Goal: Task Accomplishment & Management: Manage account settings

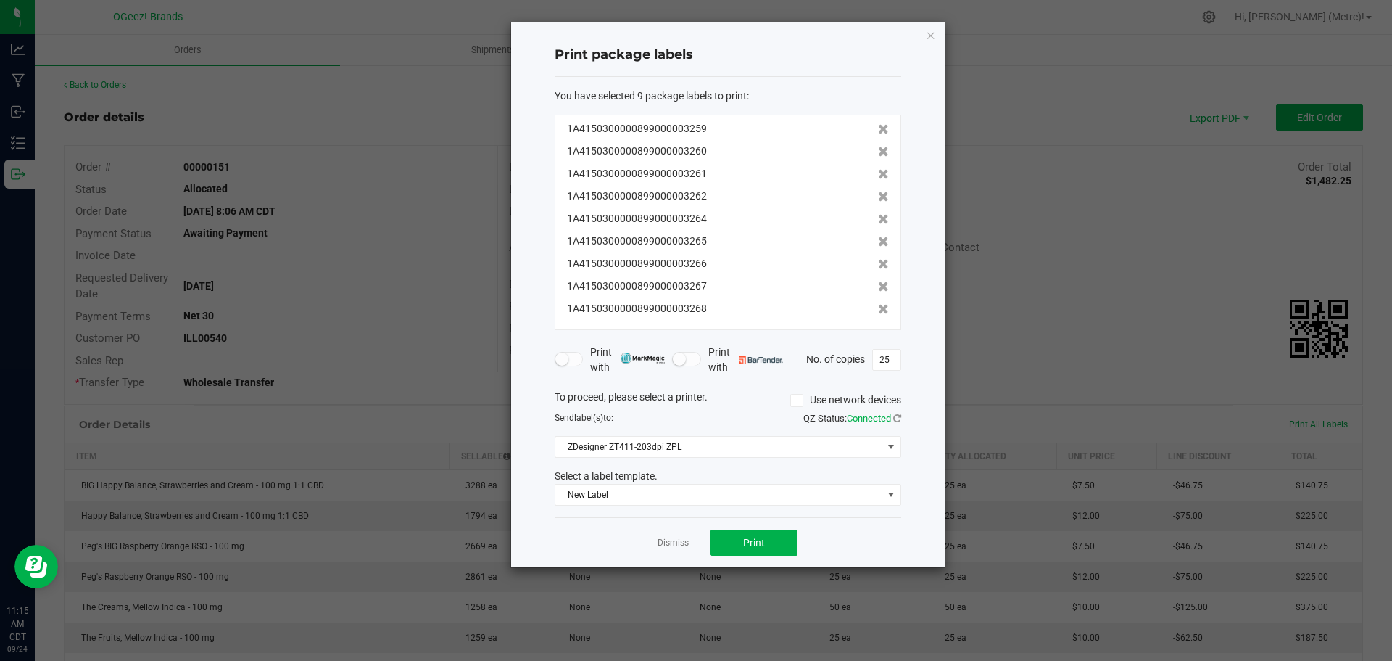
scroll to position [145, 0]
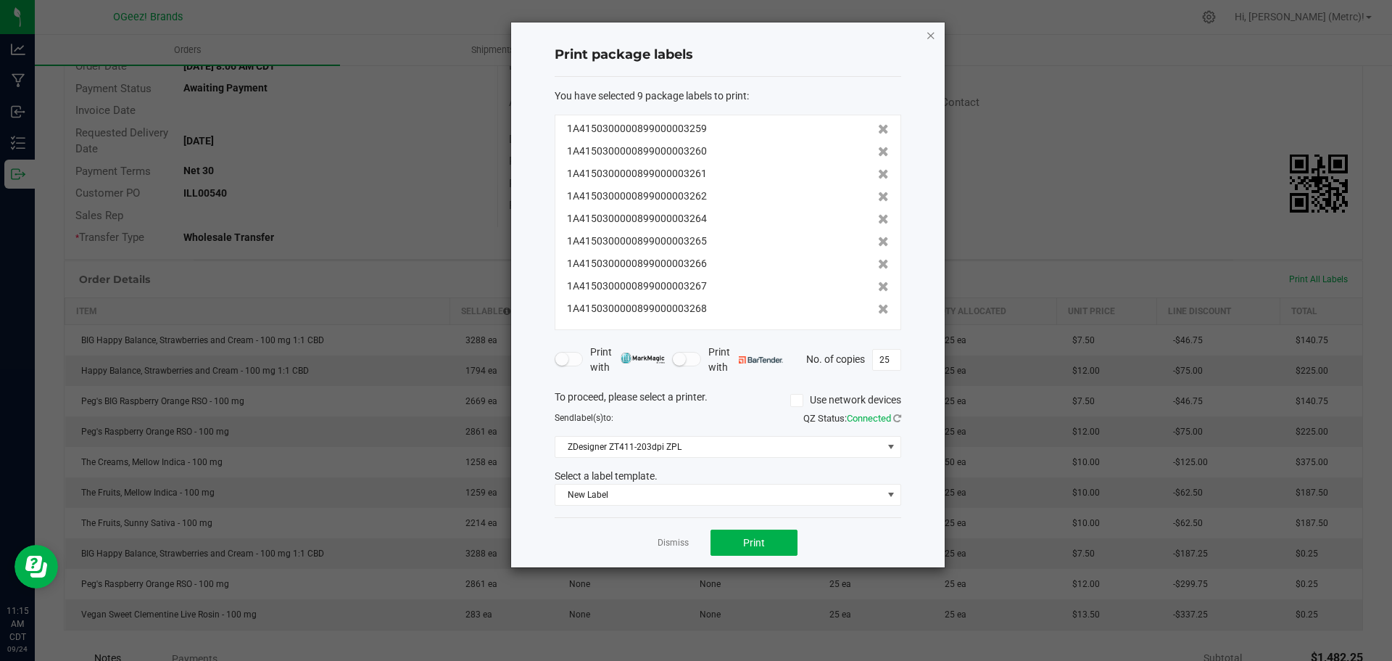
click at [932, 35] on icon "button" at bounding box center [931, 34] width 10 height 17
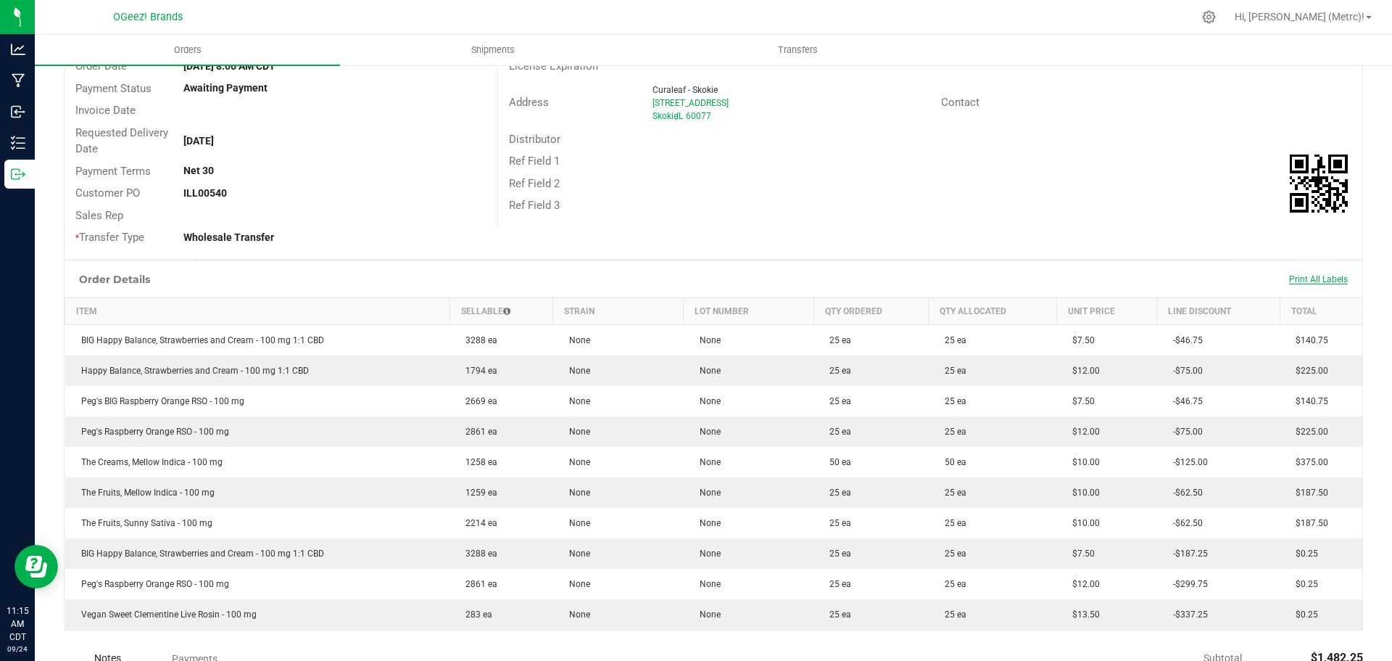
click at [1304, 279] on span "Print All Labels" at bounding box center [1318, 279] width 59 height 10
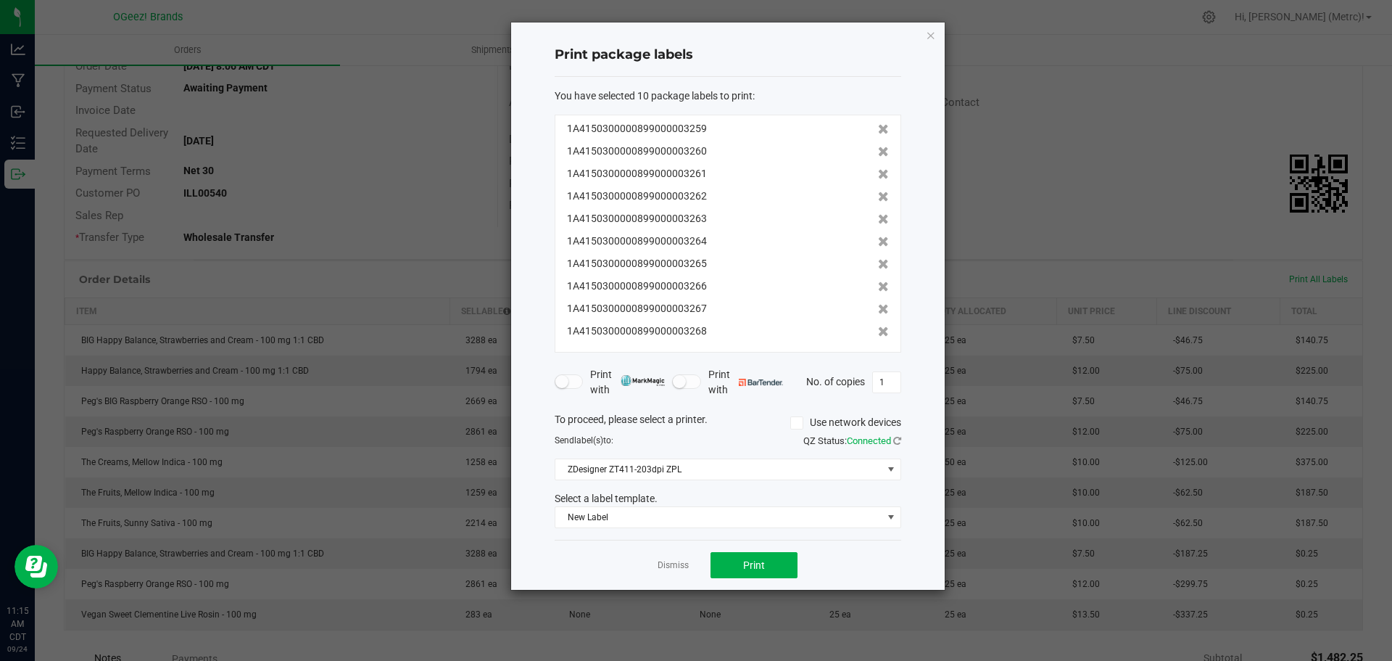
click at [936, 30] on div "Print package labels You have selected 10 package labels to print : 1A415030000…" at bounding box center [728, 305] width 434 height 567
click at [932, 30] on icon "button" at bounding box center [931, 34] width 10 height 17
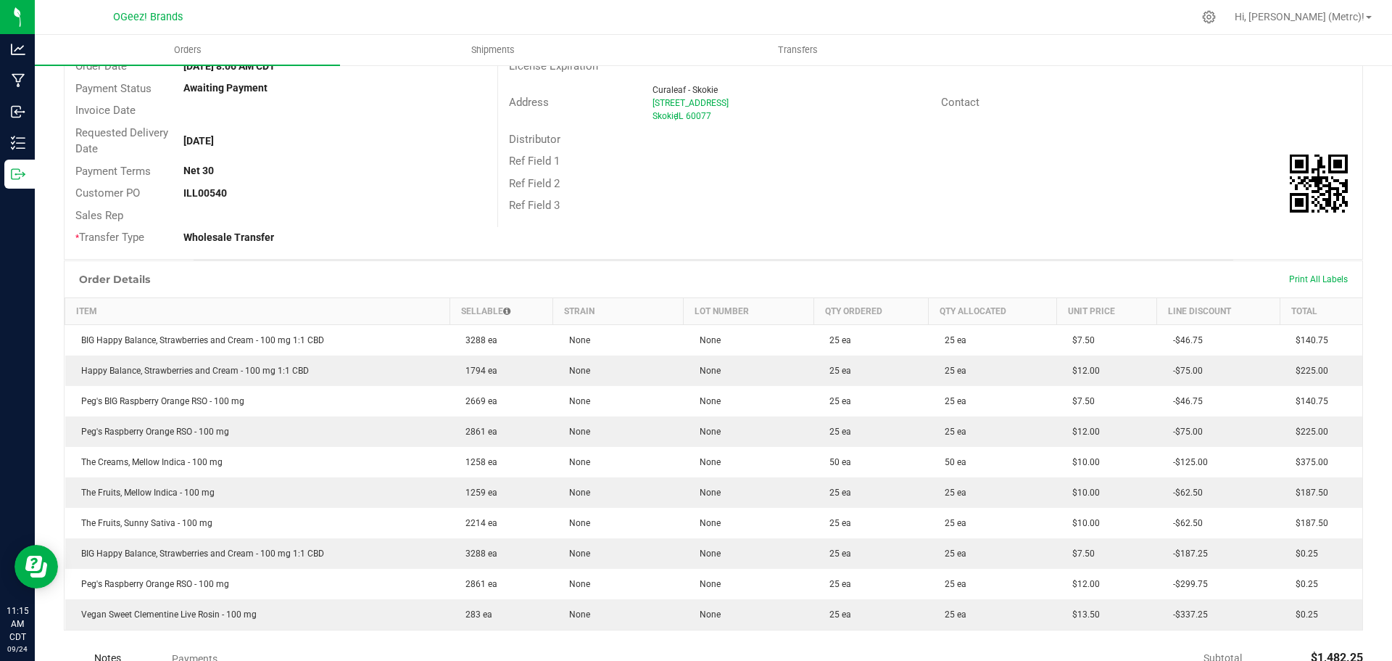
click at [1302, 284] on div "Print All Labels" at bounding box center [1318, 279] width 73 height 12
click at [1304, 277] on span "Print All Labels" at bounding box center [1318, 279] width 59 height 10
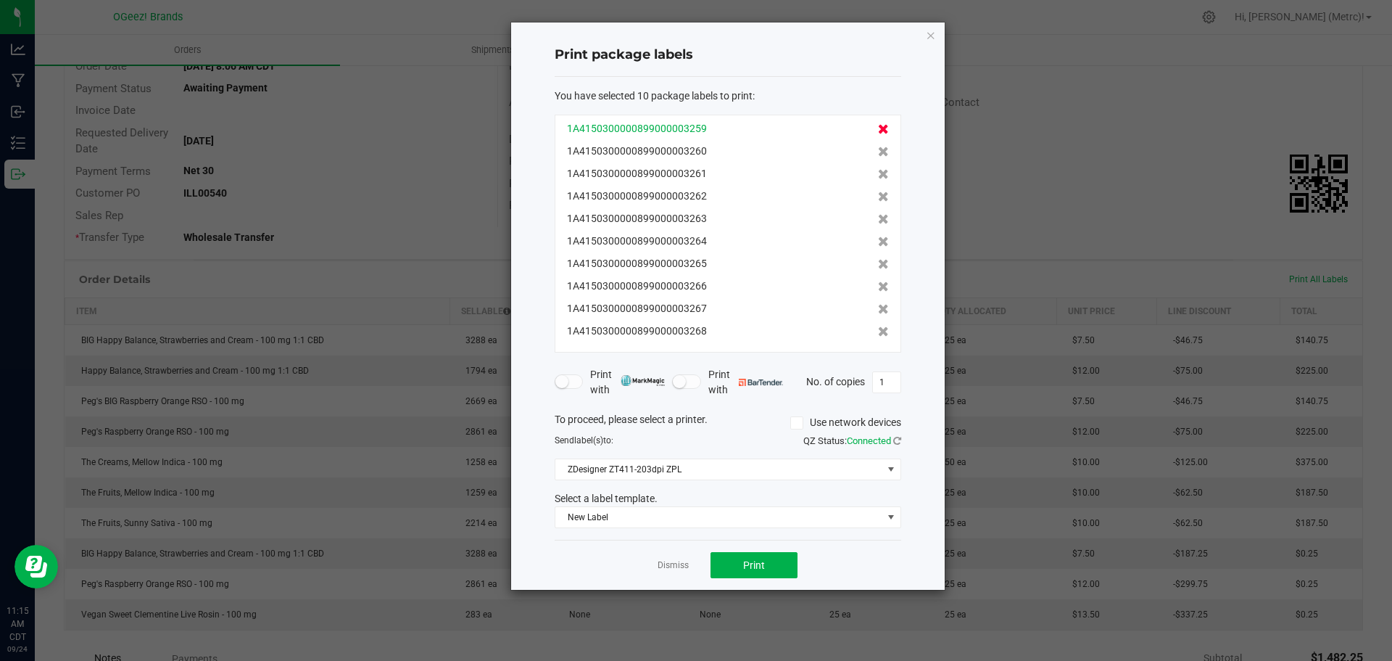
click at [878, 133] on icon at bounding box center [883, 129] width 11 height 10
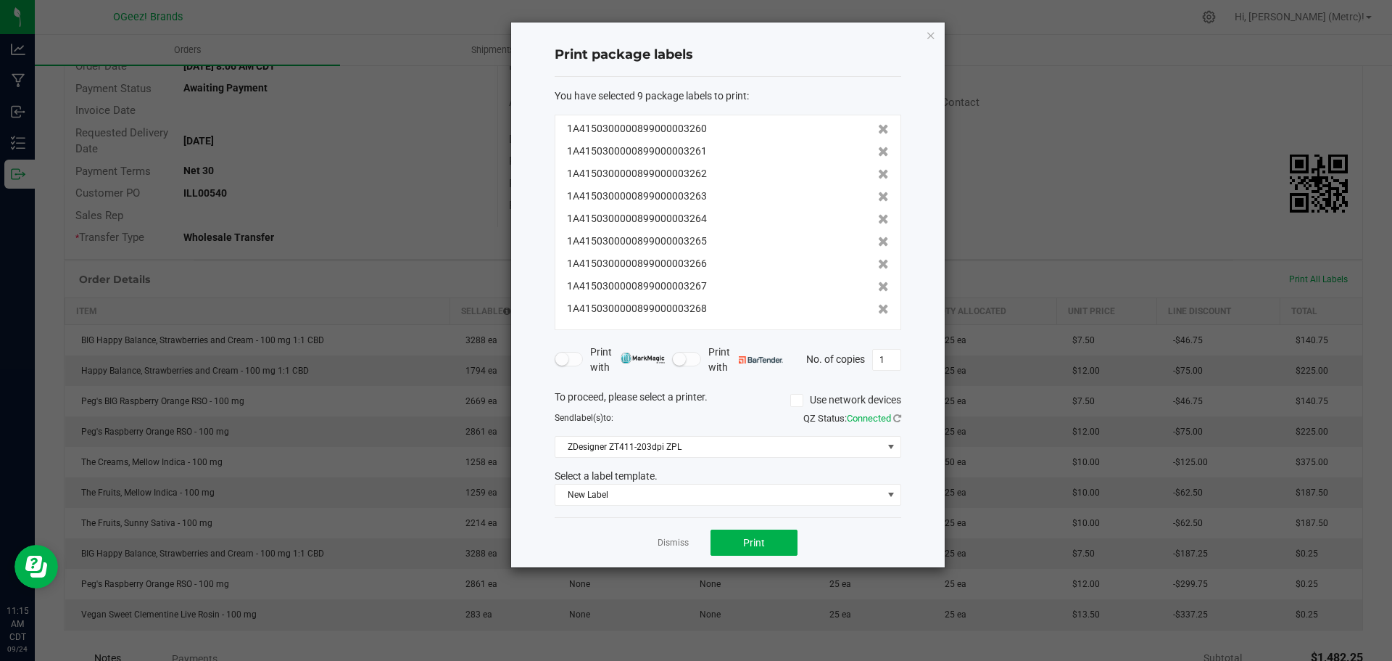
click at [878, 133] on icon at bounding box center [883, 129] width 11 height 10
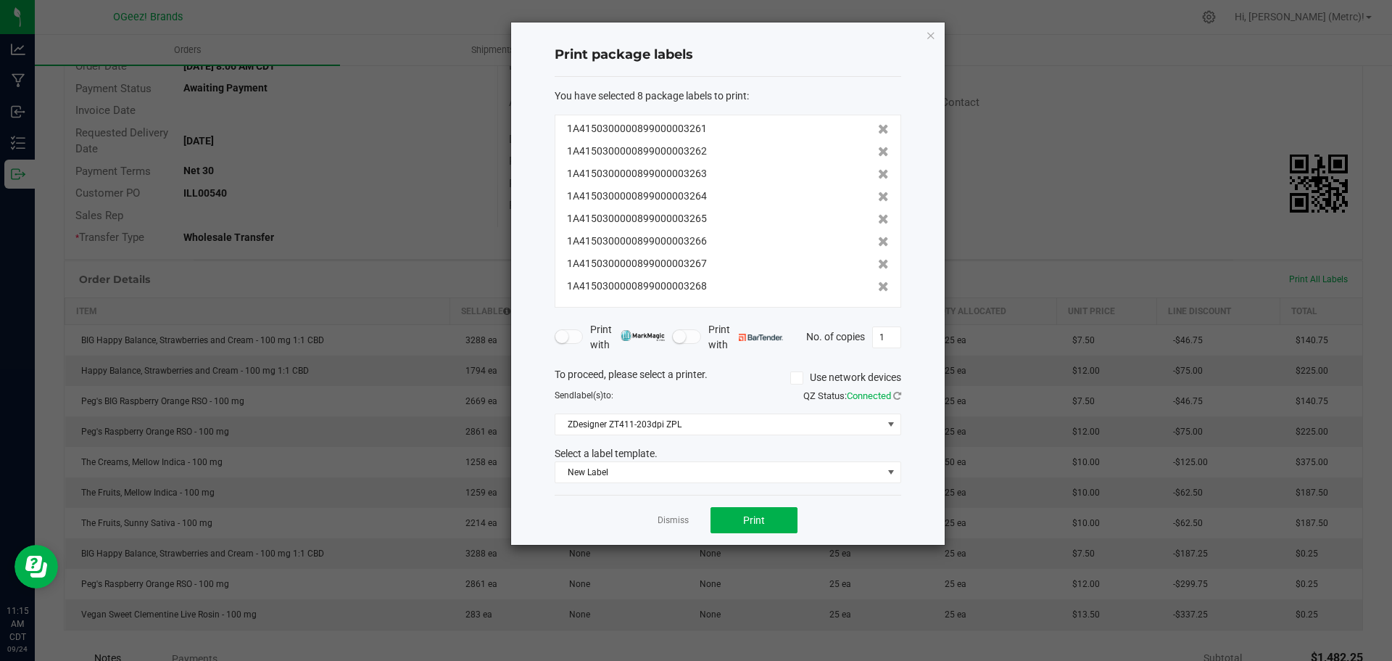
click at [878, 133] on icon at bounding box center [883, 129] width 11 height 10
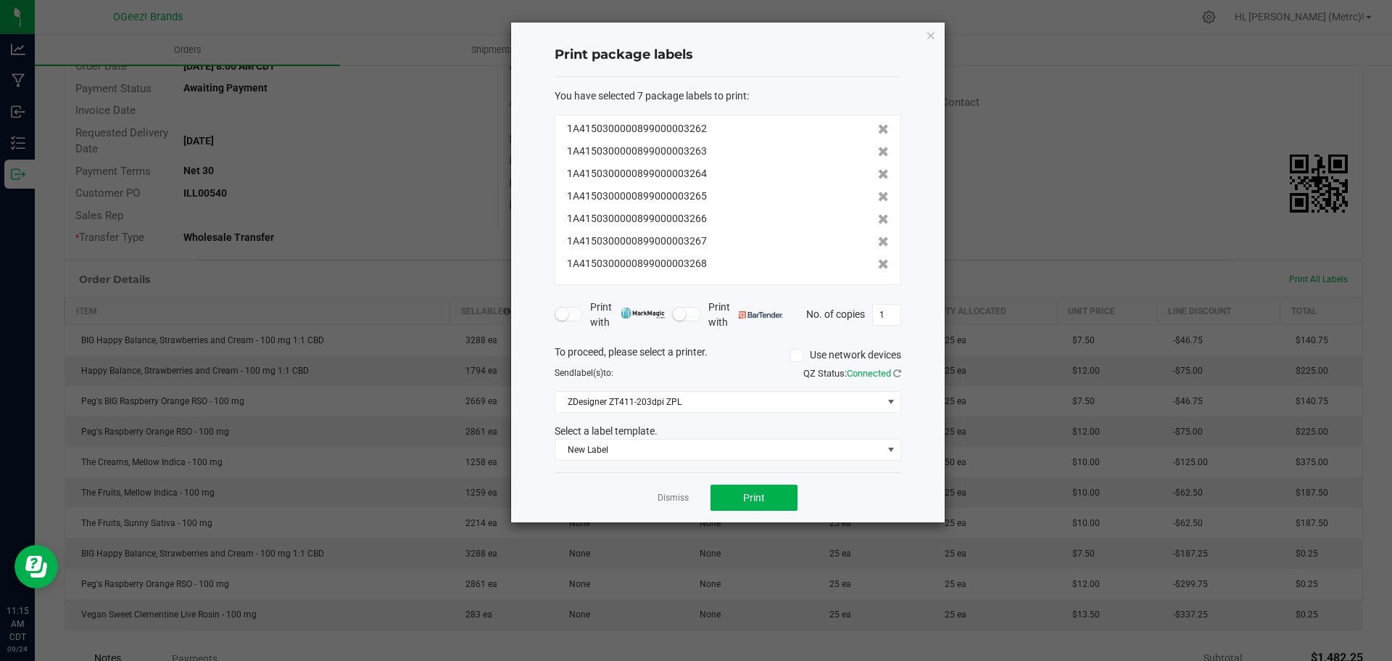
click at [878, 133] on icon at bounding box center [883, 129] width 11 height 10
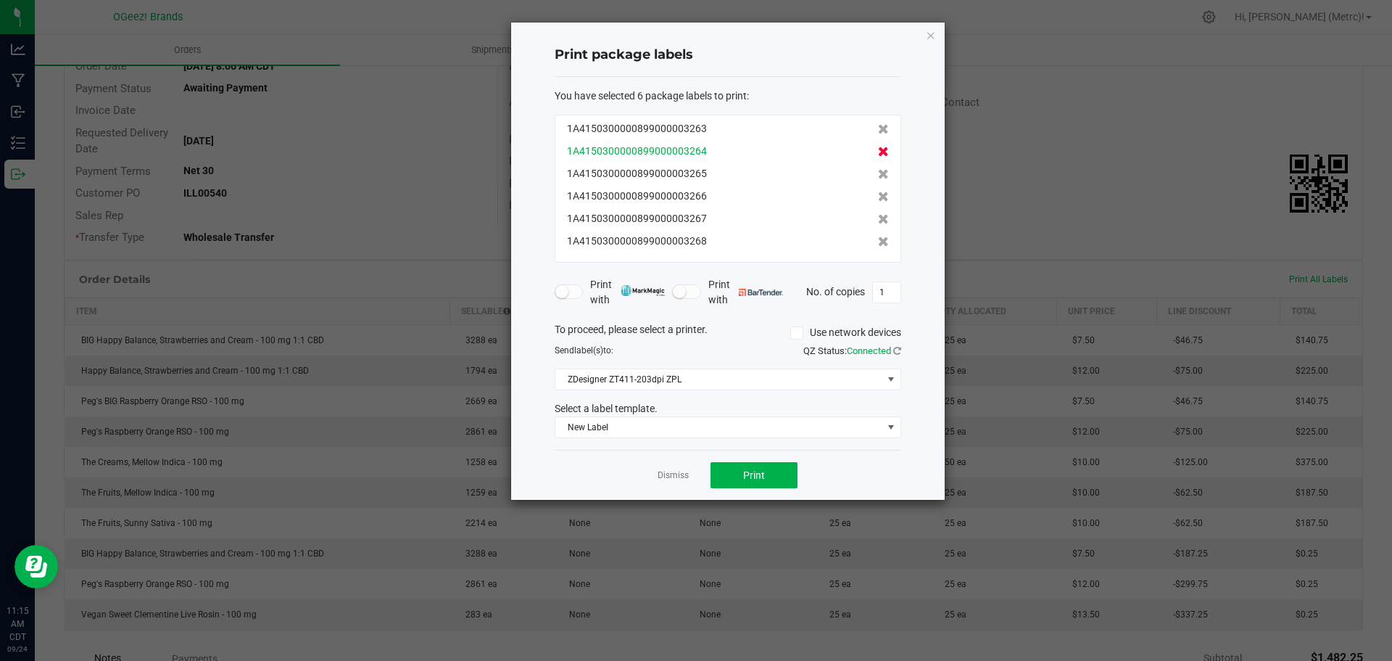
click at [878, 150] on icon at bounding box center [883, 151] width 11 height 10
click at [878, 169] on icon at bounding box center [883, 174] width 11 height 10
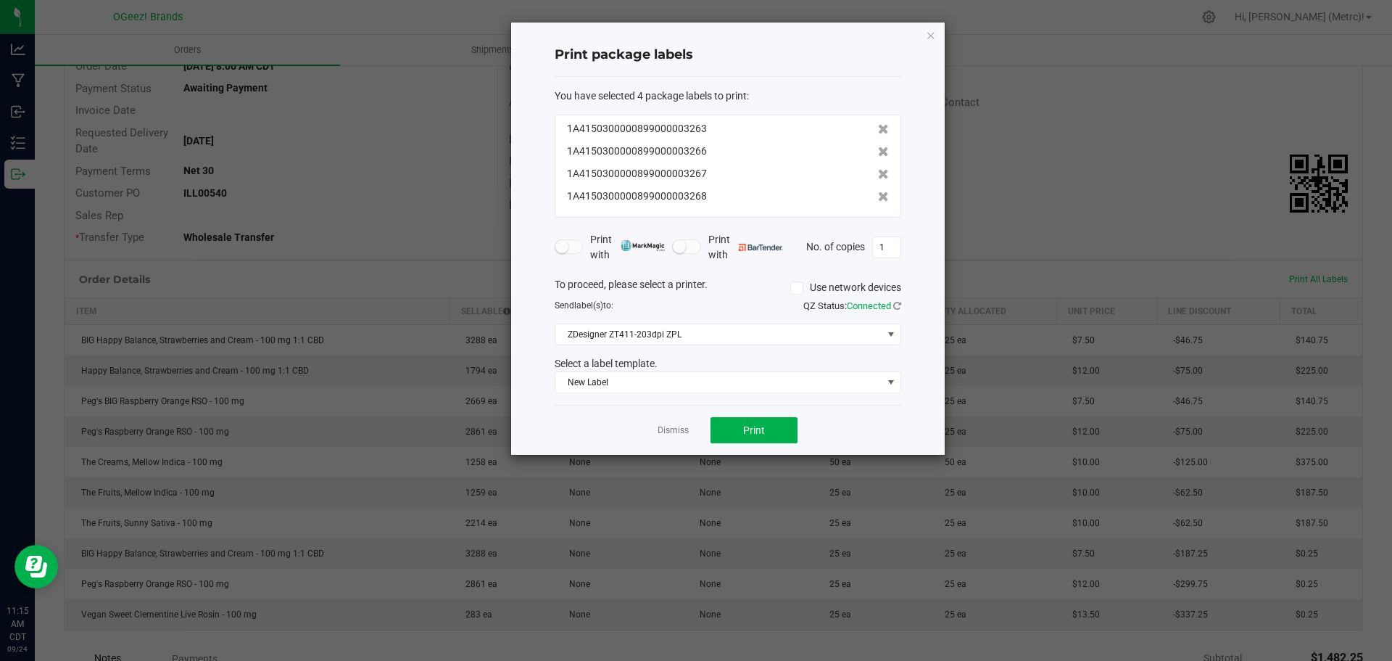
click at [878, 150] on icon at bounding box center [883, 151] width 11 height 10
click at [878, 169] on icon at bounding box center [883, 174] width 11 height 10
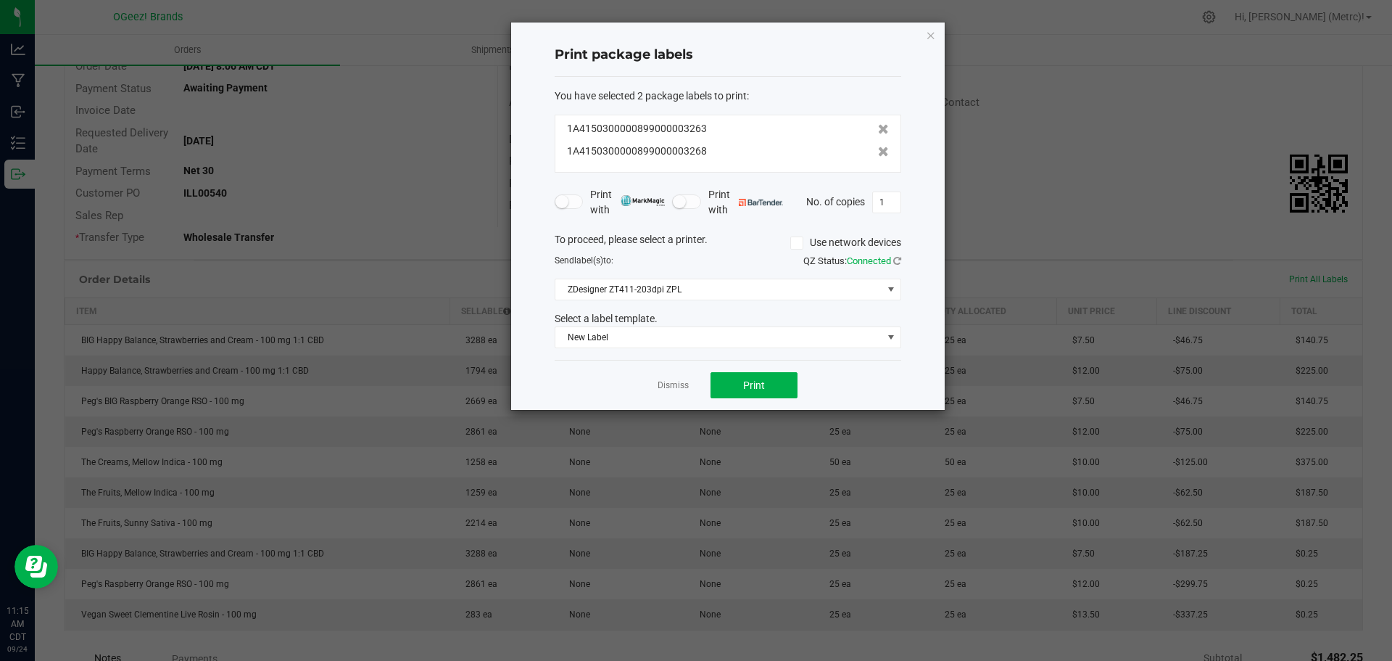
click at [878, 150] on icon at bounding box center [883, 151] width 11 height 10
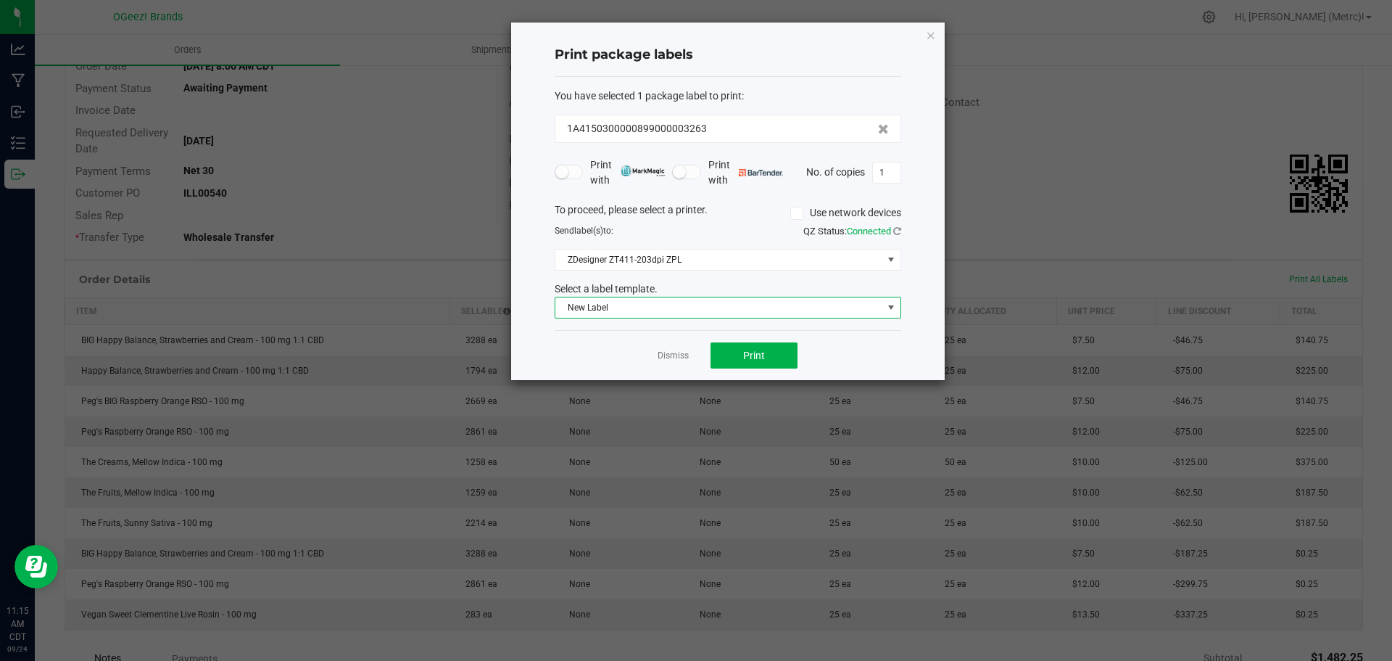
click at [758, 308] on span "New Label" at bounding box center [718, 307] width 327 height 20
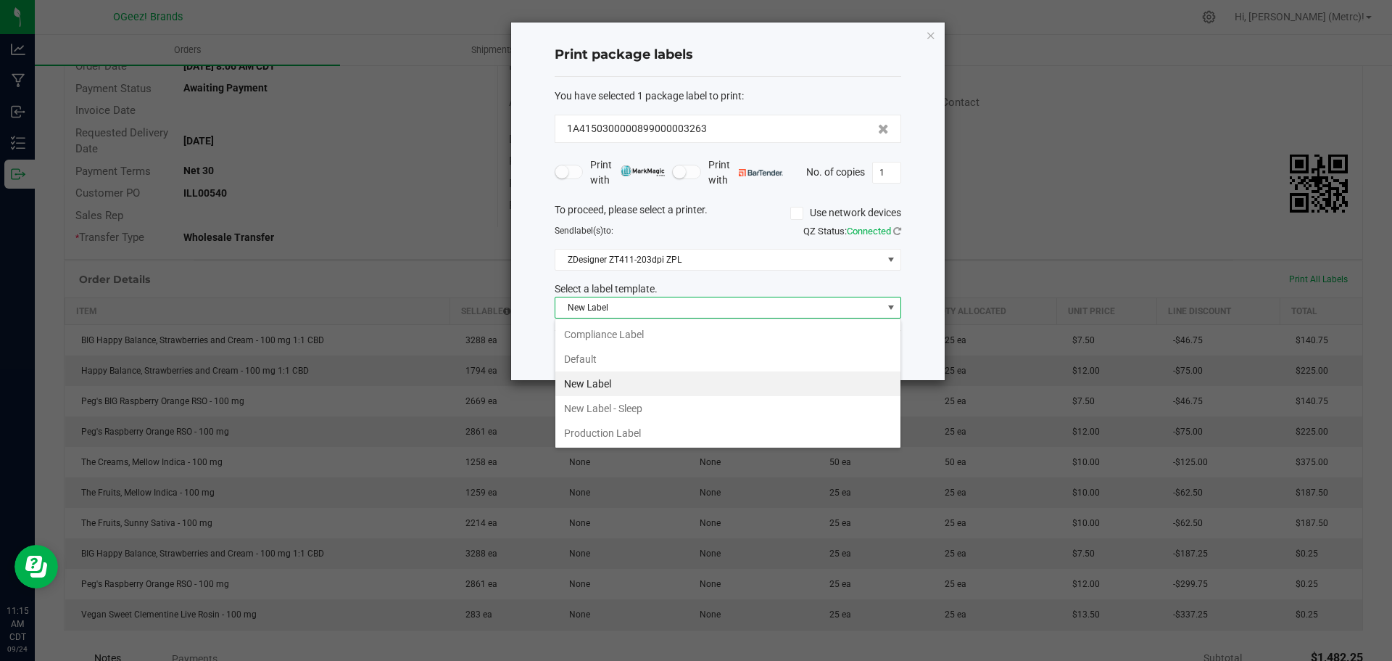
scroll to position [22, 347]
click at [897, 170] on input "1" at bounding box center [887, 172] width 28 height 20
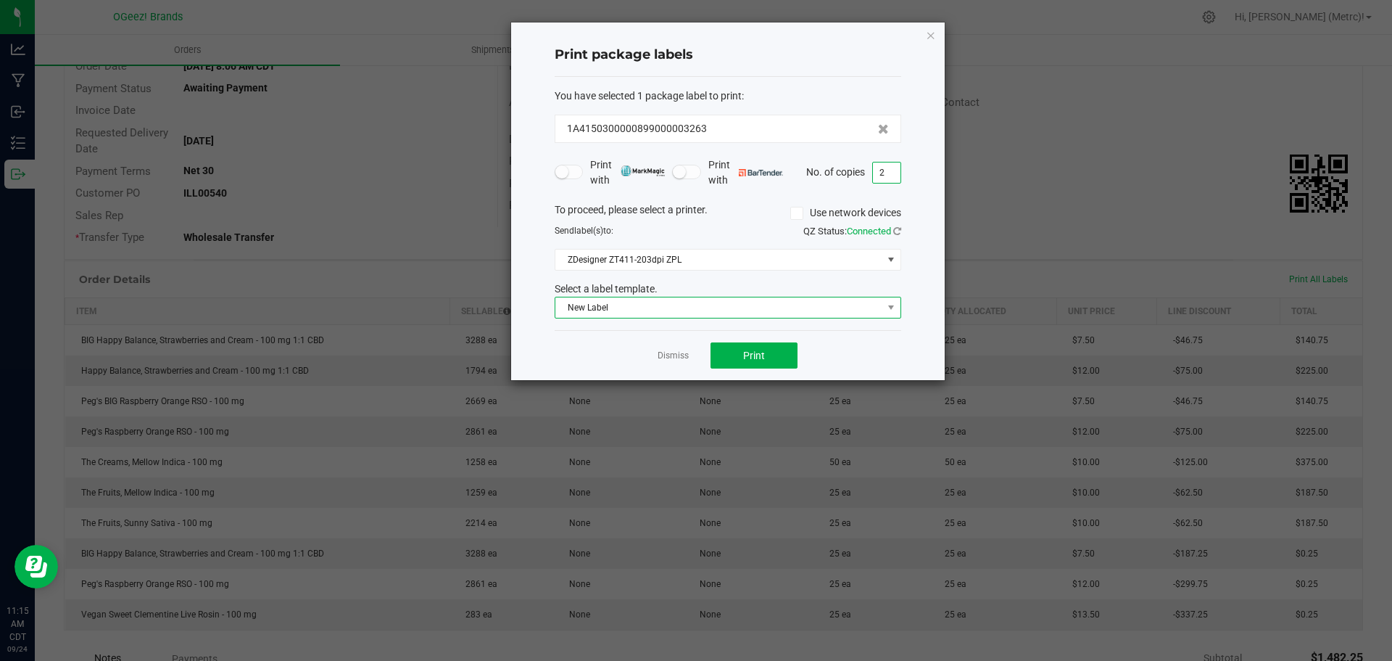
click at [835, 307] on span "New Label" at bounding box center [718, 307] width 327 height 20
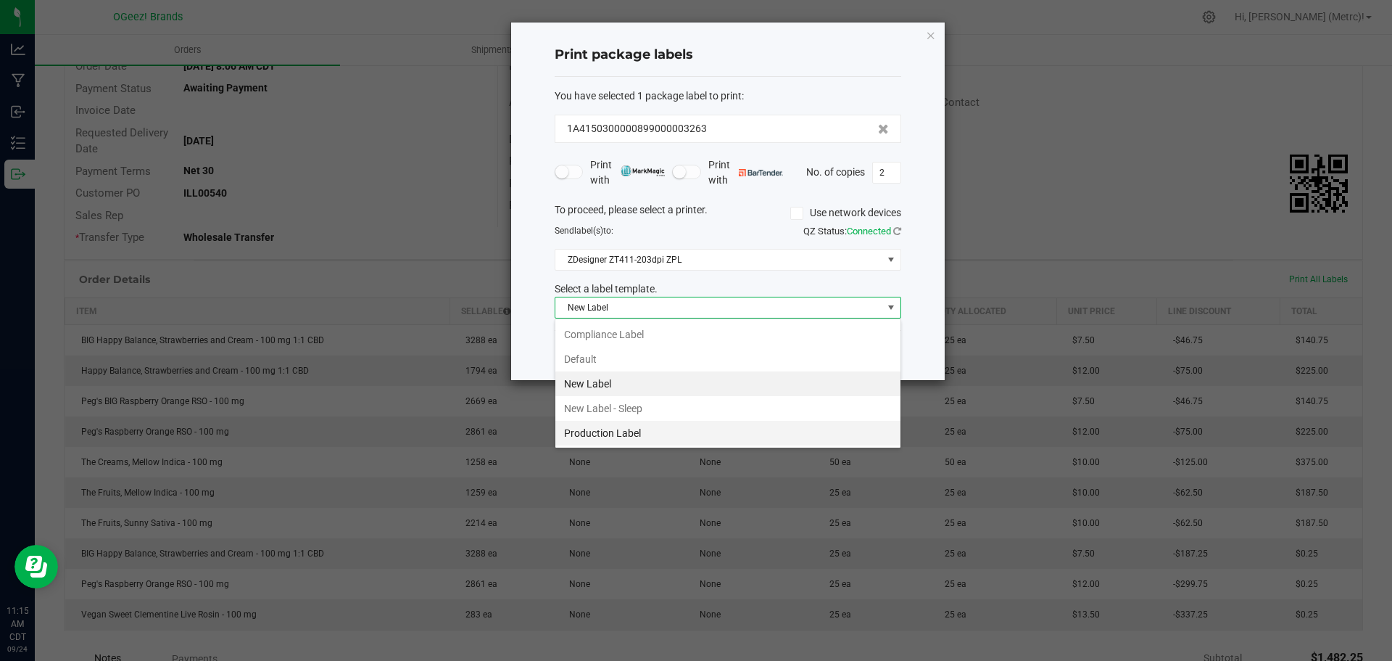
click at [676, 434] on li "Production Label" at bounding box center [727, 433] width 345 height 25
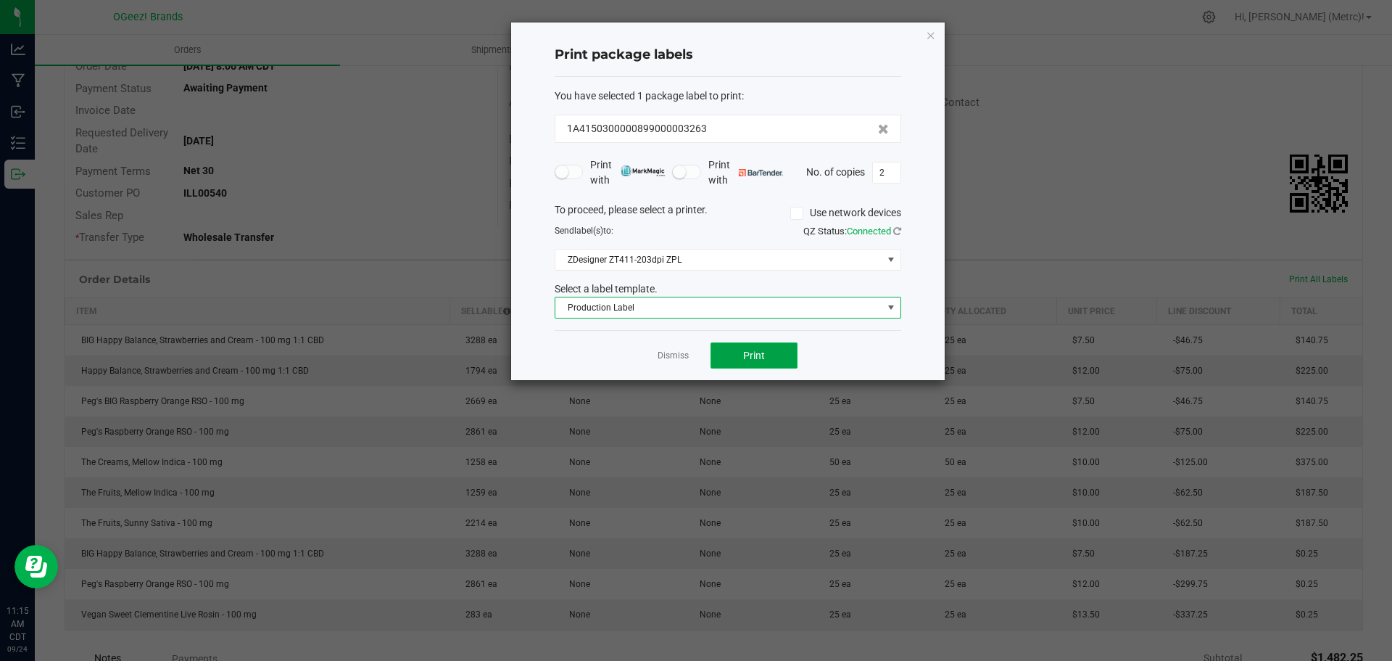
click at [777, 352] on button "Print" at bounding box center [754, 355] width 87 height 26
click at [882, 172] on input "2" at bounding box center [887, 172] width 28 height 20
type input "50"
click at [810, 315] on span "Production Label" at bounding box center [718, 307] width 327 height 20
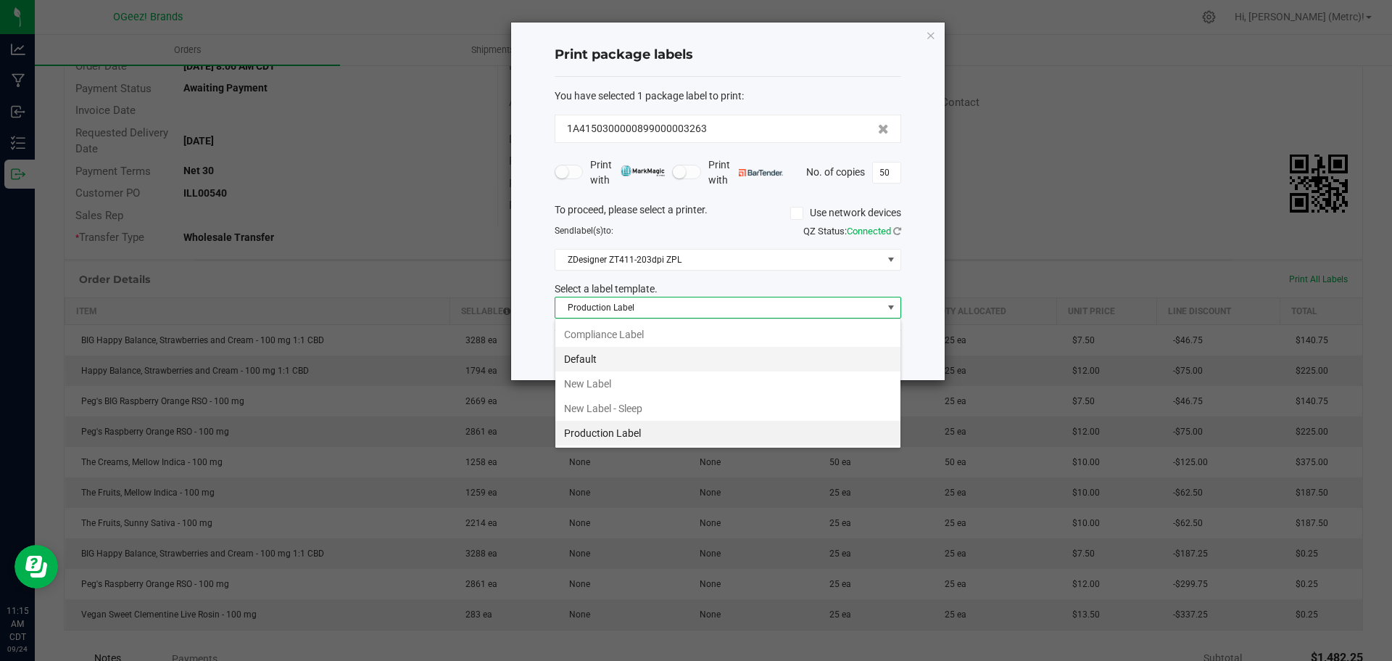
click at [592, 364] on li "Default" at bounding box center [727, 359] width 345 height 25
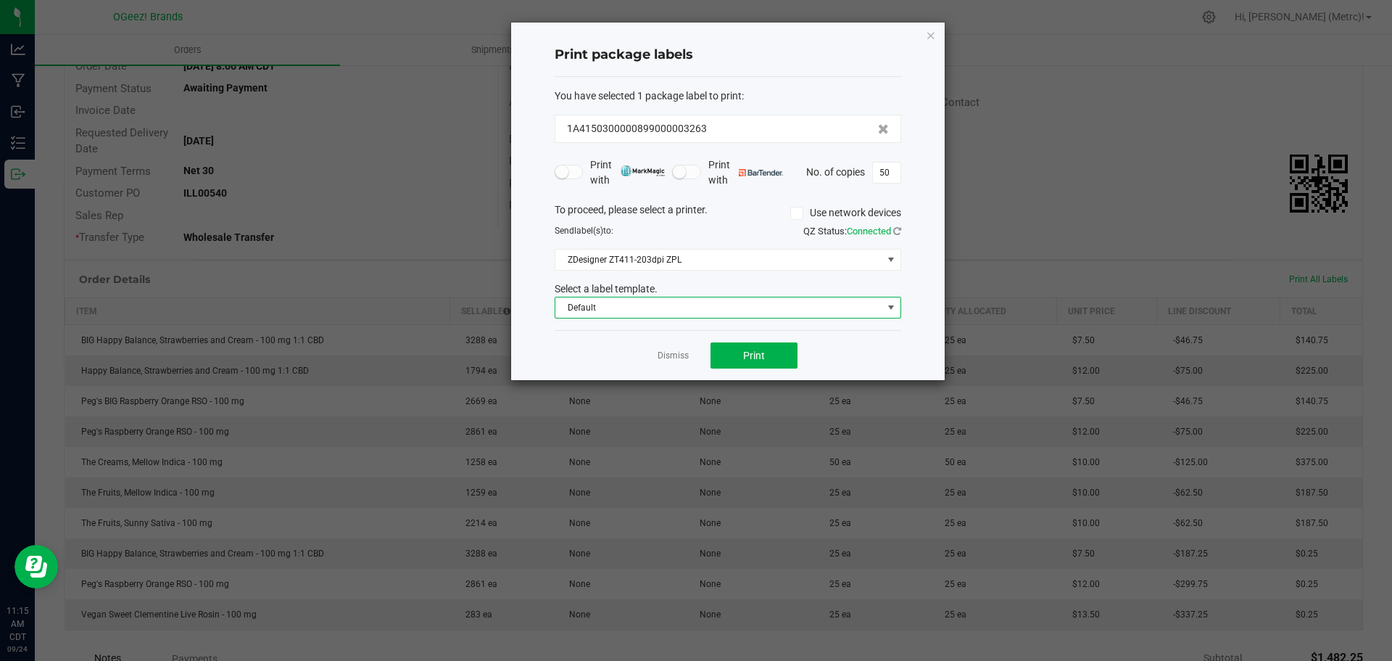
click at [754, 302] on span "Default" at bounding box center [718, 307] width 327 height 20
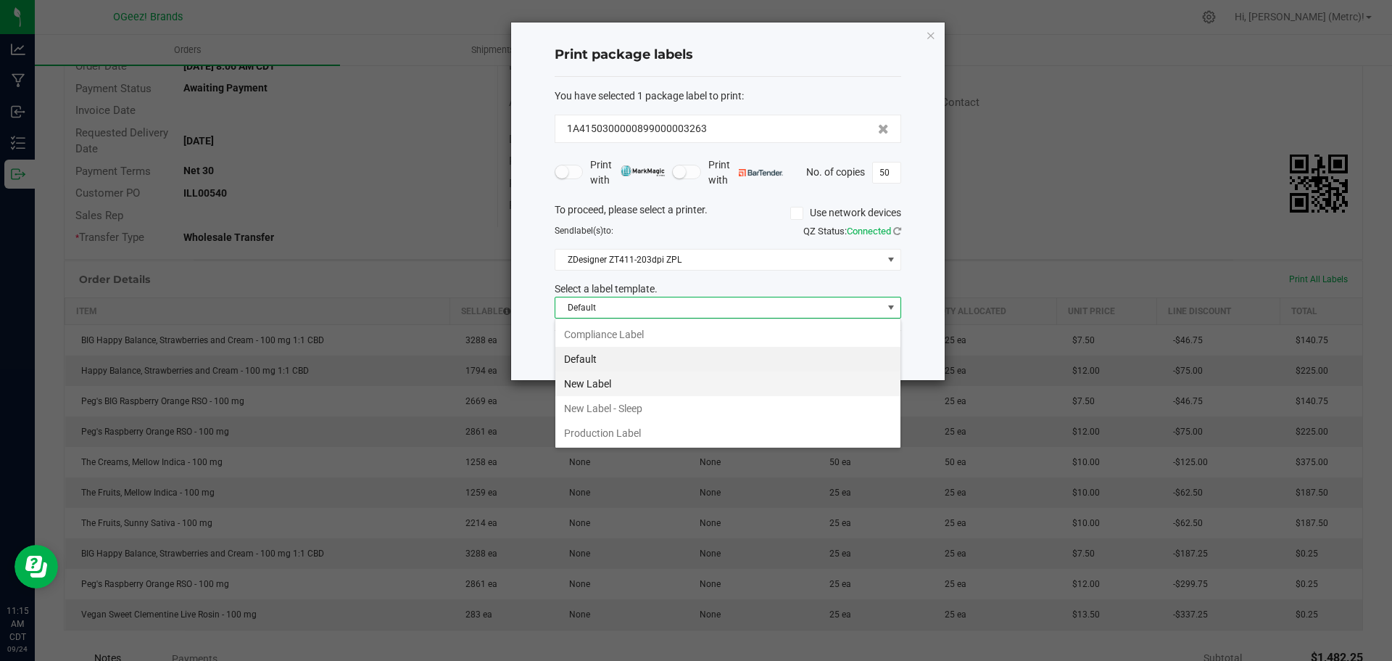
click at [700, 383] on li "New Label" at bounding box center [727, 383] width 345 height 25
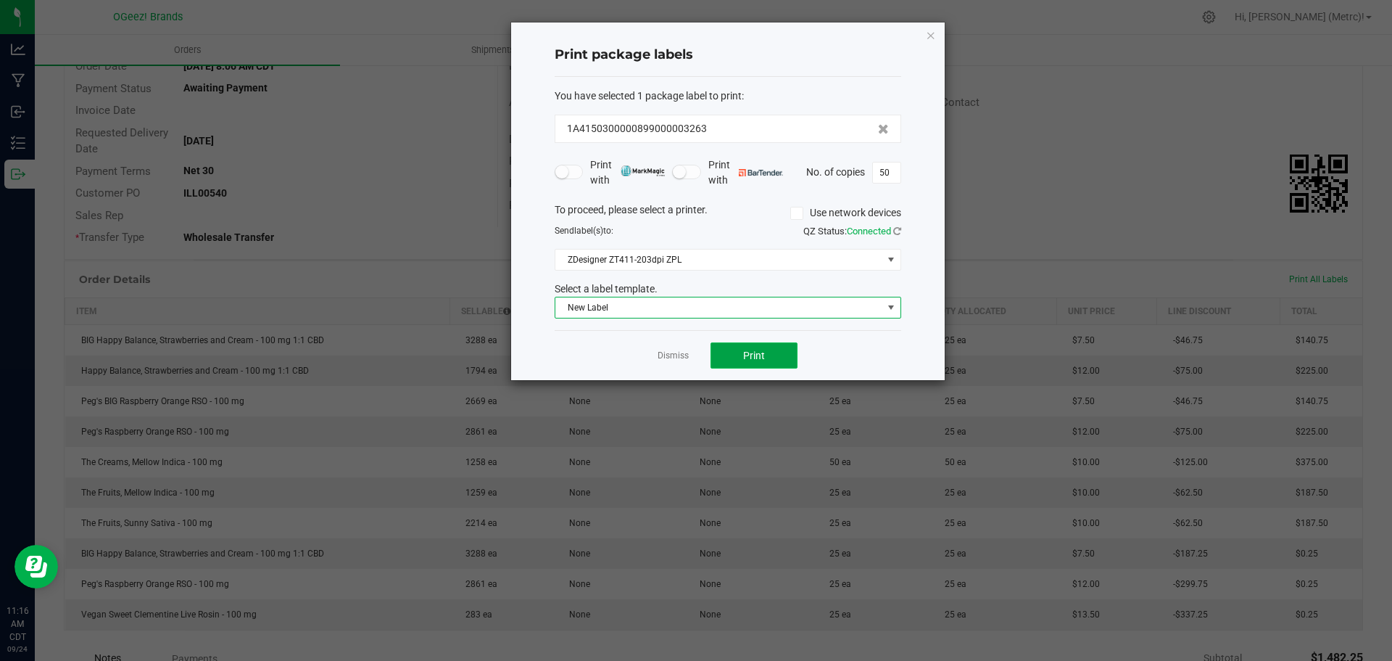
click at [759, 355] on span "Print" at bounding box center [754, 356] width 22 height 12
click at [927, 34] on icon "button" at bounding box center [931, 34] width 10 height 17
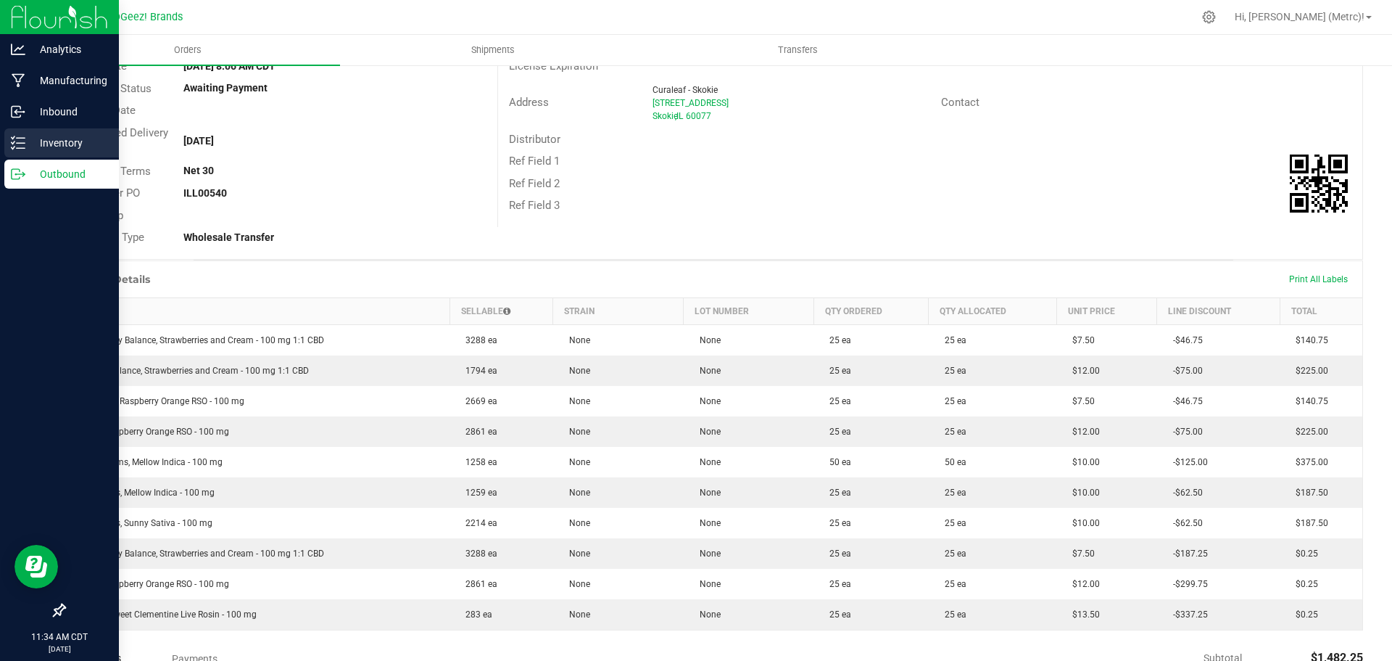
click at [37, 138] on p "Inventory" at bounding box center [68, 142] width 87 height 17
click at [44, 138] on p "Inventory" at bounding box center [68, 142] width 87 height 17
click at [46, 138] on p "Inventory" at bounding box center [68, 142] width 87 height 17
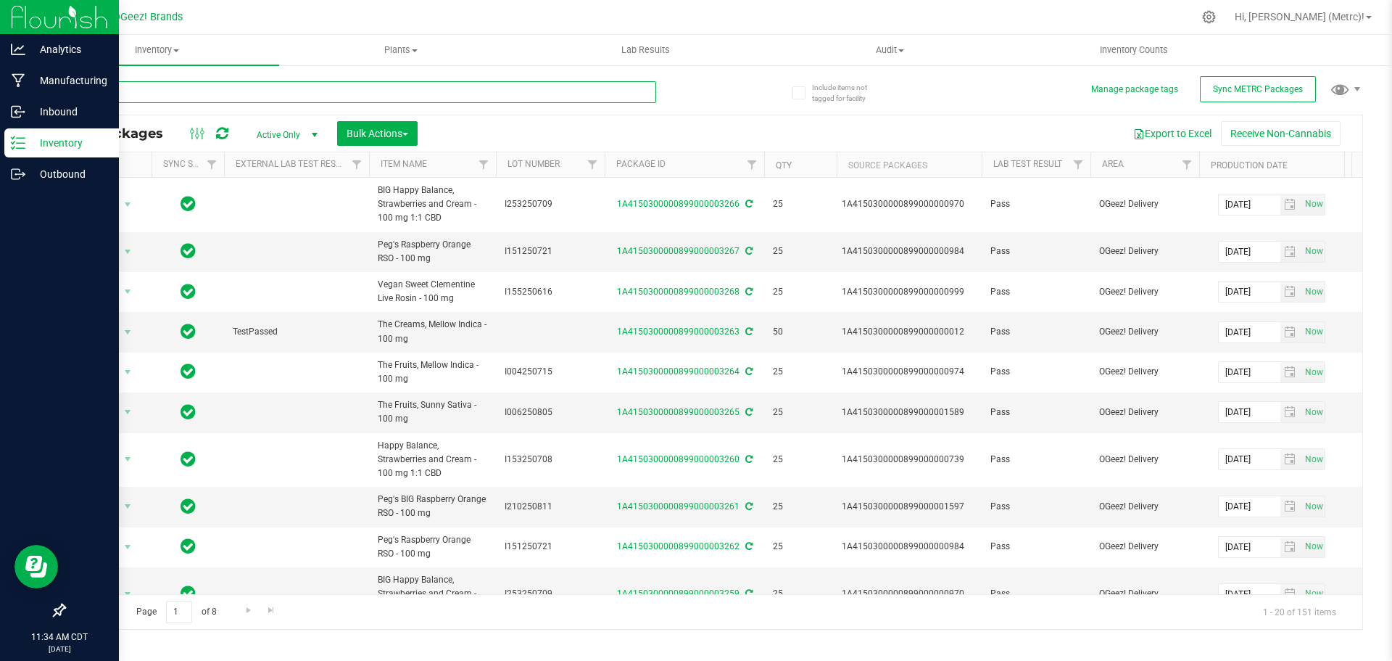
click at [199, 91] on input "text" at bounding box center [360, 92] width 592 height 22
type input "0011"
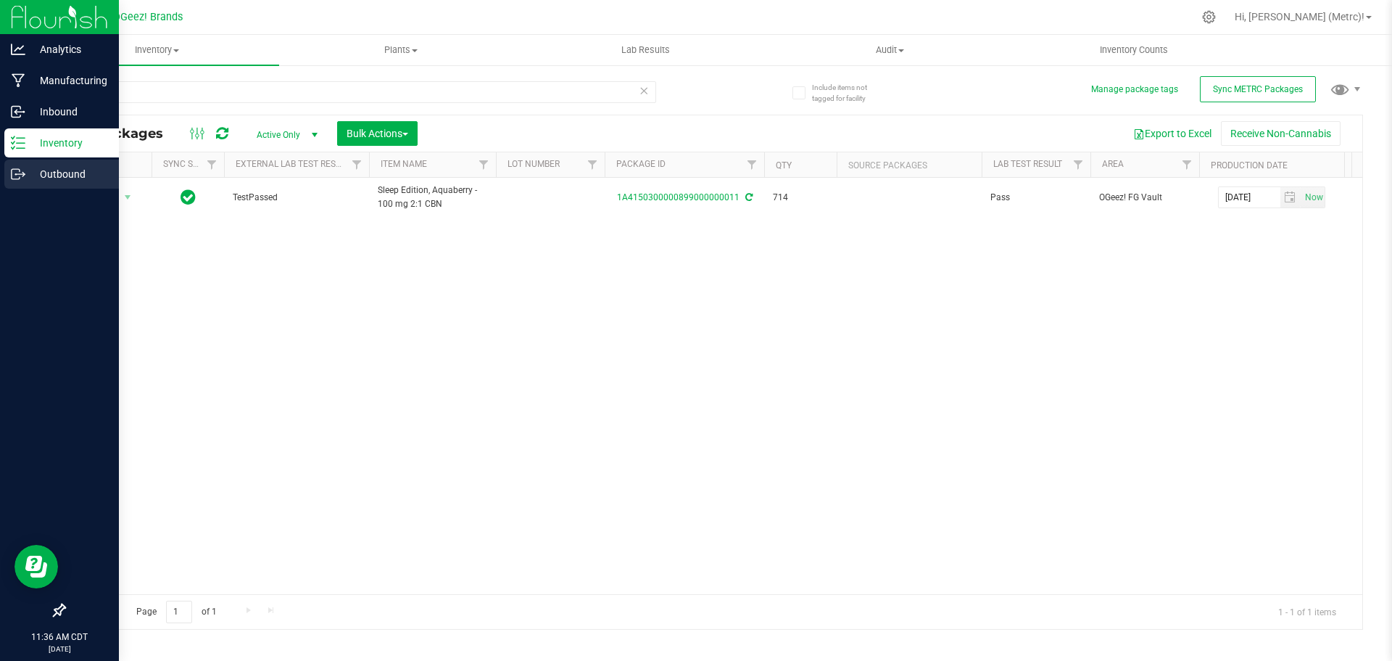
click at [49, 168] on p "Outbound" at bounding box center [68, 173] width 87 height 17
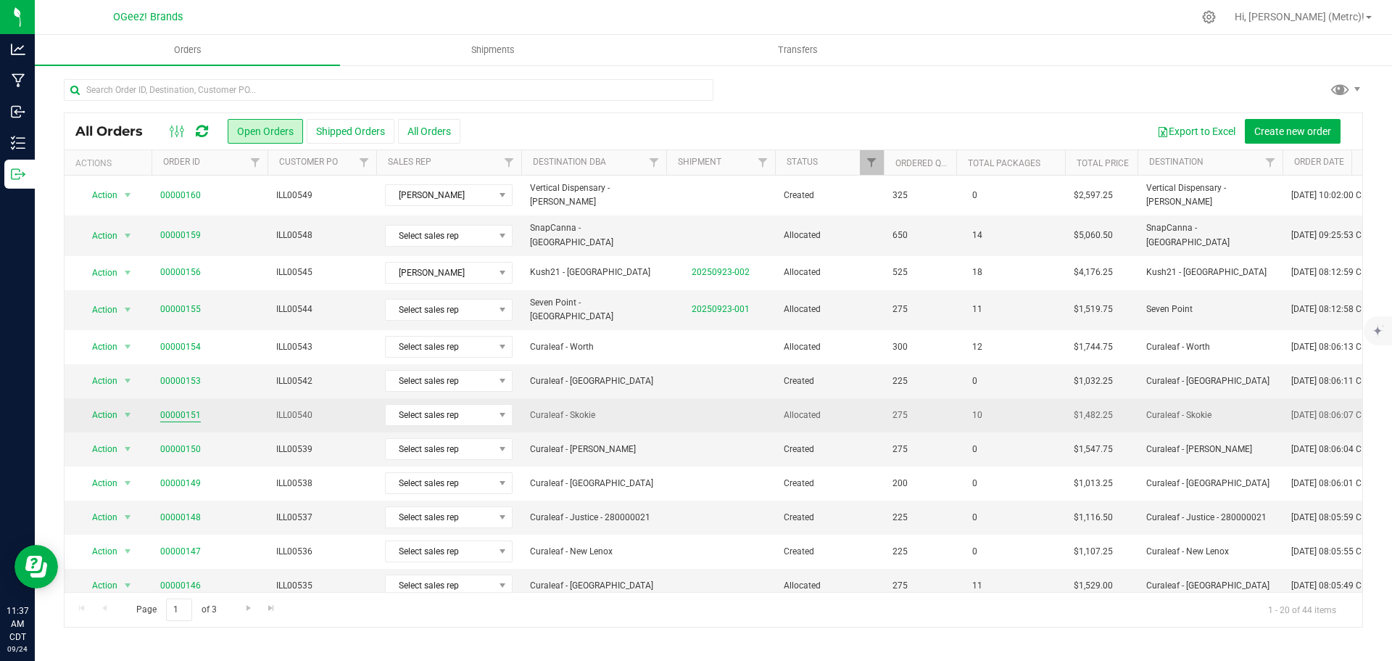
click at [193, 408] on link "00000151" at bounding box center [180, 415] width 41 height 14
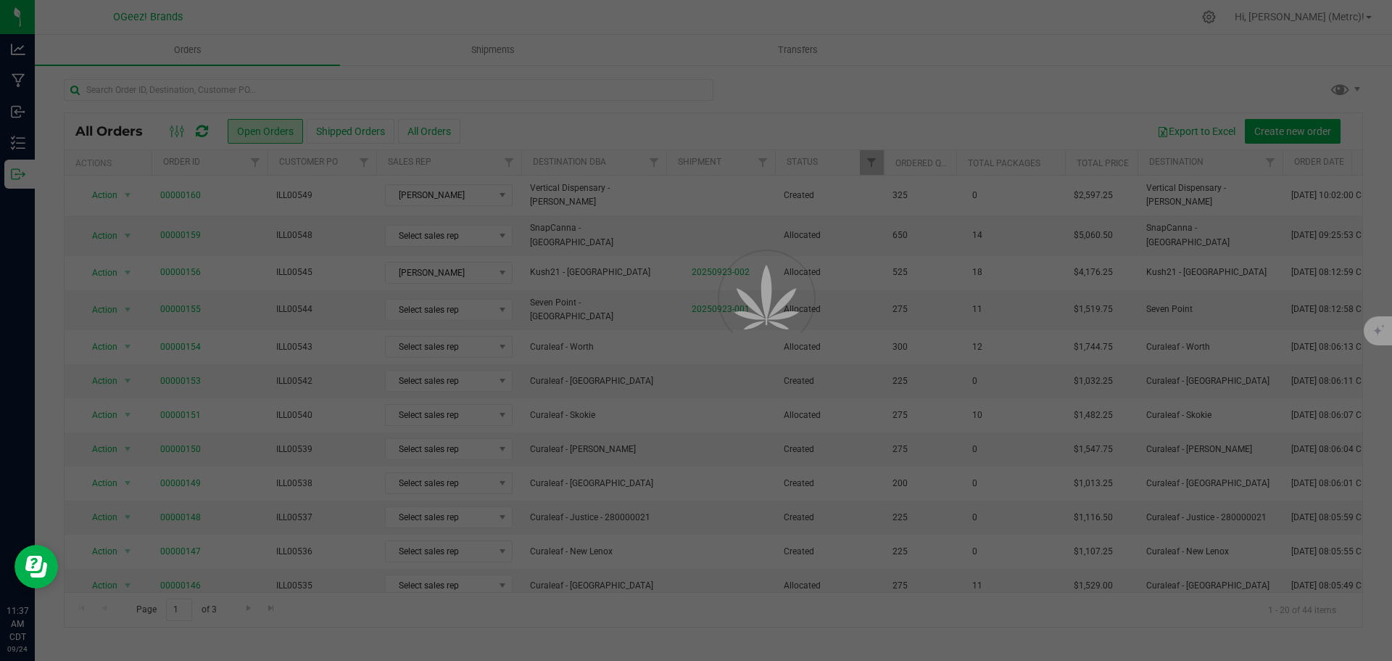
click at [1167, 490] on div at bounding box center [696, 330] width 1392 height 661
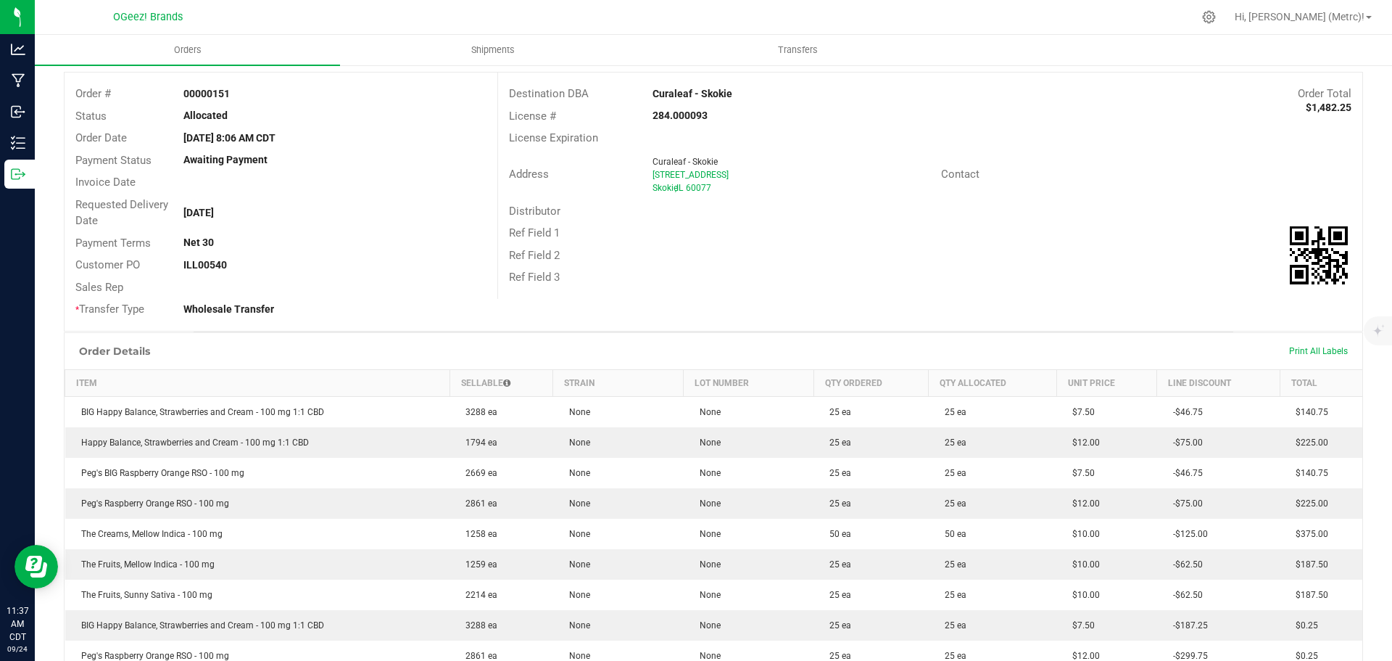
scroll to position [73, 0]
click at [1308, 354] on span "Print All Labels" at bounding box center [1318, 352] width 59 height 10
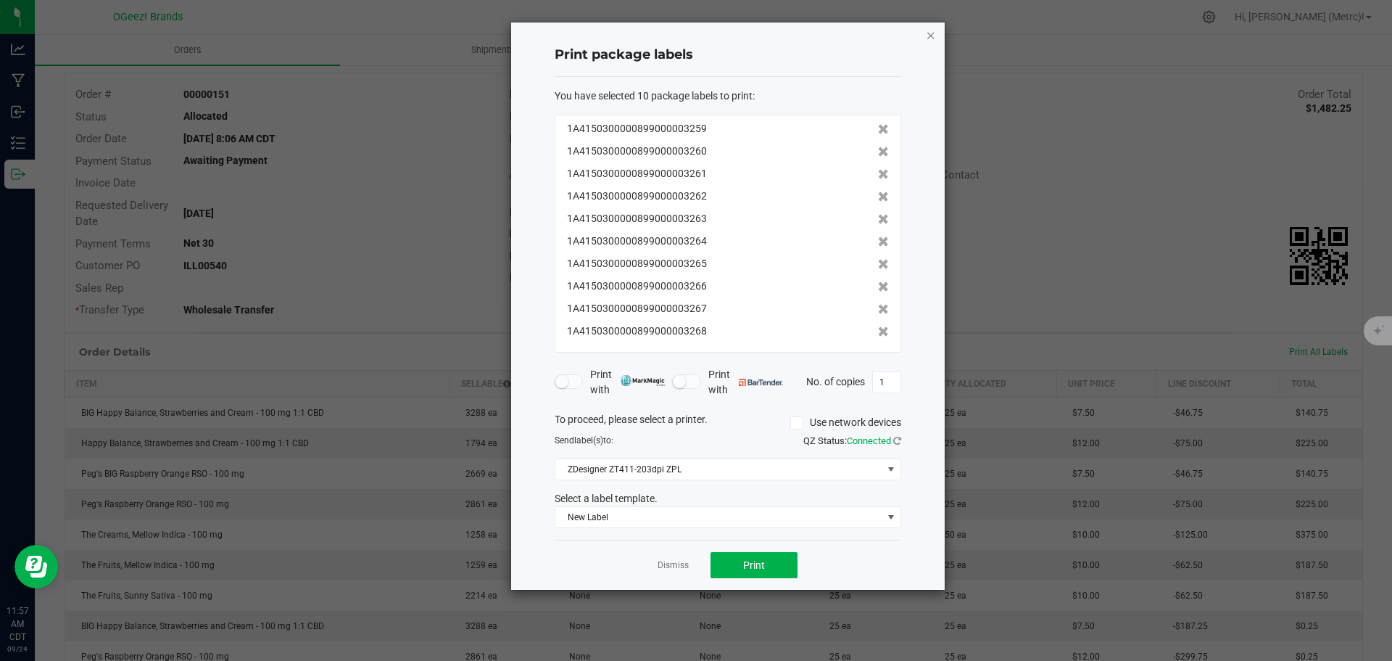
click at [933, 33] on icon "button" at bounding box center [931, 34] width 10 height 17
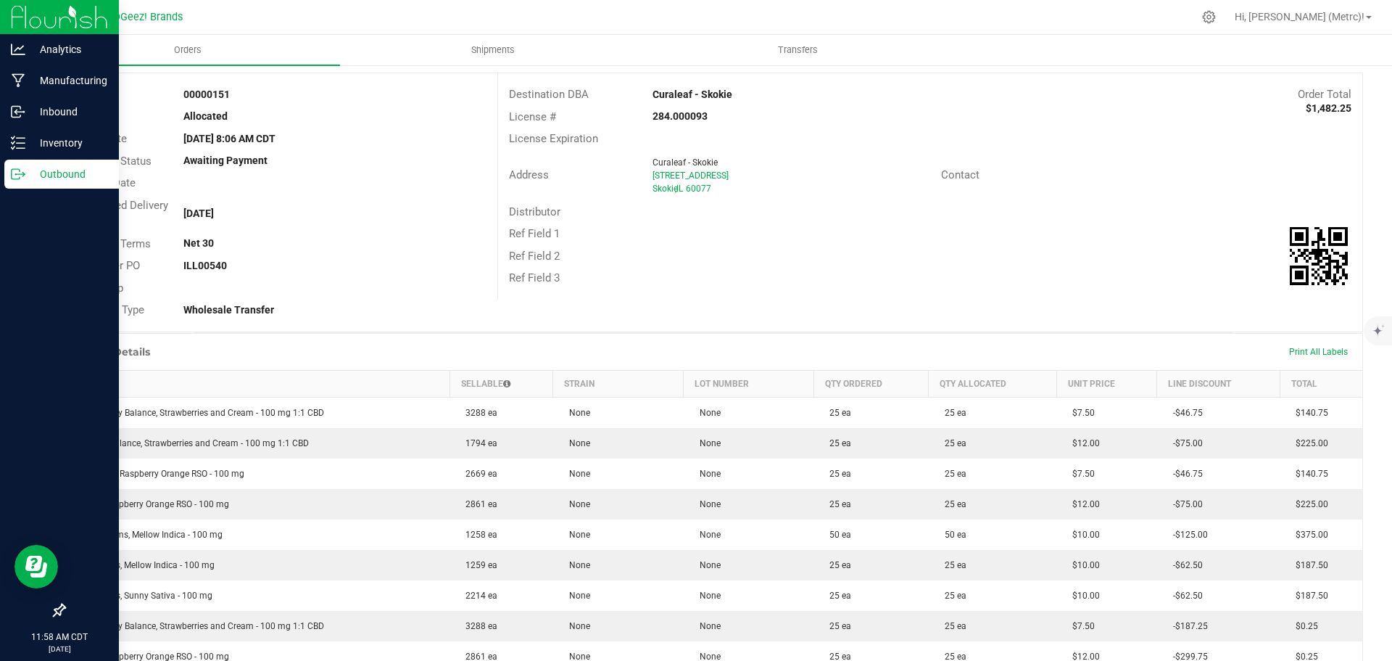
click at [76, 171] on p "Outbound" at bounding box center [68, 173] width 87 height 17
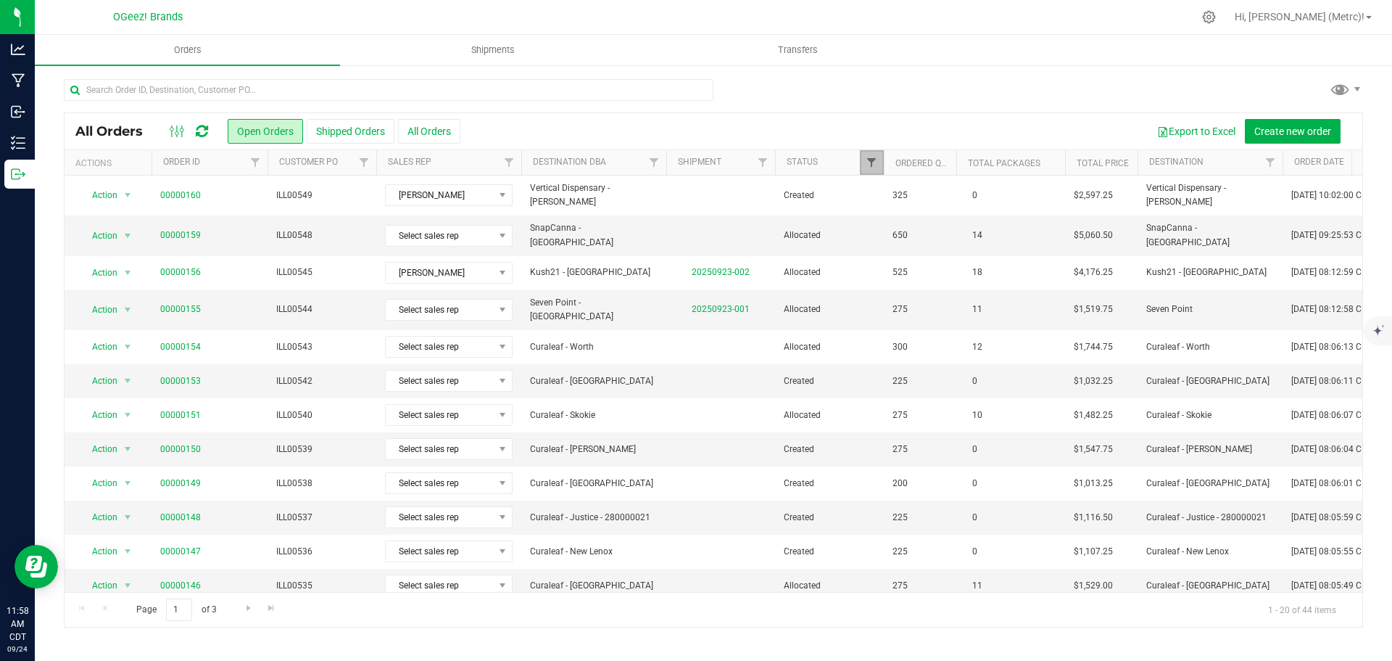
click at [874, 158] on span "Filter" at bounding box center [872, 163] width 12 height 12
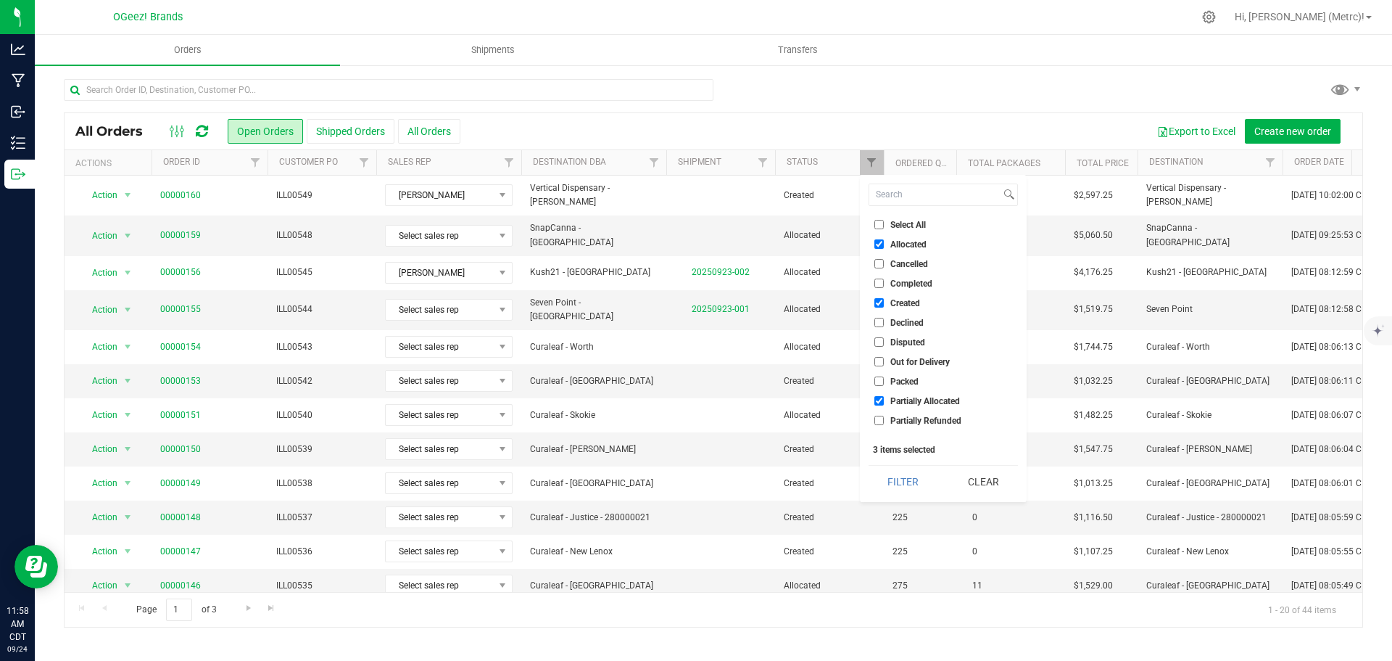
click at [876, 244] on input "Allocated" at bounding box center [878, 243] width 9 height 9
checkbox input "false"
click at [902, 492] on button "Filter" at bounding box center [904, 482] width 70 height 32
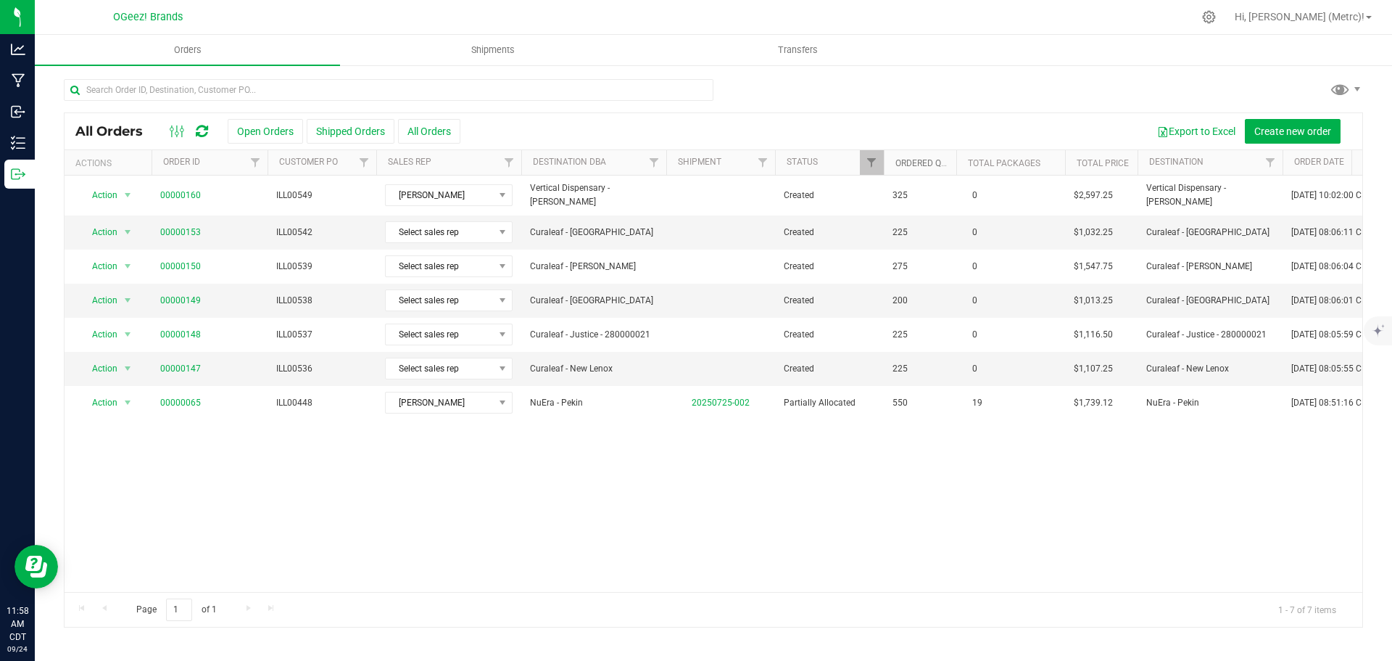
click at [925, 161] on link "Ordered qty" at bounding box center [924, 163] width 56 height 10
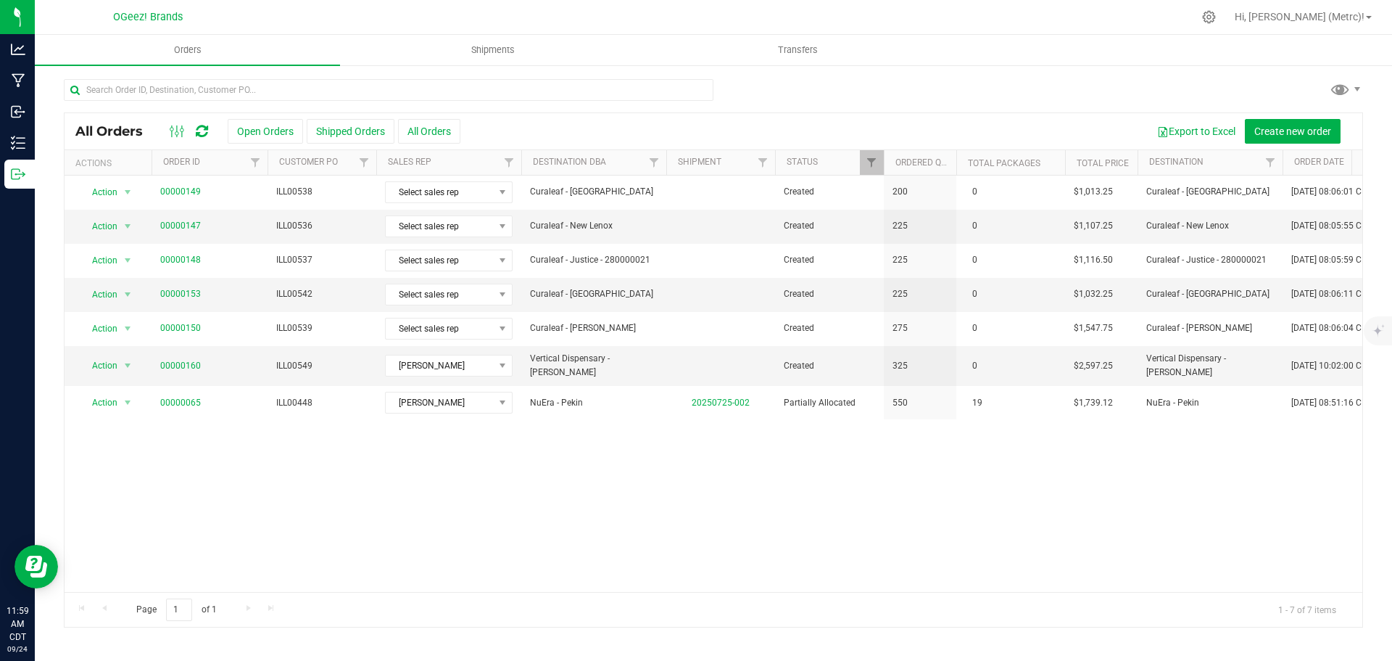
drag, startPoint x: 577, startPoint y: 446, endPoint x: 846, endPoint y: 555, distance: 290.2
click at [846, 555] on div "Action Action Cancel order Change facility Clone order Edit order Mark as fully…" at bounding box center [714, 383] width 1298 height 416
click at [189, 226] on link "00000147" at bounding box center [180, 226] width 41 height 14
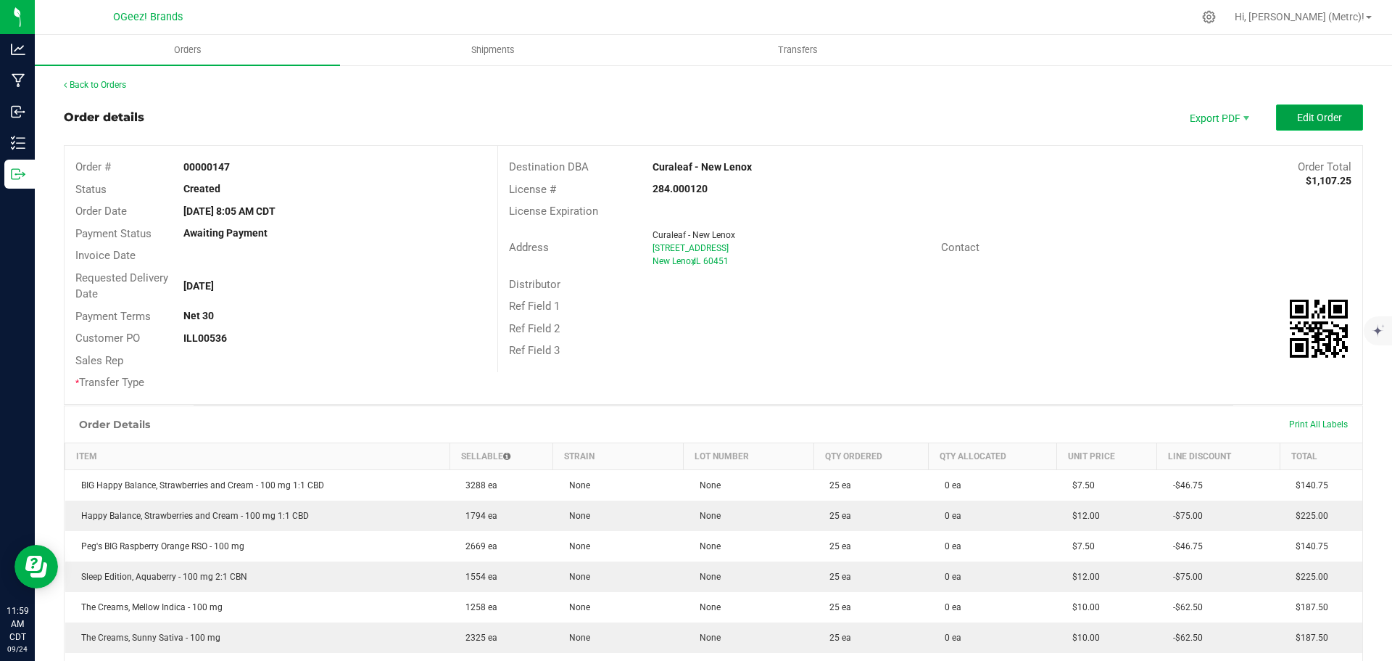
click at [1307, 114] on span "Edit Order" at bounding box center [1319, 118] width 45 height 12
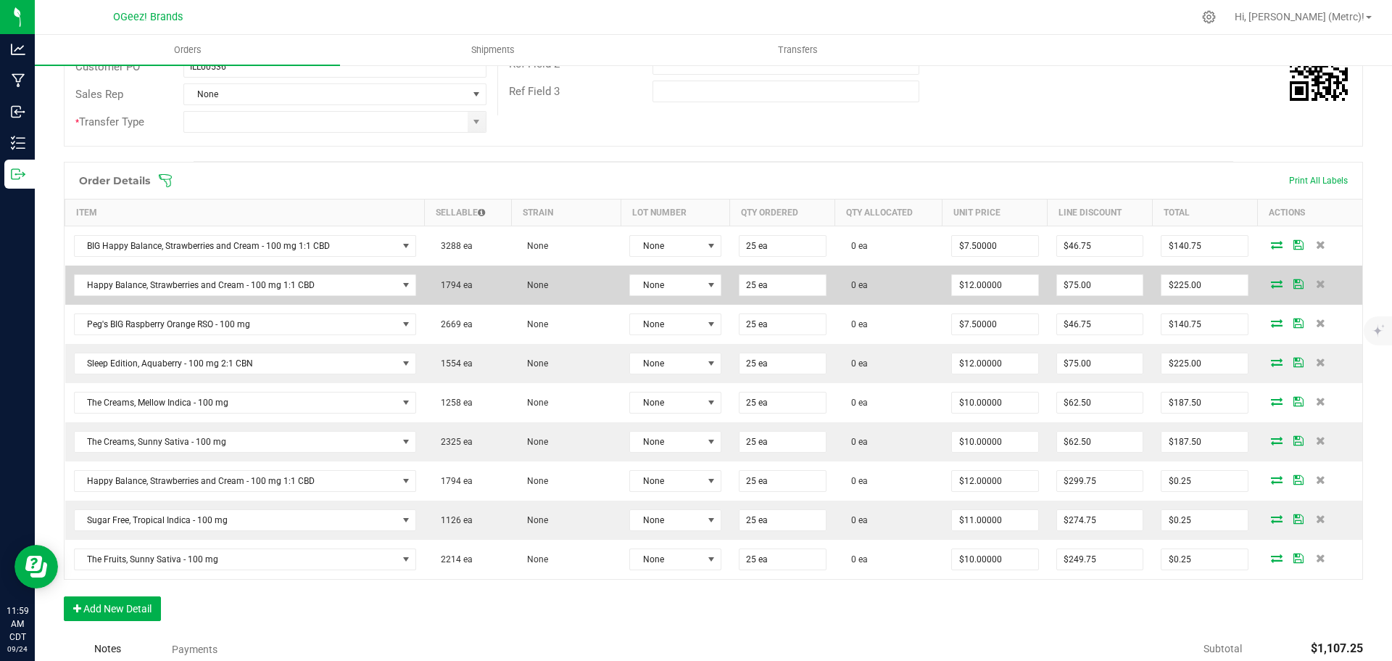
scroll to position [290, 0]
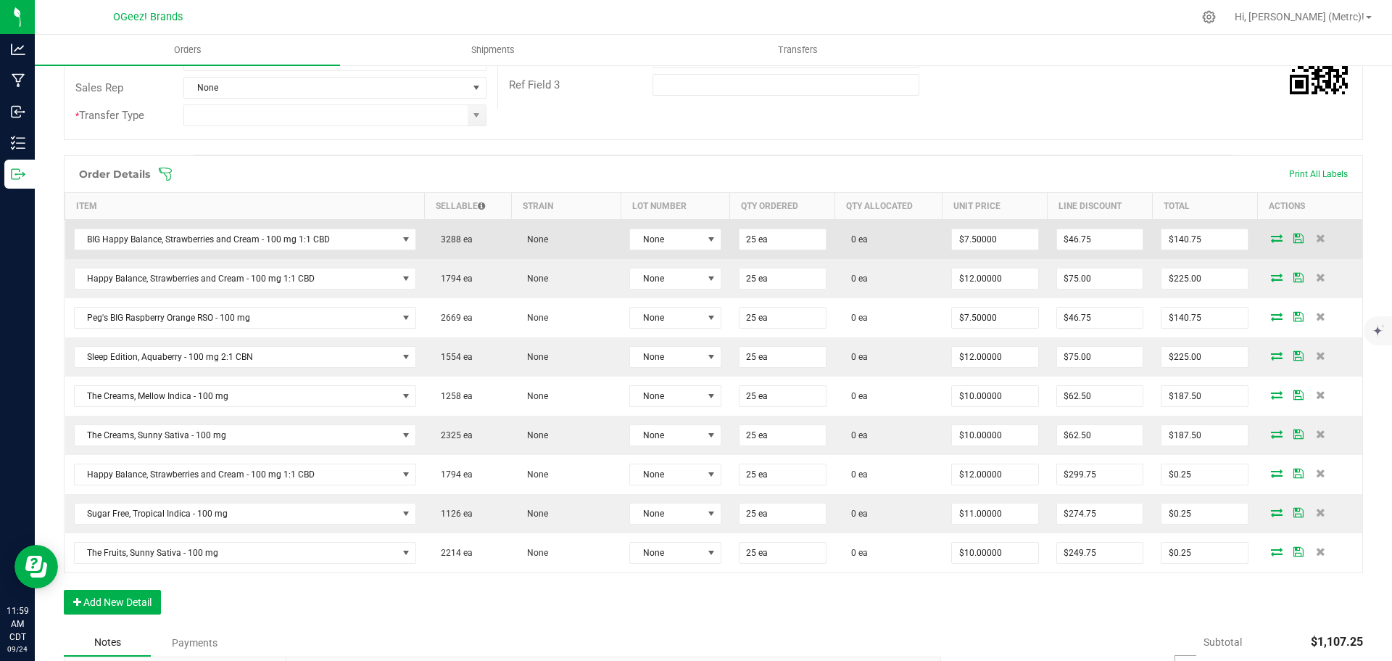
click at [1271, 241] on icon at bounding box center [1277, 237] width 12 height 9
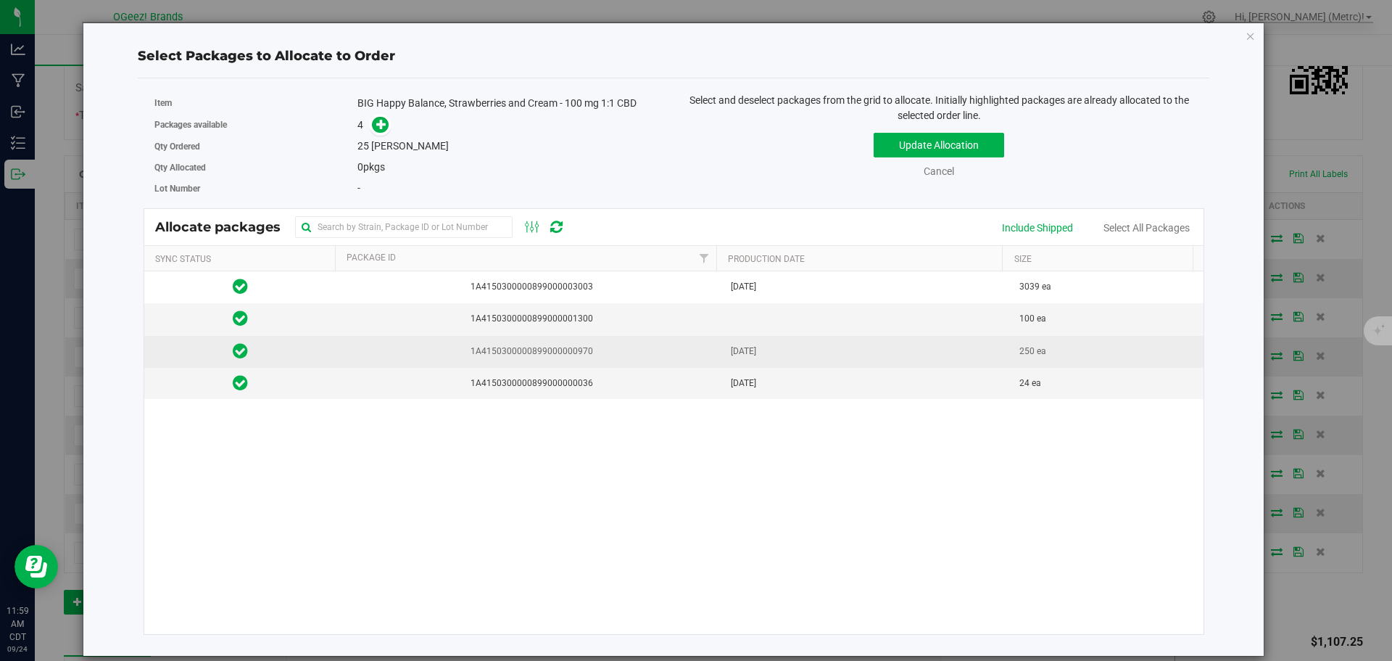
click at [995, 342] on td "[DATE]" at bounding box center [866, 352] width 289 height 32
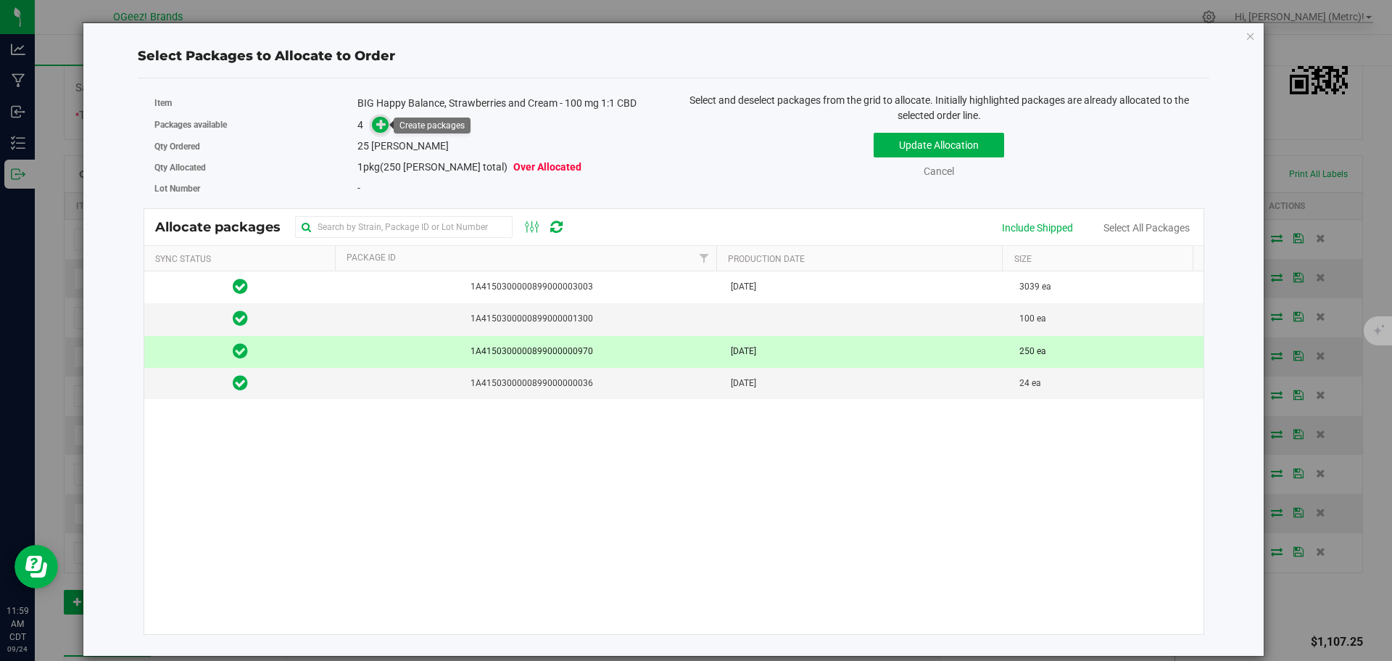
click at [385, 119] on icon at bounding box center [381, 124] width 10 height 10
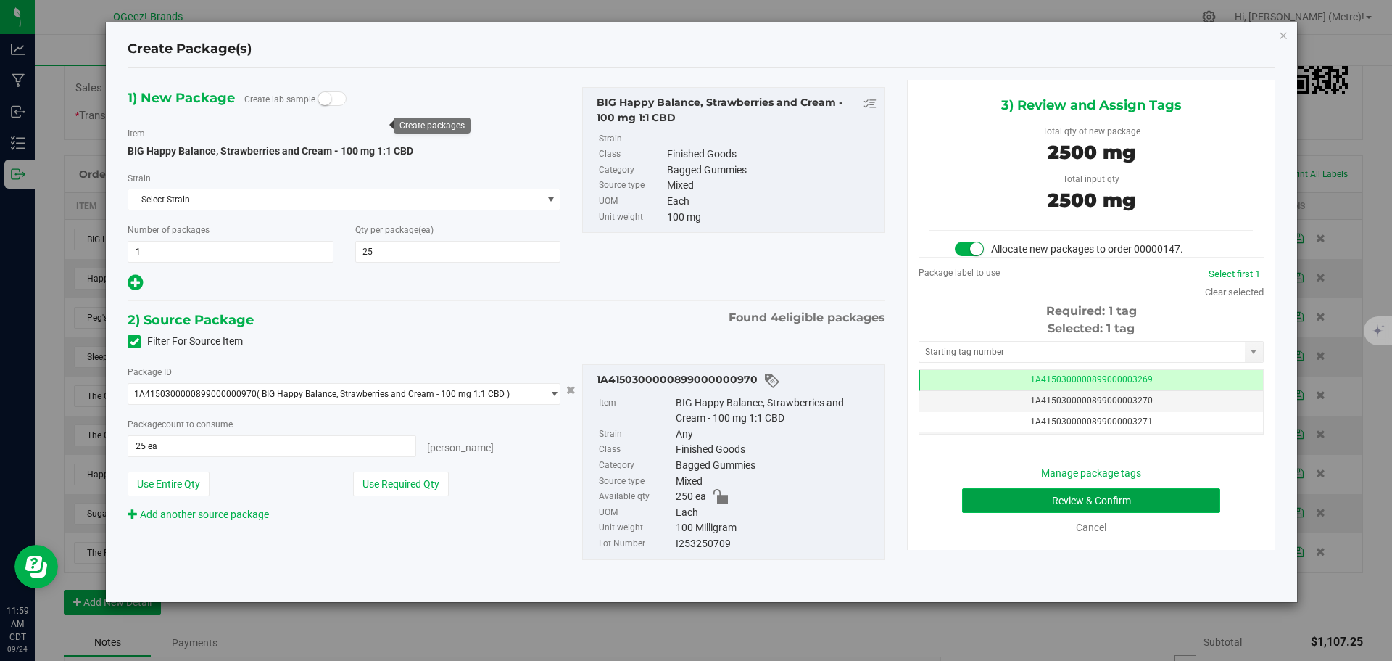
click at [1154, 495] on button "Review & Confirm" at bounding box center [1091, 500] width 258 height 25
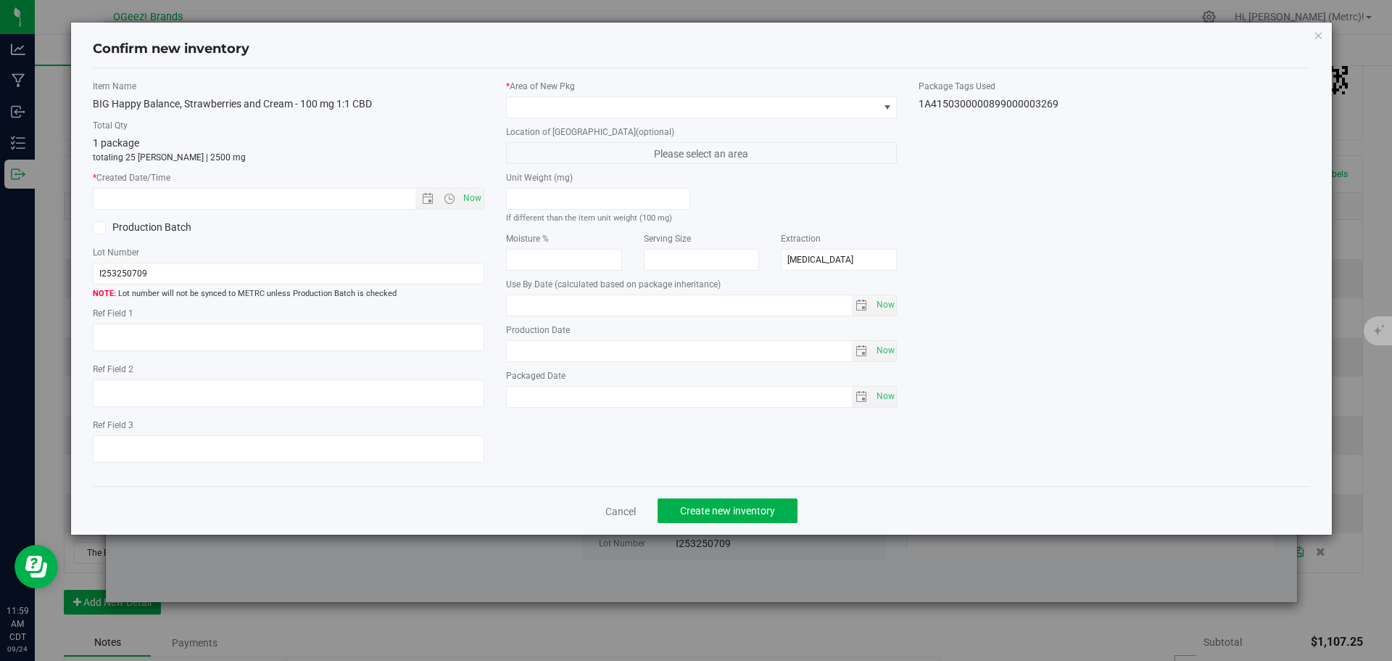
type input "[DATE]"
click at [476, 199] on span "Now" at bounding box center [472, 198] width 25 height 21
type input "[DATE] 11:59 AM"
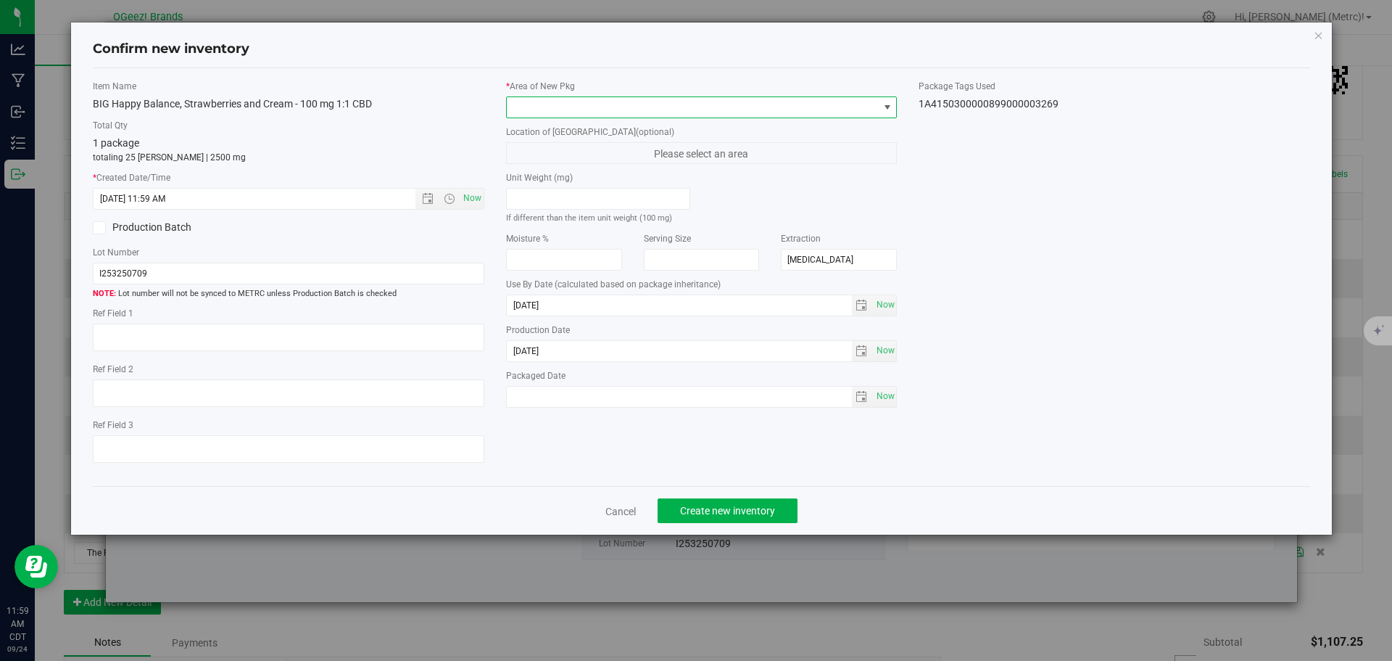
click at [578, 107] on span at bounding box center [693, 107] width 372 height 20
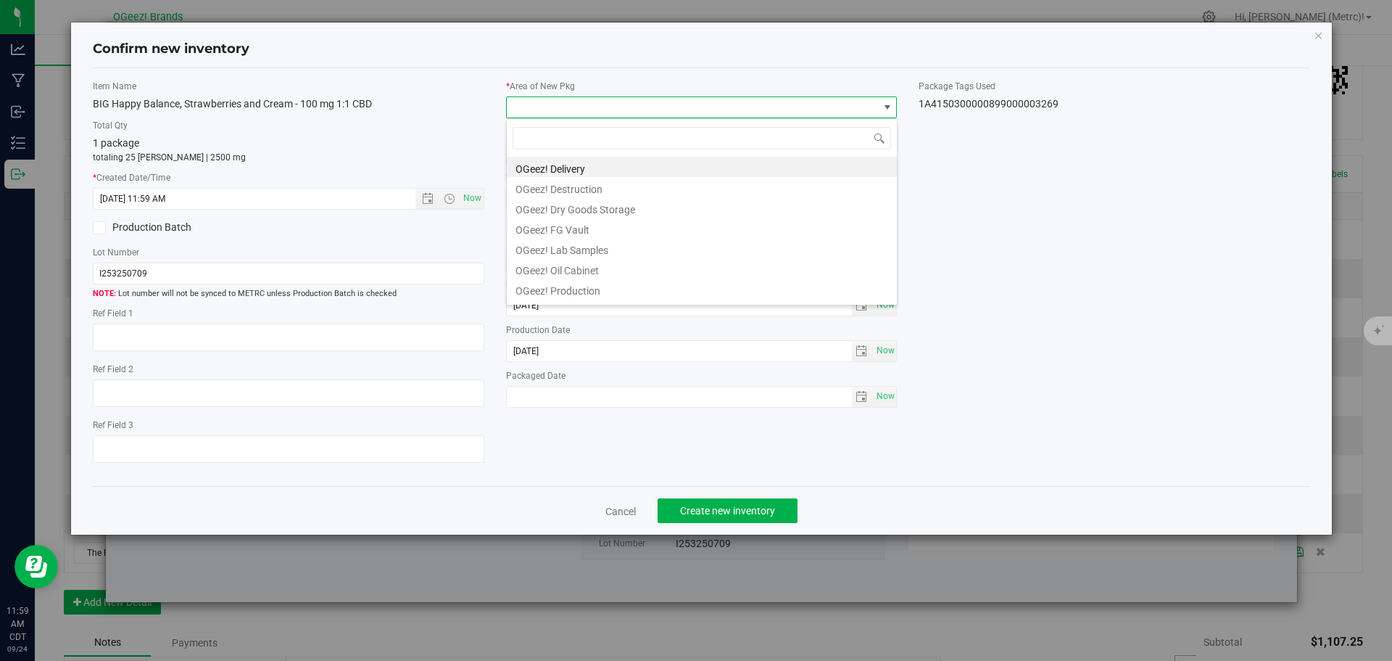
scroll to position [72490, 72120]
click at [587, 167] on li "OGeez! Delivery" at bounding box center [702, 167] width 390 height 20
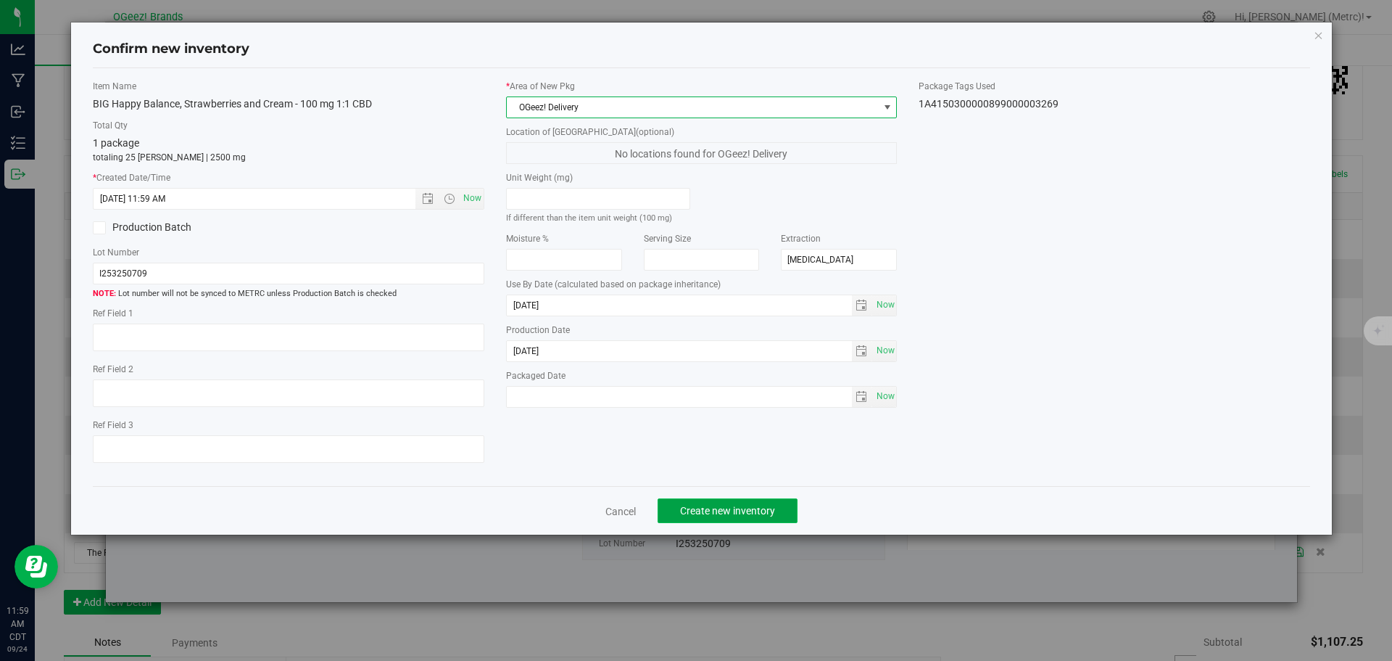
click at [760, 515] on span "Create new inventory" at bounding box center [727, 511] width 95 height 12
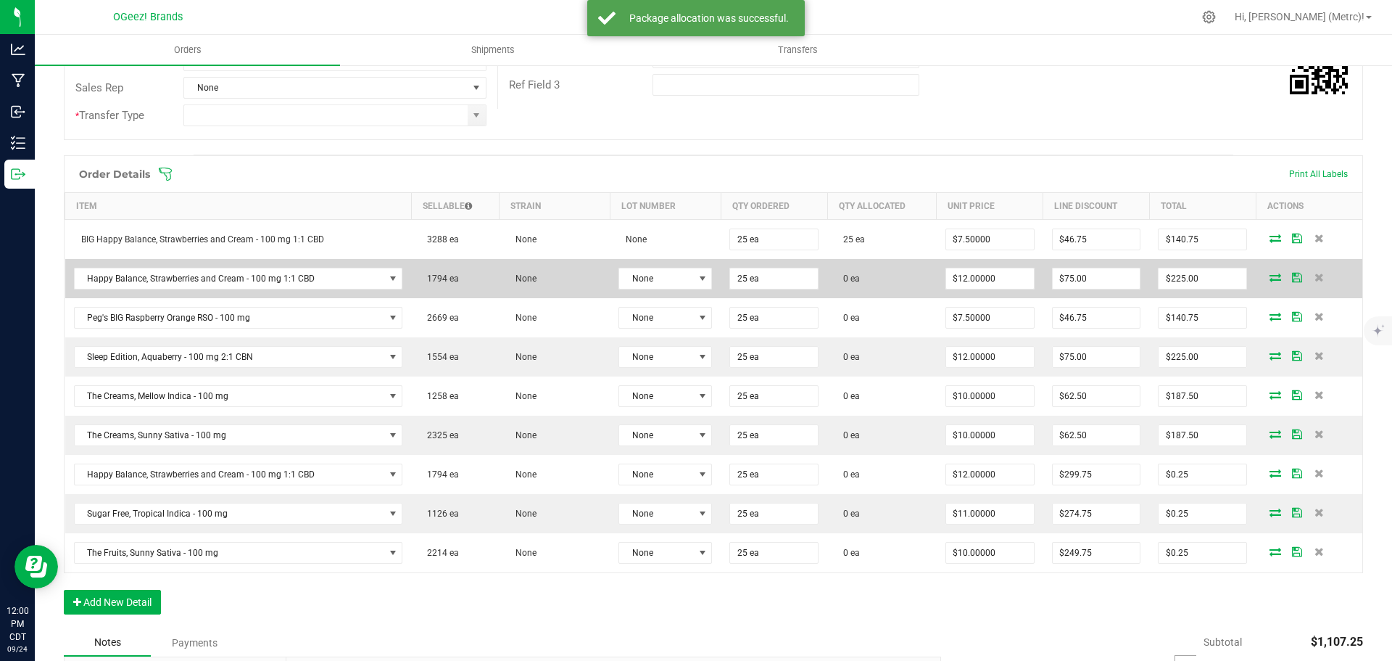
click at [1270, 278] on icon at bounding box center [1276, 277] width 12 height 9
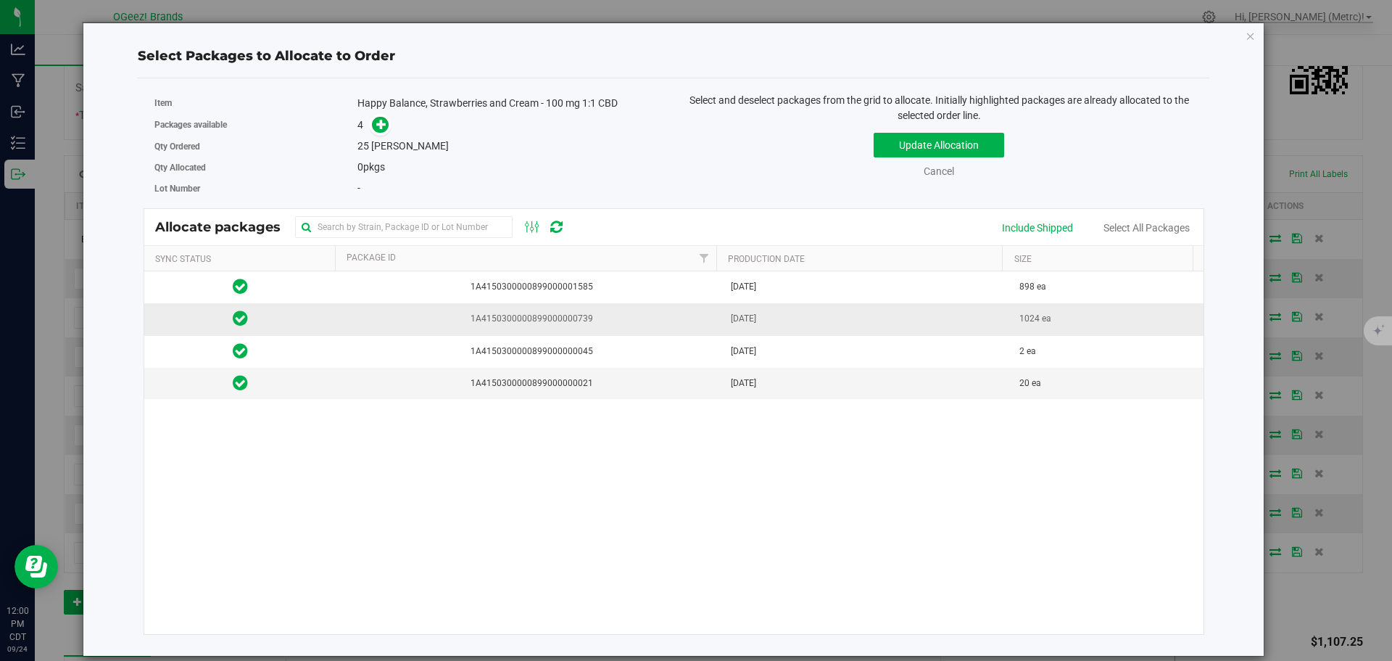
click at [1102, 313] on td "1024 ea" at bounding box center [1107, 319] width 193 height 32
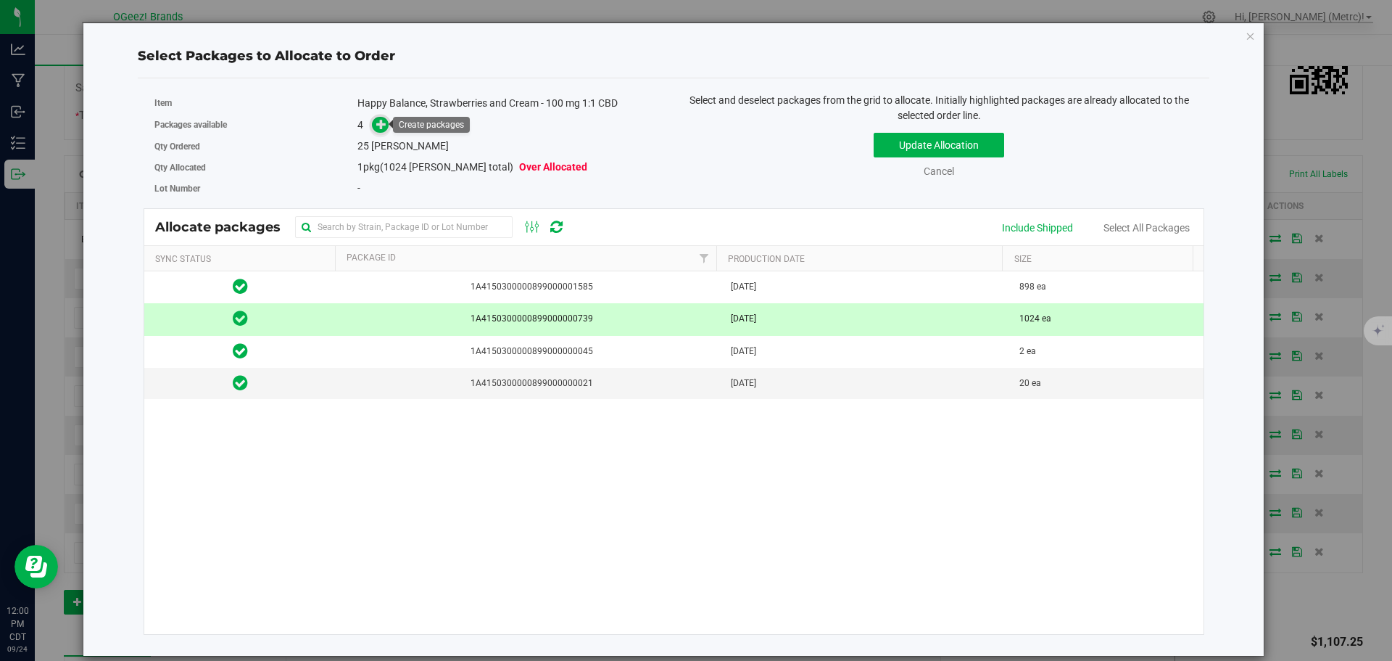
click at [379, 120] on icon at bounding box center [381, 124] width 10 height 10
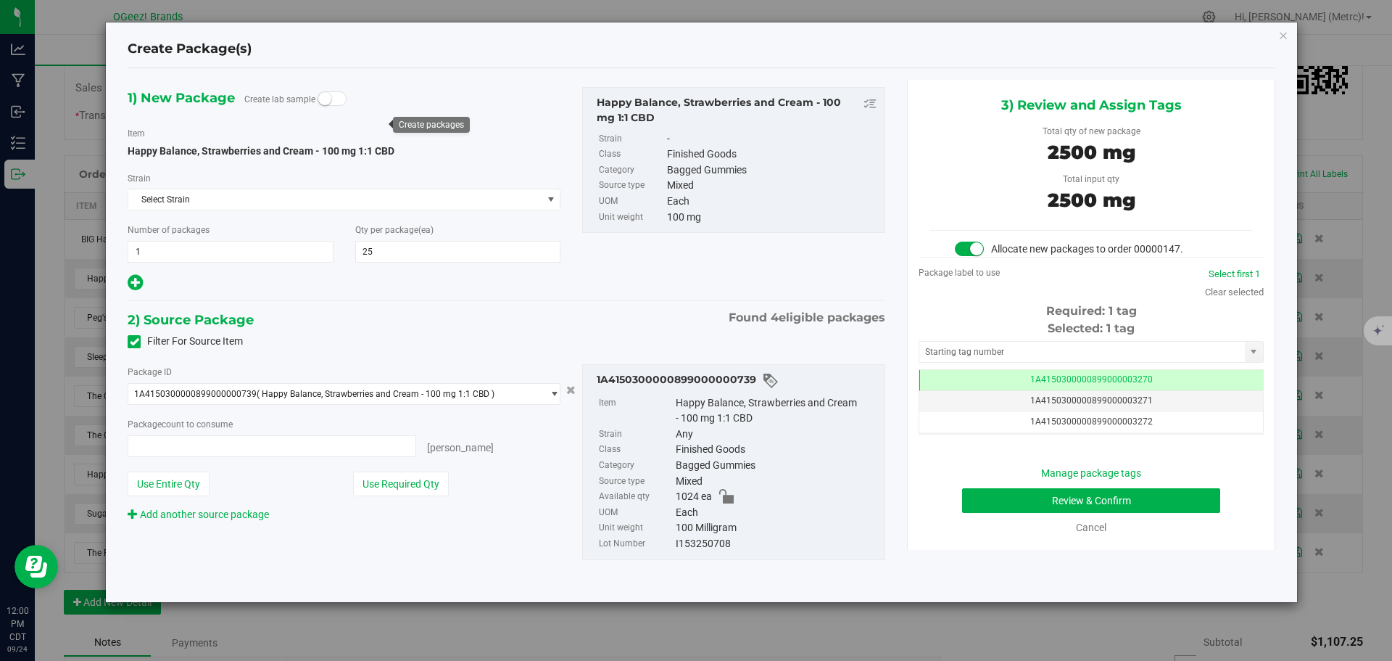
type input "25 ea"
click at [1154, 496] on button "Review & Confirm" at bounding box center [1091, 500] width 258 height 25
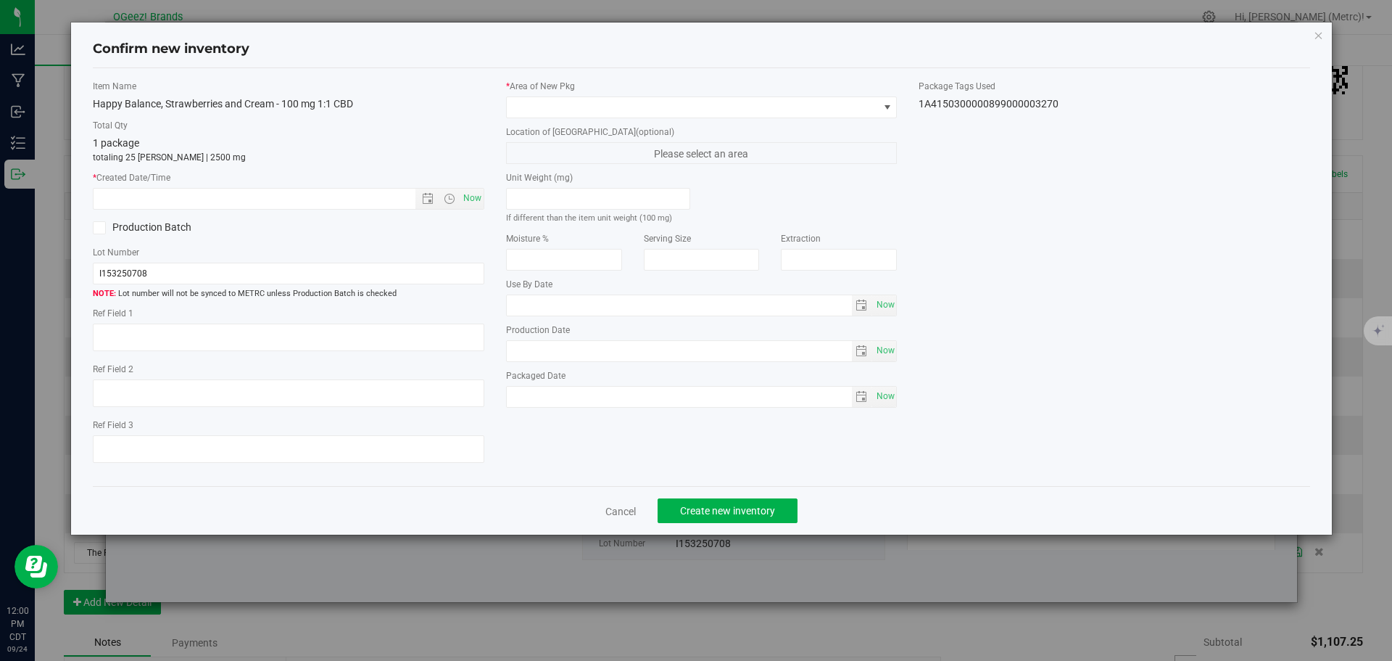
type input "[MEDICAL_DATA]"
type input "[DATE]"
click at [466, 199] on span "Now" at bounding box center [472, 198] width 25 height 21
type input "[DATE] 12:09 PM"
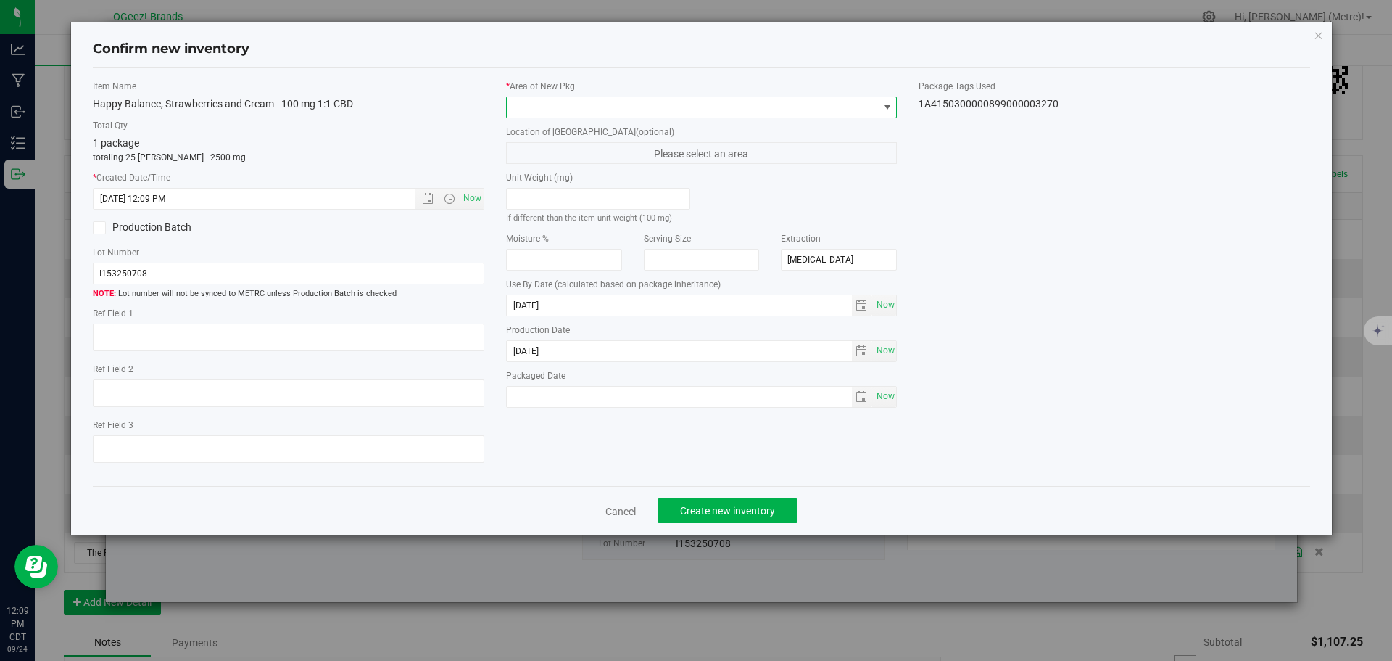
click at [621, 97] on span at bounding box center [693, 107] width 372 height 20
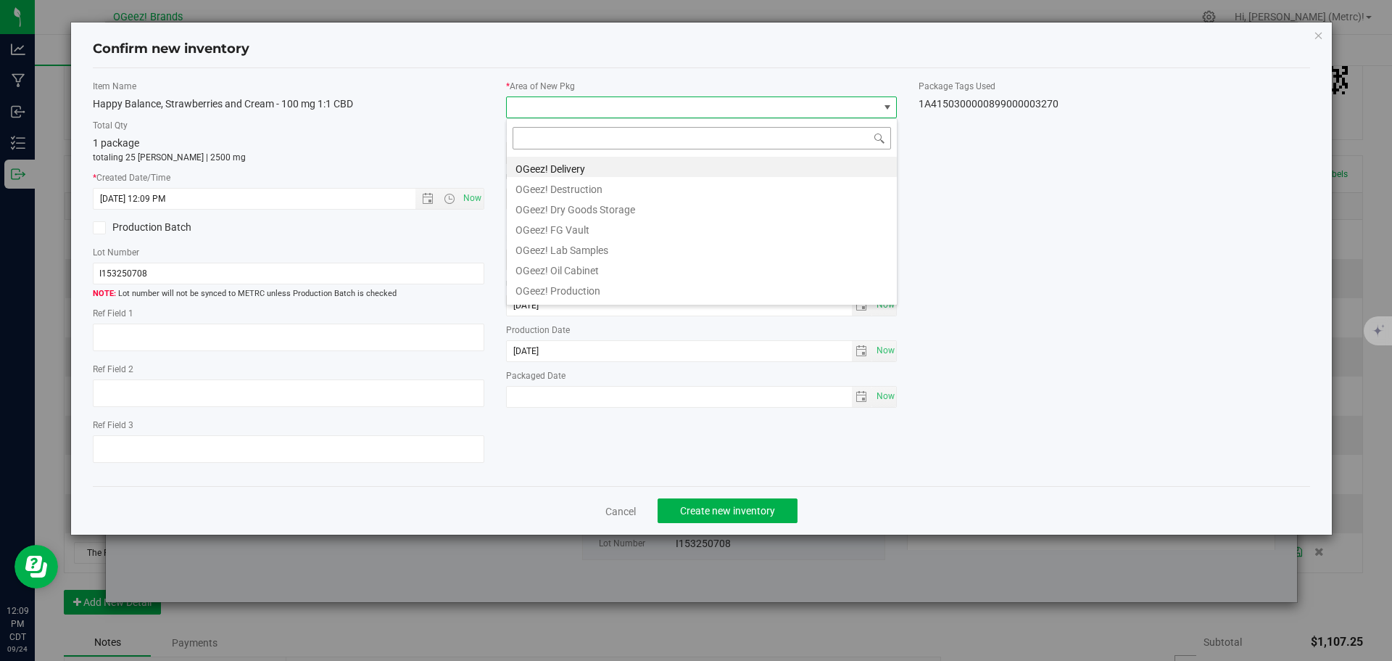
scroll to position [22, 392]
click at [645, 160] on li "OGeez! Delivery" at bounding box center [702, 167] width 390 height 20
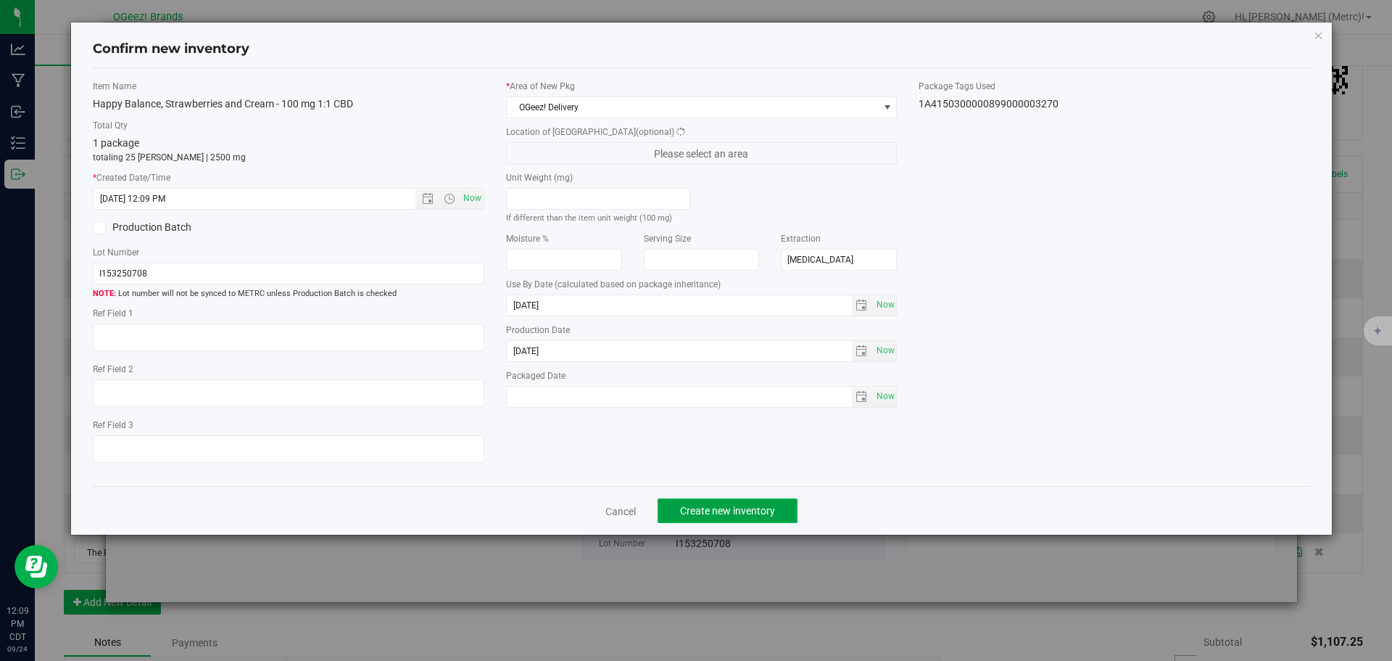
drag, startPoint x: 745, startPoint y: 510, endPoint x: 736, endPoint y: 510, distance: 9.5
click at [739, 510] on span "Create new inventory" at bounding box center [727, 511] width 95 height 12
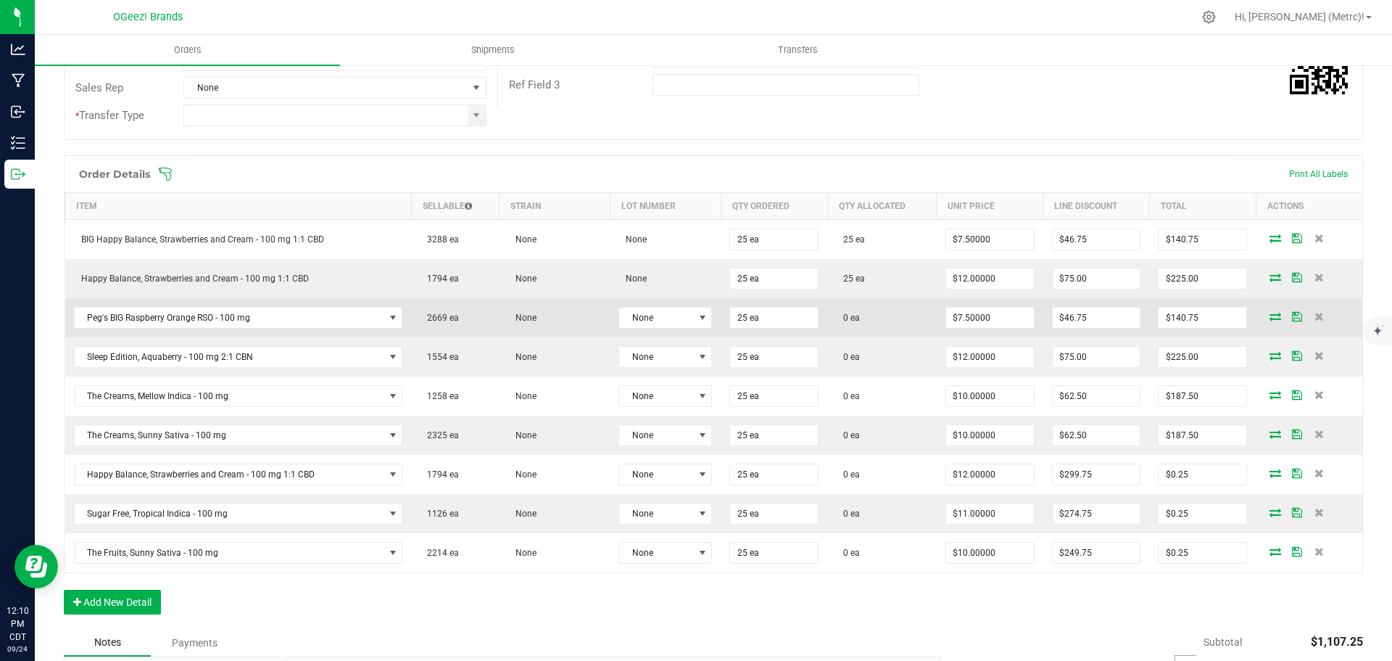
click at [1270, 316] on icon at bounding box center [1276, 316] width 12 height 9
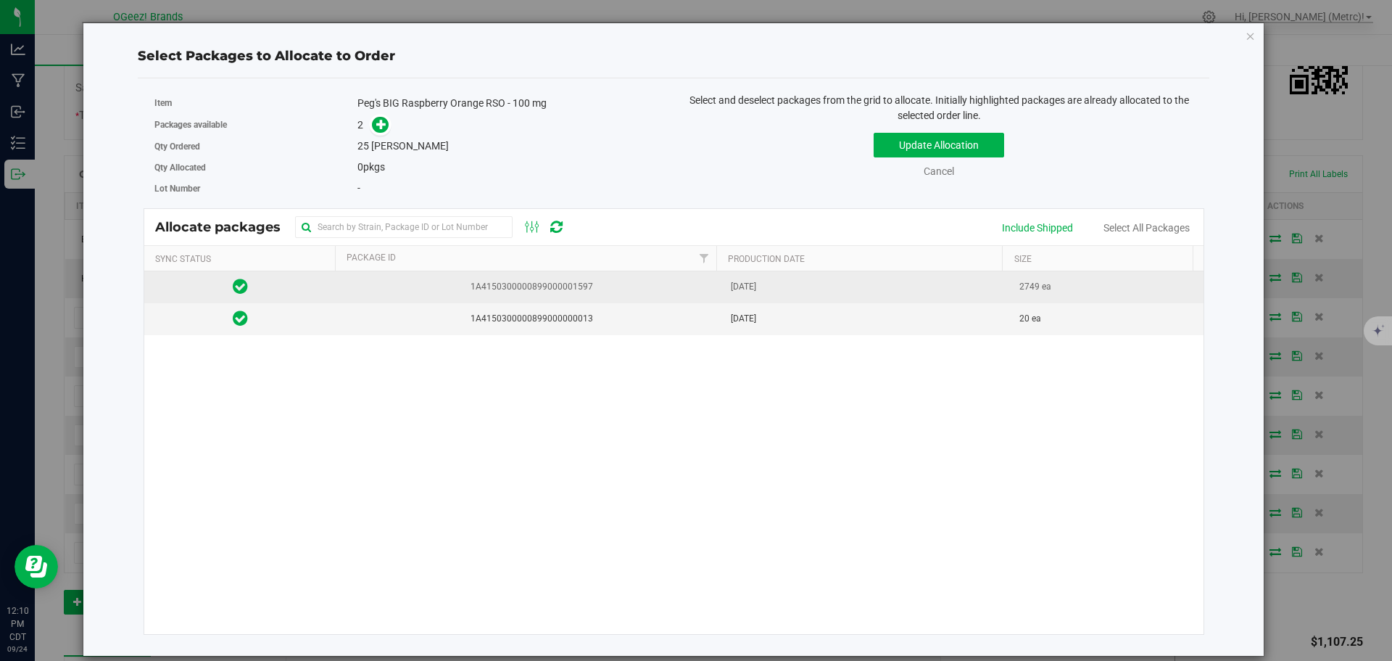
click at [907, 294] on td "[DATE]" at bounding box center [866, 287] width 289 height 32
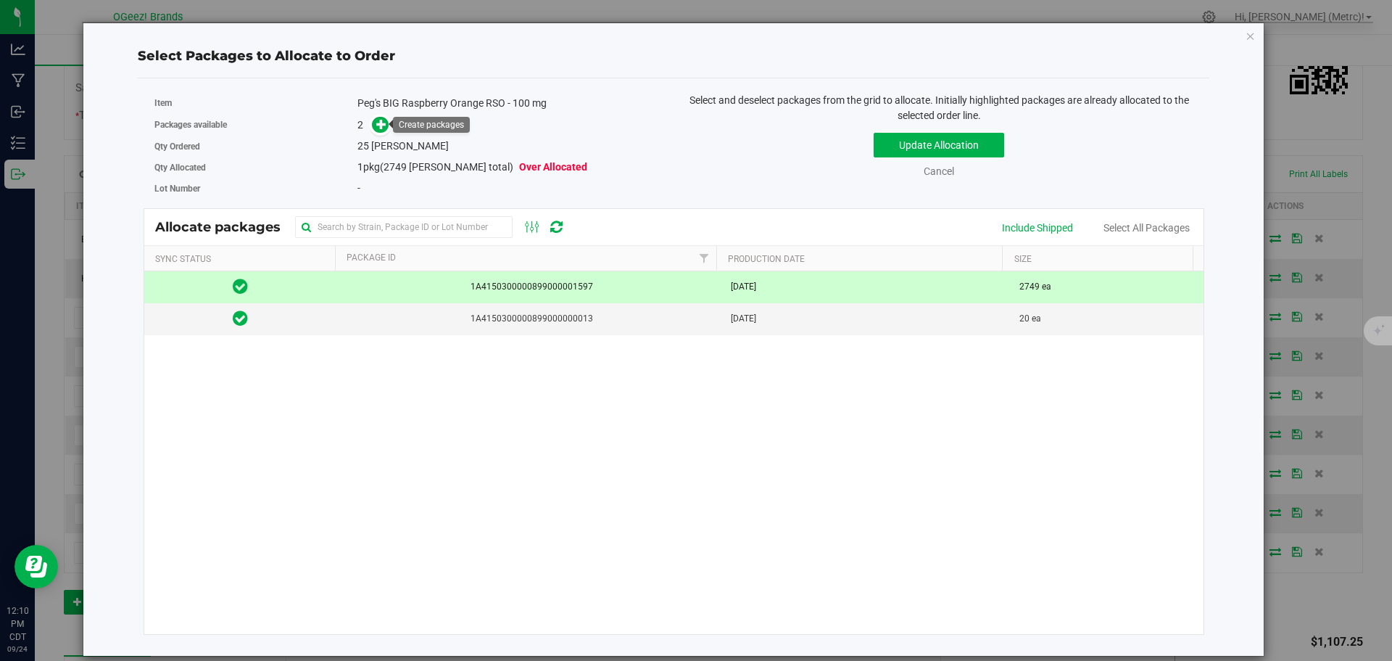
click at [371, 129] on span at bounding box center [376, 125] width 23 height 17
click at [381, 123] on icon at bounding box center [381, 124] width 10 height 10
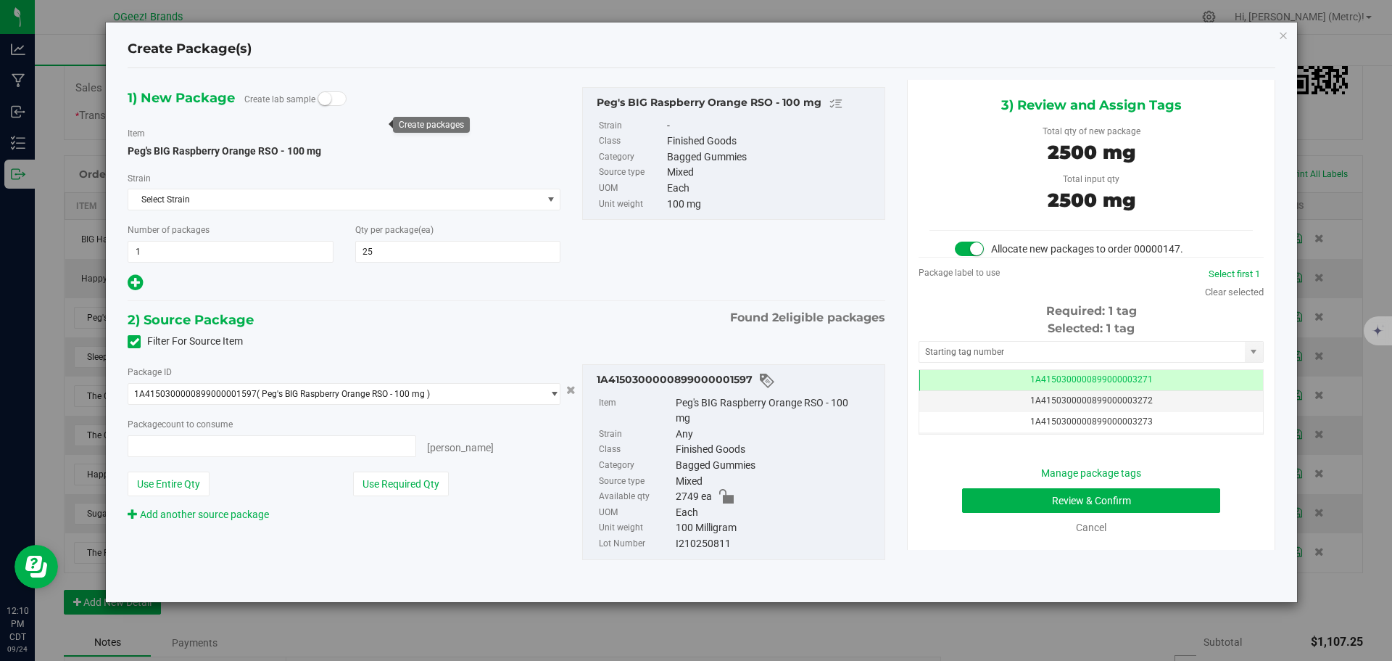
type input "25 ea"
click at [1142, 492] on button "Review & Confirm" at bounding box center [1091, 500] width 258 height 25
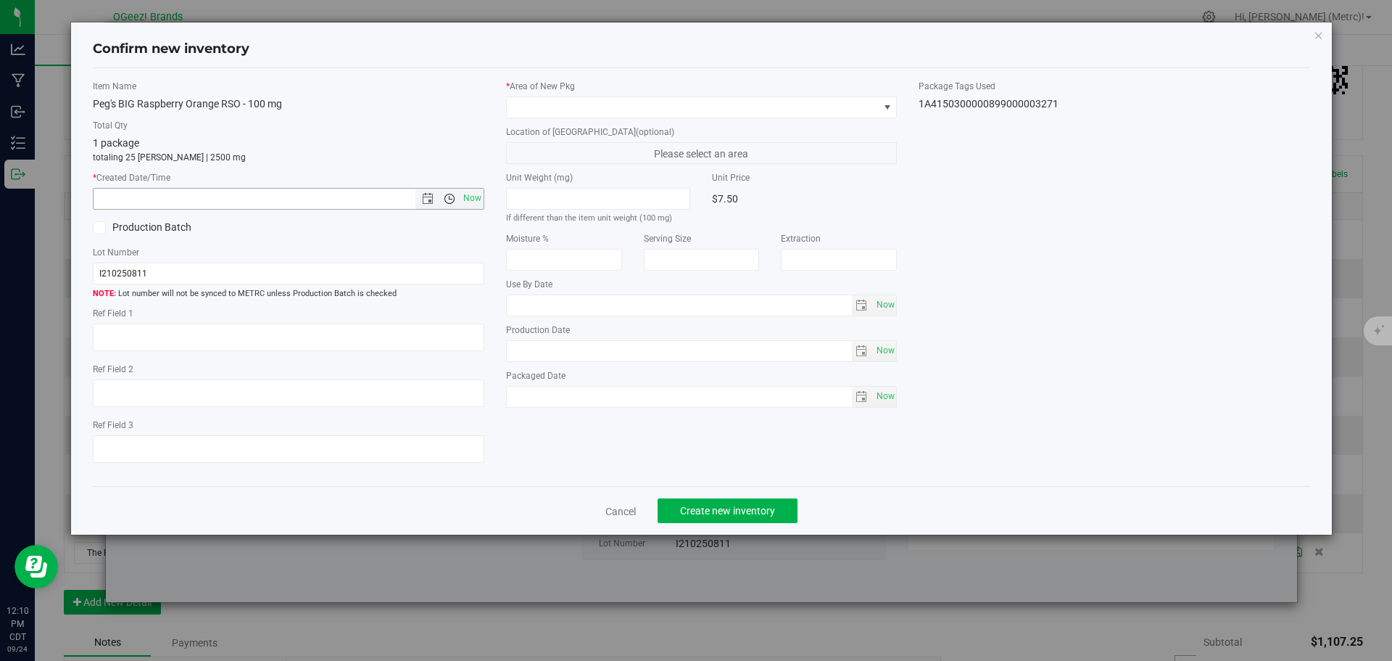
type input "[MEDICAL_DATA]"
type input "[DATE]"
click at [466, 196] on span "Now" at bounding box center [472, 198] width 25 height 21
type input "[DATE] 12:10 PM"
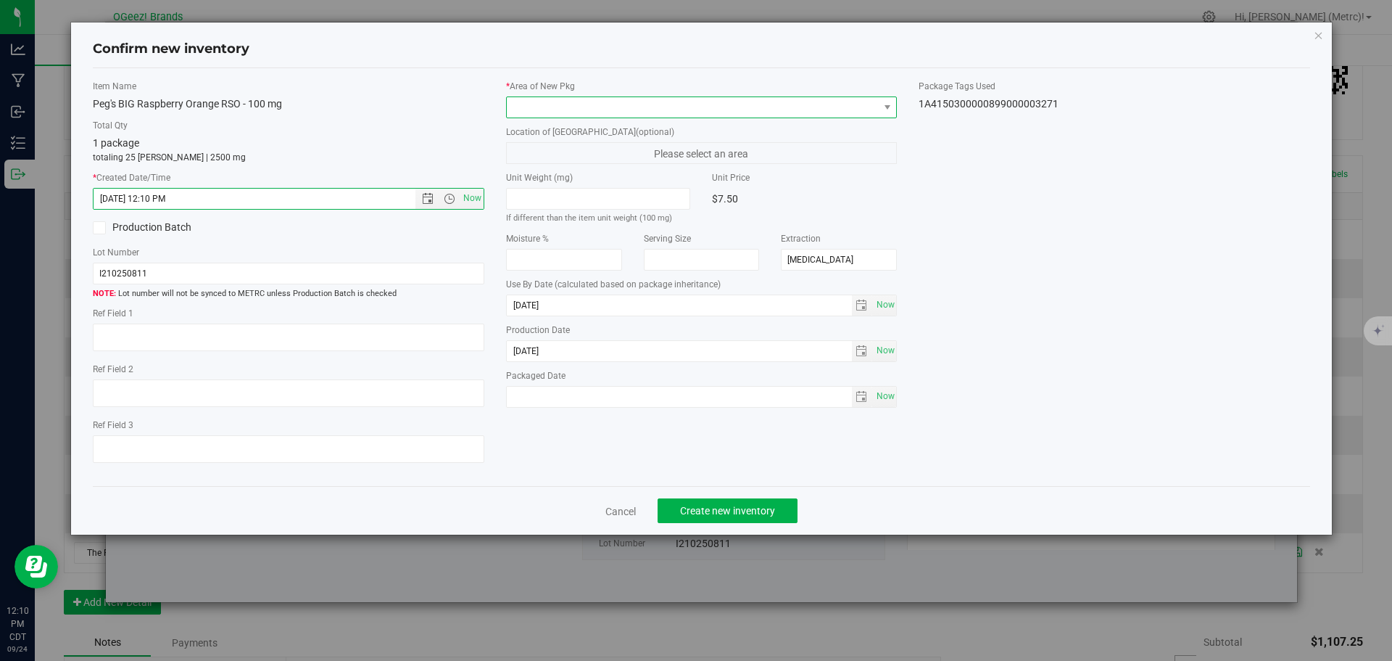
click at [568, 103] on span at bounding box center [693, 107] width 372 height 20
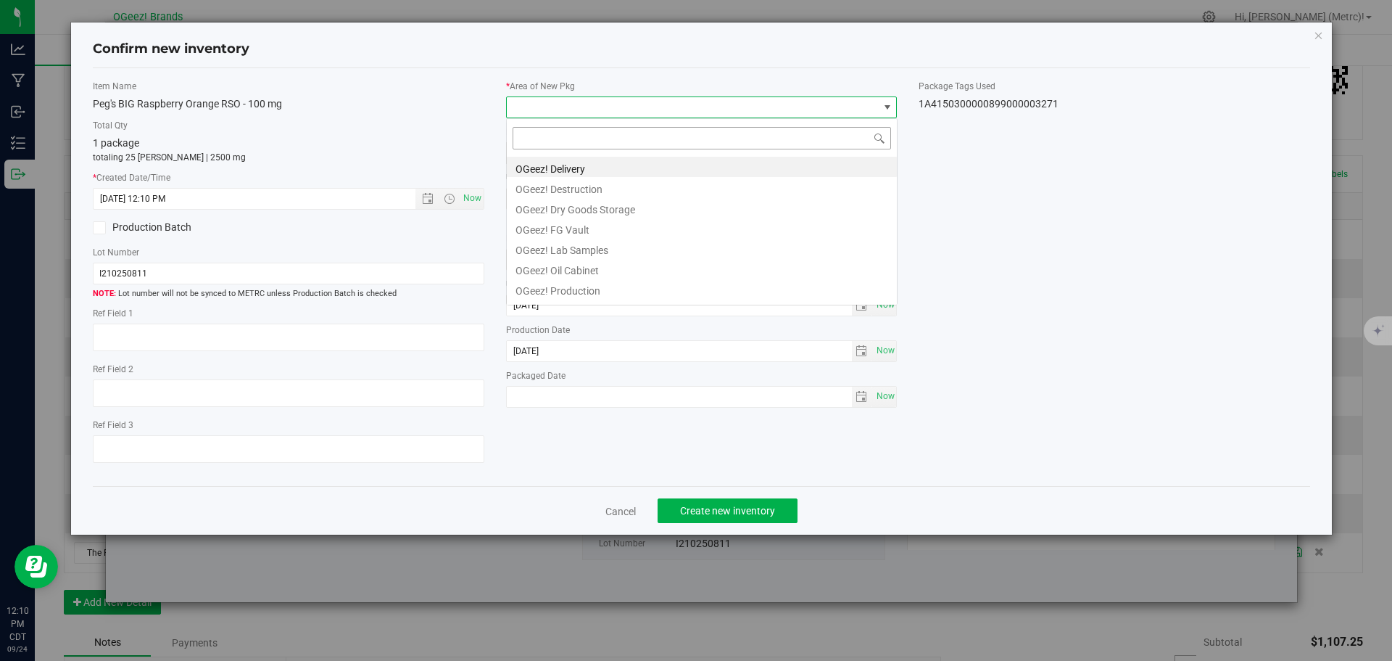
scroll to position [22, 392]
click at [630, 165] on li "OGeez! Delivery" at bounding box center [702, 167] width 390 height 20
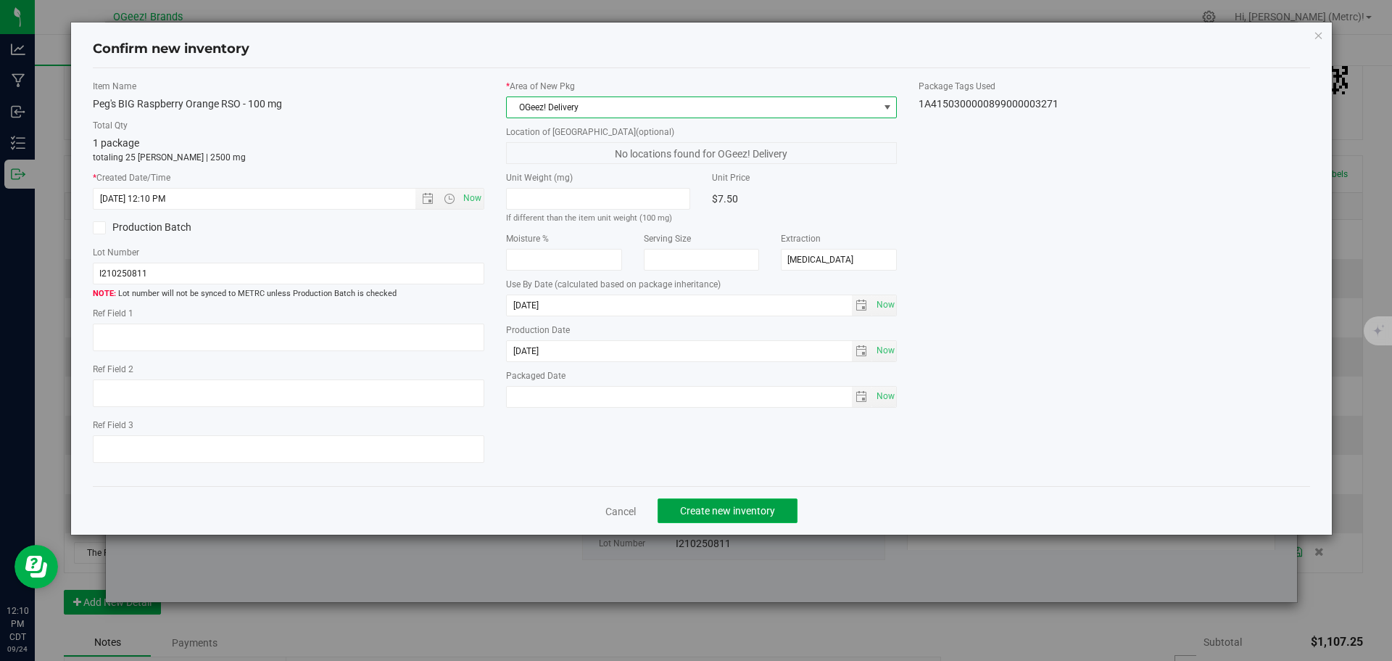
click at [758, 513] on span "Create new inventory" at bounding box center [727, 511] width 95 height 12
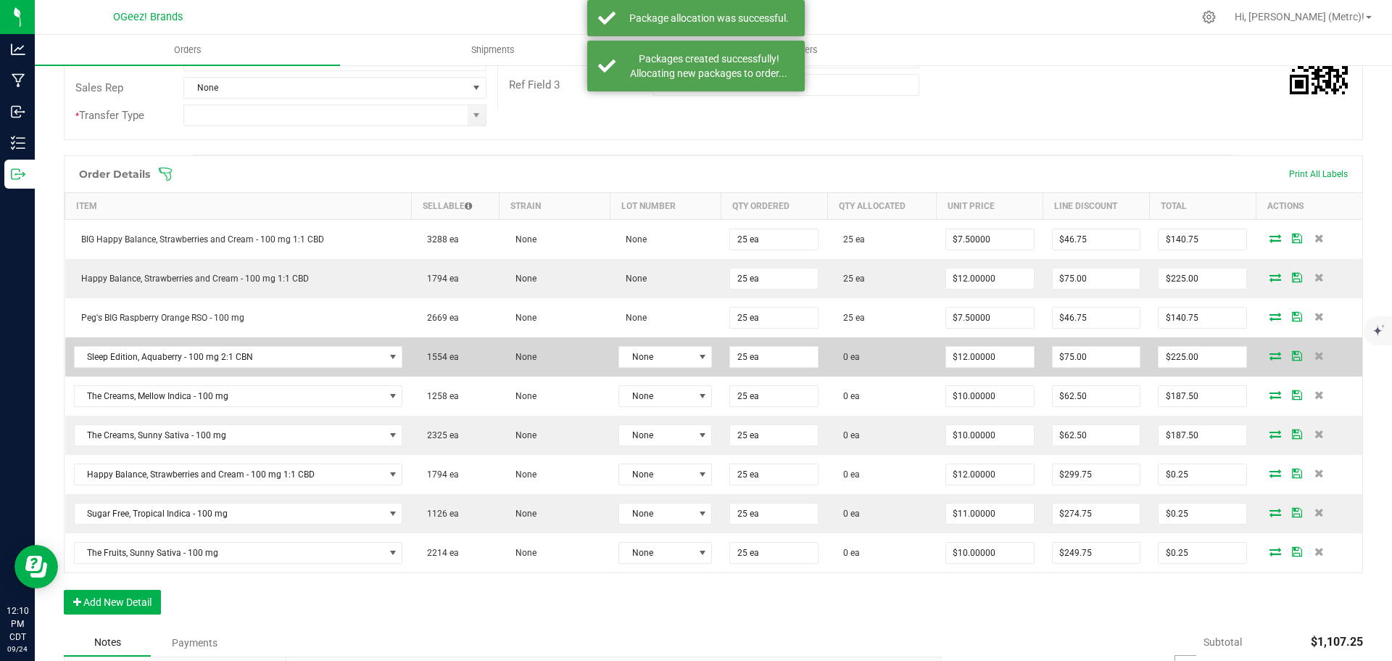
click at [1270, 351] on icon at bounding box center [1276, 355] width 12 height 9
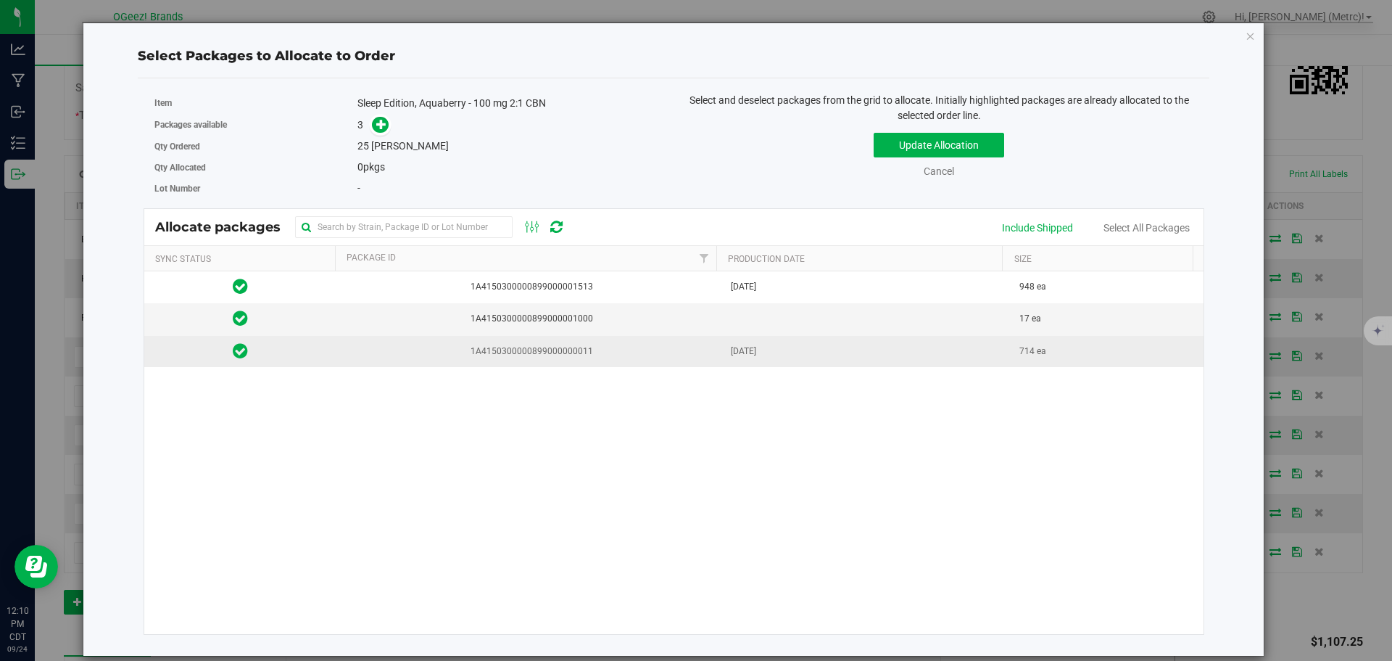
click at [961, 364] on td "[DATE]" at bounding box center [866, 351] width 289 height 31
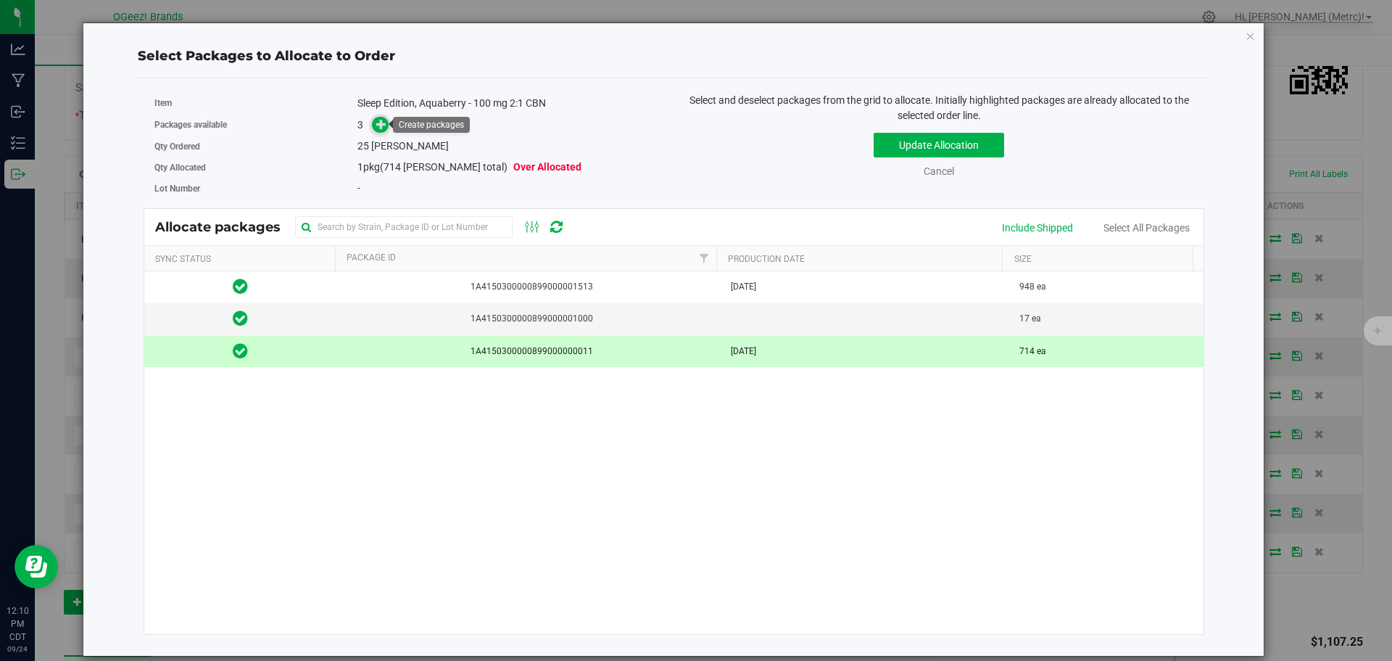
click at [379, 123] on icon at bounding box center [381, 123] width 11 height 11
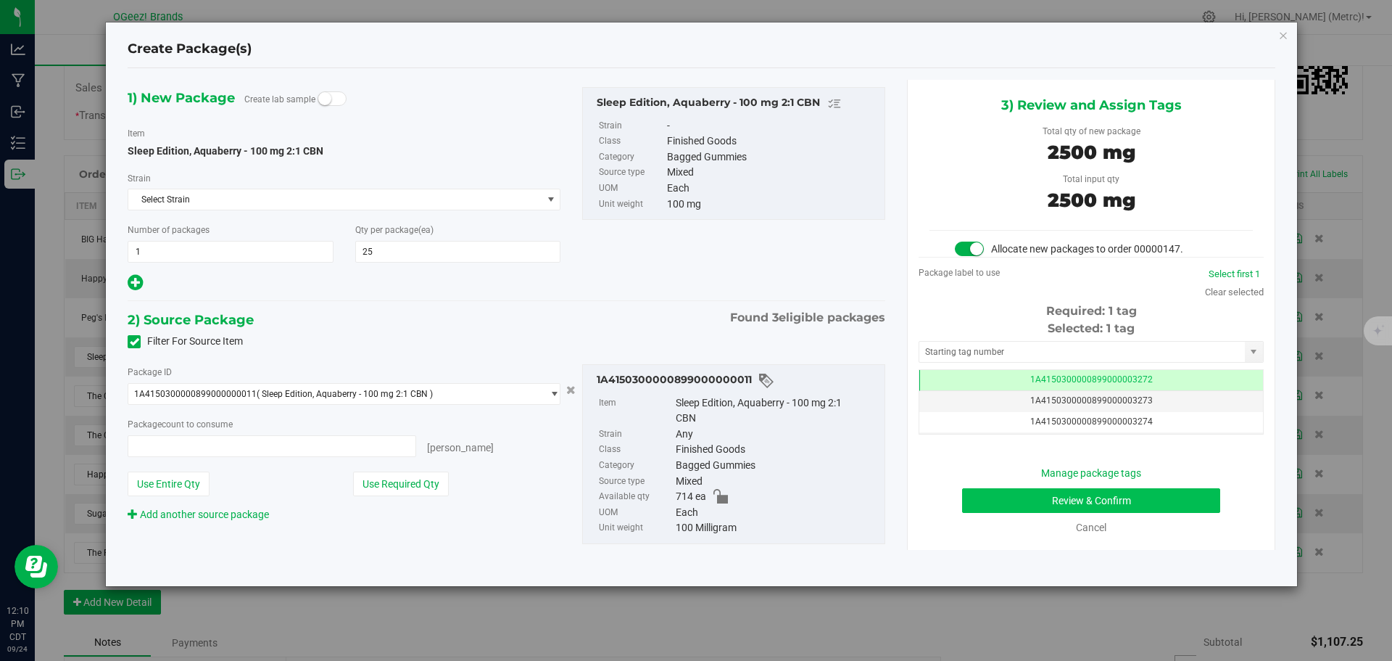
type input "25 ea"
click at [1189, 496] on button "Review & Confirm" at bounding box center [1091, 500] width 258 height 25
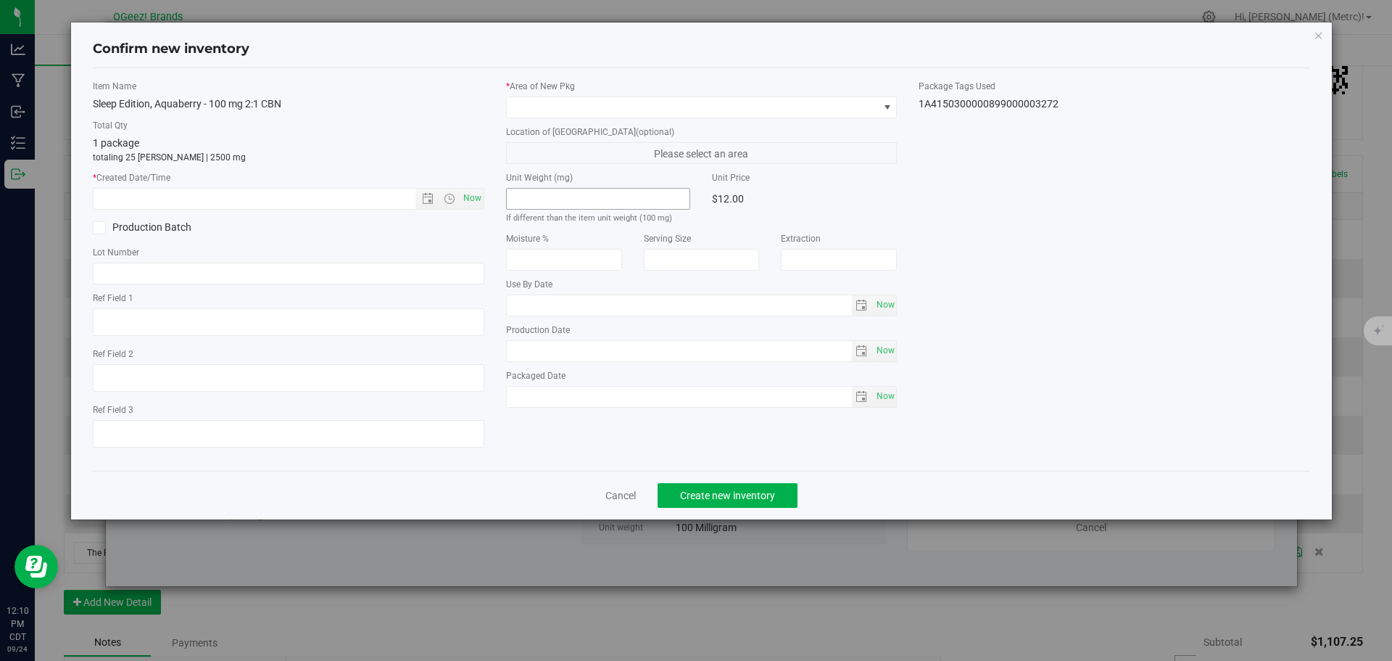
type input "[MEDICAL_DATA]"
type input "[DATE]"
click at [473, 194] on span "Now" at bounding box center [472, 198] width 25 height 21
type input "[DATE] 12:10 PM"
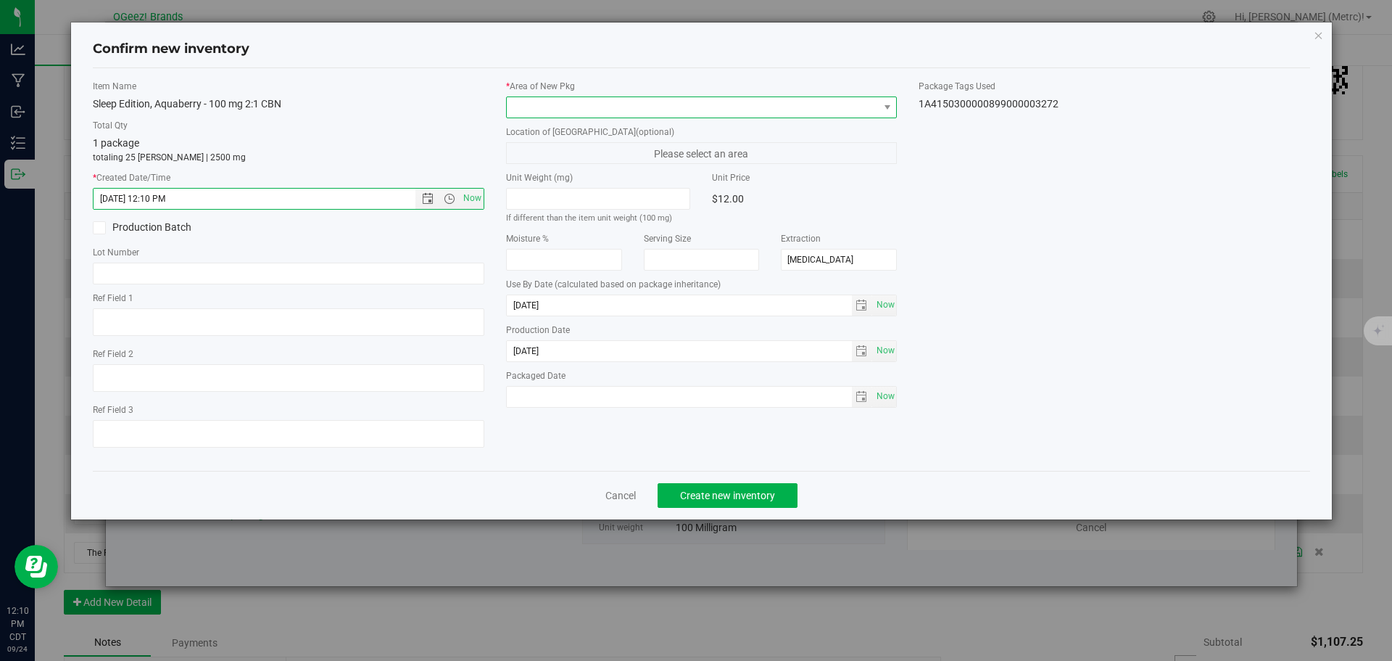
click at [539, 109] on span at bounding box center [693, 107] width 372 height 20
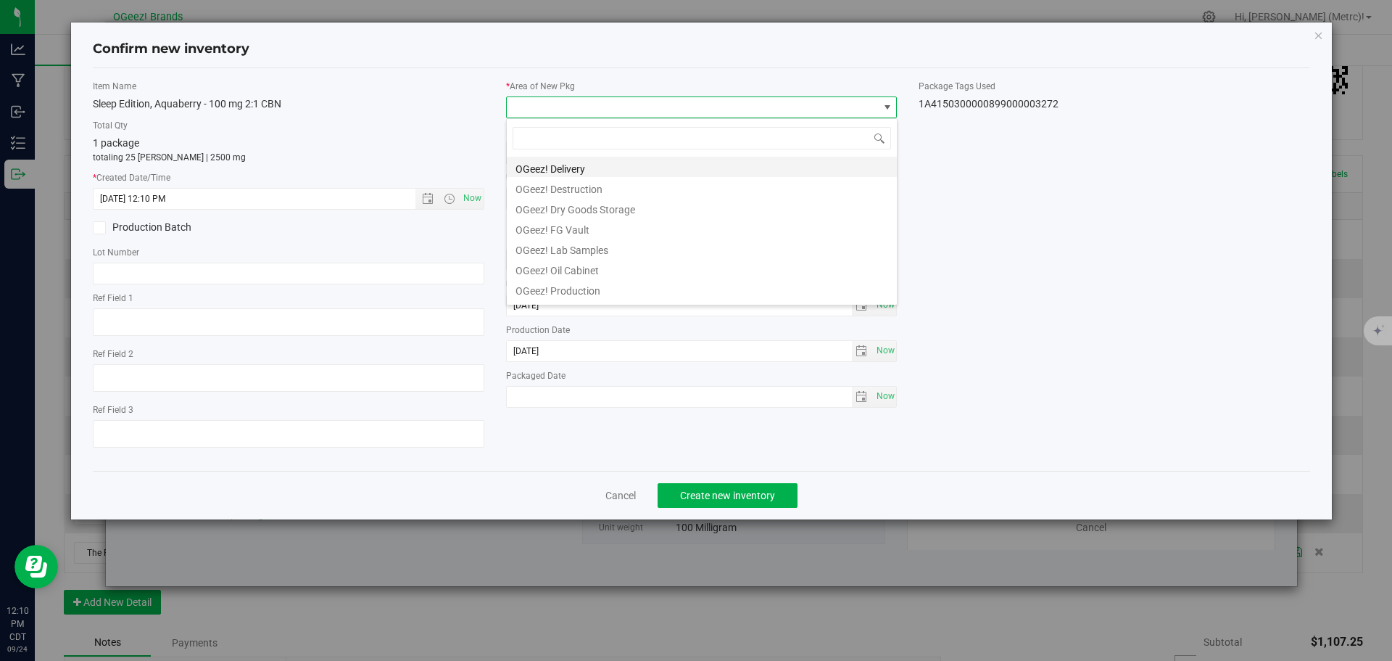
click at [620, 159] on li "OGeez! Delivery" at bounding box center [702, 167] width 390 height 20
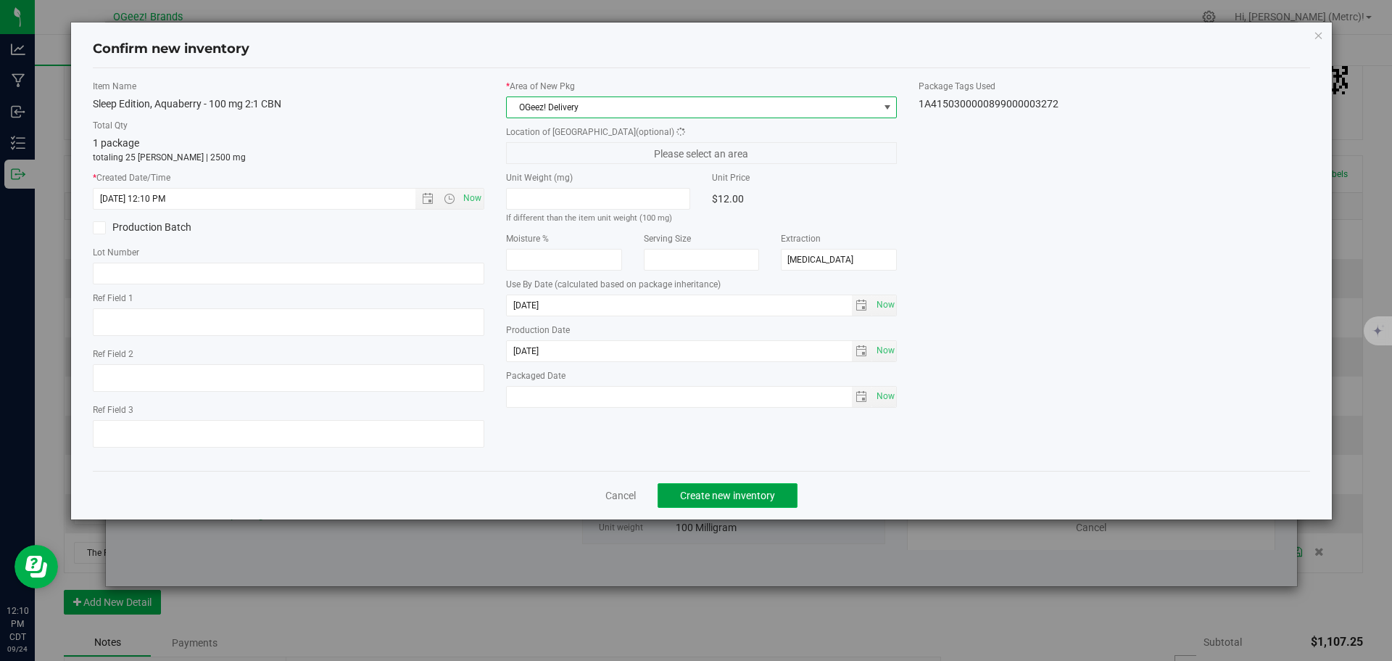
click at [744, 495] on span "Create new inventory" at bounding box center [727, 495] width 95 height 12
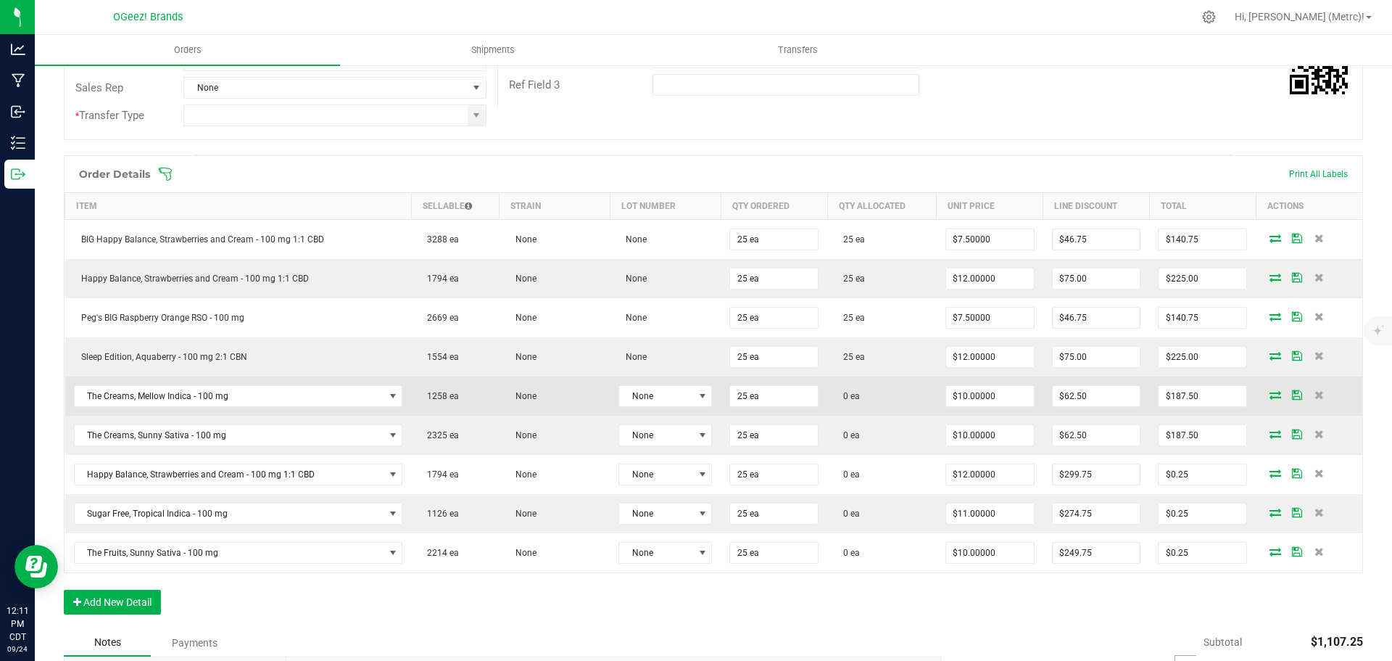
click at [1270, 398] on icon at bounding box center [1276, 394] width 12 height 9
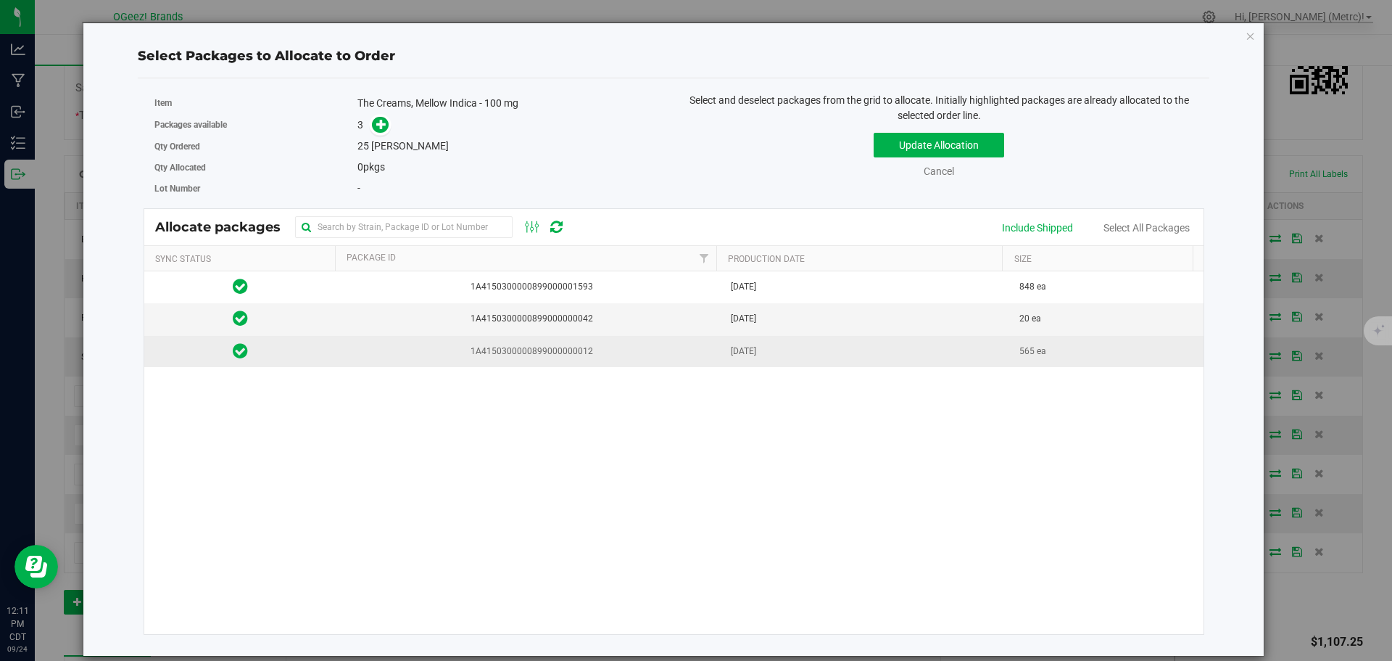
click at [811, 353] on td "[DATE]" at bounding box center [866, 351] width 289 height 31
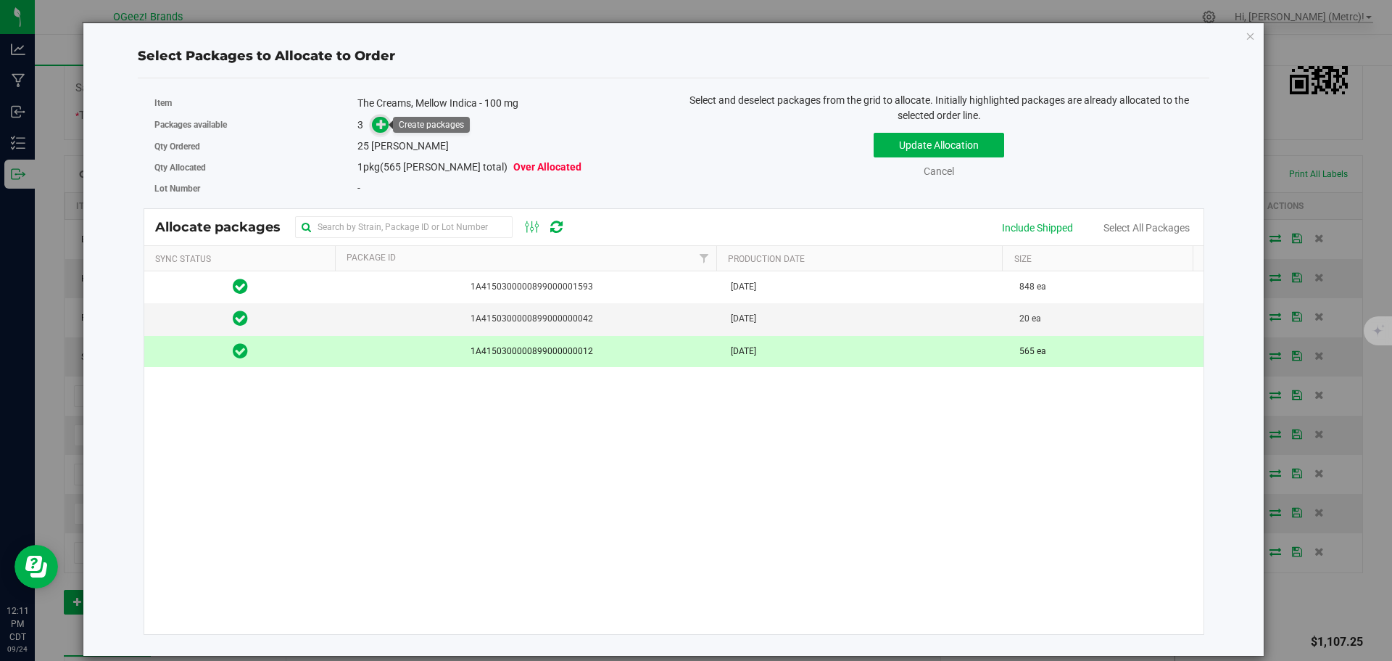
click at [378, 123] on icon at bounding box center [381, 124] width 10 height 10
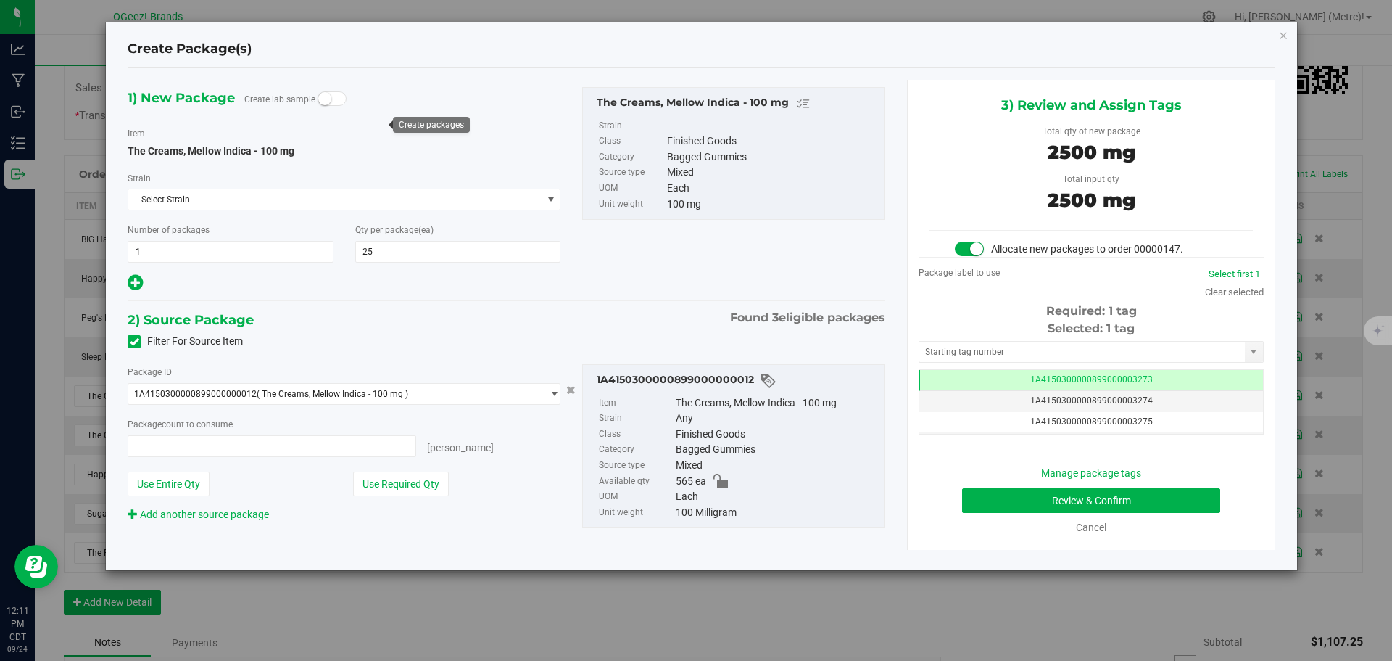
type input "25 ea"
click at [1132, 497] on button "Review & Confirm" at bounding box center [1091, 500] width 258 height 25
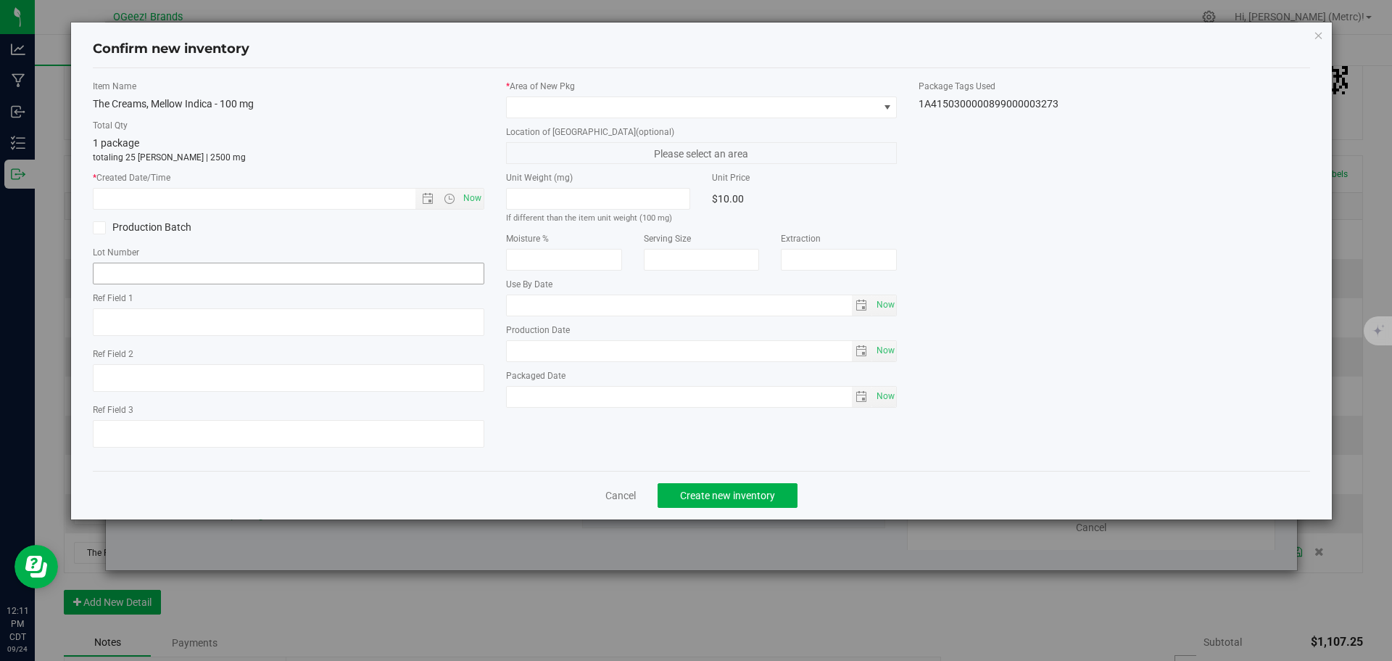
type input "[MEDICAL_DATA]"
type input "[DATE]"
click at [478, 197] on span "Now" at bounding box center [472, 198] width 25 height 21
type input "[DATE] 12:11 PM"
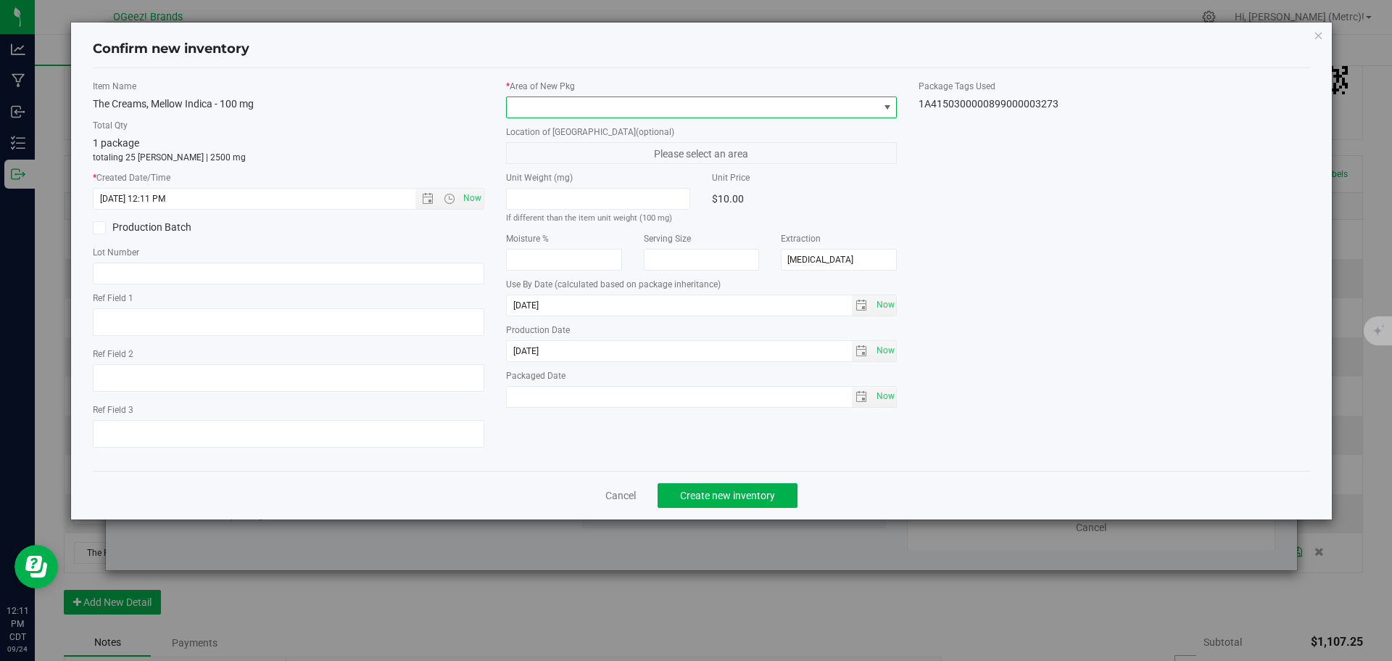
click at [535, 107] on span at bounding box center [693, 107] width 372 height 20
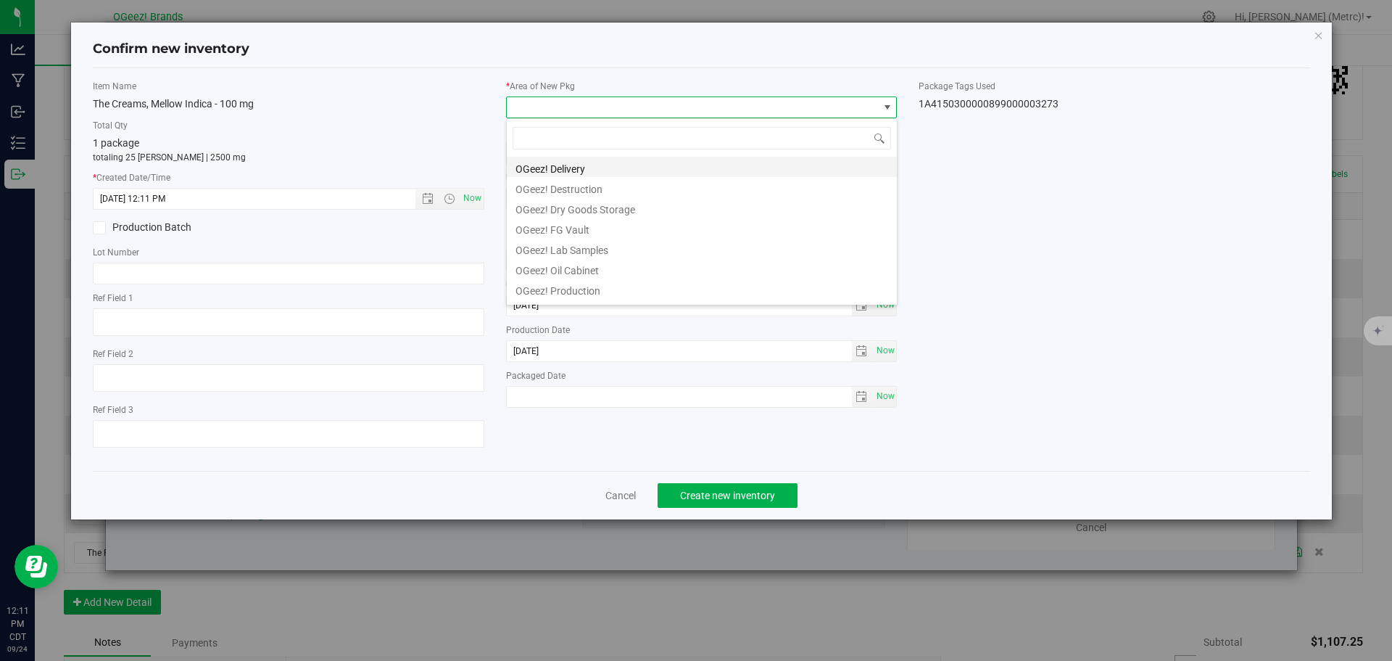
click at [611, 168] on li "OGeez! Delivery" at bounding box center [702, 167] width 390 height 20
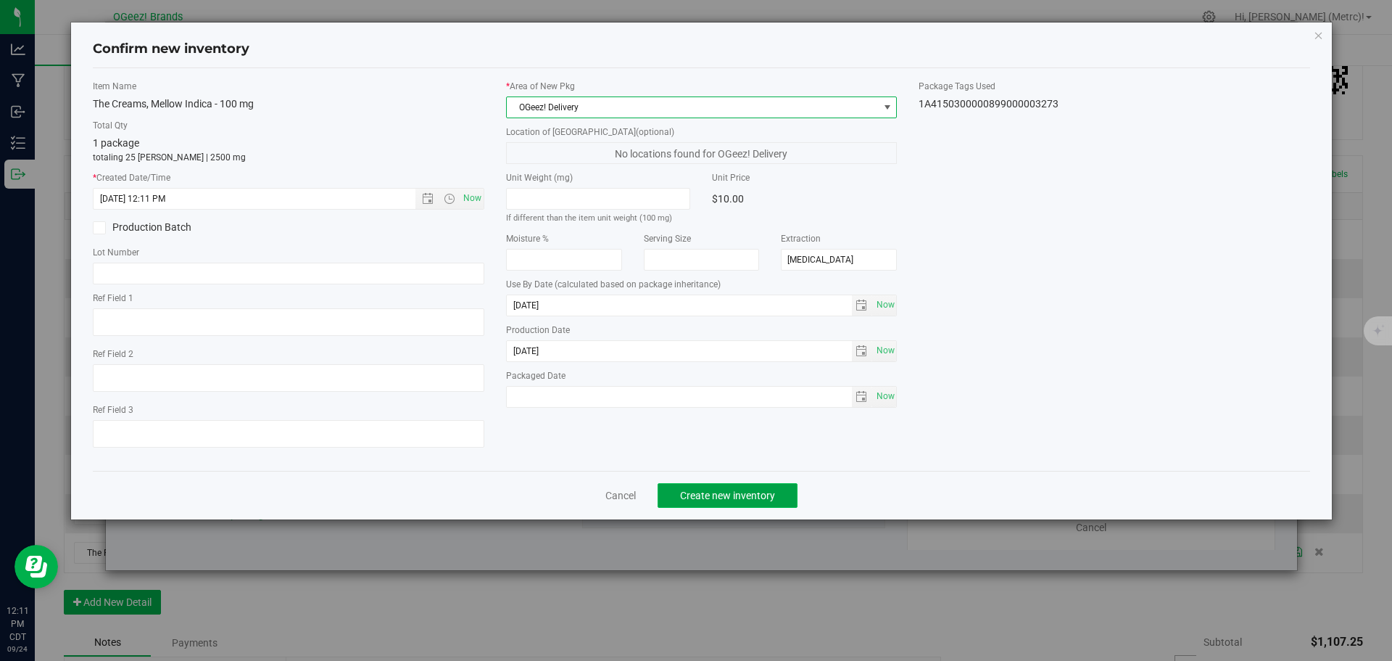
click at [714, 501] on button "Create new inventory" at bounding box center [728, 495] width 140 height 25
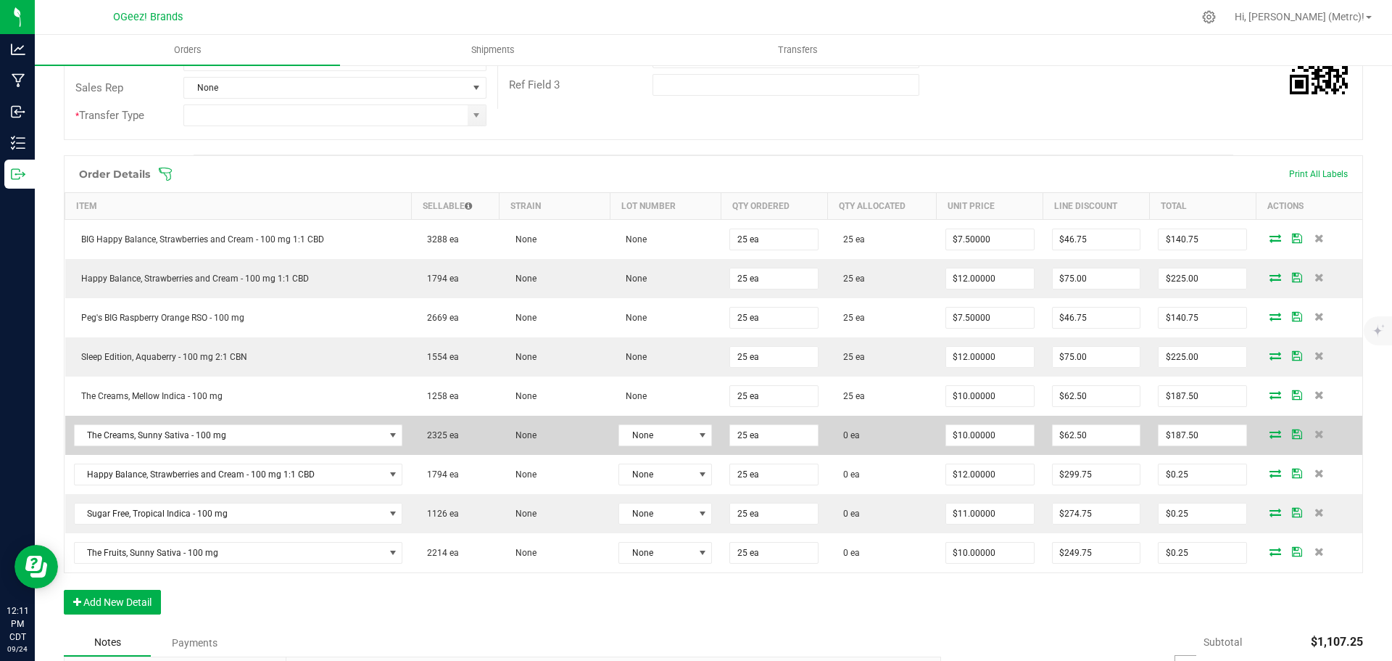
click at [1270, 431] on icon at bounding box center [1276, 433] width 12 height 9
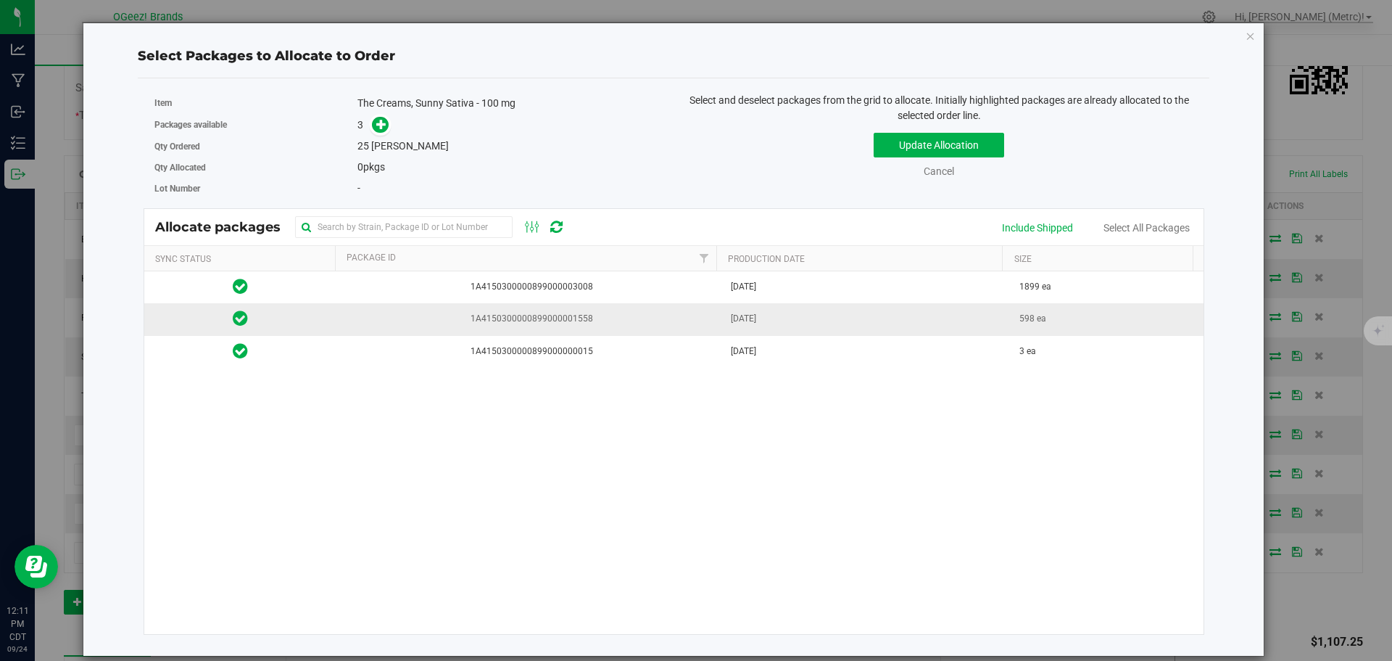
click at [604, 328] on td "1A4150300000899000001558" at bounding box center [529, 319] width 386 height 32
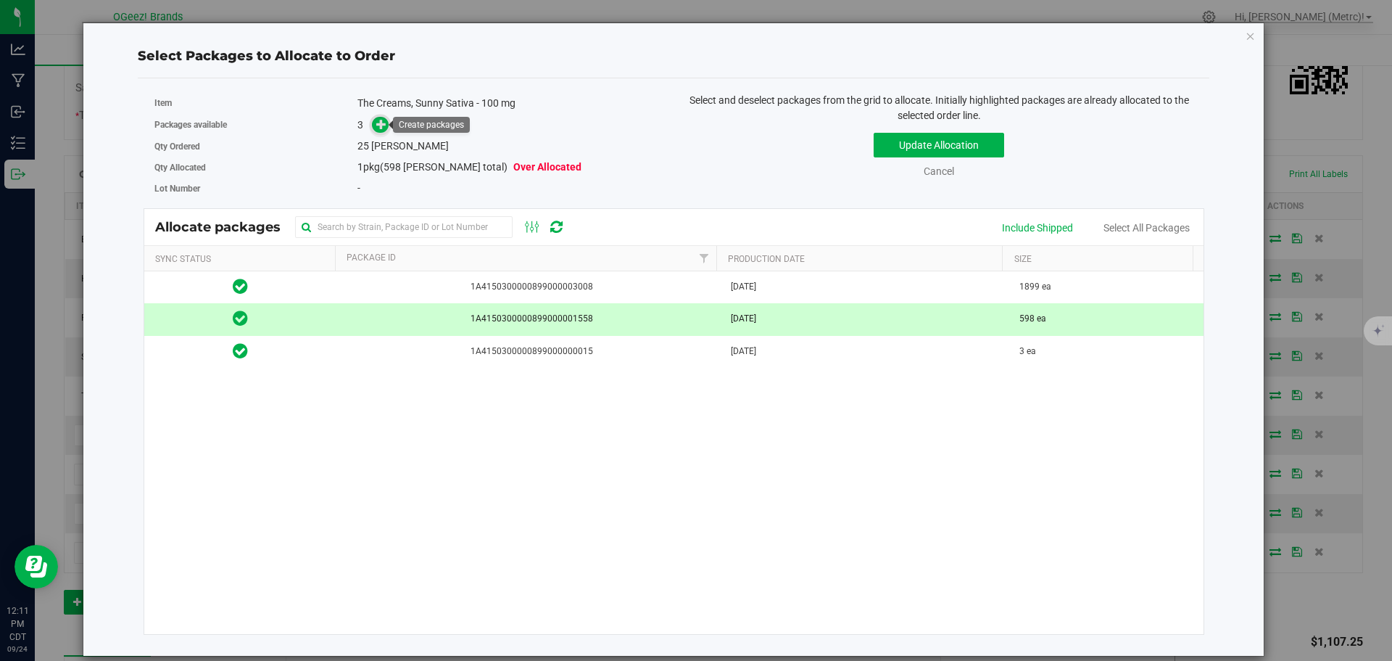
click at [373, 125] on span at bounding box center [380, 124] width 17 height 17
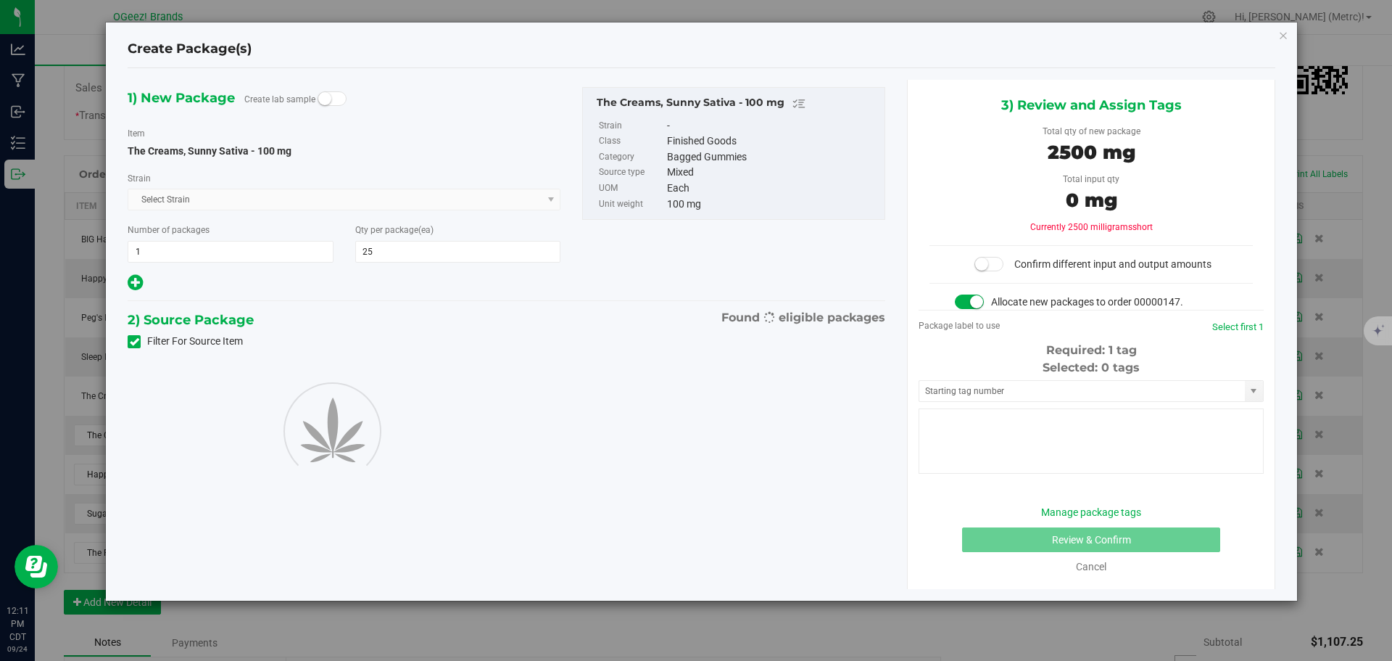
type input "25"
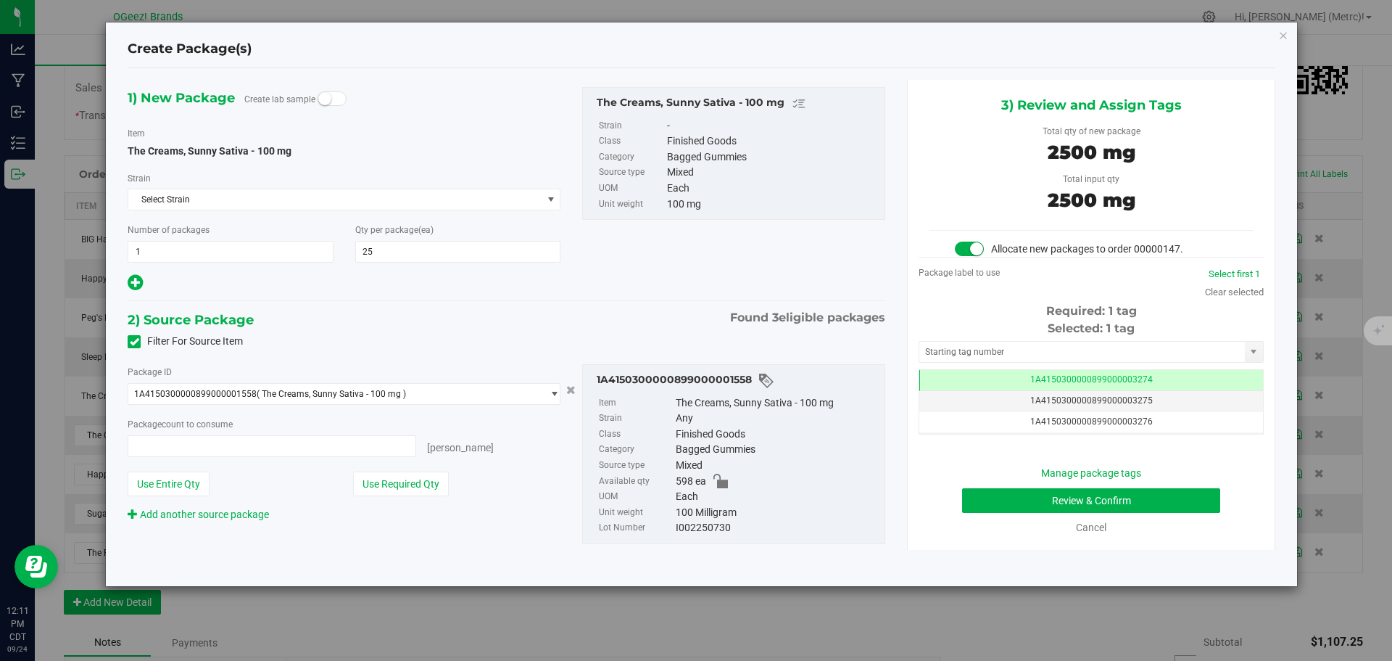
type input "25 ea"
click at [1143, 493] on button "Review & Confirm" at bounding box center [1091, 500] width 258 height 25
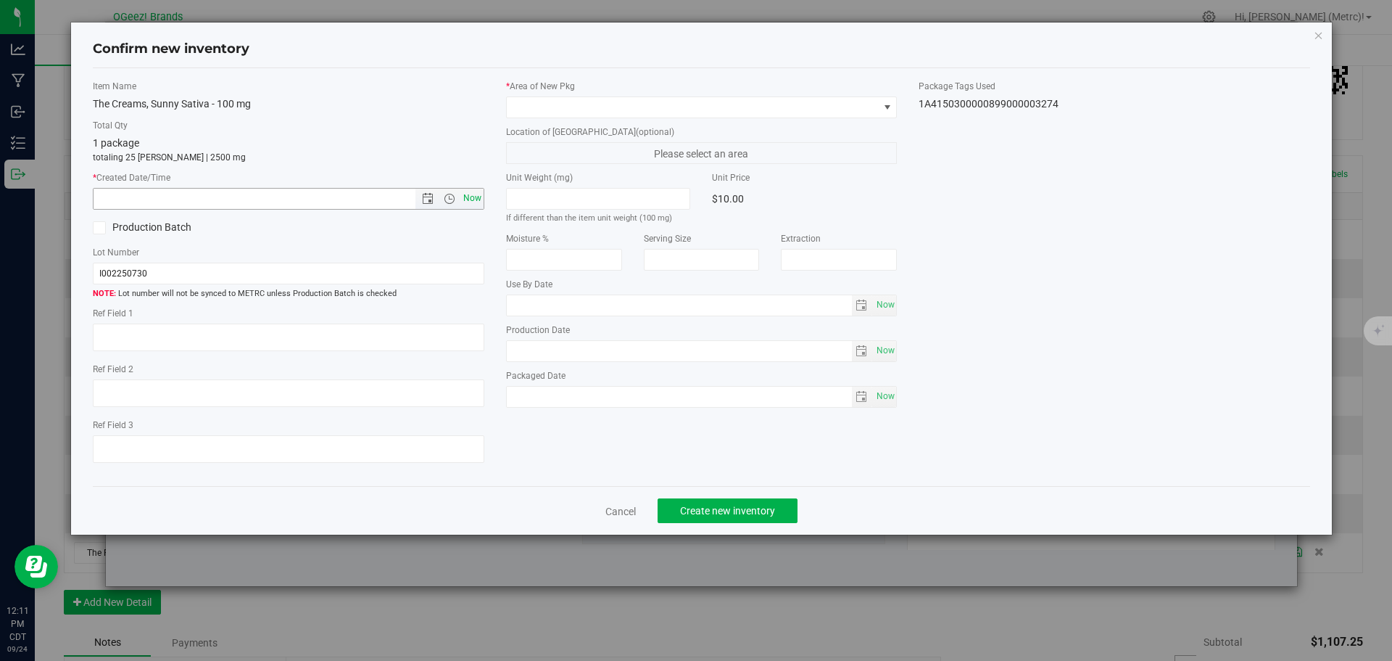
type input "[MEDICAL_DATA]"
type input "[DATE]"
click at [466, 202] on span "Now" at bounding box center [472, 198] width 25 height 21
type input "[DATE] 12:11 PM"
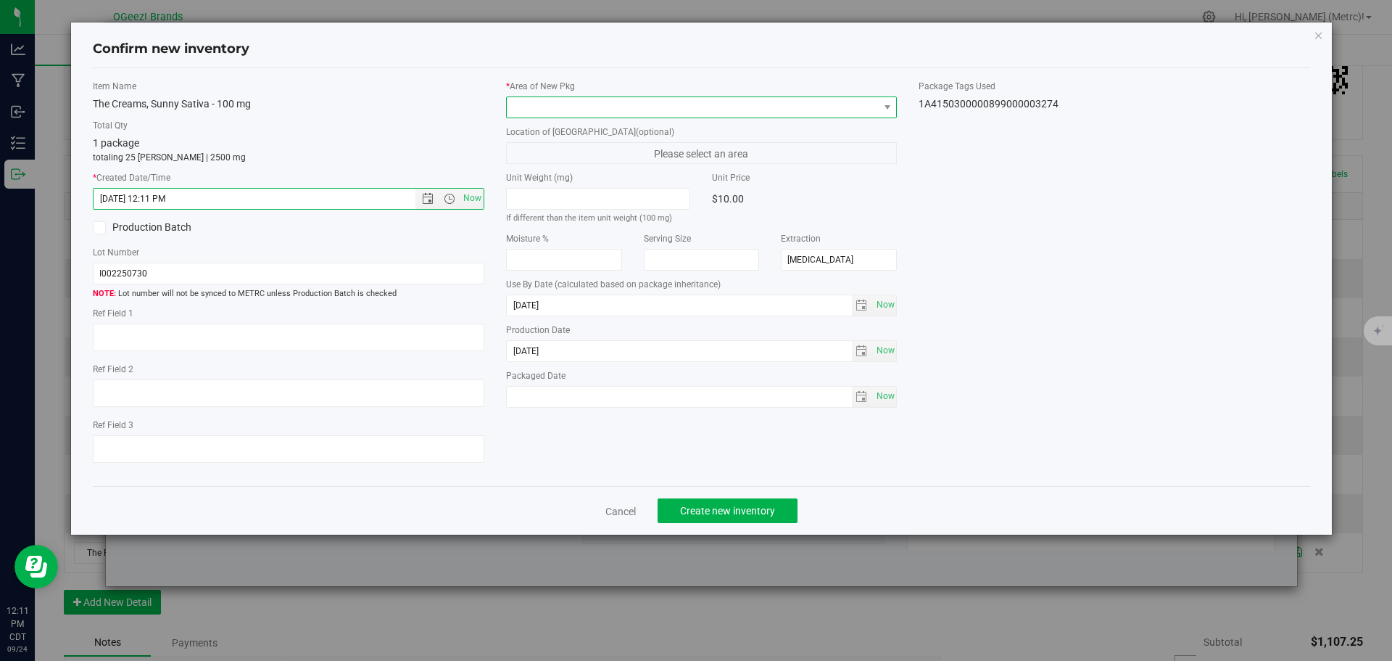
click at [688, 106] on span at bounding box center [693, 107] width 372 height 20
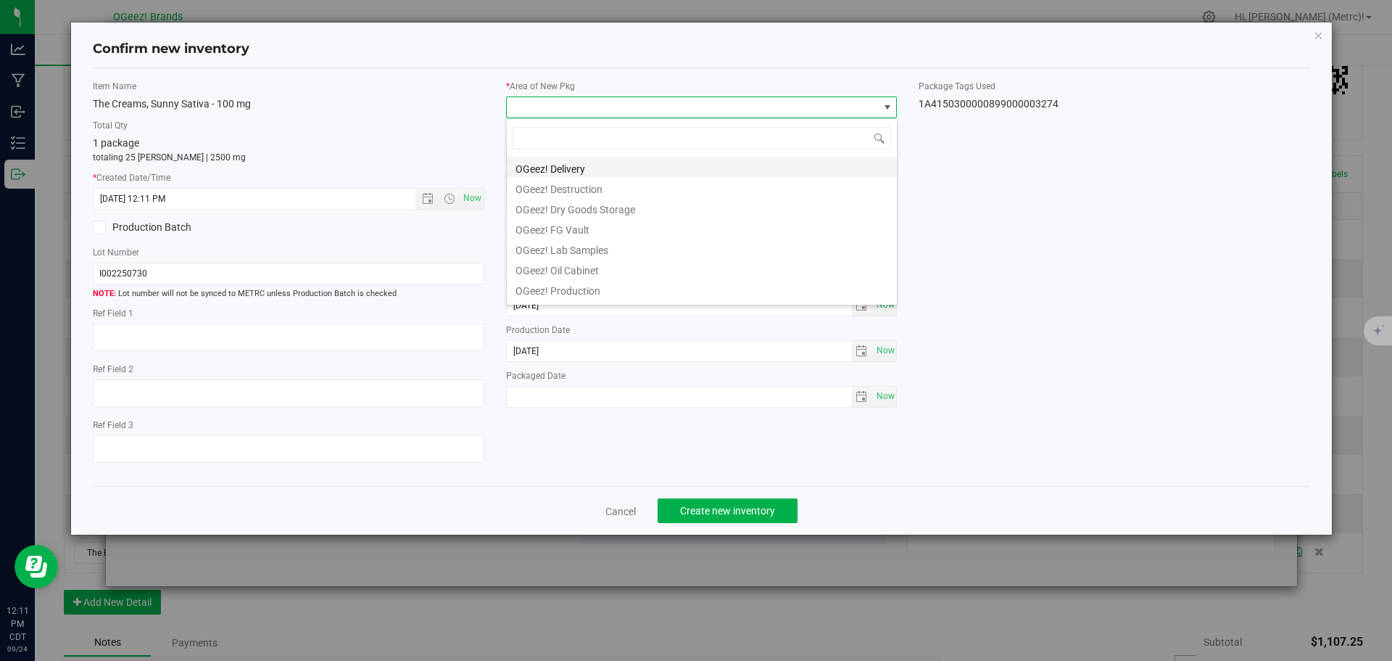
click at [653, 165] on li "OGeez! Delivery" at bounding box center [702, 167] width 390 height 20
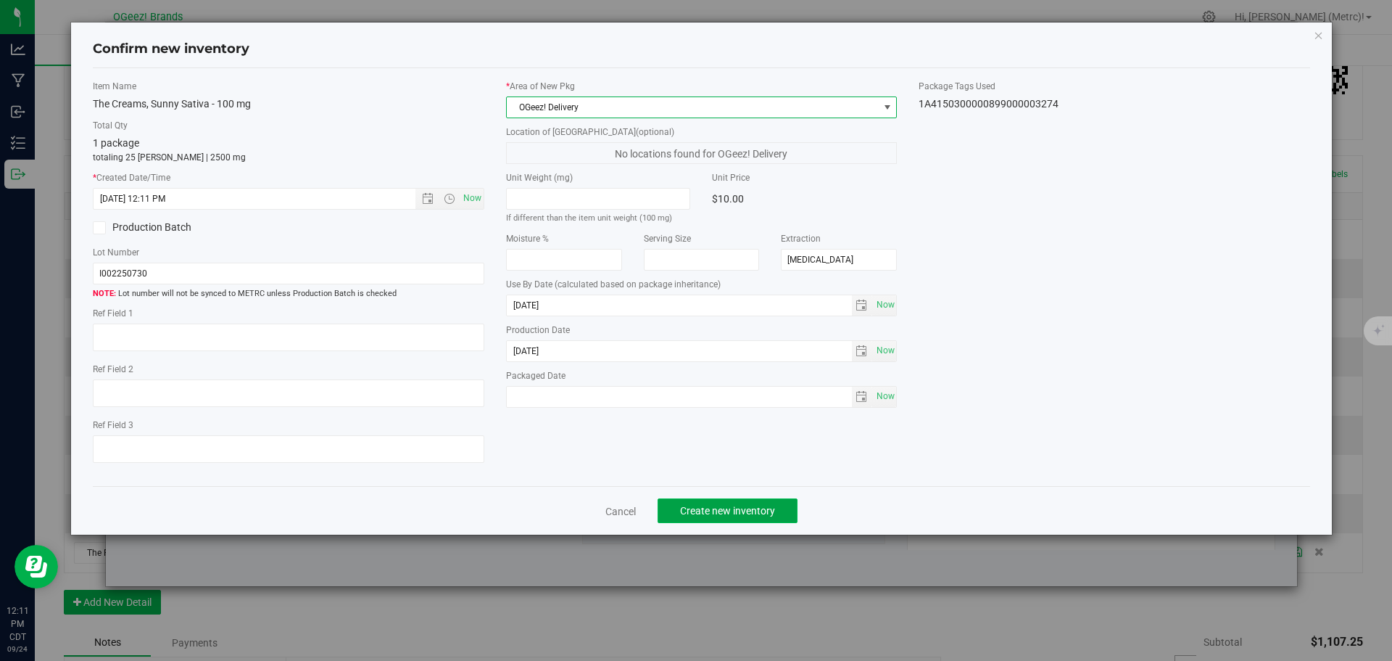
click at [721, 510] on span "Create new inventory" at bounding box center [727, 511] width 95 height 12
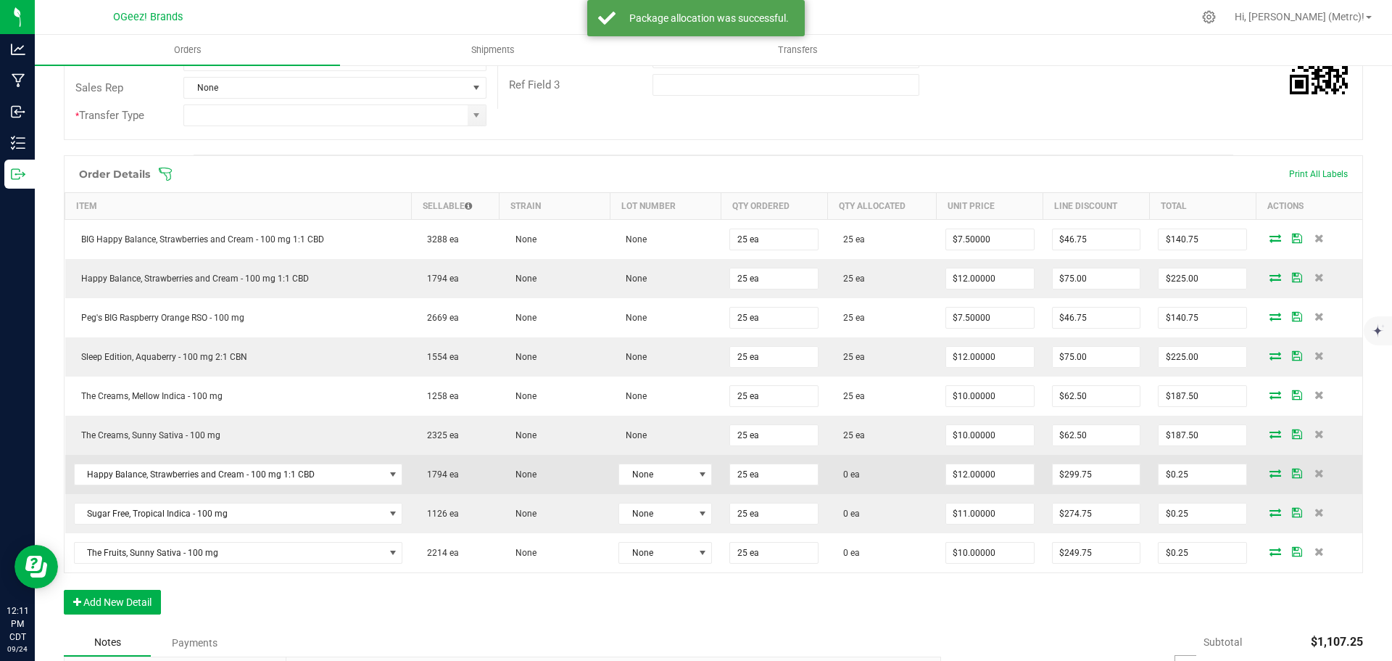
click at [1270, 474] on icon at bounding box center [1276, 472] width 12 height 9
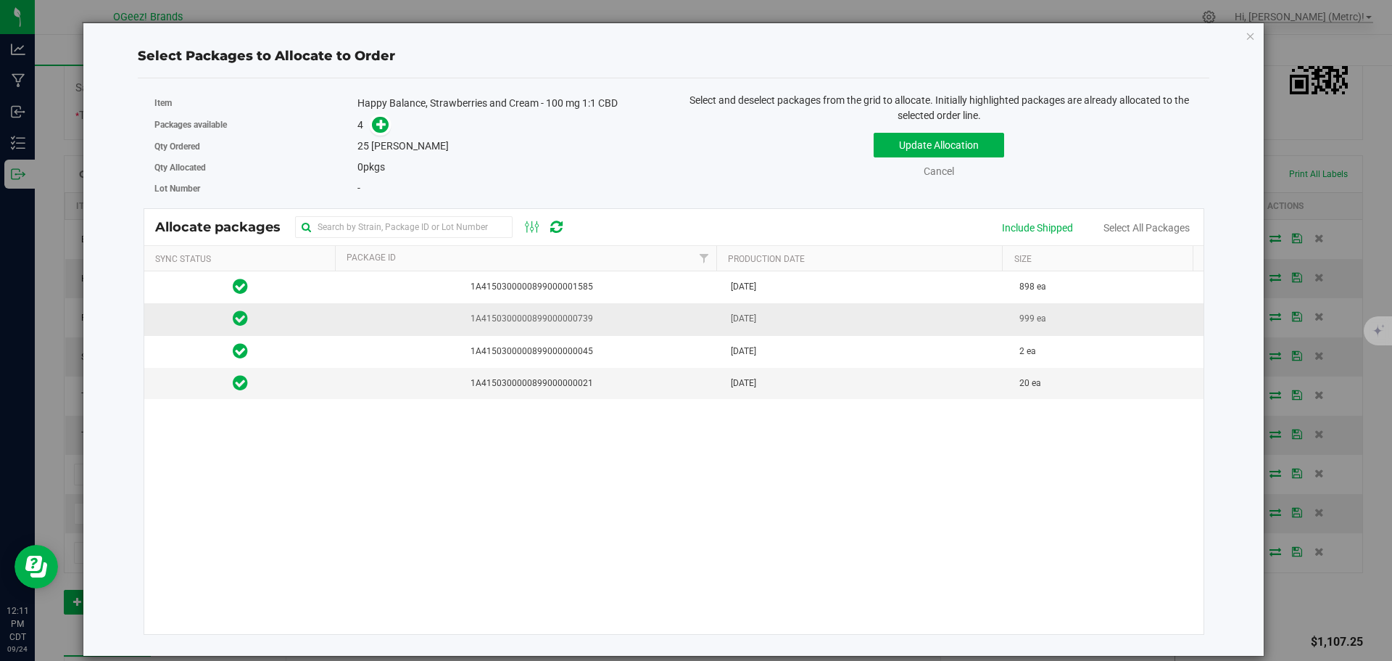
click at [563, 318] on span "1A4150300000899000000739" at bounding box center [529, 319] width 368 height 14
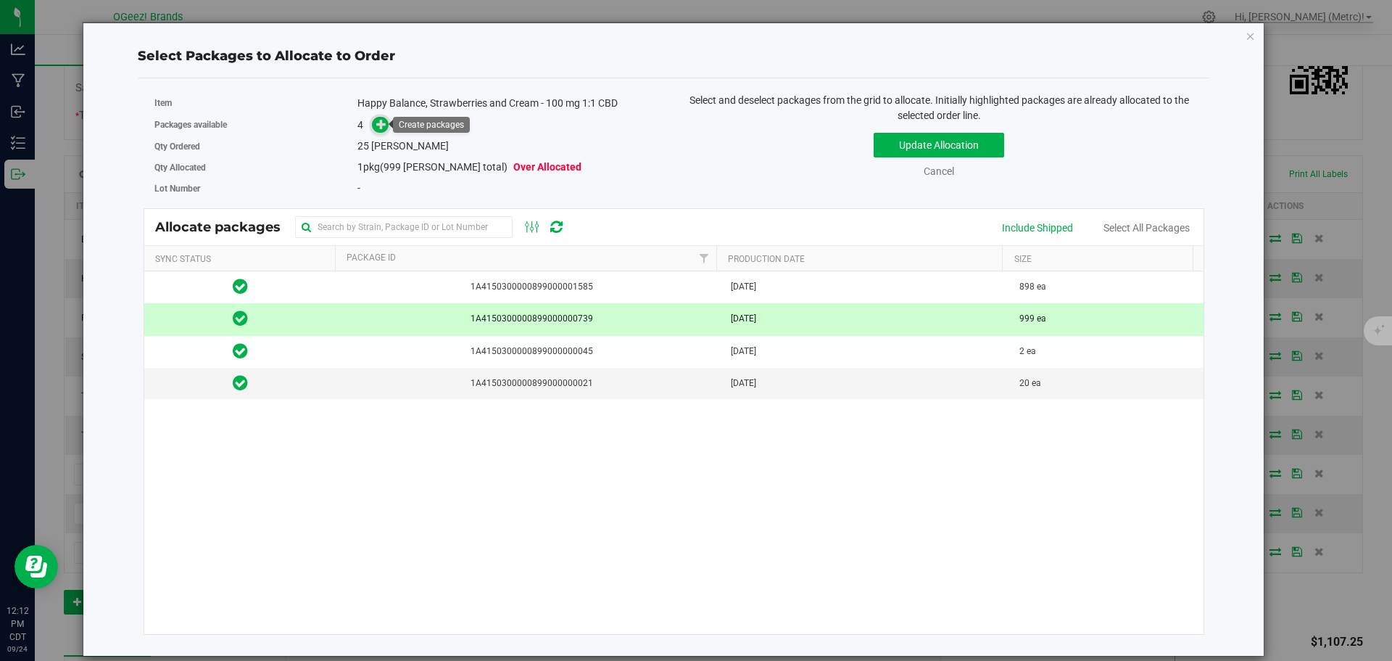
click at [375, 120] on span at bounding box center [380, 124] width 17 height 17
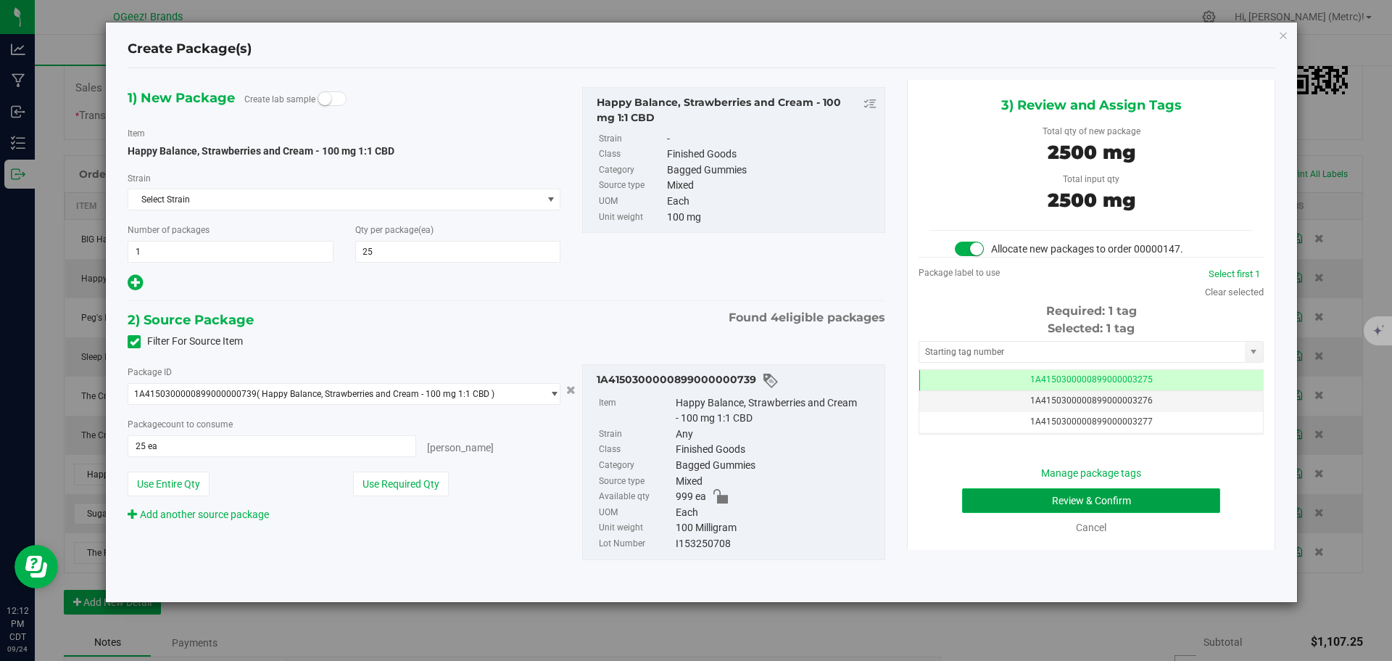
click at [1170, 497] on button "Review & Confirm" at bounding box center [1091, 500] width 258 height 25
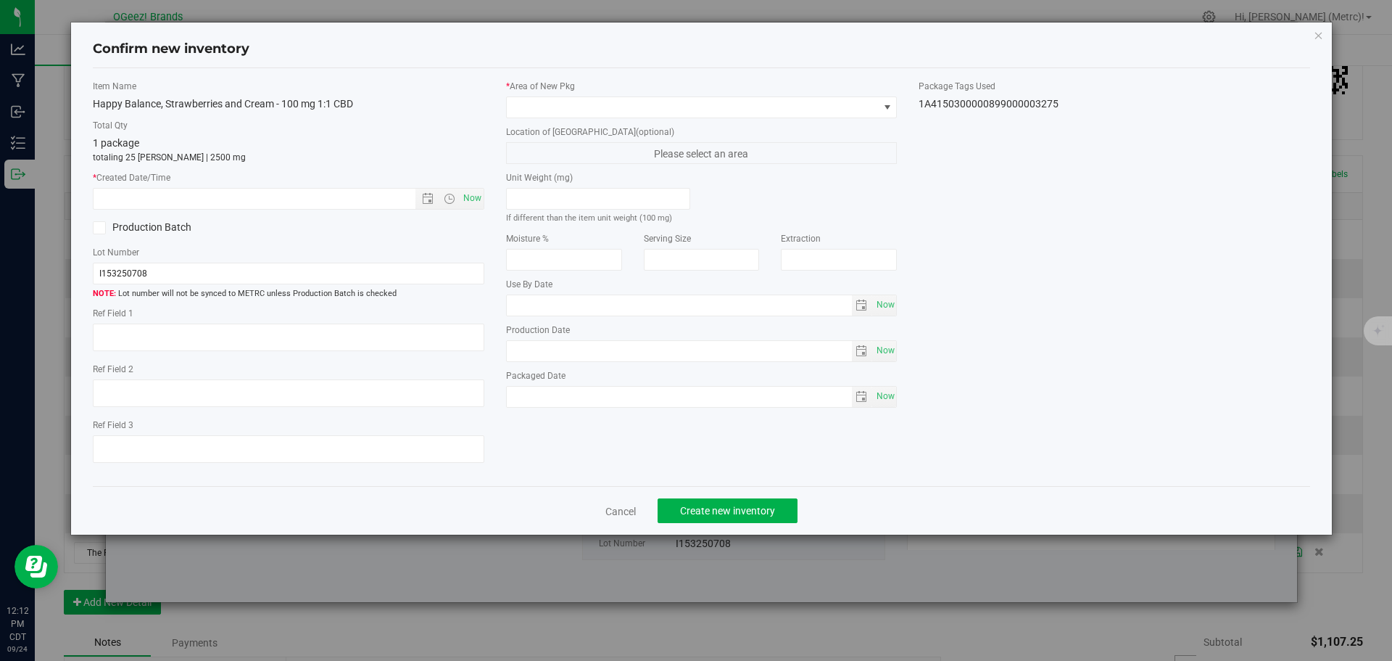
type input "[MEDICAL_DATA]"
type input "[DATE]"
click at [467, 200] on span "Now" at bounding box center [472, 198] width 25 height 21
type input "[DATE] 12:12 PM"
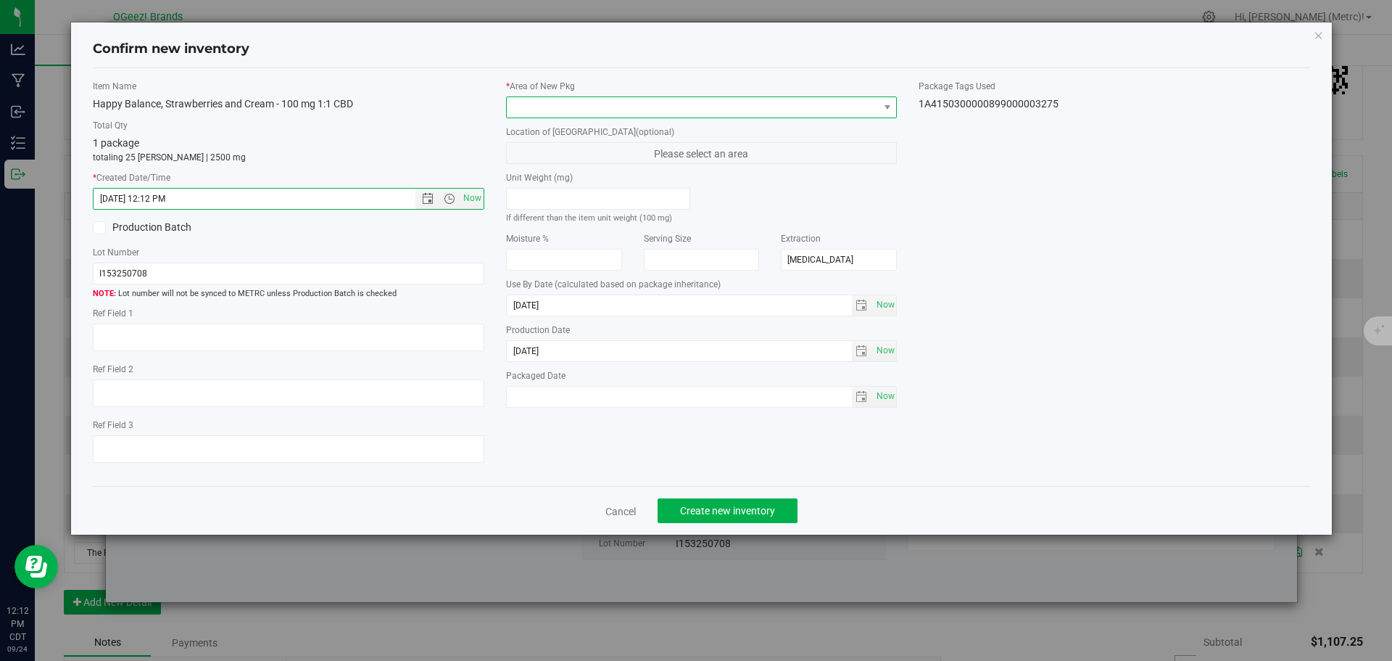
click at [597, 106] on span at bounding box center [693, 107] width 372 height 20
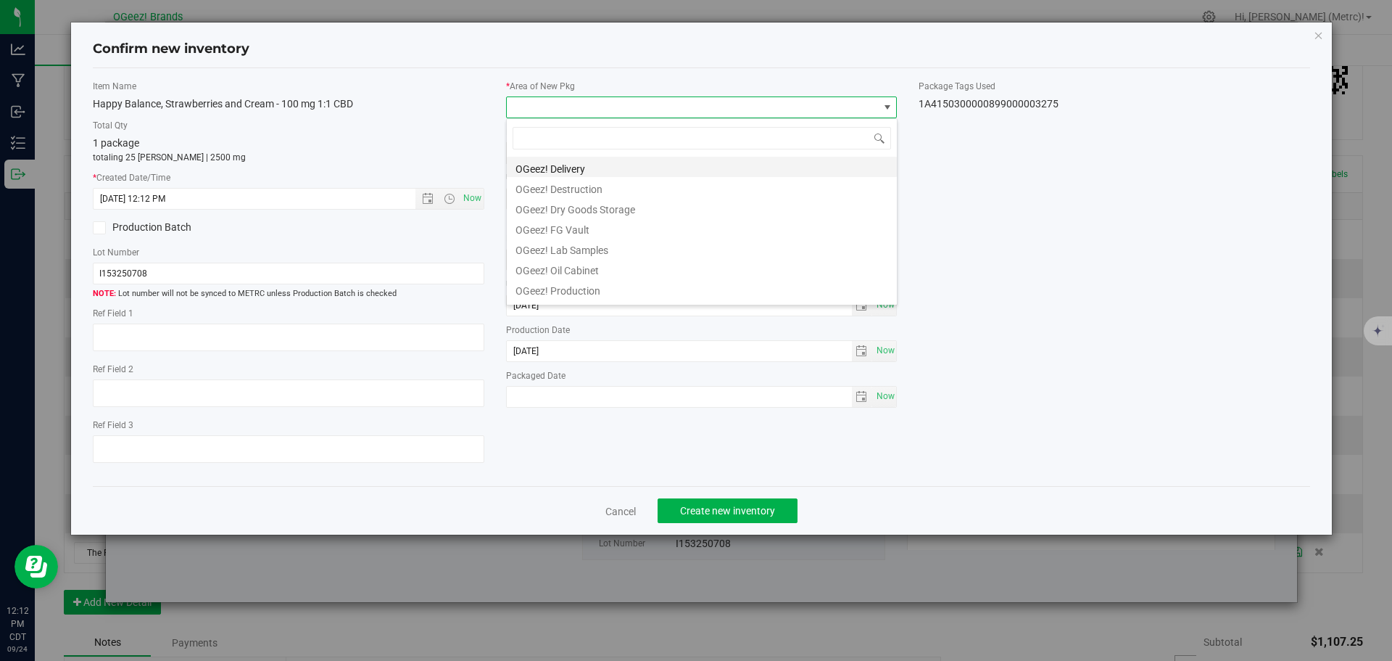
click at [601, 159] on li "OGeez! Delivery" at bounding box center [702, 167] width 390 height 20
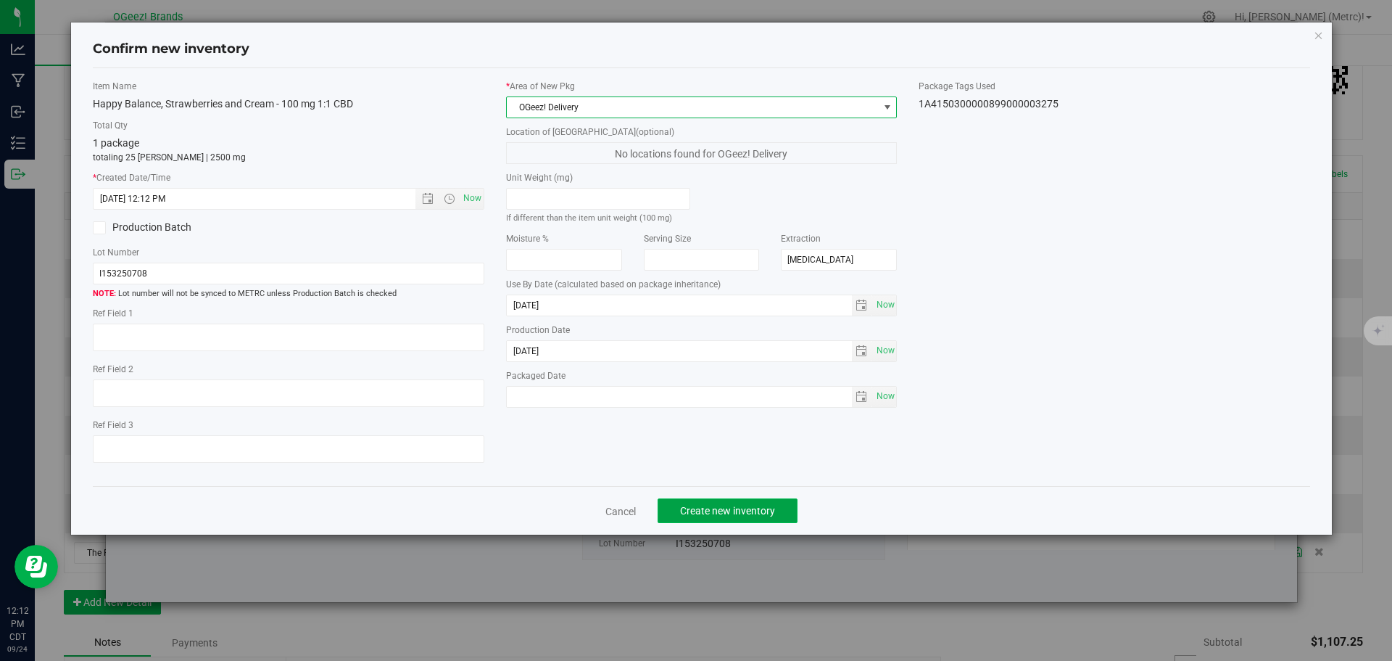
click at [720, 509] on span "Create new inventory" at bounding box center [727, 511] width 95 height 12
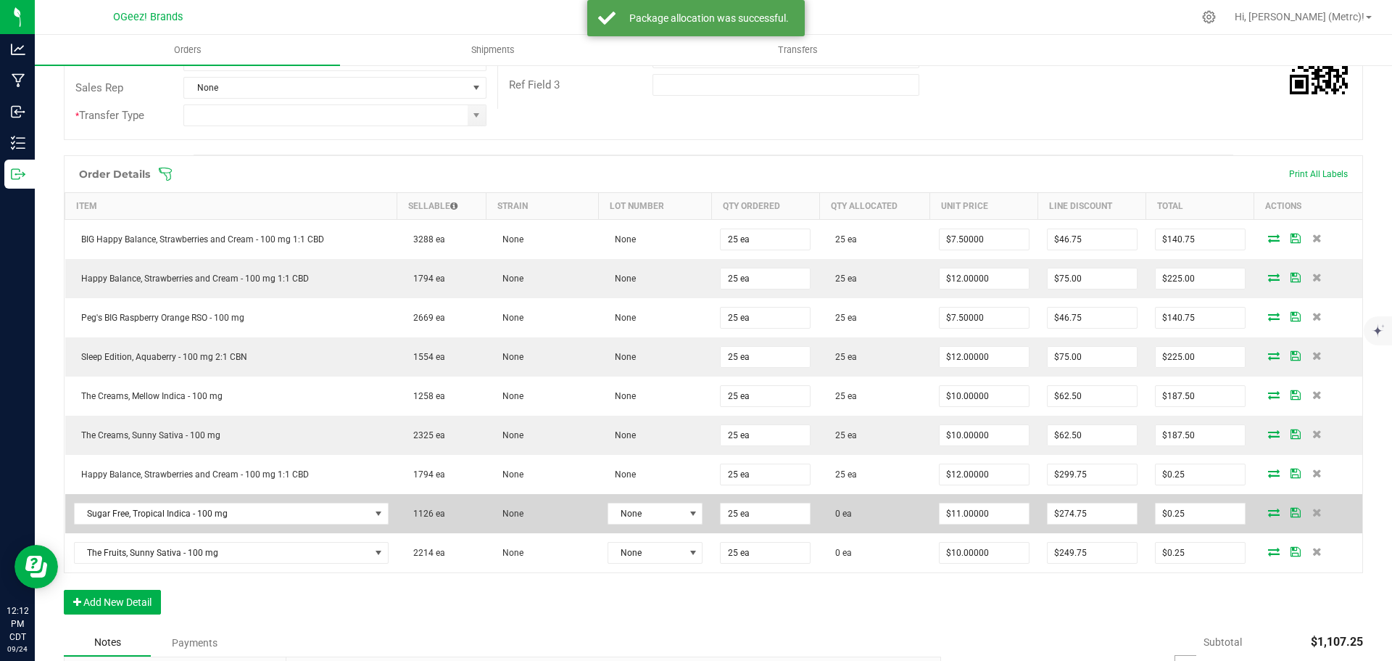
click at [1268, 513] on icon at bounding box center [1274, 512] width 12 height 9
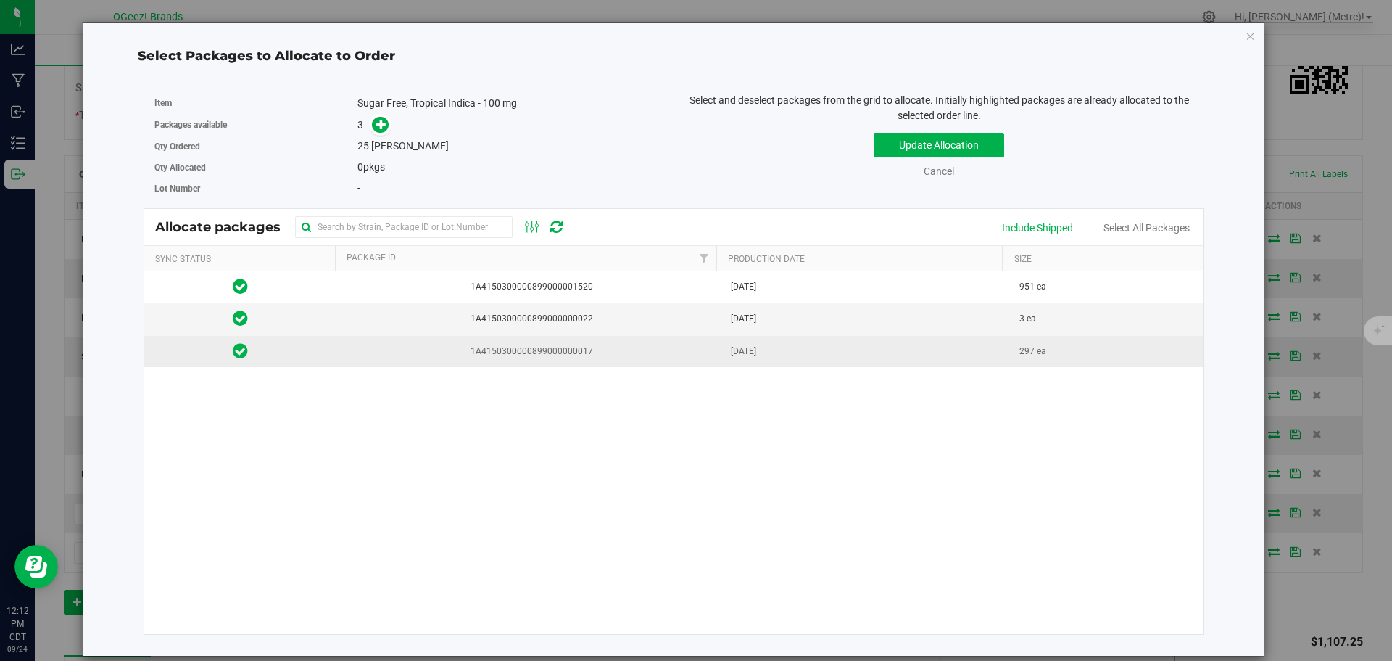
click at [746, 349] on span "[DATE]" at bounding box center [743, 351] width 25 height 14
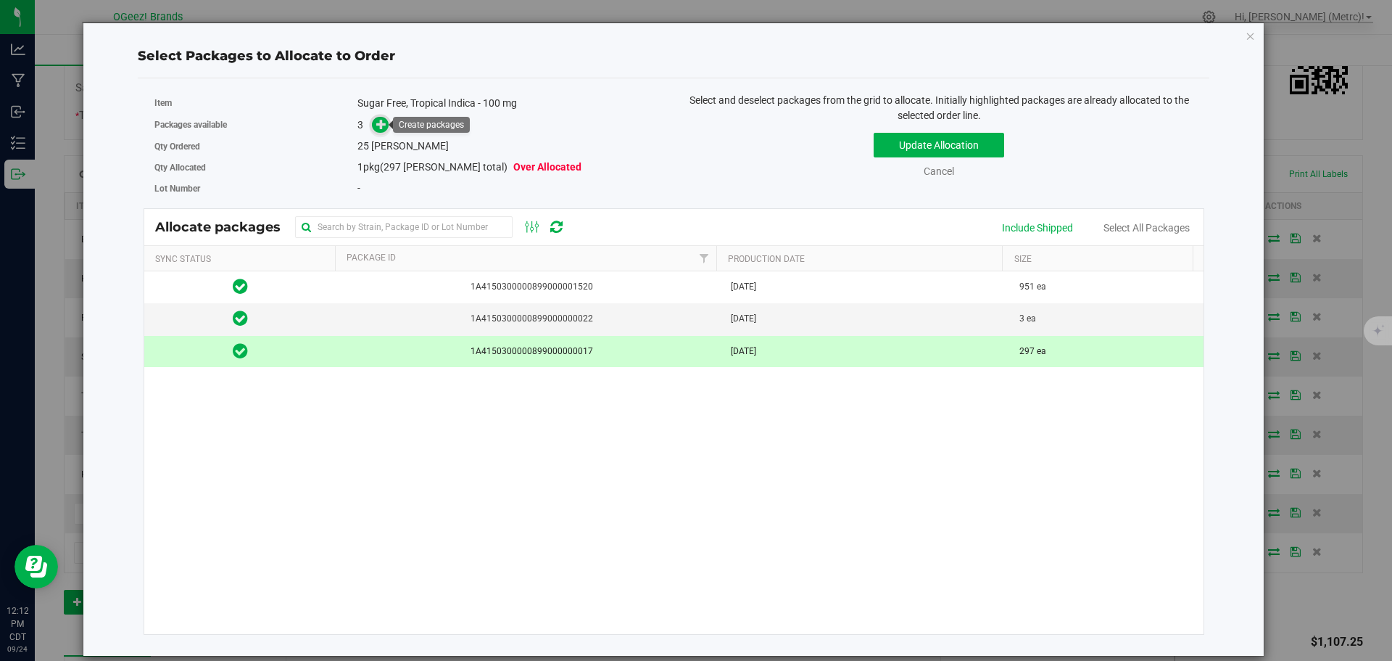
click at [388, 125] on span at bounding box center [380, 124] width 17 height 17
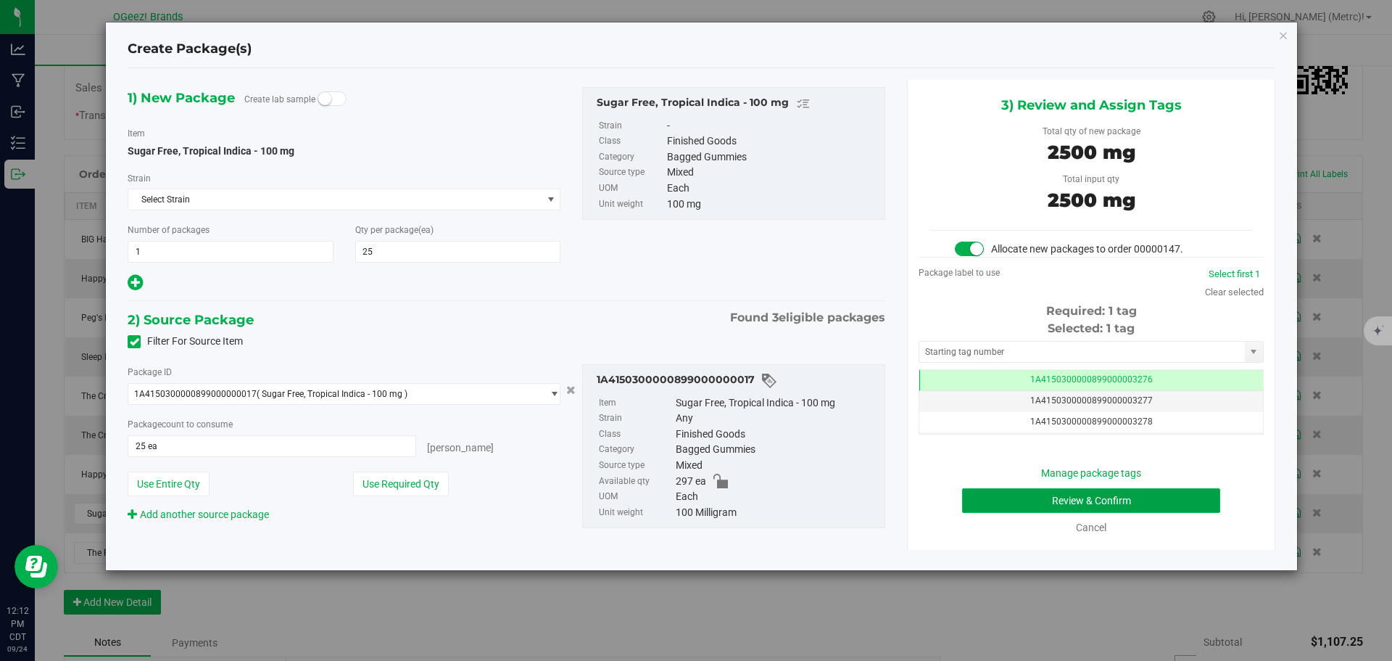
click at [1152, 497] on button "Review & Confirm" at bounding box center [1091, 500] width 258 height 25
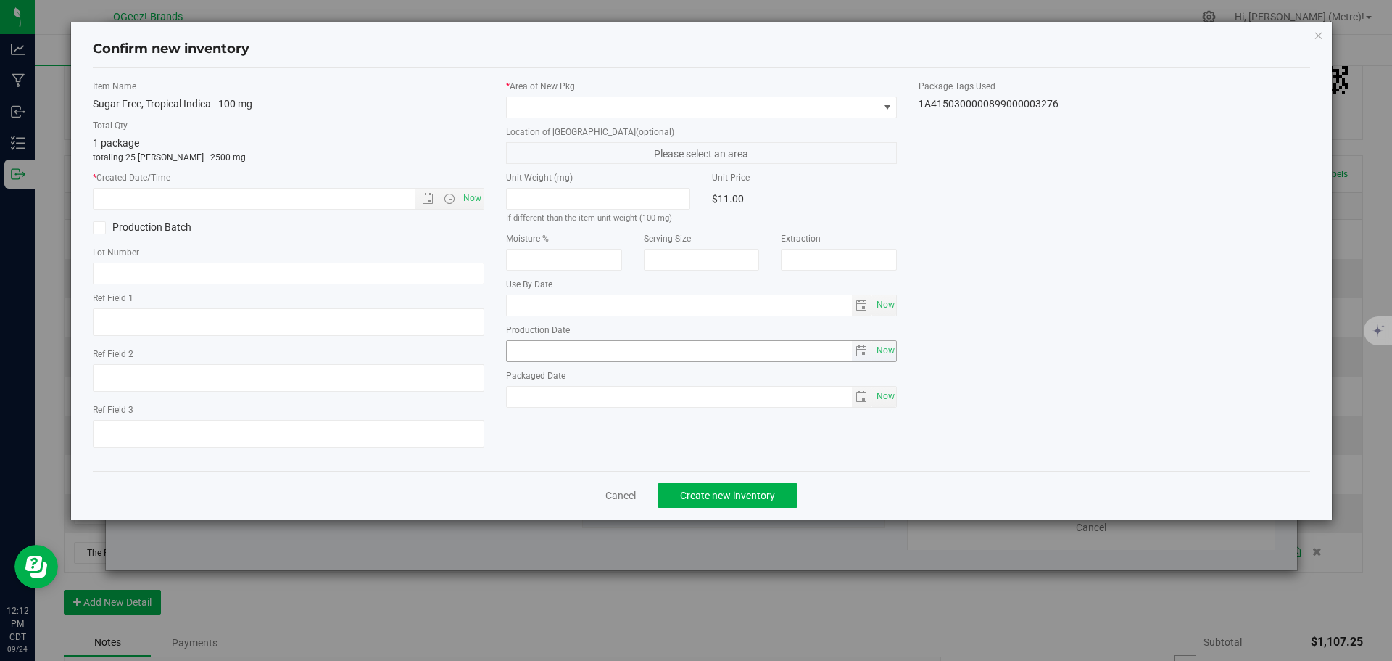
type input "[MEDICAL_DATA]"
type input "[DATE]"
click at [476, 197] on span "Now" at bounding box center [472, 198] width 25 height 21
type input "[DATE] 12:12 PM"
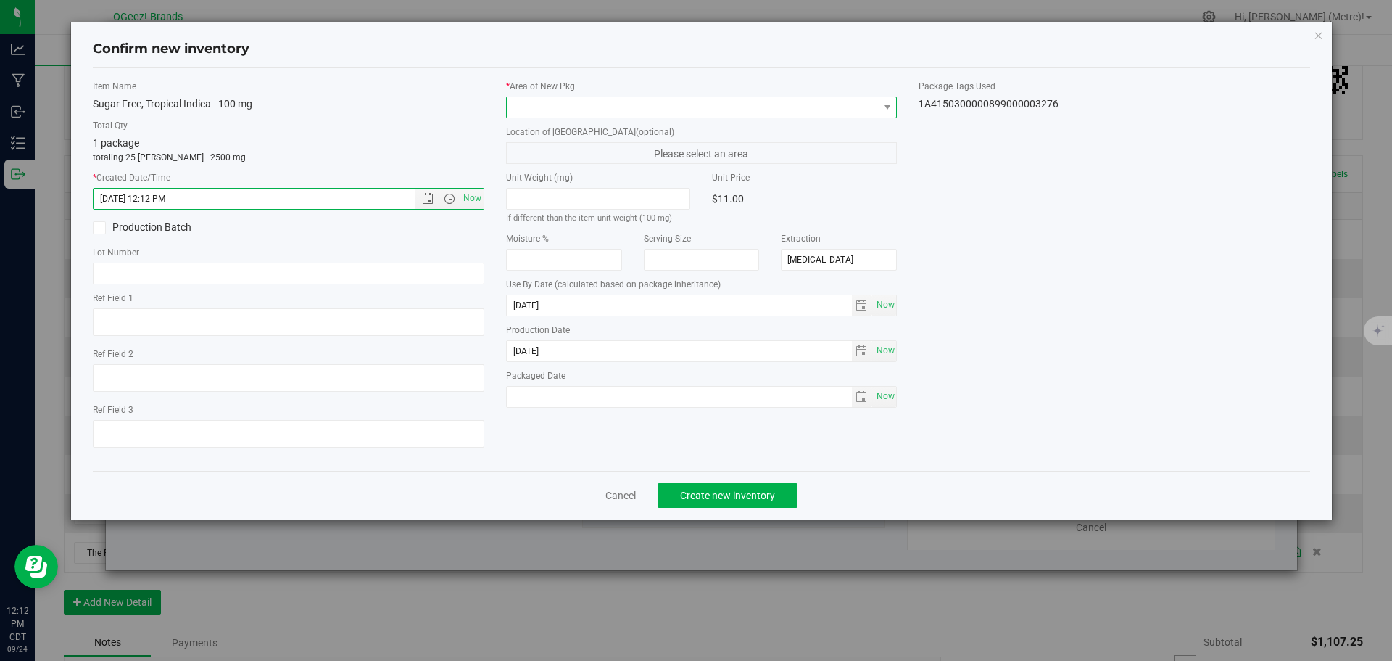
click at [552, 103] on span at bounding box center [693, 107] width 372 height 20
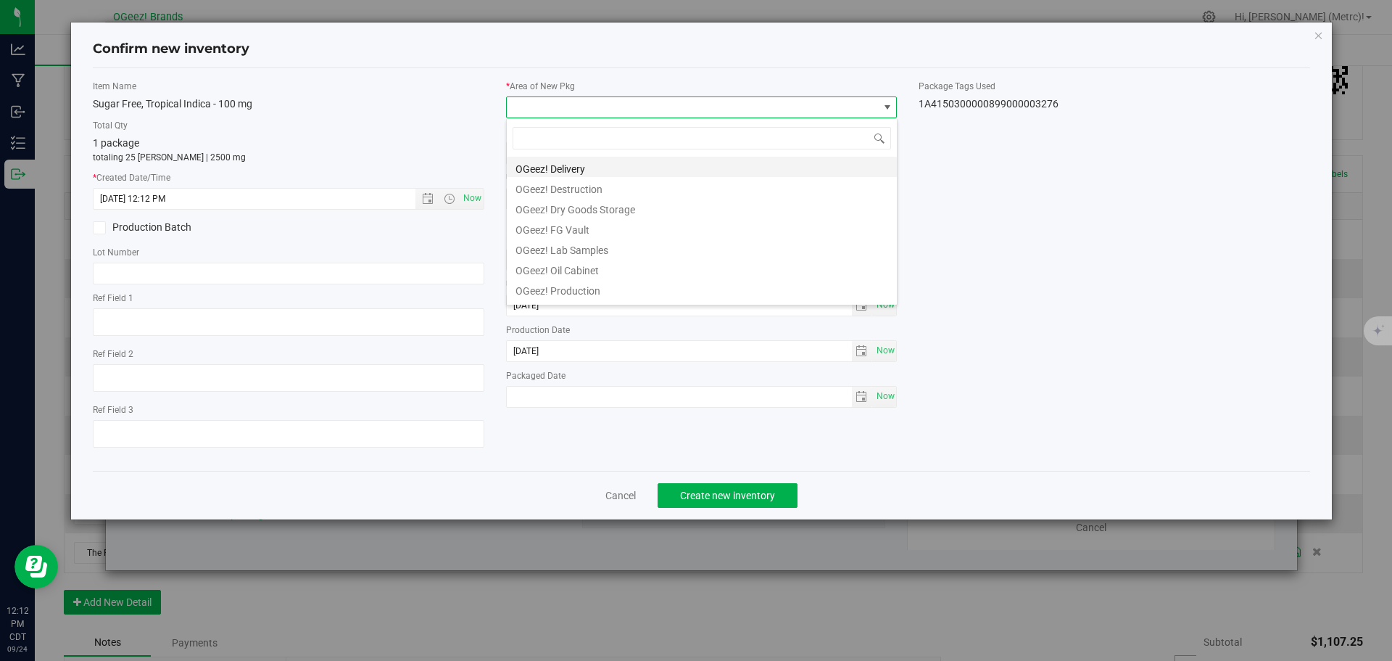
click at [567, 168] on li "OGeez! Delivery" at bounding box center [702, 167] width 390 height 20
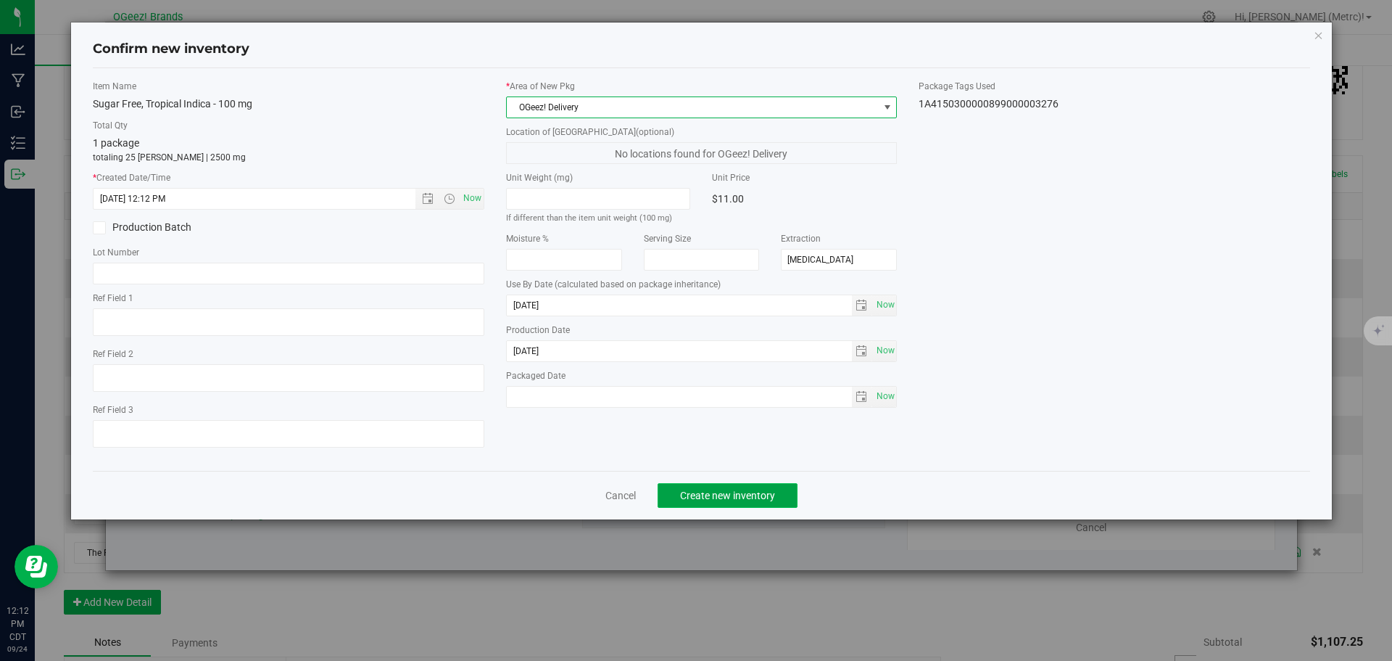
click at [750, 493] on span "Create new inventory" at bounding box center [727, 495] width 95 height 12
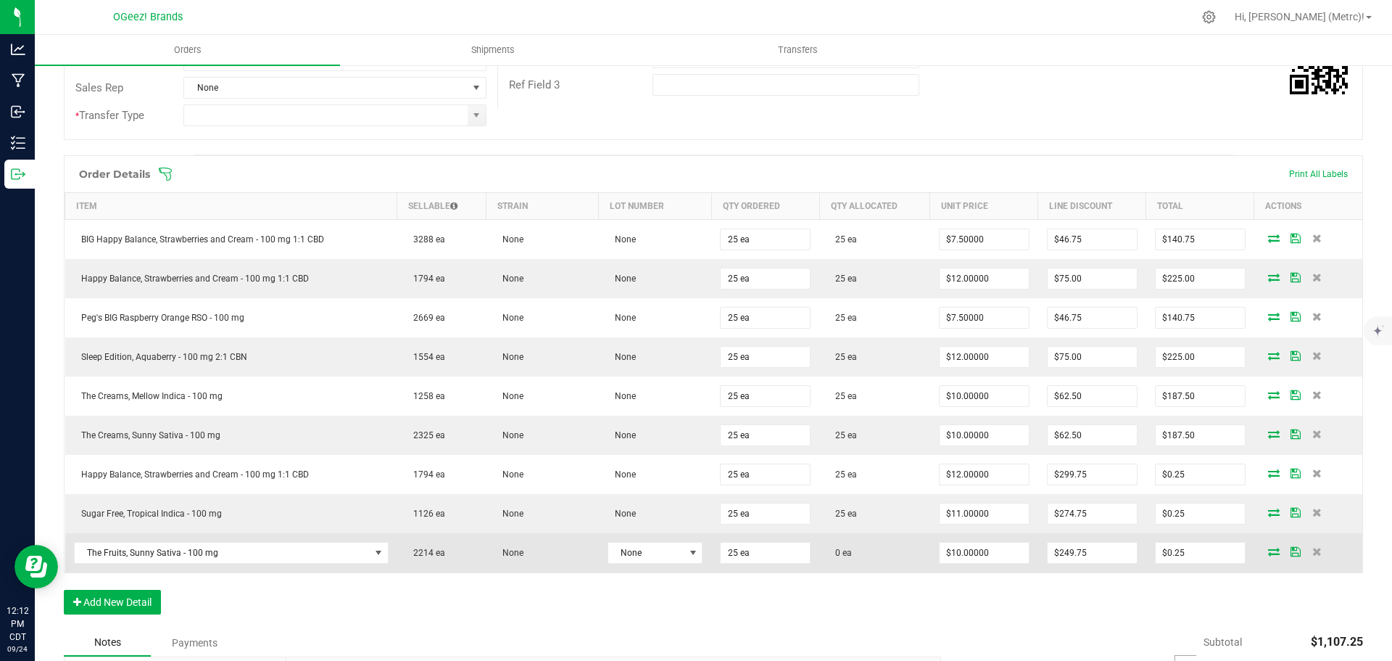
click at [1268, 549] on icon at bounding box center [1274, 551] width 12 height 9
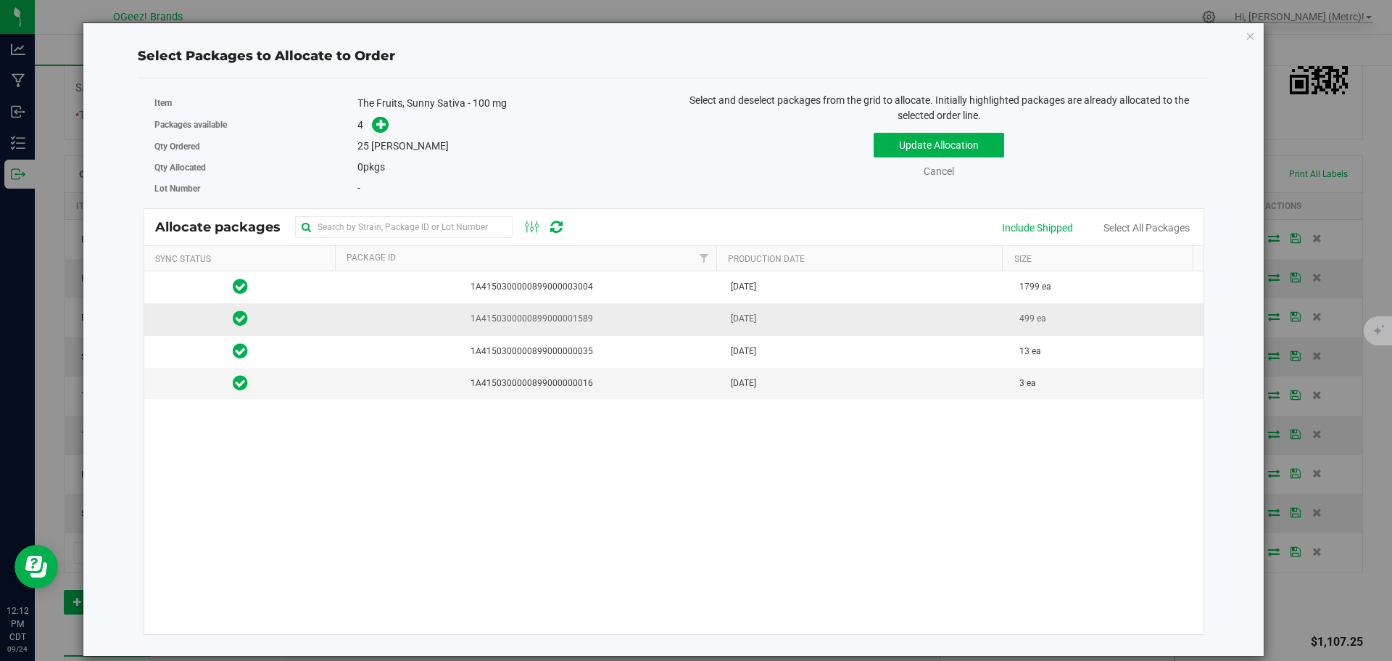
click at [539, 319] on span "1A4150300000899000001589" at bounding box center [529, 319] width 368 height 14
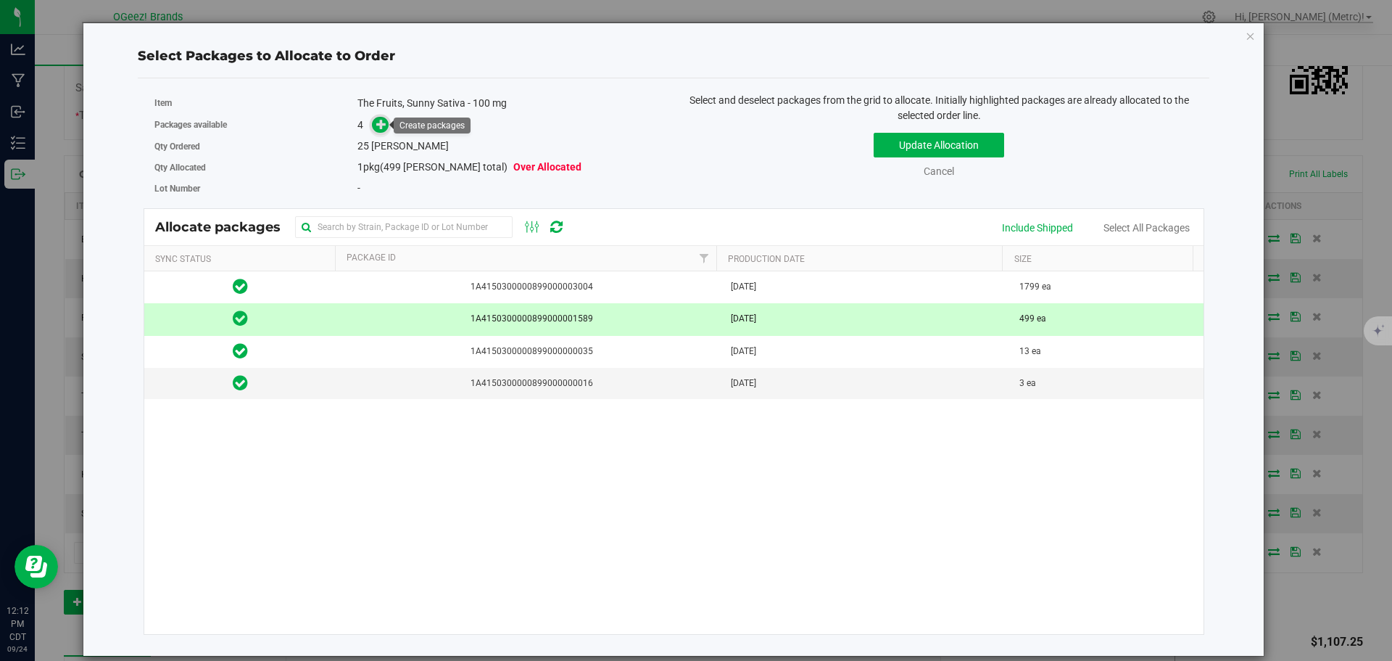
click at [386, 124] on icon at bounding box center [381, 123] width 11 height 11
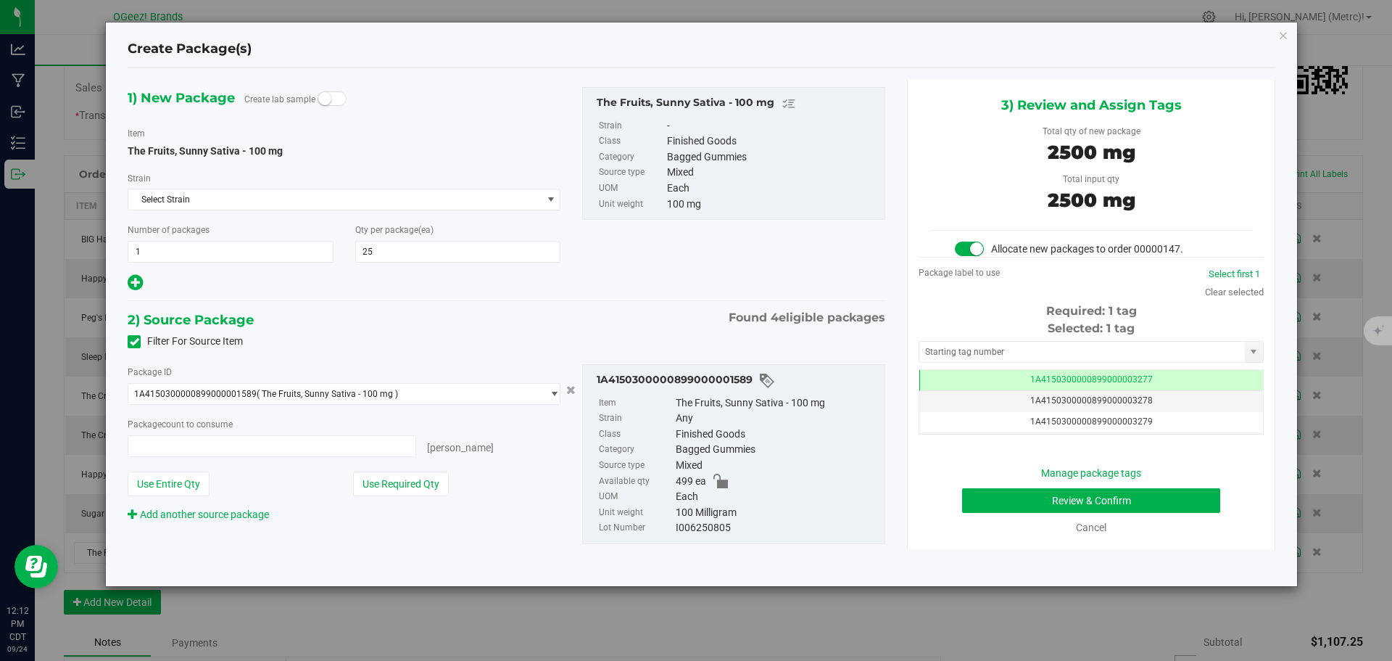
type input "25 ea"
click at [1145, 501] on button "Review & Confirm" at bounding box center [1091, 500] width 258 height 25
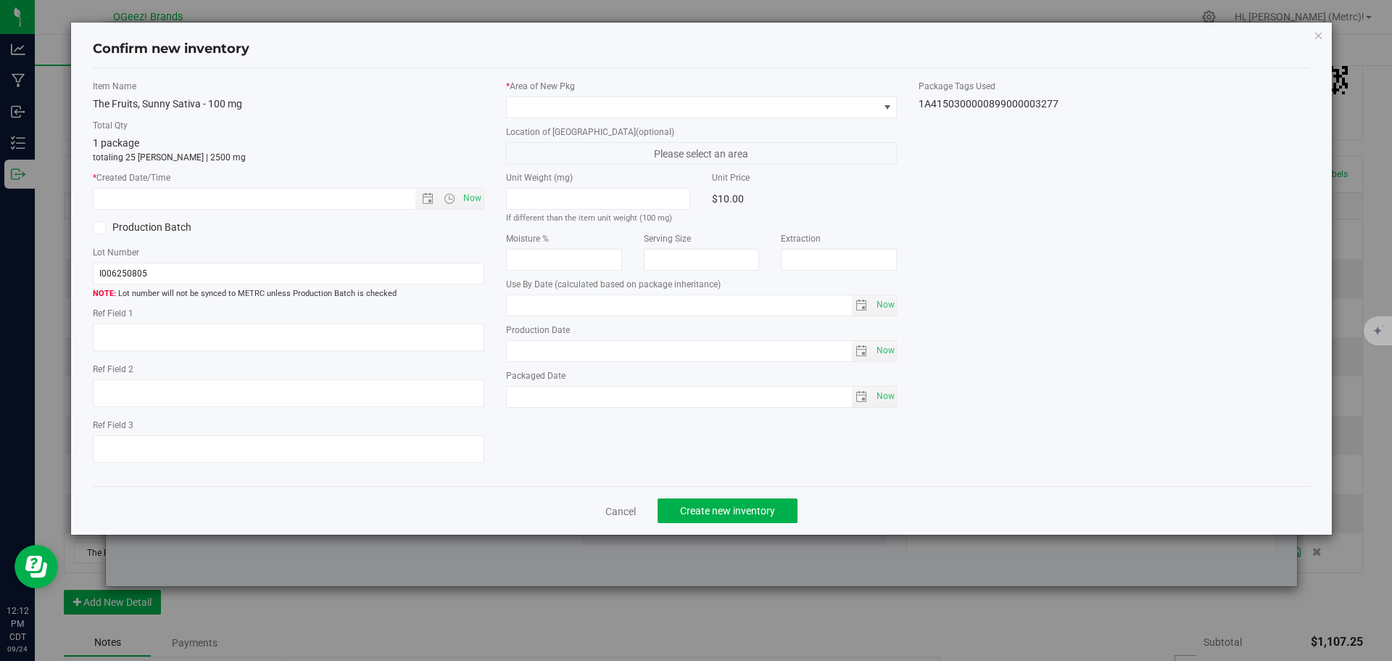
type input "[DATE]"
click at [476, 194] on span "Now" at bounding box center [472, 198] width 25 height 21
type input "[DATE] 12:12 PM"
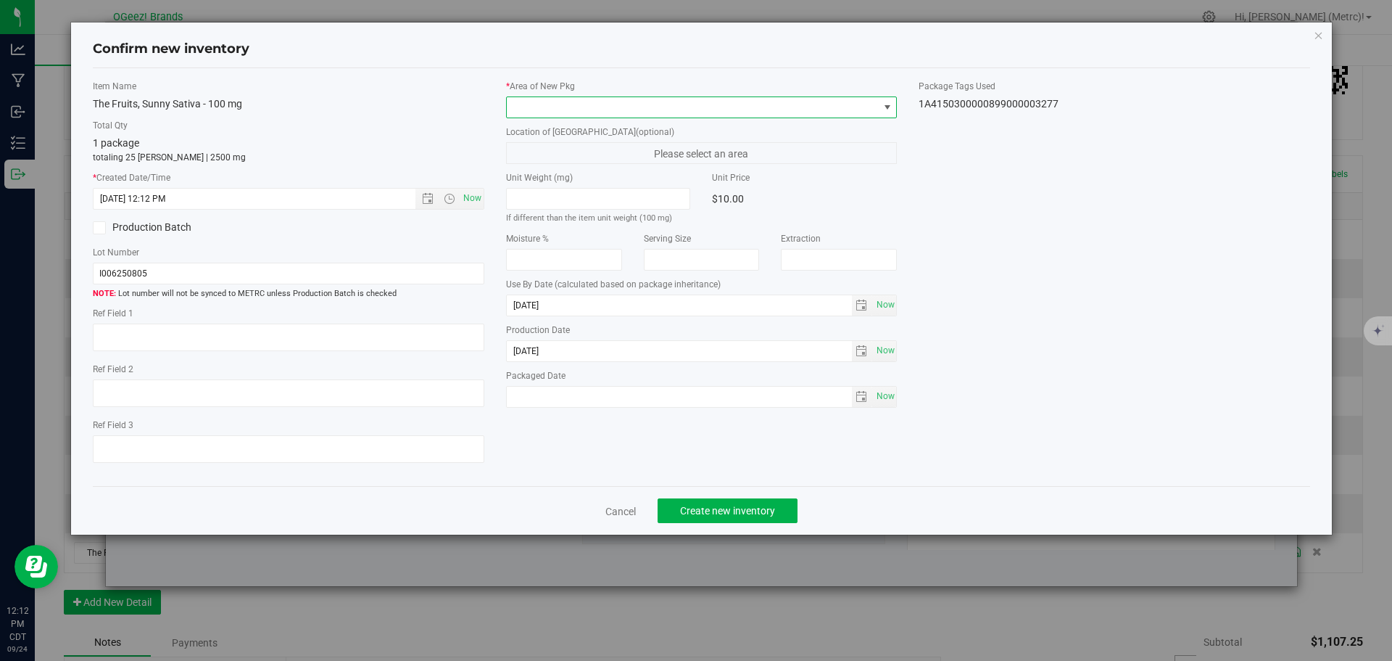
click at [544, 110] on span at bounding box center [693, 107] width 372 height 20
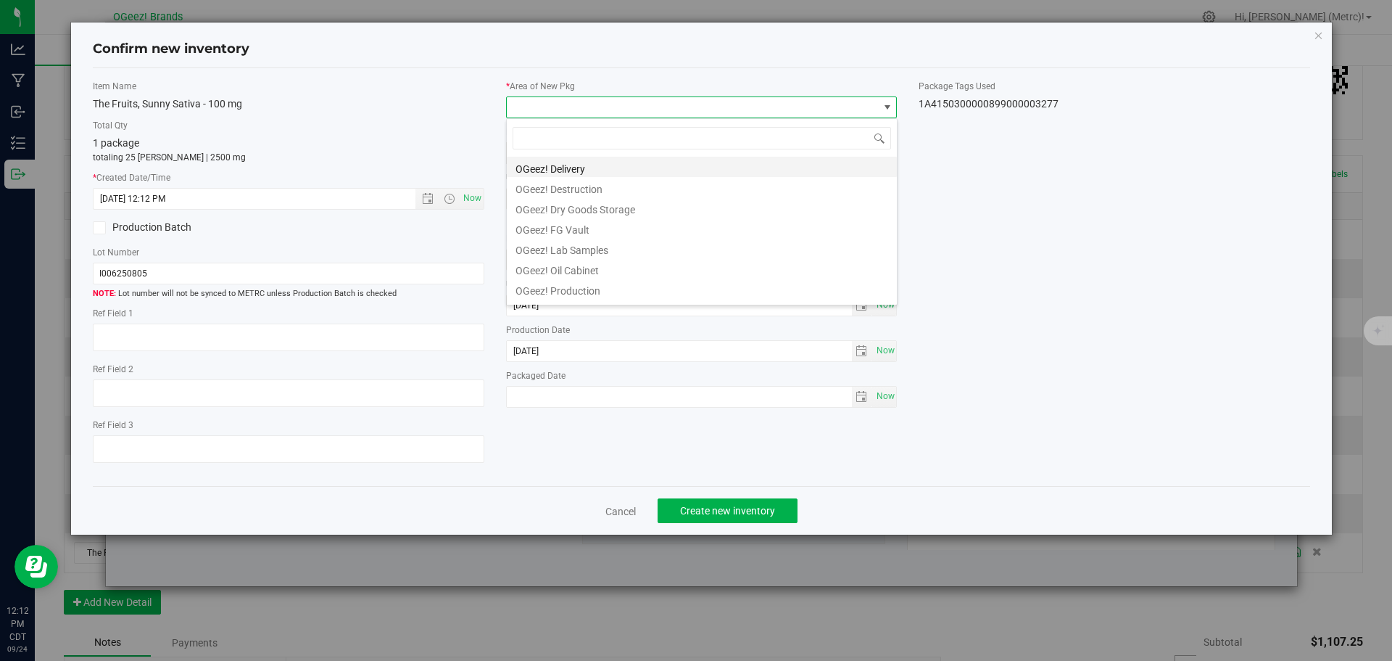
click at [582, 168] on li "OGeez! Delivery" at bounding box center [702, 167] width 390 height 20
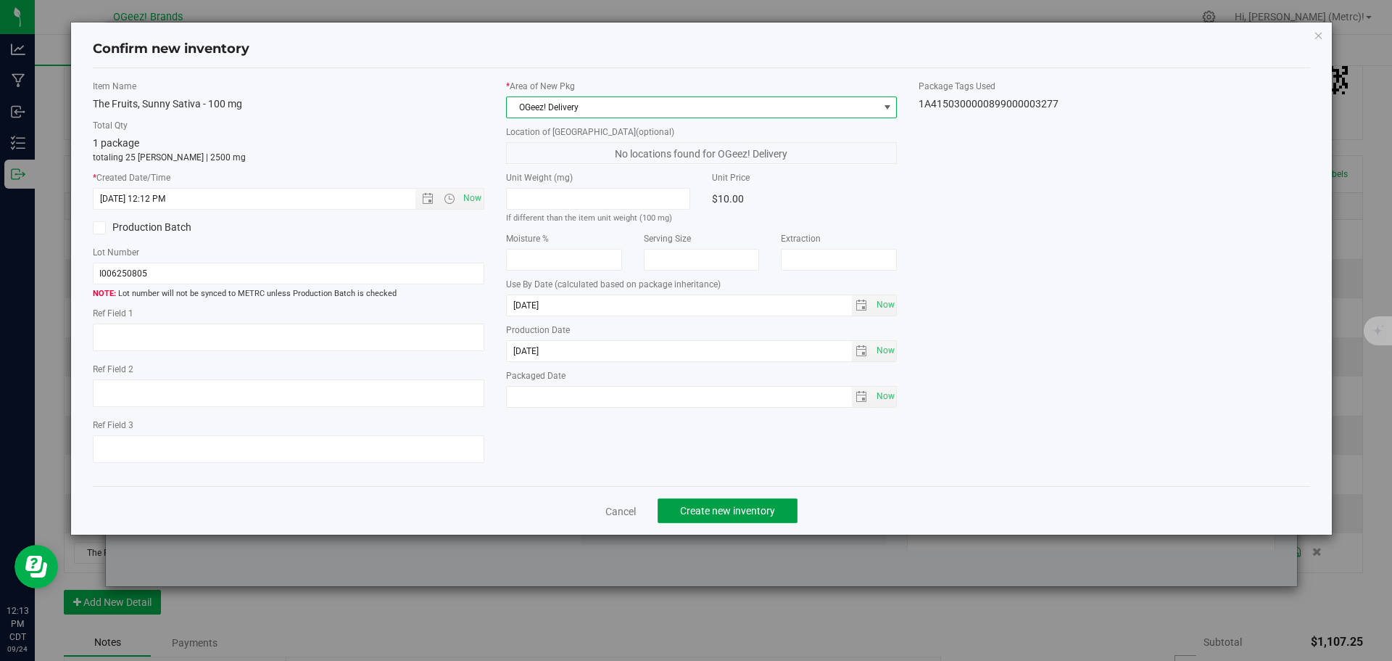
click at [748, 515] on span "Create new inventory" at bounding box center [727, 511] width 95 height 12
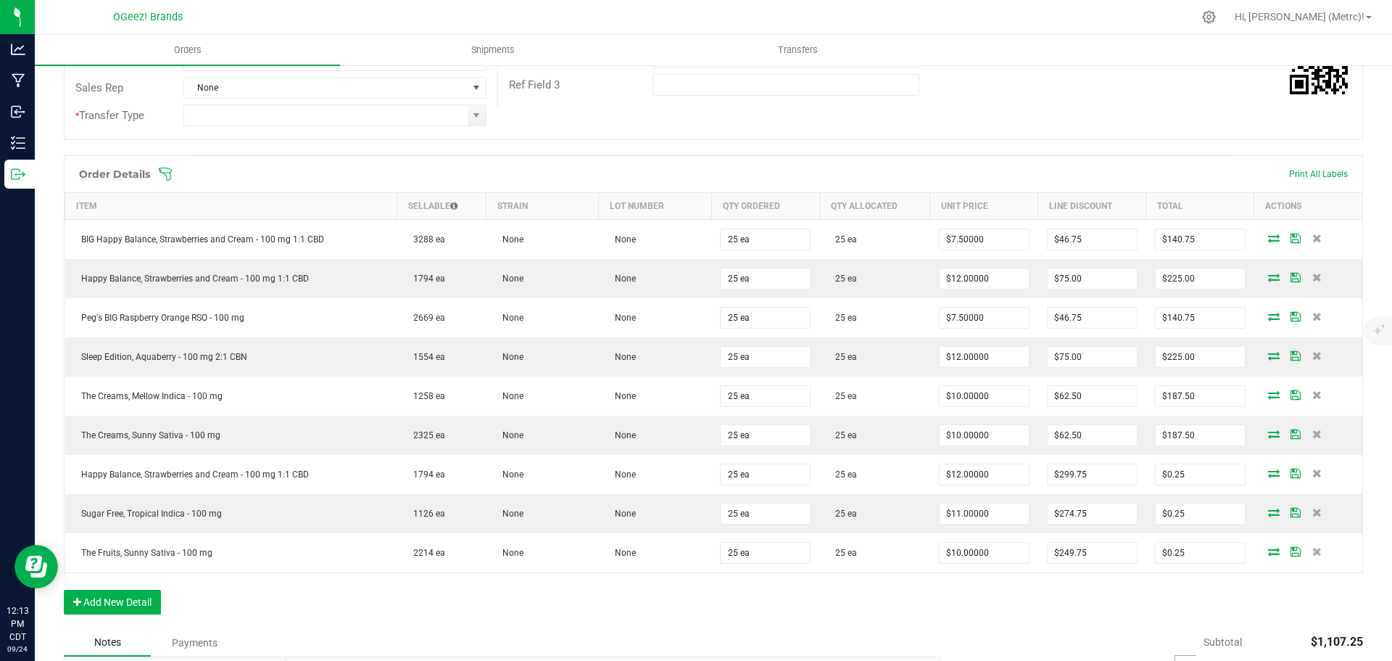
click at [1022, 587] on div "Order Details Print All Labels Item Sellable Strain Lot Number Qty Ordered Qty …" at bounding box center [713, 392] width 1299 height 474
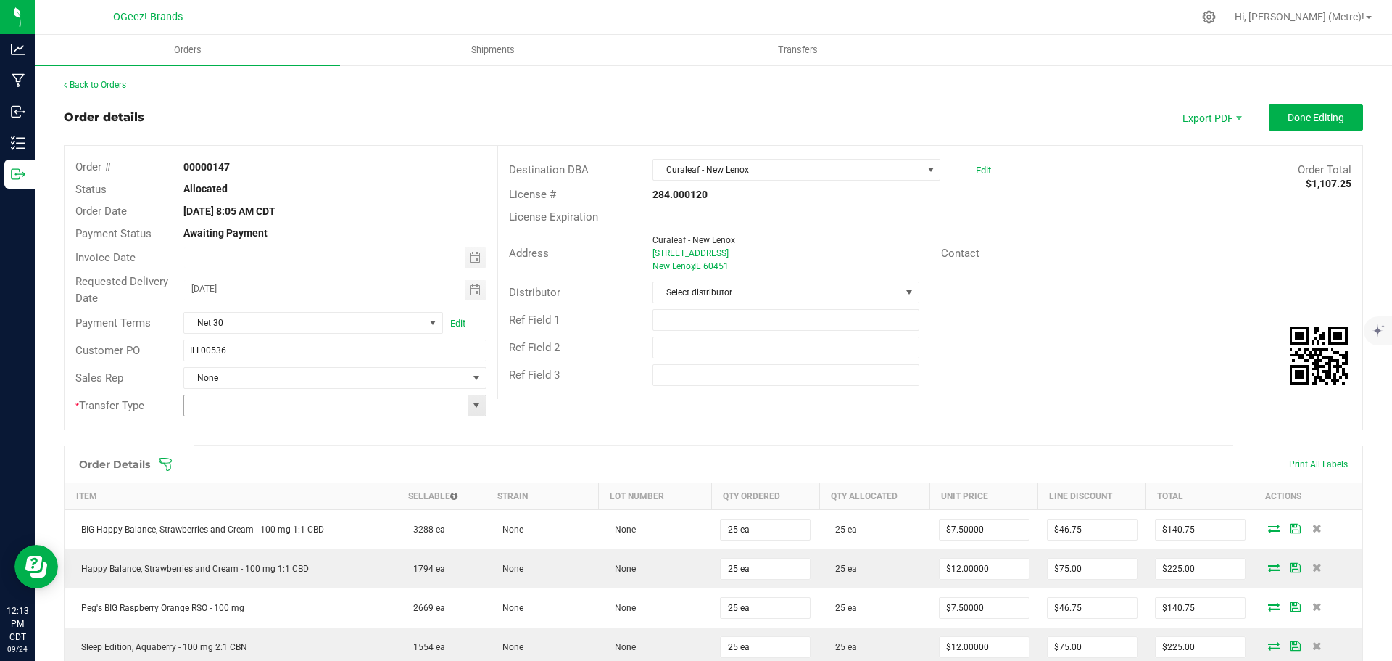
click at [471, 402] on span at bounding box center [477, 406] width 12 height 12
click at [379, 509] on li "Wholesale Transfer" at bounding box center [332, 505] width 299 height 25
type input "Wholesale Transfer"
click at [1180, 297] on div "Distributor Select distributor" at bounding box center [930, 292] width 864 height 28
click at [1296, 116] on span "Done Editing" at bounding box center [1316, 118] width 57 height 12
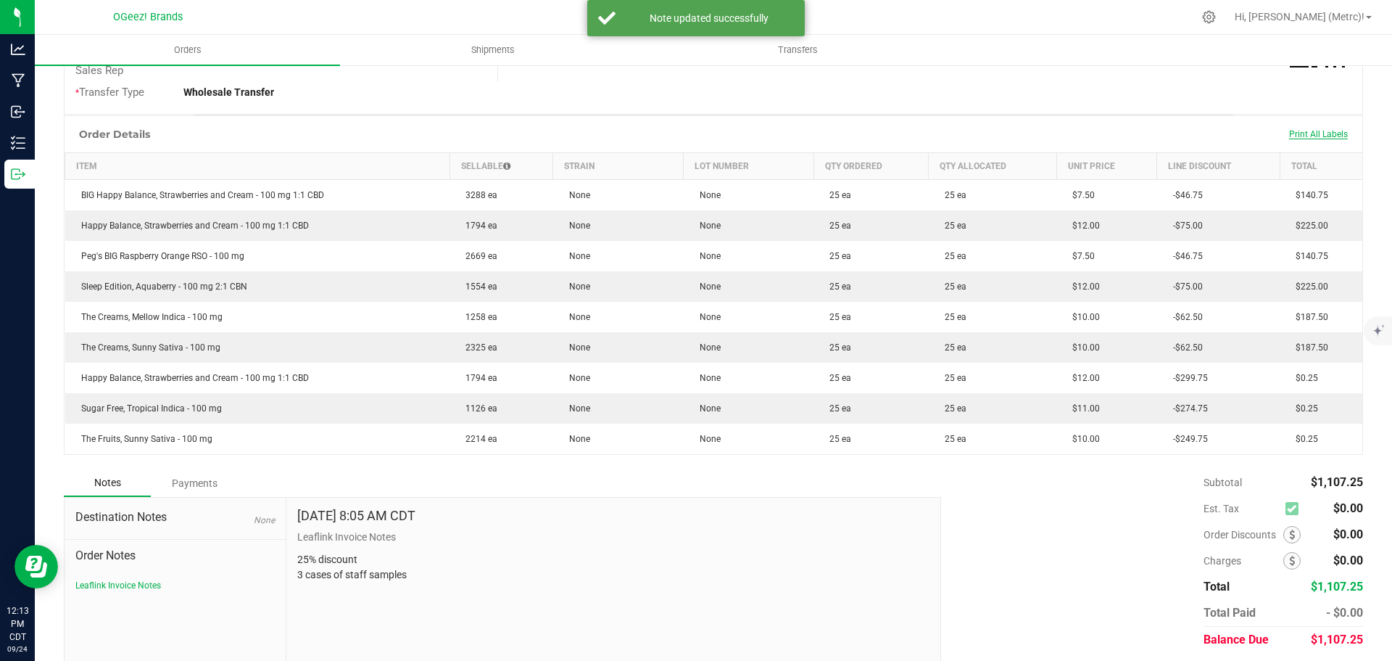
click at [1314, 131] on span "Print All Labels" at bounding box center [1318, 134] width 59 height 10
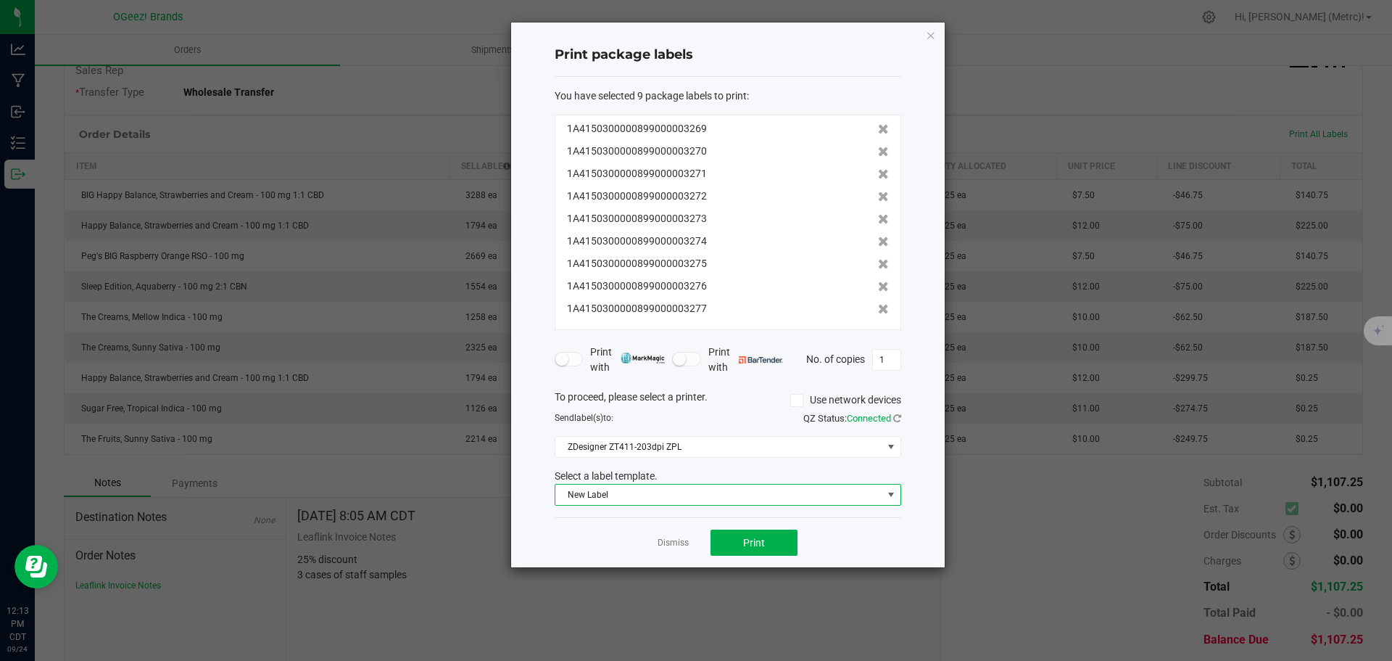
click at [803, 500] on span "New Label" at bounding box center [718, 494] width 327 height 20
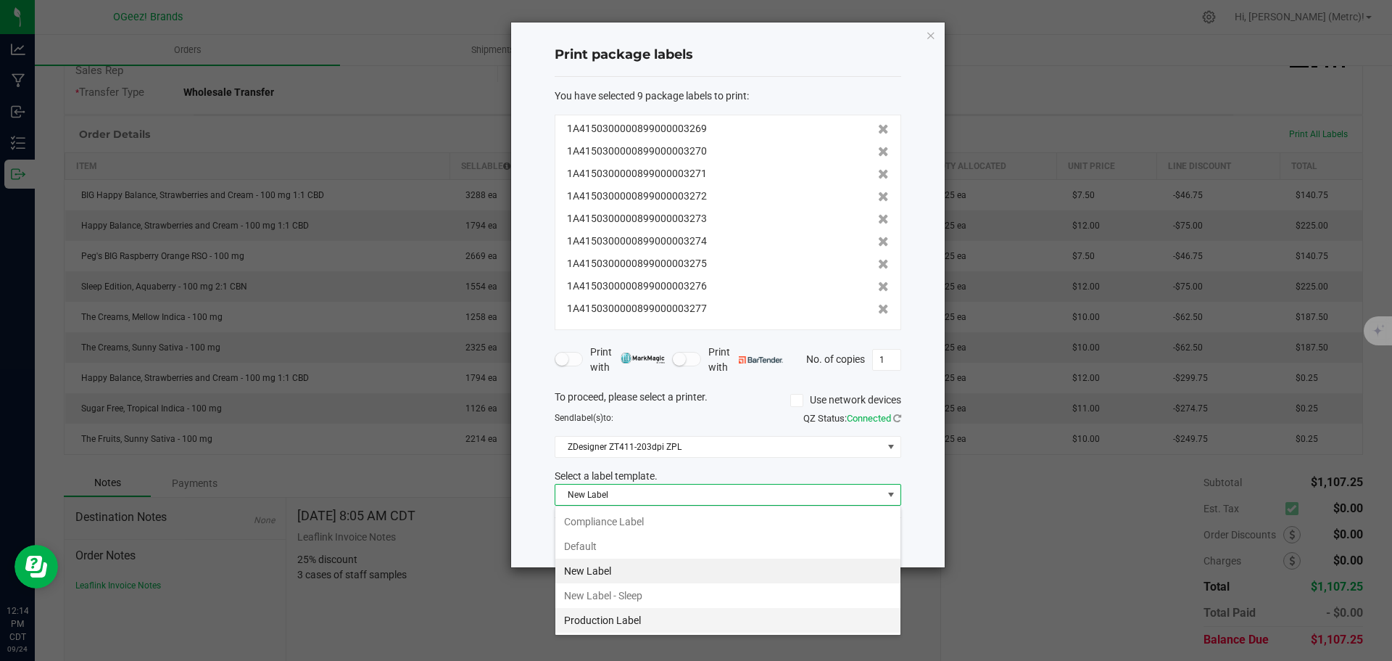
click at [793, 613] on li "Production Label" at bounding box center [727, 620] width 345 height 25
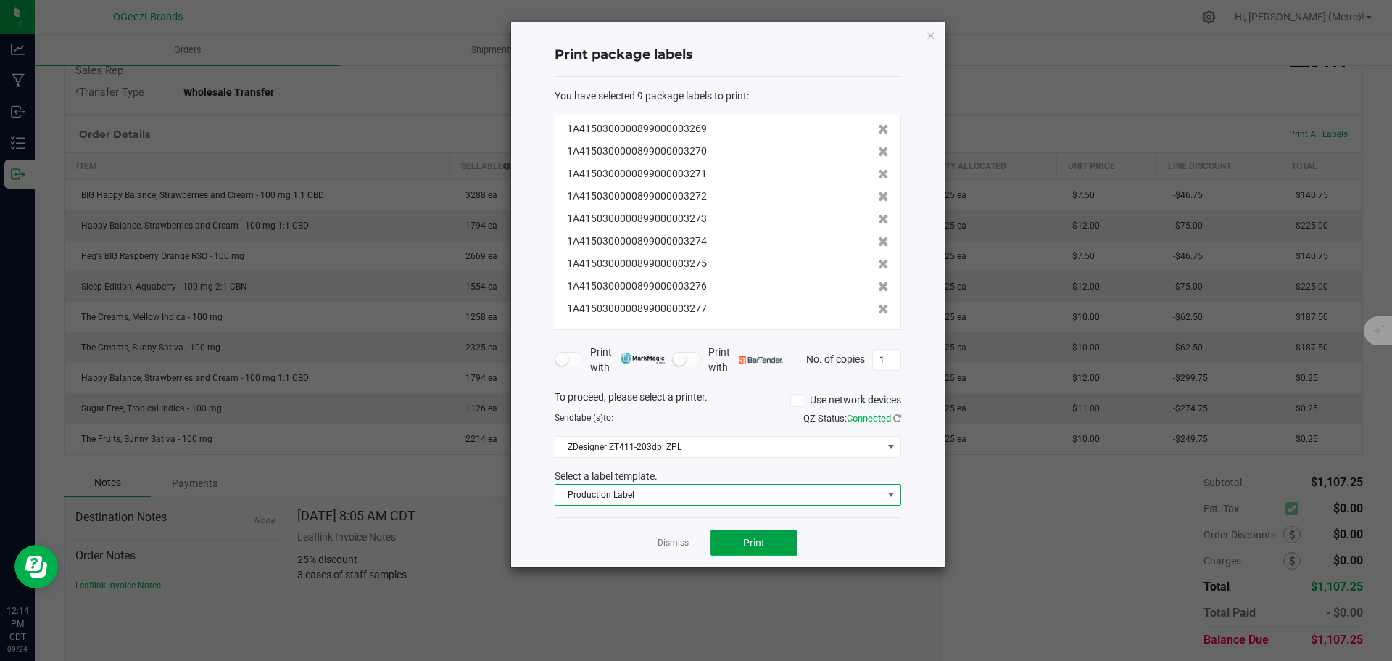
click at [787, 540] on button "Print" at bounding box center [754, 542] width 87 height 26
click at [878, 191] on icon at bounding box center [883, 196] width 11 height 10
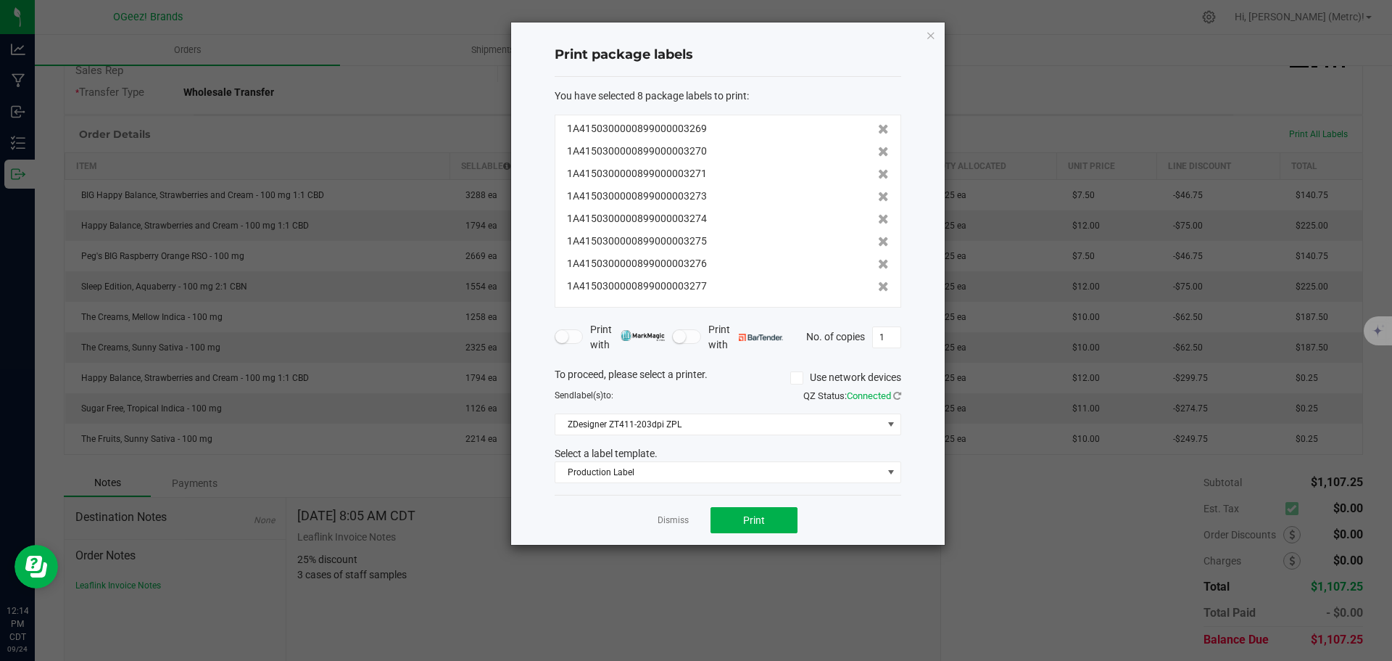
click at [879, 268] on div "1A4150300000899000003269 1A4150300000899000003270 1A4150300000899000003271 1A41…" at bounding box center [728, 211] width 347 height 193
click at [878, 266] on icon at bounding box center [883, 264] width 11 height 10
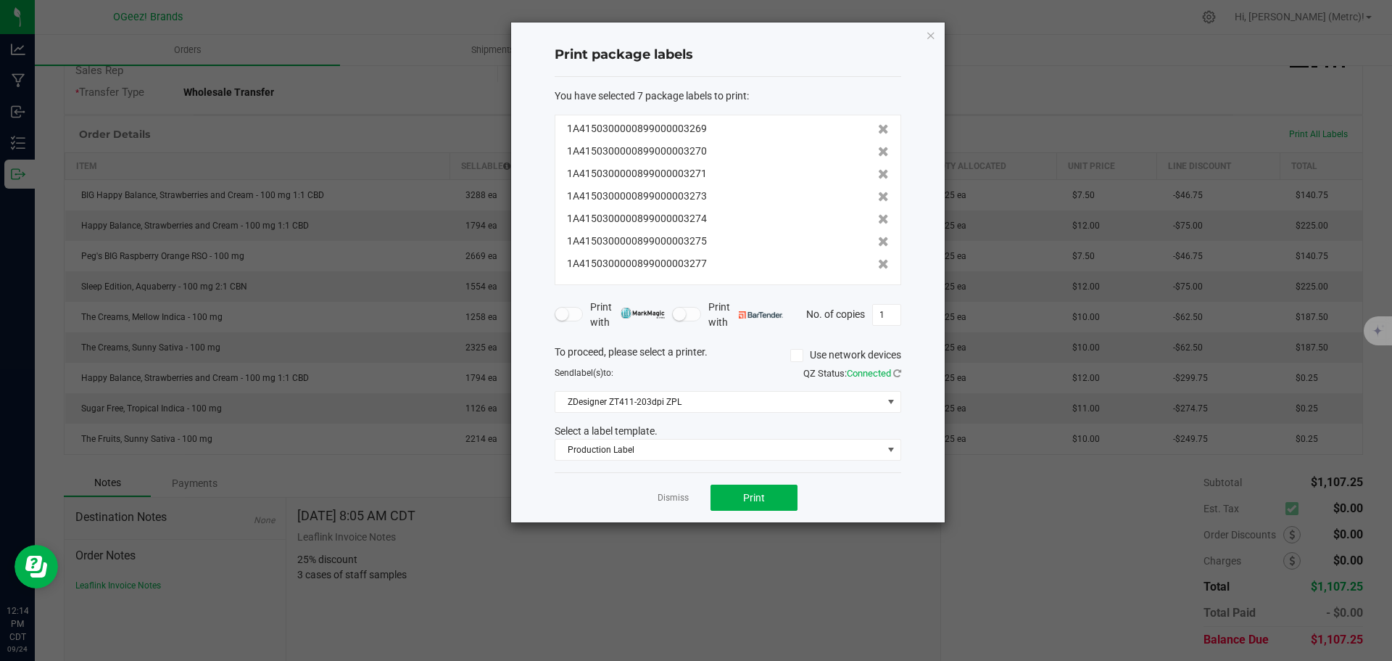
click at [811, 466] on div "You have selected 7 package labels to print : 1A4150300000899000003269 1A415030…" at bounding box center [728, 275] width 347 height 396
click at [809, 448] on span "Production Label" at bounding box center [718, 449] width 327 height 20
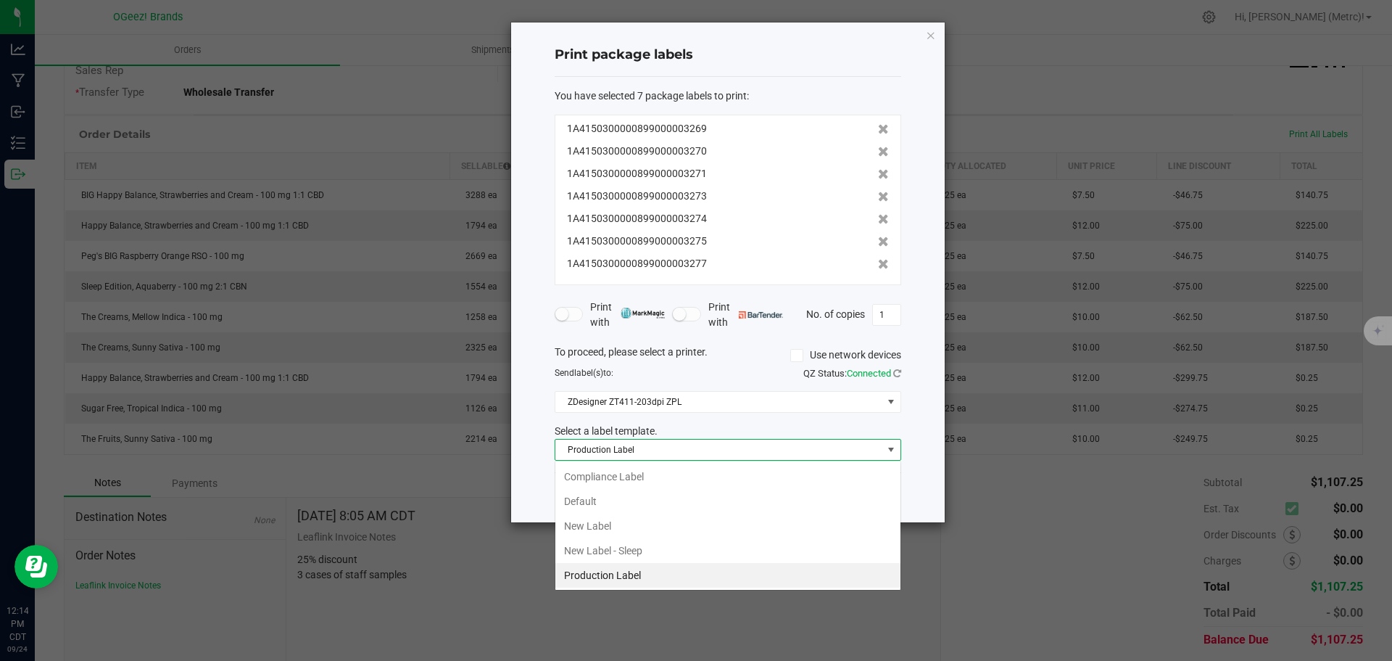
scroll to position [22, 347]
click at [625, 527] on li "New Label" at bounding box center [727, 525] width 345 height 25
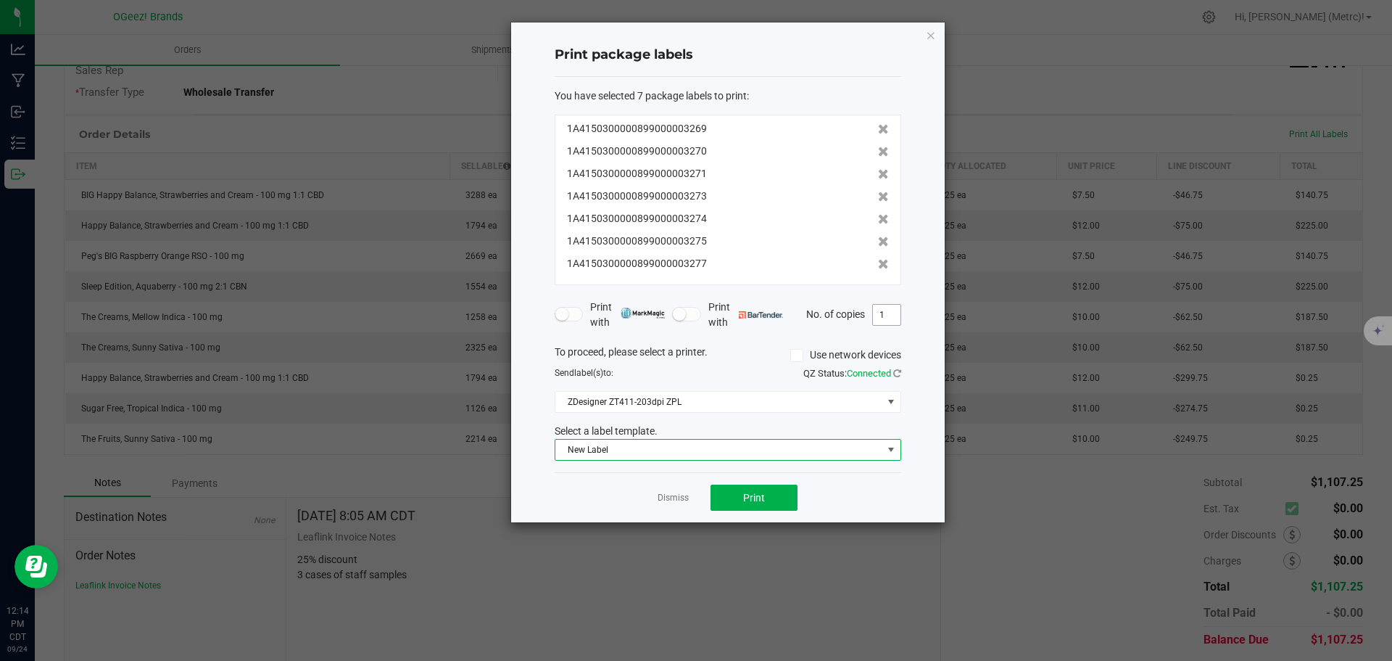
click at [890, 320] on input "1" at bounding box center [887, 315] width 28 height 20
type input "25"
click at [778, 505] on button "Print" at bounding box center [754, 497] width 87 height 26
click at [935, 27] on icon "button" at bounding box center [931, 34] width 10 height 17
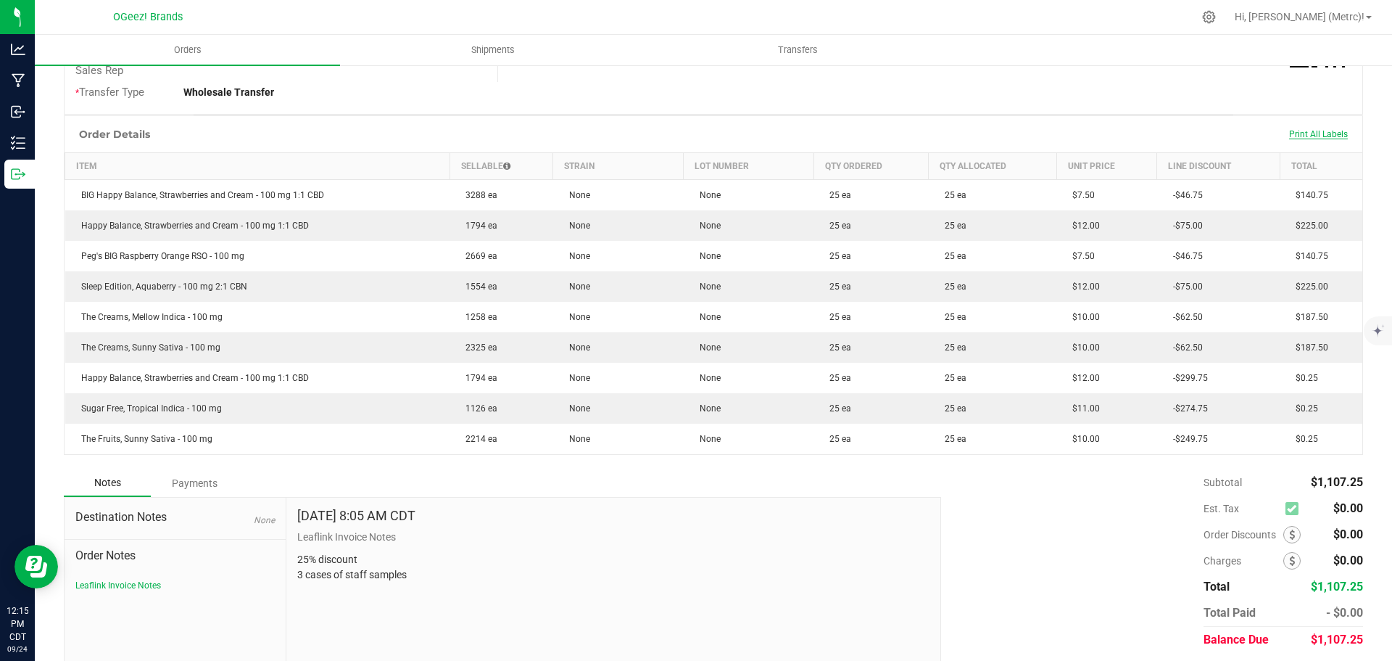
click at [1289, 133] on span "Print All Labels" at bounding box center [1318, 134] width 59 height 10
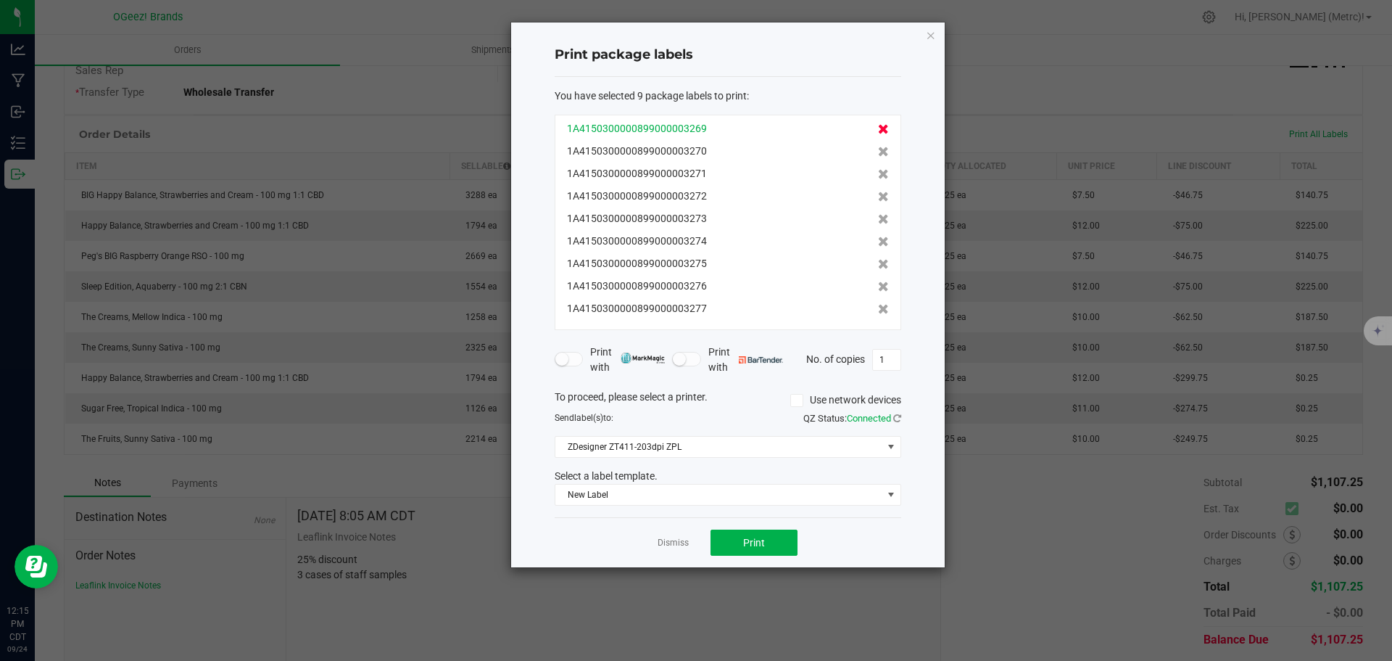
click at [878, 130] on icon at bounding box center [883, 129] width 11 height 10
click at [878, 146] on icon at bounding box center [883, 151] width 11 height 10
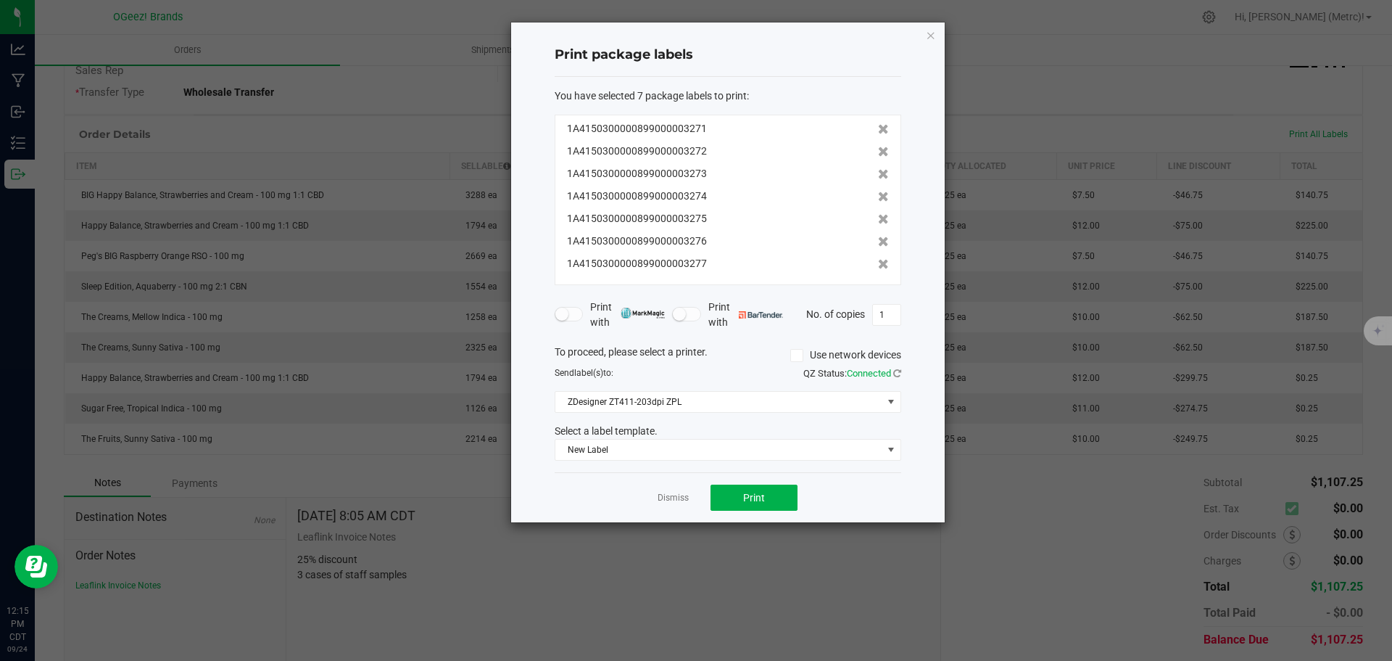
click at [878, 130] on icon at bounding box center [883, 129] width 11 height 10
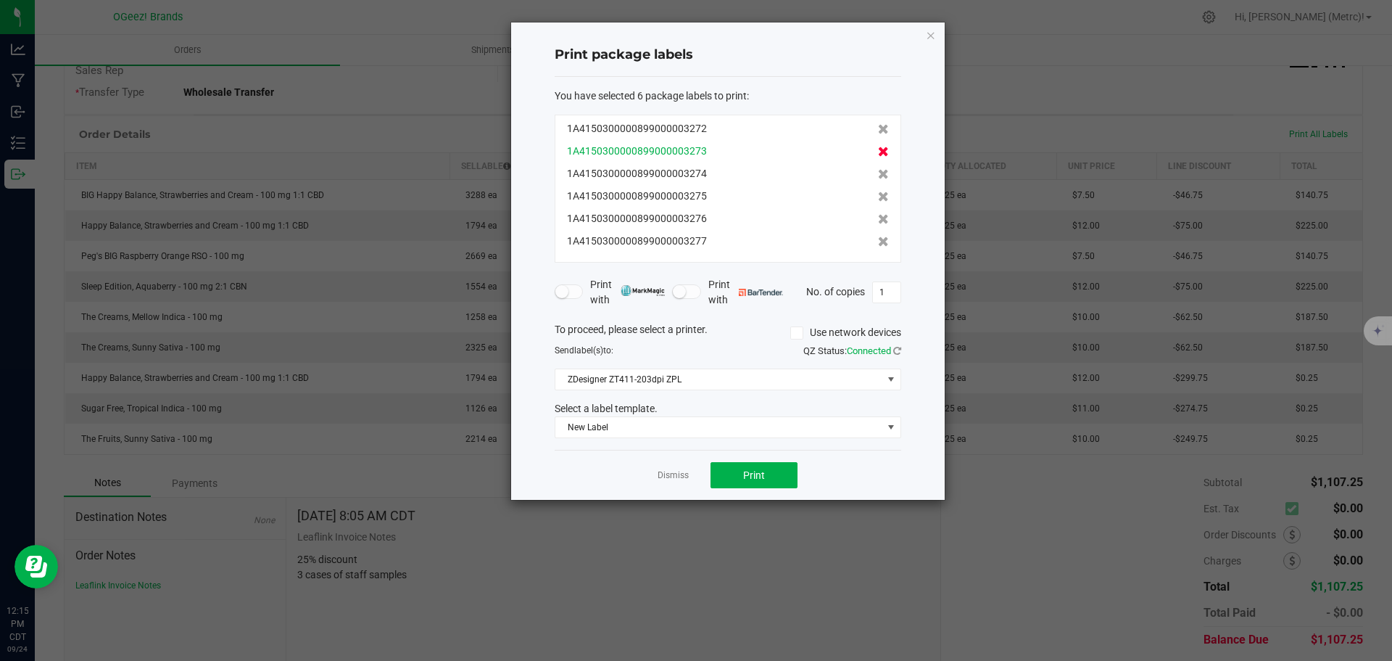
click at [878, 152] on icon at bounding box center [883, 151] width 11 height 10
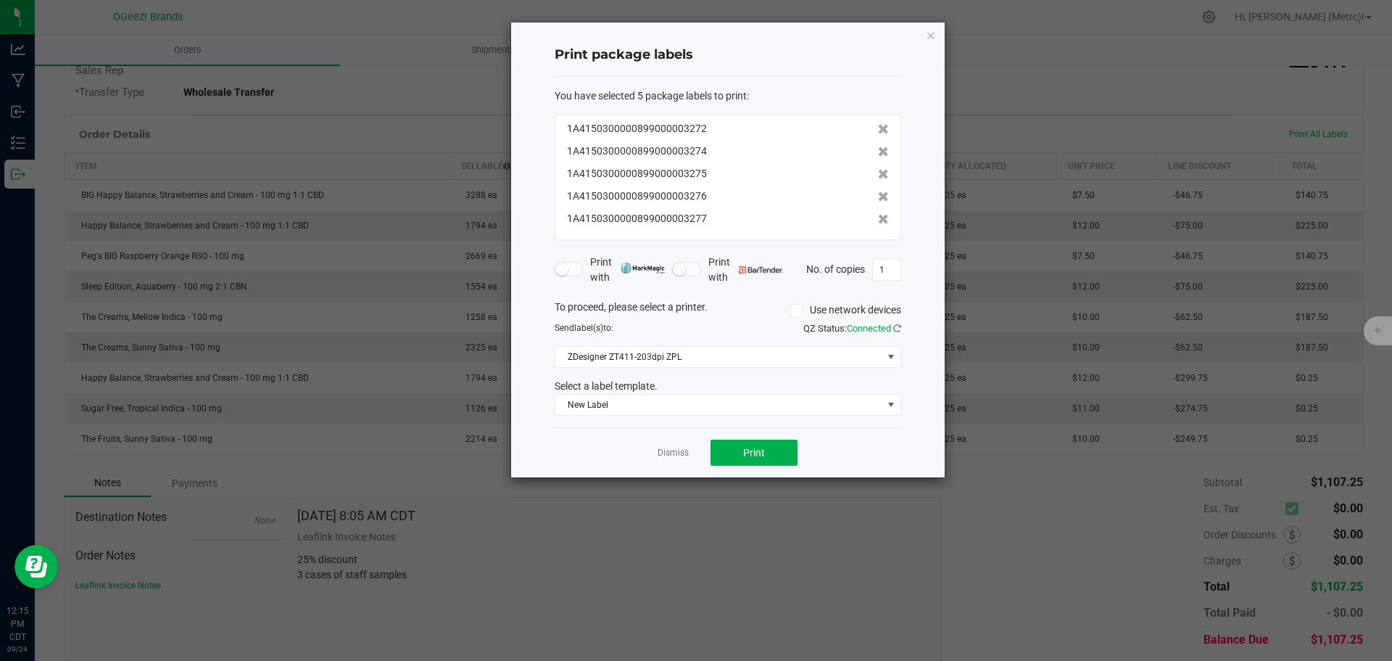
click at [878, 152] on icon at bounding box center [883, 151] width 11 height 10
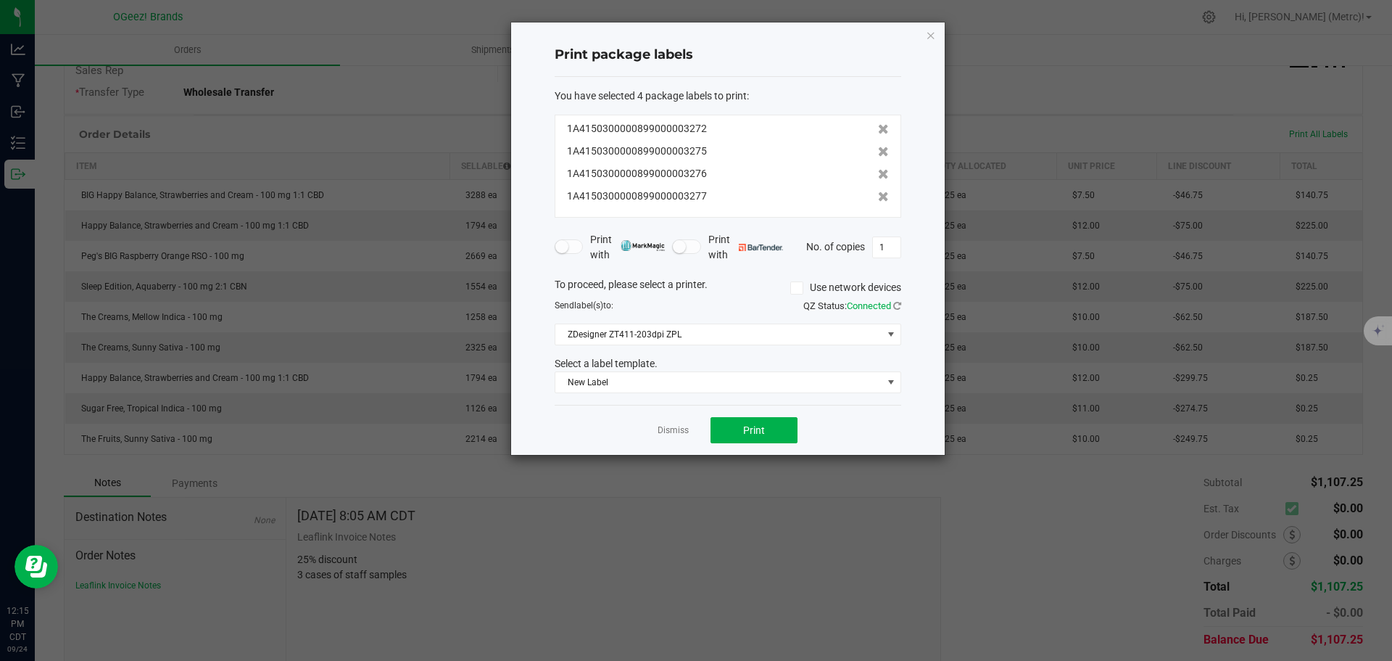
click at [878, 152] on icon at bounding box center [883, 151] width 11 height 10
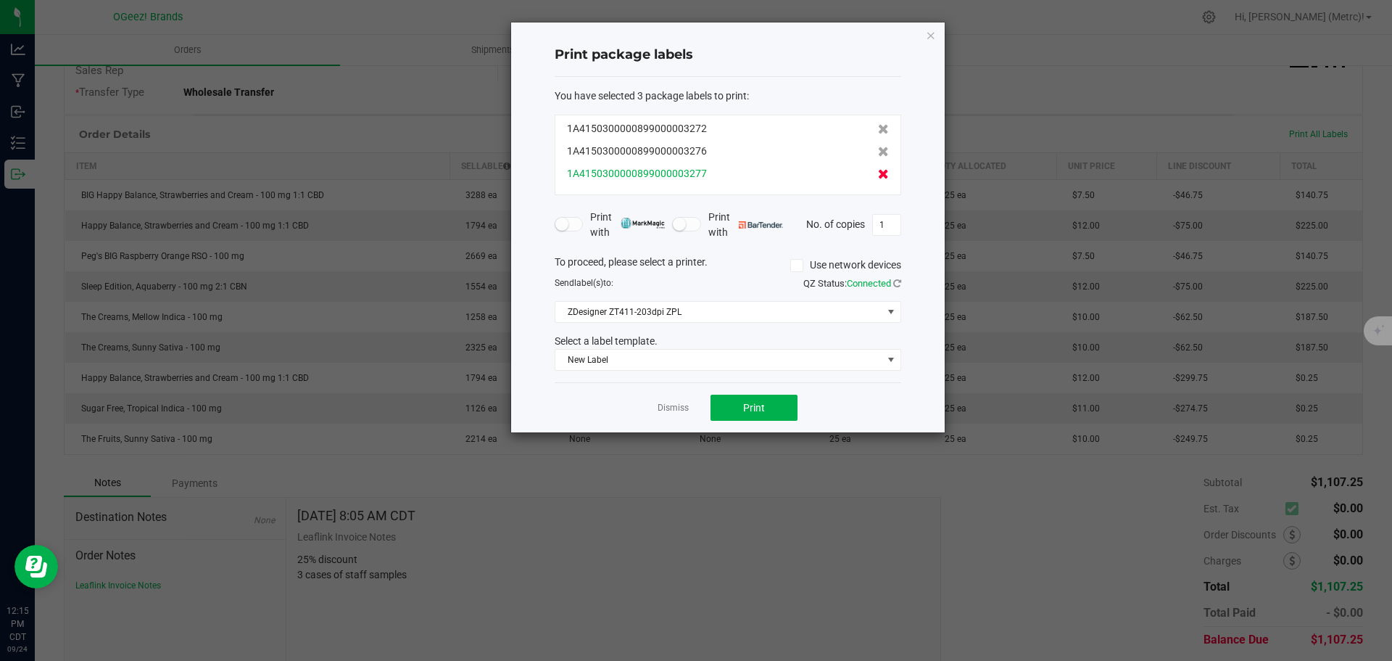
click at [878, 171] on icon at bounding box center [883, 174] width 11 height 10
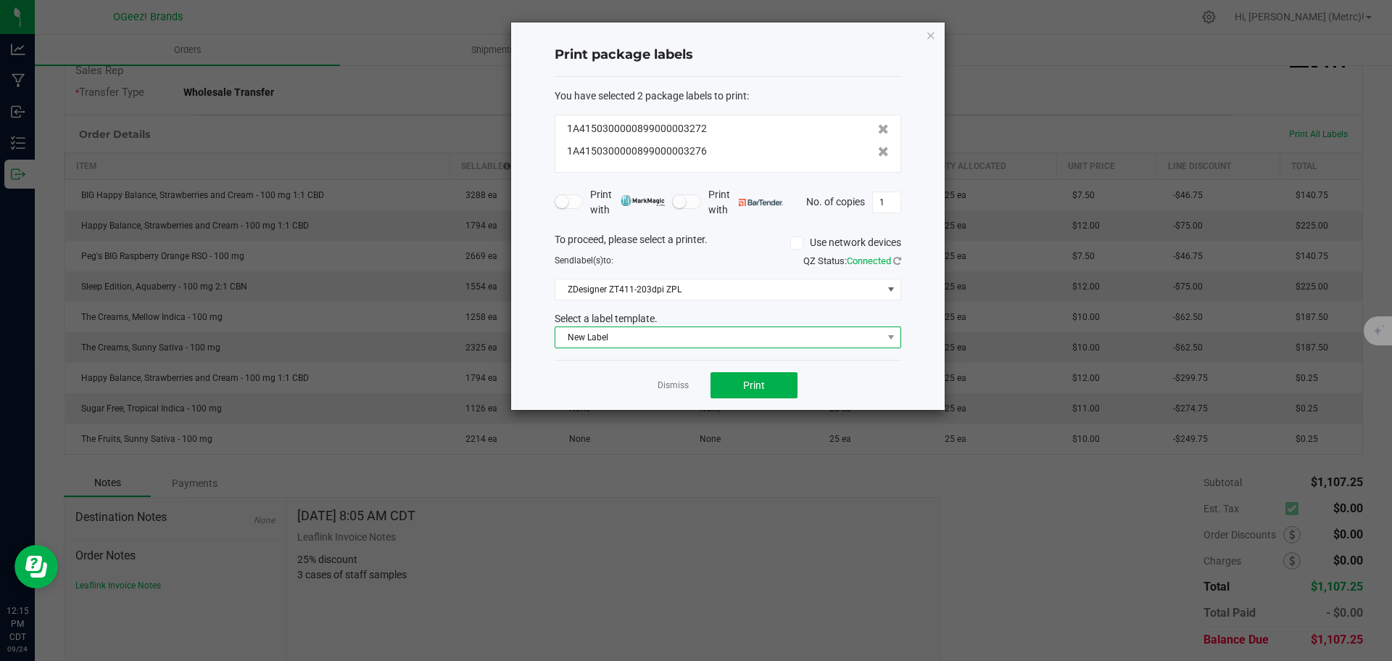
click at [848, 332] on span "New Label" at bounding box center [718, 337] width 327 height 20
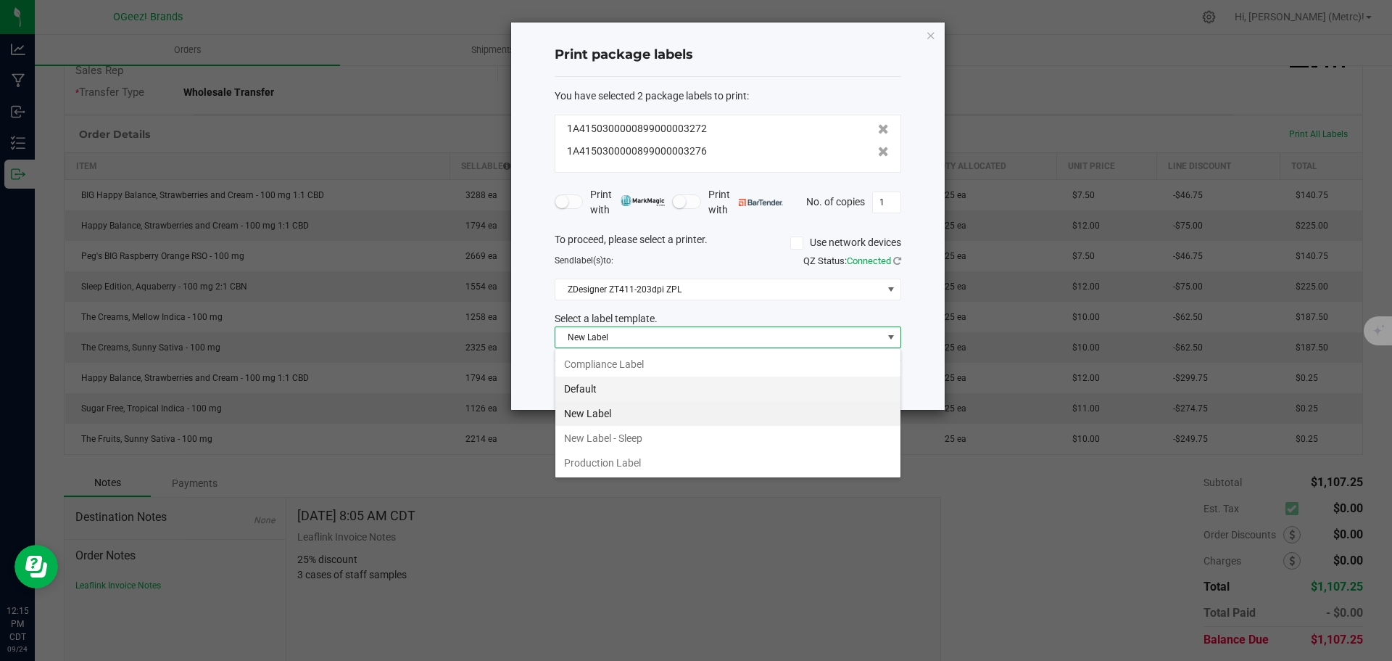
click at [682, 393] on li "Default" at bounding box center [727, 388] width 345 height 25
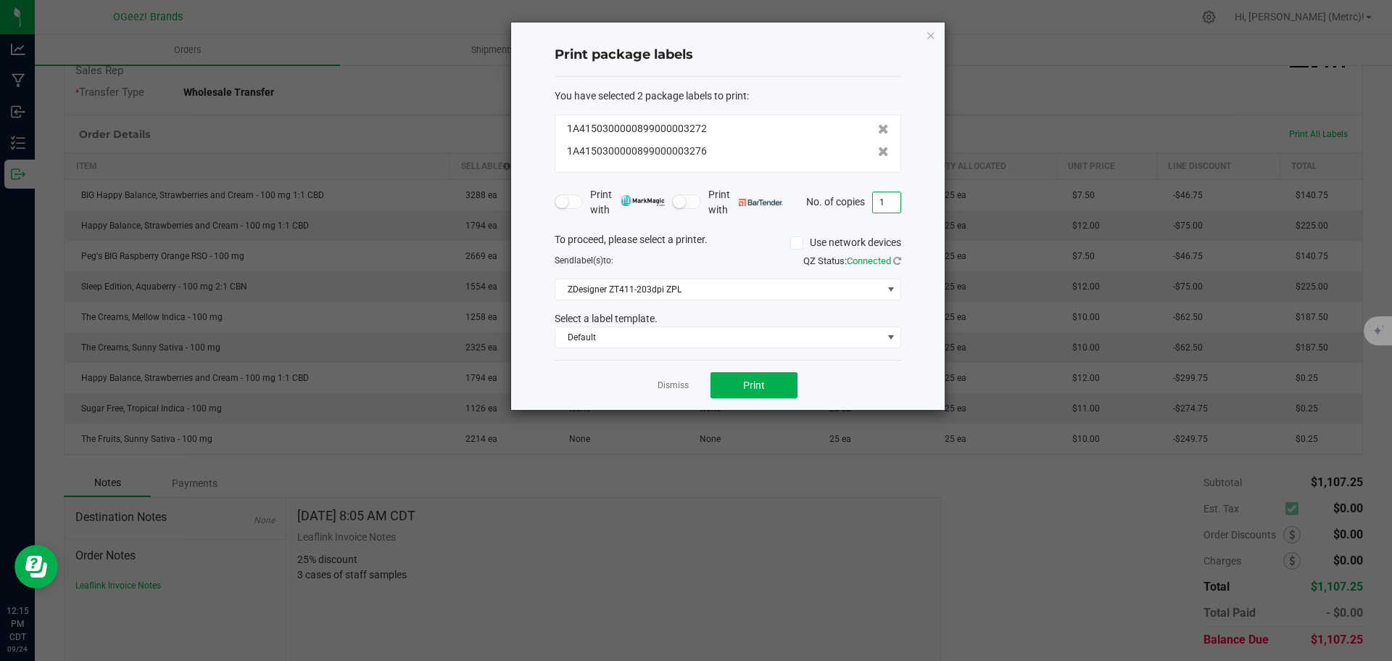
click at [896, 198] on input "1" at bounding box center [887, 202] width 28 height 20
type input "25"
click at [769, 386] on button "Print" at bounding box center [754, 385] width 87 height 26
click at [930, 33] on icon "button" at bounding box center [931, 34] width 10 height 17
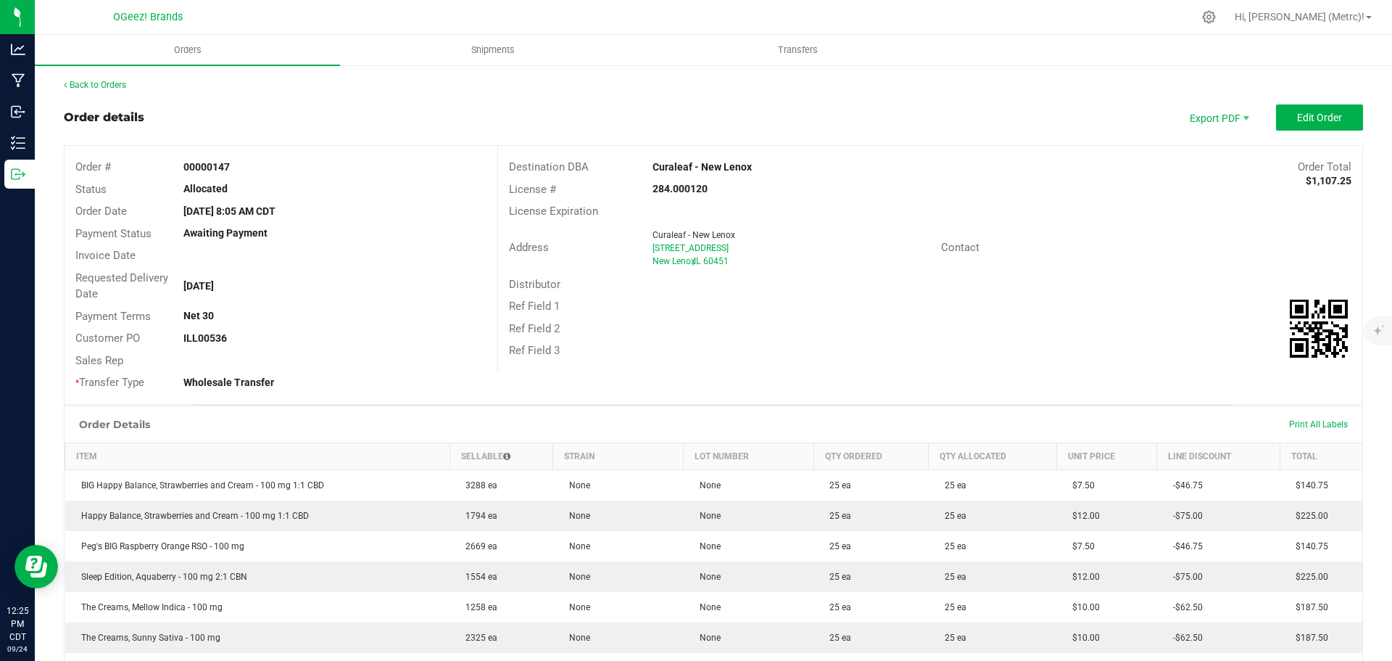
scroll to position [145, 0]
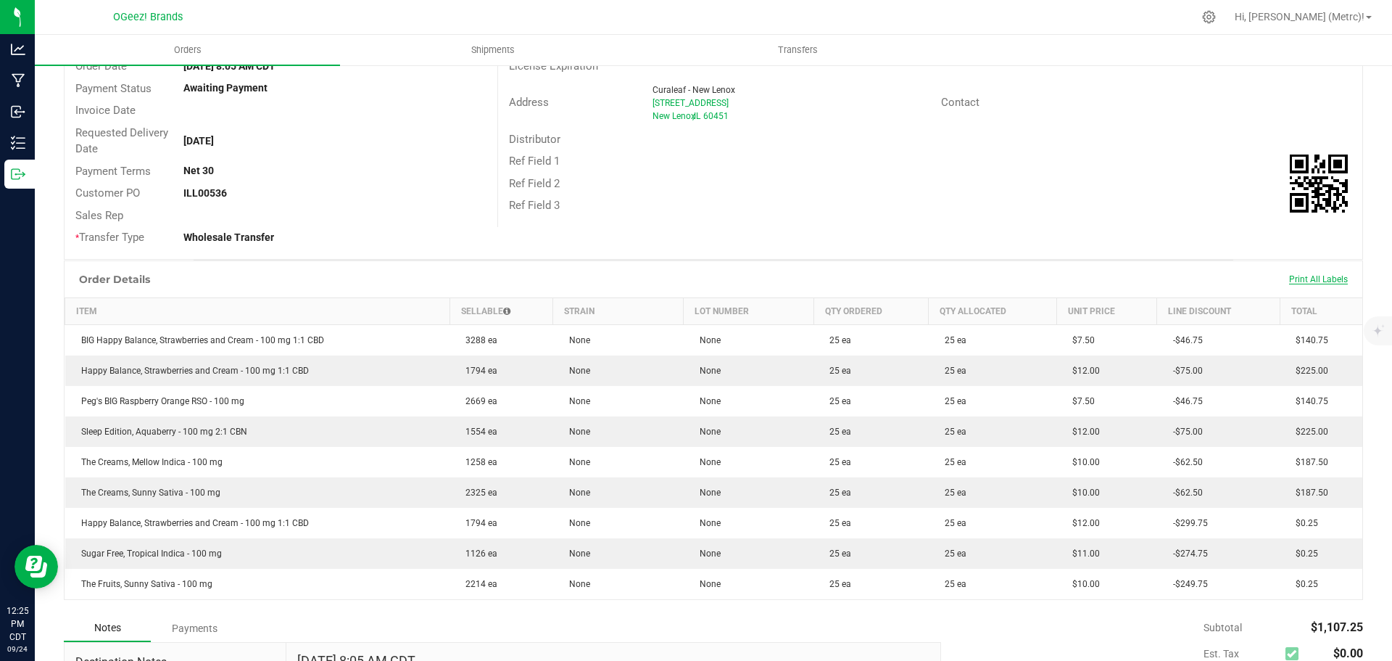
click at [1289, 281] on span "Print All Labels" at bounding box center [1318, 279] width 59 height 10
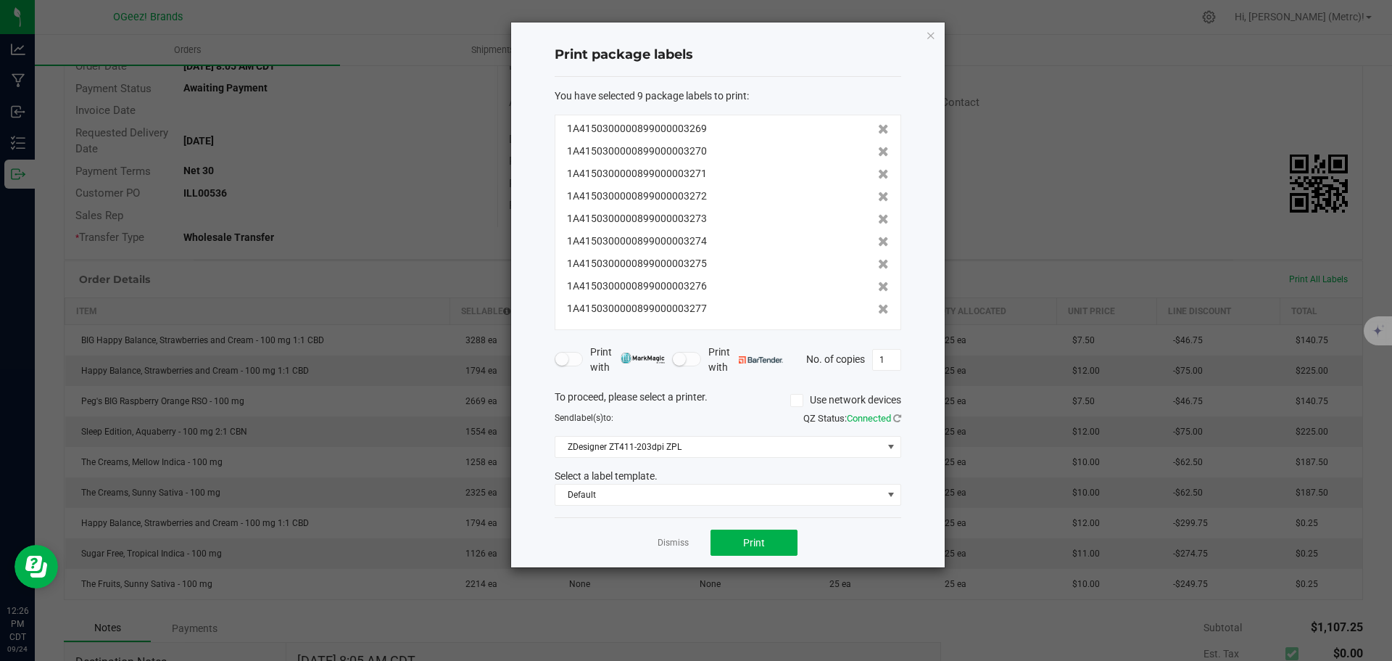
click at [940, 30] on div "Print package labels You have selected 9 package labels to print : 1A4150300000…" at bounding box center [728, 294] width 434 height 545
click at [931, 30] on icon "button" at bounding box center [931, 34] width 10 height 17
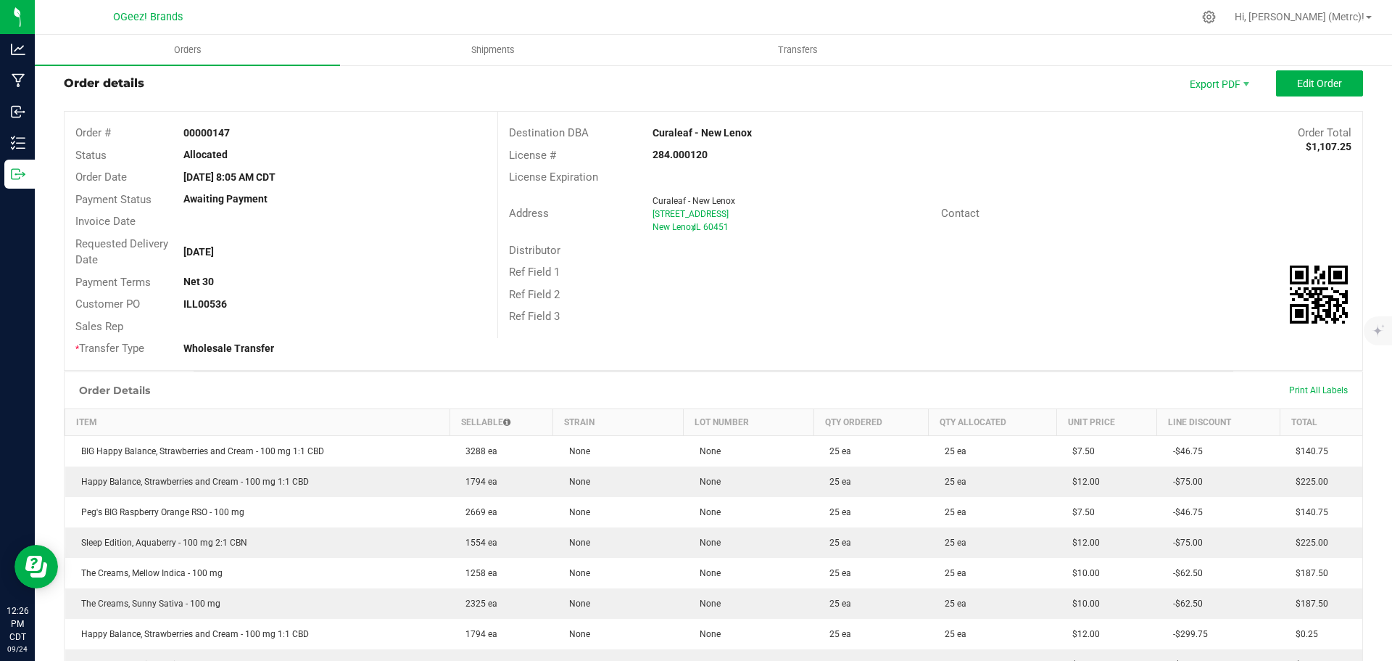
scroll to position [0, 0]
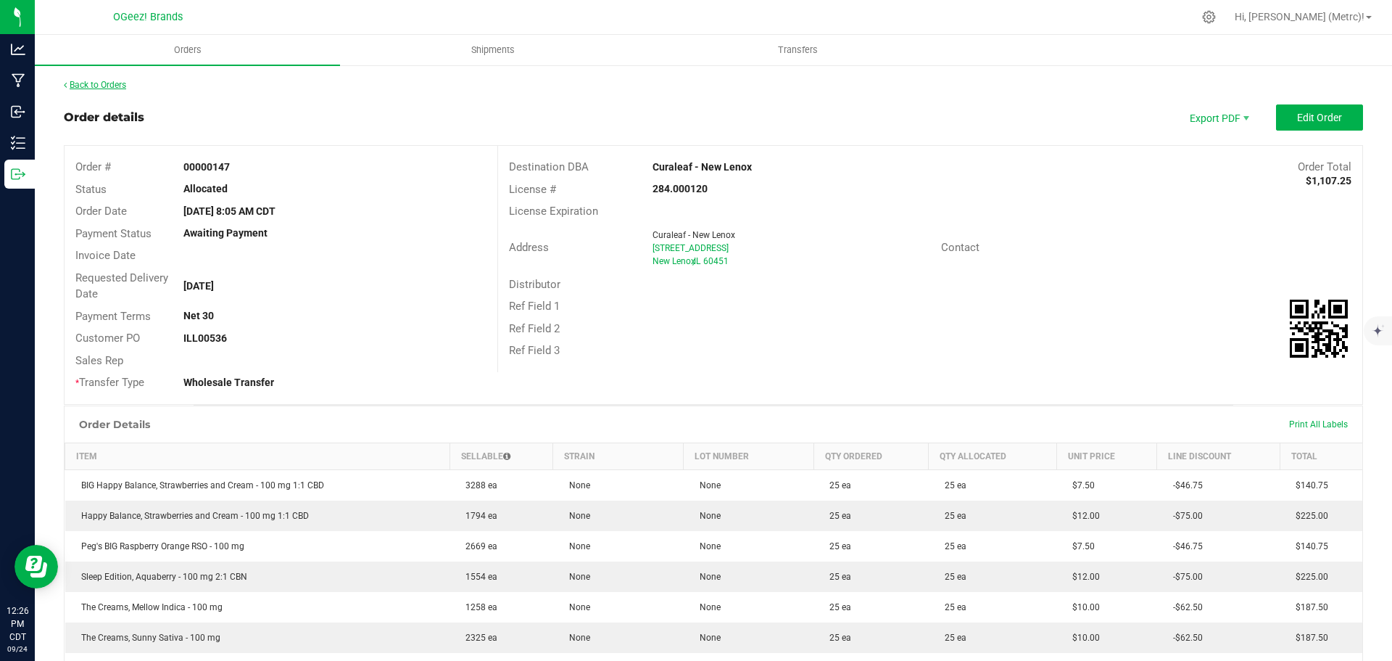
click at [121, 82] on link "Back to Orders" at bounding box center [95, 85] width 62 height 10
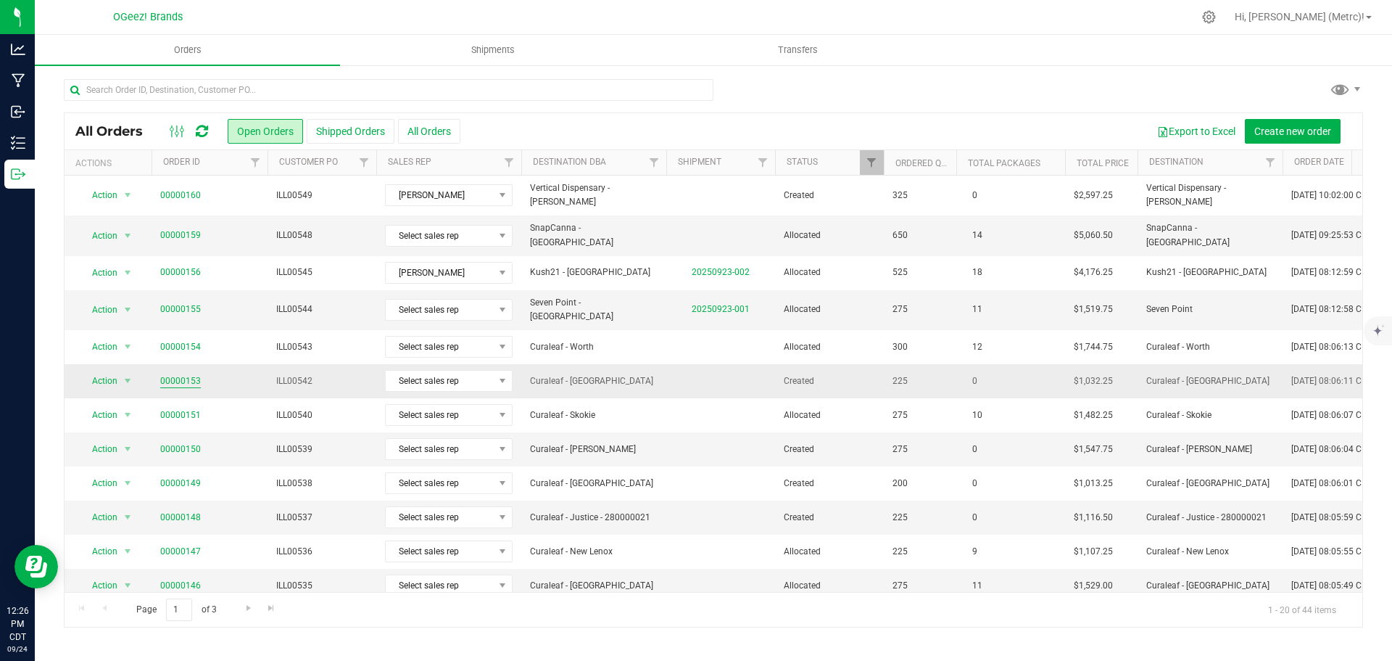
click at [181, 374] on link "00000153" at bounding box center [180, 381] width 41 height 14
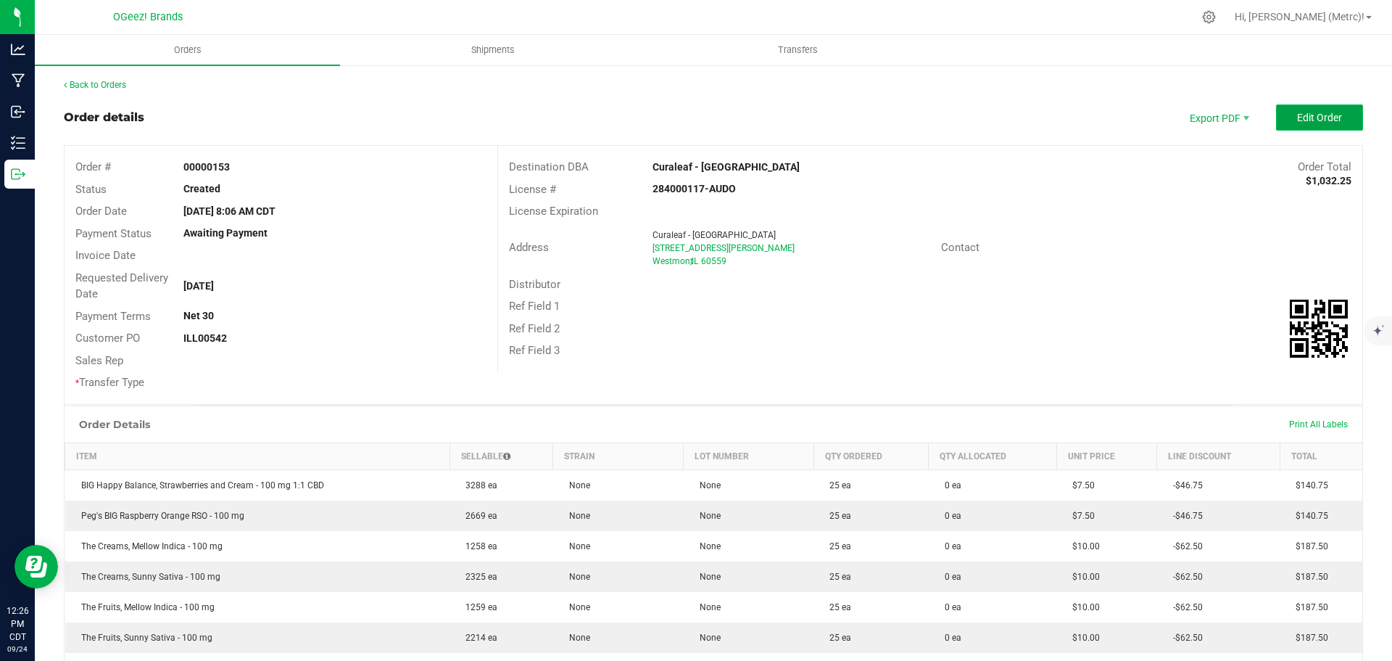
click at [1309, 116] on span "Edit Order" at bounding box center [1319, 118] width 45 height 12
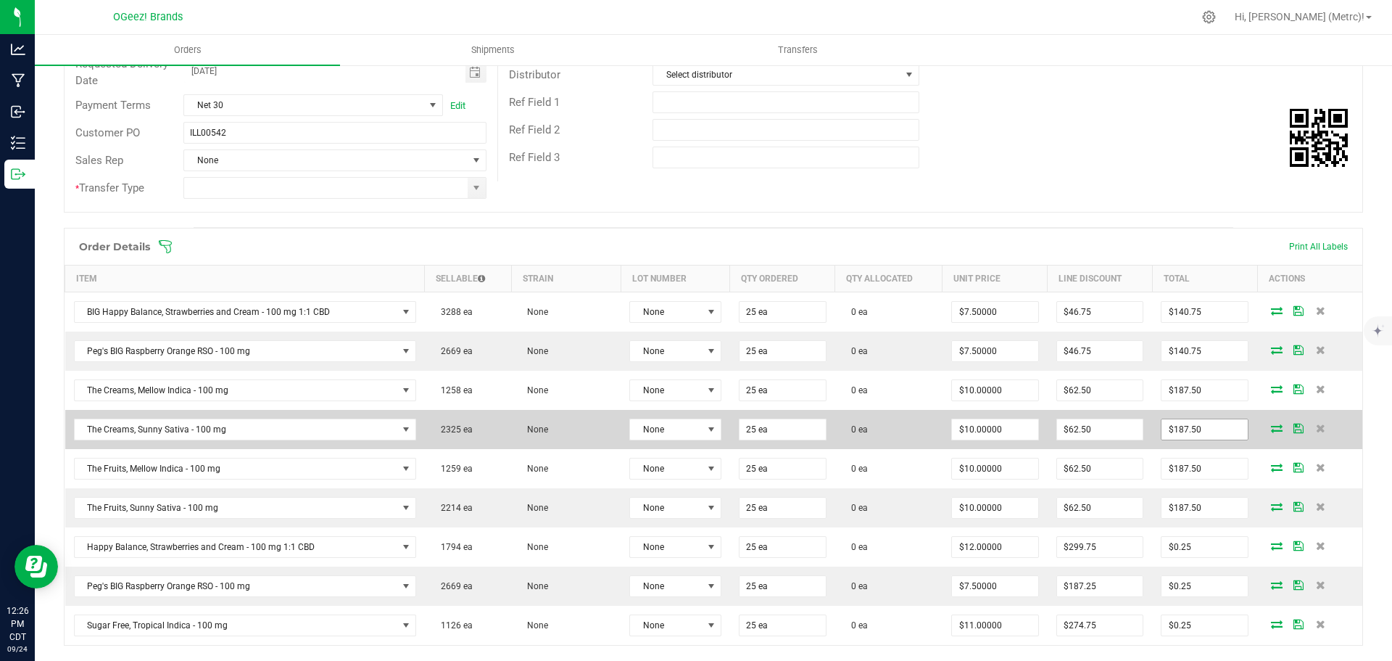
scroll to position [363, 0]
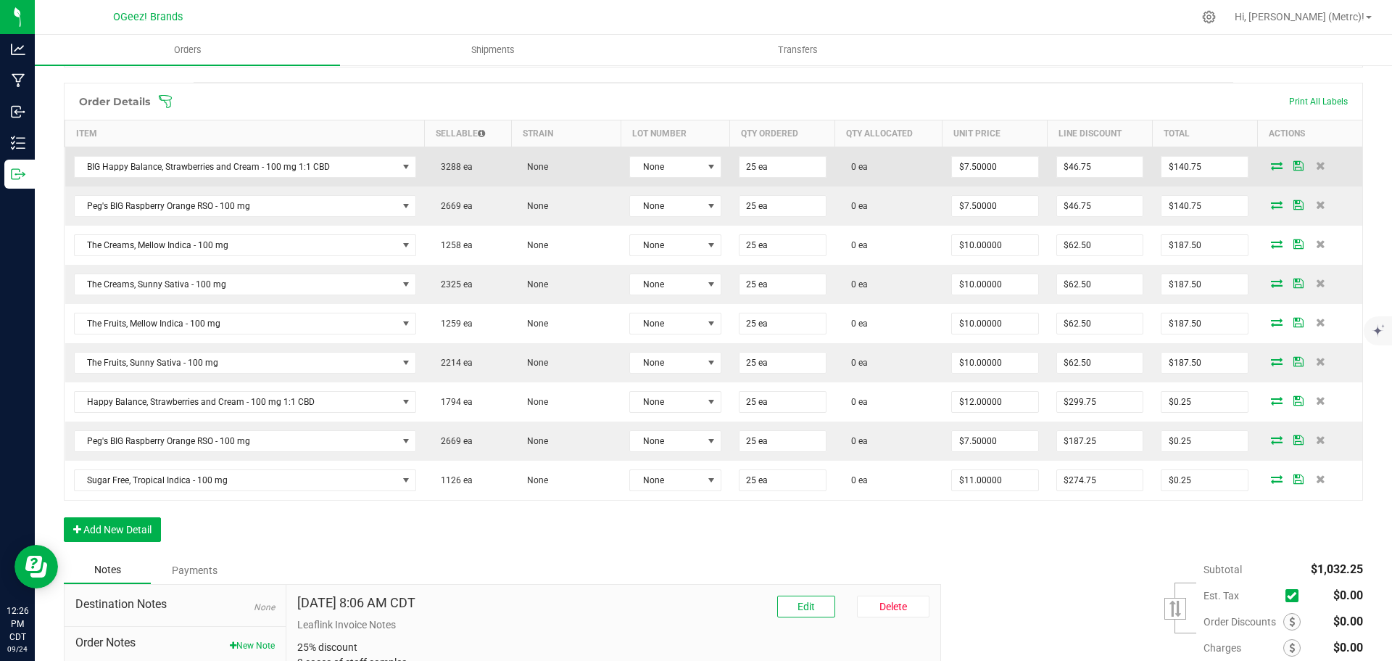
click at [1271, 169] on icon at bounding box center [1277, 165] width 12 height 9
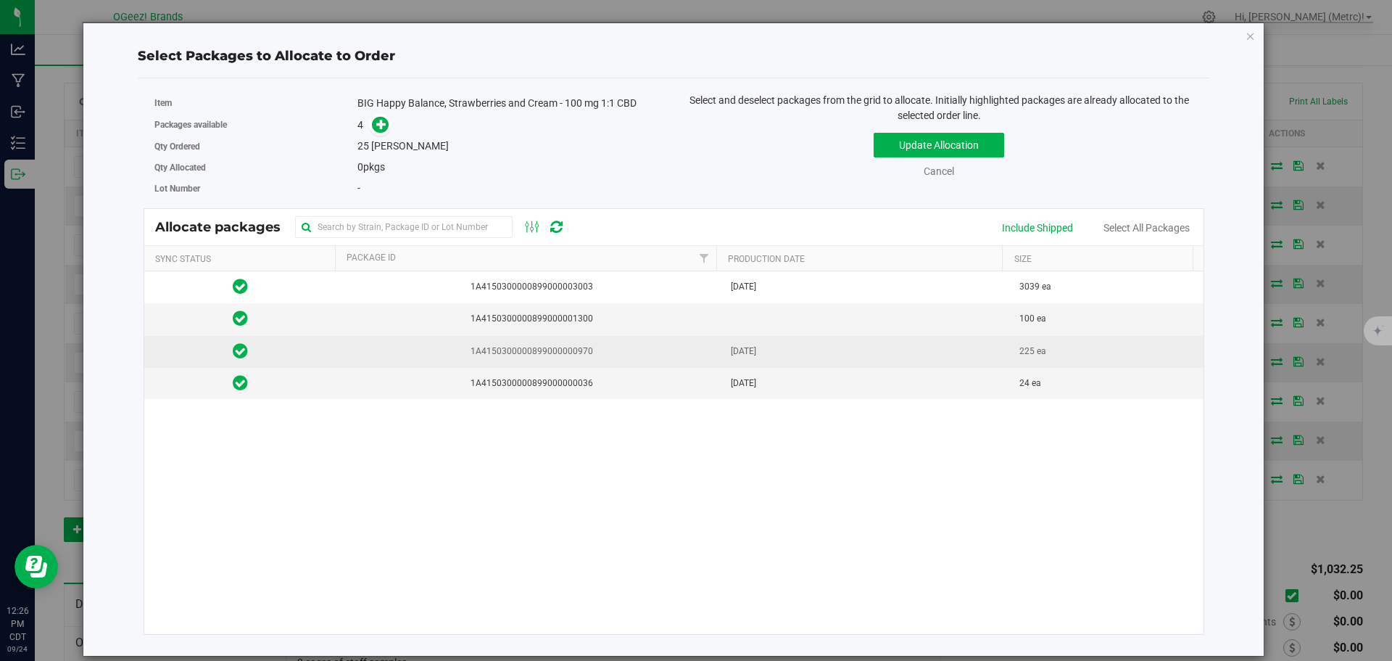
click at [700, 348] on span "1A4150300000899000000970" at bounding box center [529, 351] width 368 height 14
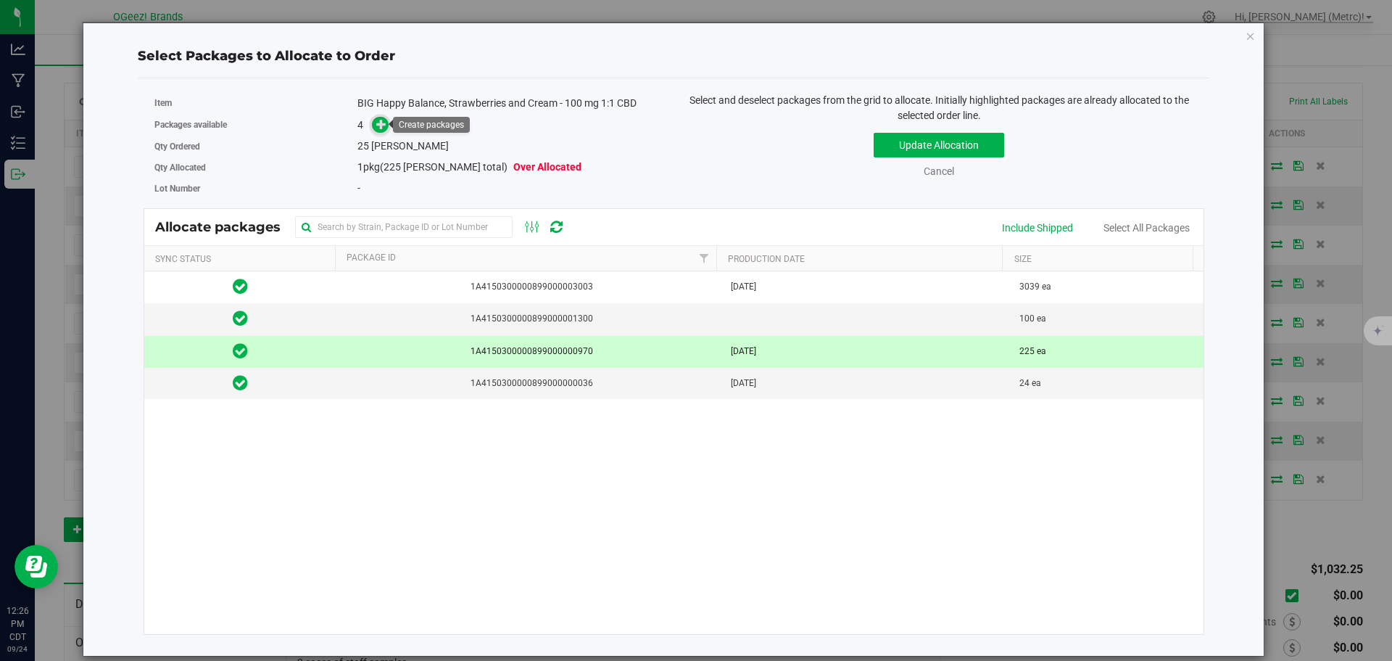
click at [376, 129] on icon at bounding box center [381, 124] width 10 height 10
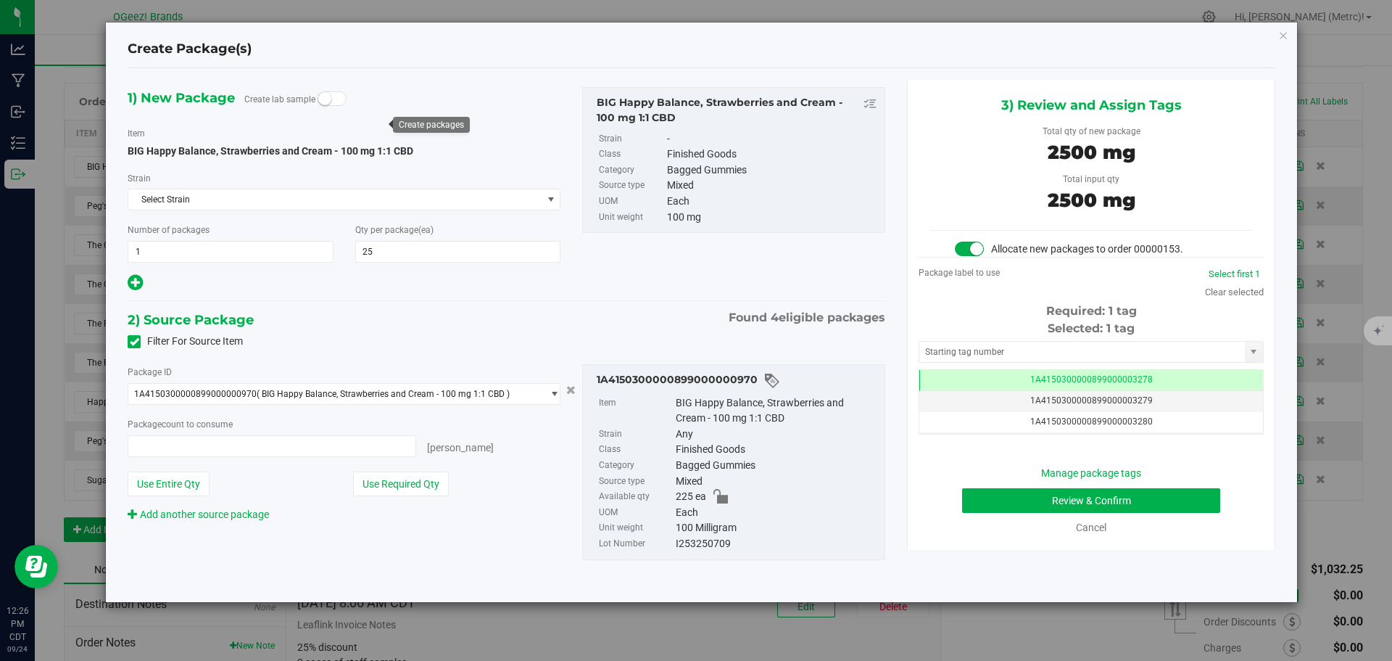
type input "25 ea"
click at [1148, 497] on button "Review & Confirm" at bounding box center [1091, 500] width 258 height 25
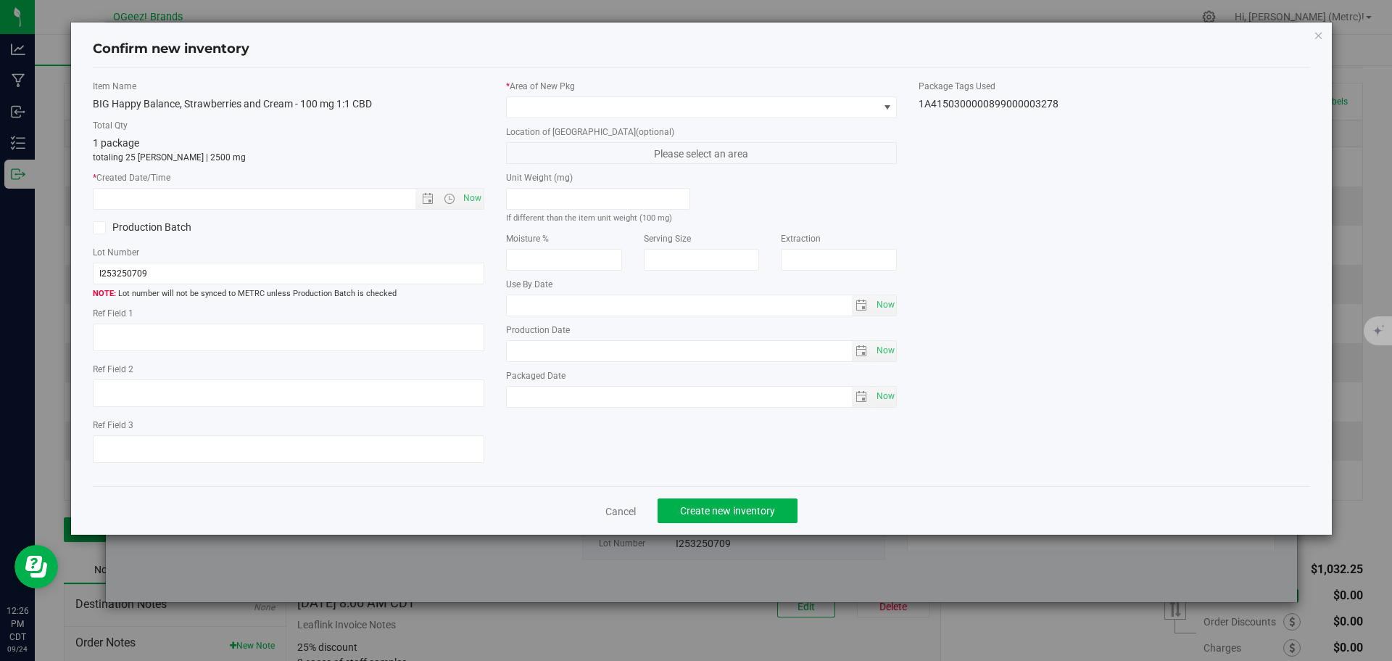
type input "[MEDICAL_DATA]"
type input "[DATE]"
click at [476, 196] on span "Now" at bounding box center [472, 198] width 25 height 21
type input "[DATE] 12:26 PM"
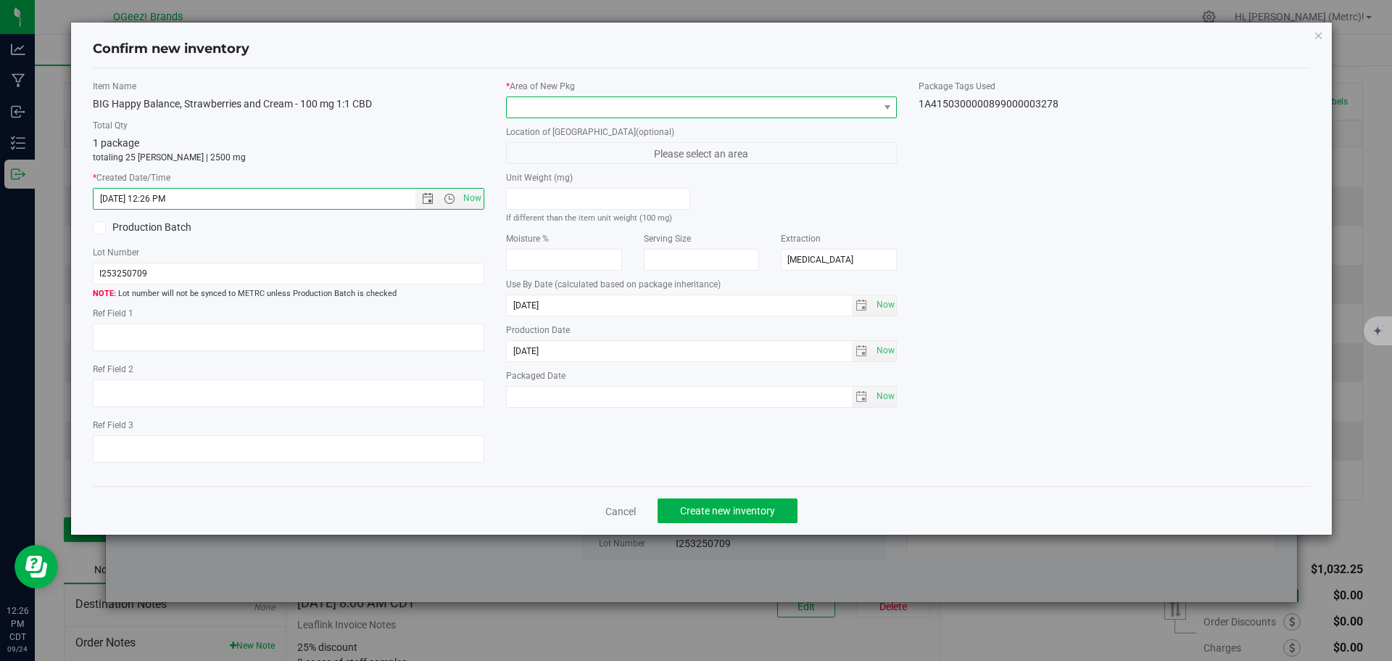
click at [548, 115] on span at bounding box center [693, 107] width 372 height 20
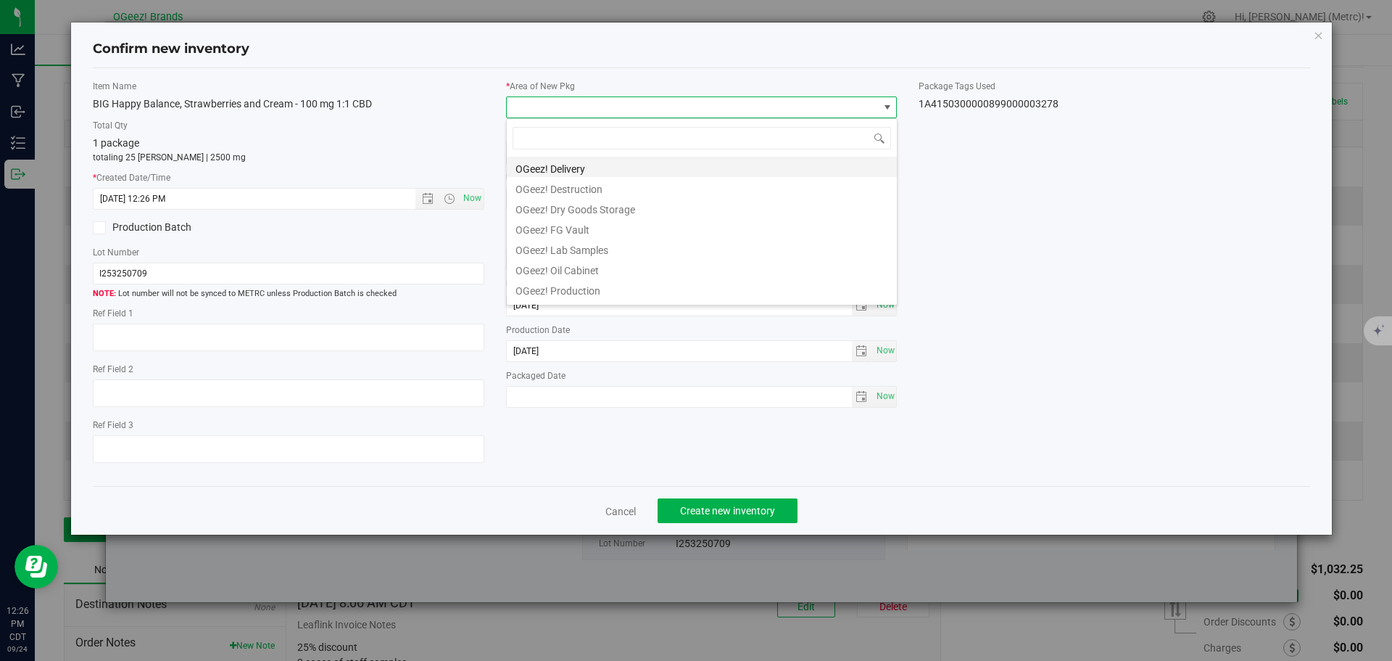
click at [572, 165] on li "OGeez! Delivery" at bounding box center [702, 167] width 390 height 20
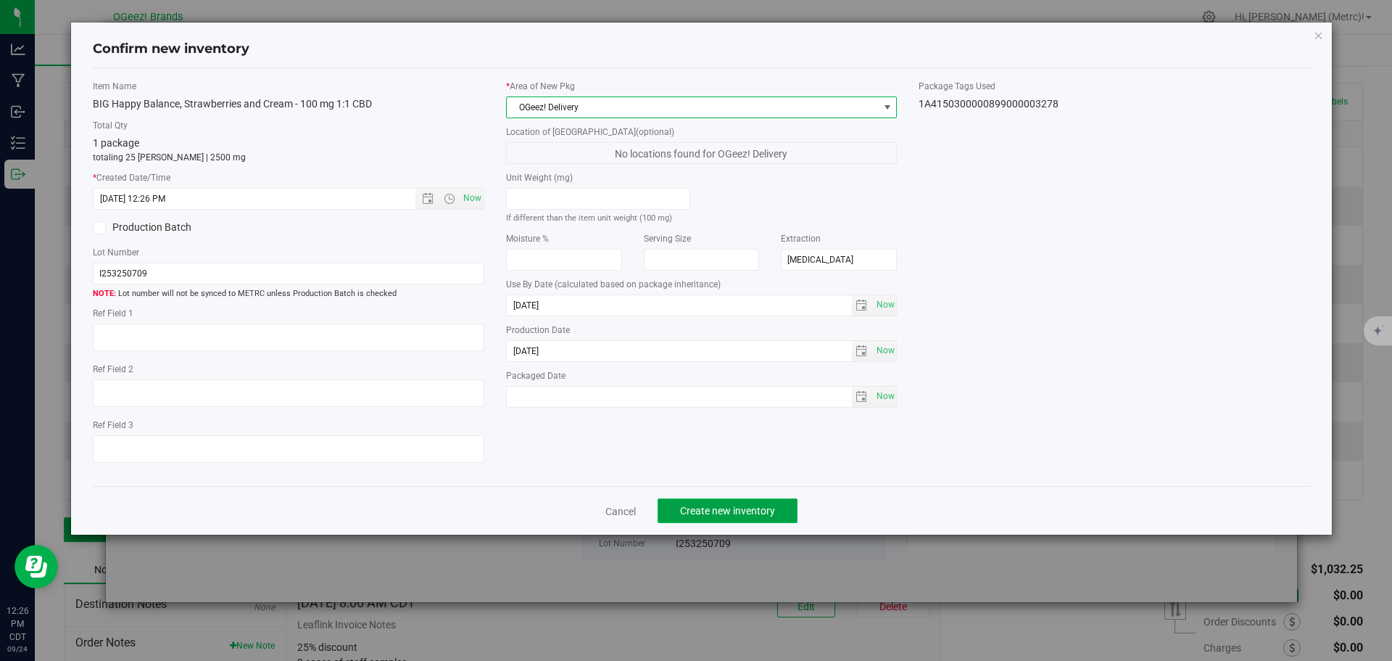
click at [694, 505] on span "Create new inventory" at bounding box center [727, 511] width 95 height 12
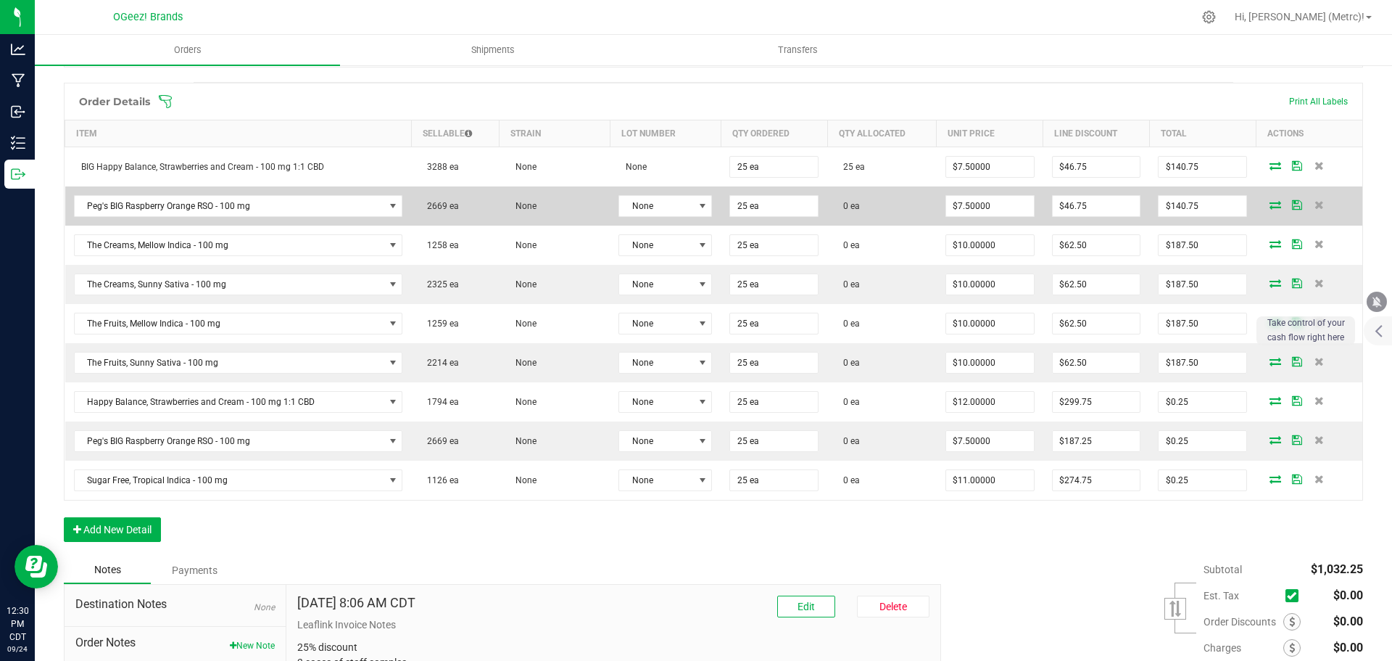
click at [1270, 202] on icon at bounding box center [1276, 204] width 12 height 9
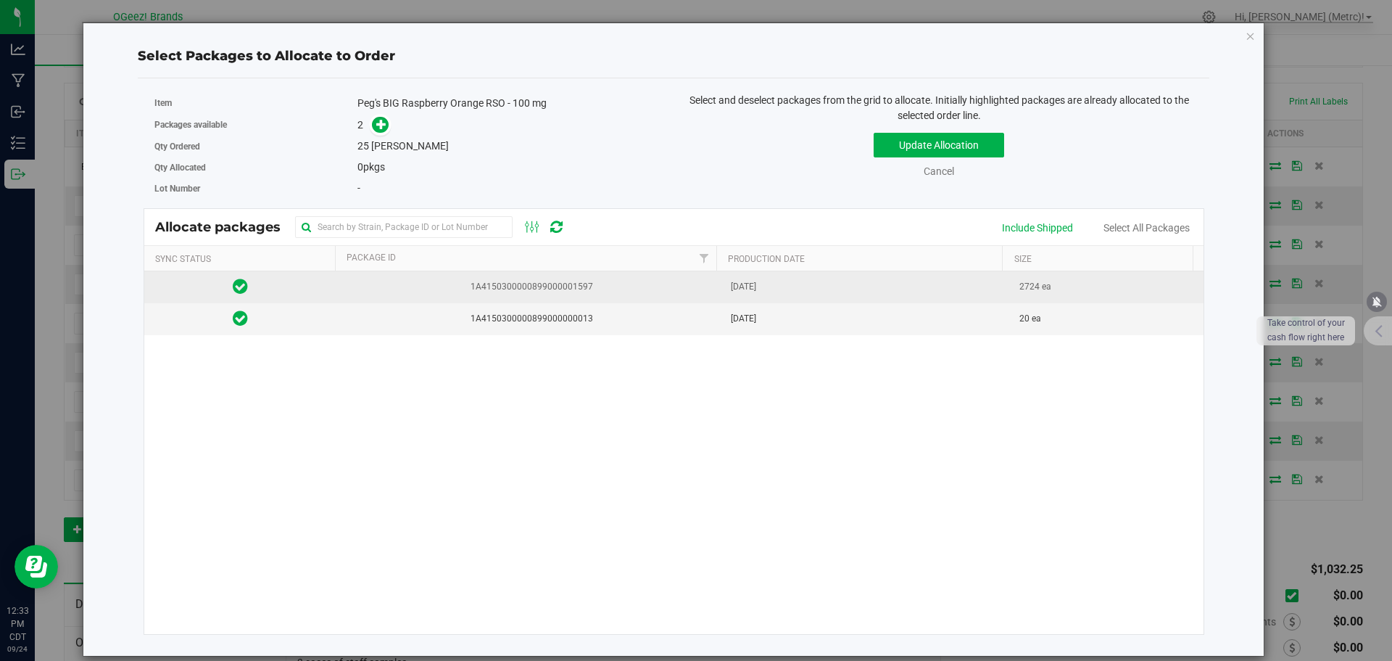
drag, startPoint x: 899, startPoint y: 298, endPoint x: 824, endPoint y: 281, distance: 76.7
click at [894, 298] on td "[DATE]" at bounding box center [866, 287] width 289 height 32
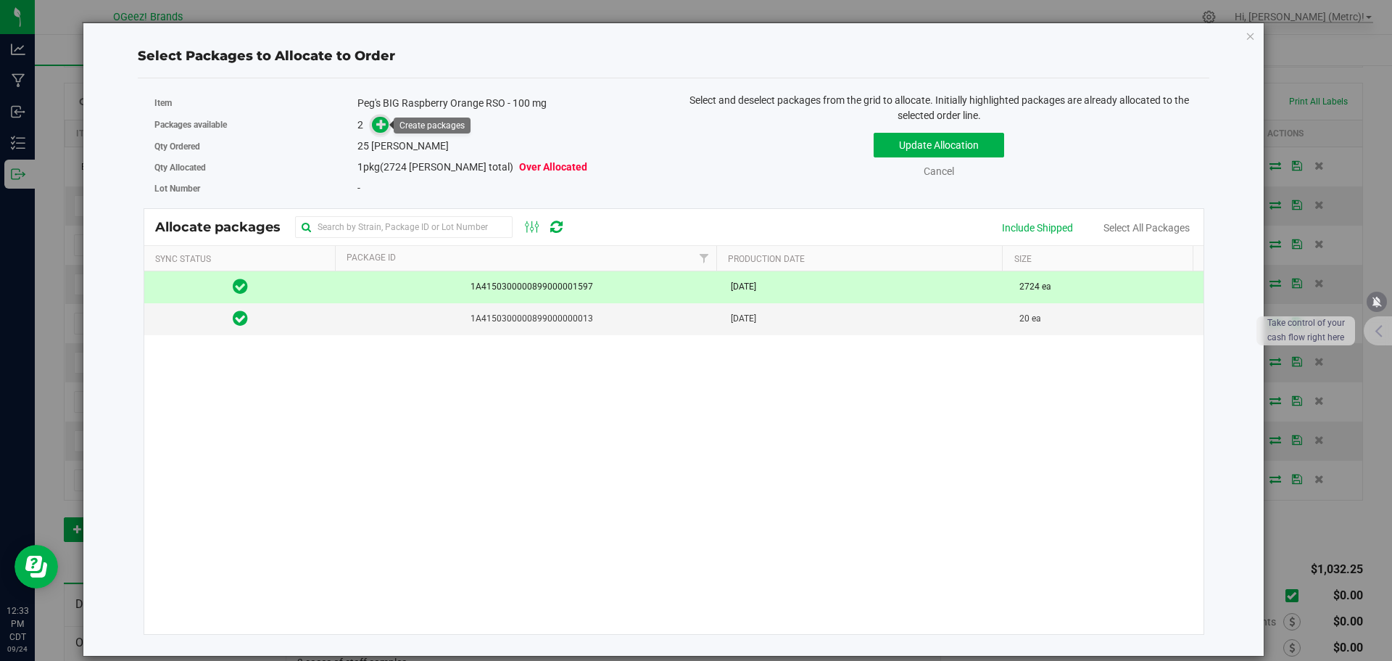
click at [380, 117] on span at bounding box center [380, 125] width 17 height 17
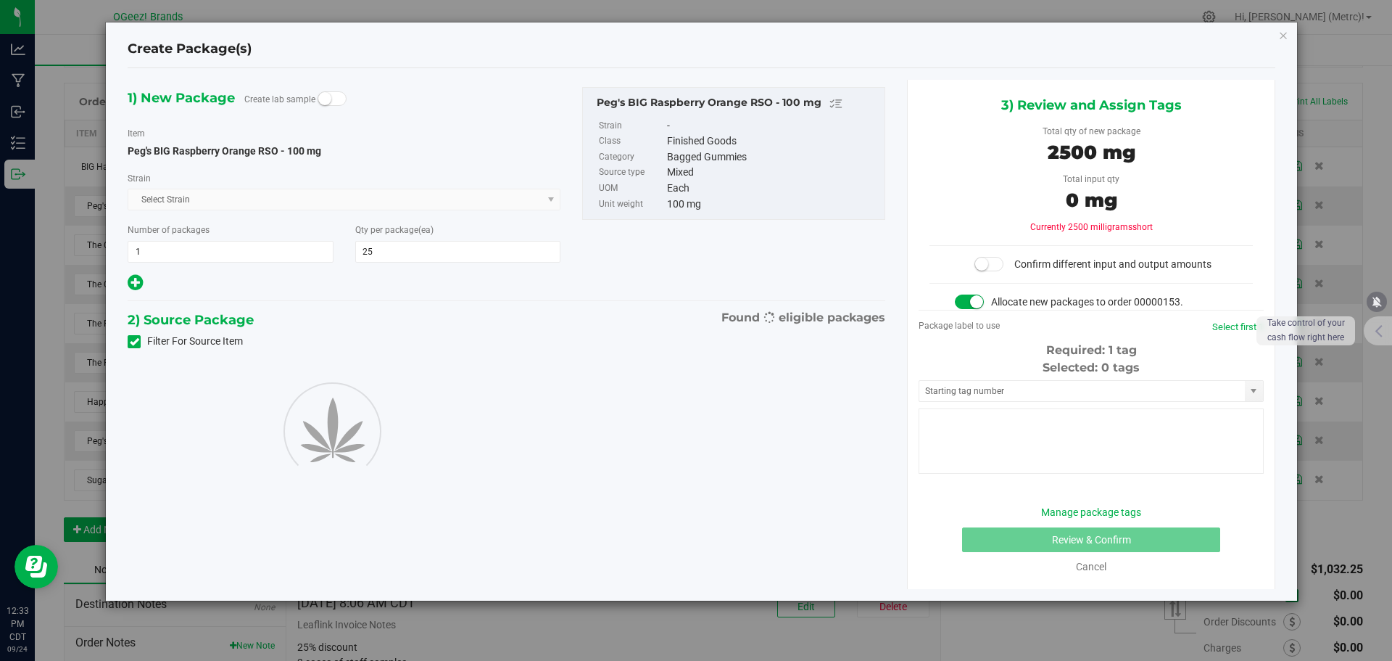
type input "25"
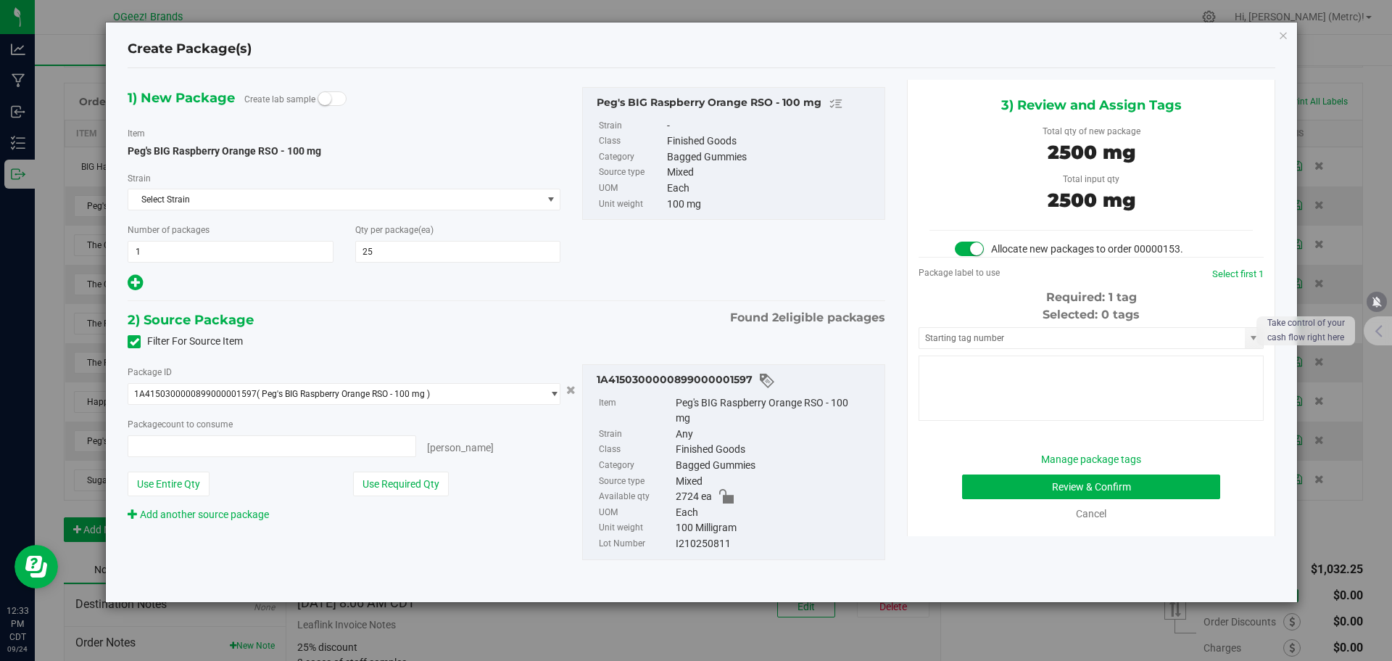
type input "25 ea"
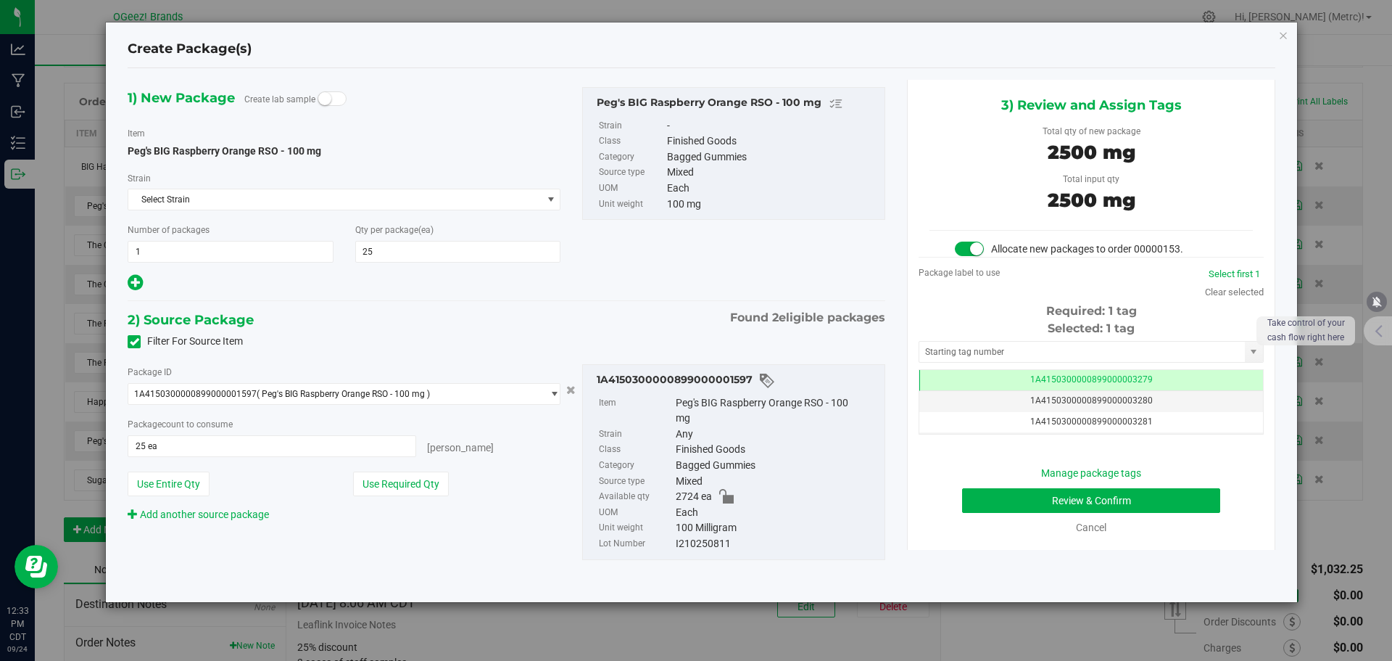
scroll to position [0, -1]
click at [1082, 493] on button "Review & Confirm" at bounding box center [1091, 500] width 258 height 25
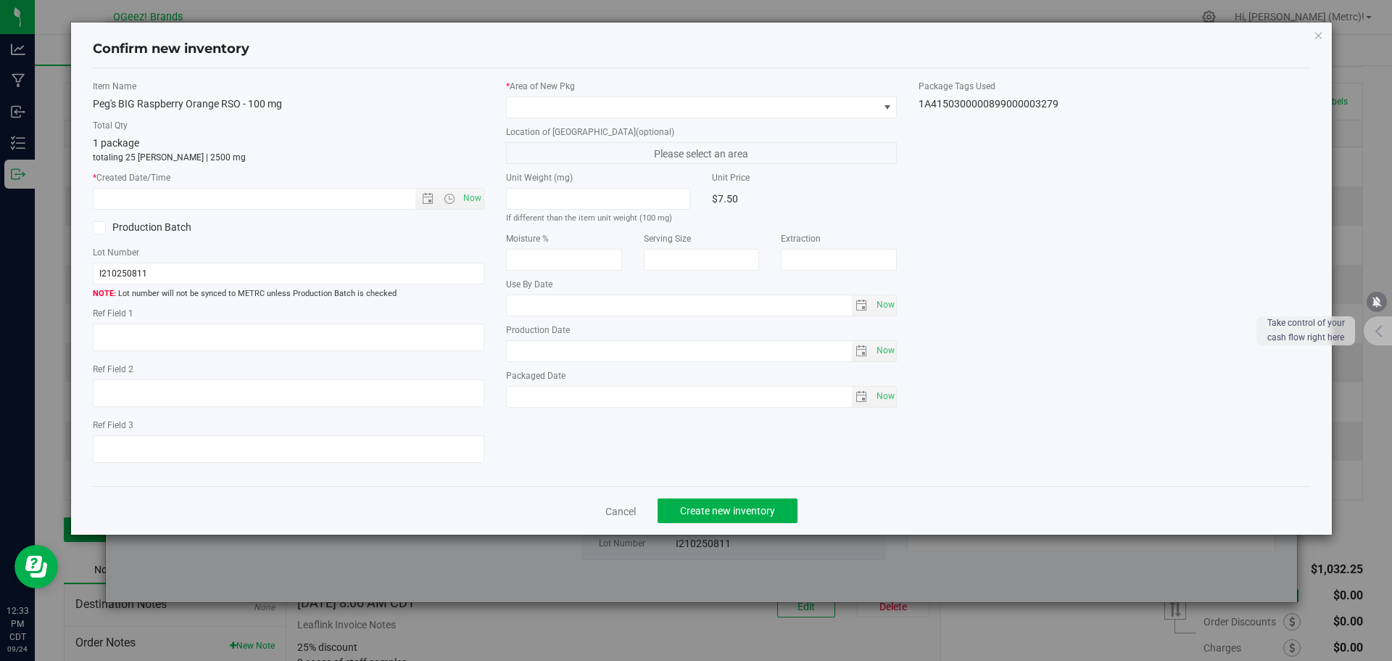
type input "[MEDICAL_DATA]"
type input "[DATE]"
click at [479, 196] on span "Now" at bounding box center [472, 198] width 25 height 21
type input "[DATE] 12:33 PM"
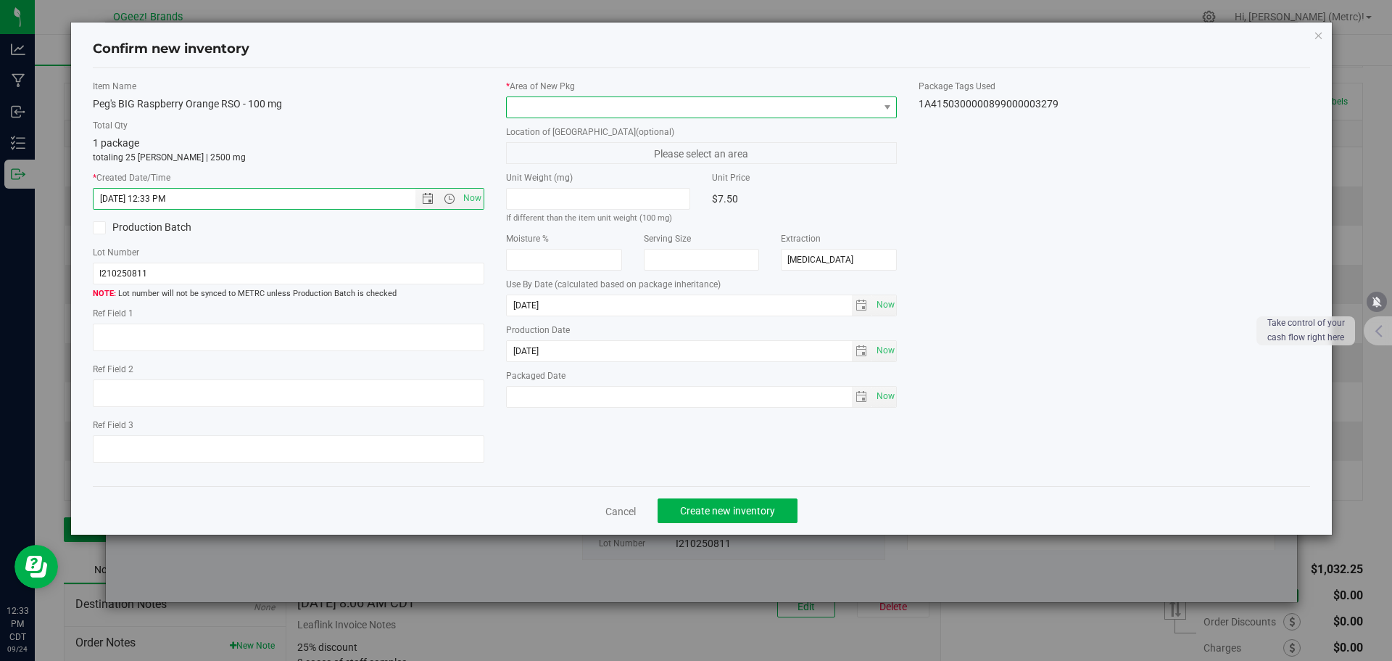
click at [568, 116] on span at bounding box center [693, 107] width 372 height 20
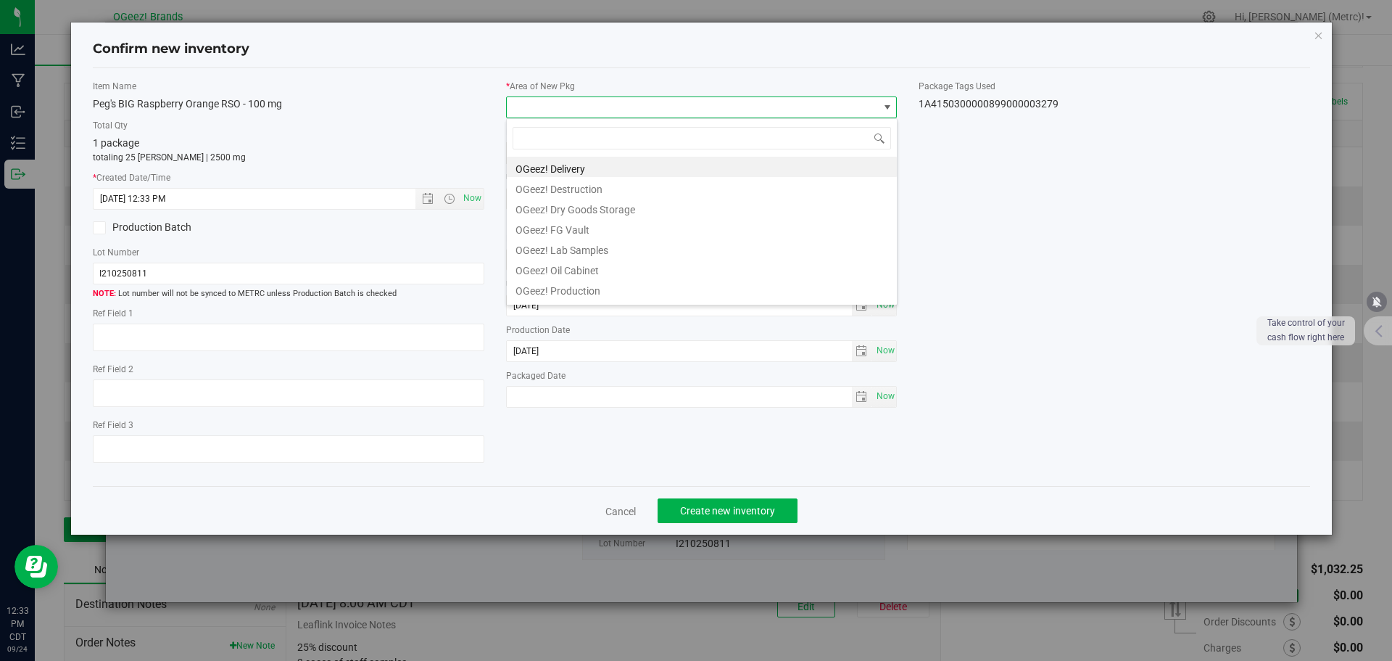
scroll to position [22, 392]
click at [590, 160] on li "OGeez! Delivery" at bounding box center [702, 167] width 390 height 20
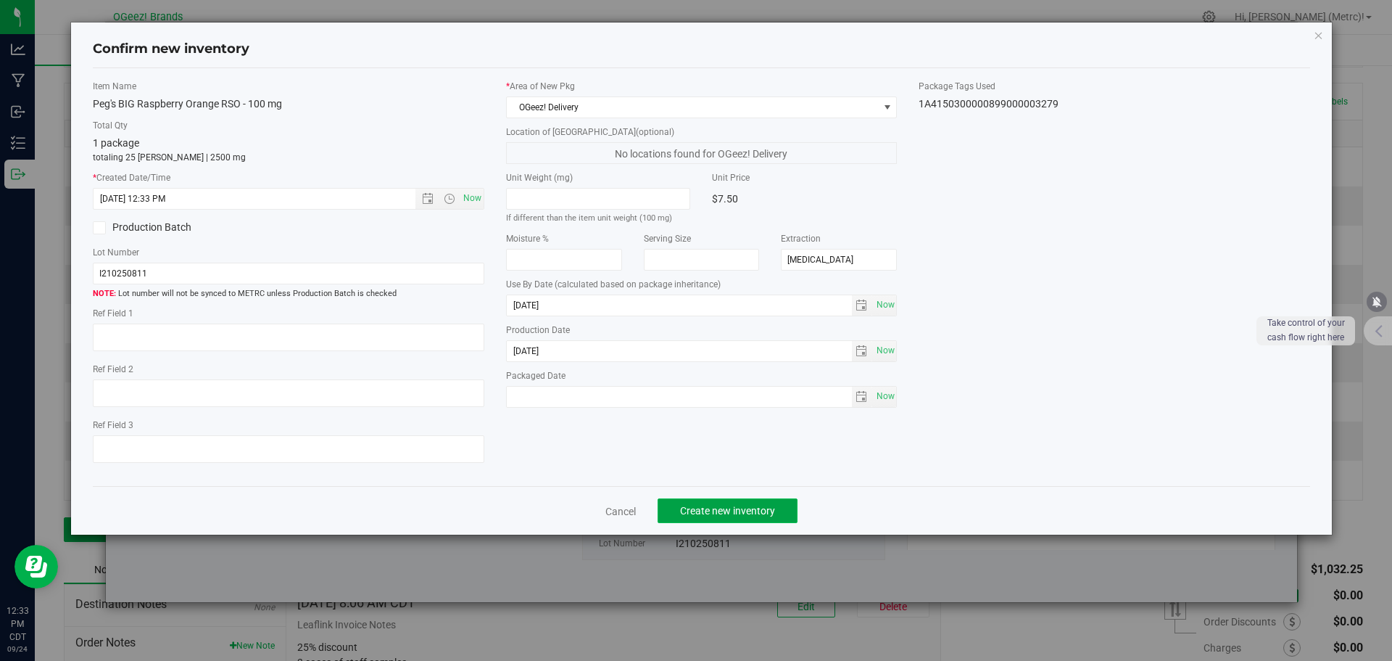
click at [707, 513] on span "Create new inventory" at bounding box center [727, 511] width 95 height 12
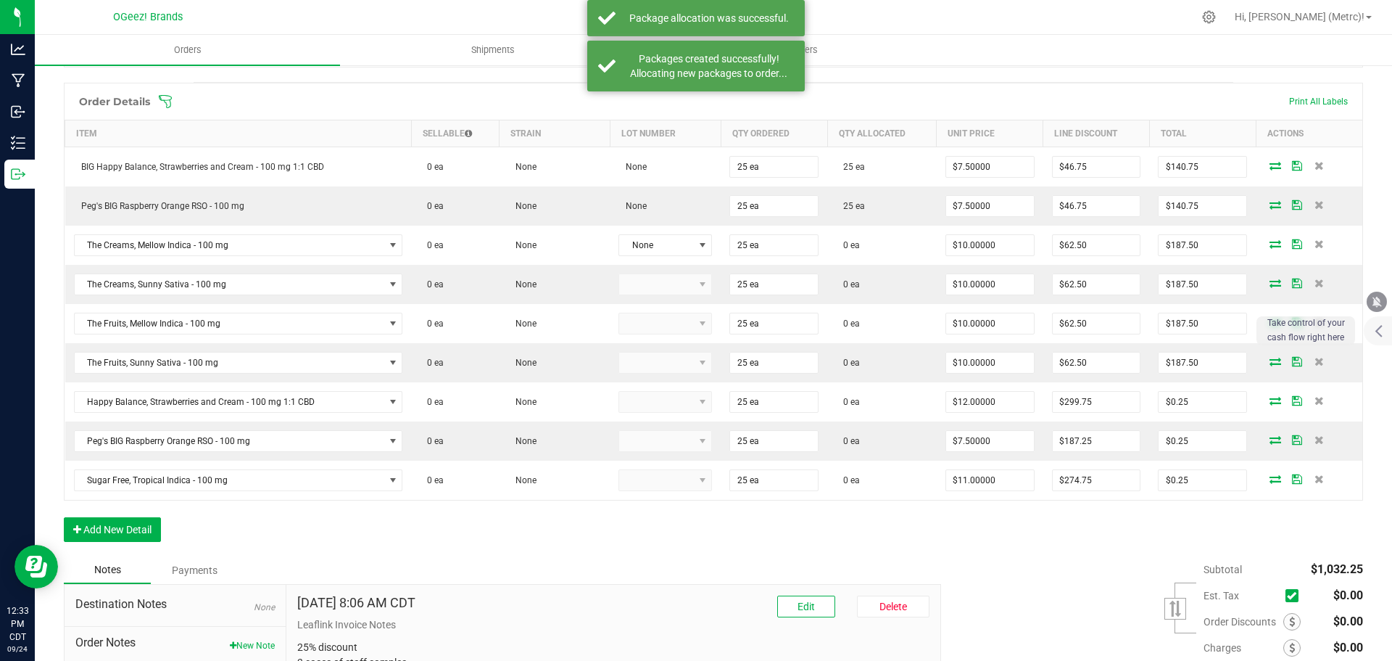
drag, startPoint x: 707, startPoint y: 508, endPoint x: 1043, endPoint y: 573, distance: 341.9
click at [1041, 576] on div "Subtotal $1,032.25 Est. Tax" at bounding box center [1146, 647] width 433 height 183
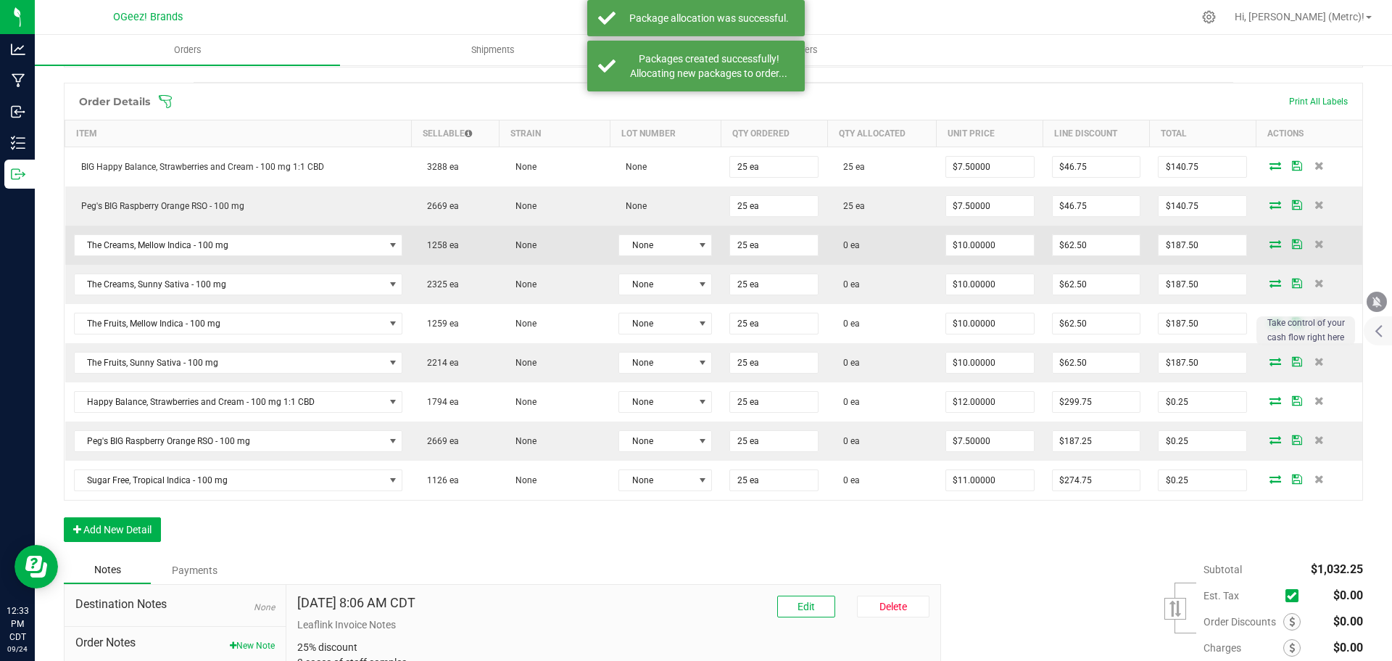
click at [1270, 243] on icon at bounding box center [1276, 243] width 12 height 9
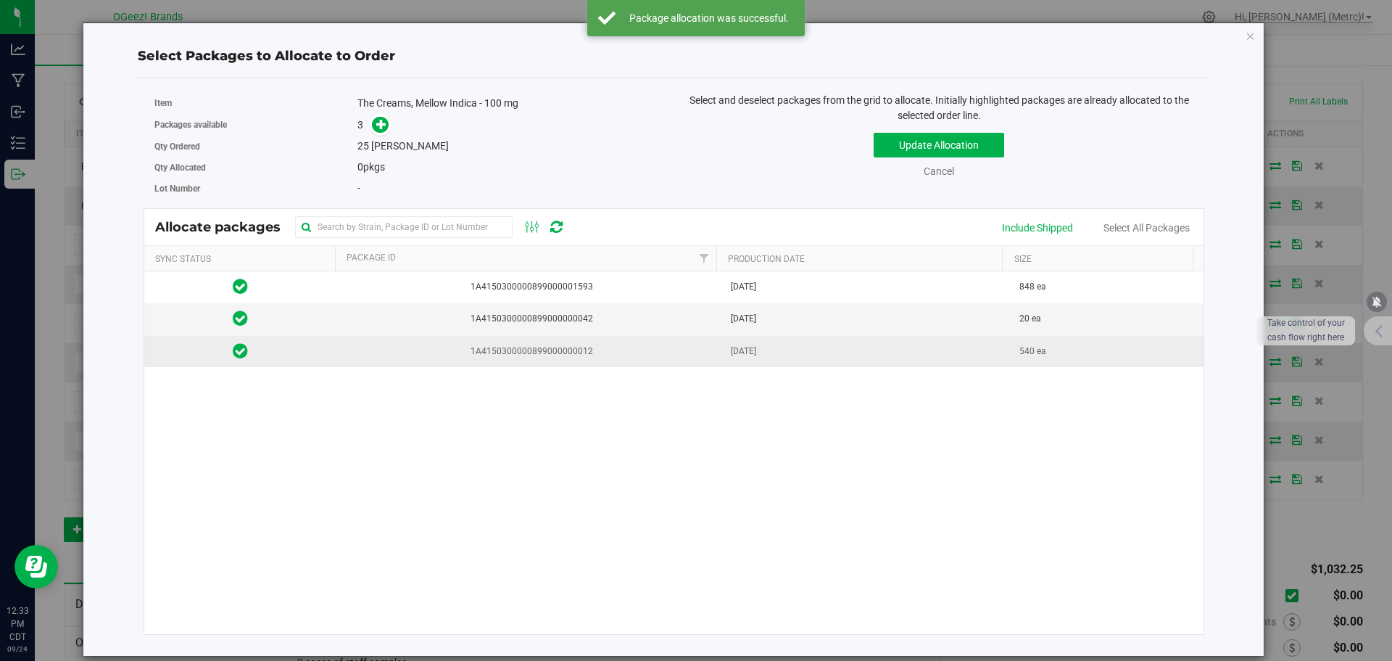
click at [582, 350] on span "1A4150300000899000000012" at bounding box center [529, 351] width 368 height 14
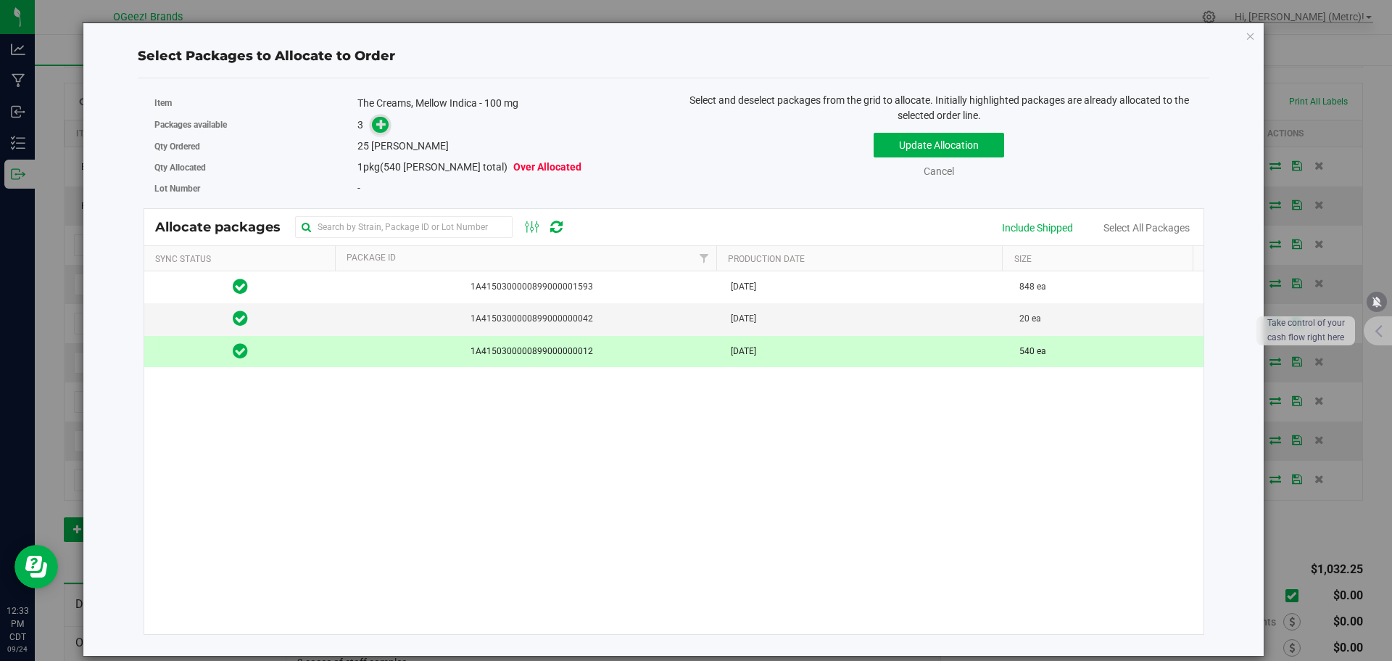
click at [385, 124] on icon at bounding box center [381, 124] width 10 height 10
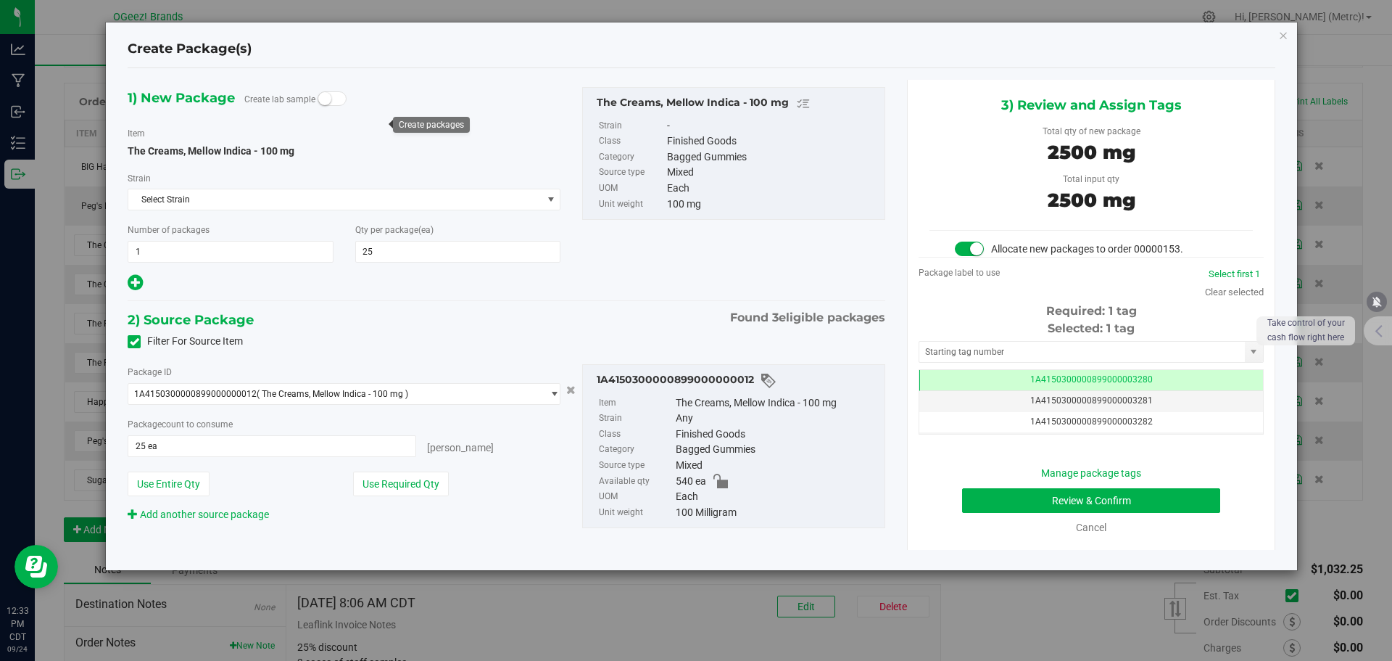
scroll to position [0, -1]
click at [1063, 497] on button "Review & Confirm" at bounding box center [1091, 500] width 258 height 25
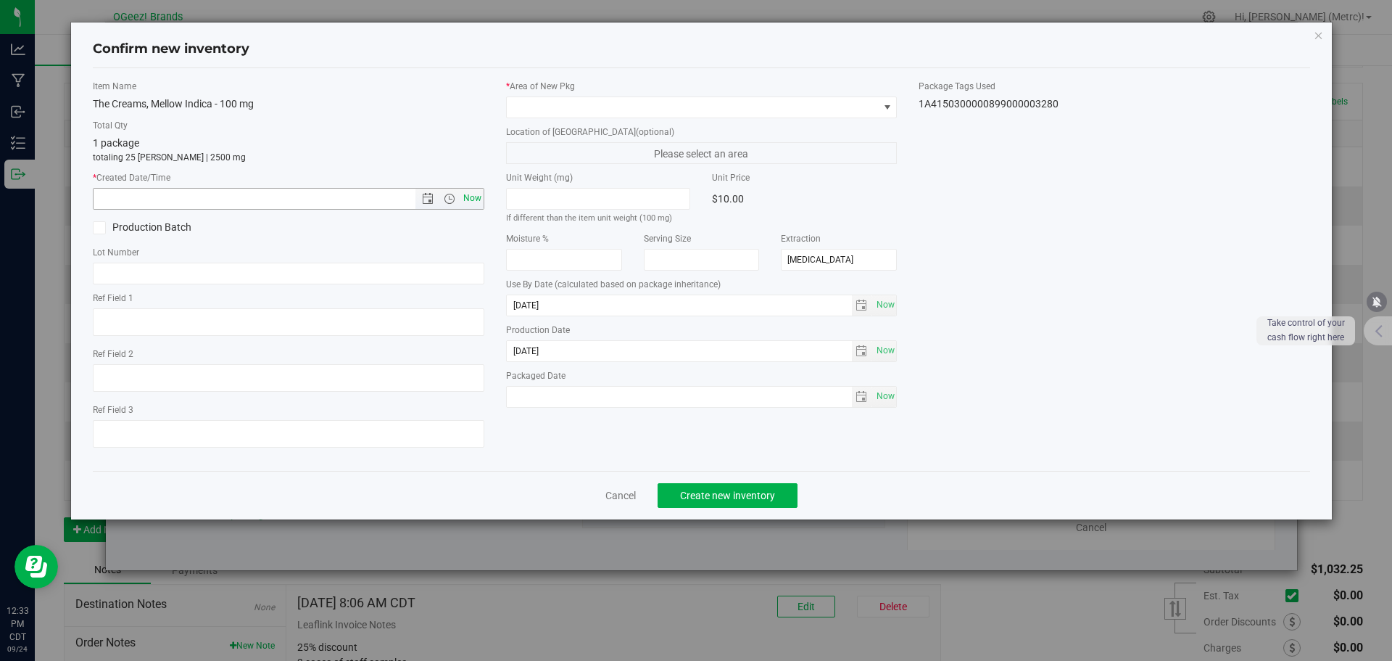
click at [472, 197] on span "Now" at bounding box center [472, 198] width 25 height 21
type input "[DATE] 12:33 PM"
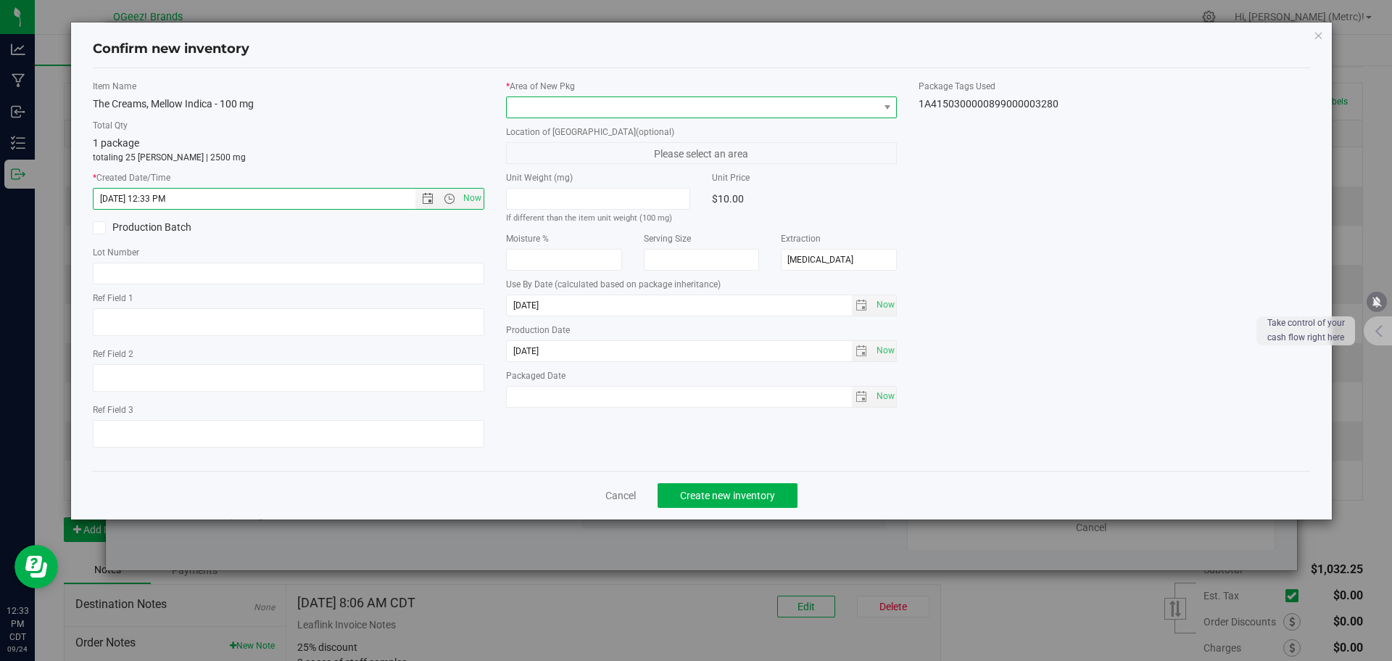
click at [572, 99] on span at bounding box center [693, 107] width 372 height 20
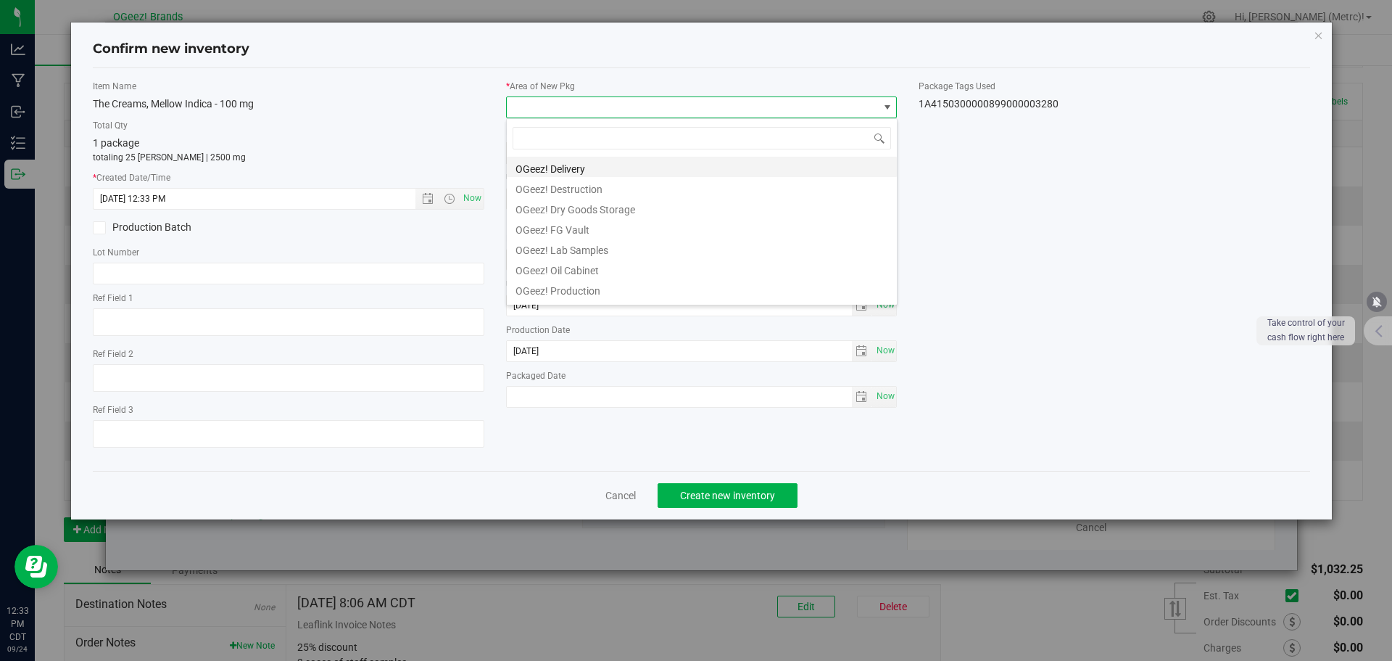
click at [602, 167] on li "OGeez! Delivery" at bounding box center [702, 167] width 390 height 20
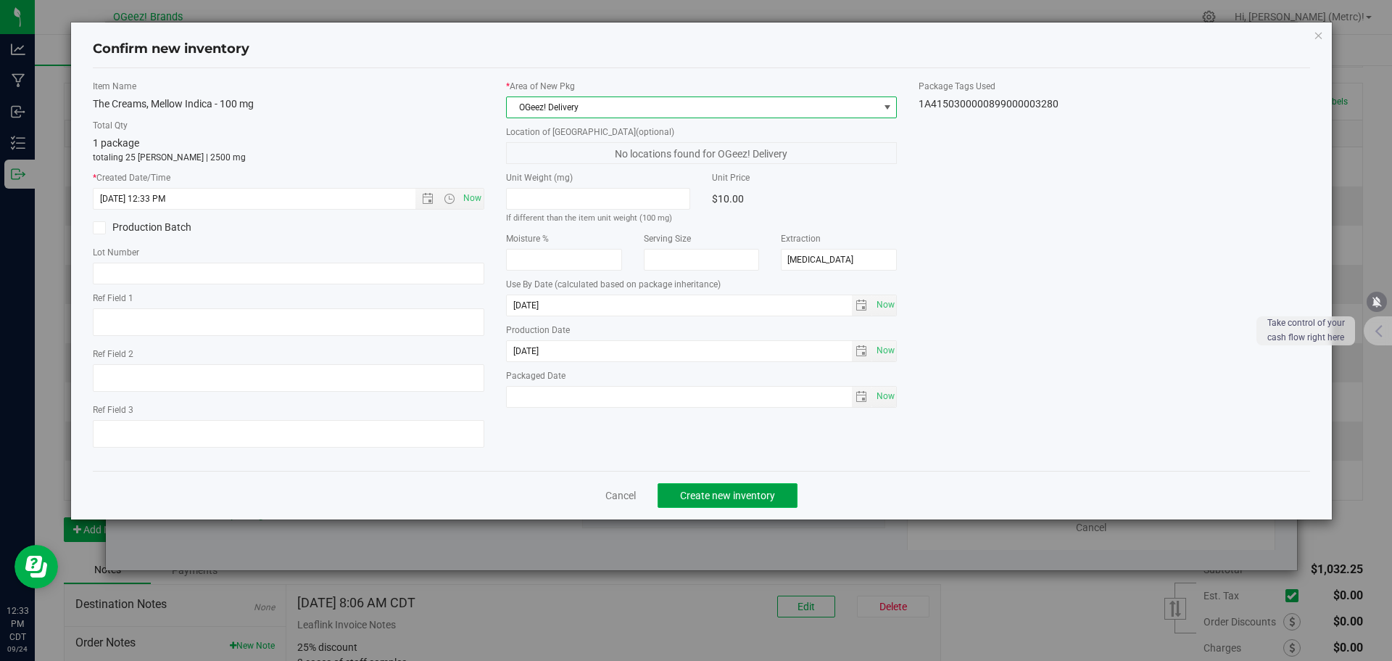
click at [769, 487] on button "Create new inventory" at bounding box center [728, 495] width 140 height 25
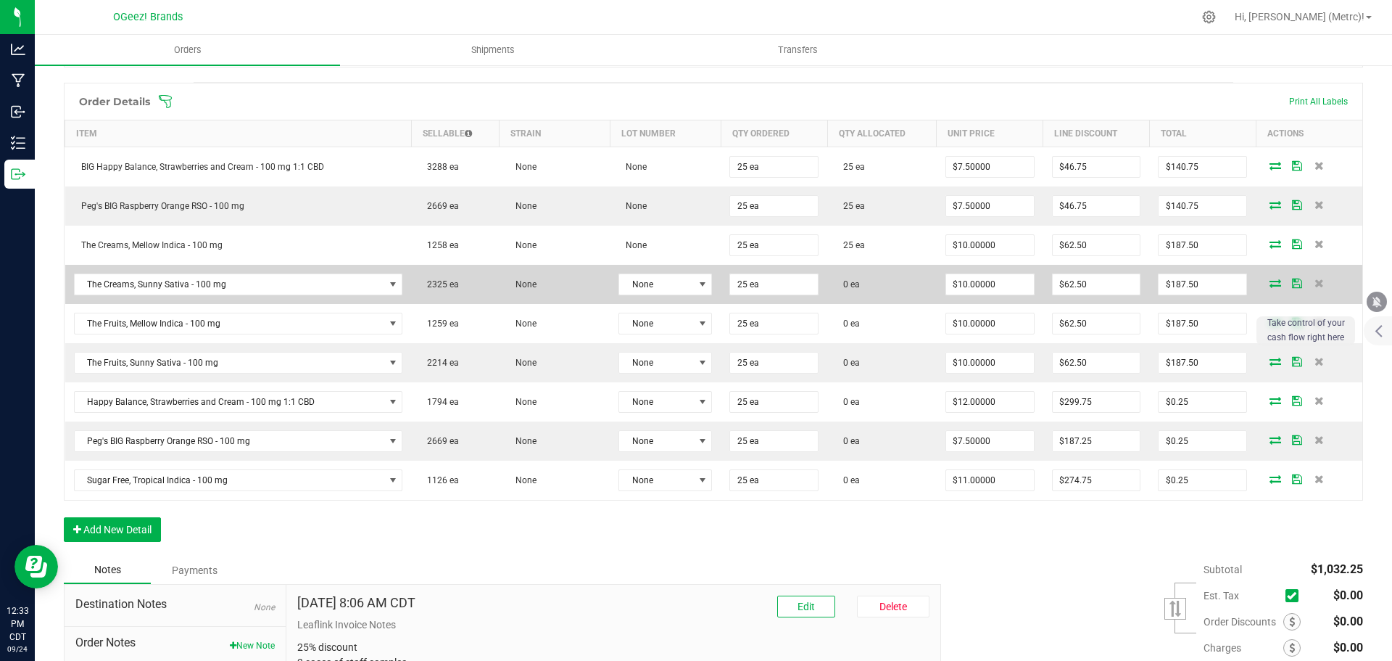
click at [1270, 281] on icon at bounding box center [1276, 282] width 12 height 9
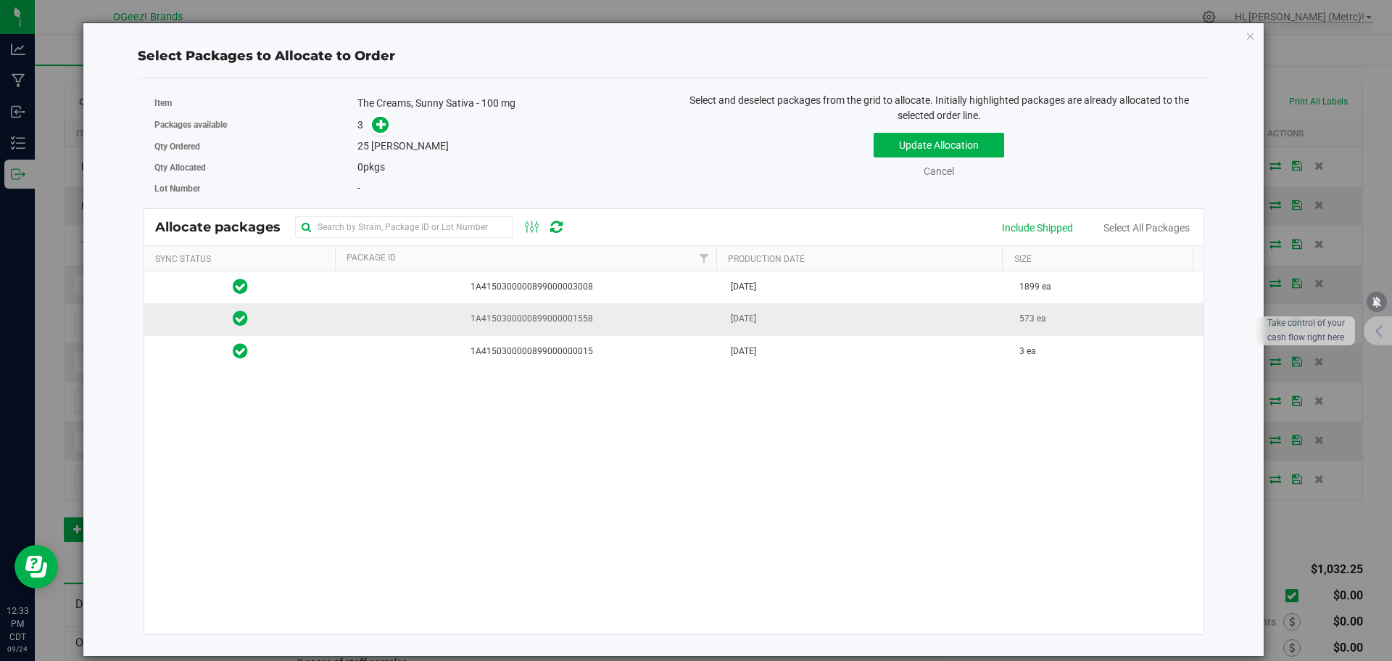
click at [697, 321] on span "1A4150300000899000001558" at bounding box center [529, 319] width 368 height 14
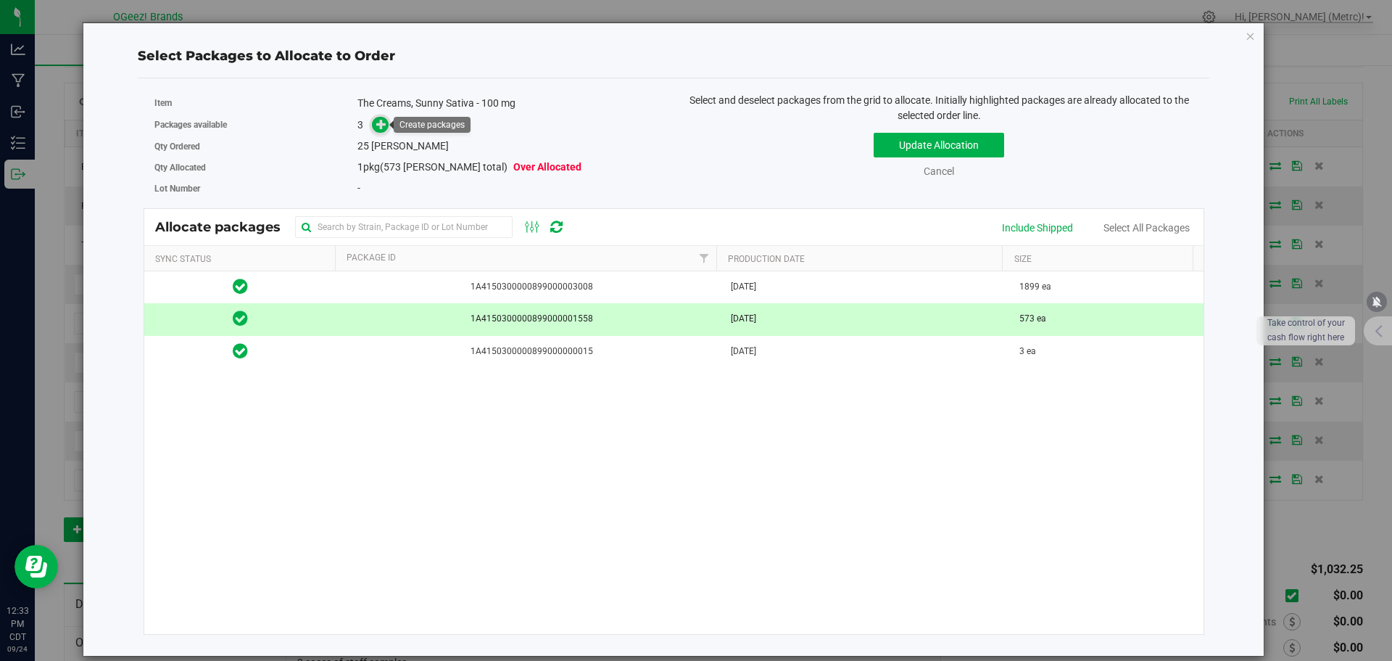
click at [384, 129] on icon at bounding box center [381, 123] width 11 height 11
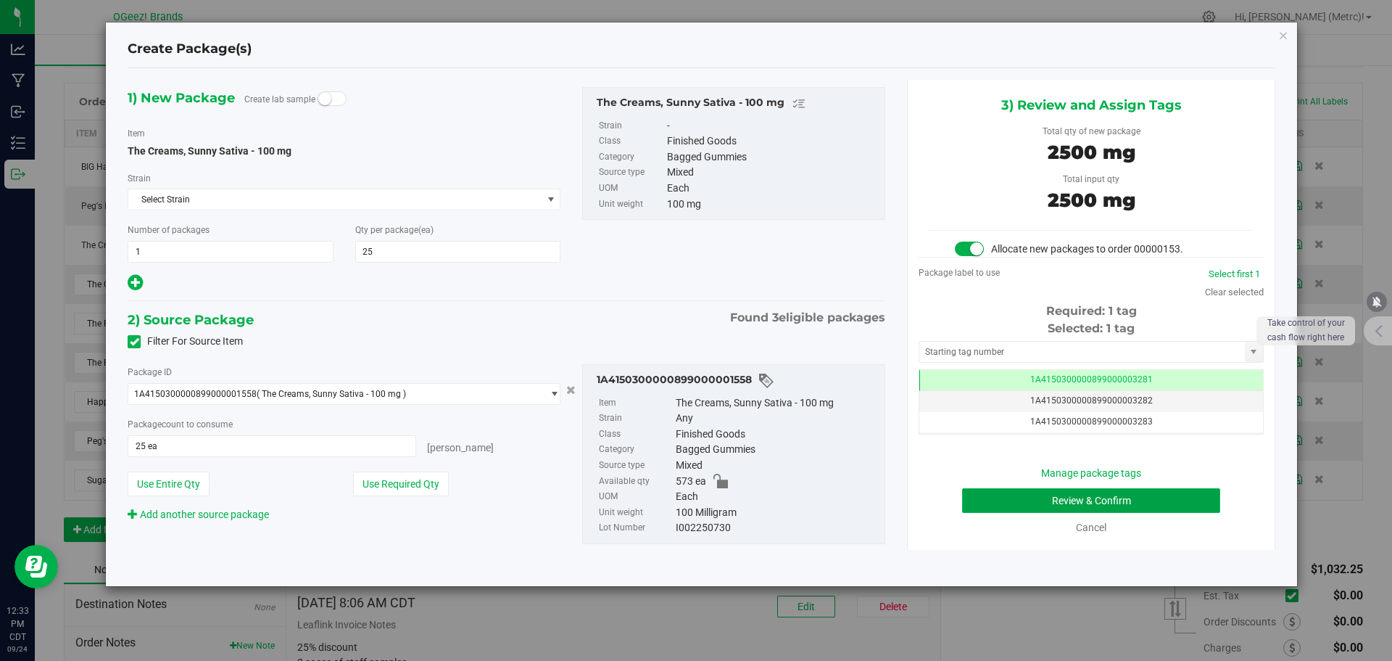
click at [1146, 497] on button "Review & Confirm" at bounding box center [1091, 500] width 258 height 25
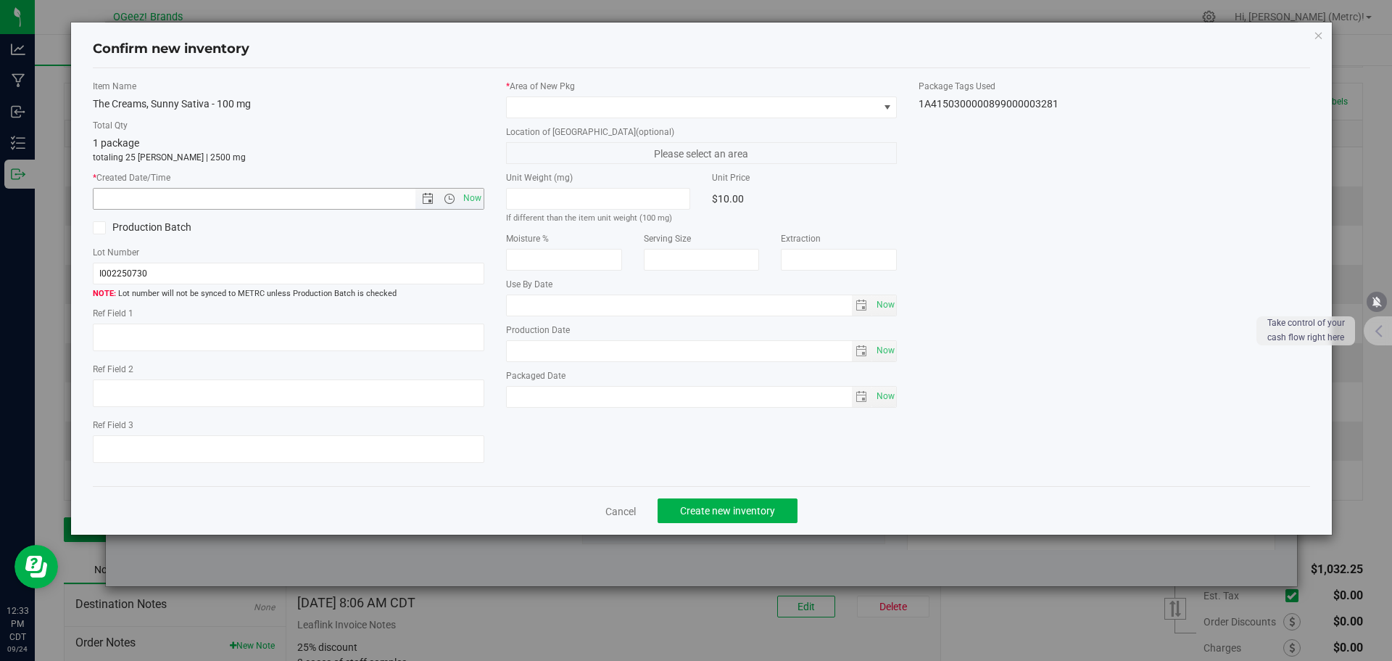
type input "[MEDICAL_DATA]"
type input "[DATE]"
click at [479, 197] on span "Now" at bounding box center [472, 198] width 25 height 21
type input "[DATE] 12:33 PM"
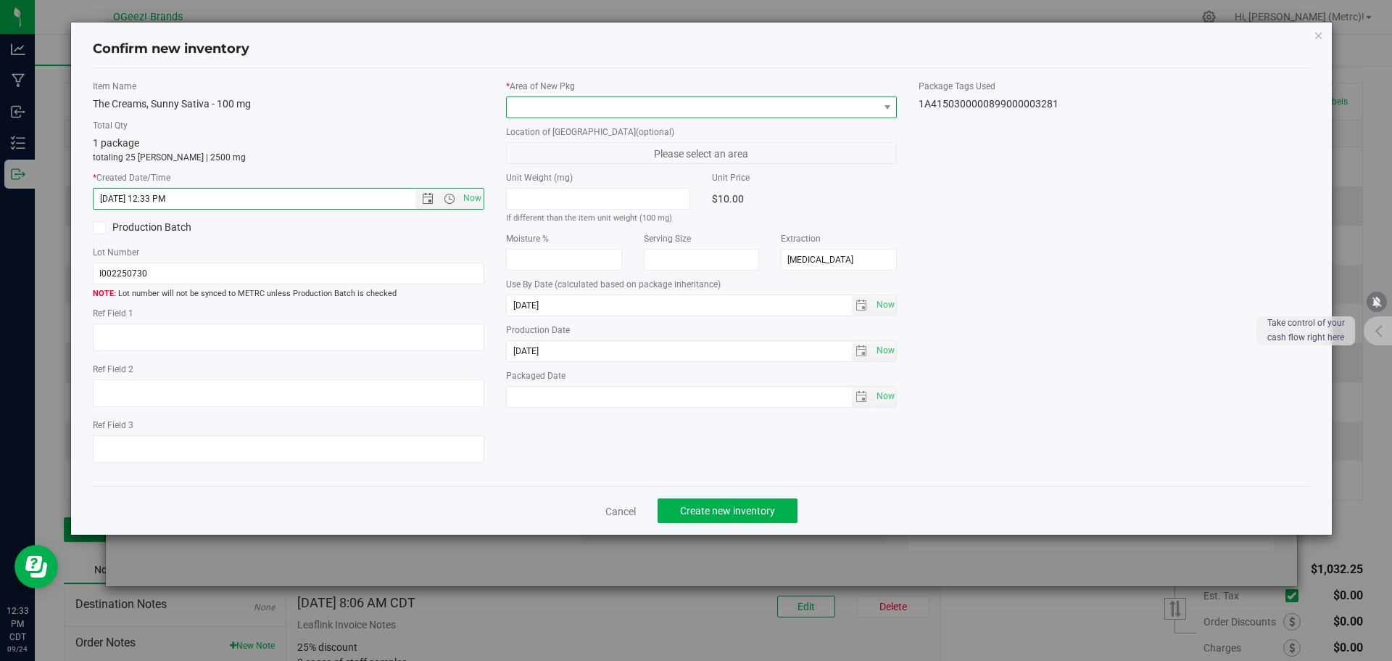
click at [536, 112] on span at bounding box center [693, 107] width 372 height 20
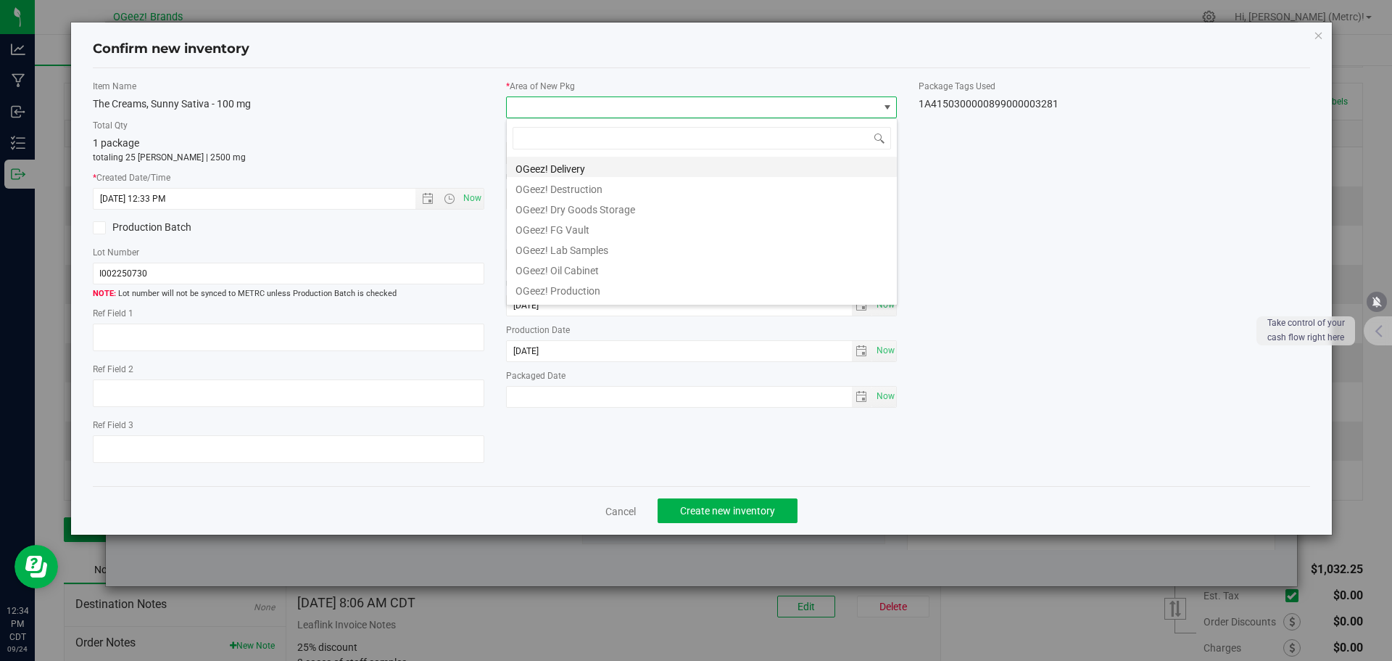
click at [569, 163] on li "OGeez! Delivery" at bounding box center [702, 167] width 390 height 20
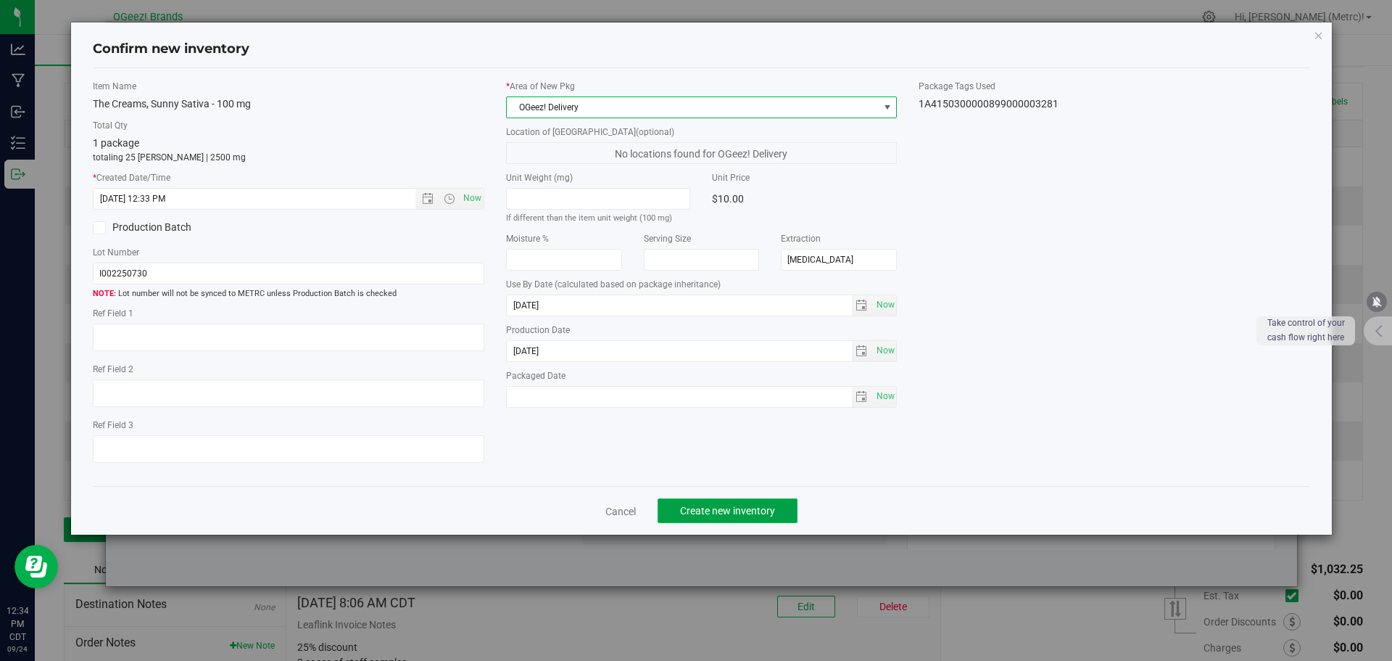
click at [704, 513] on span "Create new inventory" at bounding box center [727, 511] width 95 height 12
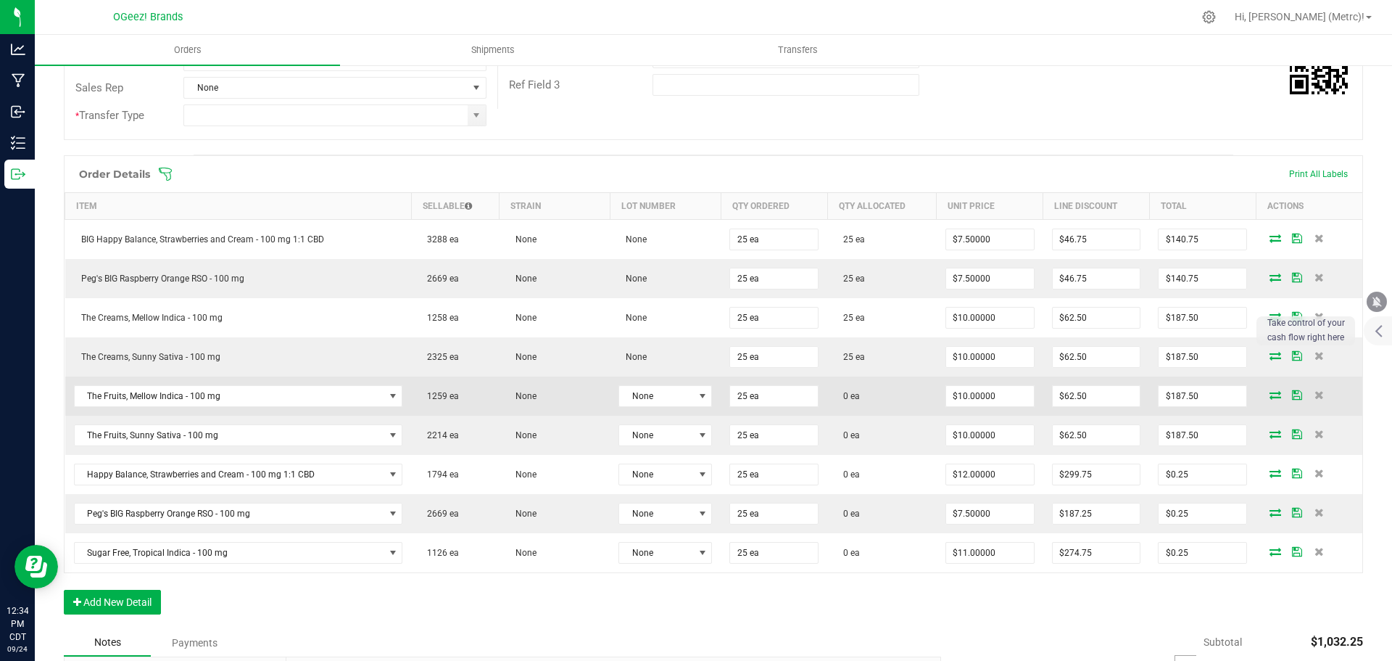
click at [1270, 397] on icon at bounding box center [1276, 394] width 12 height 9
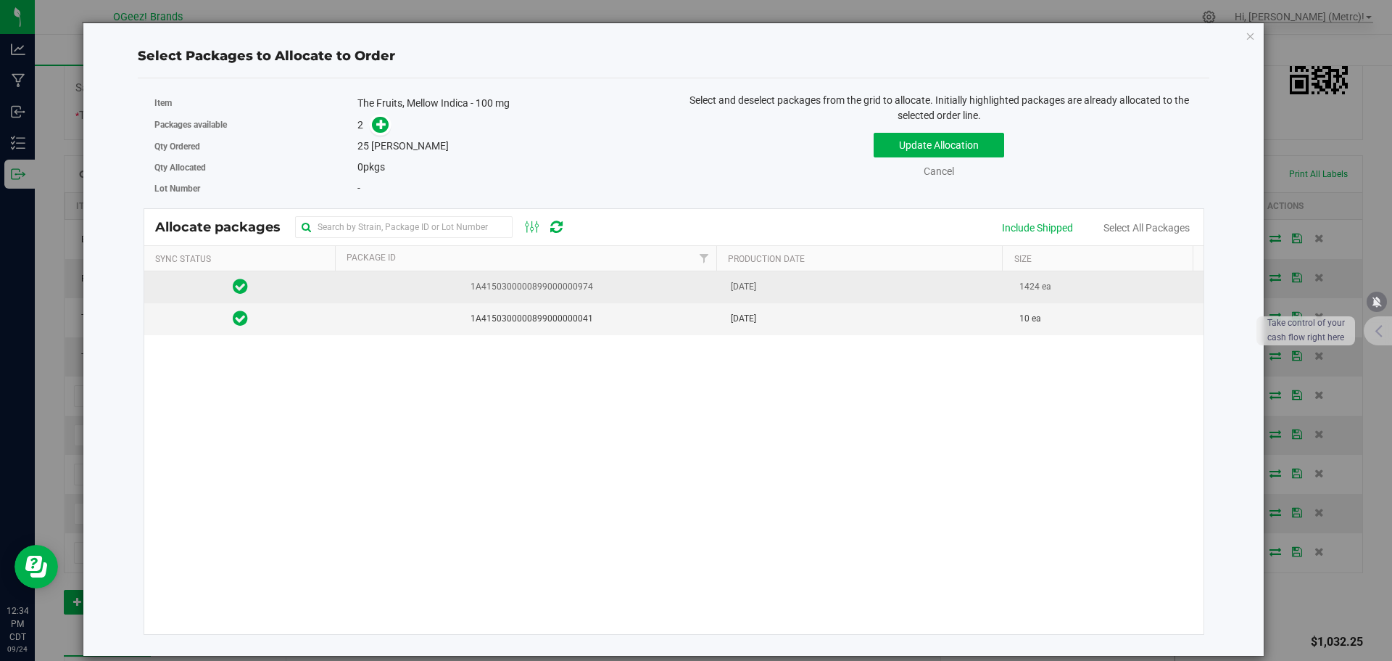
click at [487, 280] on span "1A4150300000899000000974" at bounding box center [529, 287] width 368 height 14
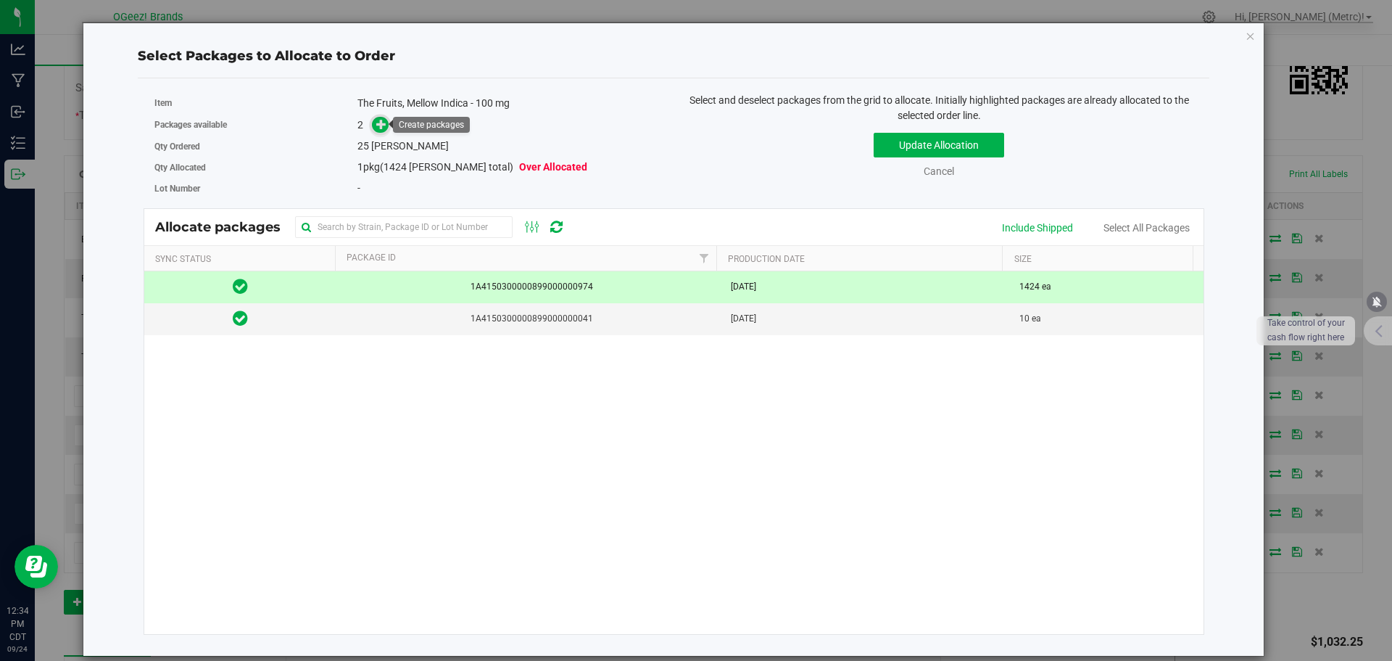
click at [383, 125] on icon at bounding box center [381, 124] width 10 height 10
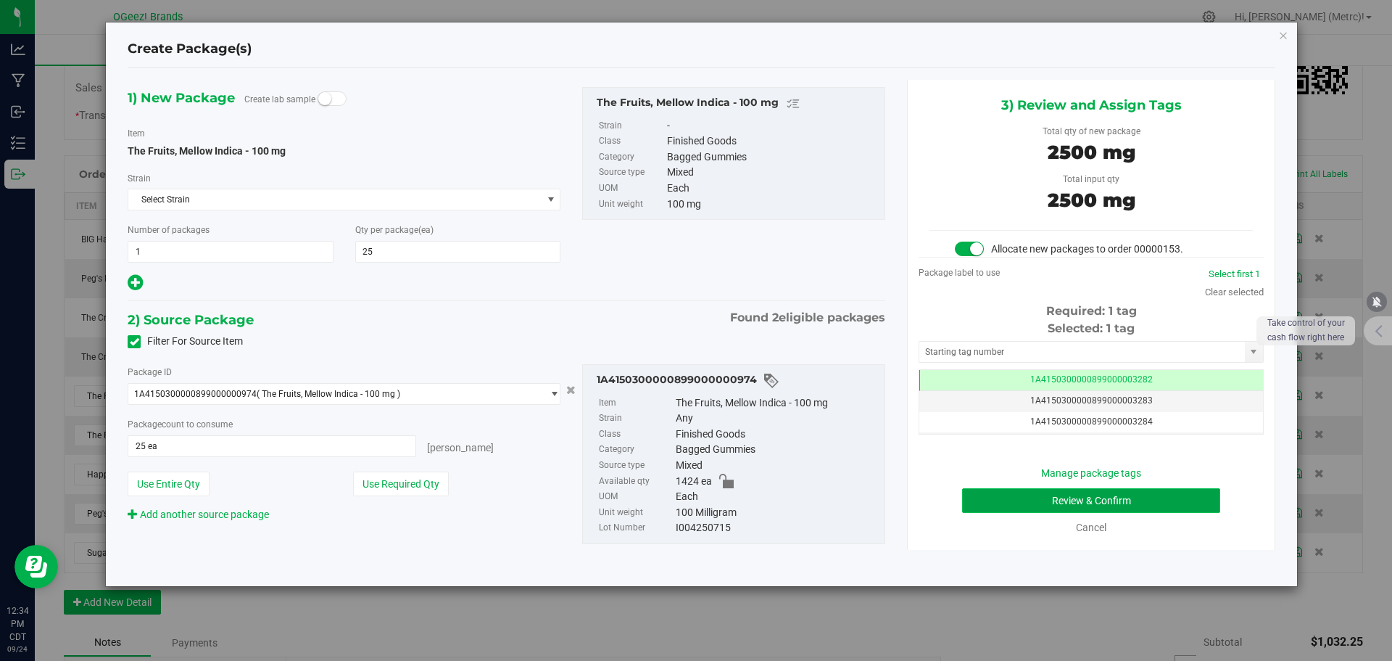
click at [1139, 500] on button "Review & Confirm" at bounding box center [1091, 500] width 258 height 25
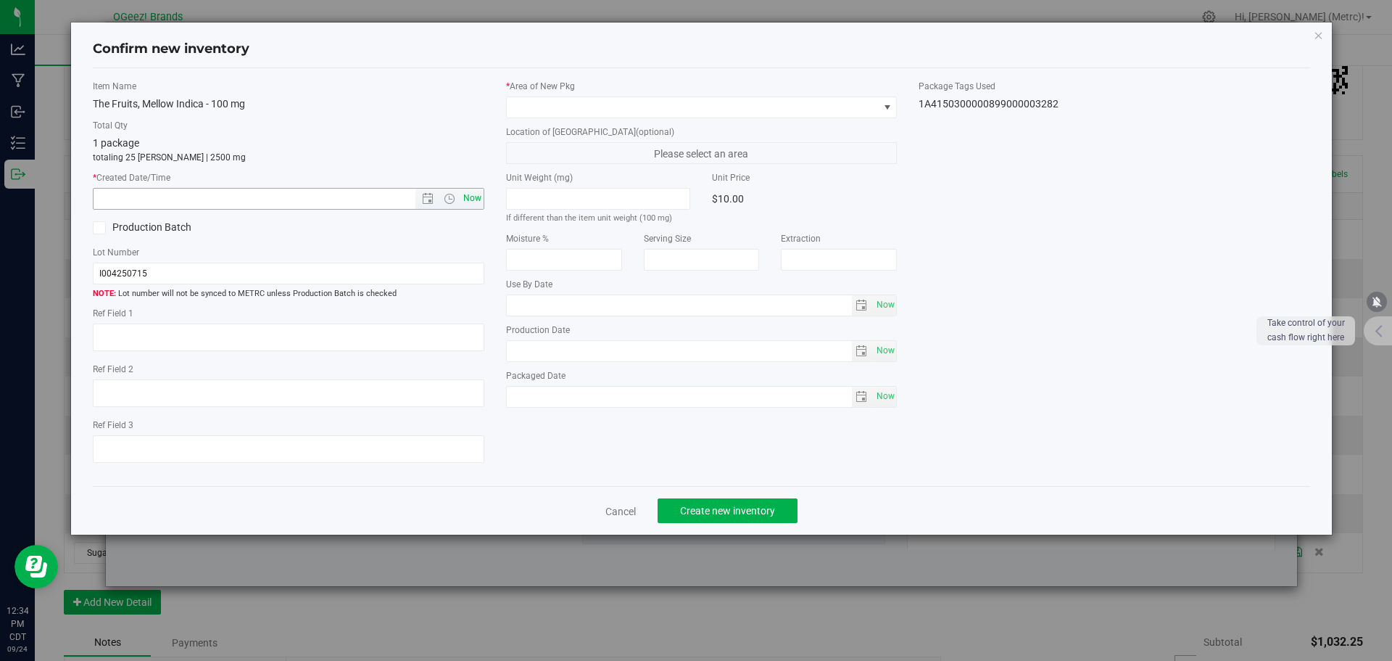
type input "[MEDICAL_DATA]"
type input "[DATE]"
click at [476, 199] on span "Now" at bounding box center [472, 198] width 25 height 21
type input "[DATE] 12:34 PM"
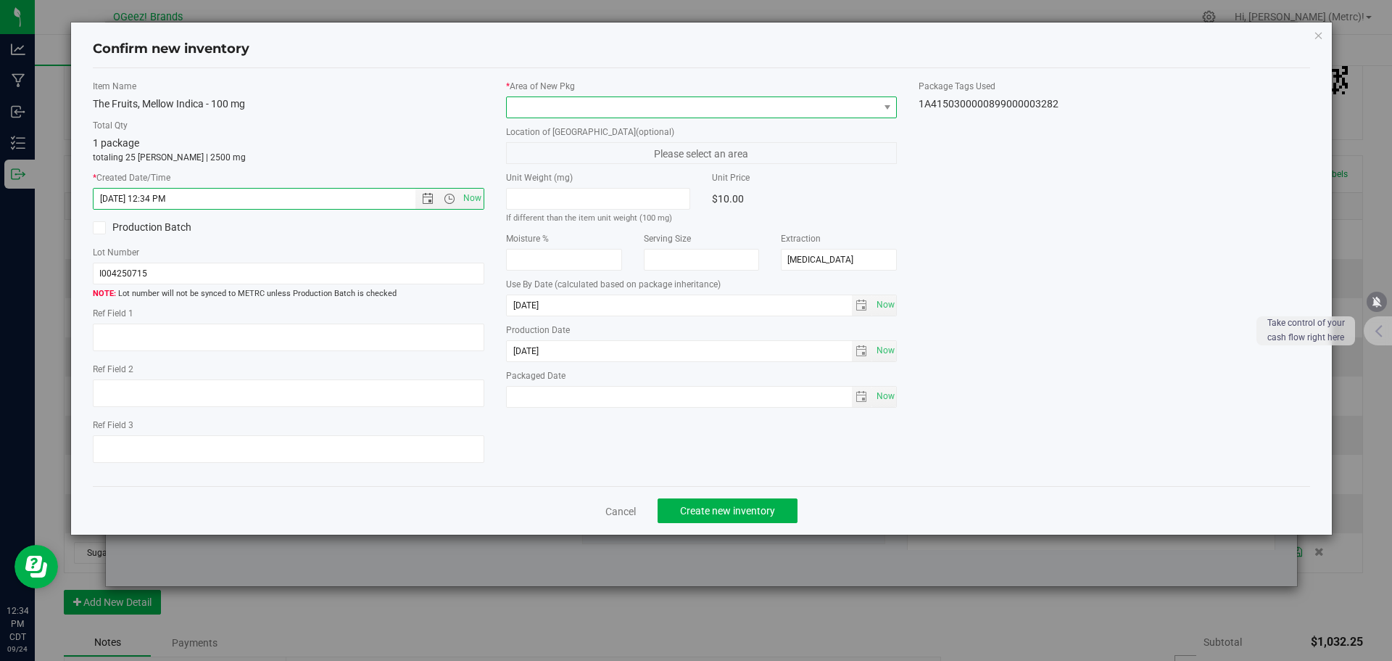
click at [526, 115] on span at bounding box center [693, 107] width 372 height 20
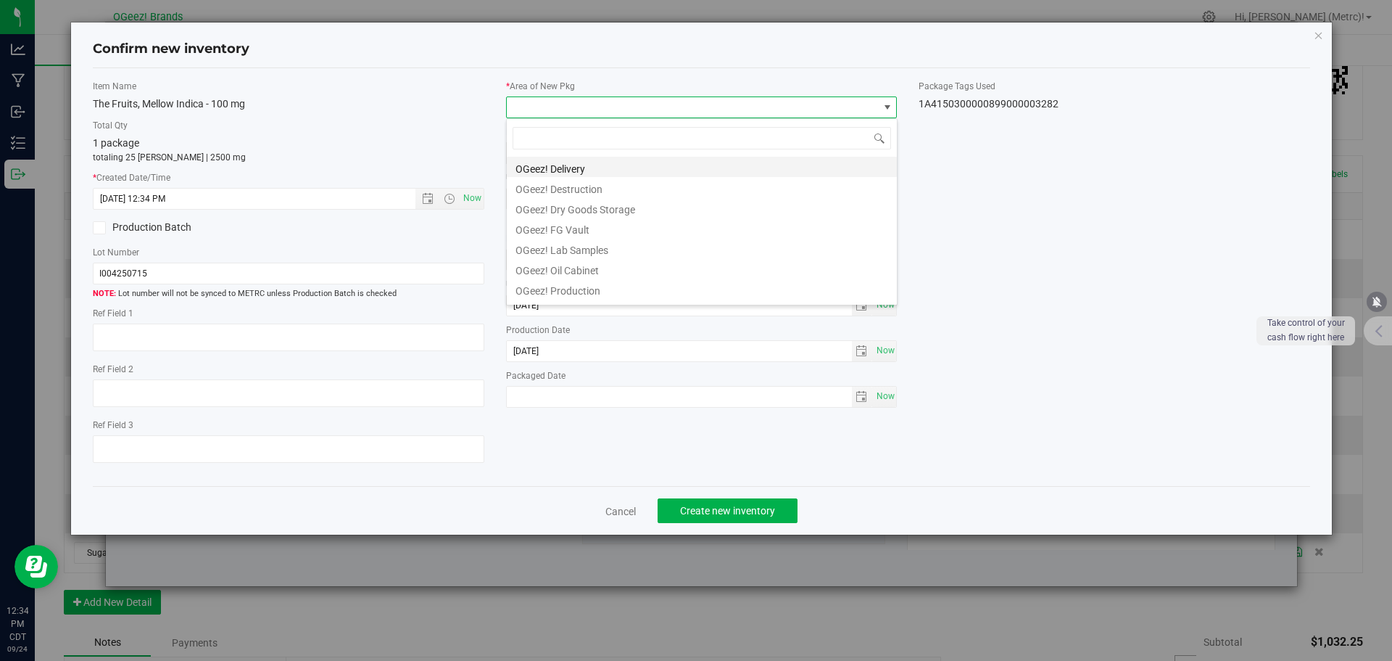
click at [562, 166] on li "OGeez! Delivery" at bounding box center [702, 167] width 390 height 20
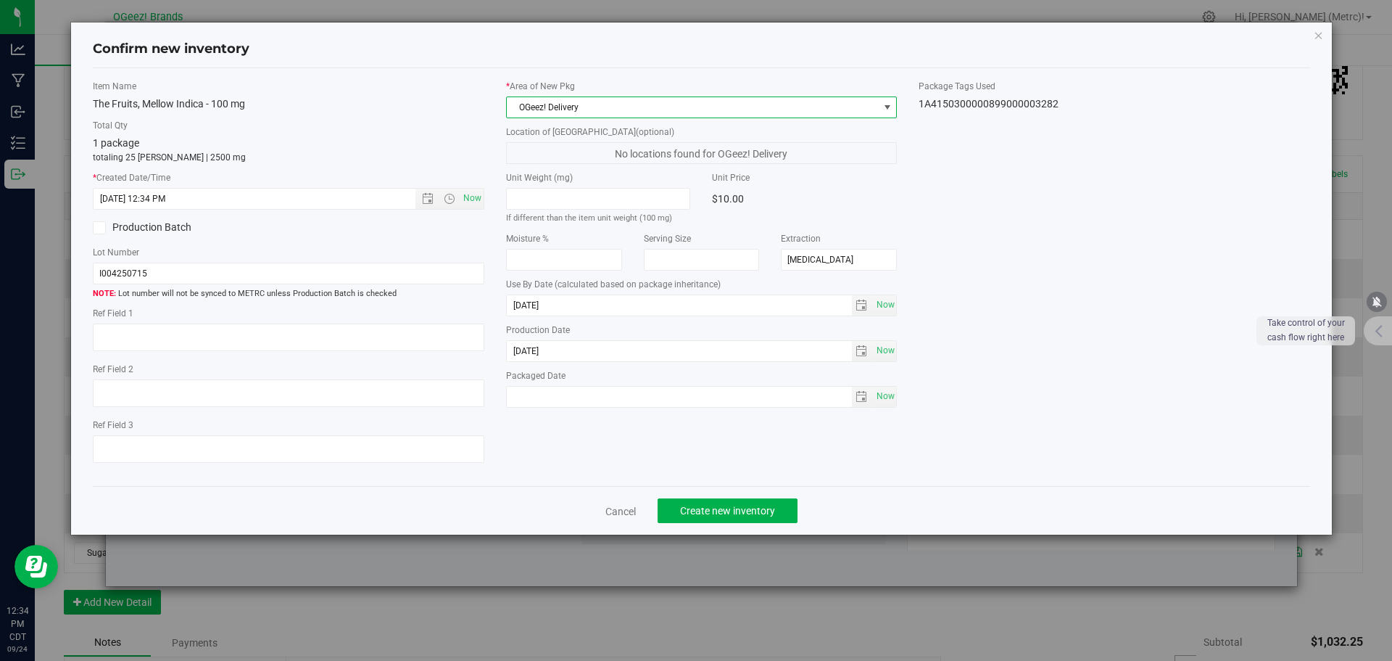
click at [707, 496] on div "Cancel Create new inventory" at bounding box center [702, 510] width 1218 height 49
click at [700, 505] on span "Create new inventory" at bounding box center [727, 511] width 95 height 12
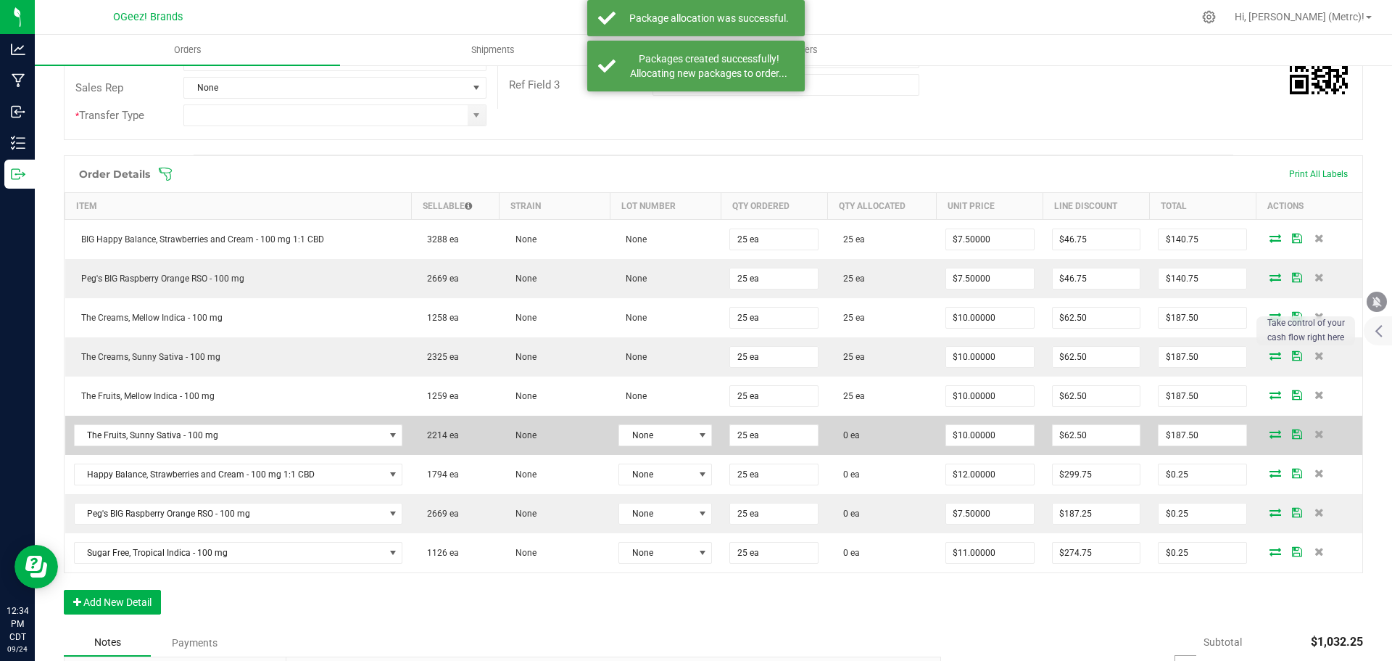
click at [1270, 434] on icon at bounding box center [1276, 433] width 12 height 9
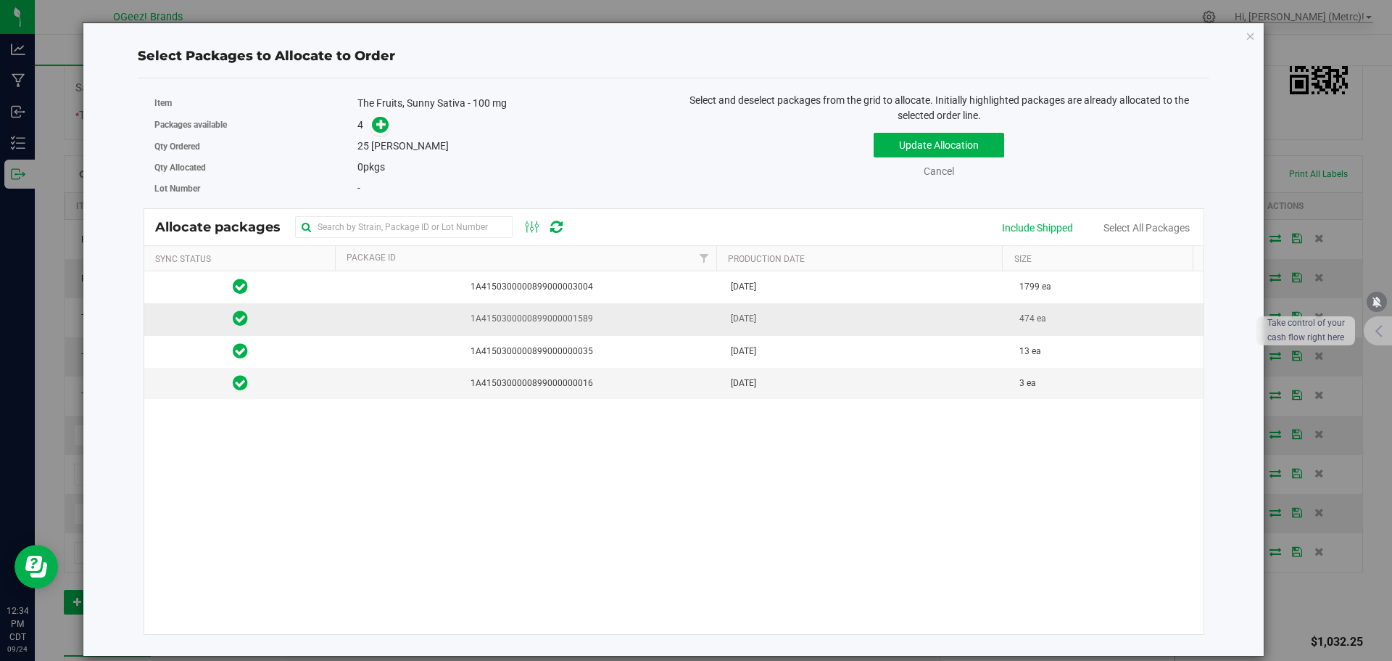
click at [652, 318] on span "1A4150300000899000001589" at bounding box center [529, 319] width 368 height 14
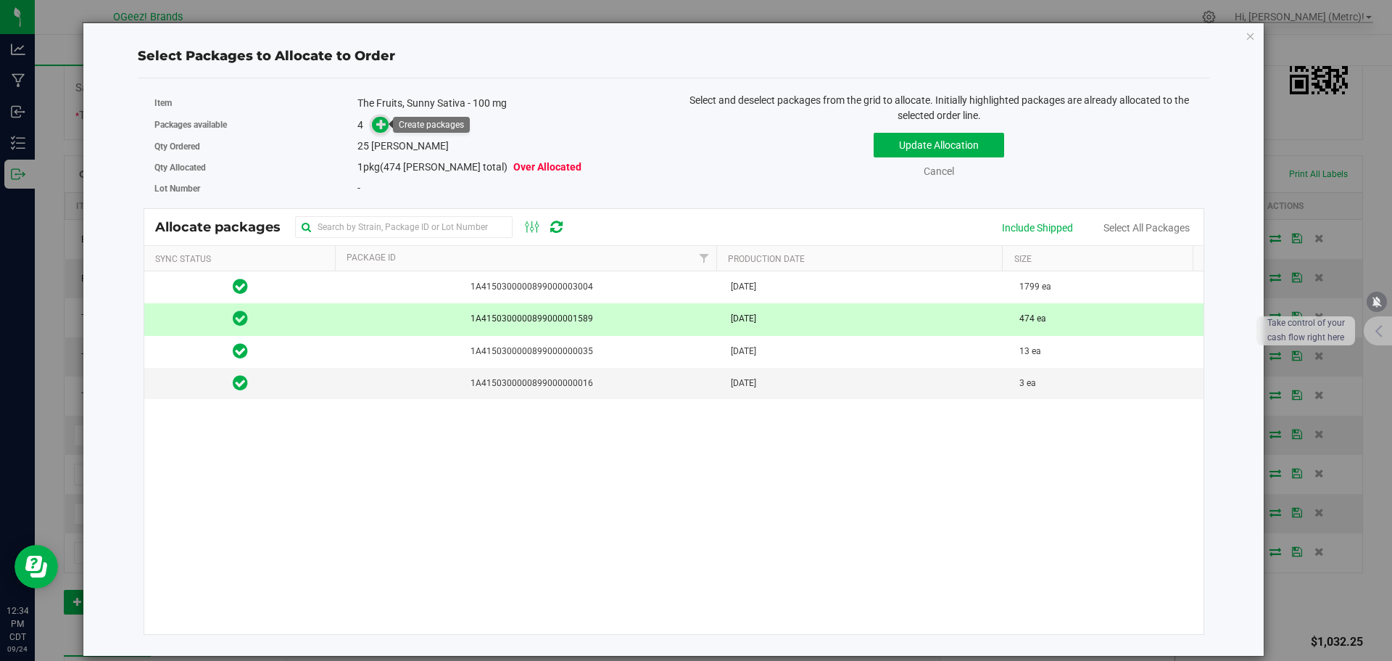
click at [379, 128] on icon at bounding box center [381, 124] width 10 height 10
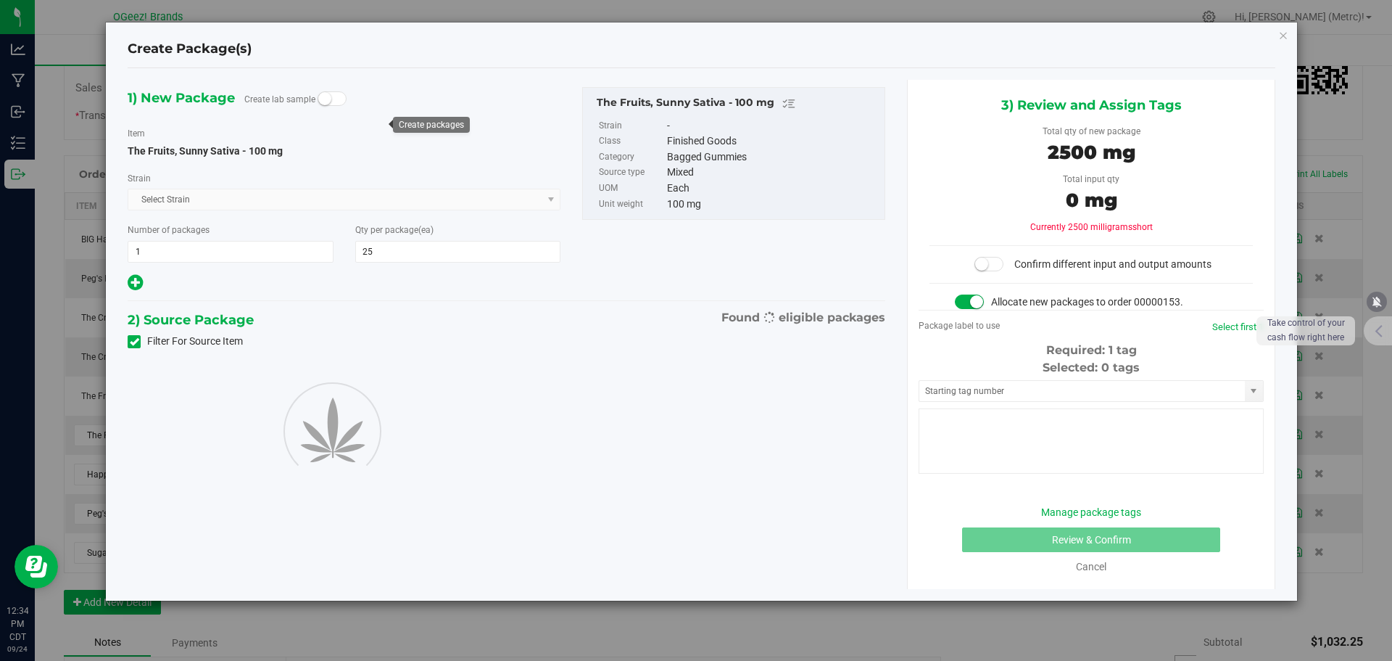
type input "25"
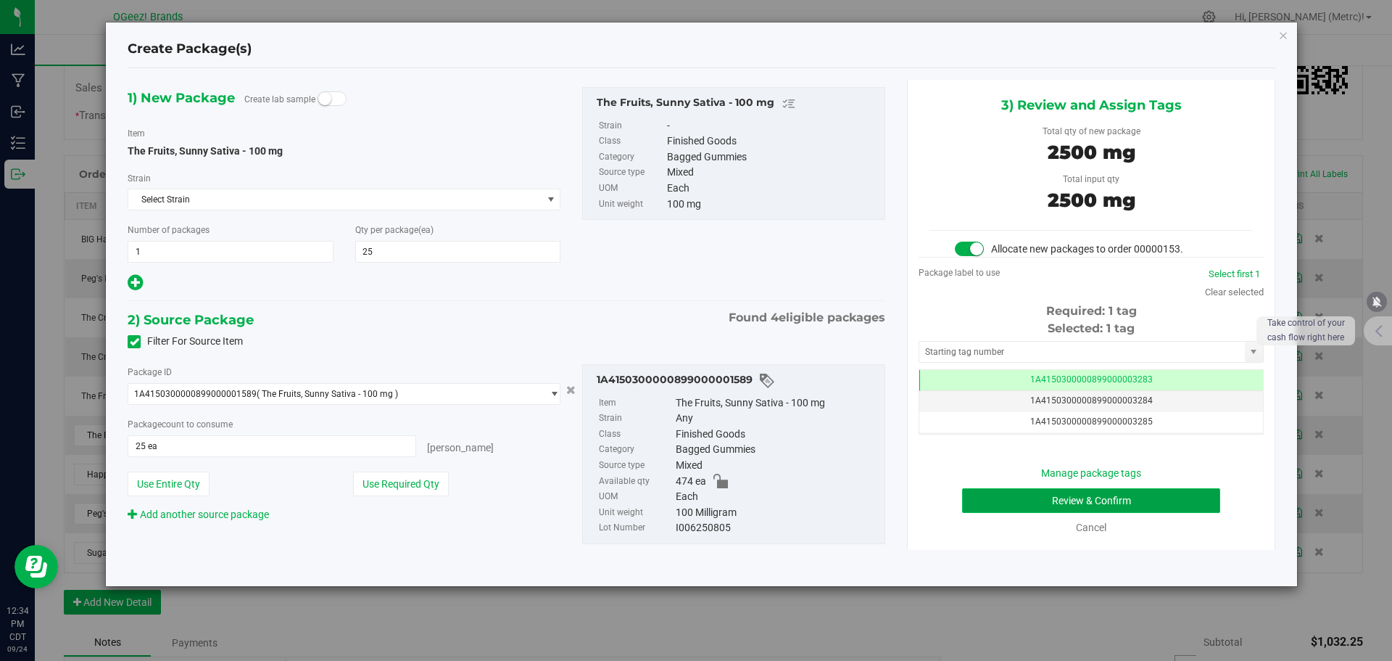
click at [1121, 501] on button "Review & Confirm" at bounding box center [1091, 500] width 258 height 25
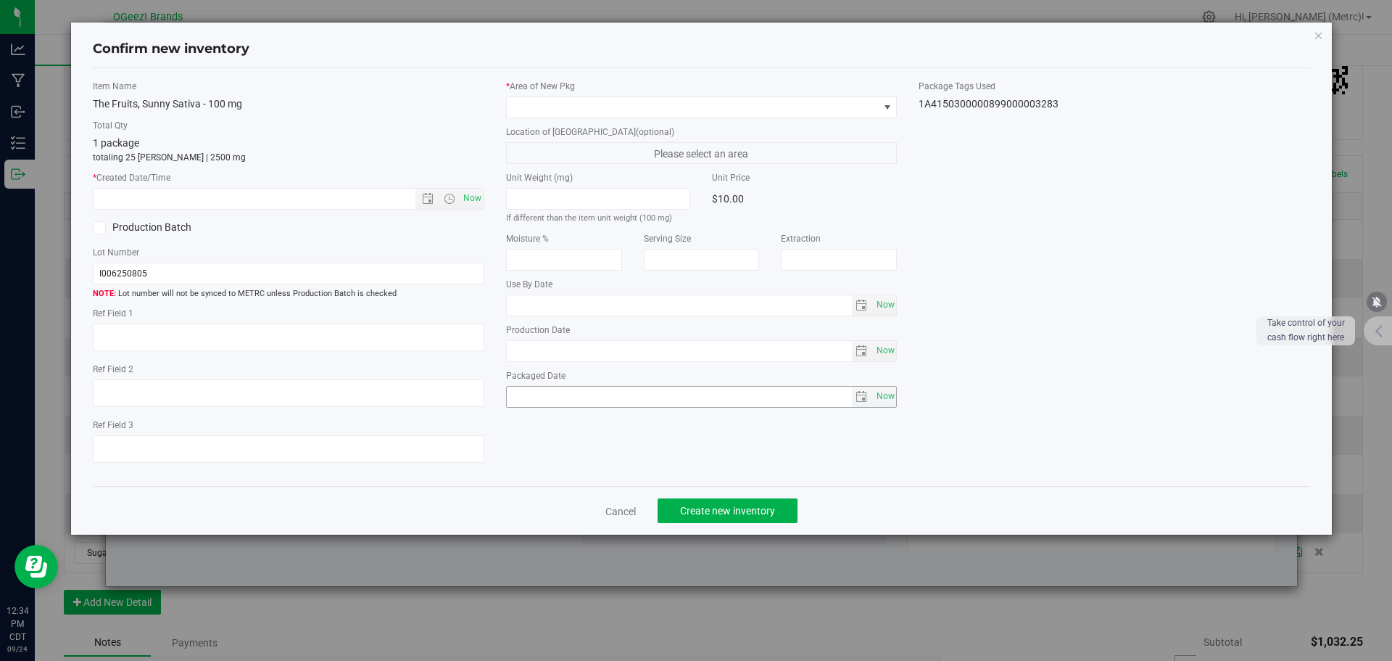
type input "[DATE]"
click at [480, 194] on span "Now" at bounding box center [472, 198] width 25 height 21
type input "[DATE] 12:34 PM"
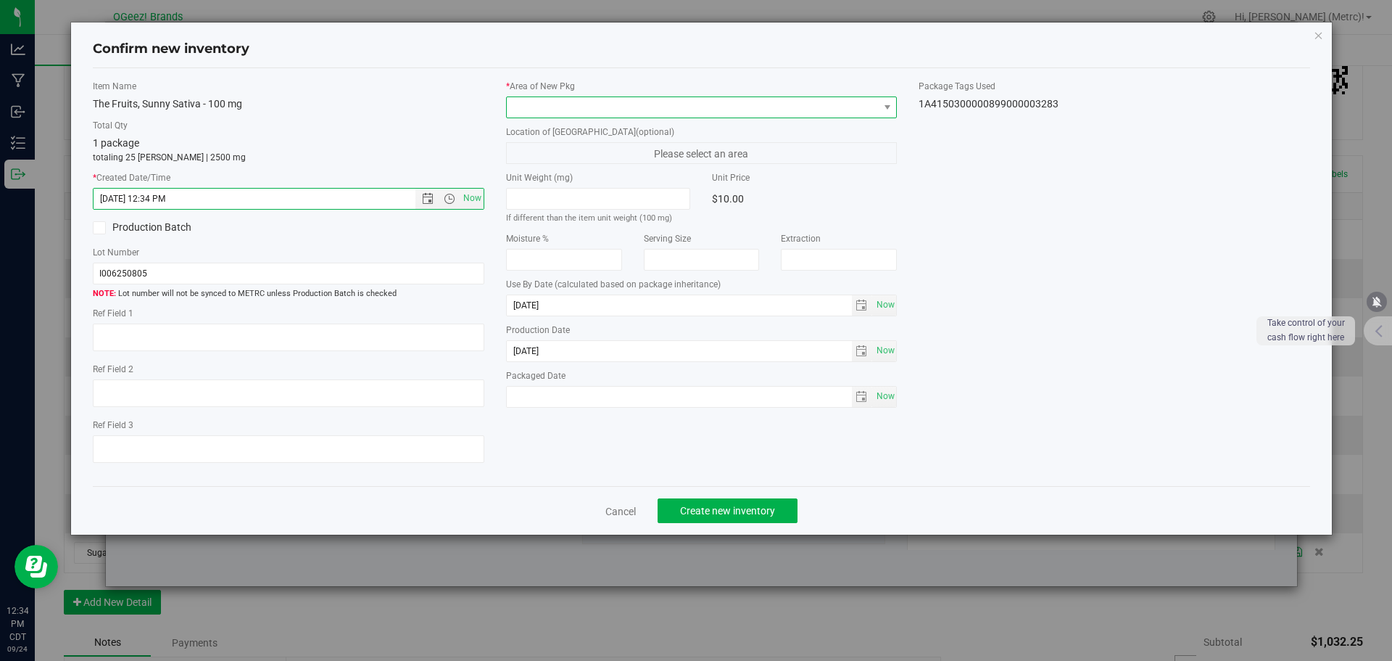
click at [526, 111] on span at bounding box center [693, 107] width 372 height 20
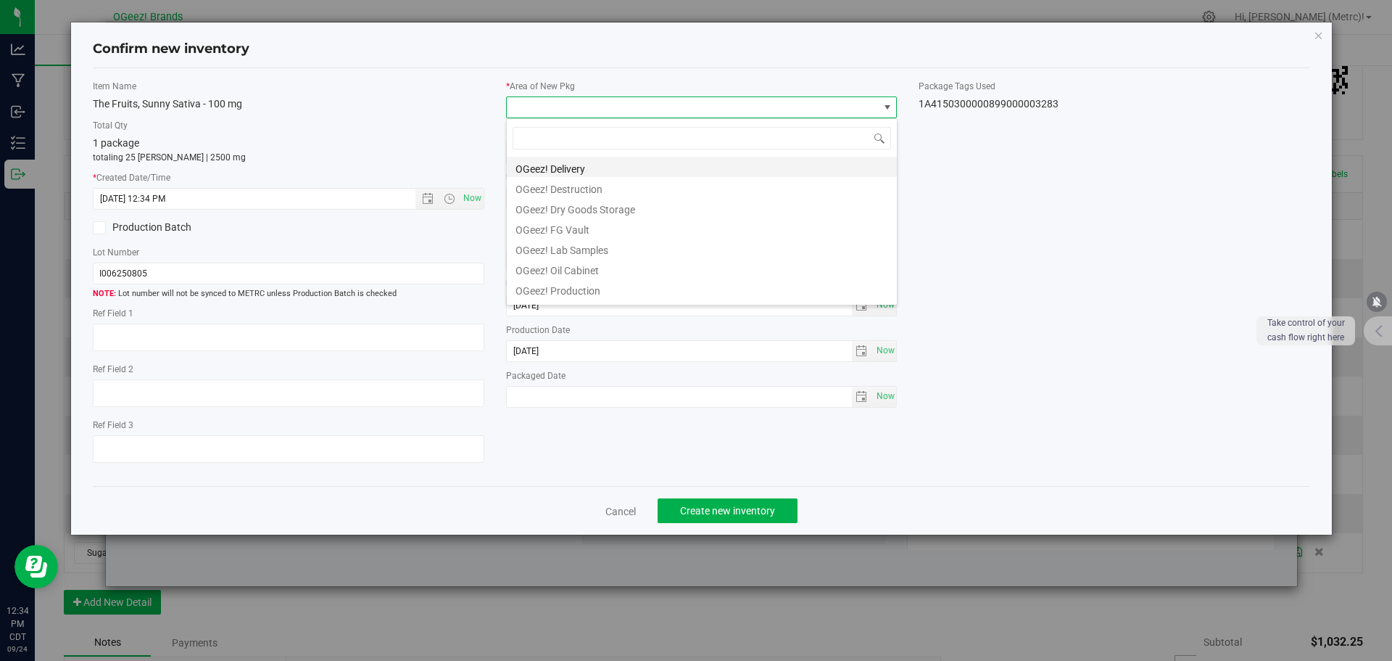
click at [621, 163] on li "OGeez! Delivery" at bounding box center [702, 167] width 390 height 20
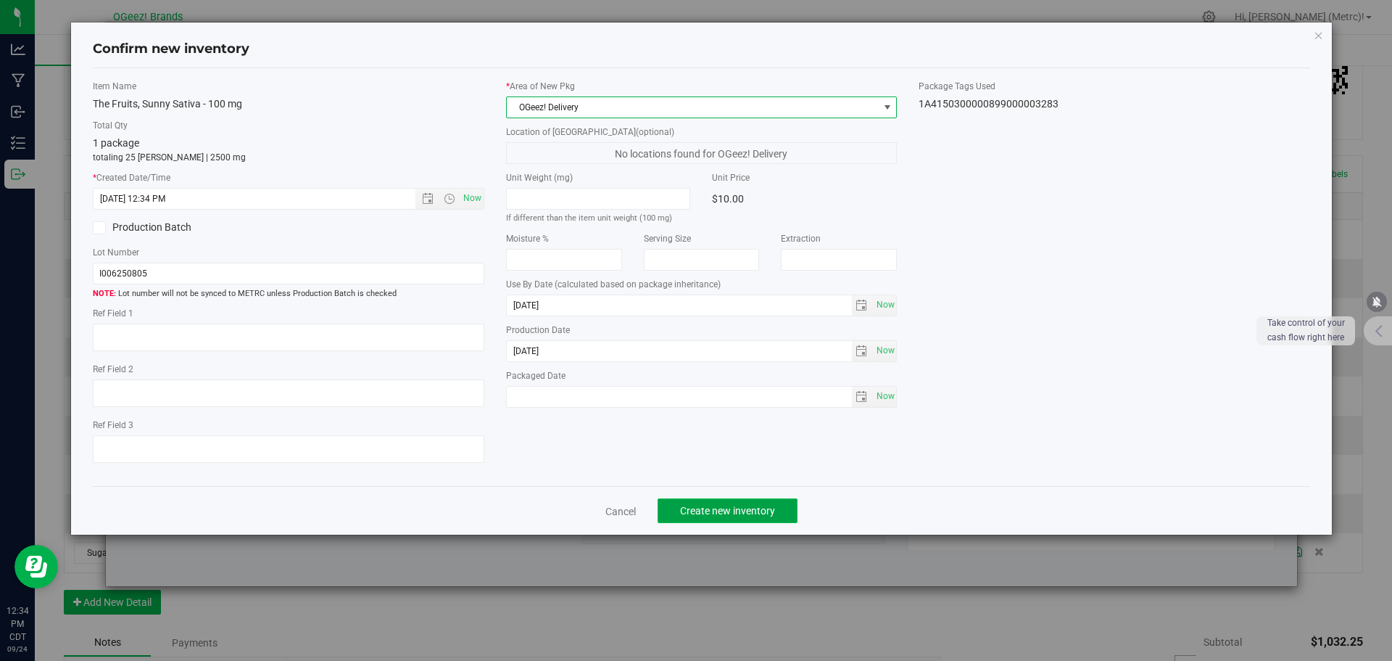
click at [716, 516] on span "Create new inventory" at bounding box center [727, 511] width 95 height 12
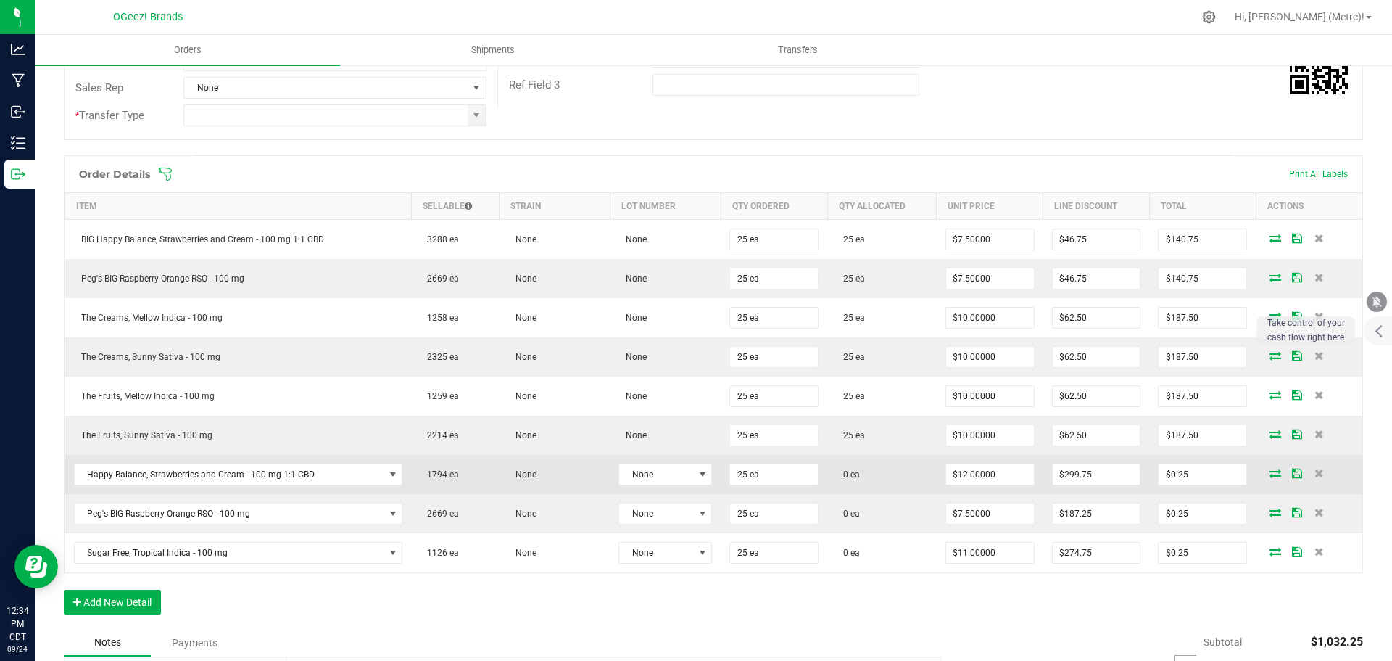
click at [1270, 477] on icon at bounding box center [1276, 472] width 12 height 9
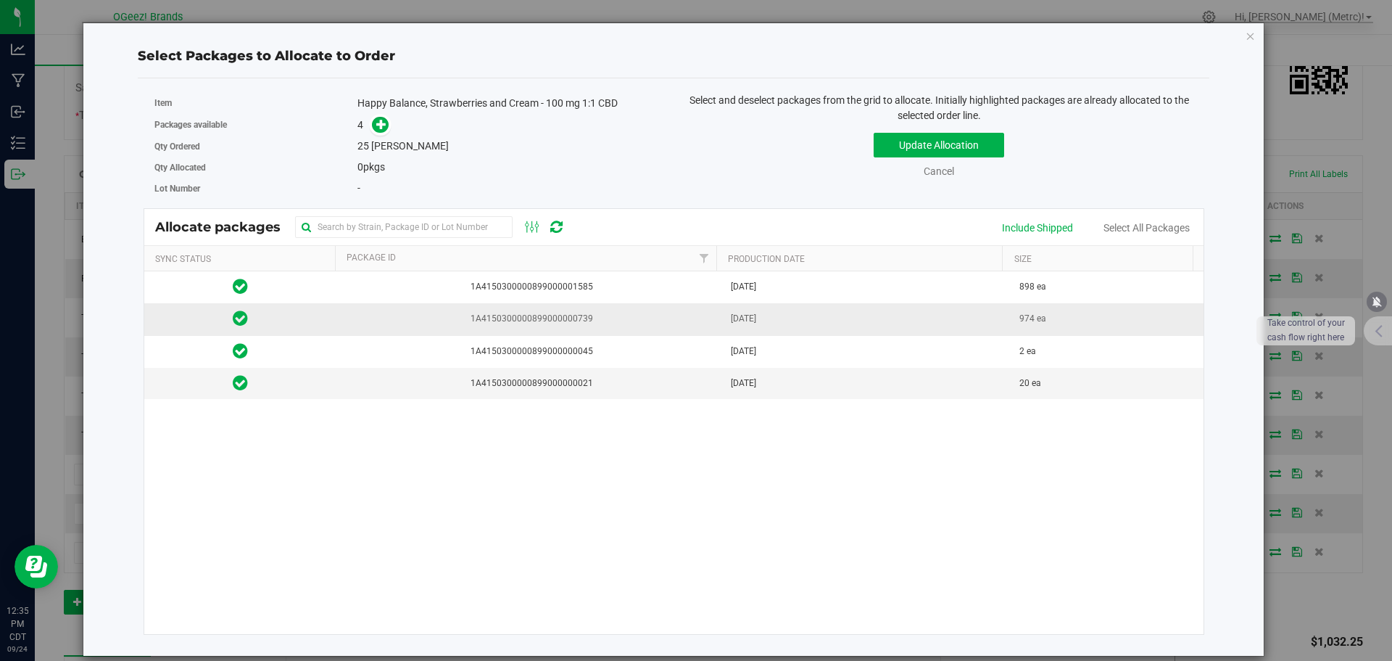
click at [731, 313] on span "[DATE]" at bounding box center [743, 319] width 25 height 14
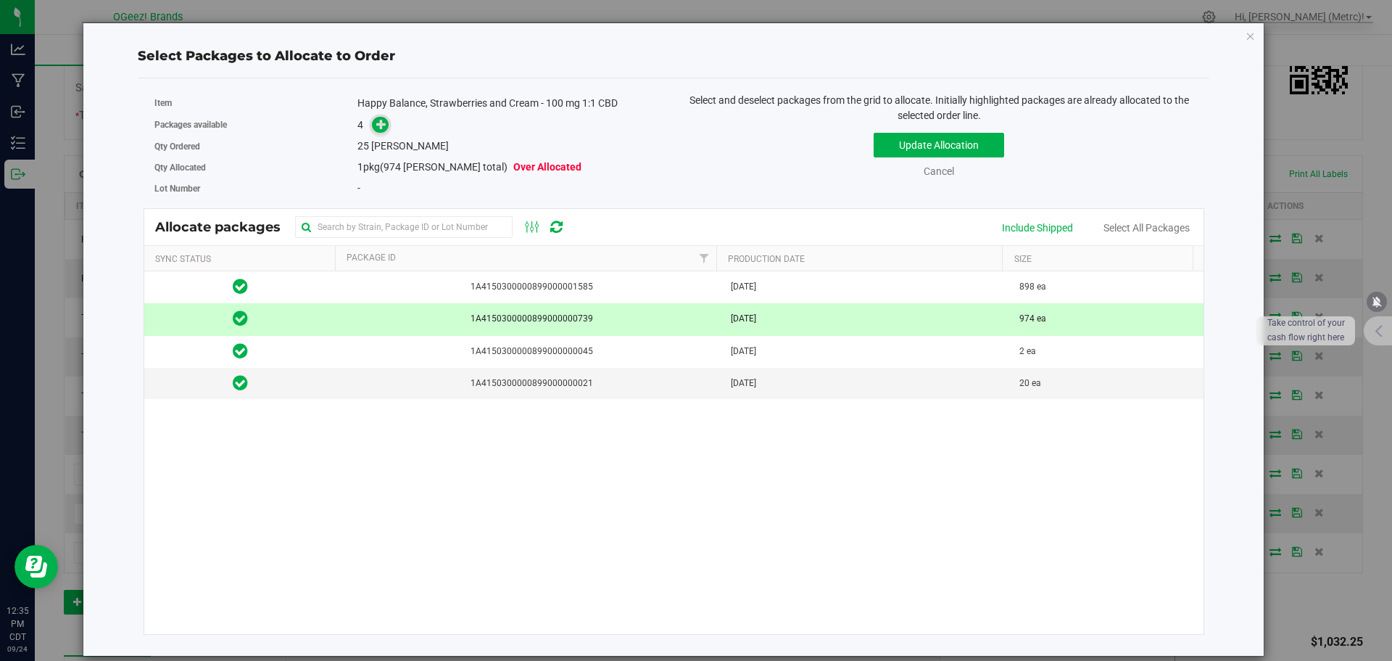
click at [379, 131] on span at bounding box center [380, 125] width 17 height 17
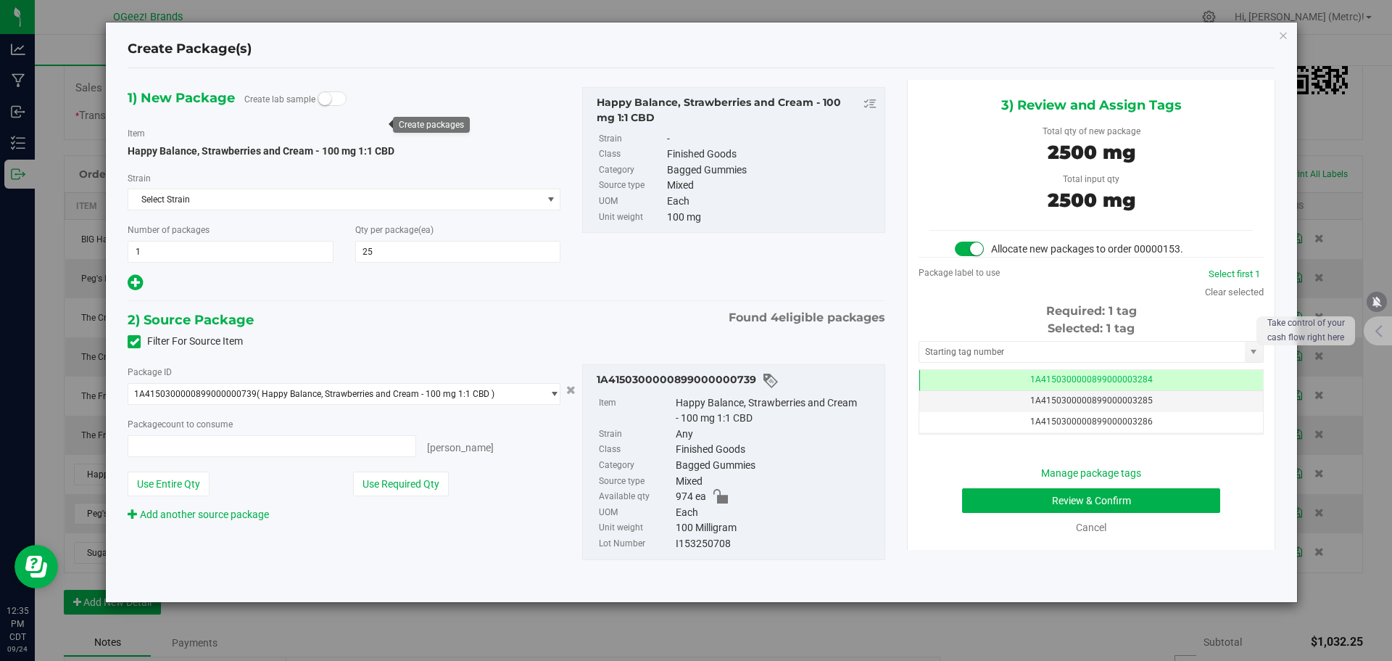
type input "25 ea"
click at [1171, 497] on button "Review & Confirm" at bounding box center [1091, 500] width 258 height 25
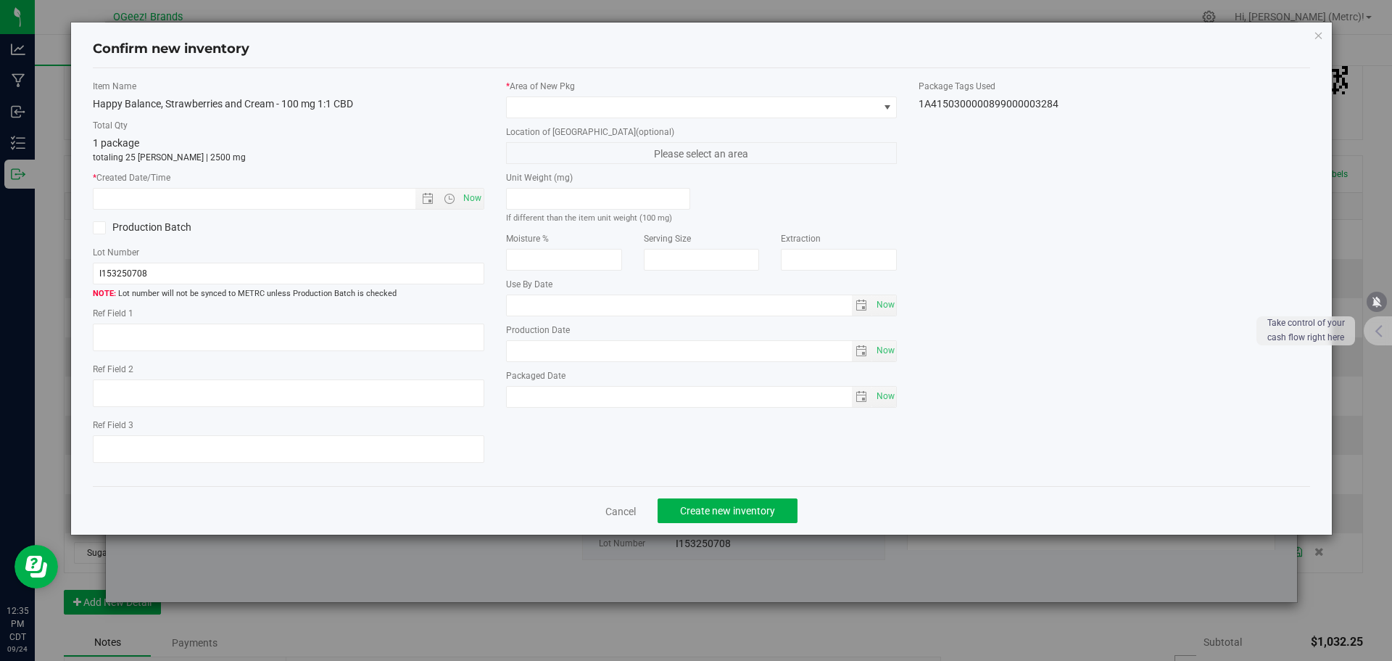
type input "[MEDICAL_DATA]"
type input "[DATE]"
click at [468, 196] on span "Now" at bounding box center [472, 198] width 25 height 21
type input "[DATE] 12:35 PM"
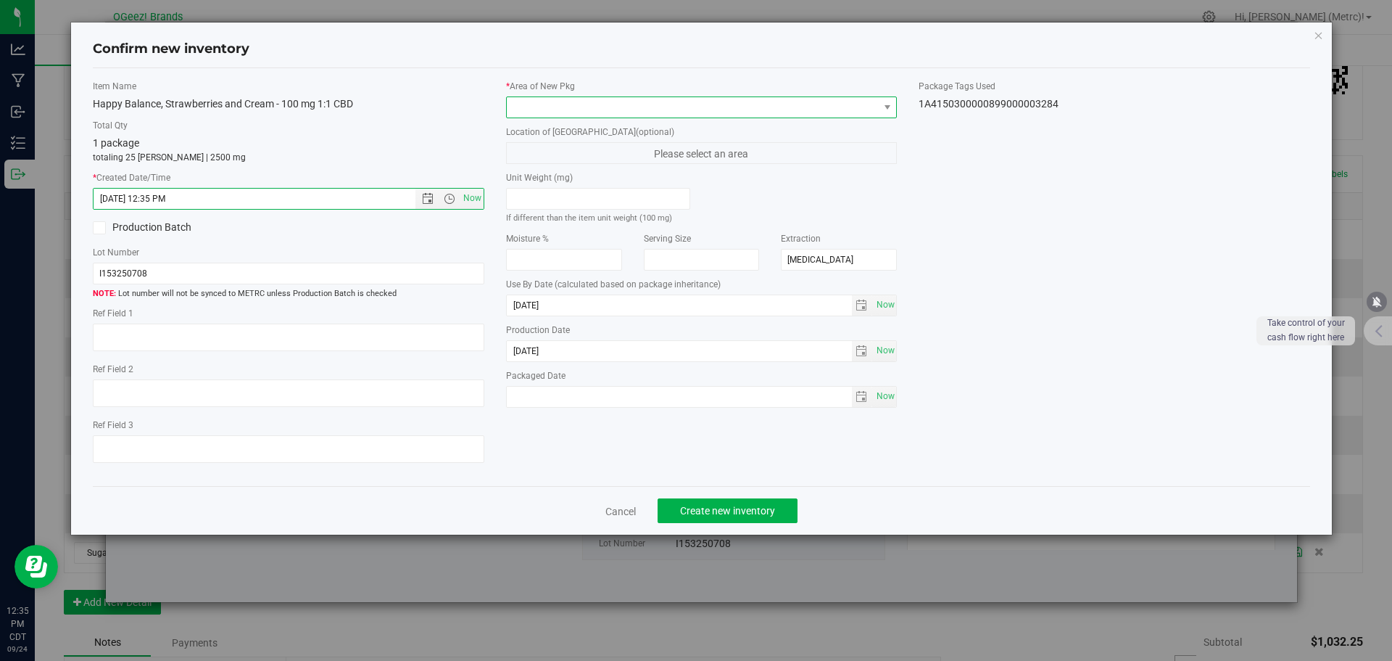
click at [563, 104] on span at bounding box center [693, 107] width 372 height 20
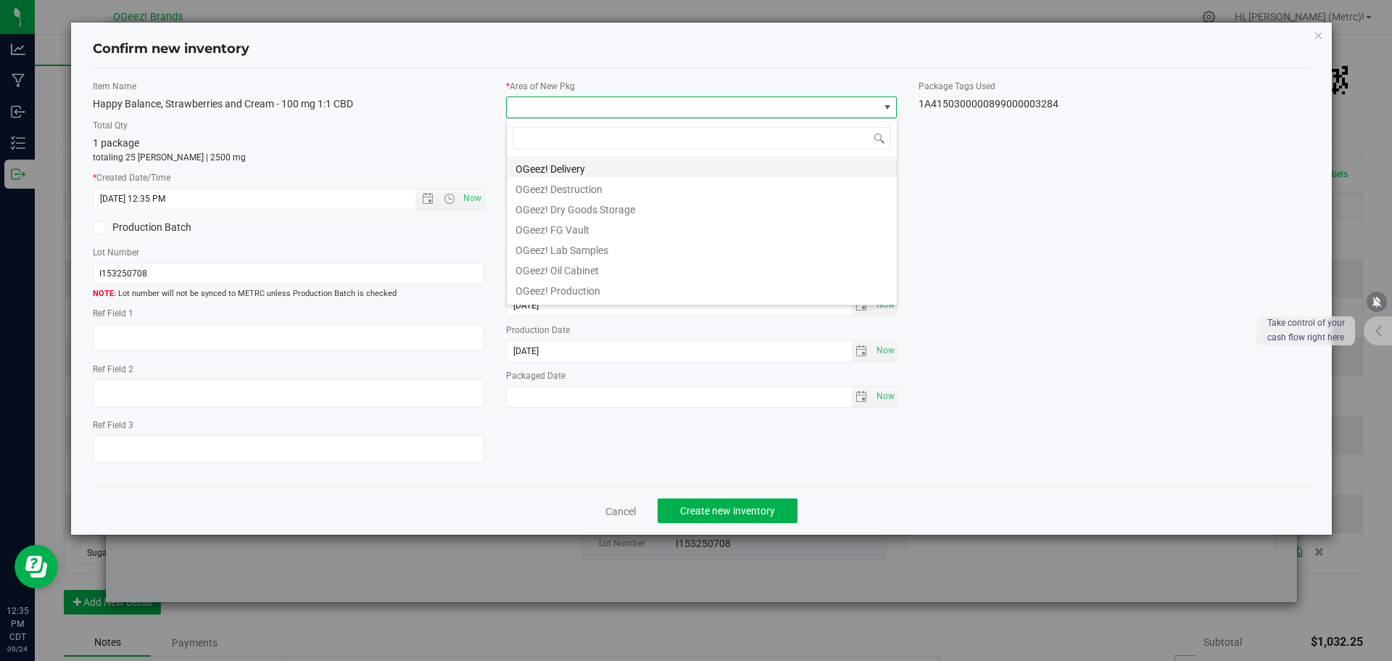
click at [584, 160] on li "OGeez! Delivery" at bounding box center [702, 167] width 390 height 20
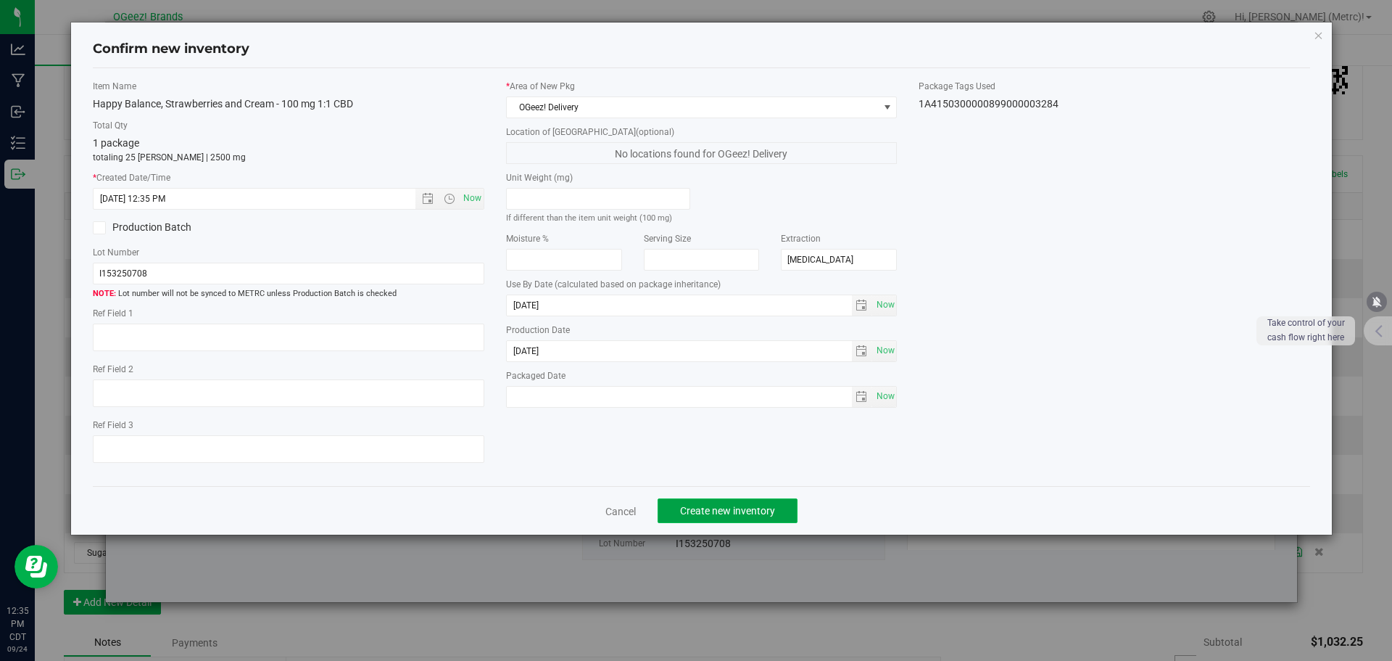
click at [715, 502] on button "Create new inventory" at bounding box center [728, 510] width 140 height 25
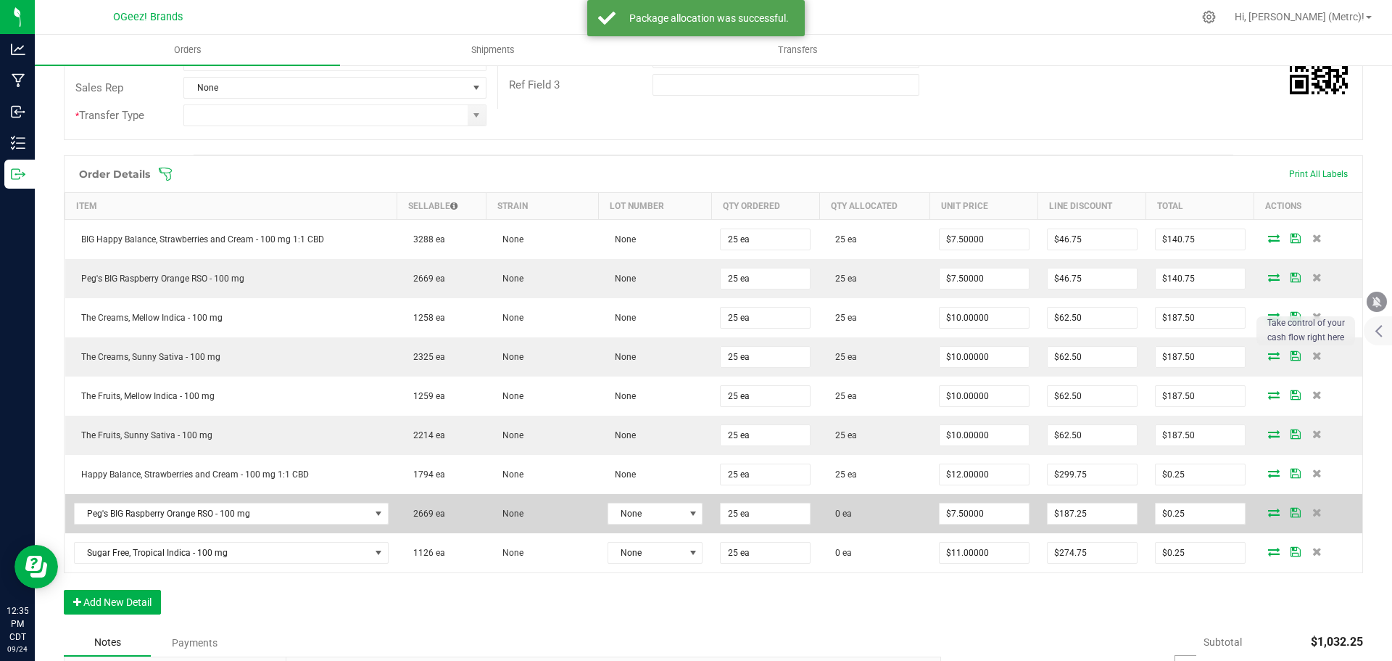
click at [1268, 508] on icon at bounding box center [1274, 512] width 12 height 9
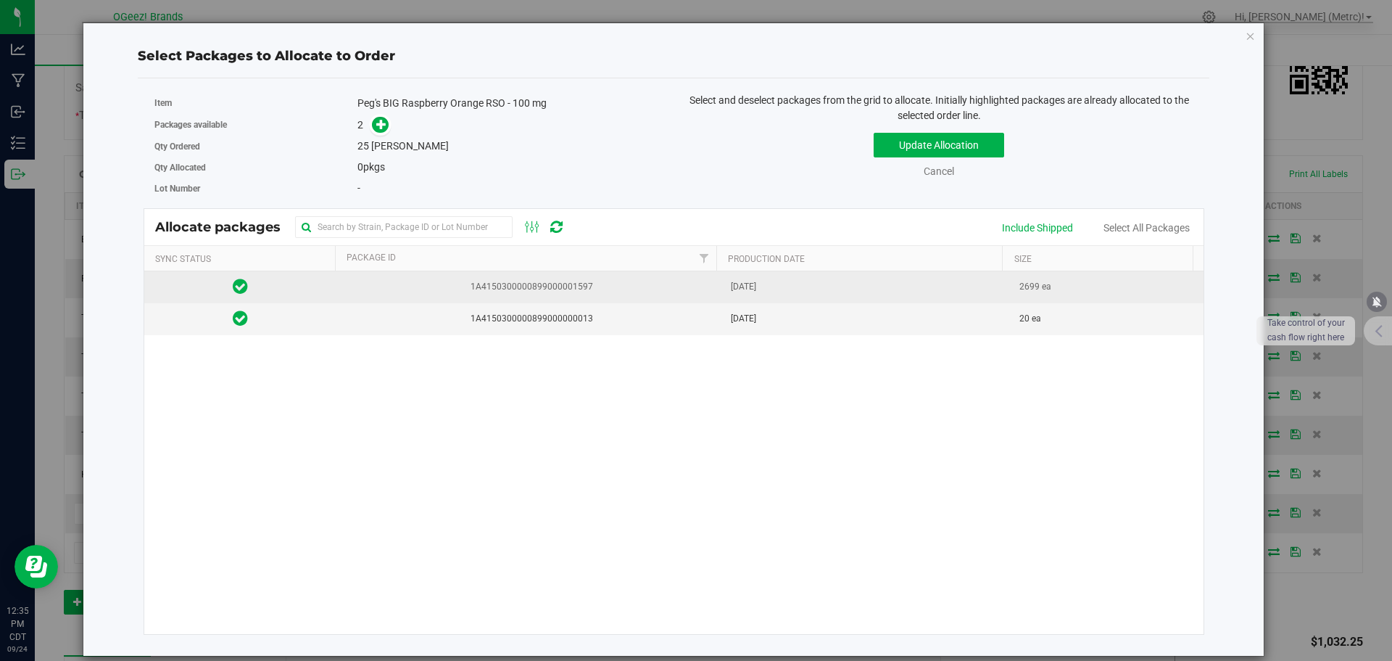
click at [920, 300] on td "[DATE]" at bounding box center [866, 287] width 289 height 32
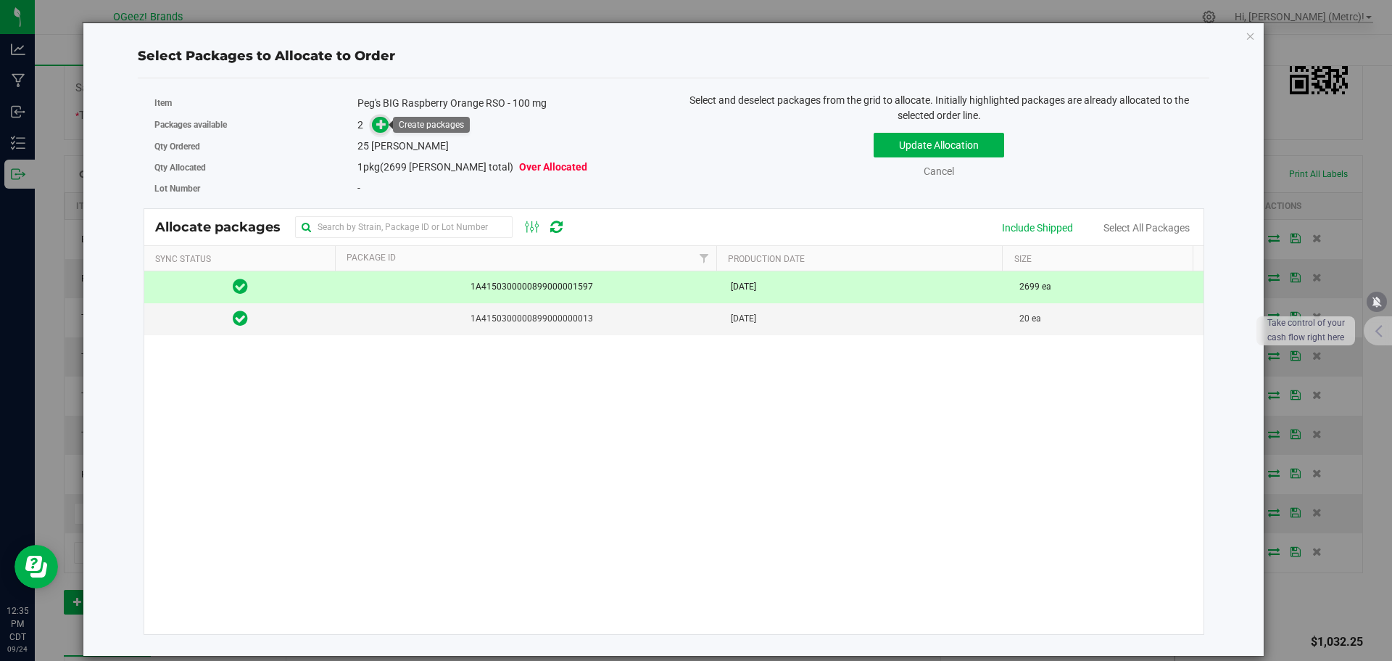
click at [388, 123] on span at bounding box center [380, 125] width 17 height 17
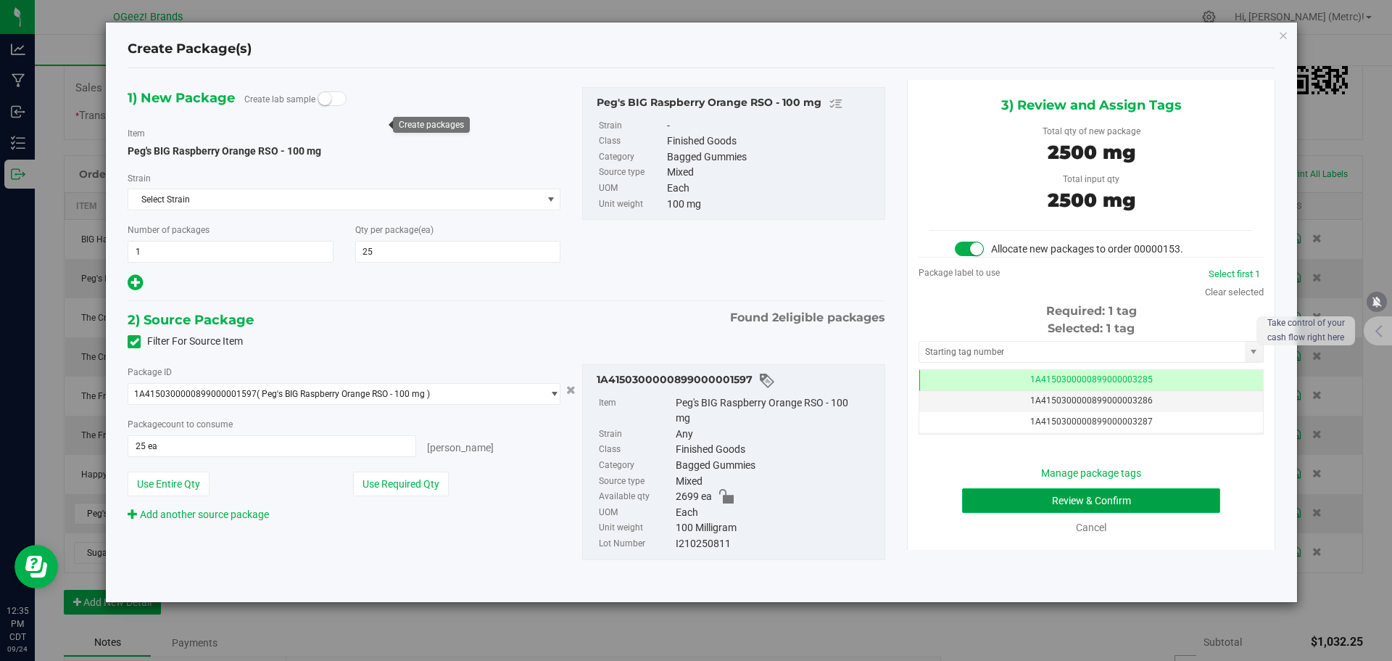
click at [1199, 507] on button "Review & Confirm" at bounding box center [1091, 500] width 258 height 25
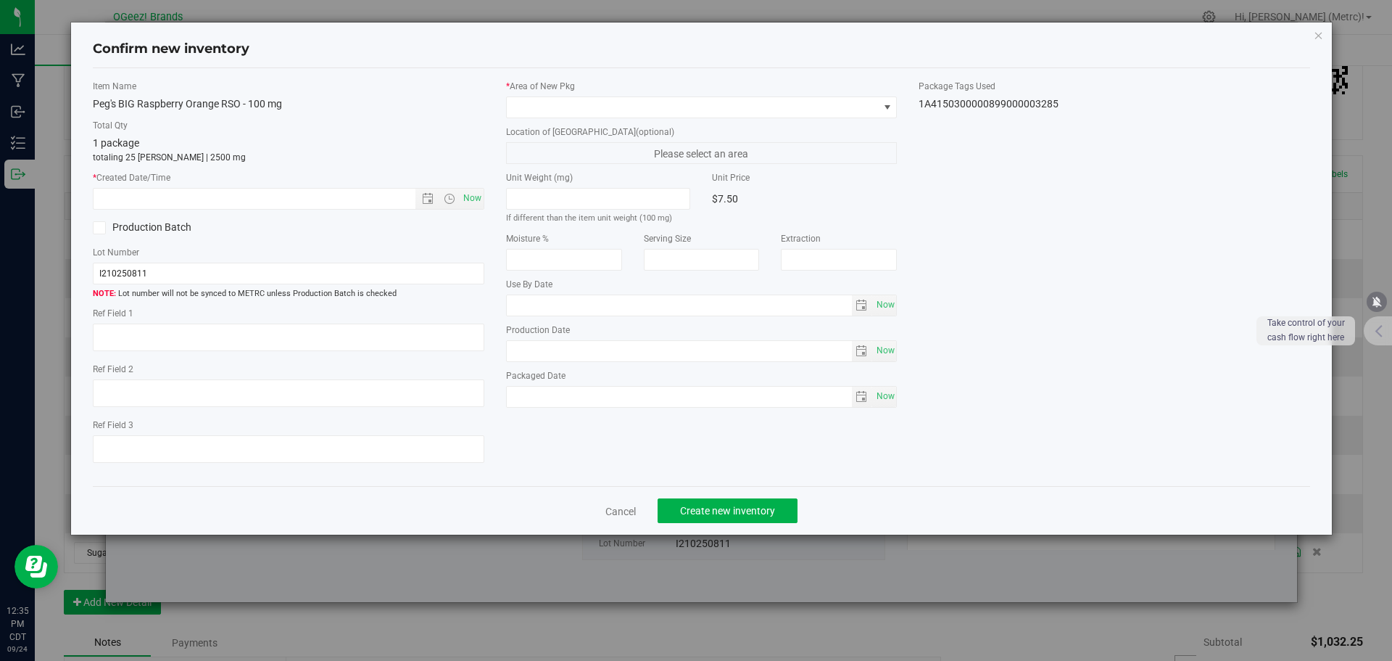
type input "[MEDICAL_DATA]"
type input "[DATE]"
click at [476, 197] on span "Now" at bounding box center [472, 198] width 25 height 21
type input "[DATE] 12:35 PM"
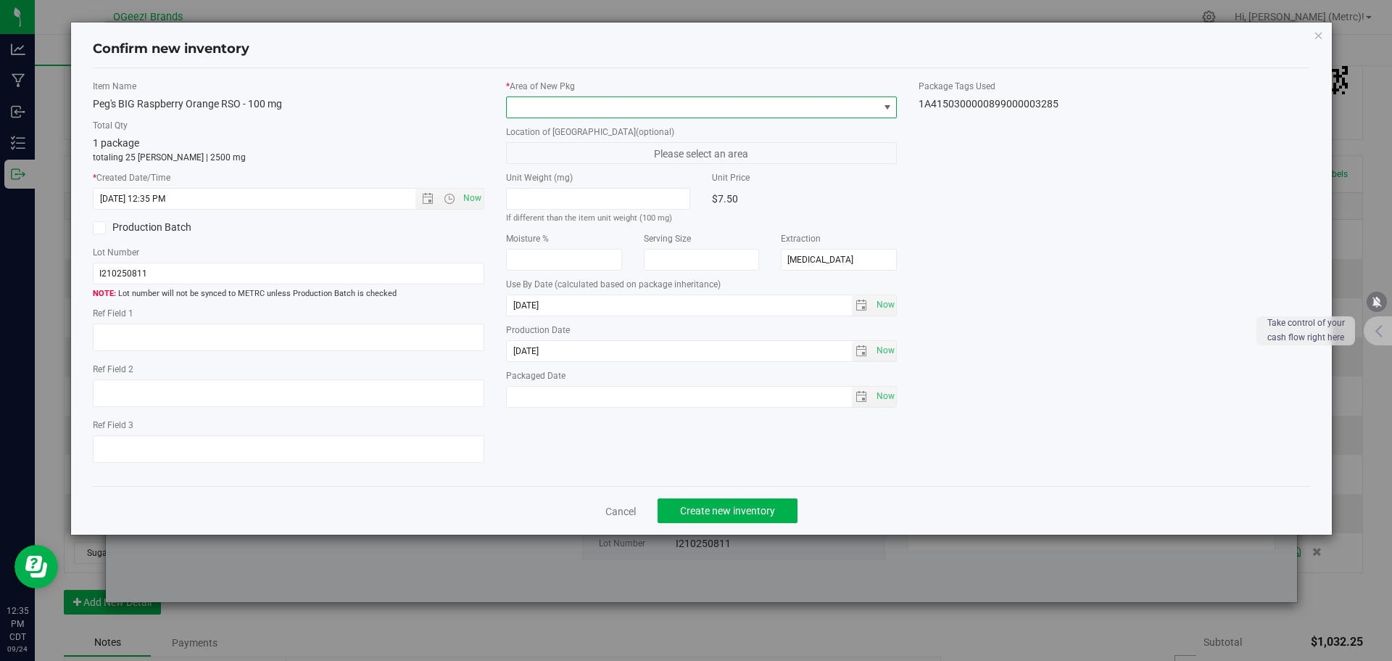
click at [529, 109] on span at bounding box center [693, 107] width 372 height 20
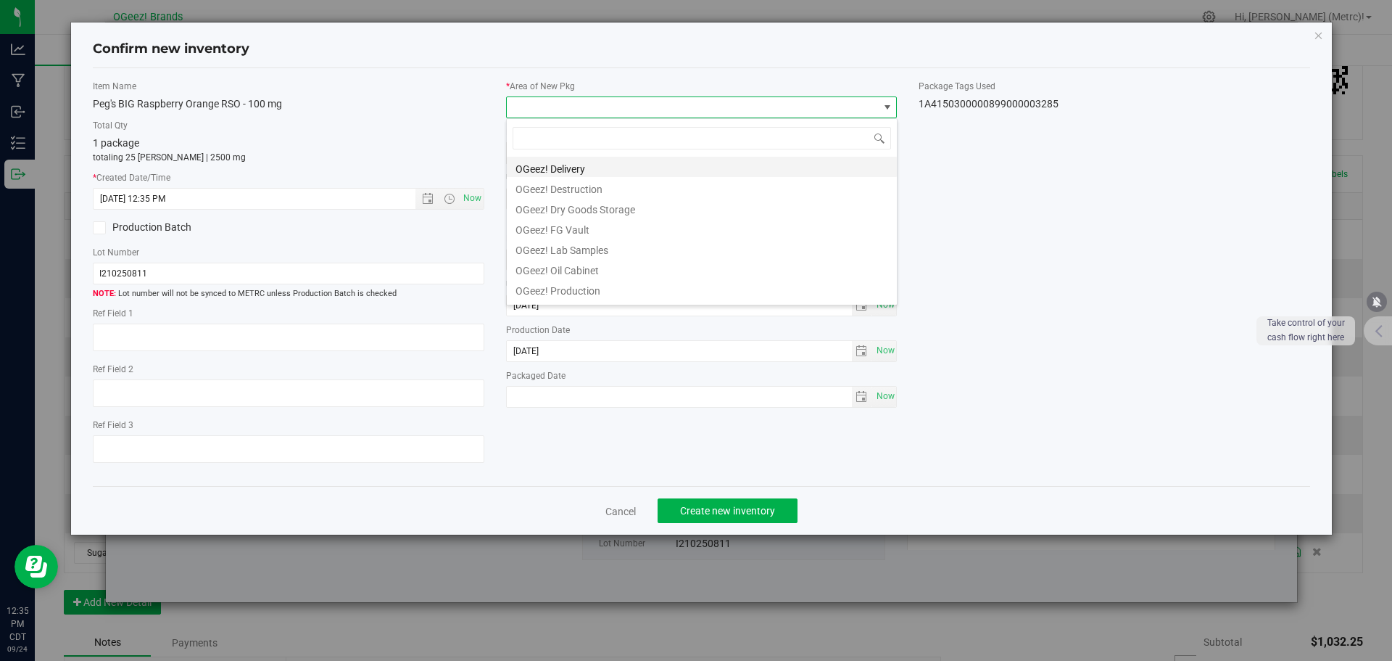
click at [556, 175] on li "OGeez! Delivery" at bounding box center [702, 167] width 390 height 20
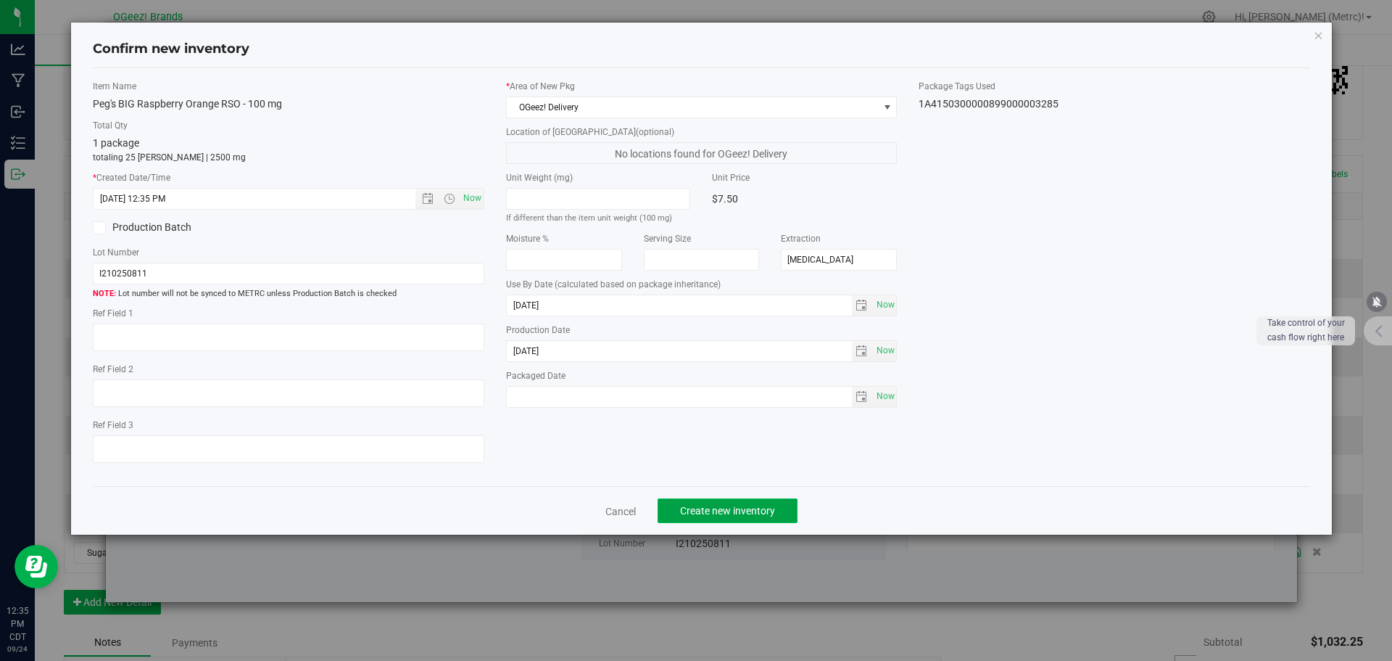
click at [704, 503] on button "Create new inventory" at bounding box center [728, 510] width 140 height 25
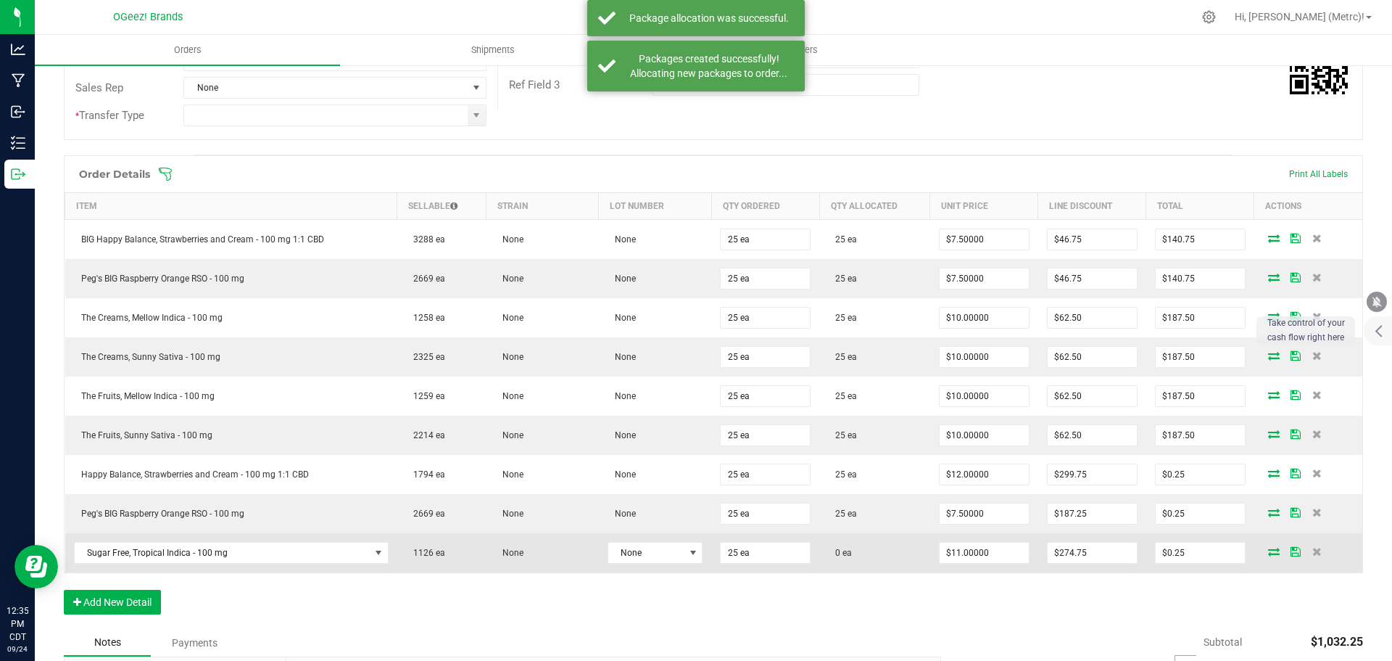
click at [1268, 551] on icon at bounding box center [1274, 551] width 12 height 9
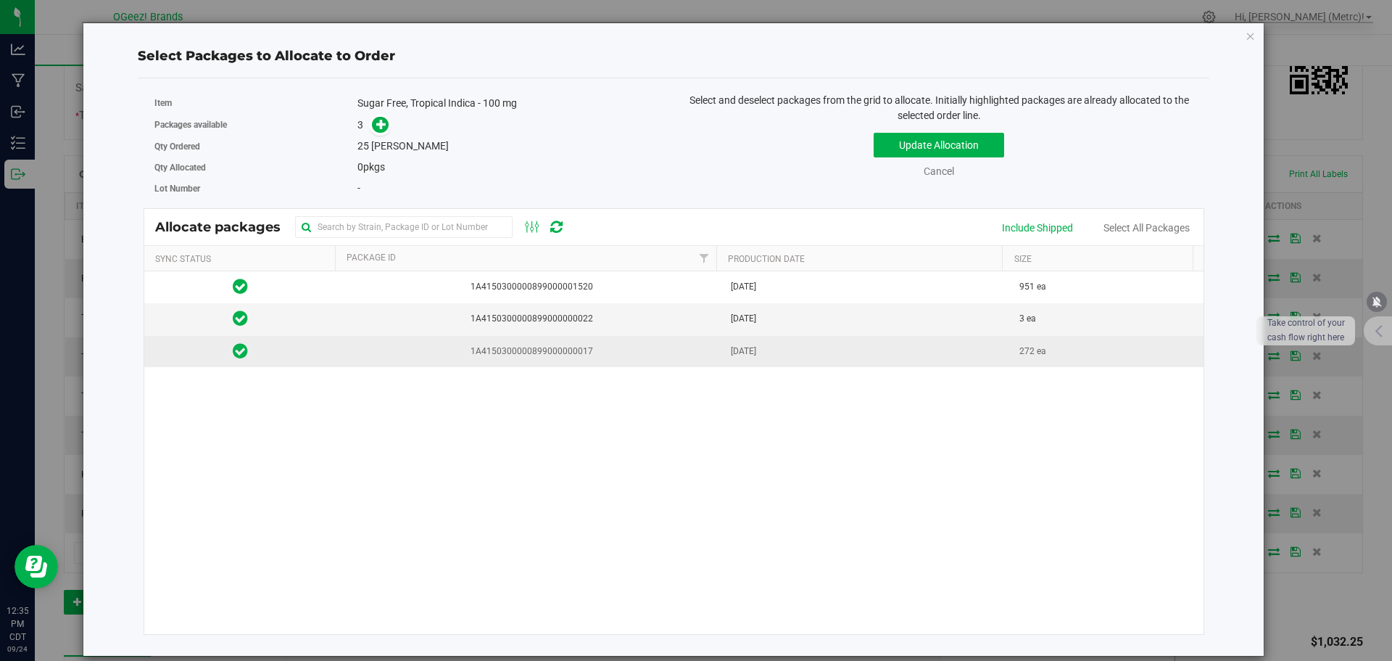
click at [952, 364] on td "[DATE]" at bounding box center [866, 351] width 289 height 31
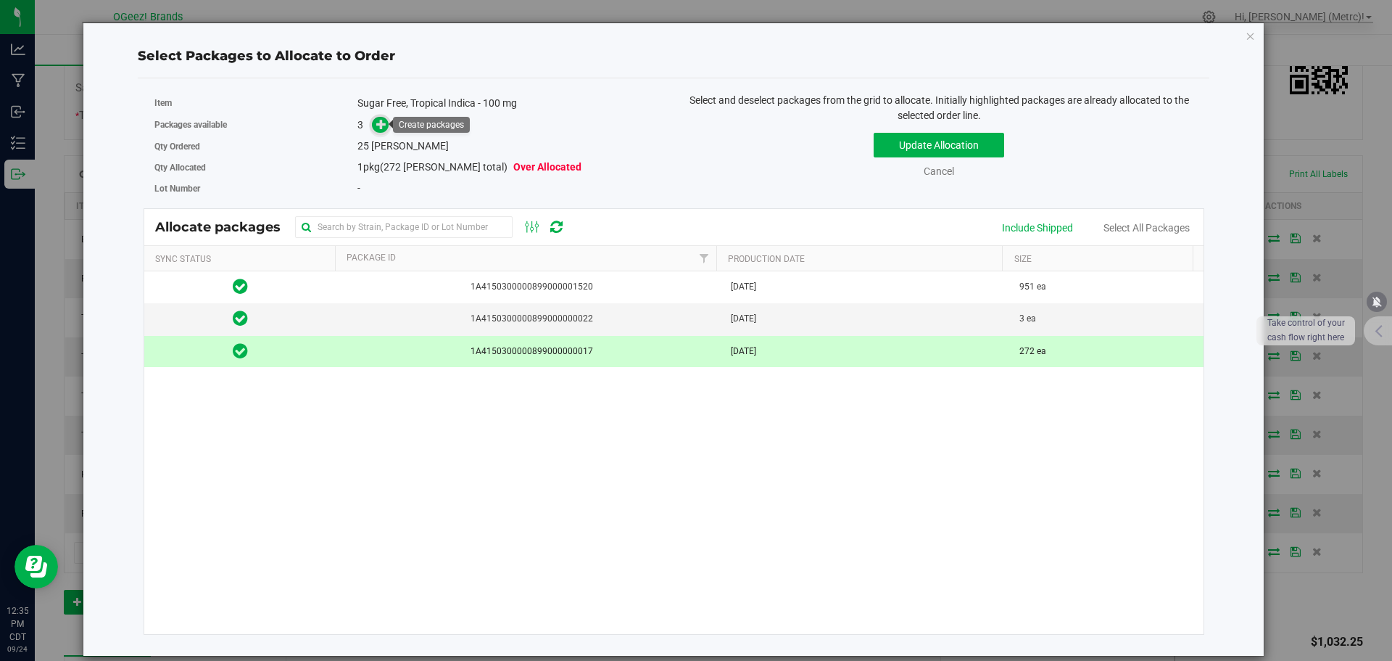
click at [373, 127] on span at bounding box center [380, 124] width 17 height 17
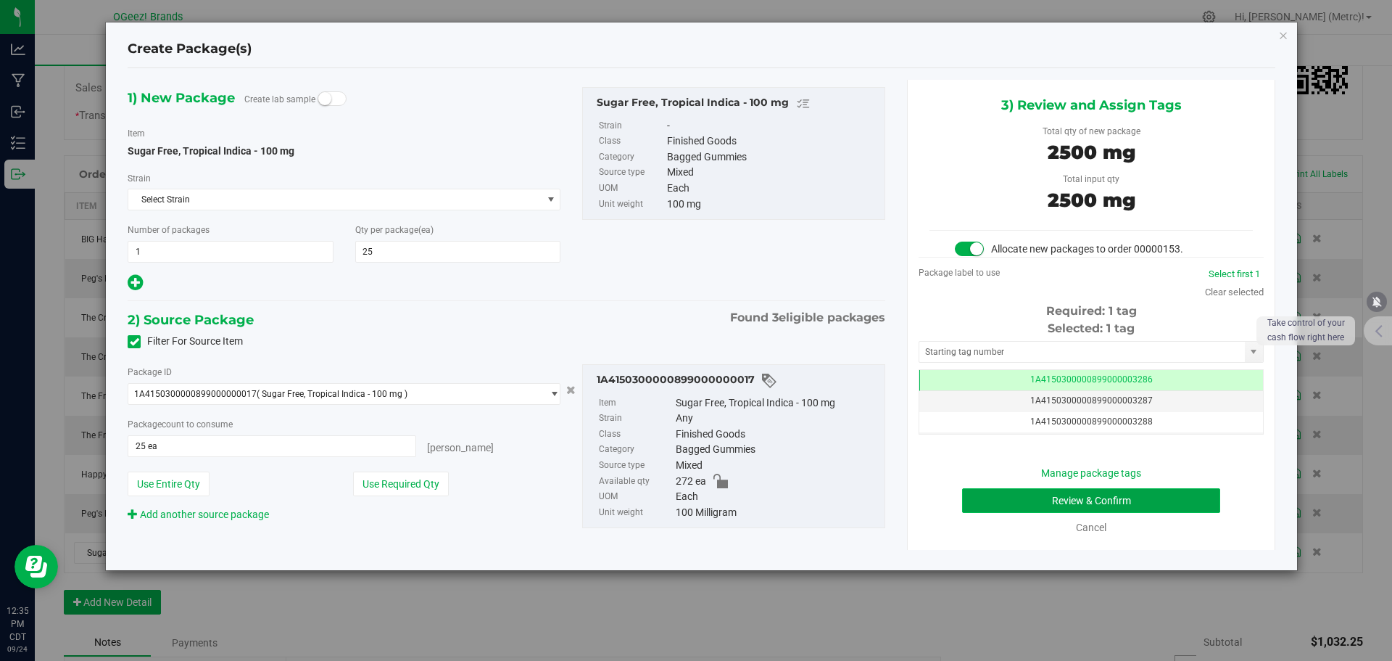
click at [1173, 490] on button "Review & Confirm" at bounding box center [1091, 500] width 258 height 25
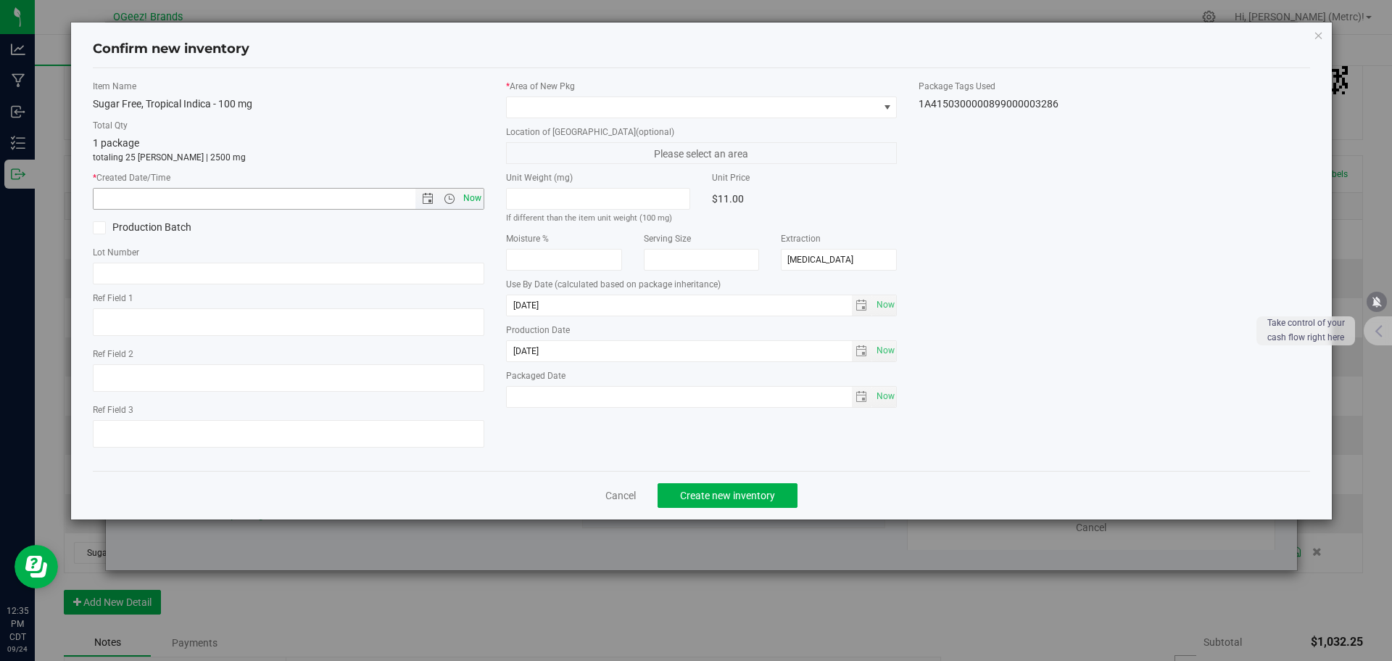
click at [471, 191] on span "Now" at bounding box center [472, 198] width 25 height 21
type input "[DATE] 12:35 PM"
click at [568, 106] on span at bounding box center [693, 107] width 372 height 20
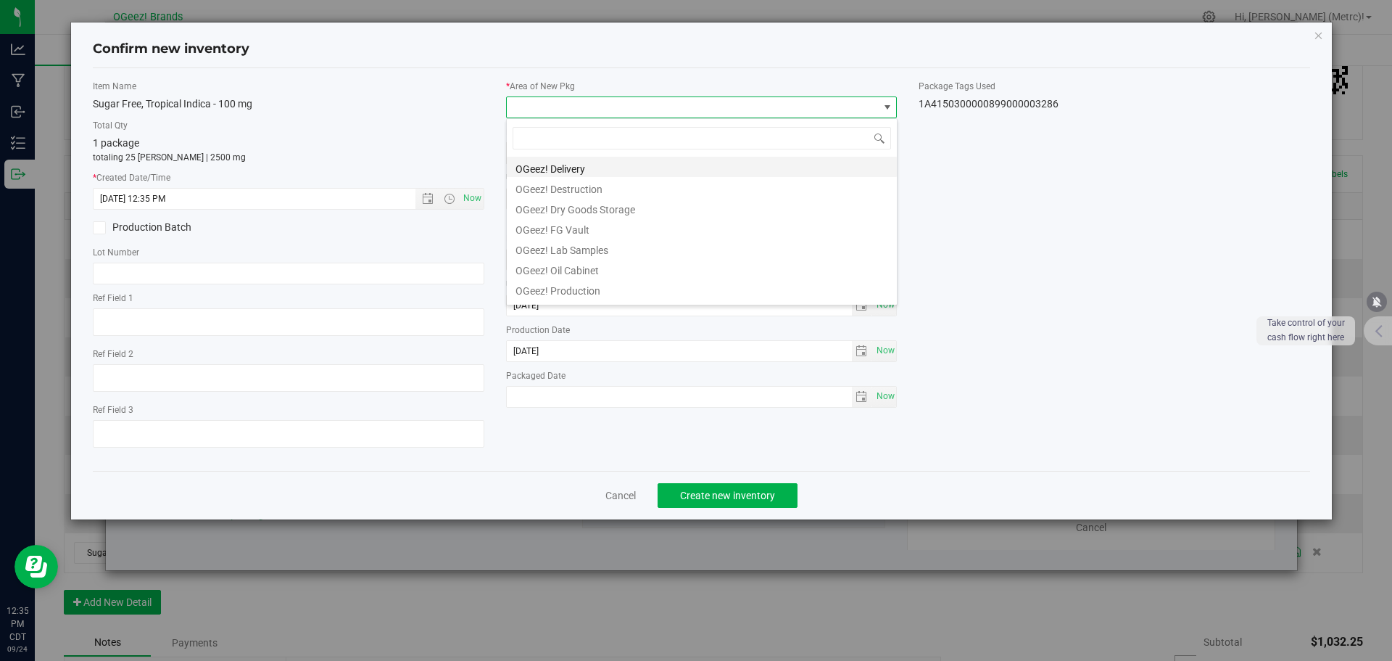
click at [619, 161] on li "OGeez! Delivery" at bounding box center [702, 167] width 390 height 20
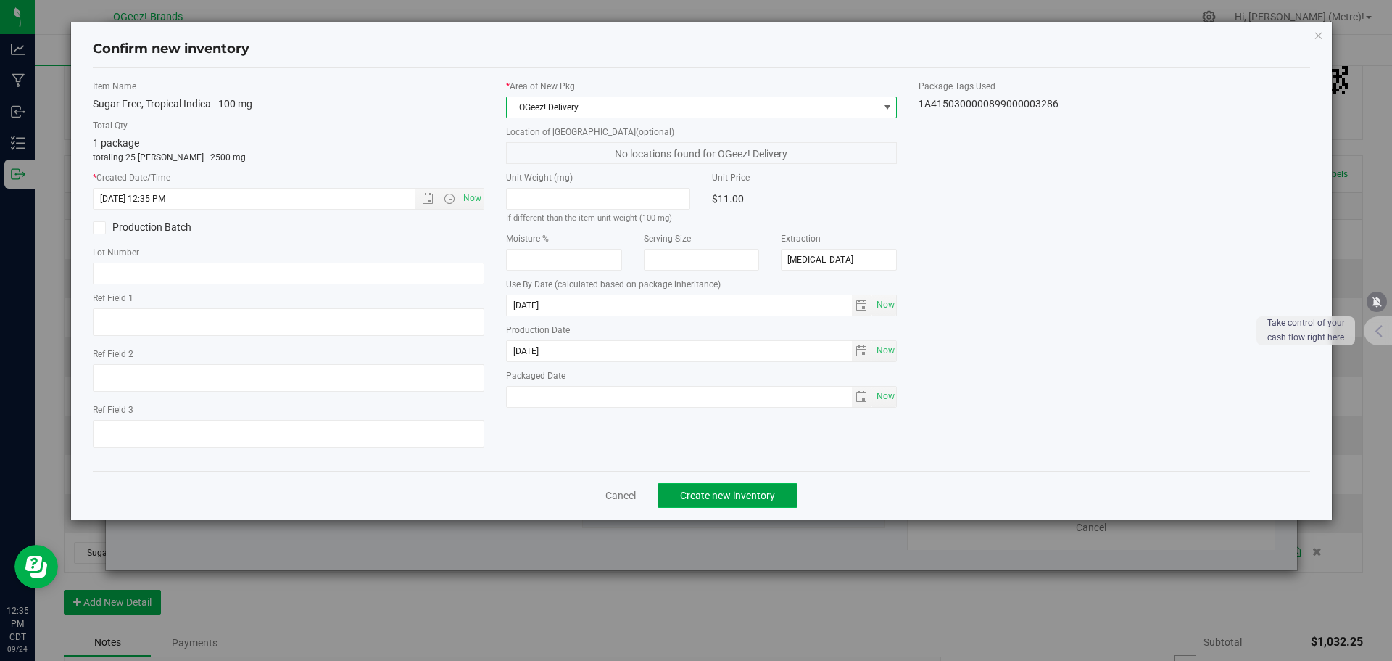
click at [729, 489] on span "Create new inventory" at bounding box center [727, 495] width 95 height 12
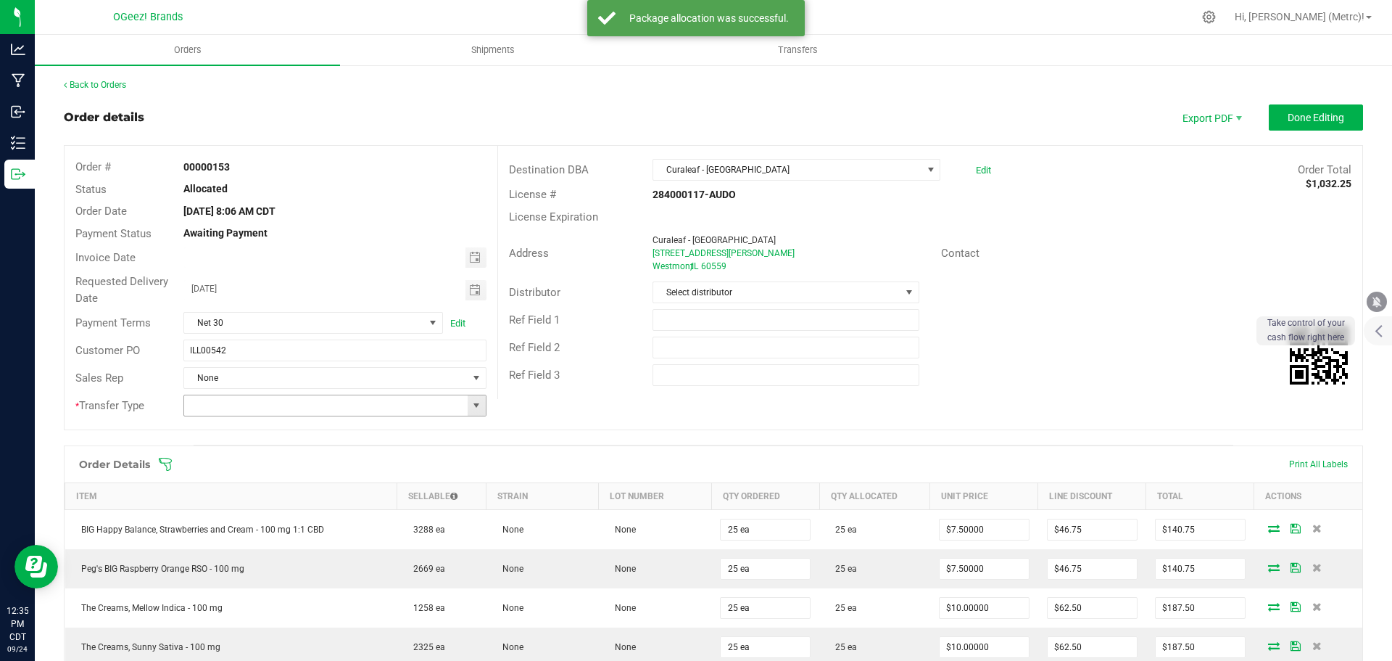
click at [473, 403] on span at bounding box center [477, 406] width 12 height 12
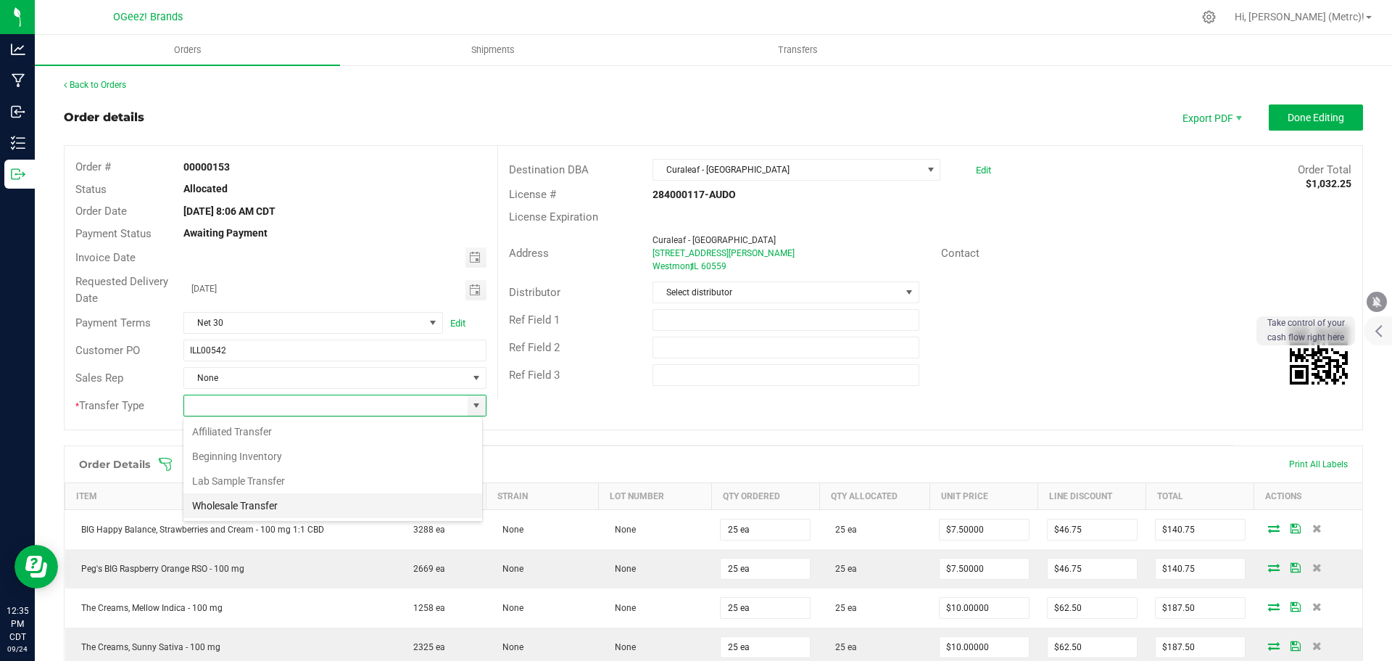
click at [380, 504] on li "Wholesale Transfer" at bounding box center [332, 505] width 299 height 25
type input "Wholesale Transfer"
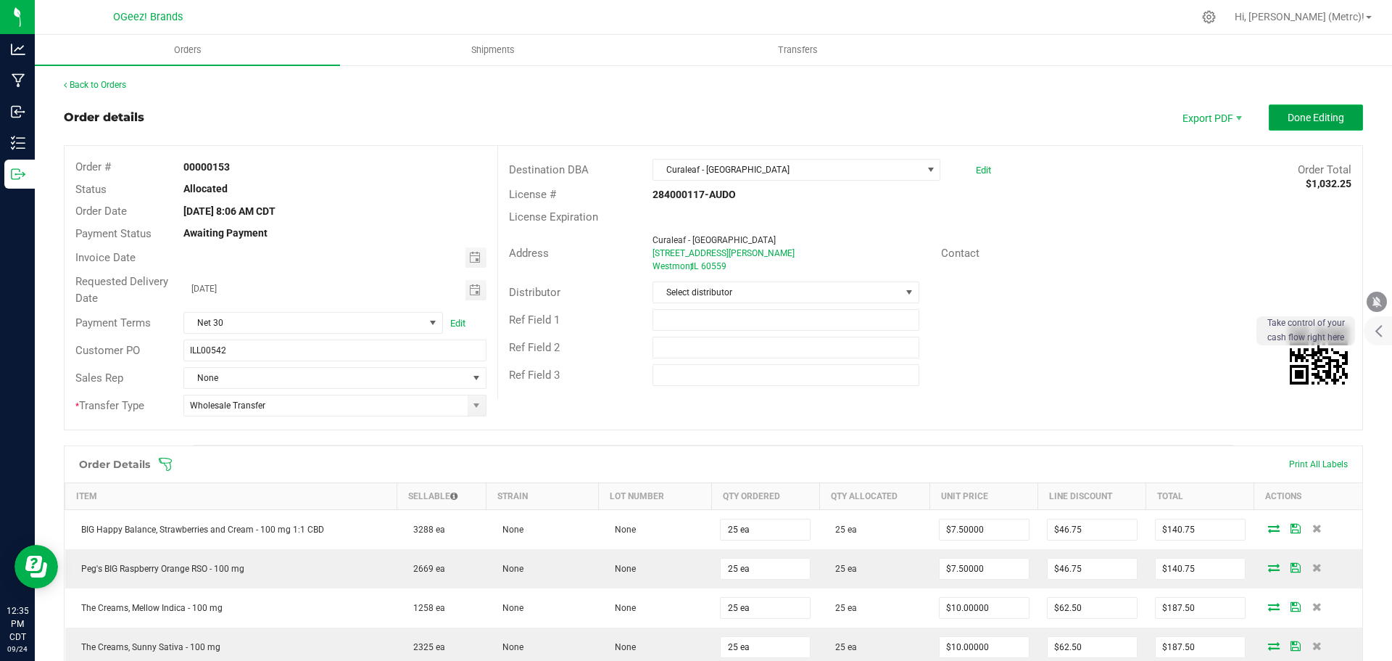
click at [1288, 116] on span "Done Editing" at bounding box center [1316, 118] width 57 height 12
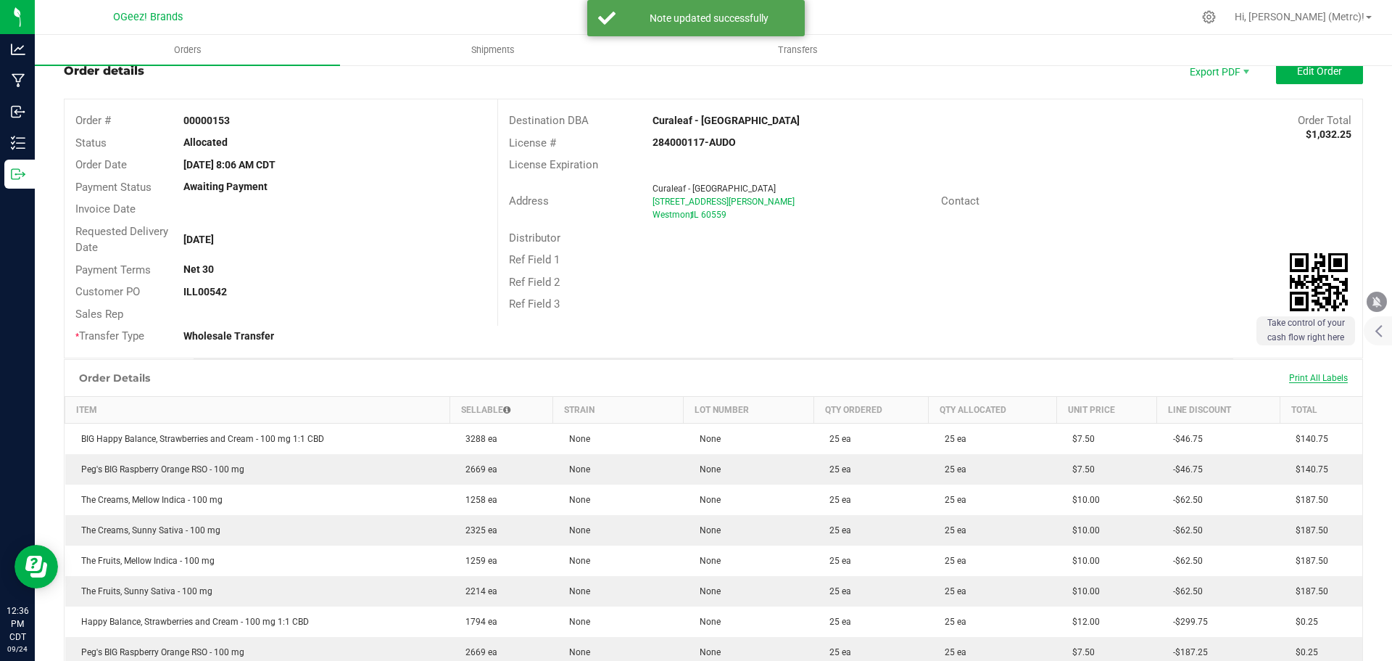
click at [1306, 374] on span "Print All Labels" at bounding box center [1318, 378] width 59 height 10
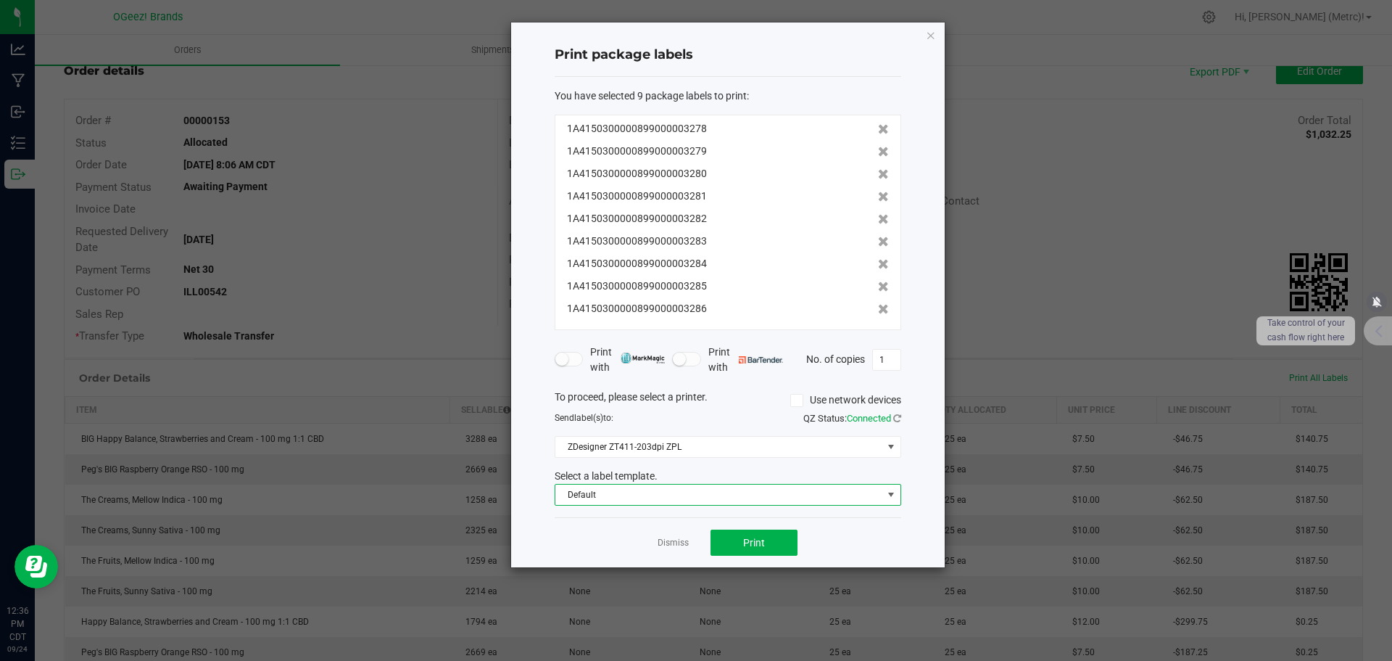
click at [845, 496] on span "Default" at bounding box center [718, 494] width 327 height 20
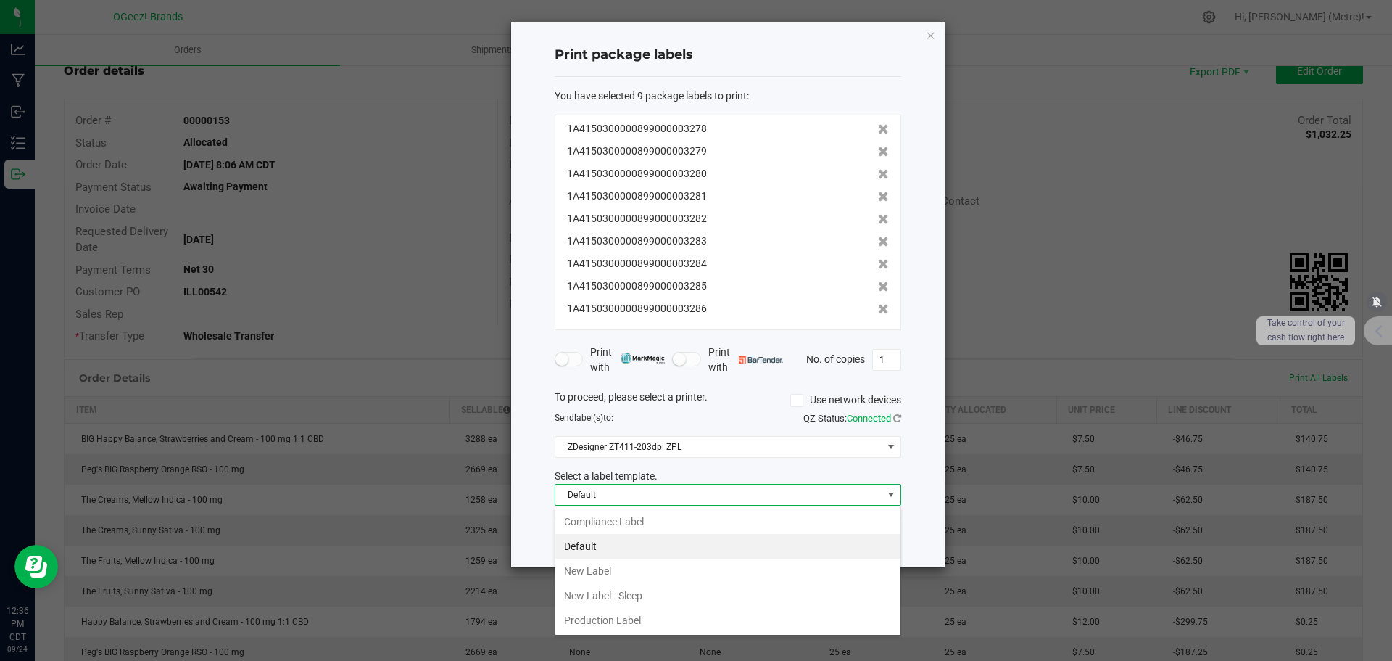
click at [851, 486] on span "Default" at bounding box center [718, 494] width 327 height 20
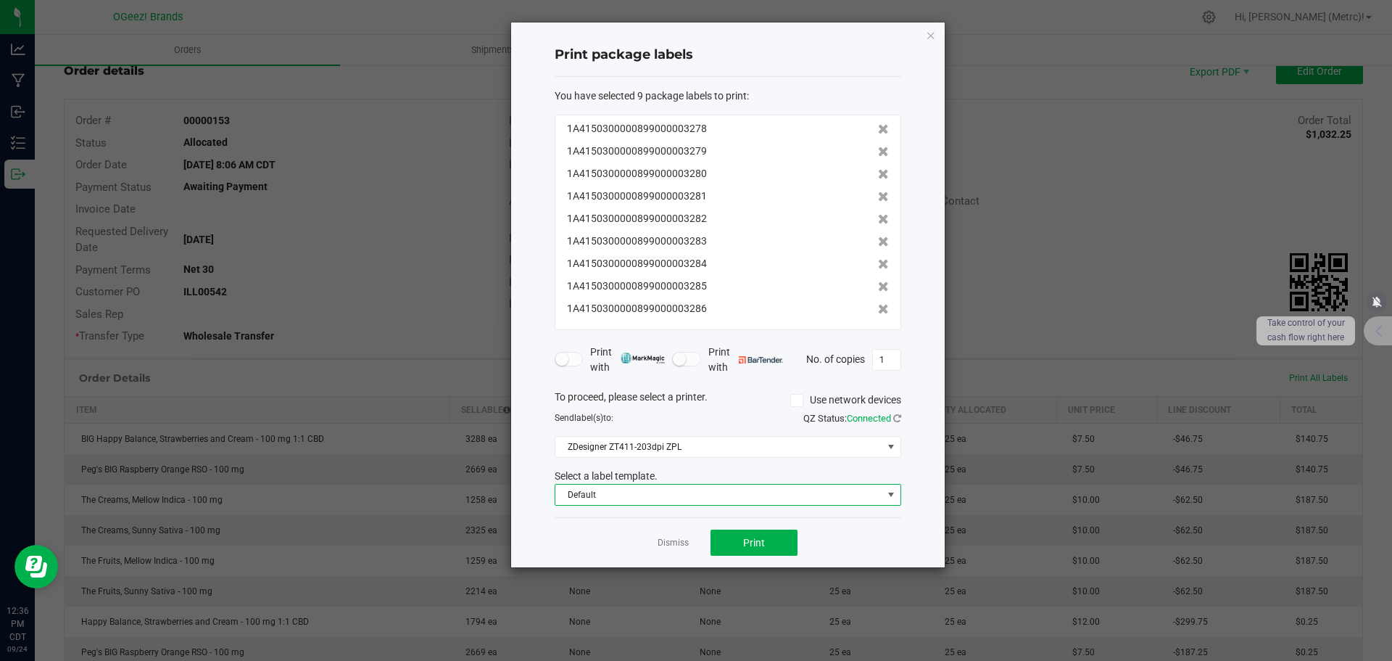
click at [840, 489] on span "Default" at bounding box center [718, 494] width 327 height 20
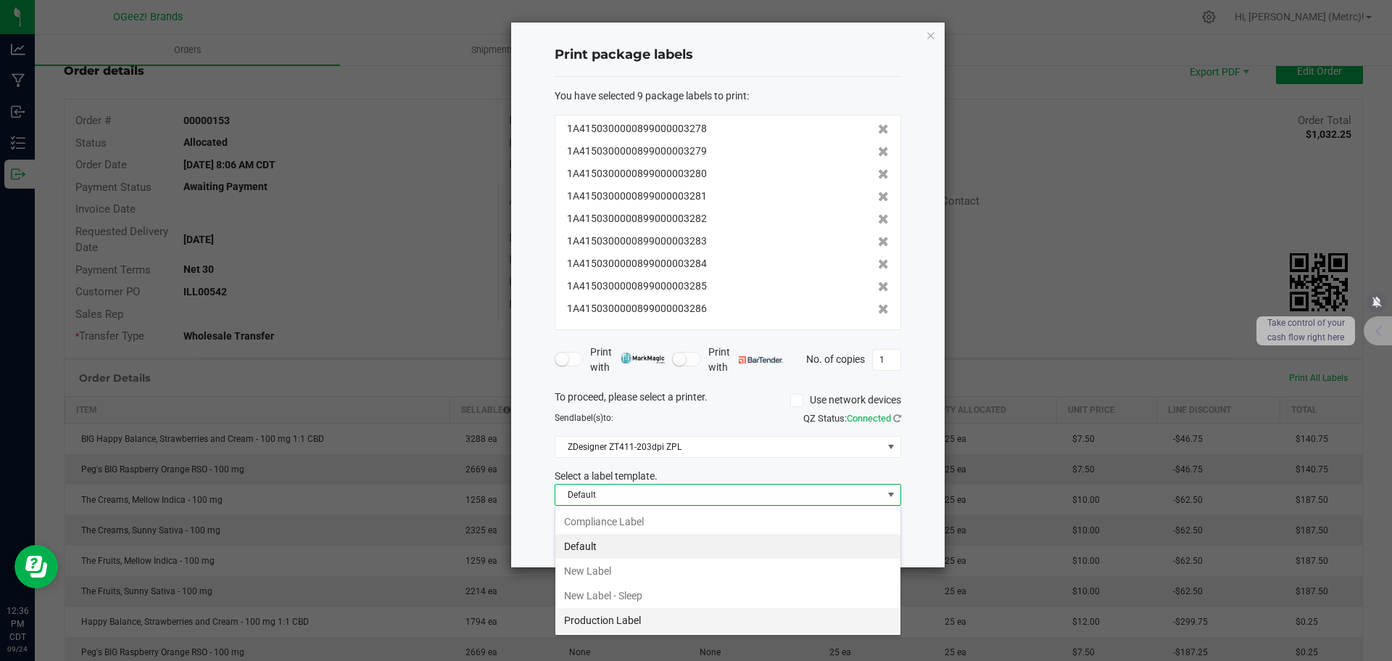
click at [678, 613] on li "Production Label" at bounding box center [727, 620] width 345 height 25
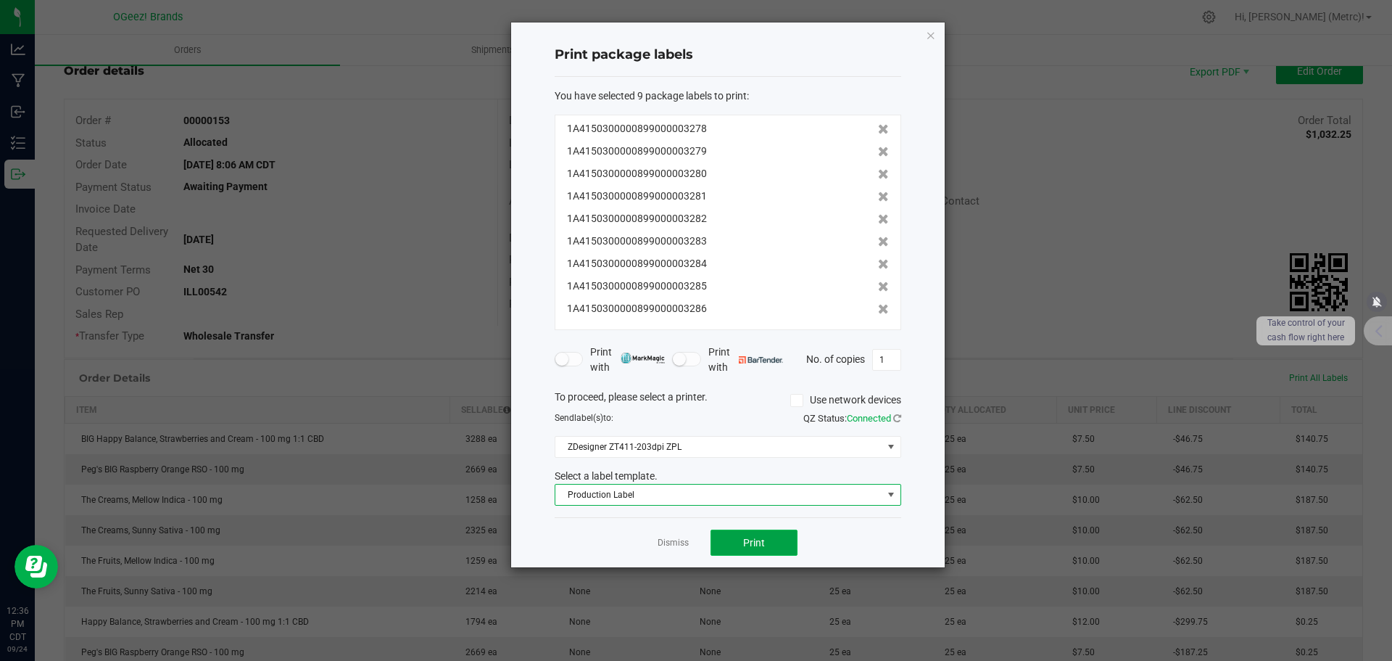
click at [782, 542] on button "Print" at bounding box center [754, 542] width 87 height 26
click at [878, 309] on icon at bounding box center [883, 309] width 11 height 10
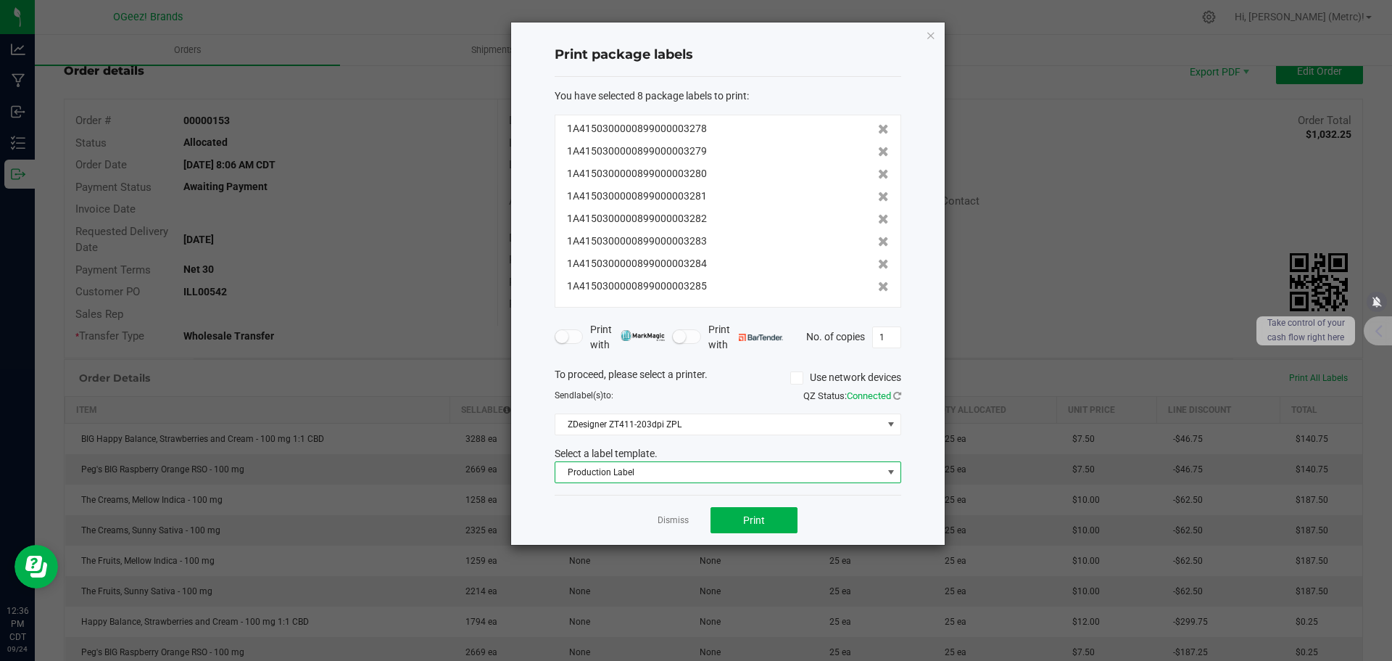
click at [842, 467] on span "Production Label" at bounding box center [718, 472] width 327 height 20
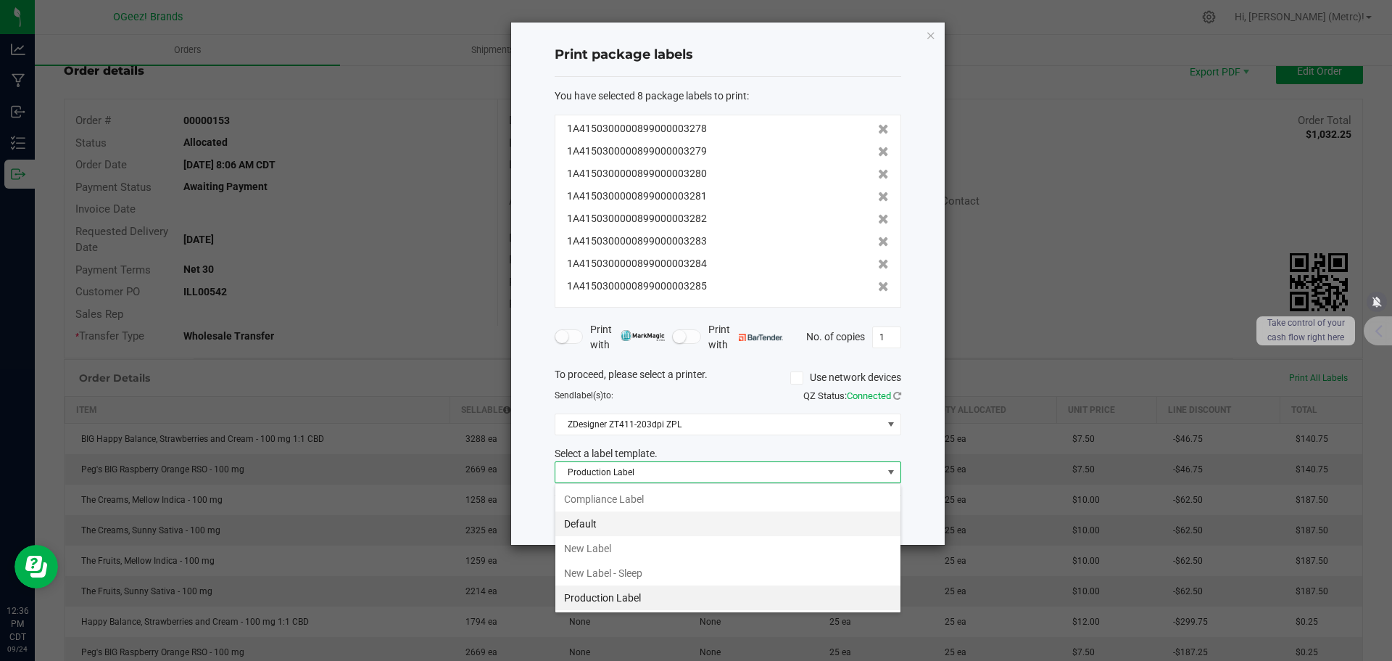
scroll to position [22, 347]
click at [628, 547] on li "New Label" at bounding box center [727, 548] width 345 height 25
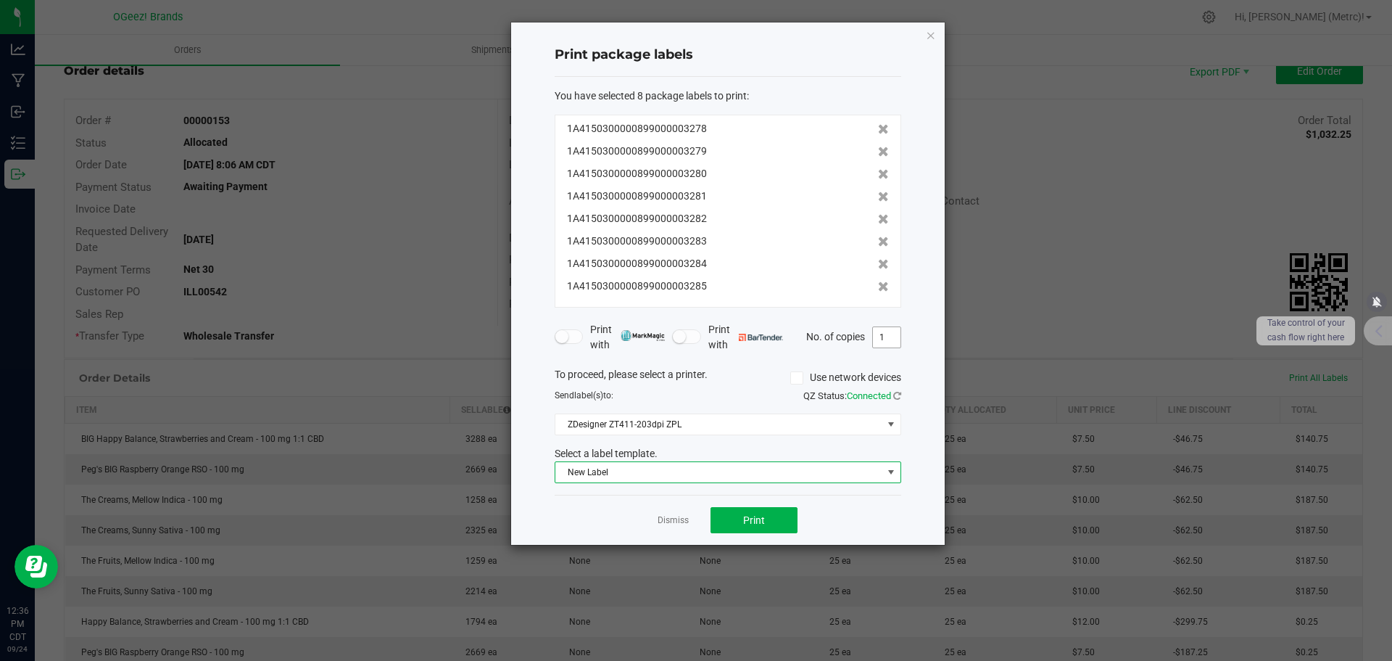
click at [898, 339] on input "1" at bounding box center [887, 337] width 28 height 20
type input "25"
click at [734, 510] on button "Print" at bounding box center [754, 520] width 87 height 26
click at [930, 37] on icon "button" at bounding box center [931, 34] width 10 height 17
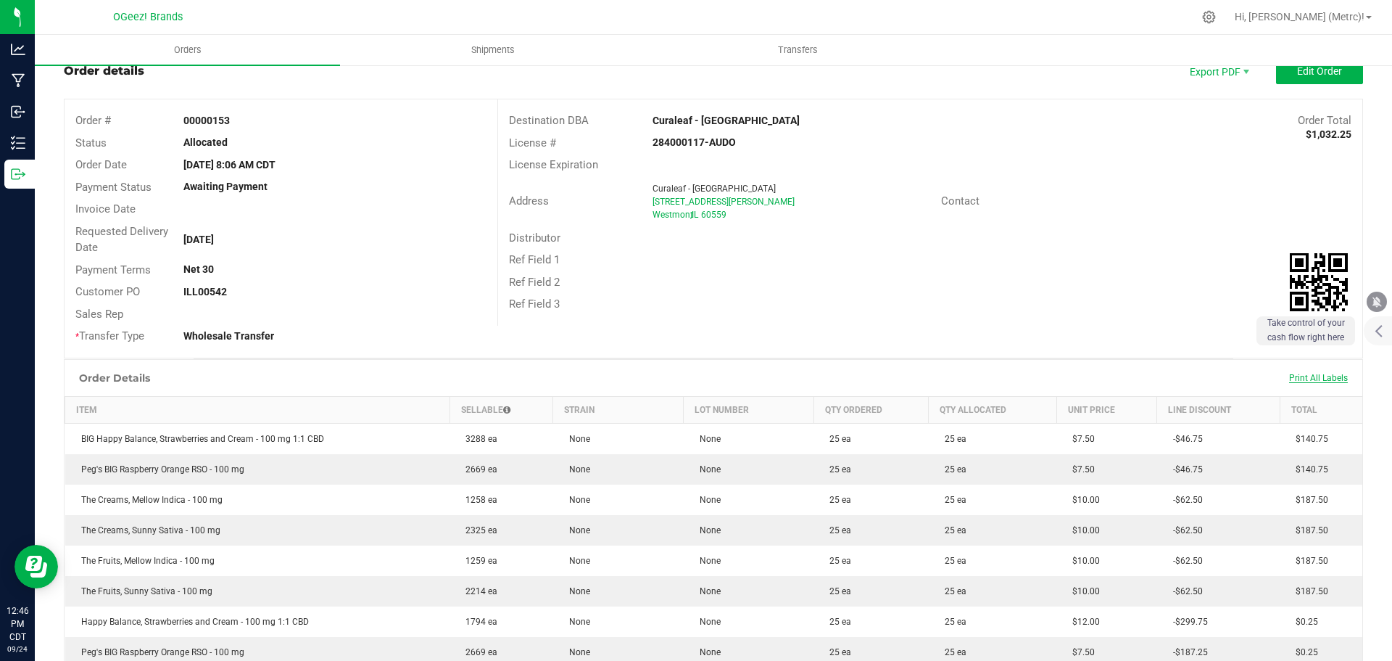
click at [1307, 377] on span "Print All Labels" at bounding box center [1318, 378] width 59 height 10
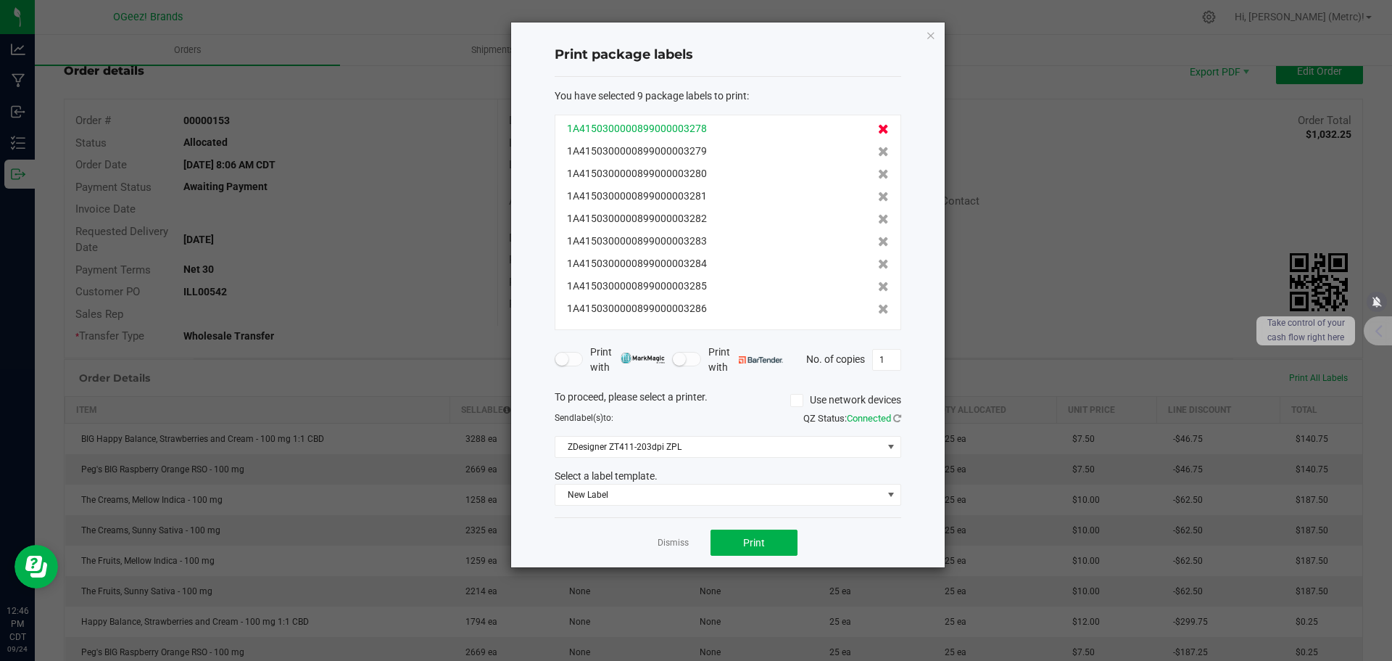
click at [878, 126] on icon at bounding box center [883, 129] width 11 height 10
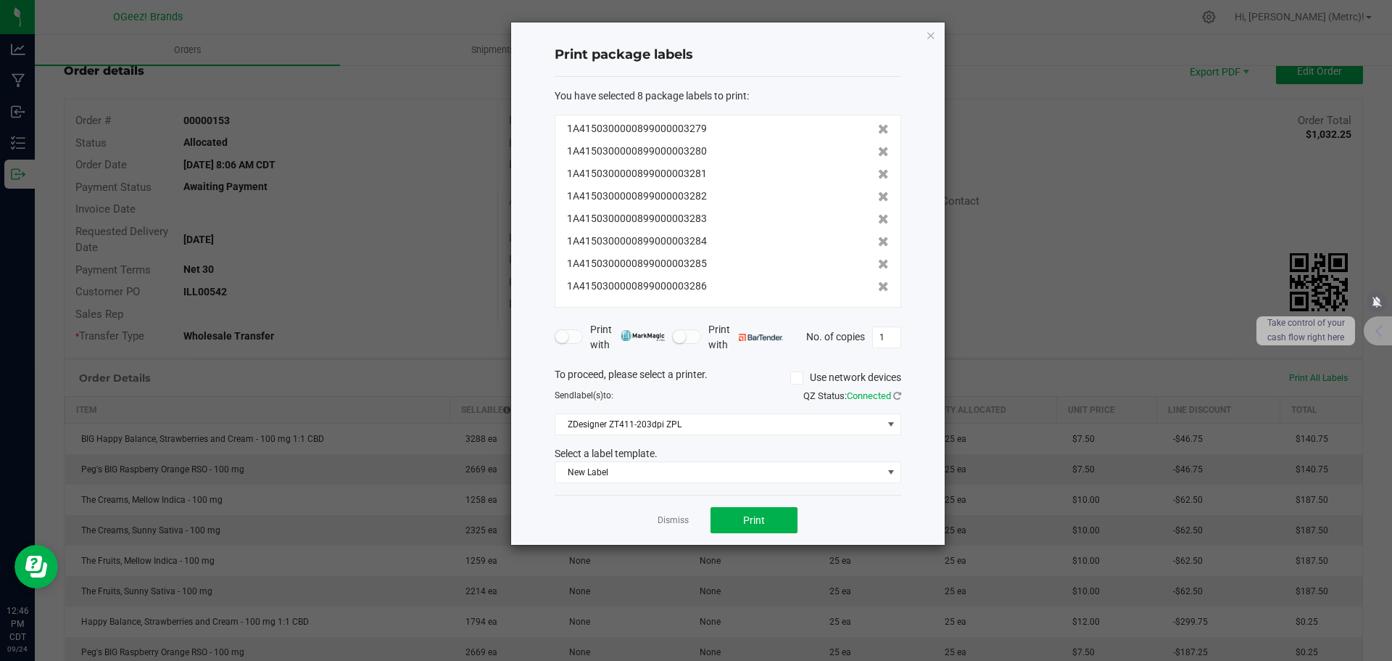
click at [878, 126] on icon at bounding box center [883, 129] width 11 height 10
click at [878, 146] on icon at bounding box center [883, 151] width 11 height 10
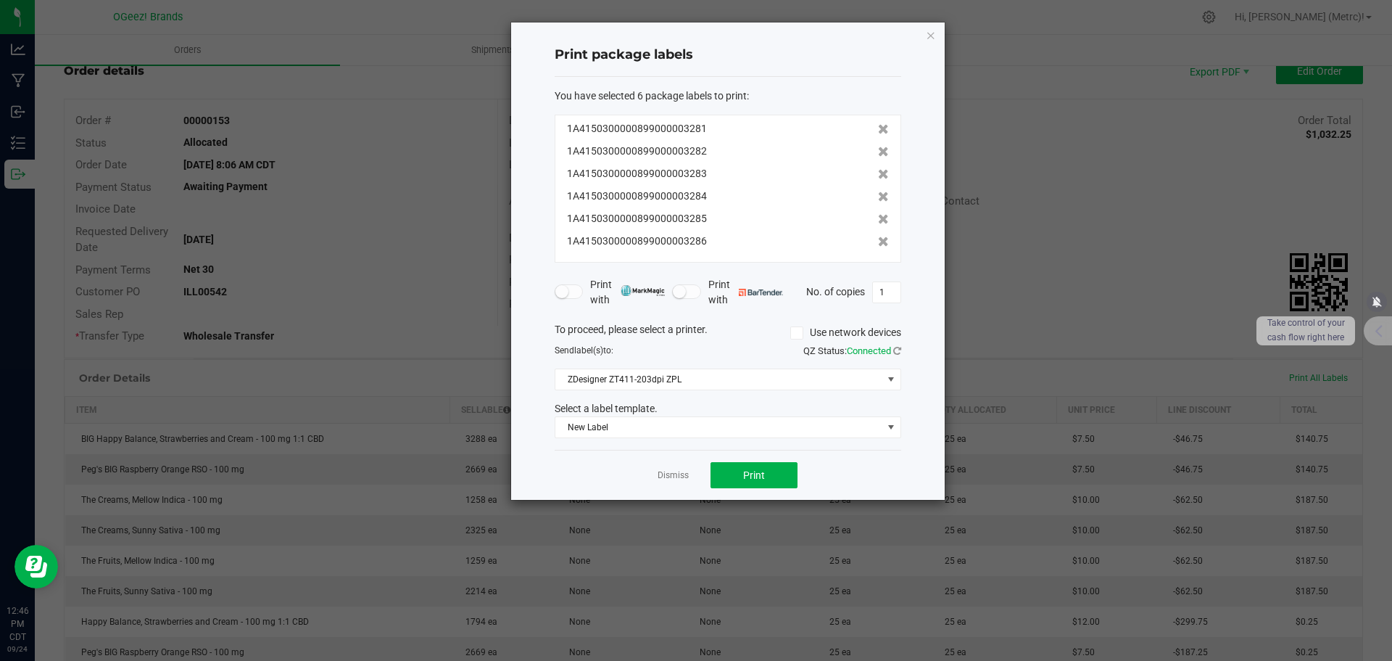
click at [878, 126] on icon at bounding box center [883, 129] width 11 height 10
click at [878, 146] on icon at bounding box center [883, 151] width 11 height 10
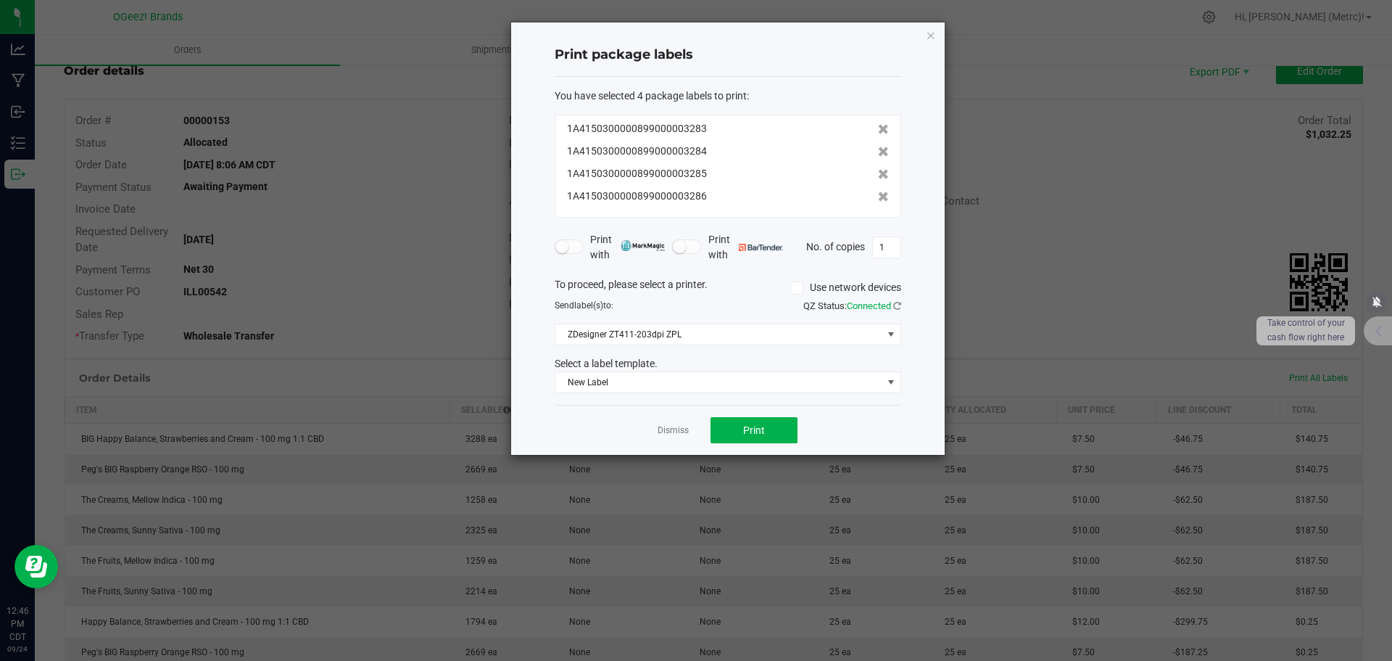
click at [878, 126] on icon at bounding box center [883, 129] width 11 height 10
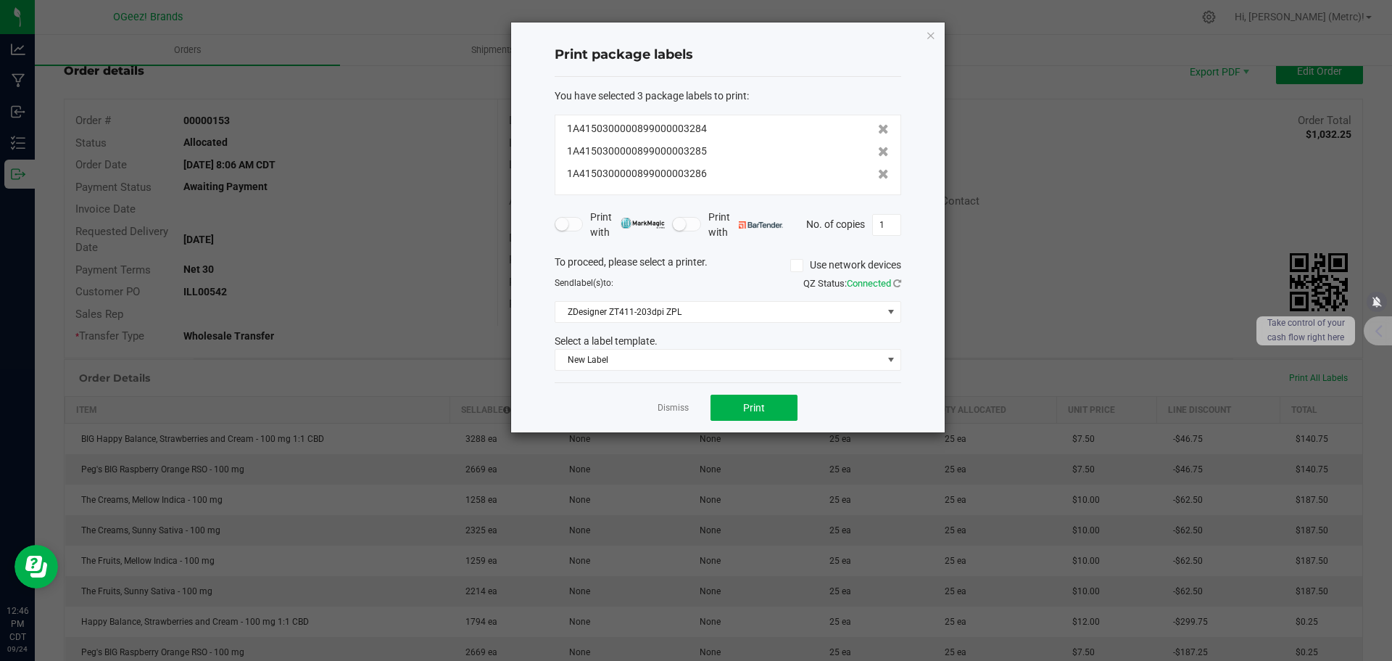
click at [878, 126] on icon at bounding box center [883, 129] width 11 height 10
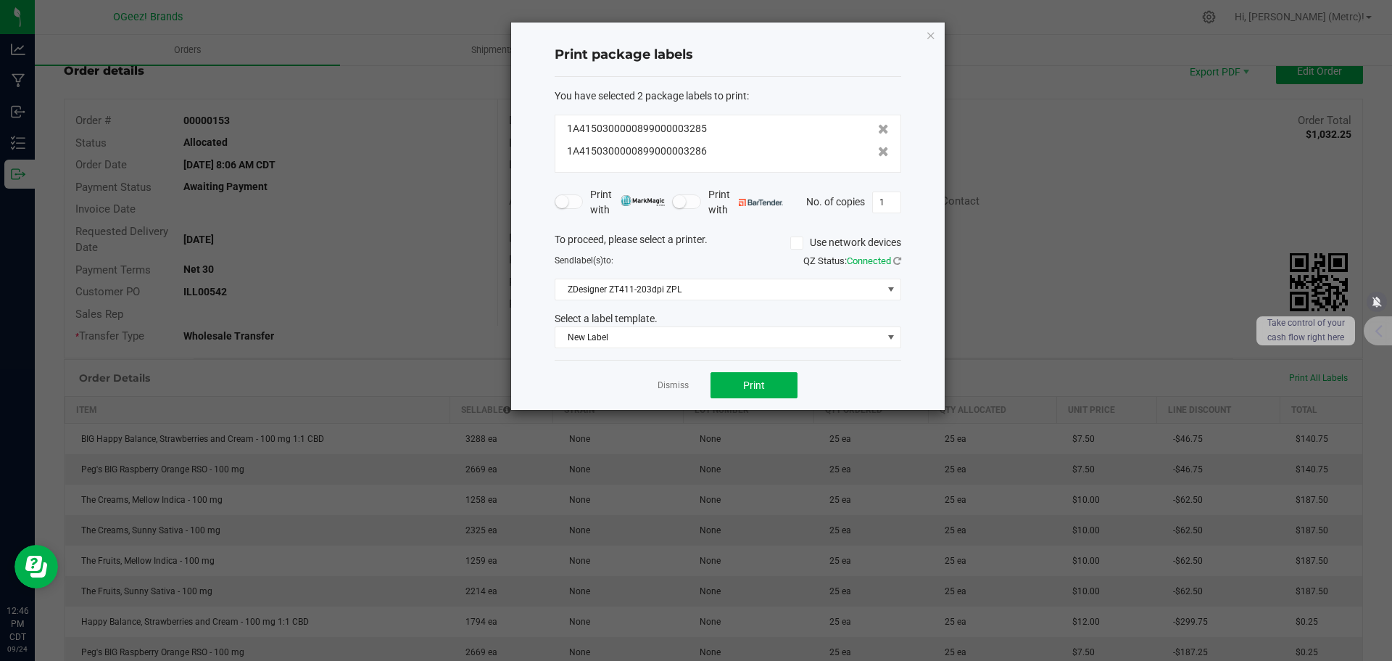
click at [878, 126] on icon at bounding box center [883, 129] width 11 height 10
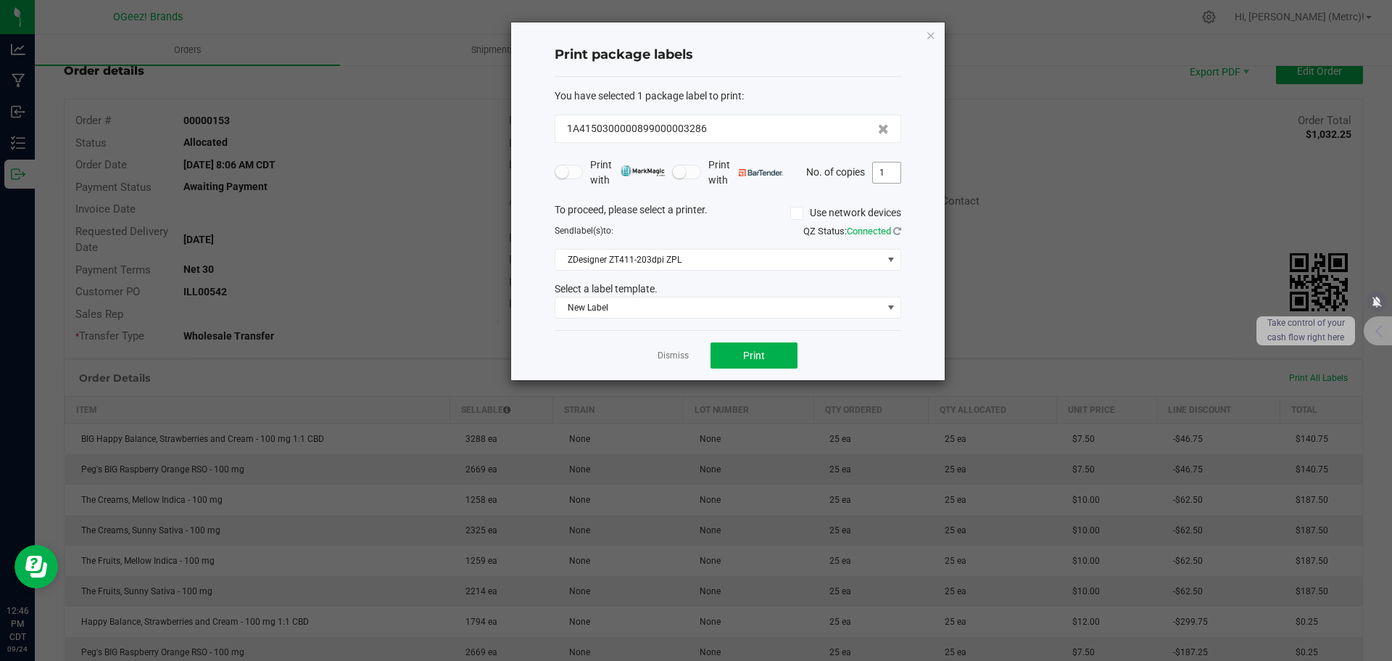
click at [896, 168] on input "1" at bounding box center [887, 172] width 28 height 20
type input "25"
click at [848, 303] on span "New Label" at bounding box center [718, 307] width 327 height 20
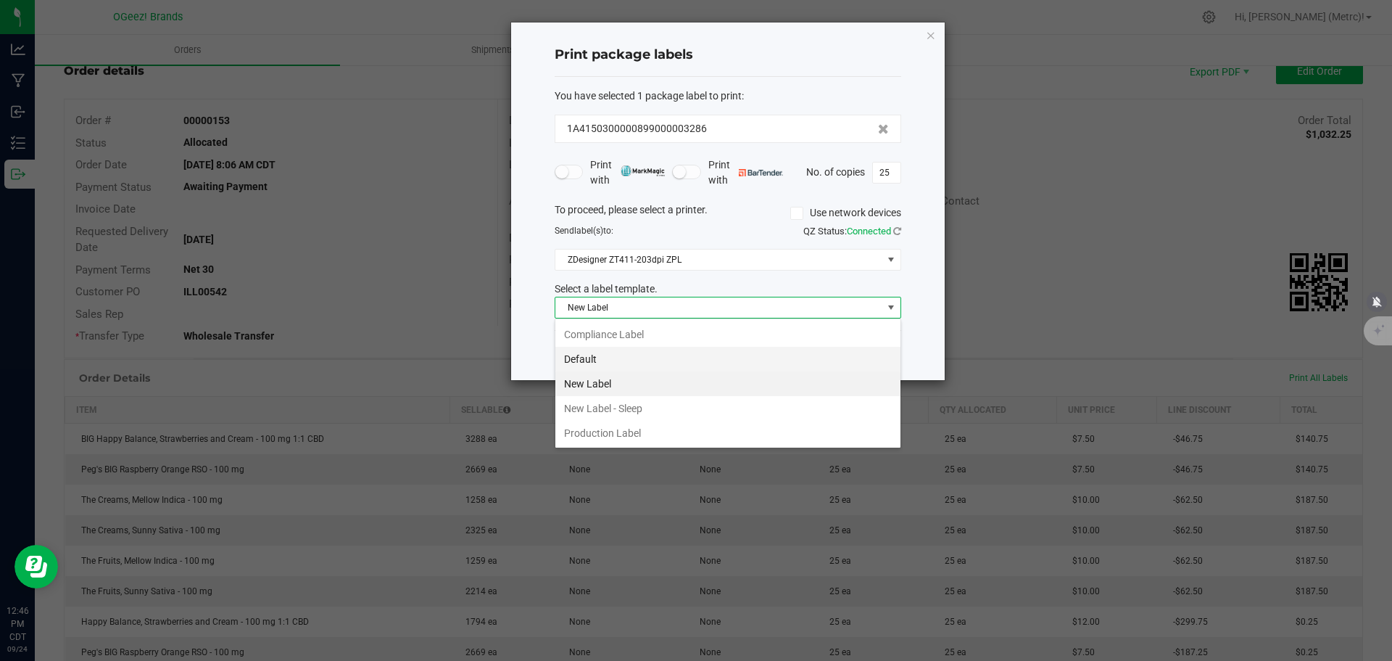
click at [669, 359] on li "Default" at bounding box center [727, 359] width 345 height 25
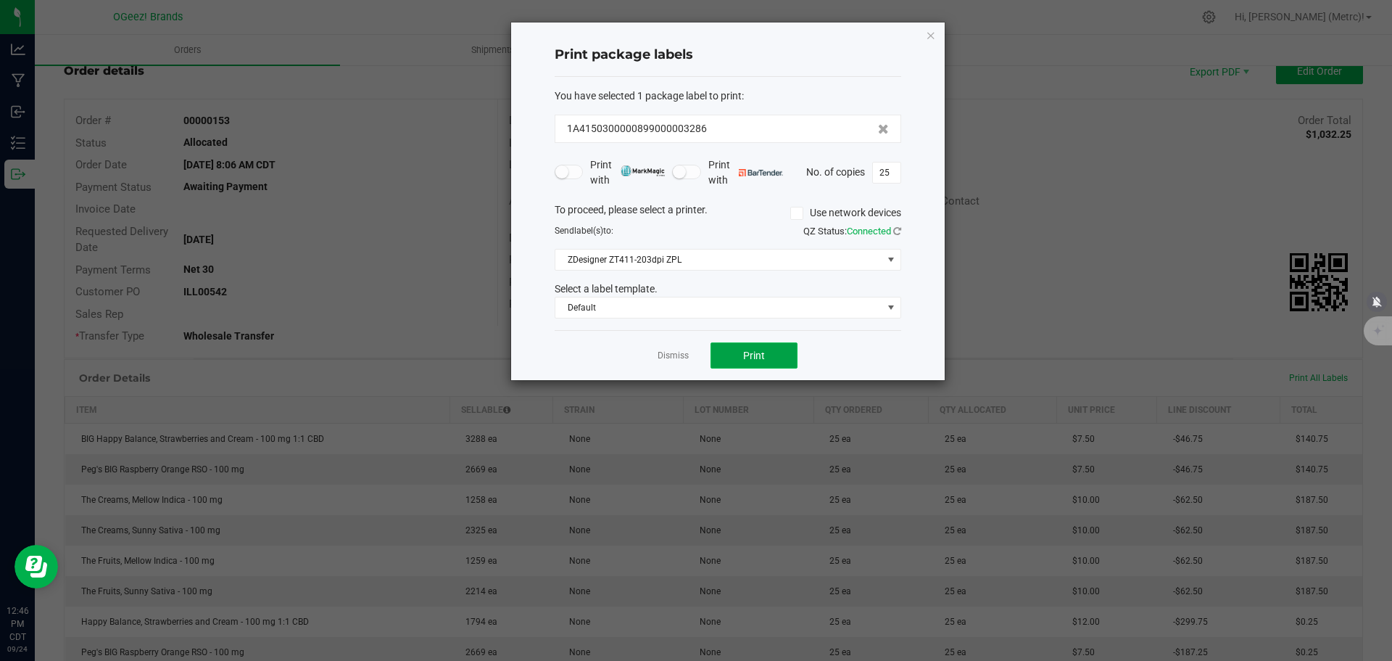
click at [787, 359] on button "Print" at bounding box center [754, 355] width 87 height 26
click at [932, 32] on icon "button" at bounding box center [931, 34] width 10 height 17
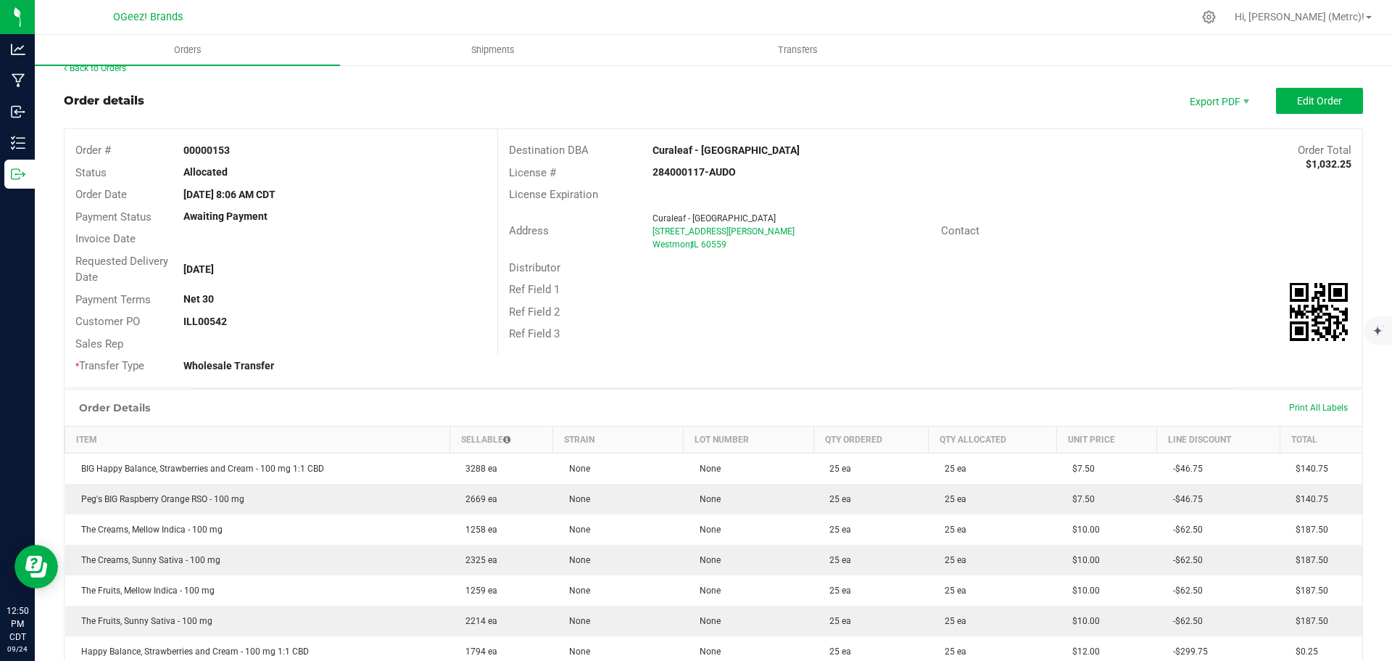
scroll to position [0, 0]
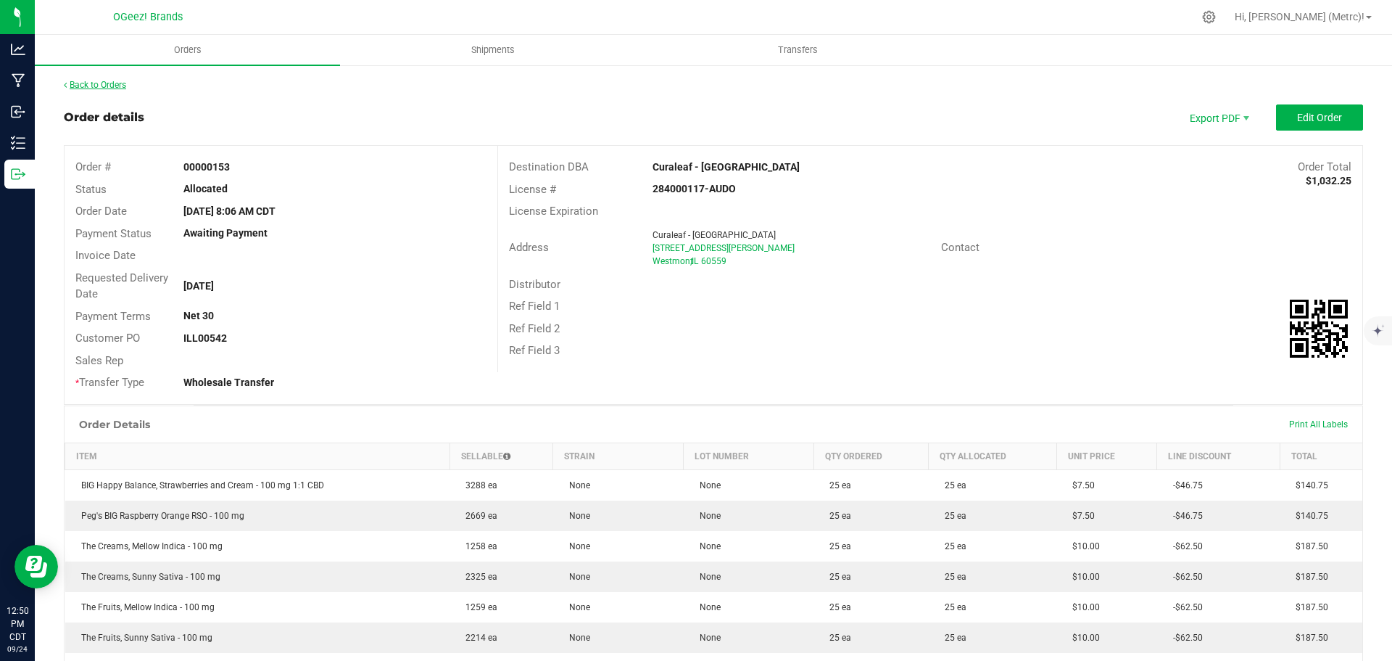
click at [104, 83] on link "Back to Orders" at bounding box center [95, 85] width 62 height 10
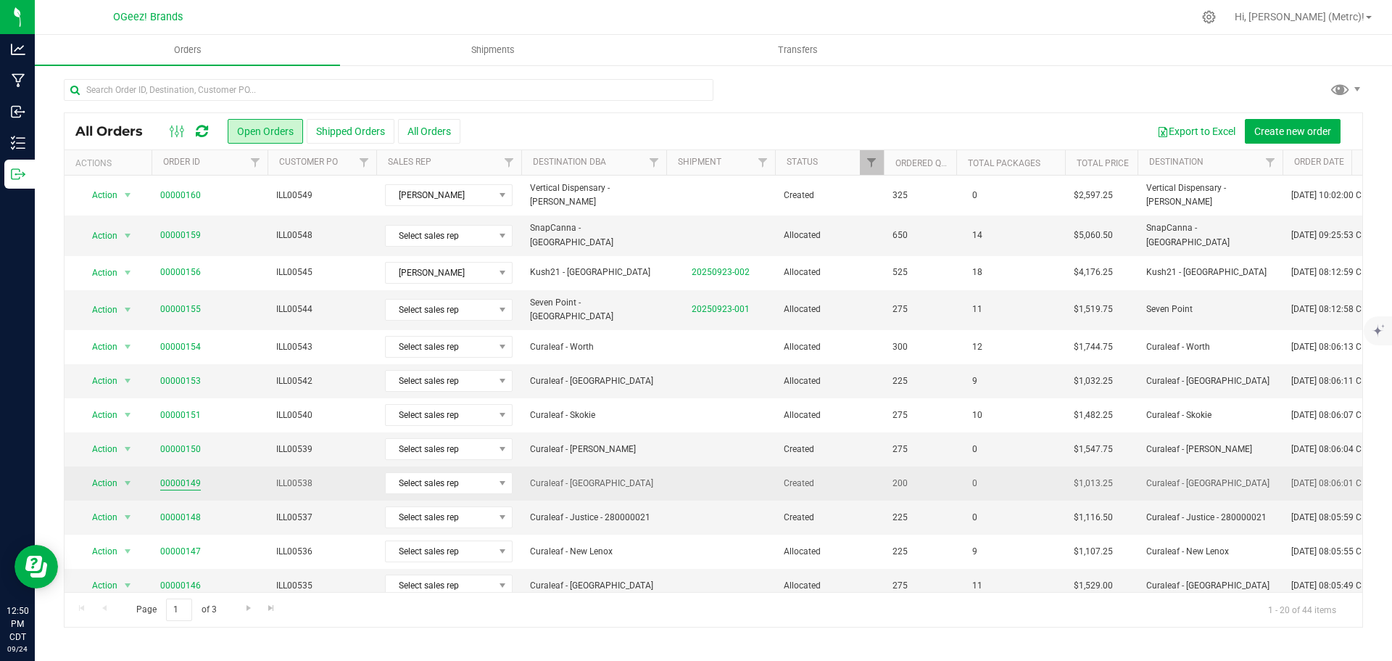
click at [180, 476] on link "00000149" at bounding box center [180, 483] width 41 height 14
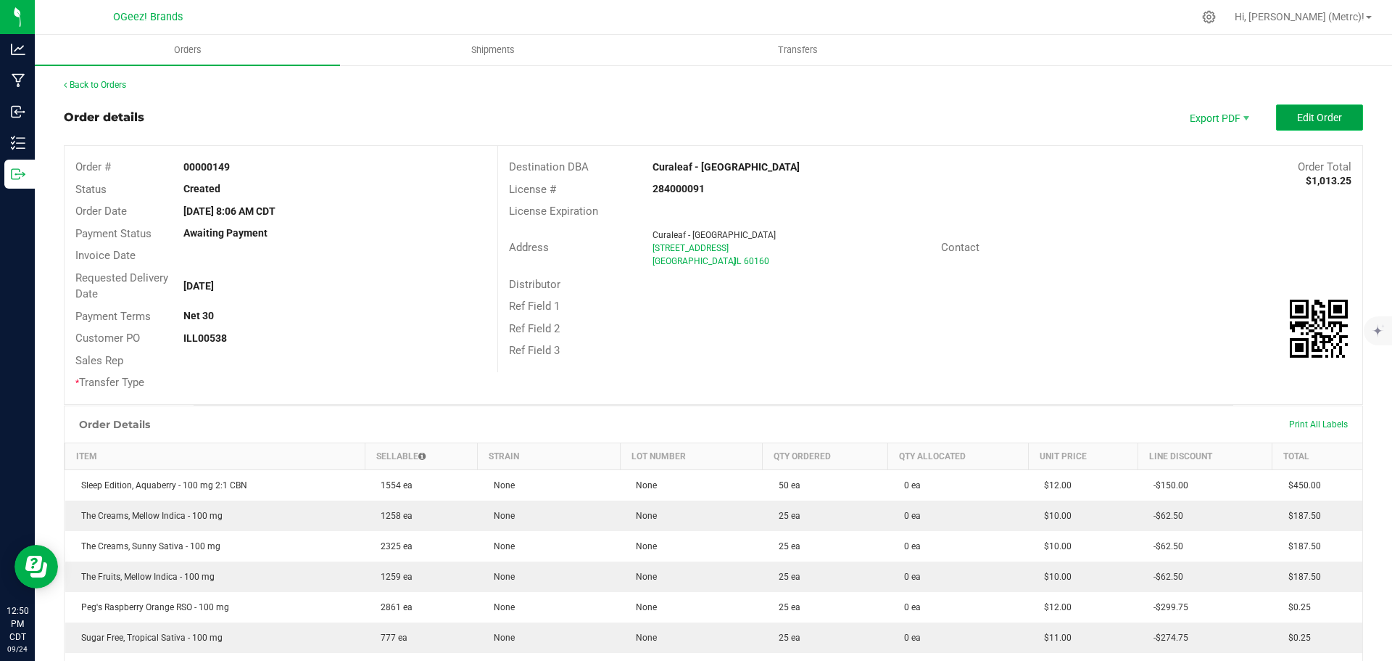
click at [1312, 108] on button "Edit Order" at bounding box center [1319, 117] width 87 height 26
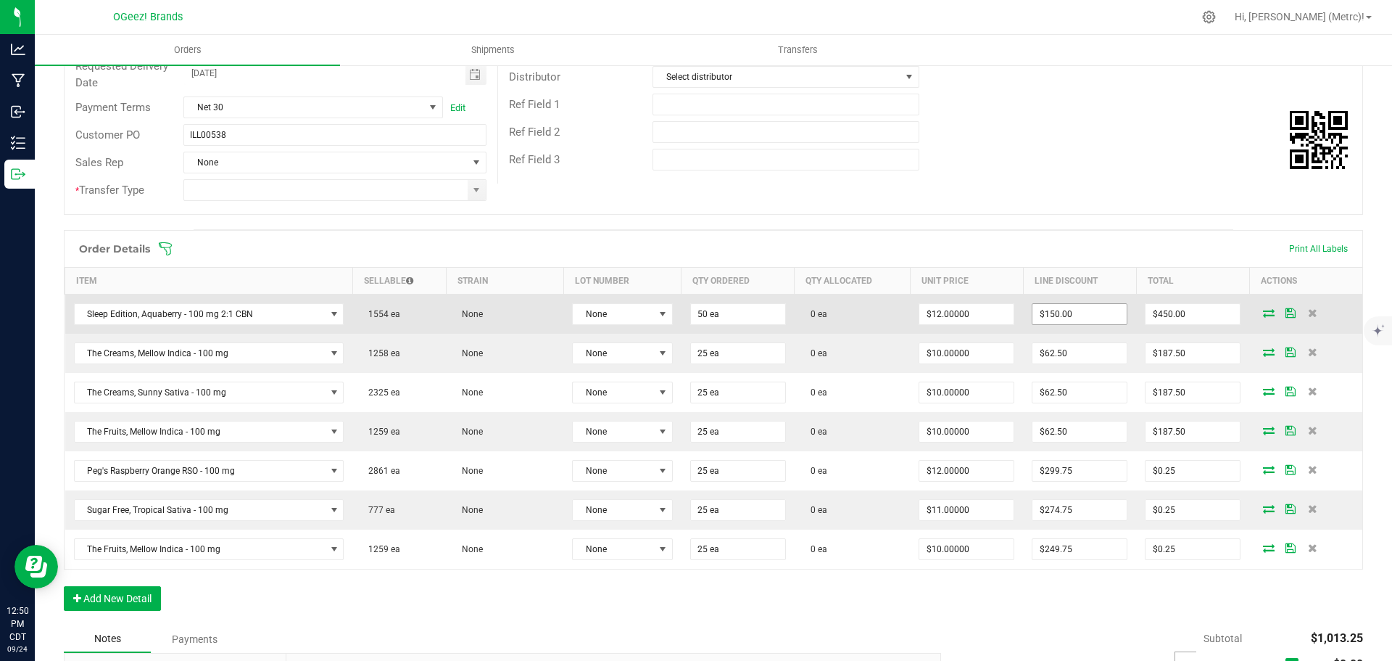
scroll to position [218, 0]
click at [1263, 314] on icon at bounding box center [1269, 310] width 12 height 9
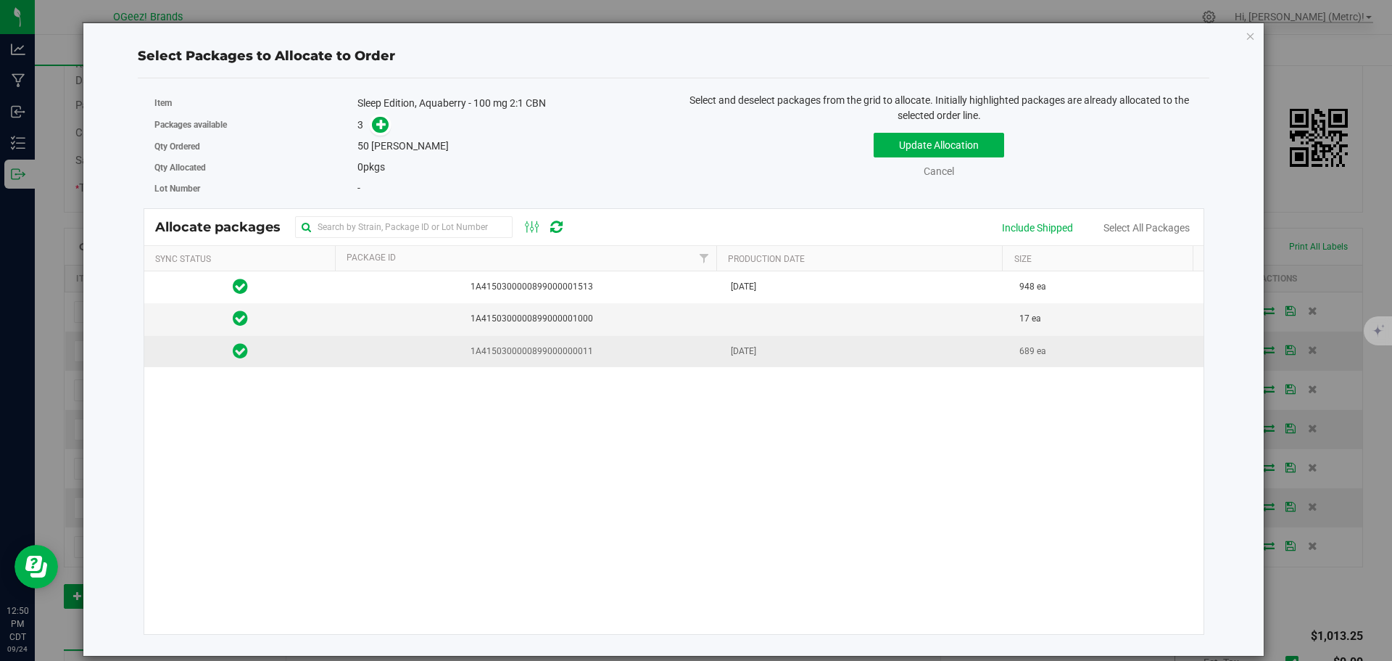
drag, startPoint x: 656, startPoint y: 350, endPoint x: 625, endPoint y: 345, distance: 30.8
click at [656, 350] on span "1A4150300000899000000011" at bounding box center [529, 351] width 368 height 14
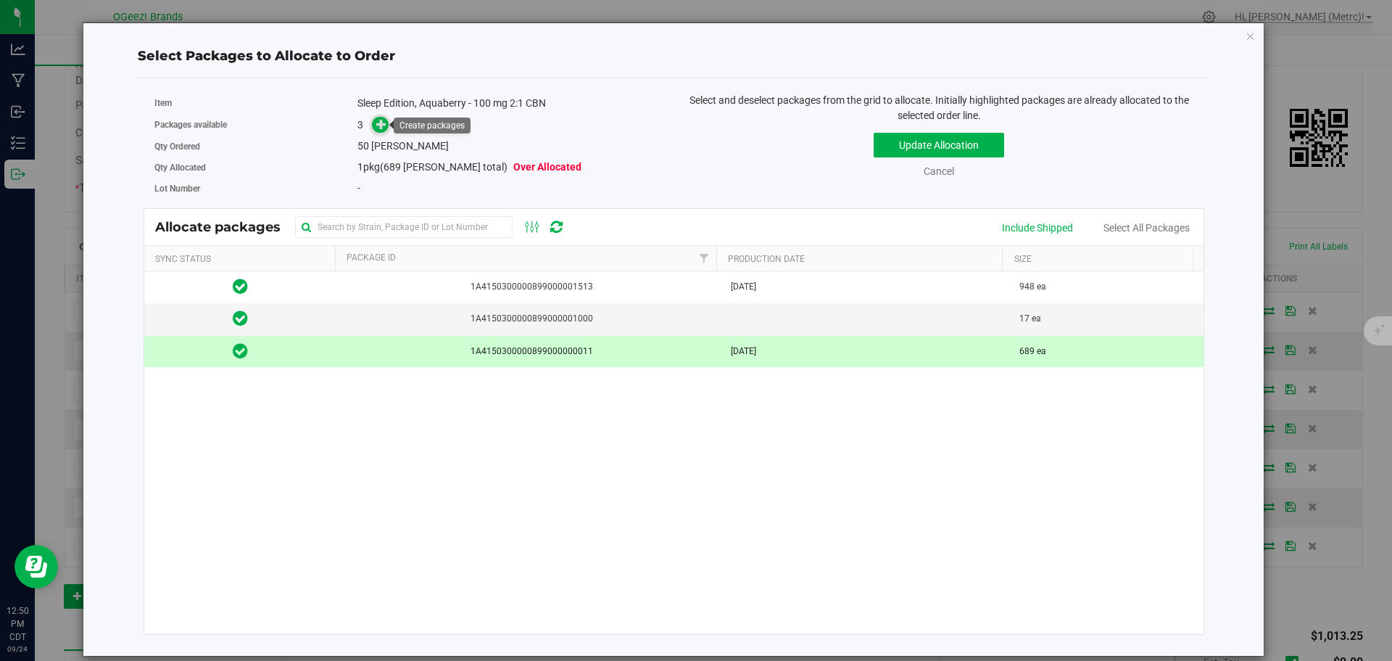
click at [384, 123] on icon at bounding box center [381, 123] width 11 height 11
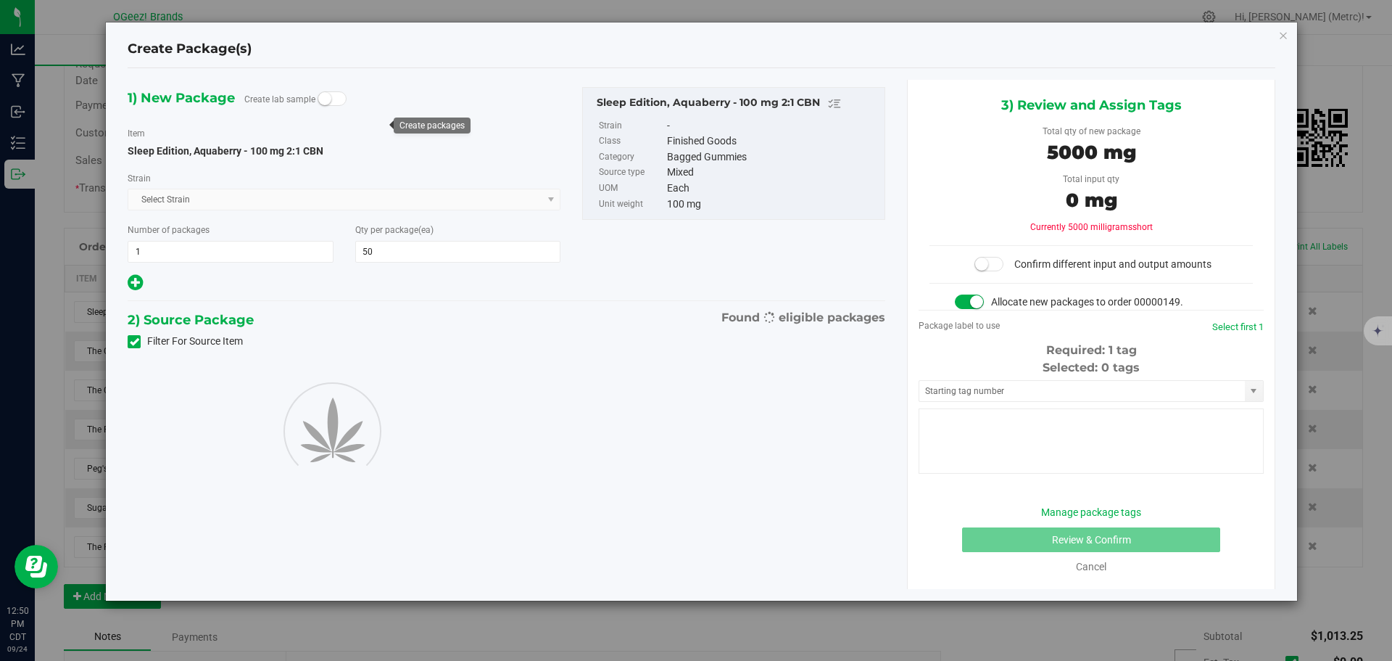
type input "50"
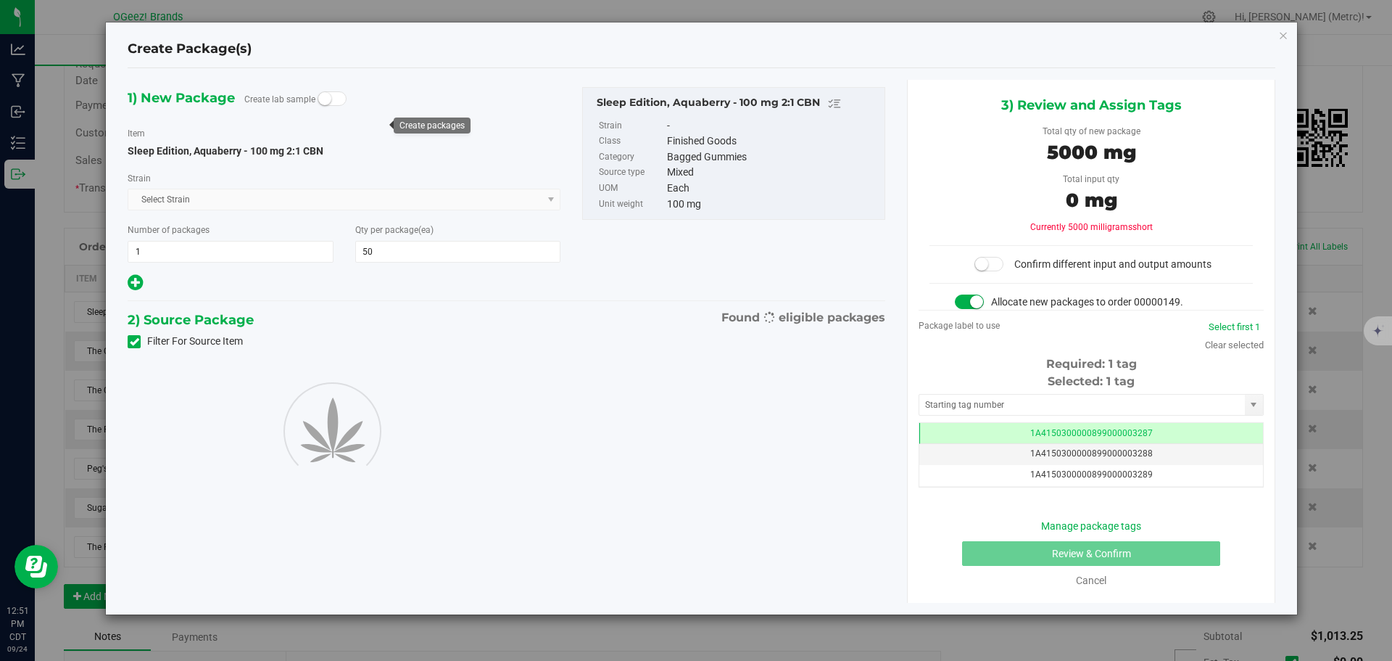
scroll to position [0, -1]
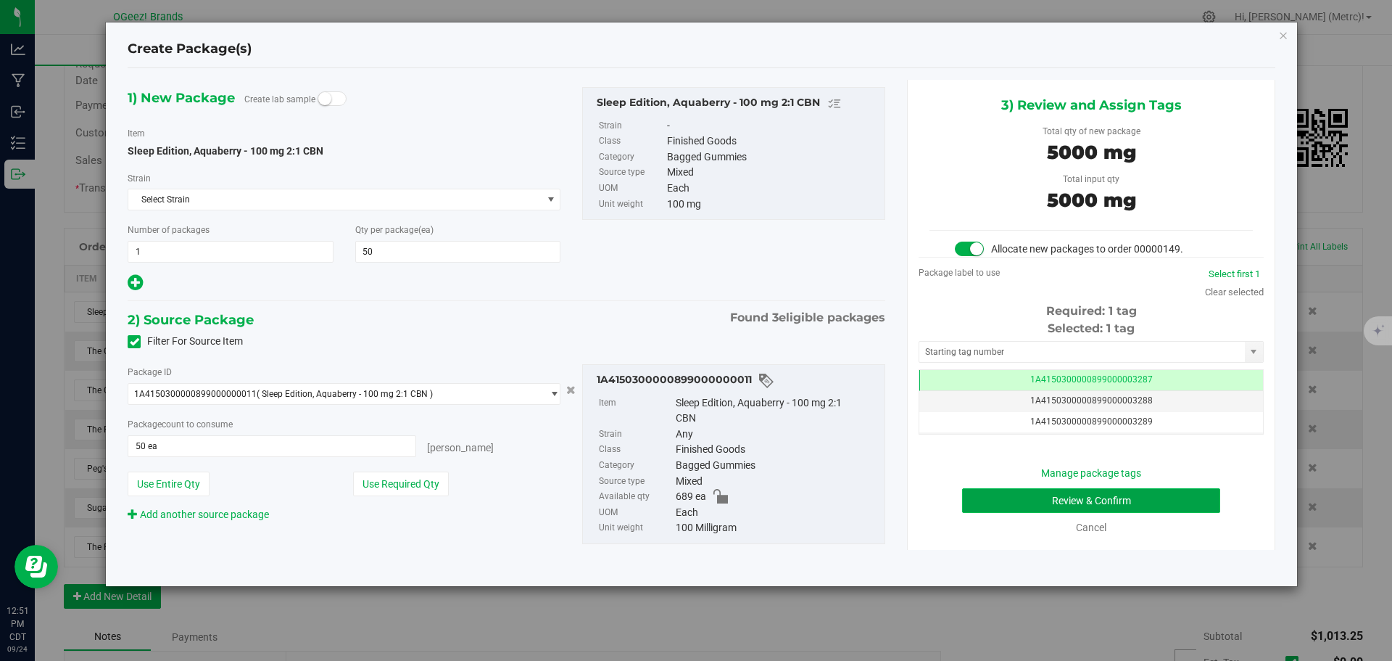
click at [1153, 497] on button "Review & Confirm" at bounding box center [1091, 500] width 258 height 25
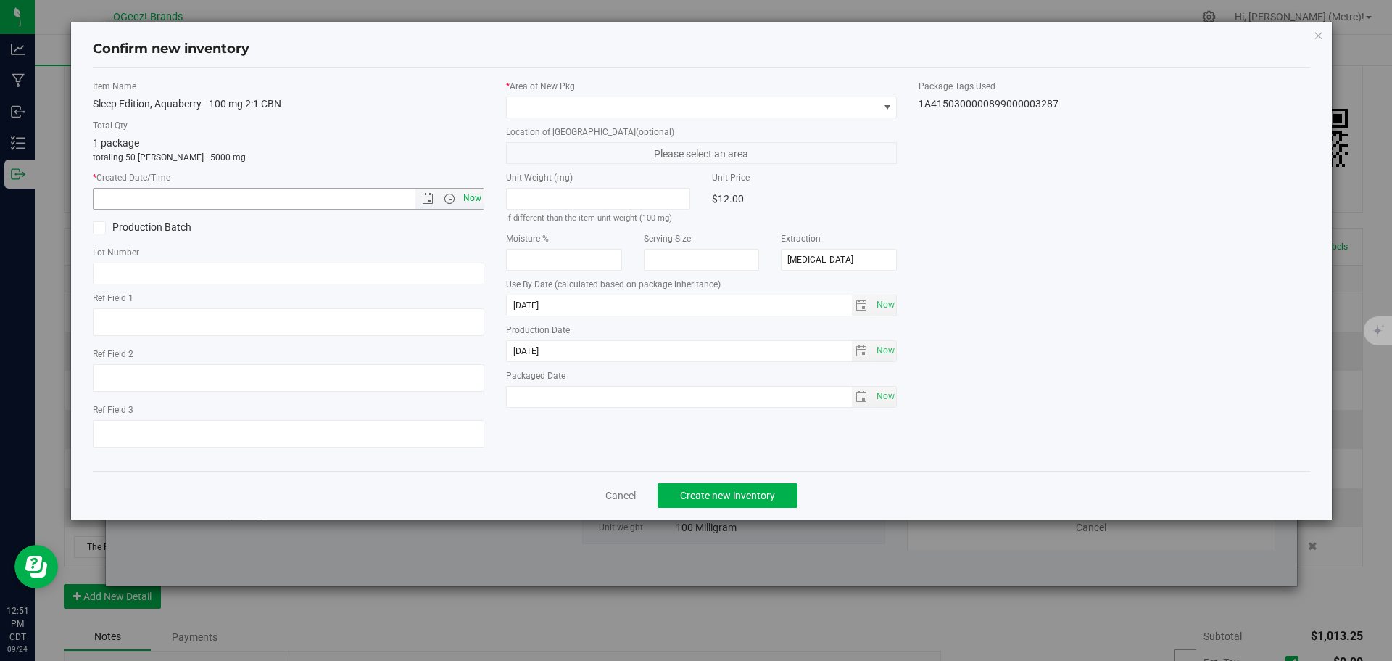
click at [480, 203] on span "Now" at bounding box center [472, 198] width 25 height 21
type input "[DATE] 12:51 PM"
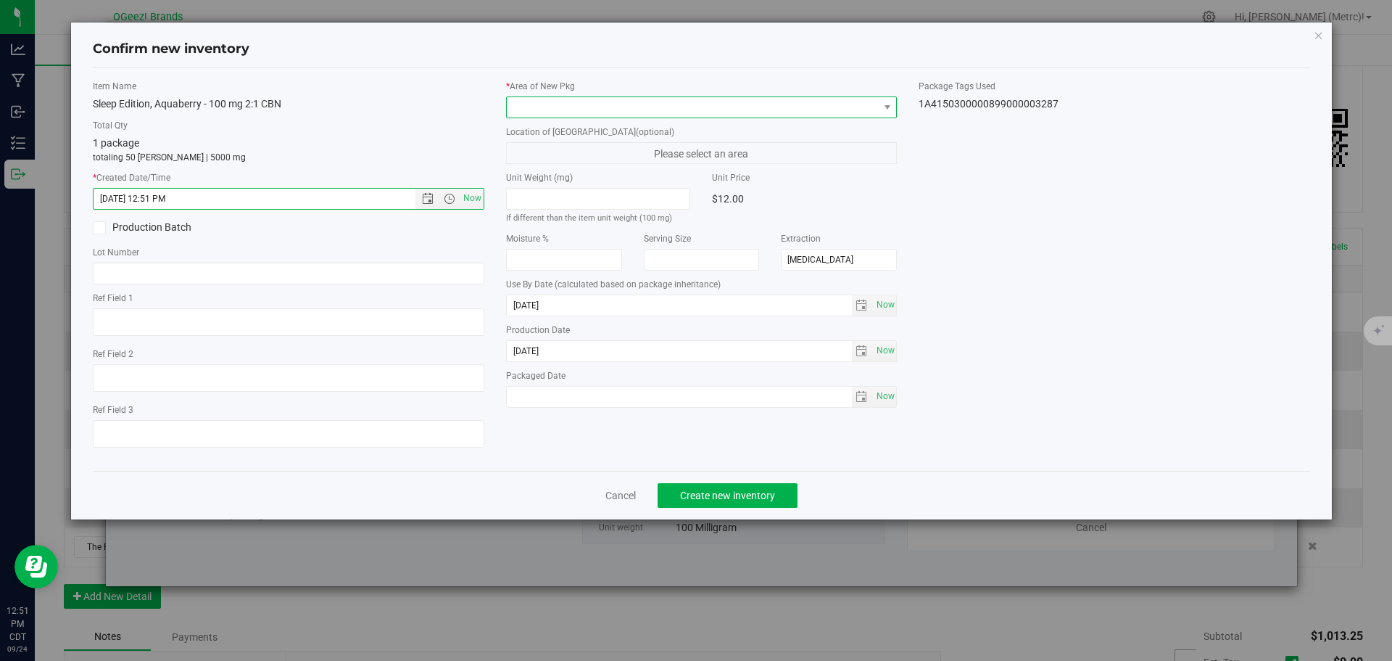
click at [573, 111] on span at bounding box center [693, 107] width 372 height 20
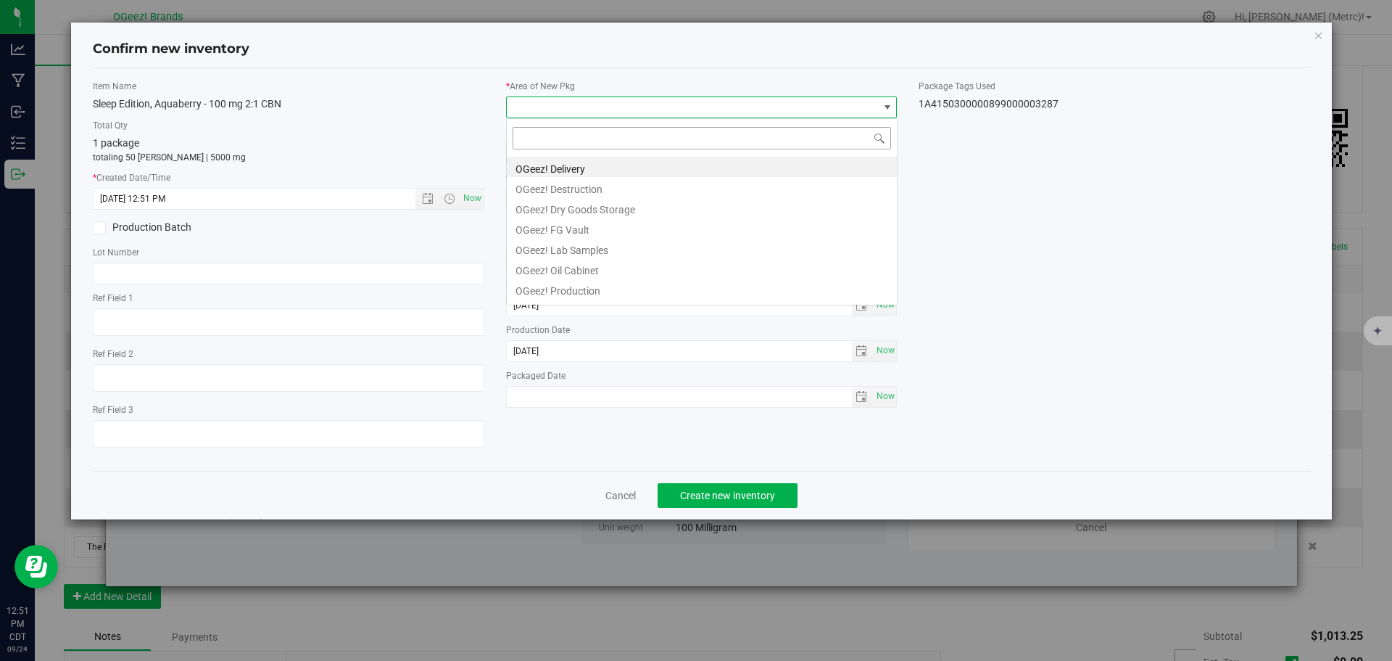
scroll to position [72490, 72120]
click at [593, 169] on li "OGeez! Delivery" at bounding box center [702, 167] width 390 height 20
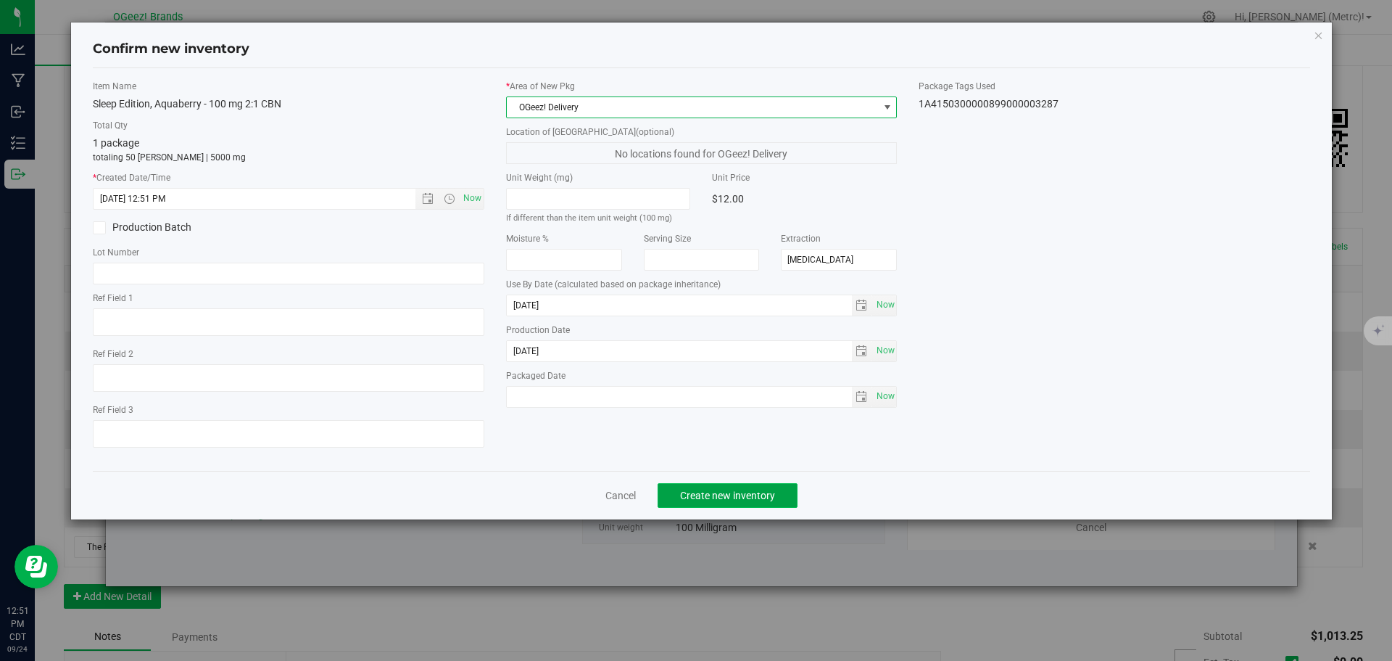
click at [707, 498] on span "Create new inventory" at bounding box center [727, 495] width 95 height 12
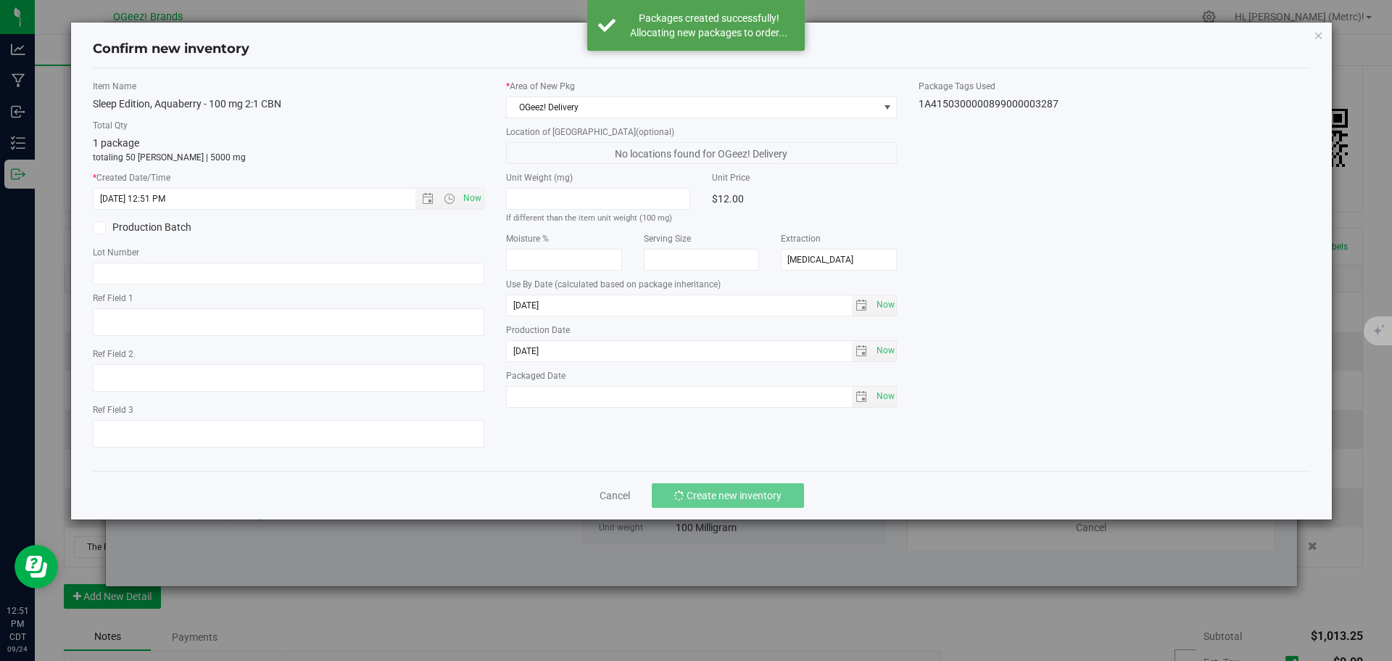
click at [706, 474] on div "Cancel Create new inventory" at bounding box center [702, 495] width 1218 height 49
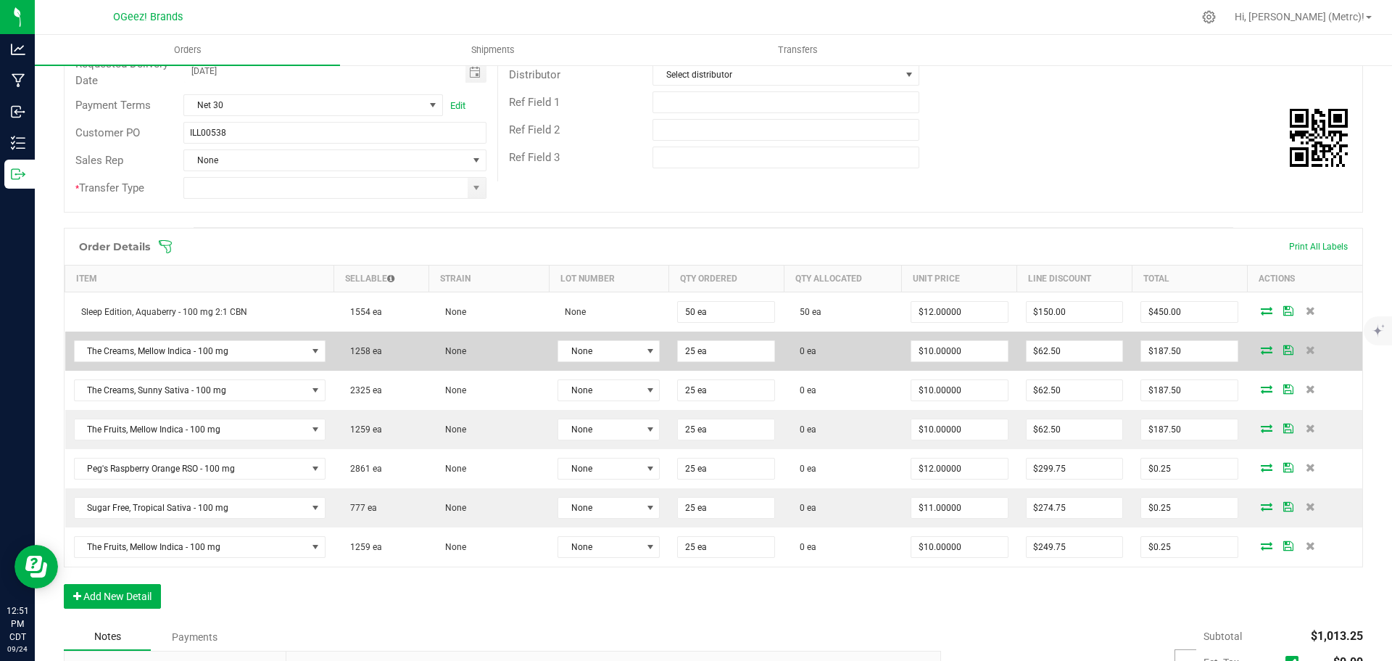
click at [1261, 350] on icon at bounding box center [1267, 349] width 12 height 9
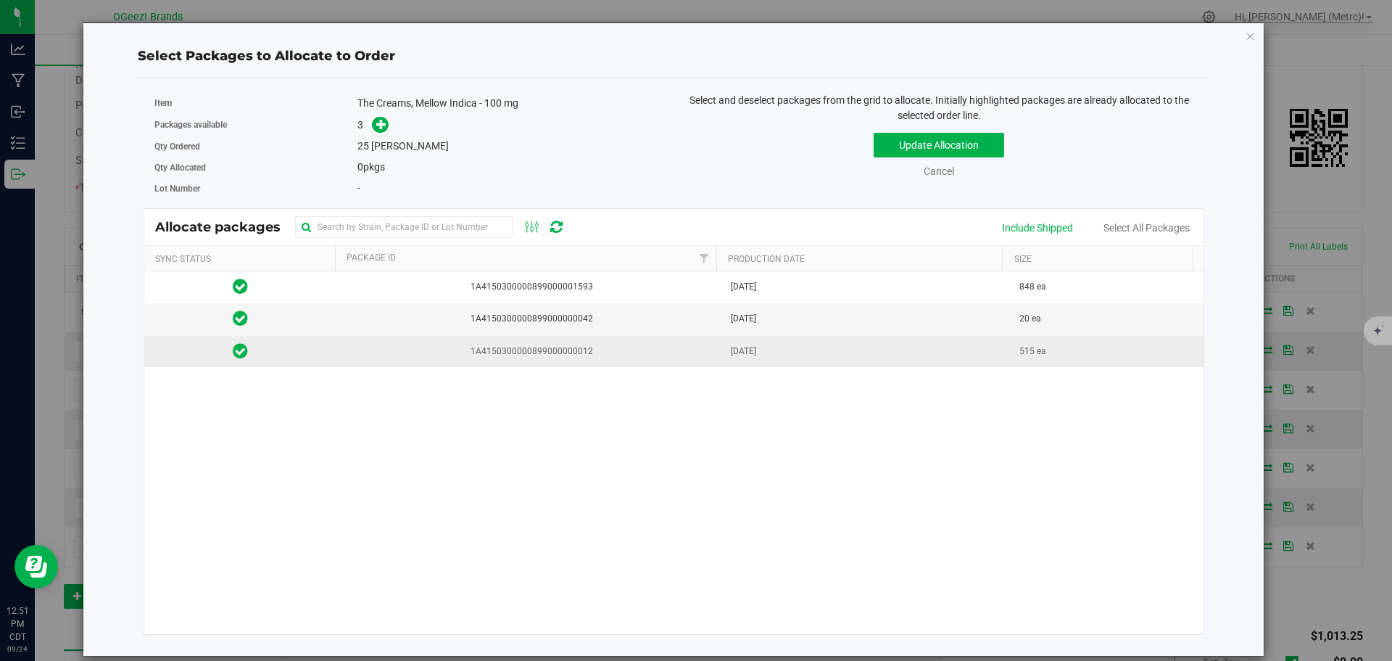
click at [756, 349] on span "[DATE]" at bounding box center [743, 351] width 25 height 14
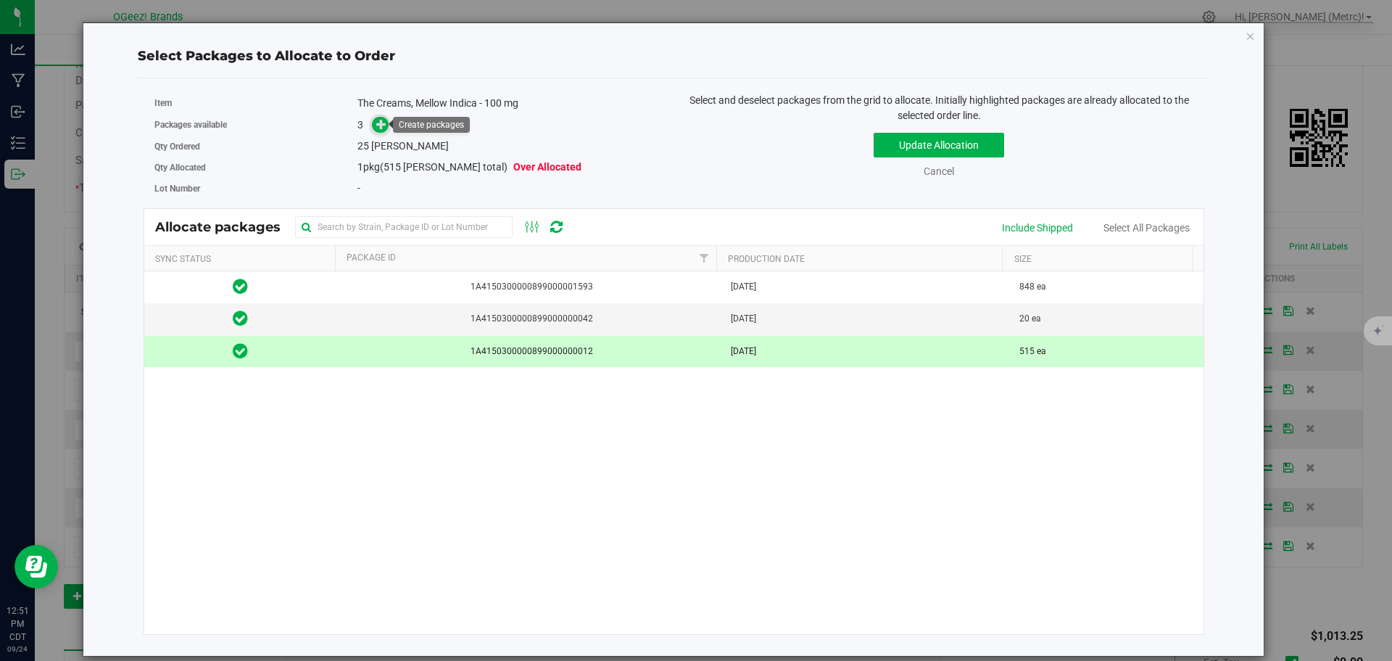
click at [373, 123] on span at bounding box center [380, 124] width 17 height 17
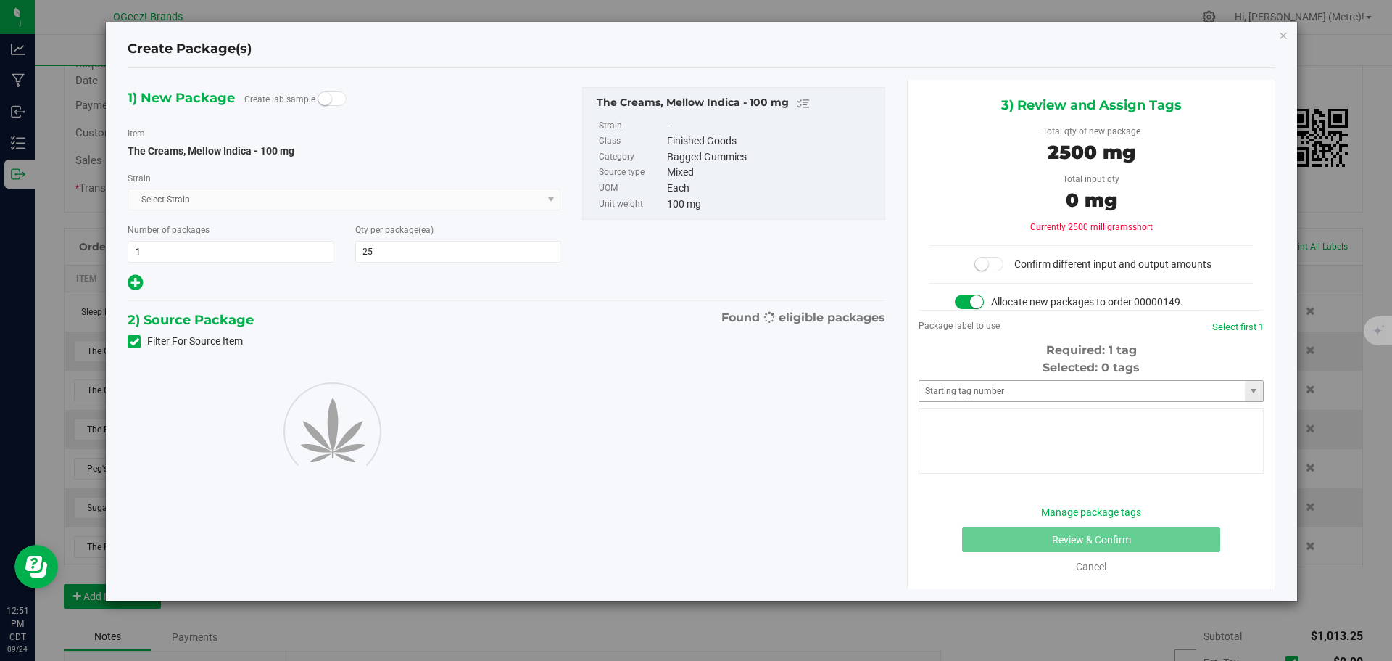
type input "25"
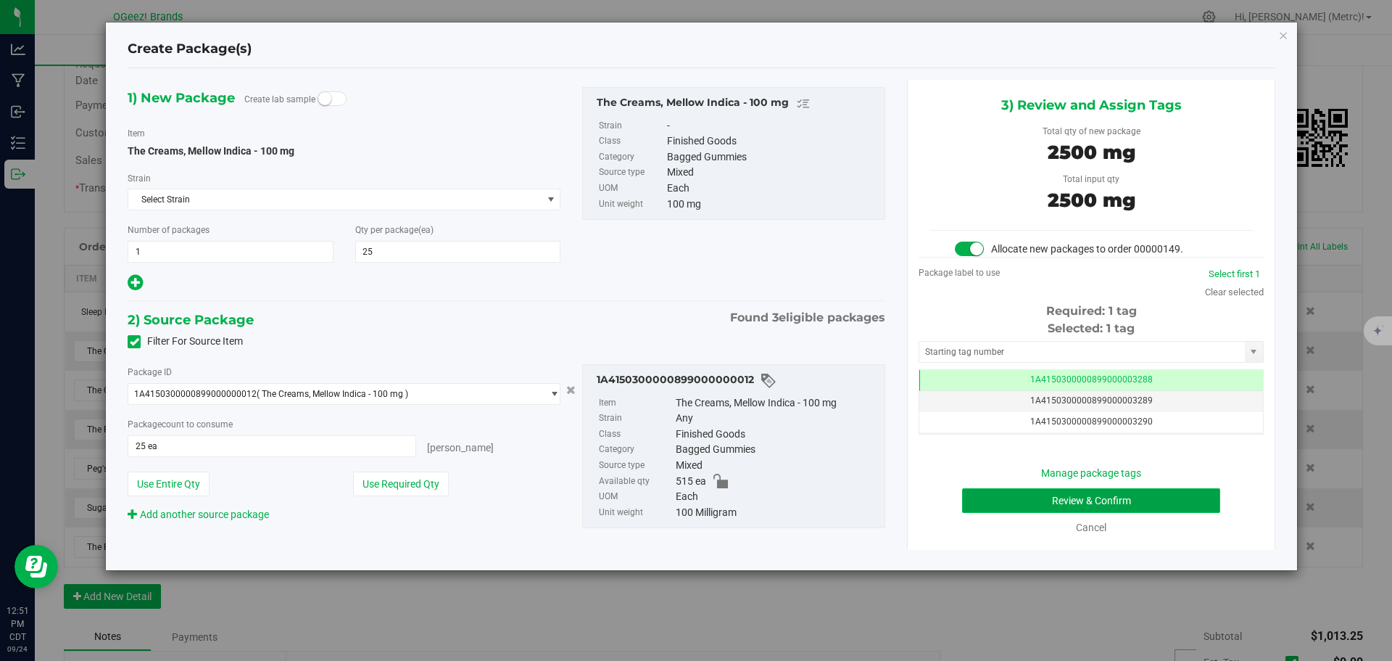
click at [1149, 498] on button "Review & Confirm" at bounding box center [1091, 500] width 258 height 25
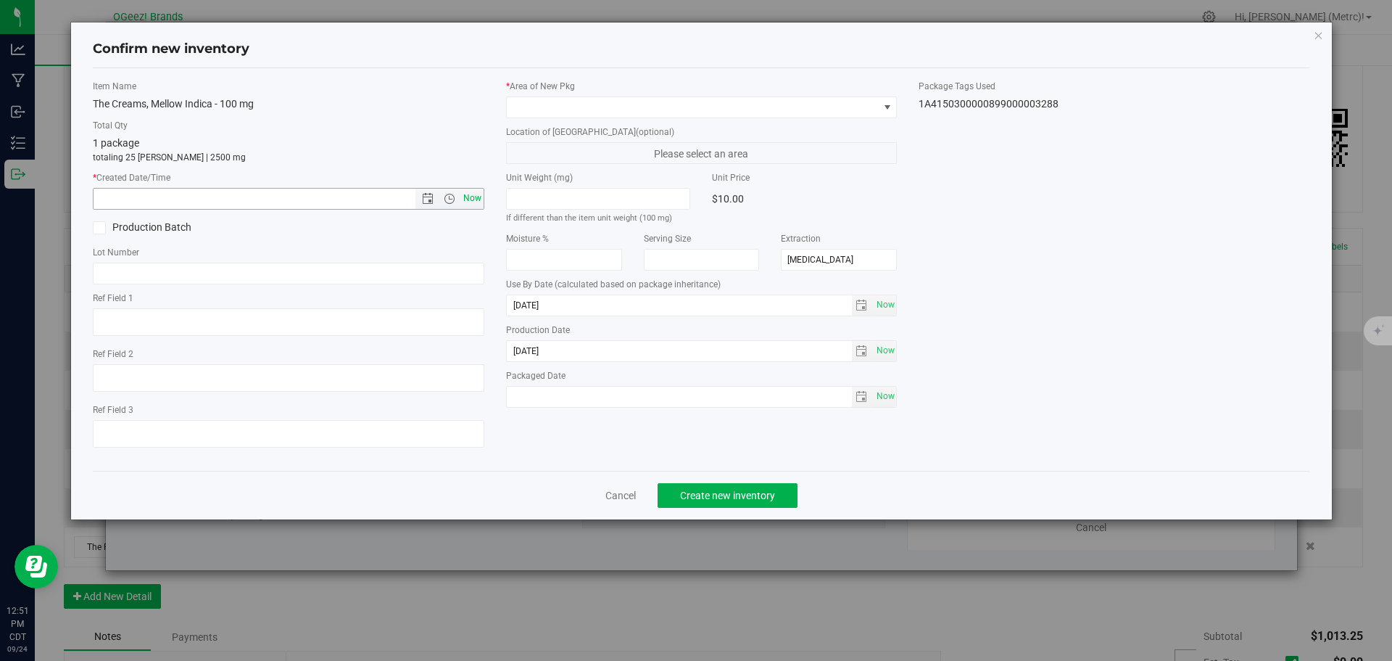
click at [469, 202] on span "Now" at bounding box center [472, 198] width 25 height 21
type input "[DATE] 12:51 PM"
click at [546, 117] on span at bounding box center [702, 107] width 392 height 22
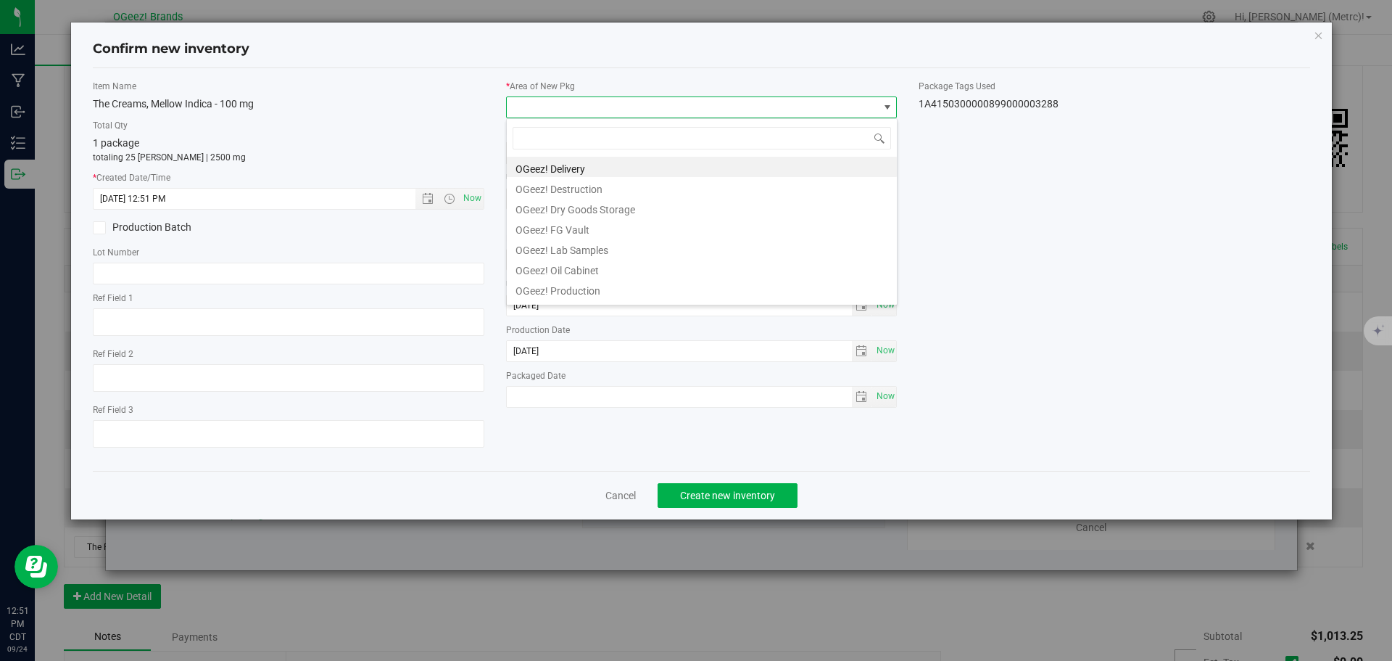
click at [578, 164] on li "OGeez! Delivery" at bounding box center [702, 167] width 390 height 20
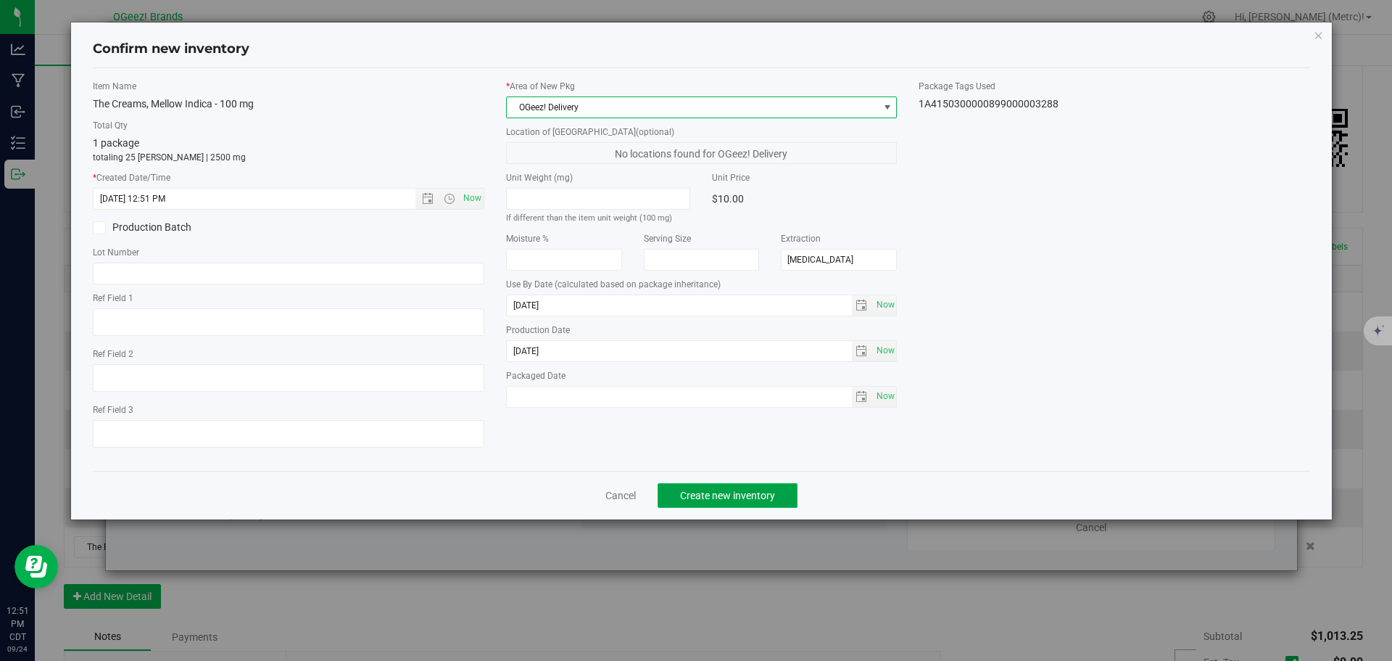
click at [734, 483] on button "Create new inventory" at bounding box center [728, 495] width 140 height 25
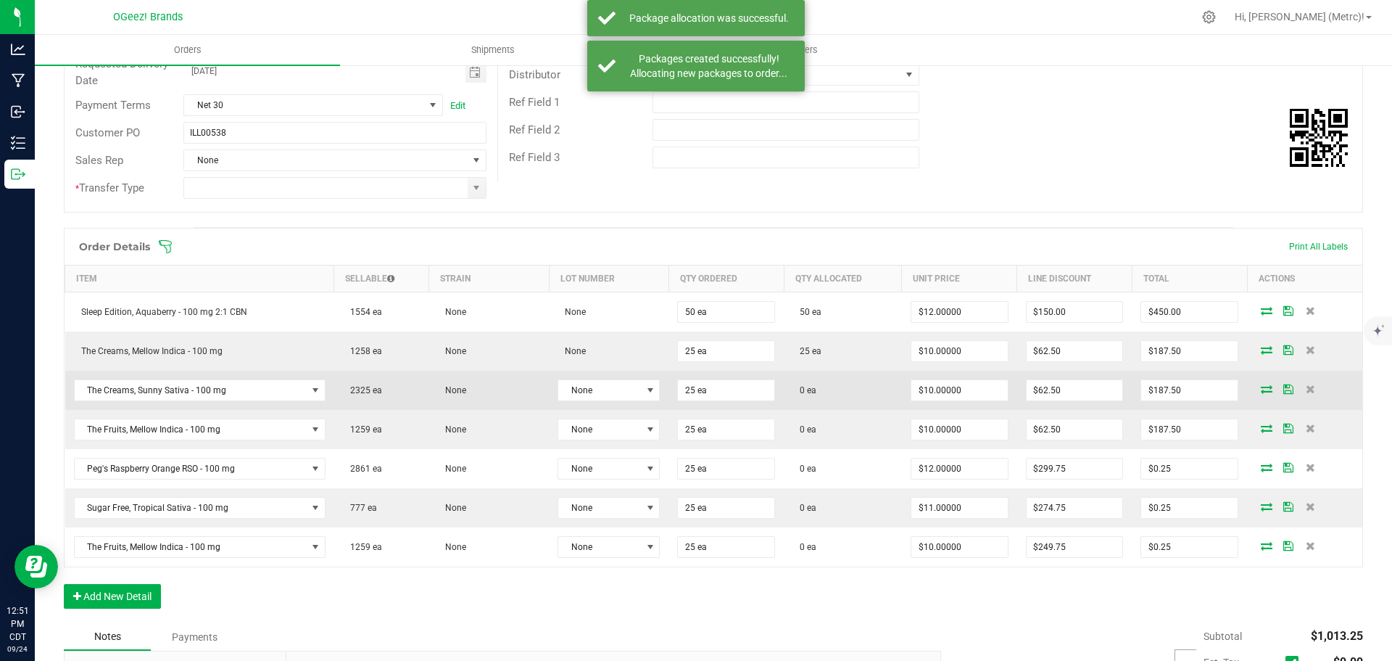
click at [1261, 391] on icon at bounding box center [1267, 388] width 12 height 9
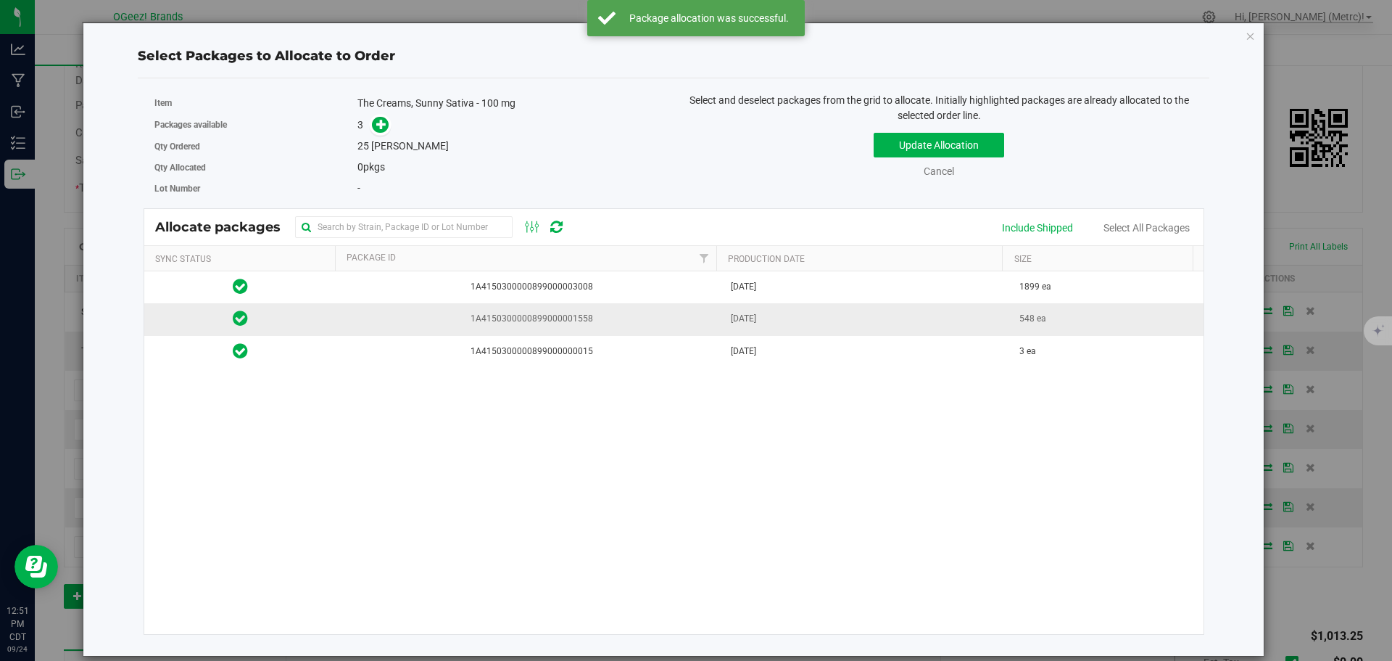
click at [646, 309] on td "1A4150300000899000001558" at bounding box center [529, 319] width 386 height 32
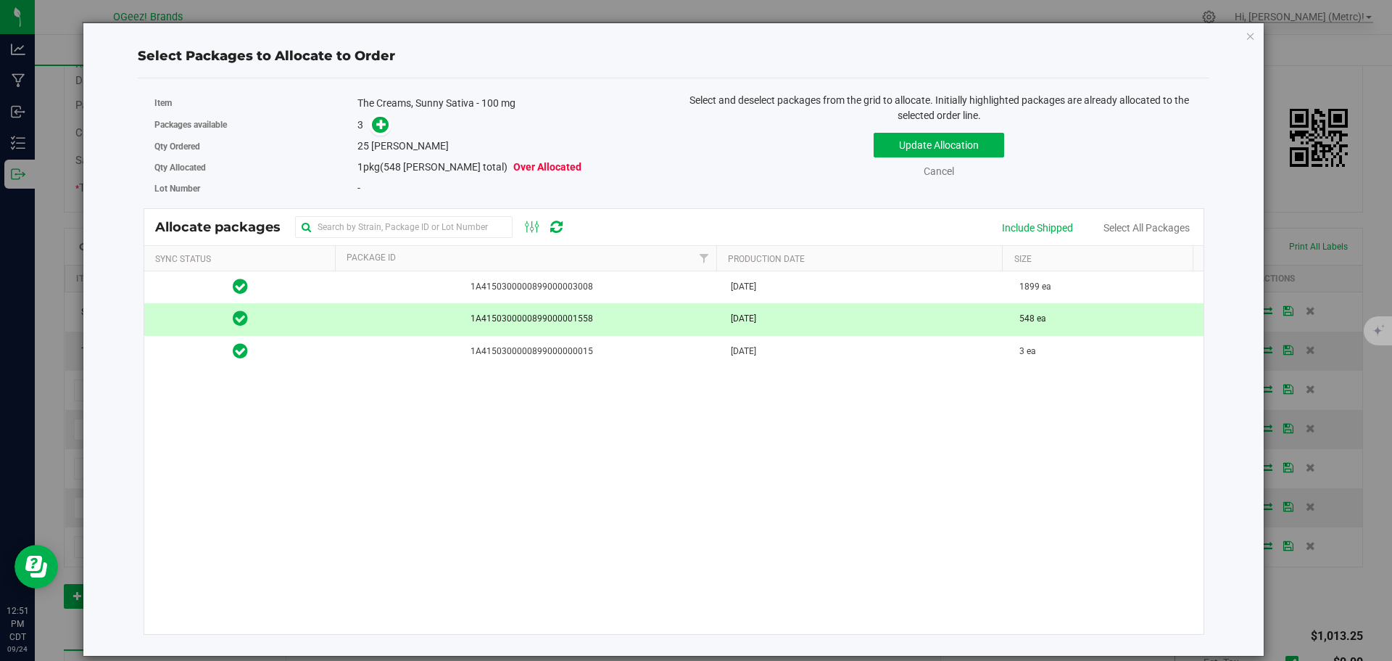
click at [381, 114] on div "Packages available 3" at bounding box center [408, 125] width 509 height 22
click at [379, 120] on icon at bounding box center [381, 123] width 11 height 11
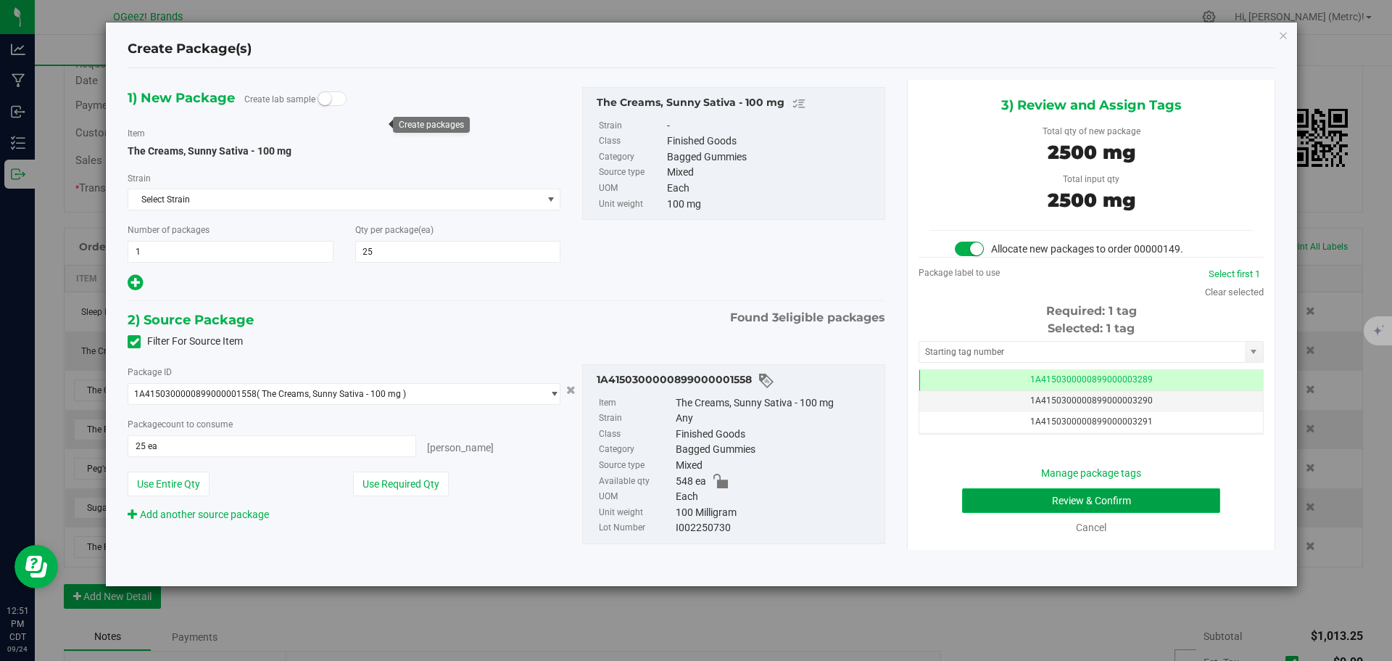
click at [1136, 505] on button "Review & Confirm" at bounding box center [1091, 500] width 258 height 25
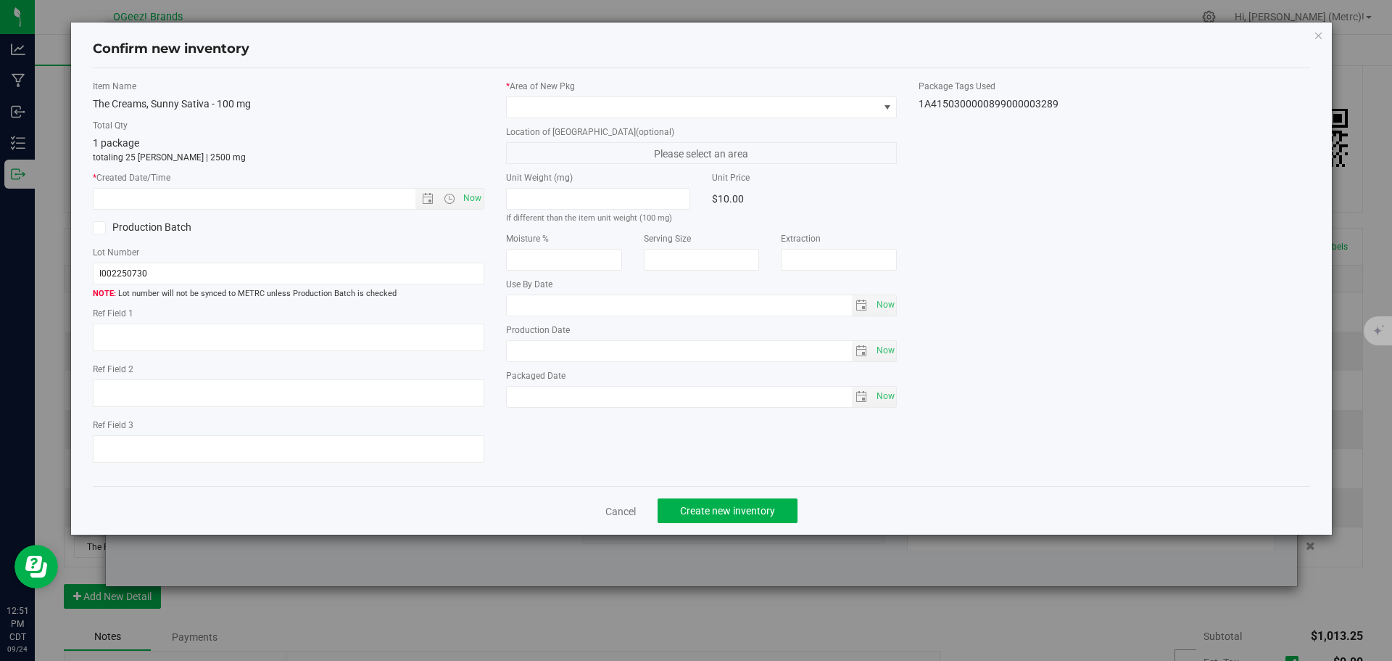
type input "[MEDICAL_DATA]"
type input "[DATE]"
click at [480, 199] on span "Now" at bounding box center [472, 198] width 25 height 21
type input "[DATE] 12:51 PM"
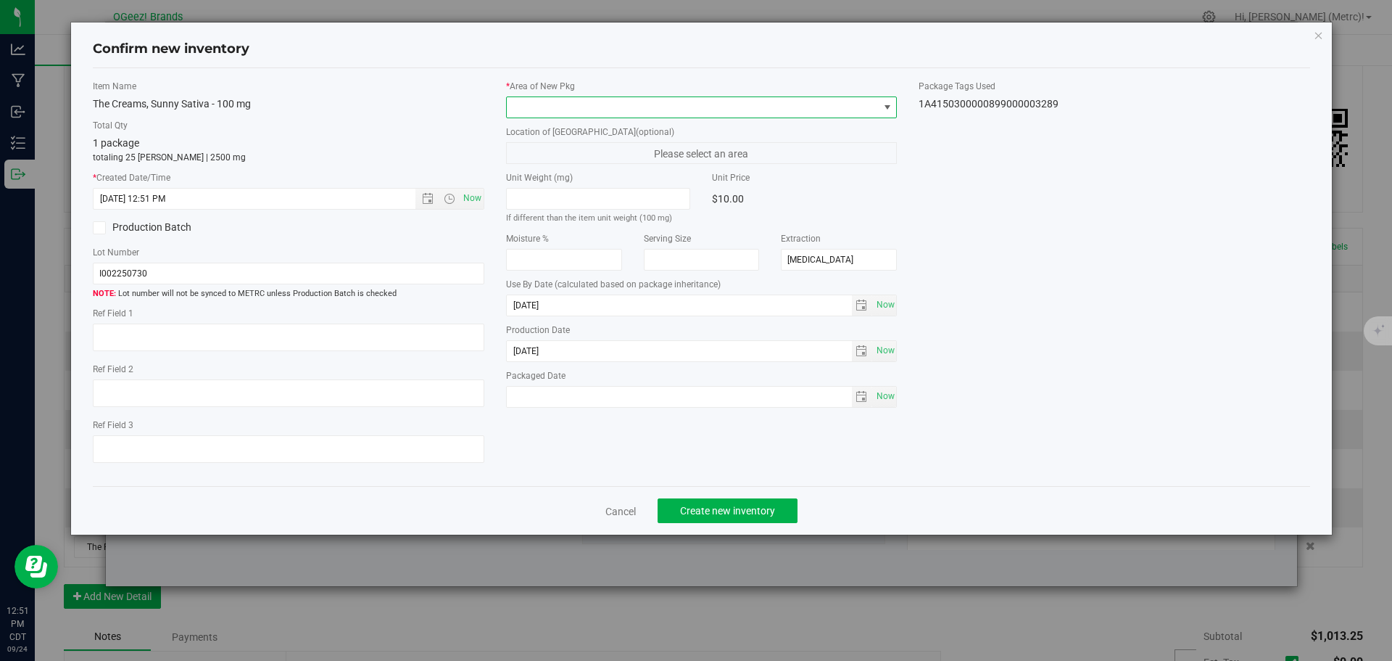
click at [554, 113] on span at bounding box center [693, 107] width 372 height 20
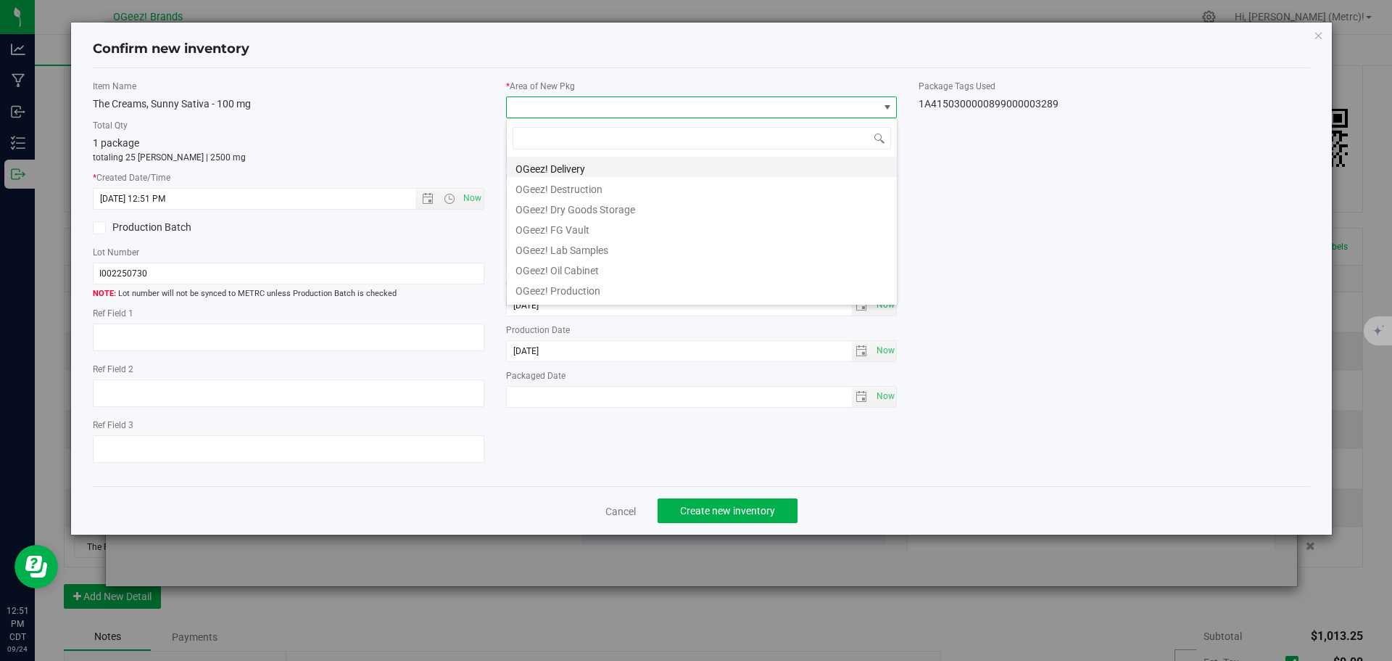
click at [573, 165] on li "OGeez! Delivery" at bounding box center [702, 167] width 390 height 20
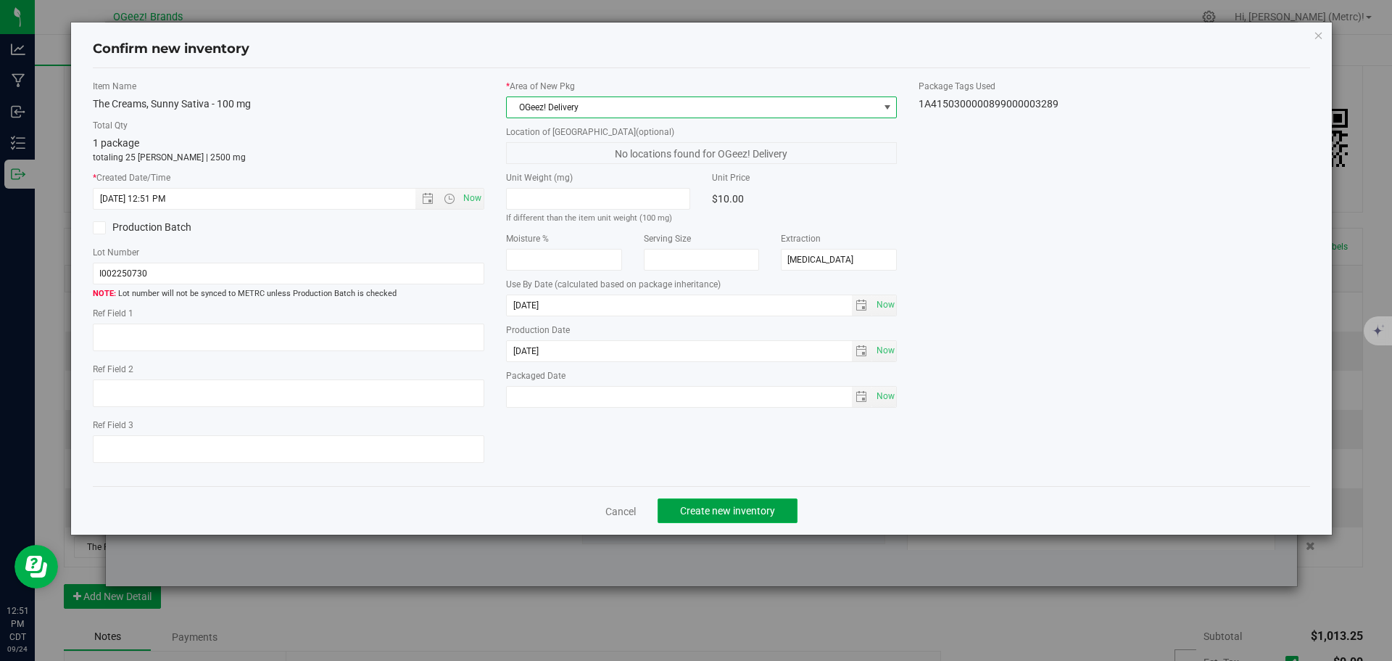
click at [763, 509] on span "Create new inventory" at bounding box center [727, 511] width 95 height 12
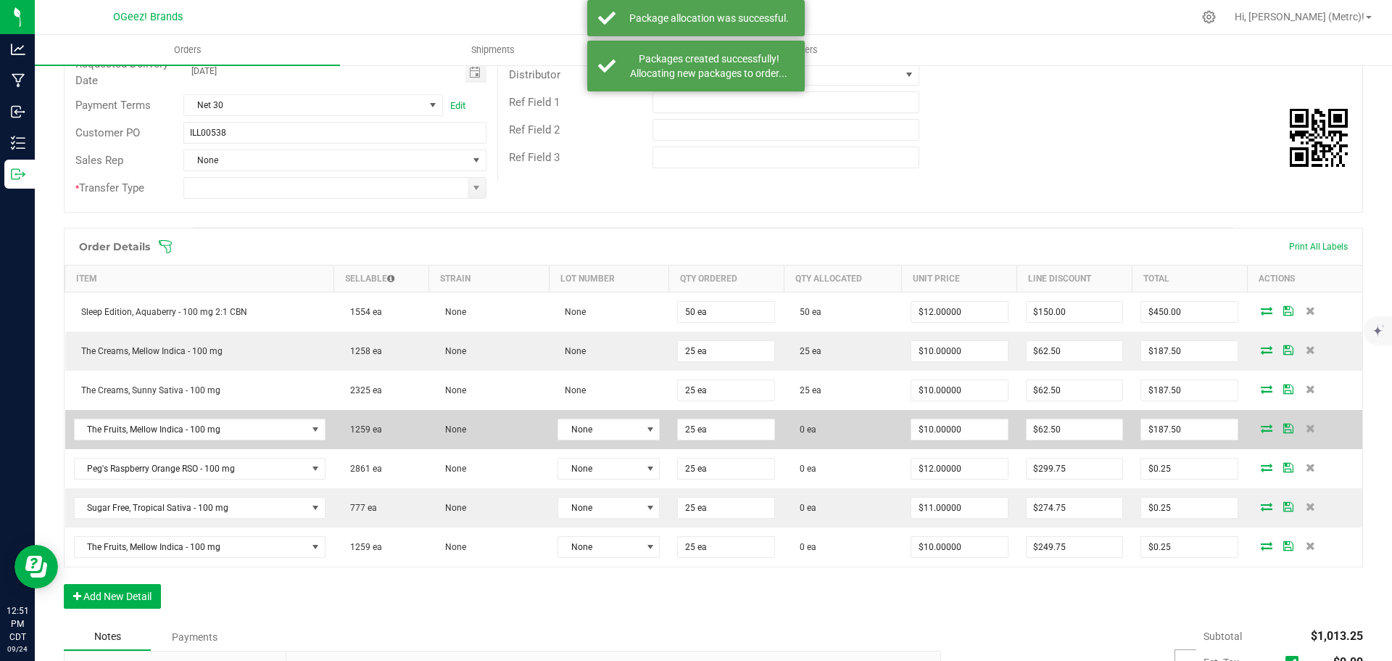
click at [1261, 431] on icon at bounding box center [1267, 427] width 12 height 9
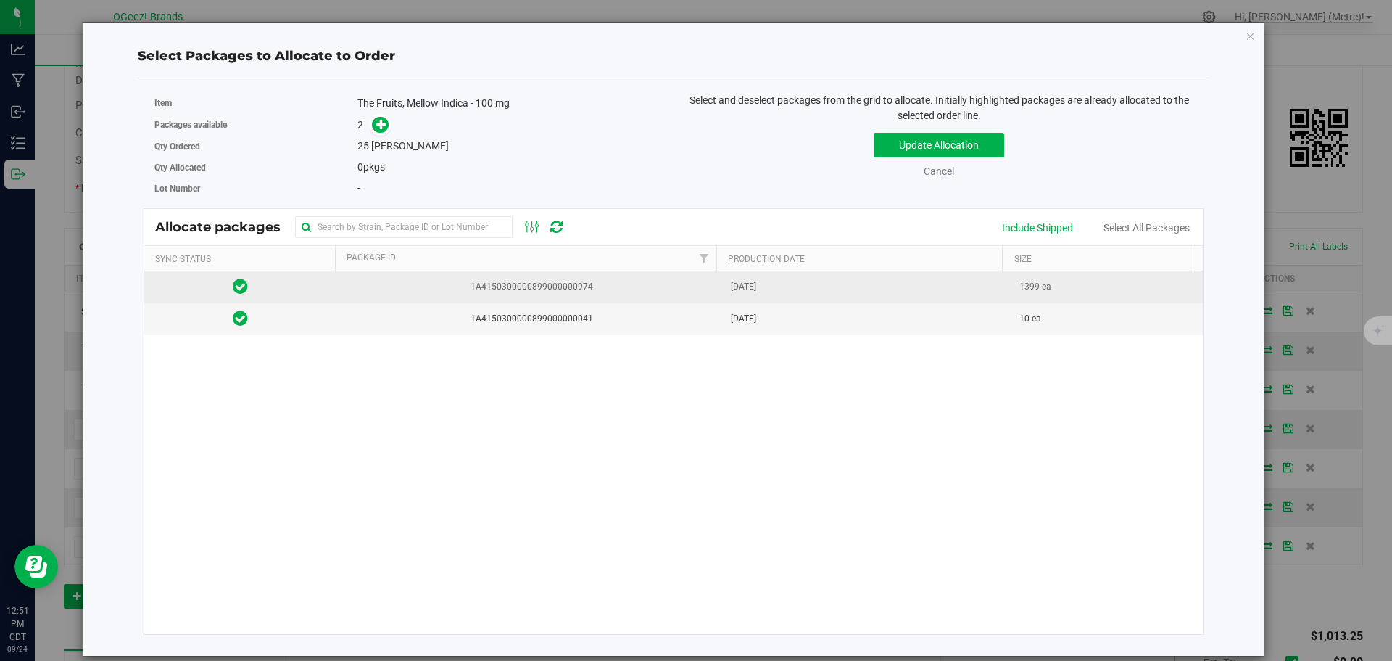
click at [737, 290] on span "[DATE]" at bounding box center [743, 287] width 25 height 14
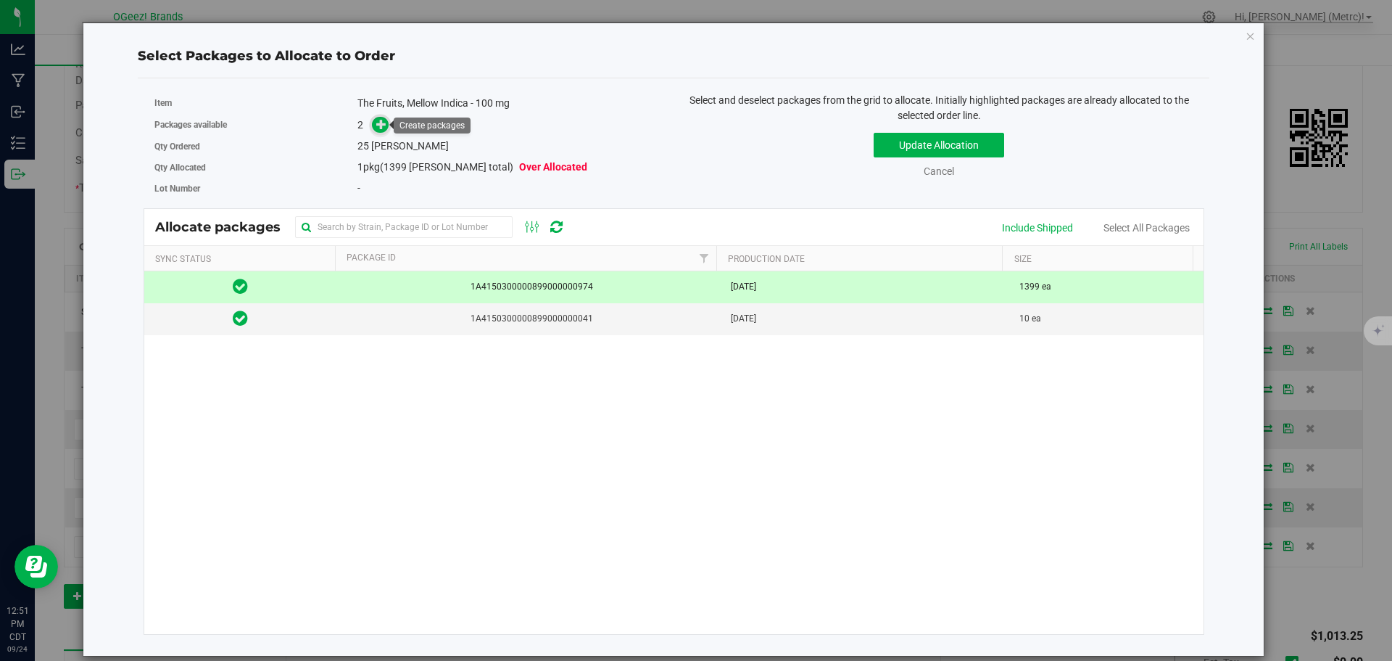
click at [384, 122] on icon at bounding box center [381, 123] width 11 height 11
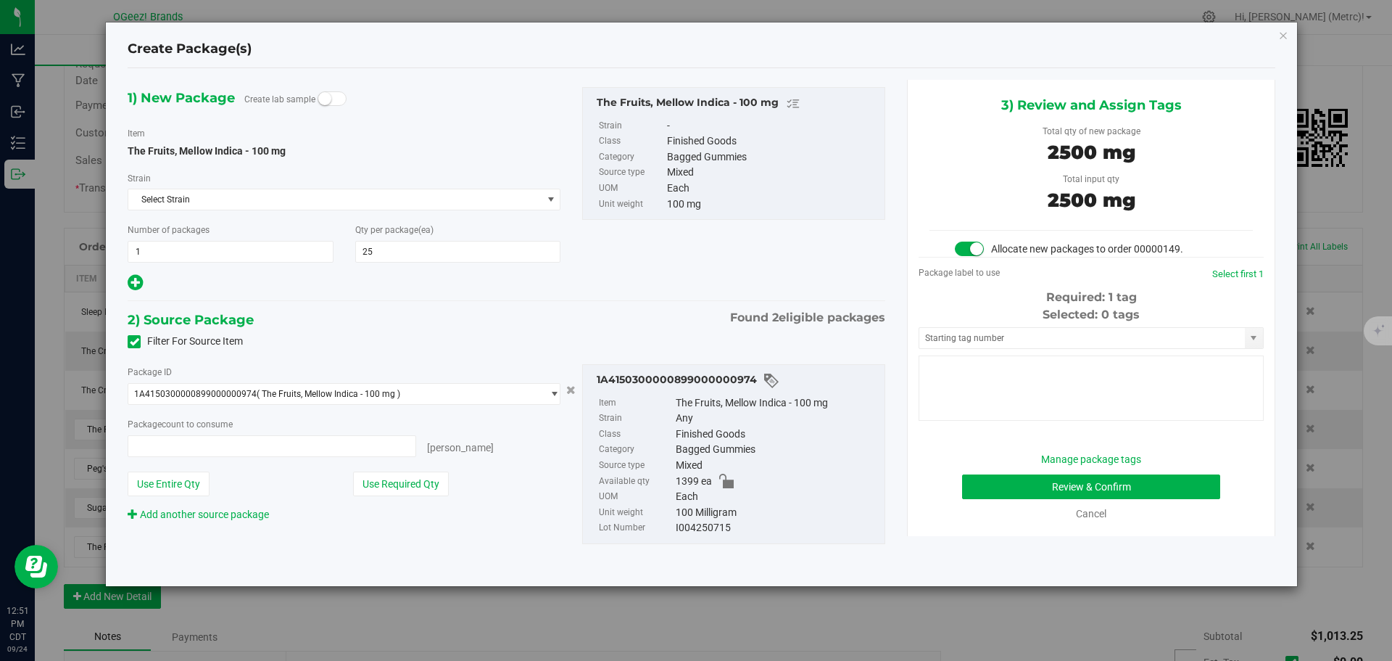
type input "25 ea"
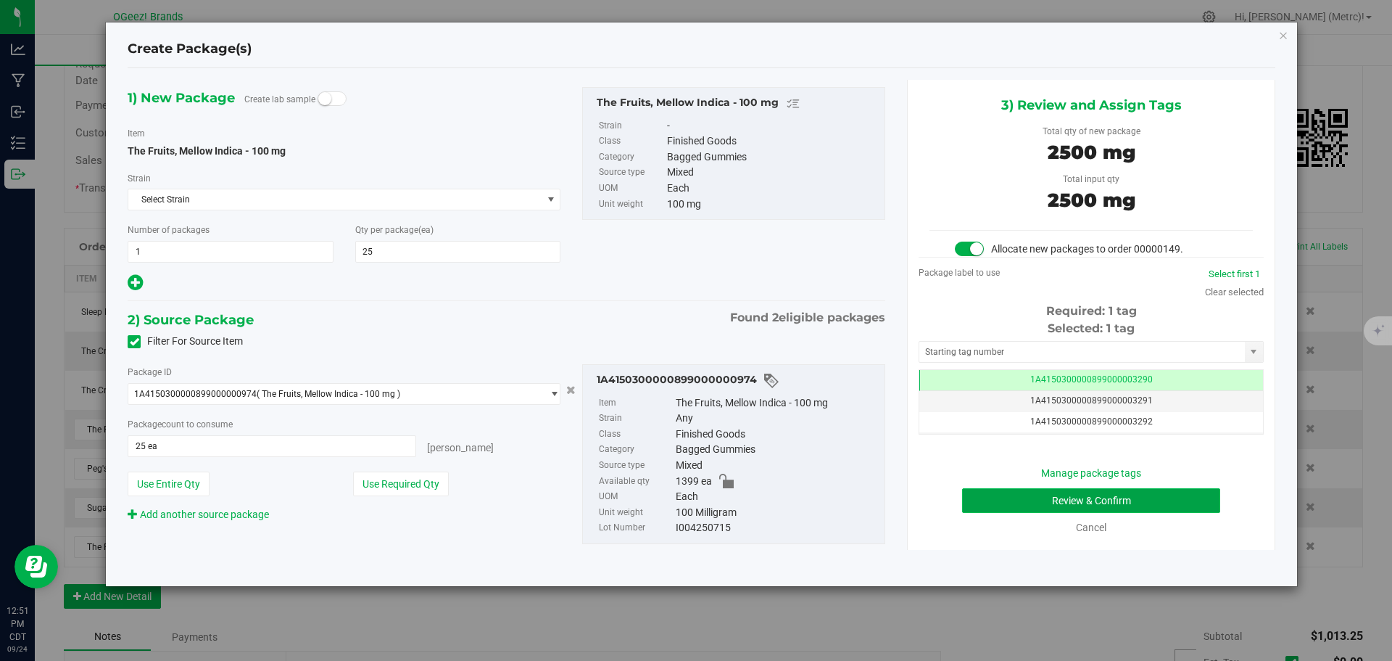
click at [1159, 500] on button "Review & Confirm" at bounding box center [1091, 500] width 258 height 25
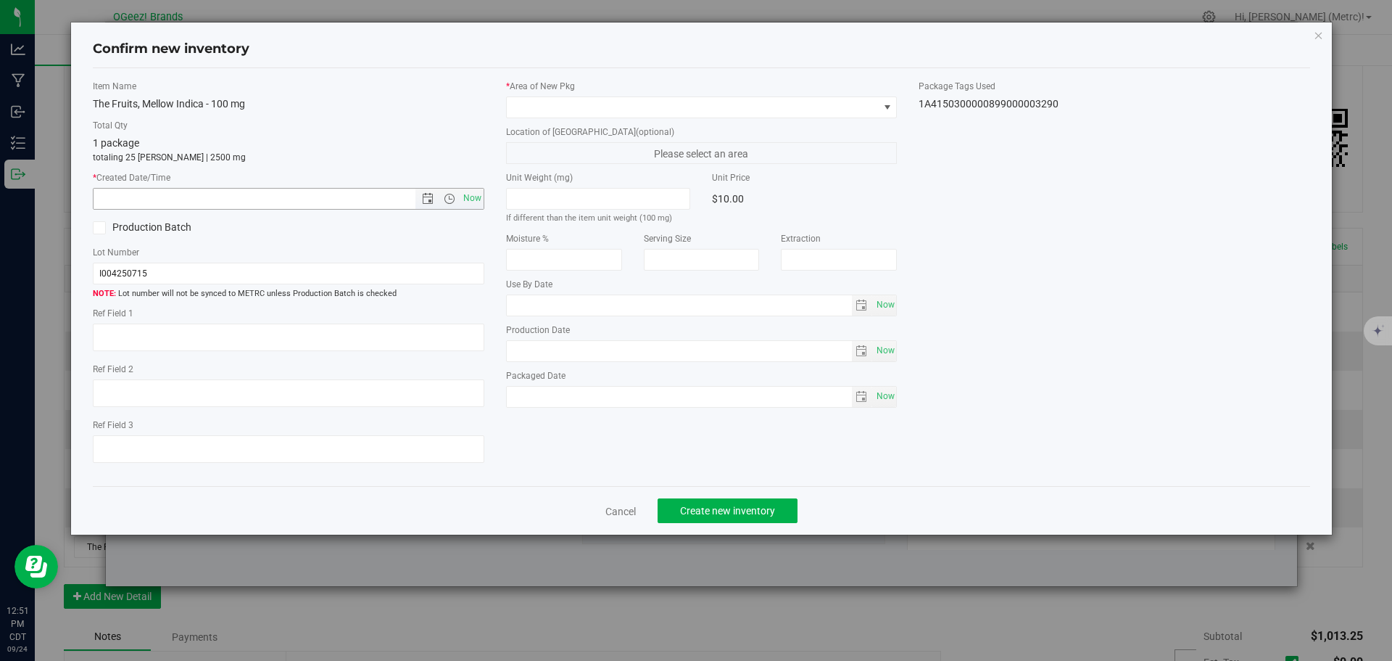
type input "[MEDICAL_DATA]"
type input "[DATE]"
click at [472, 191] on span "Now" at bounding box center [472, 198] width 25 height 21
type input "[DATE] 12:52 PM"
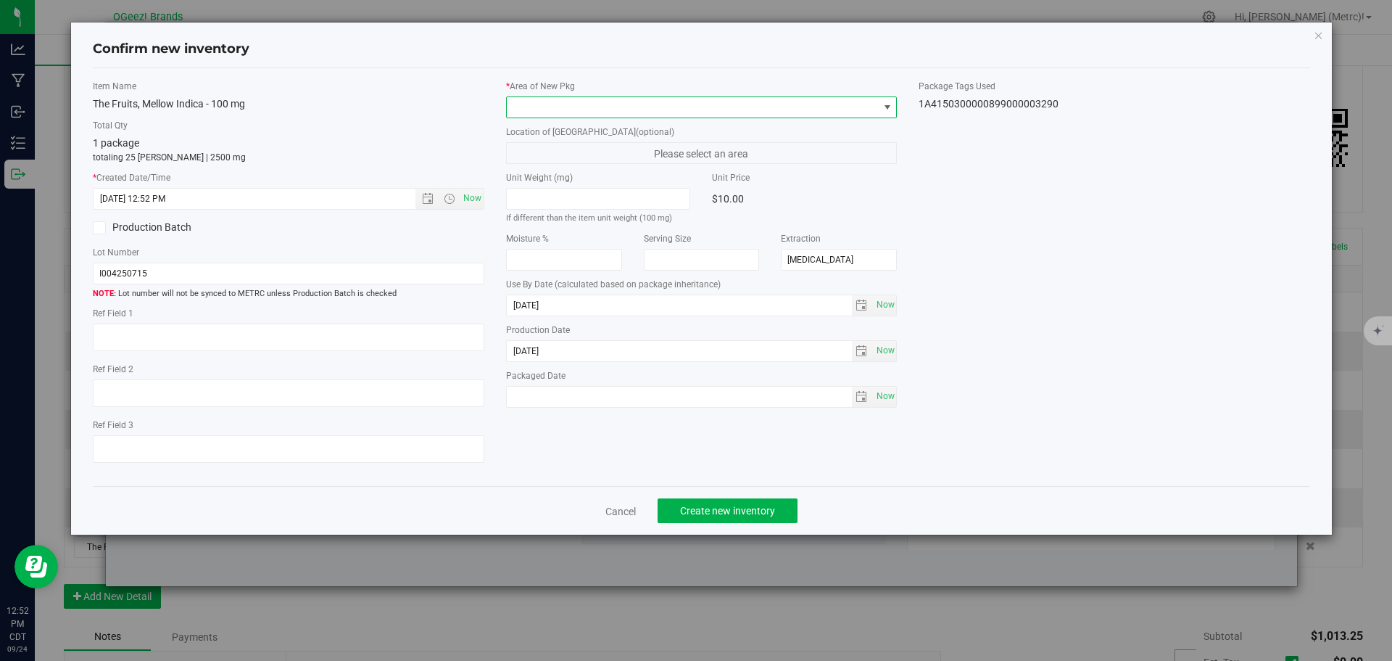
click at [542, 106] on span at bounding box center [693, 107] width 372 height 20
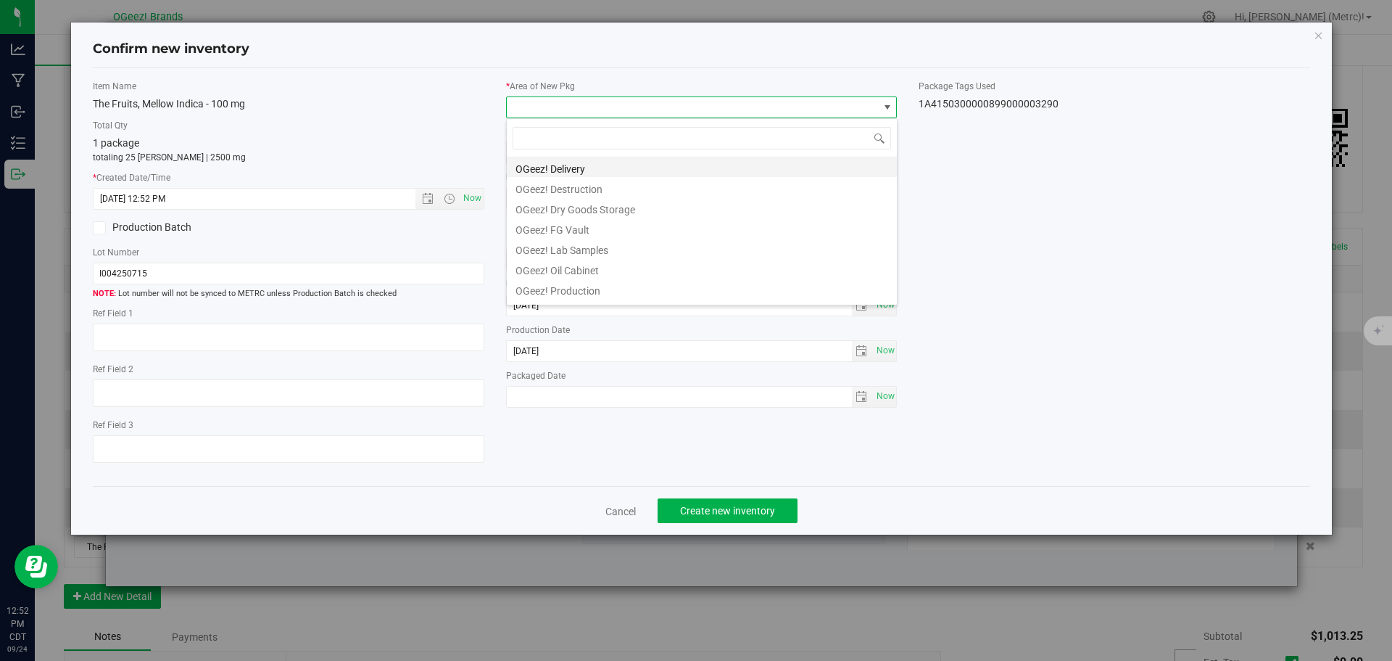
click at [604, 160] on li "OGeez! Delivery" at bounding box center [702, 167] width 390 height 20
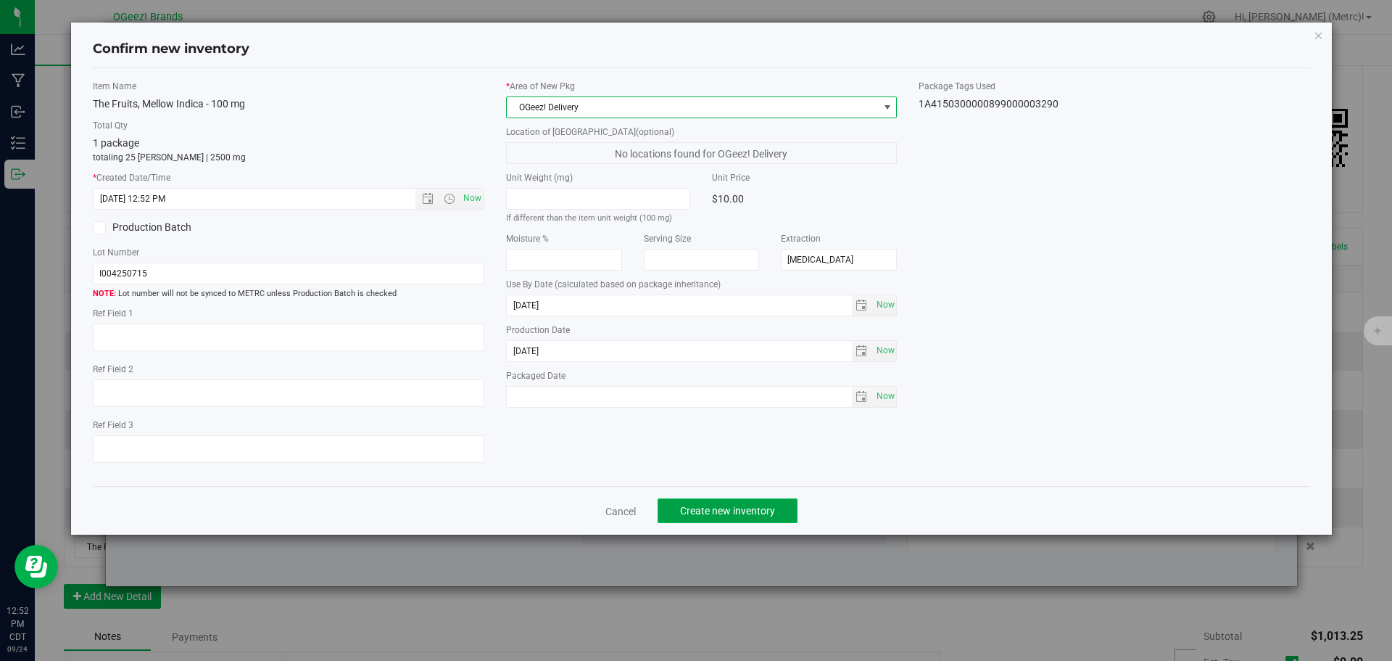
click at [735, 506] on span "Create new inventory" at bounding box center [727, 511] width 95 height 12
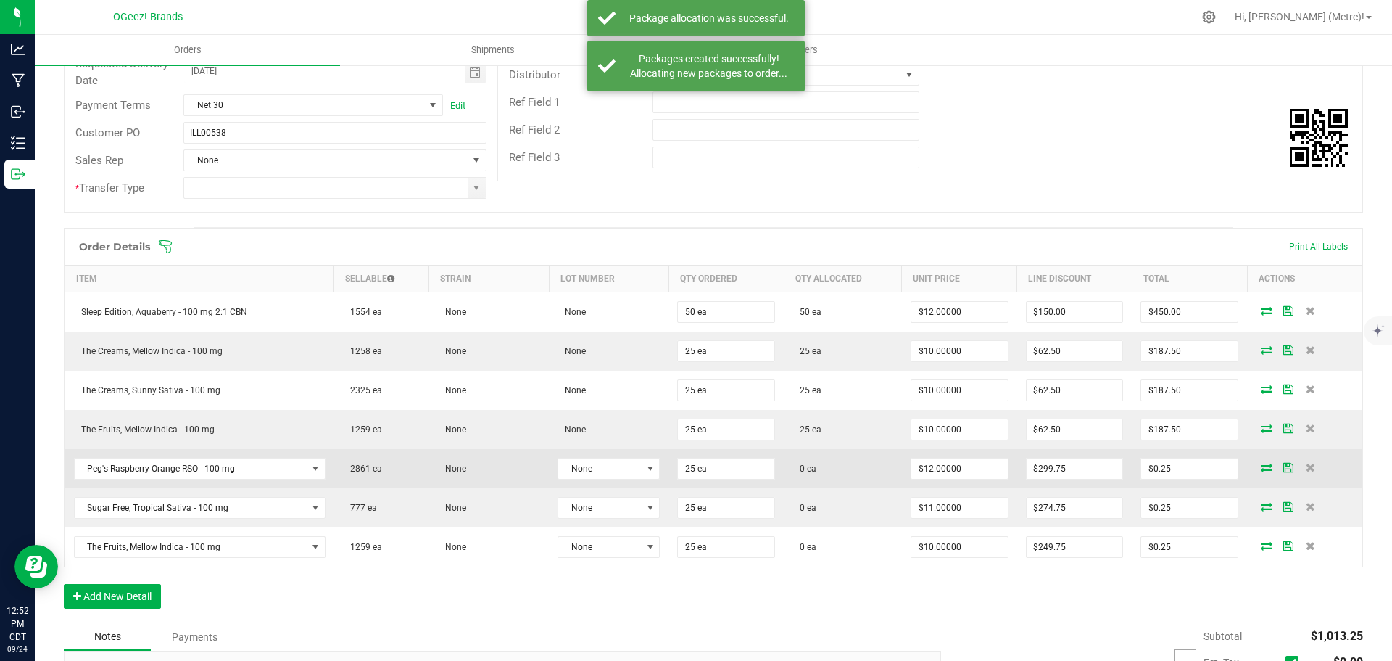
click at [1261, 469] on icon at bounding box center [1267, 467] width 12 height 9
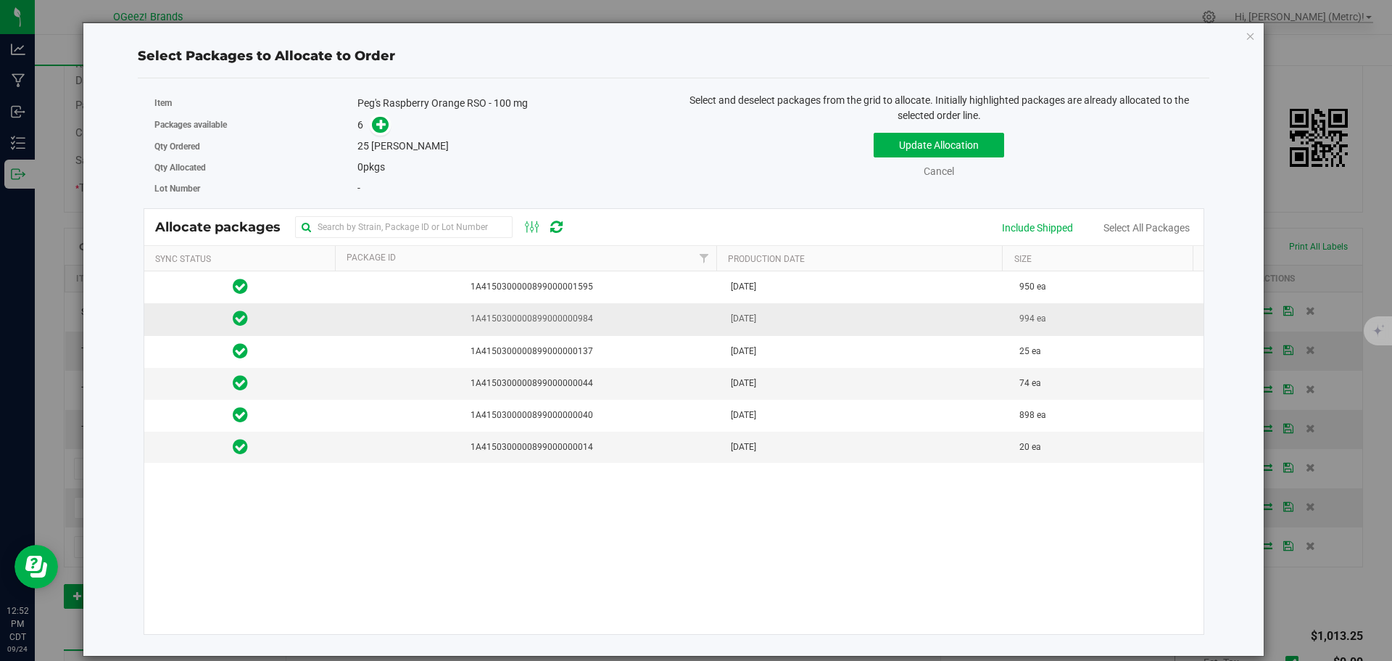
click at [637, 323] on span "1A4150300000899000000984" at bounding box center [529, 319] width 368 height 14
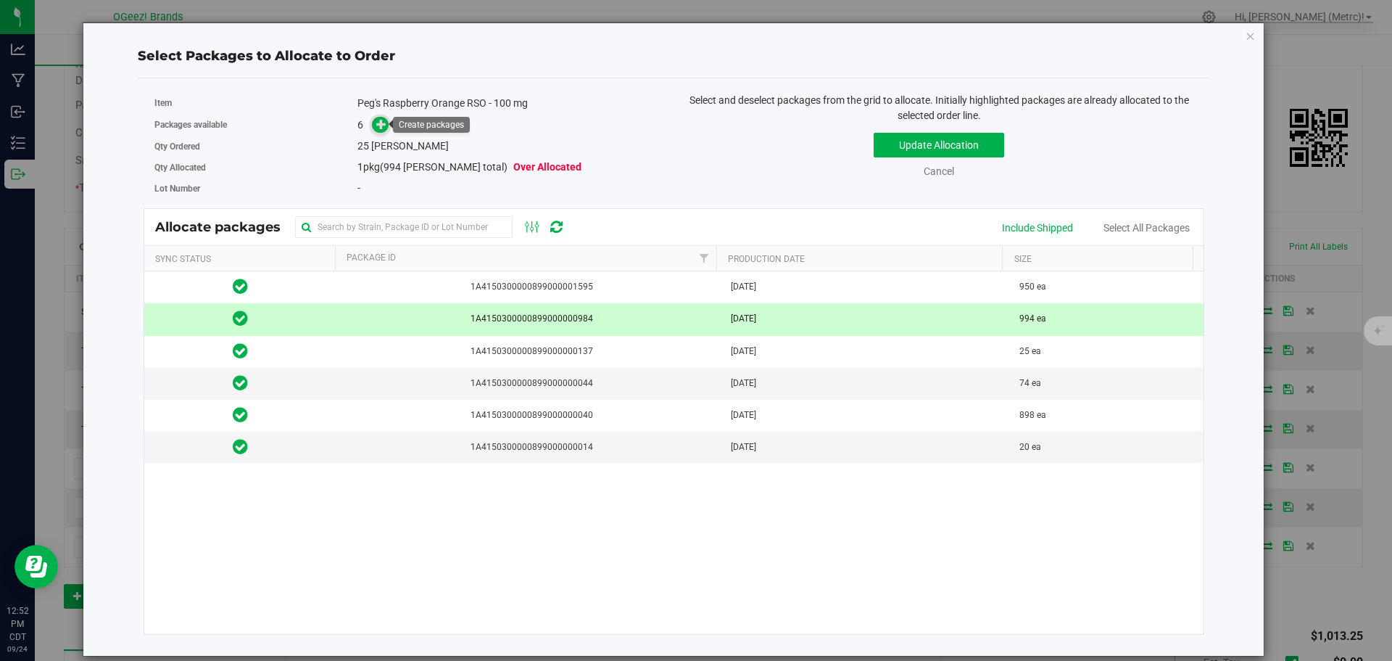
click at [378, 128] on icon at bounding box center [381, 123] width 10 height 10
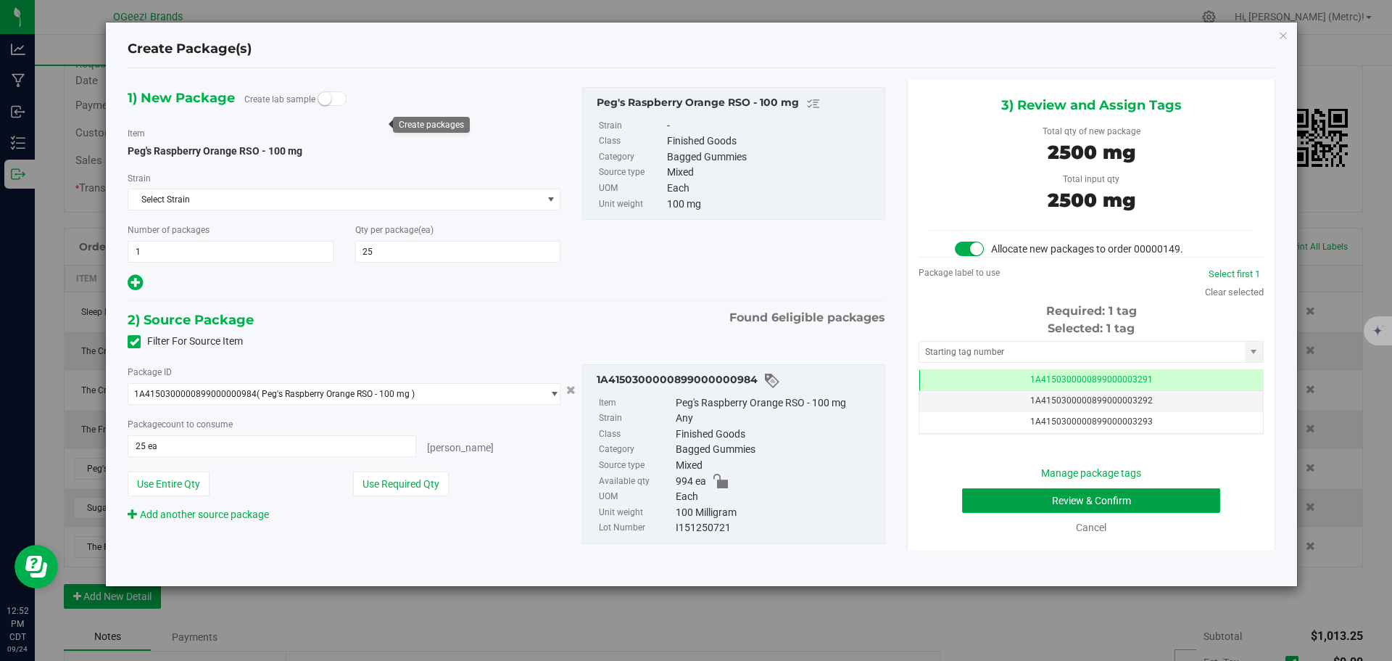
click at [1146, 505] on button "Review & Confirm" at bounding box center [1091, 500] width 258 height 25
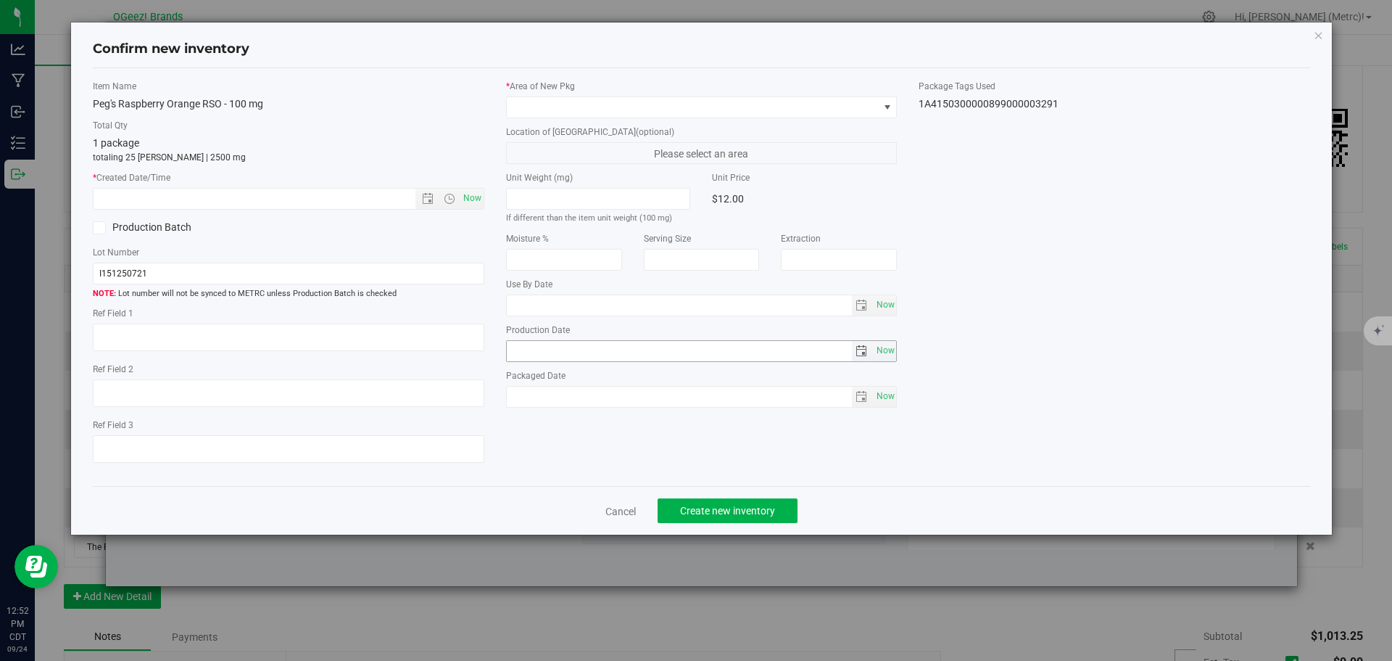
type input "[MEDICAL_DATA]"
type input "[DATE]"
click at [473, 190] on span "Now" at bounding box center [472, 198] width 25 height 21
type input "[DATE] 12:52 PM"
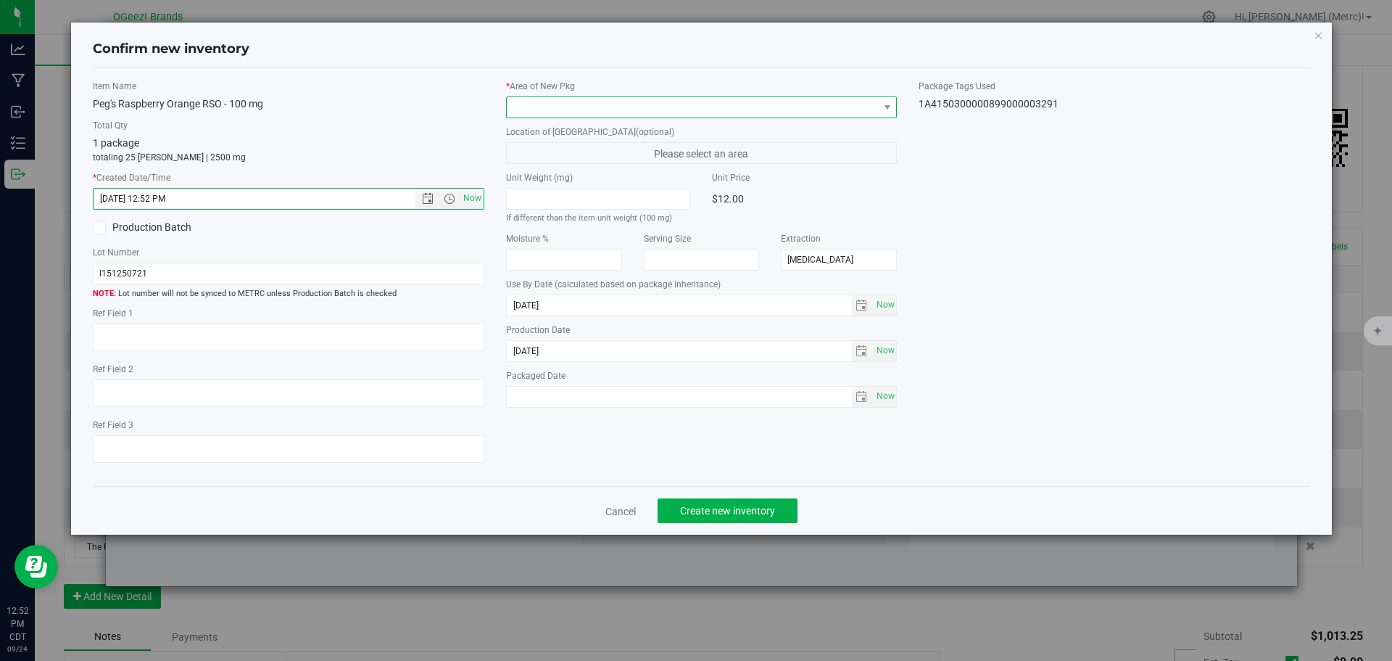
click at [579, 112] on span at bounding box center [693, 107] width 372 height 20
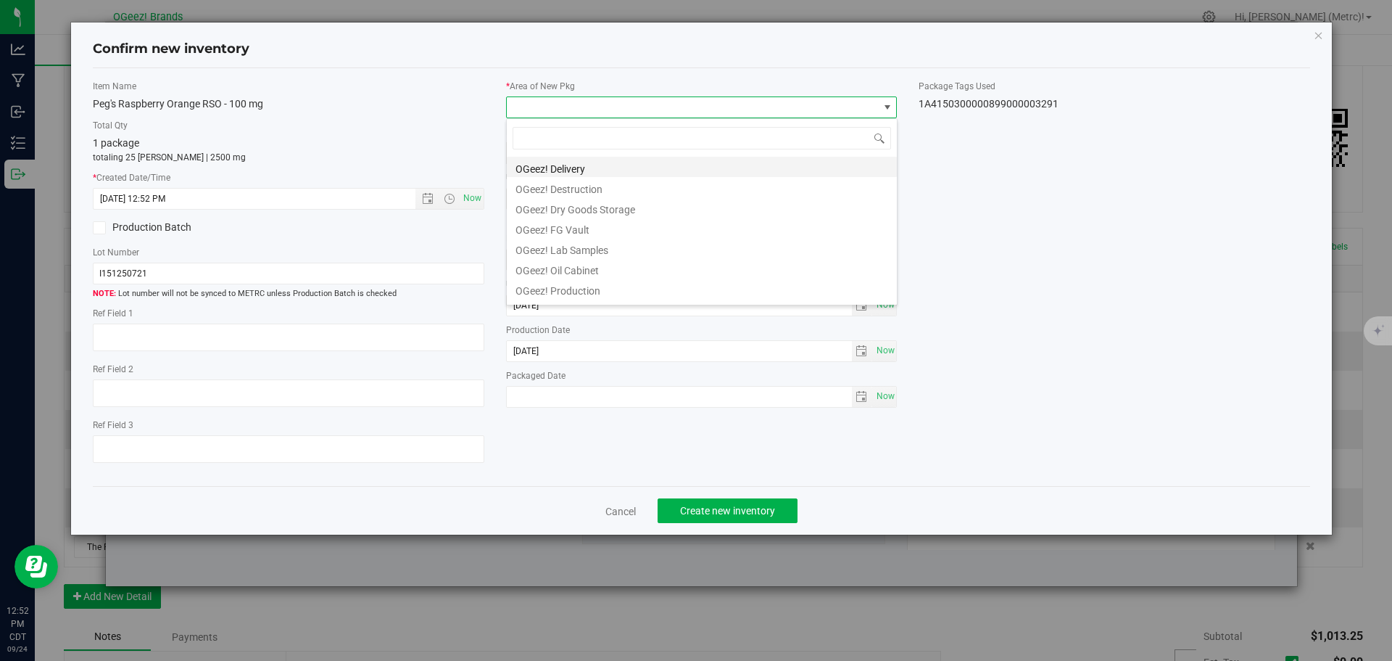
click at [606, 162] on li "OGeez! Delivery" at bounding box center [702, 167] width 390 height 20
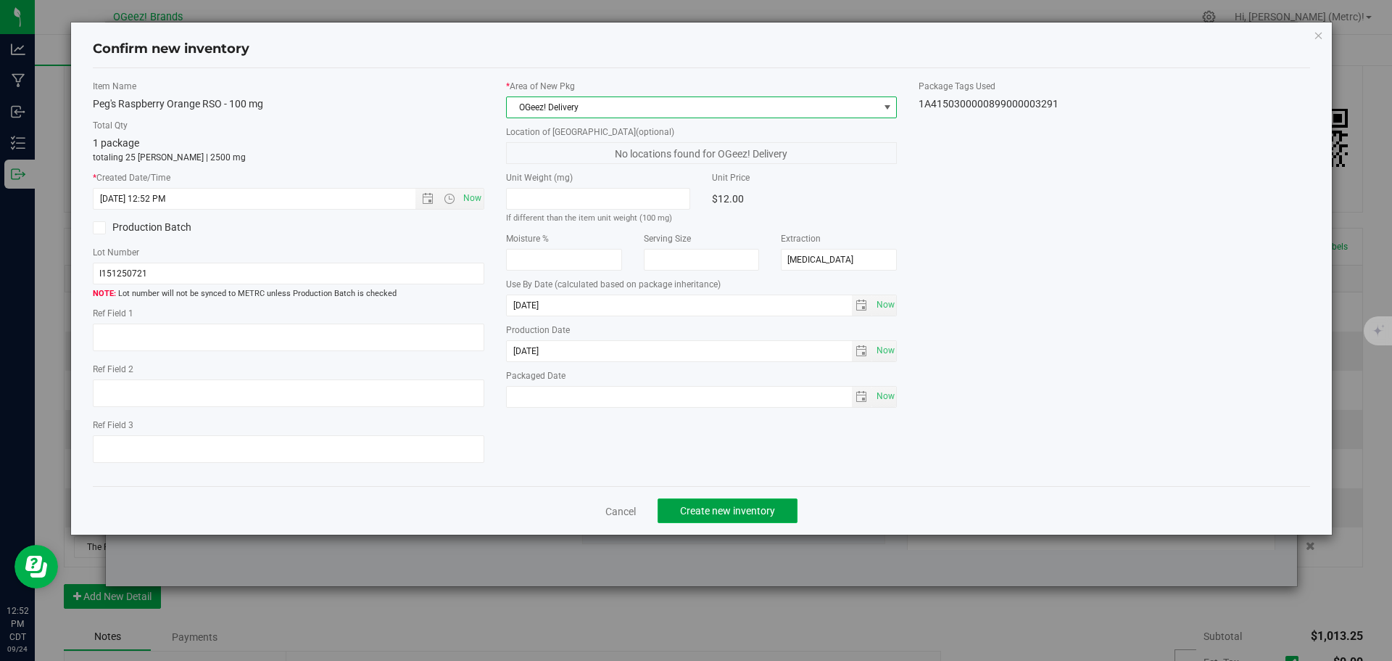
click at [746, 507] on span "Create new inventory" at bounding box center [727, 511] width 95 height 12
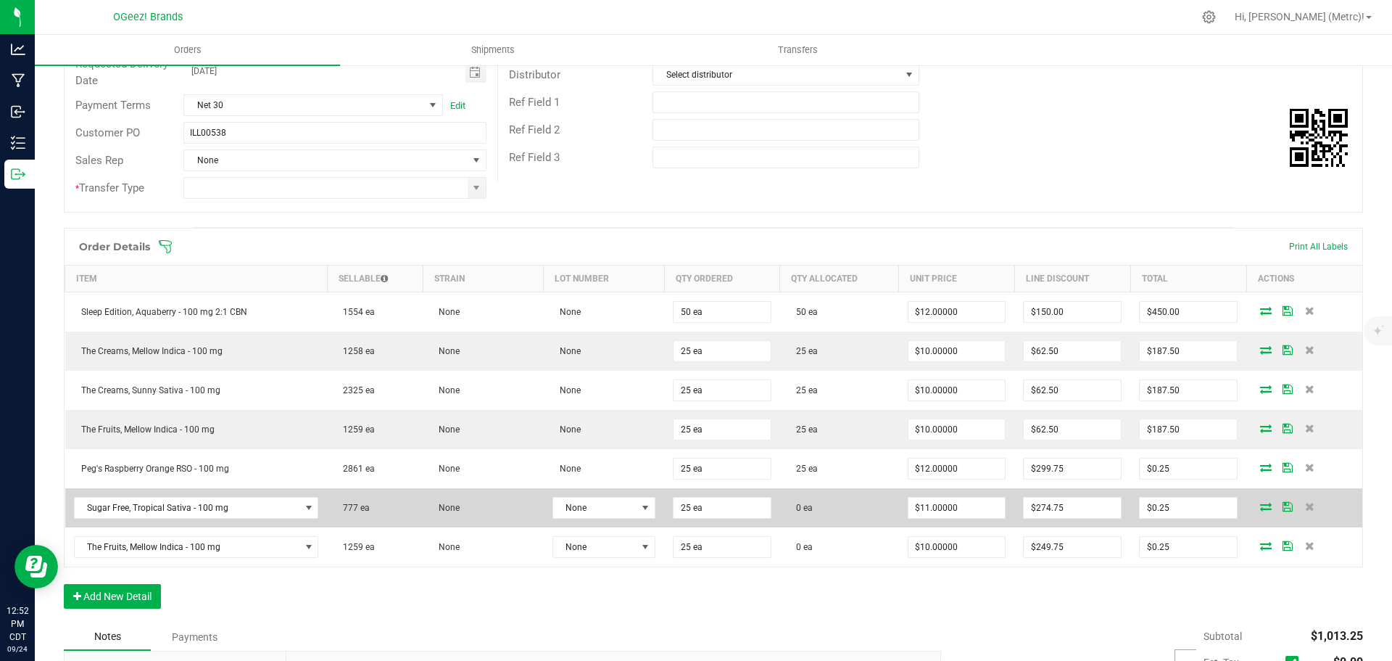
click at [1260, 502] on icon at bounding box center [1266, 506] width 12 height 9
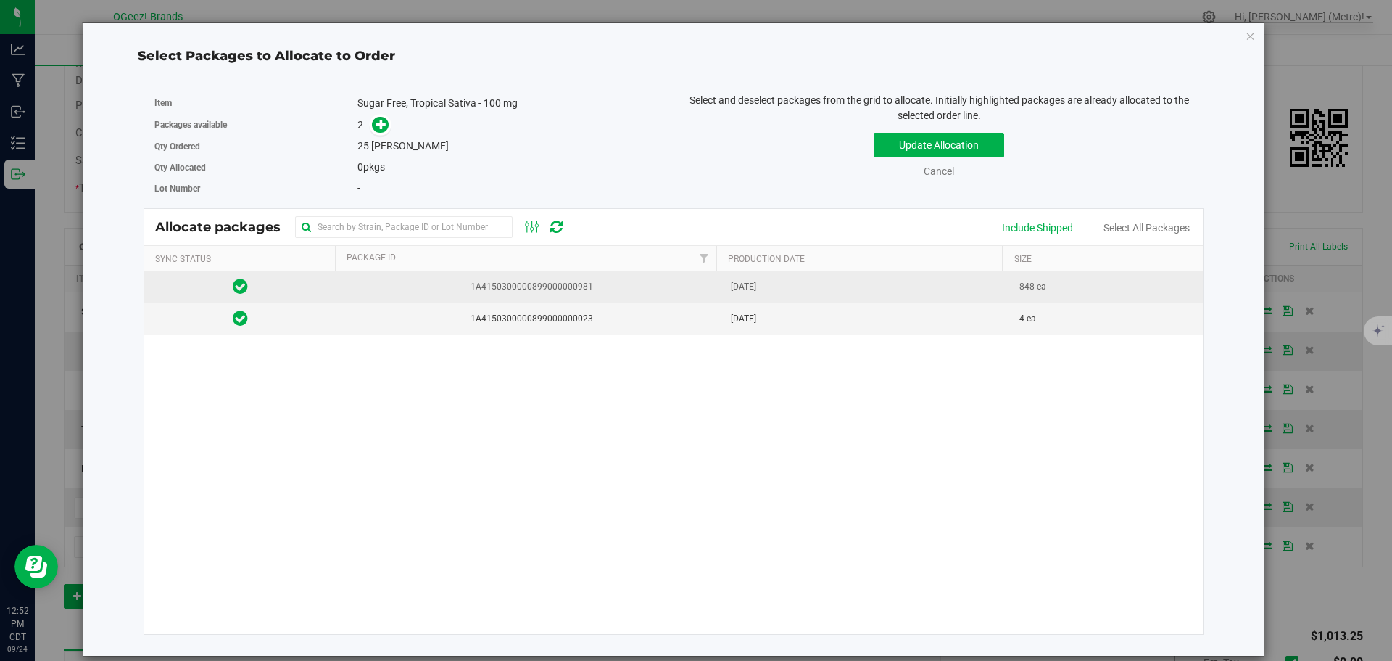
click at [688, 284] on span "1A4150300000899000000981" at bounding box center [529, 287] width 368 height 14
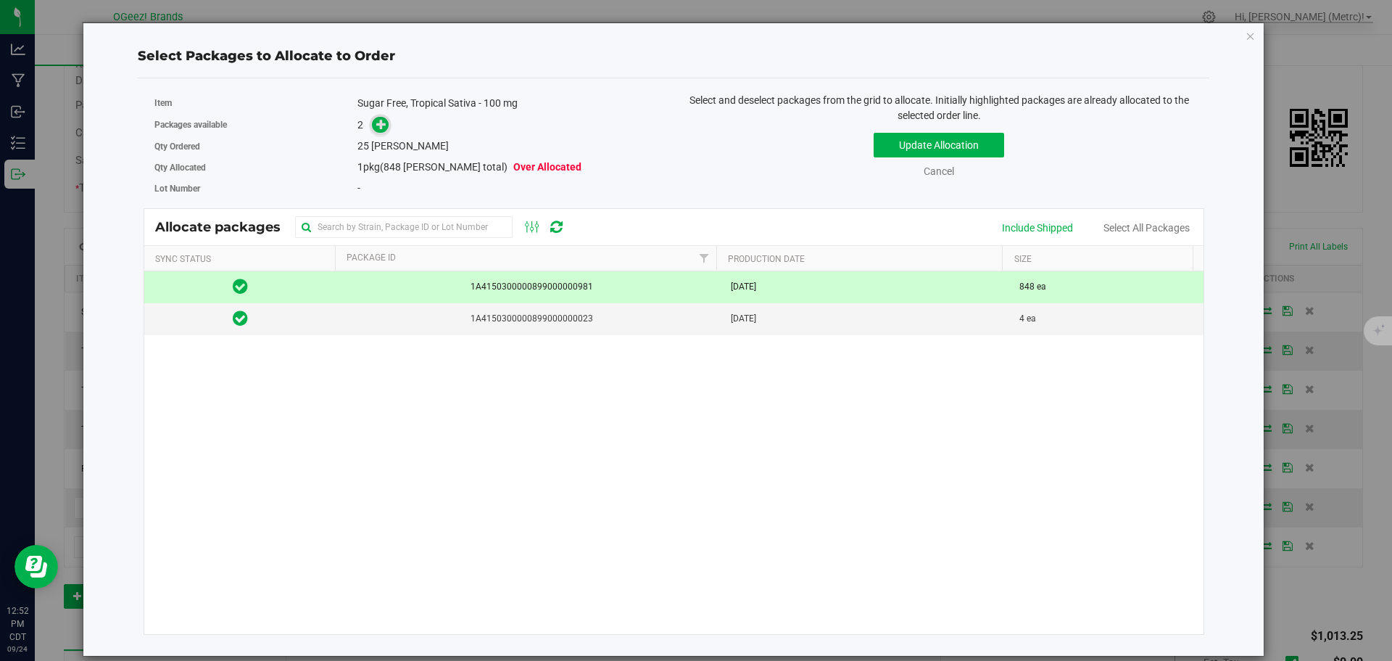
click at [382, 123] on icon at bounding box center [381, 123] width 11 height 11
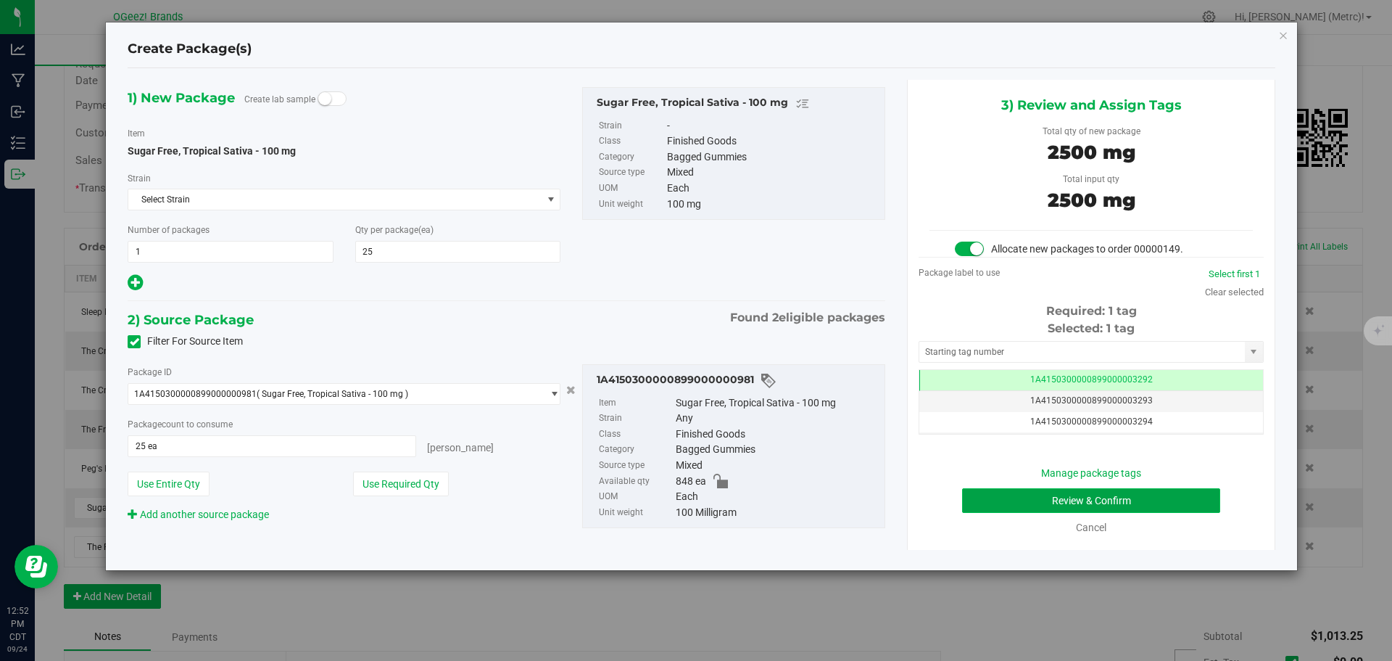
click at [1142, 496] on button "Review & Confirm" at bounding box center [1091, 500] width 258 height 25
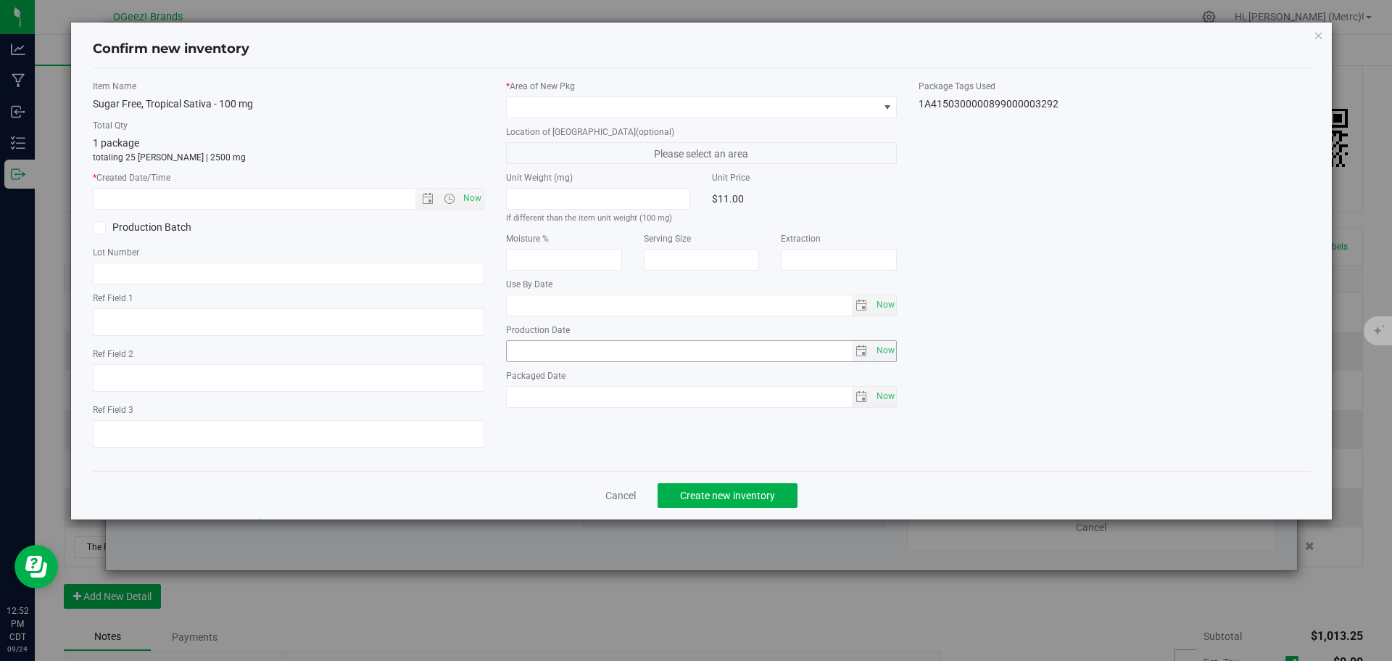
type input "[MEDICAL_DATA]"
type input "[DATE]"
click at [466, 203] on span "Now" at bounding box center [472, 198] width 25 height 21
type input "[DATE] 12:52 PM"
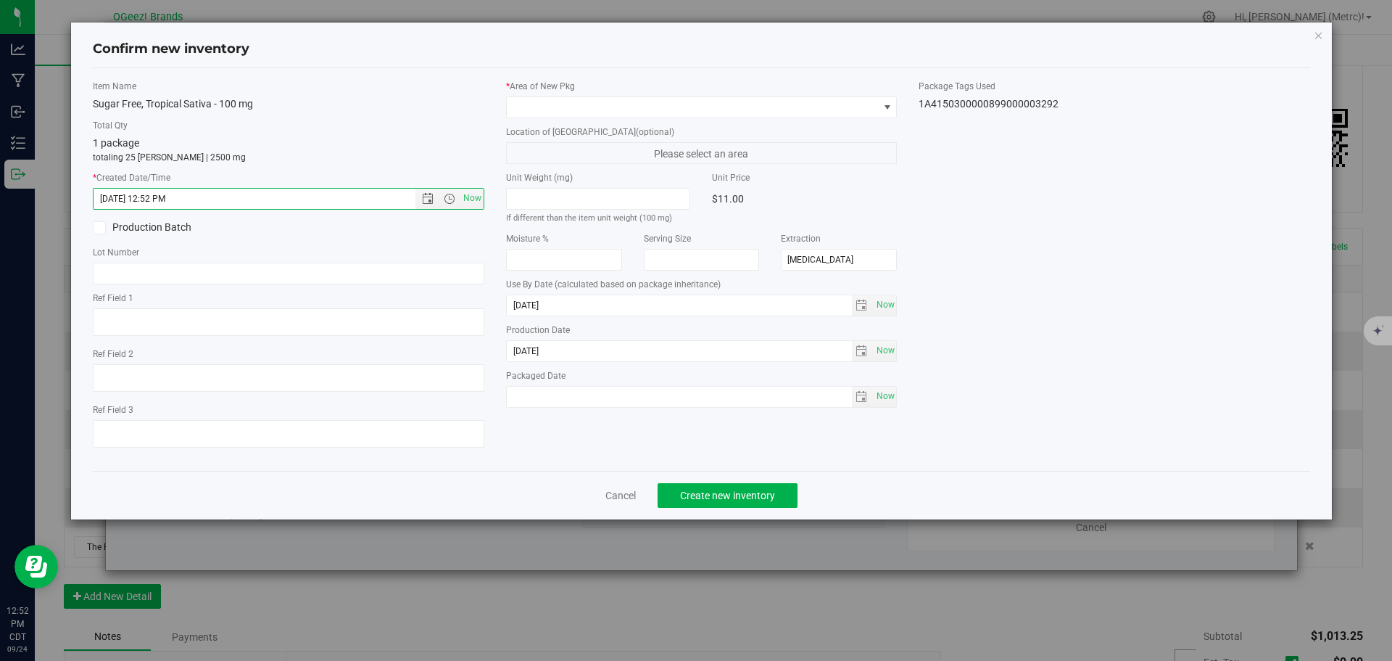
click at [556, 123] on div "* Area of [GEOGRAPHIC_DATA] Location of [GEOGRAPHIC_DATA] (optional) Please sel…" at bounding box center [701, 247] width 413 height 335
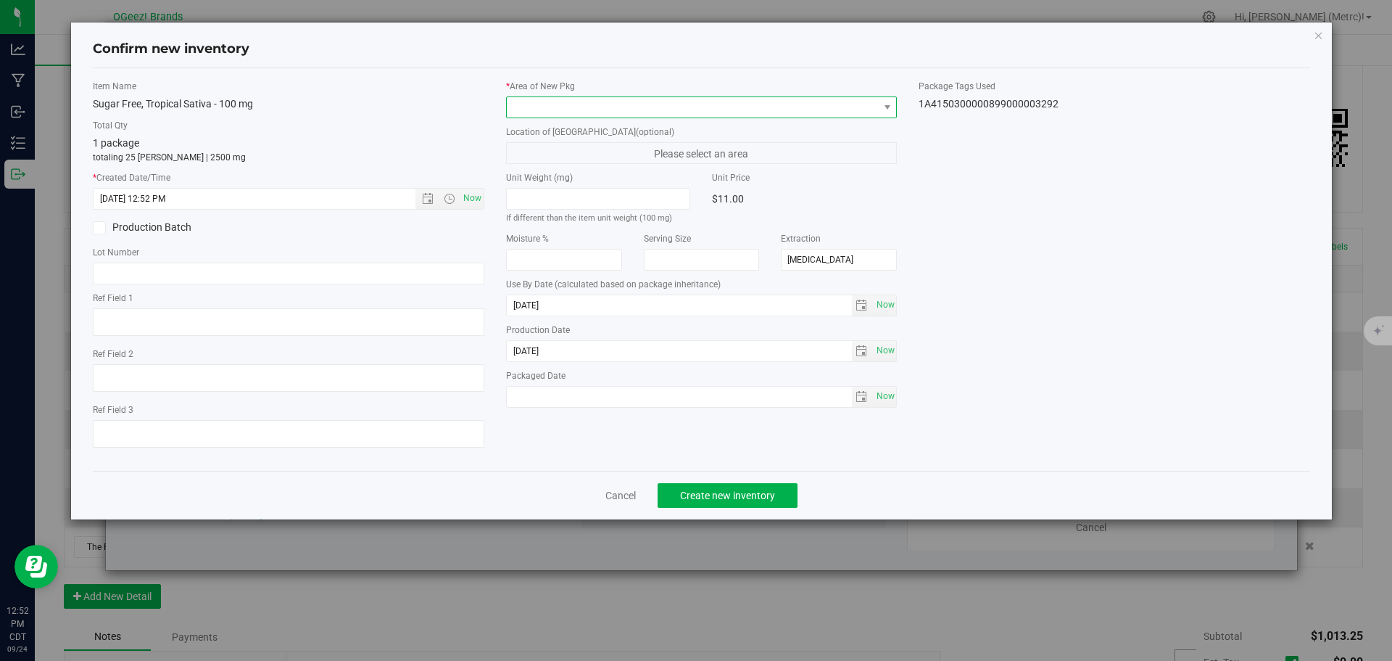
click at [565, 113] on span at bounding box center [693, 107] width 372 height 20
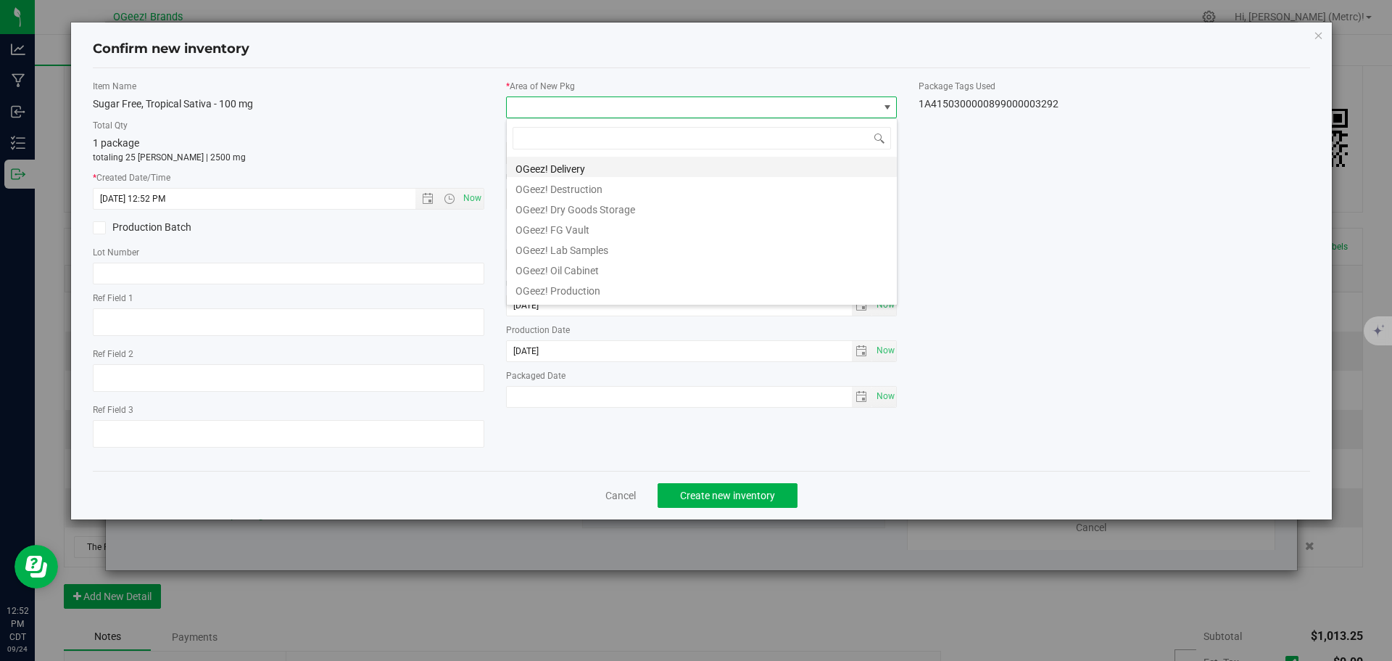
click at [576, 159] on li "OGeez! Delivery" at bounding box center [702, 167] width 390 height 20
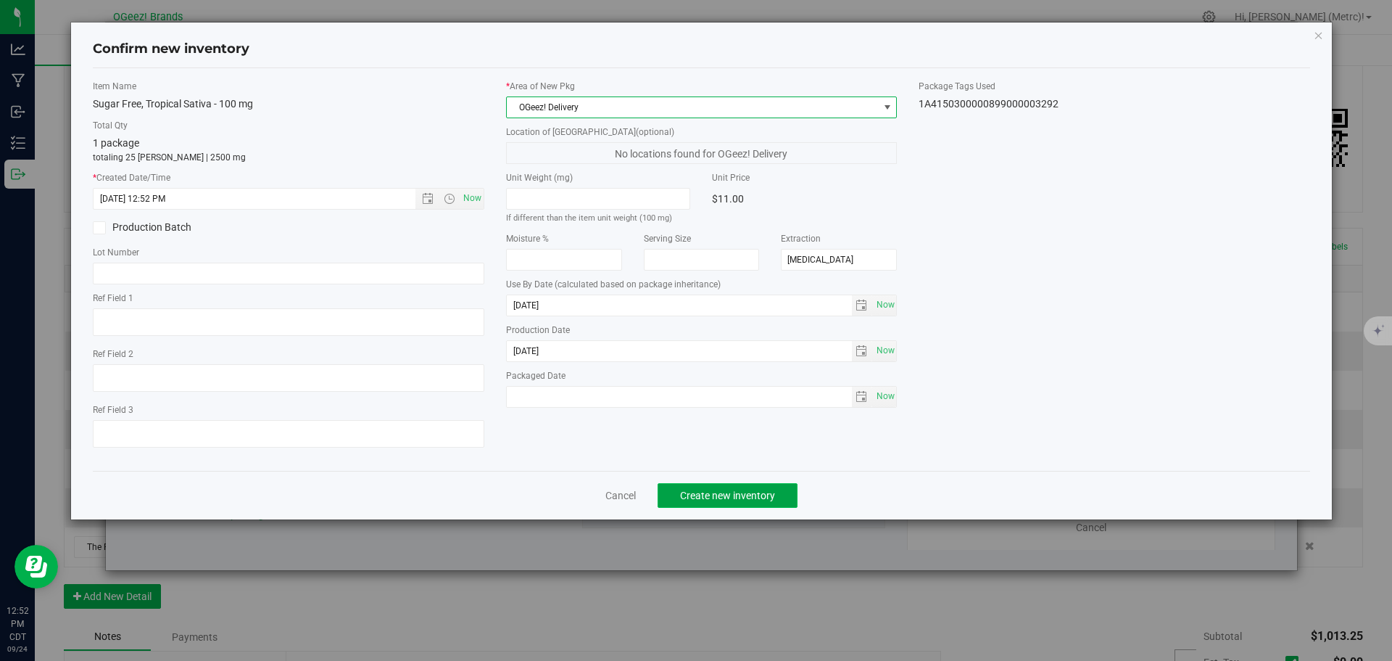
click at [724, 492] on span "Create new inventory" at bounding box center [727, 495] width 95 height 12
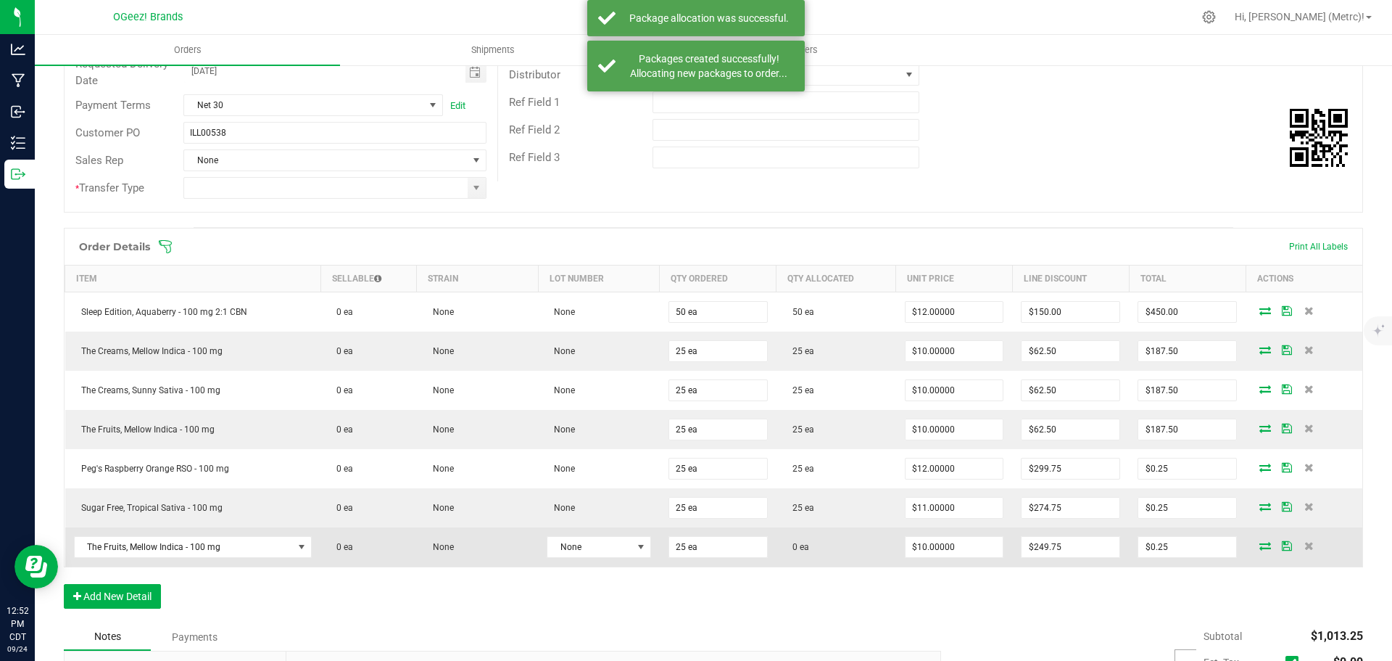
click at [1260, 541] on icon at bounding box center [1266, 545] width 12 height 9
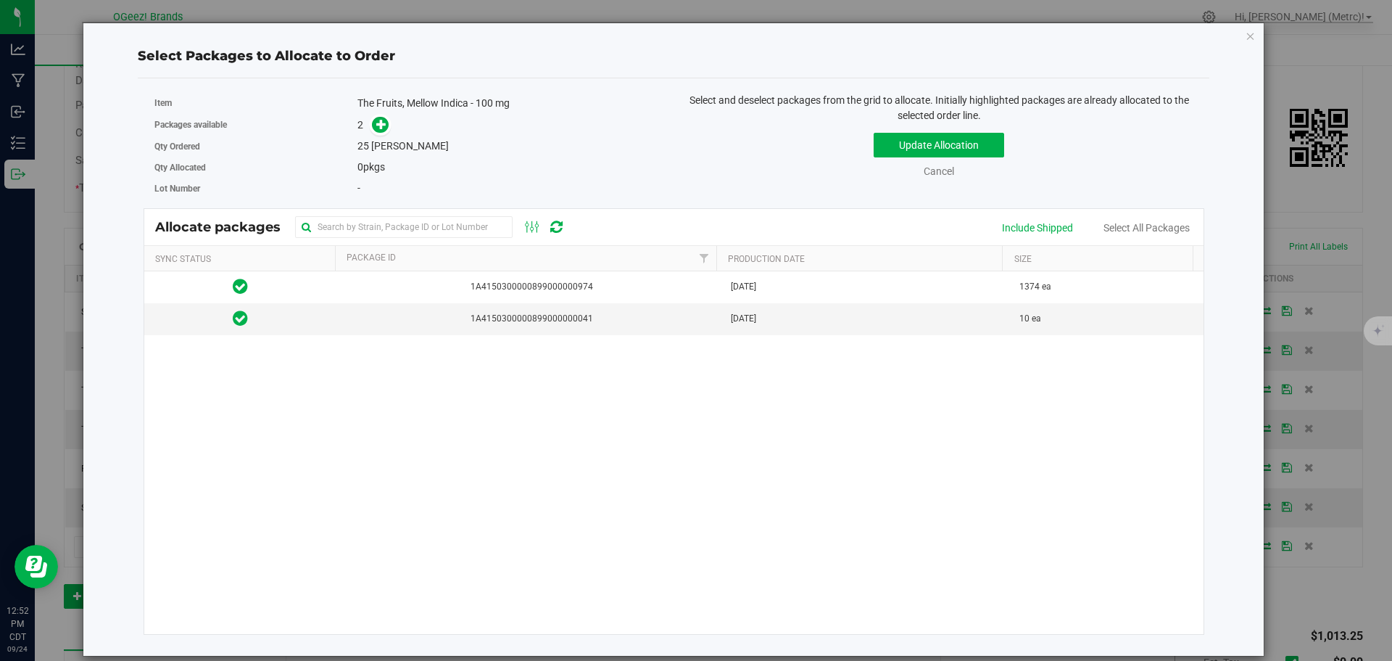
drag, startPoint x: 535, startPoint y: 476, endPoint x: 462, endPoint y: 389, distance: 113.7
click at [462, 389] on div "1A4150300000899000000974 [DATE] 1374 ea 1A4150300000899000000041 [DATE] 10 ea" at bounding box center [674, 452] width 1060 height 363
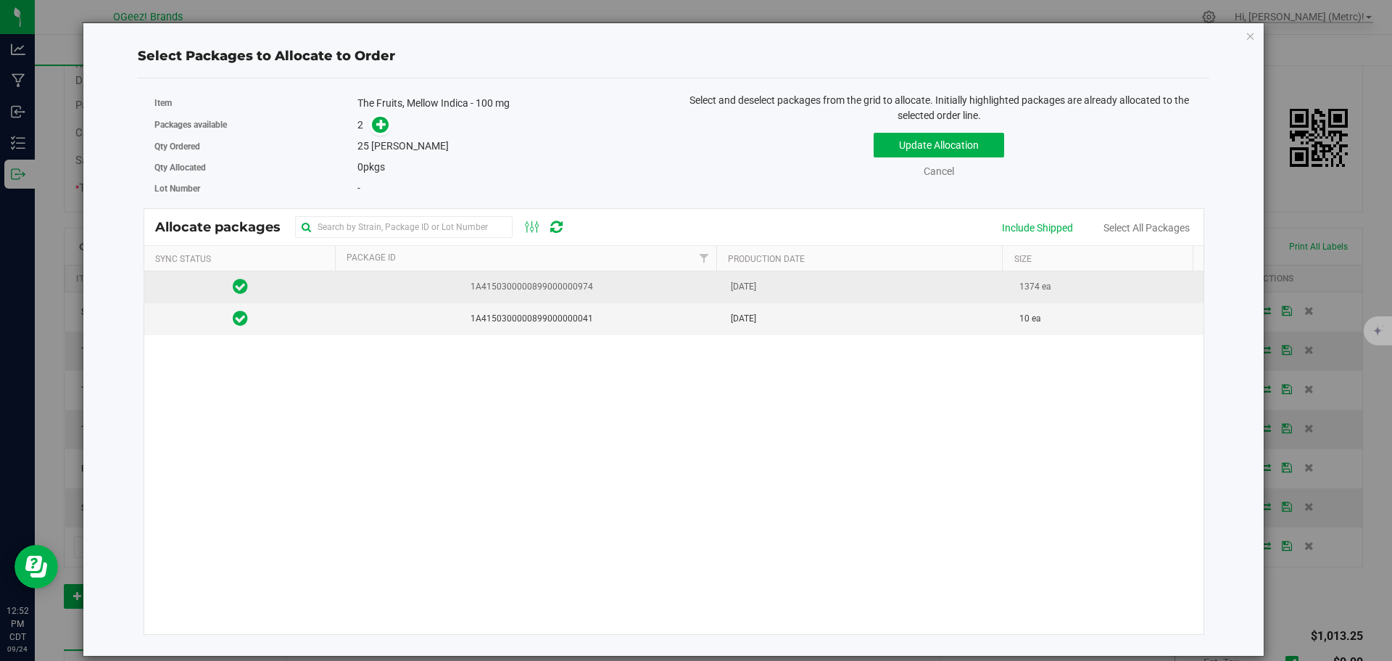
click at [506, 284] on span "1A4150300000899000000974" at bounding box center [529, 287] width 368 height 14
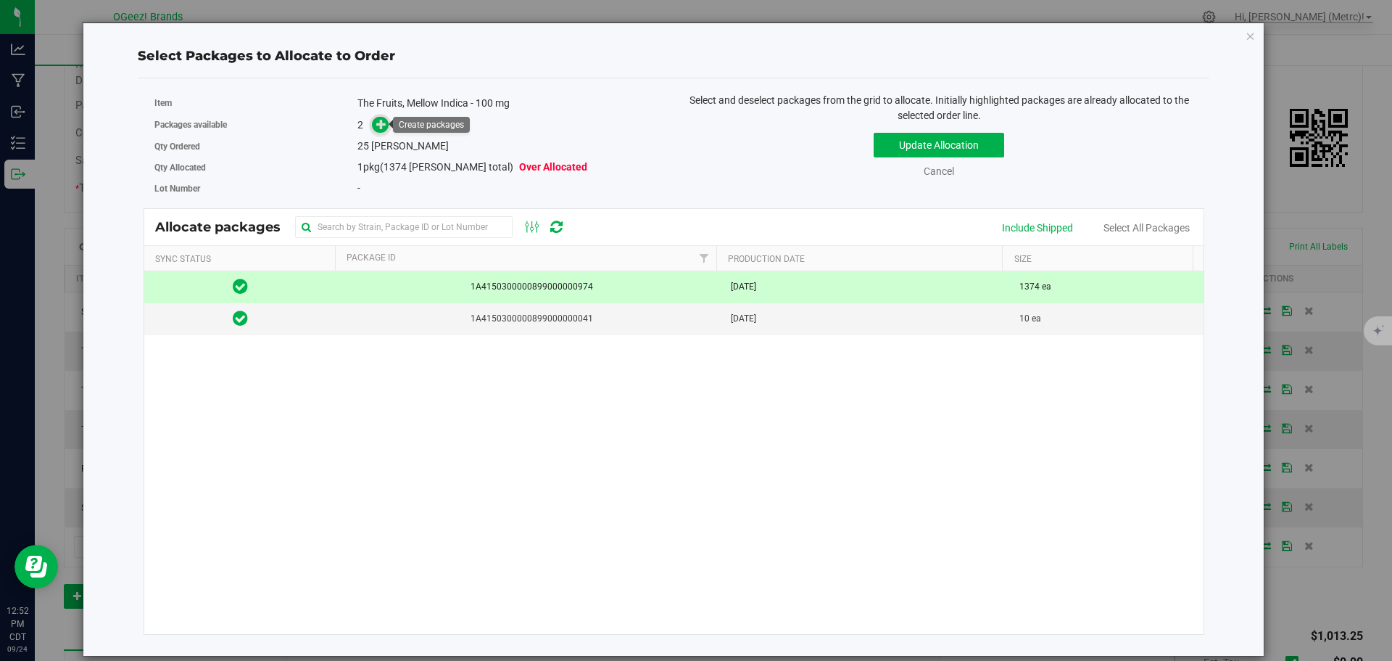
click at [381, 125] on icon at bounding box center [381, 124] width 10 height 10
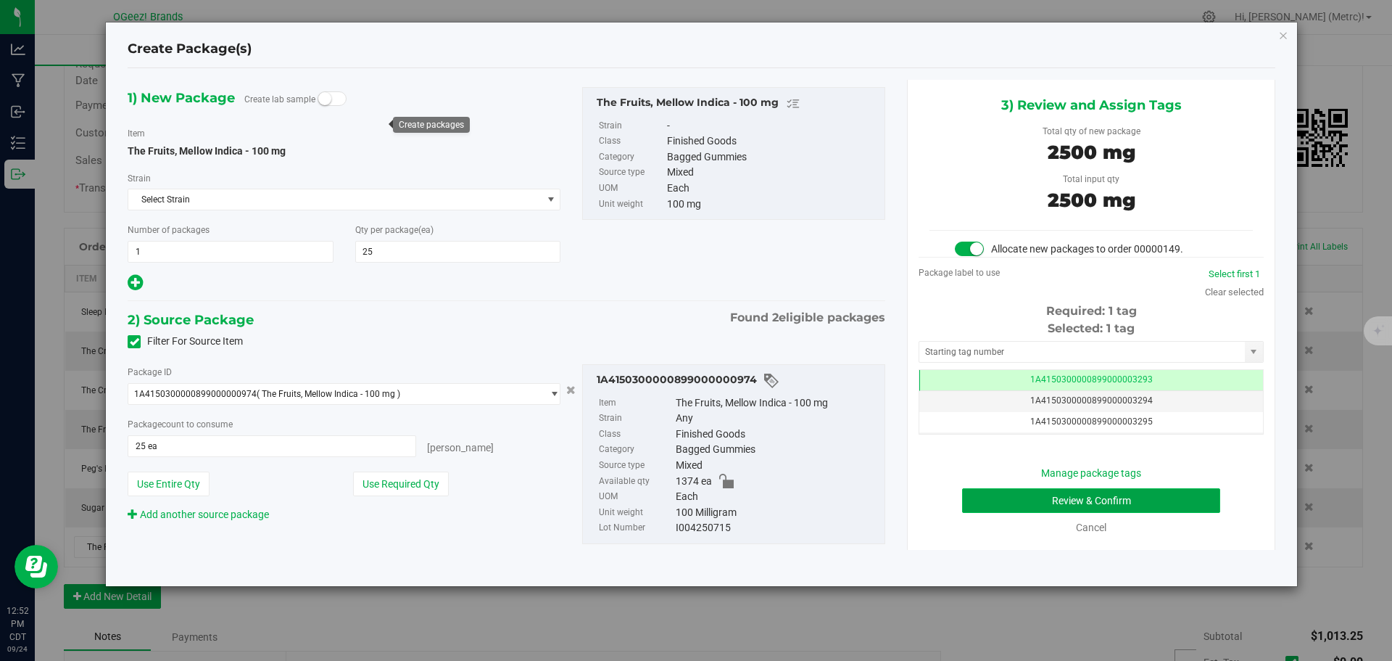
click at [1178, 499] on button "Review & Confirm" at bounding box center [1091, 500] width 258 height 25
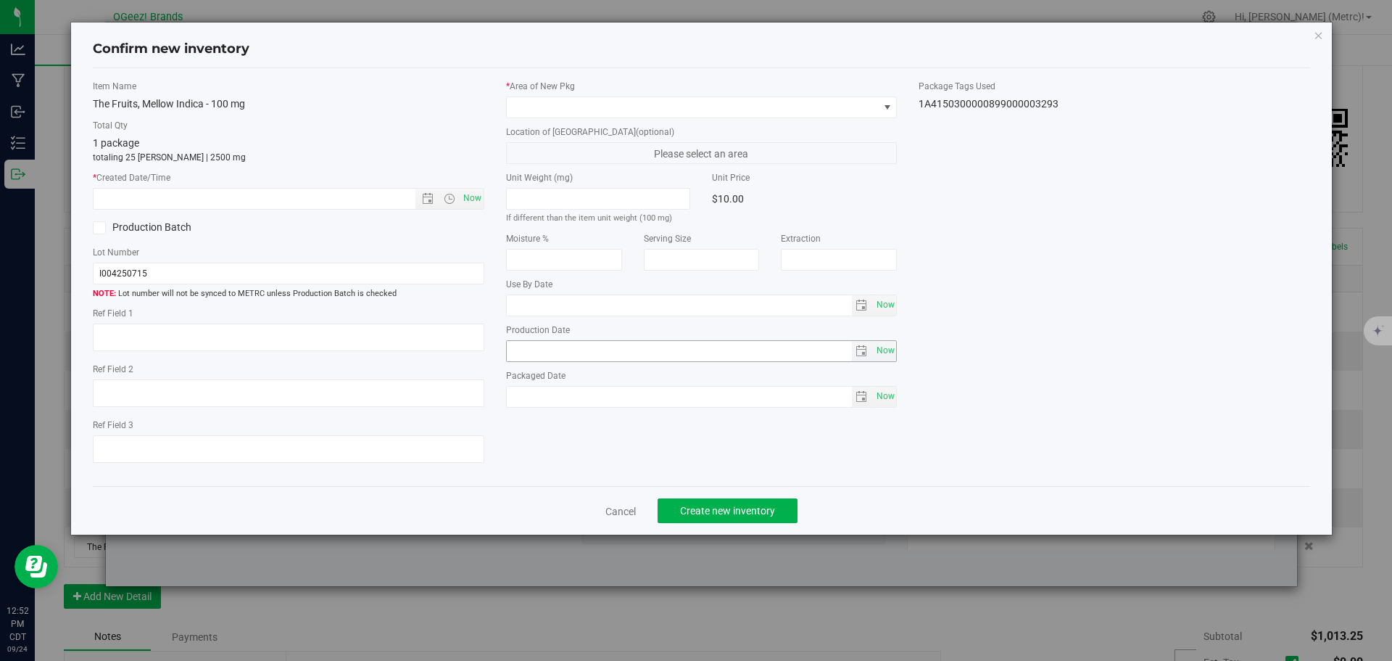
type input "[MEDICAL_DATA]"
type input "[DATE]"
click at [476, 204] on span "Now" at bounding box center [472, 198] width 25 height 21
type input "[DATE] 12:52 PM"
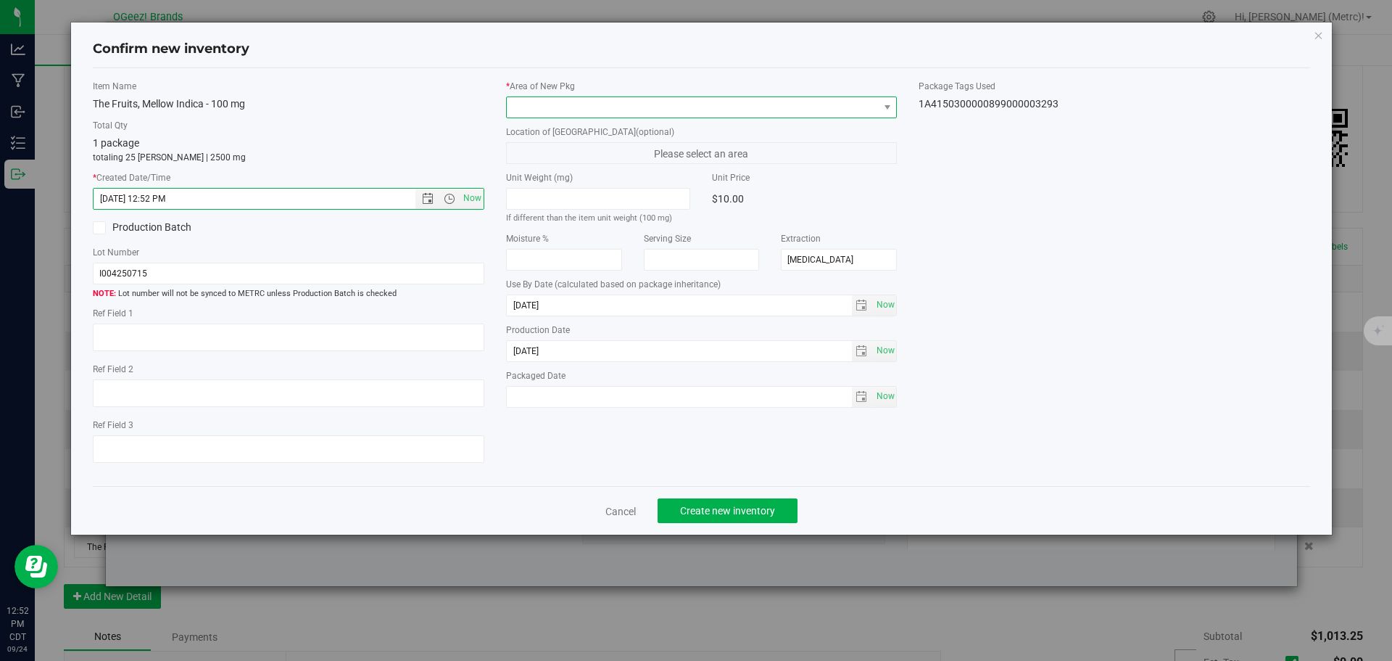
click at [550, 104] on span at bounding box center [693, 107] width 372 height 20
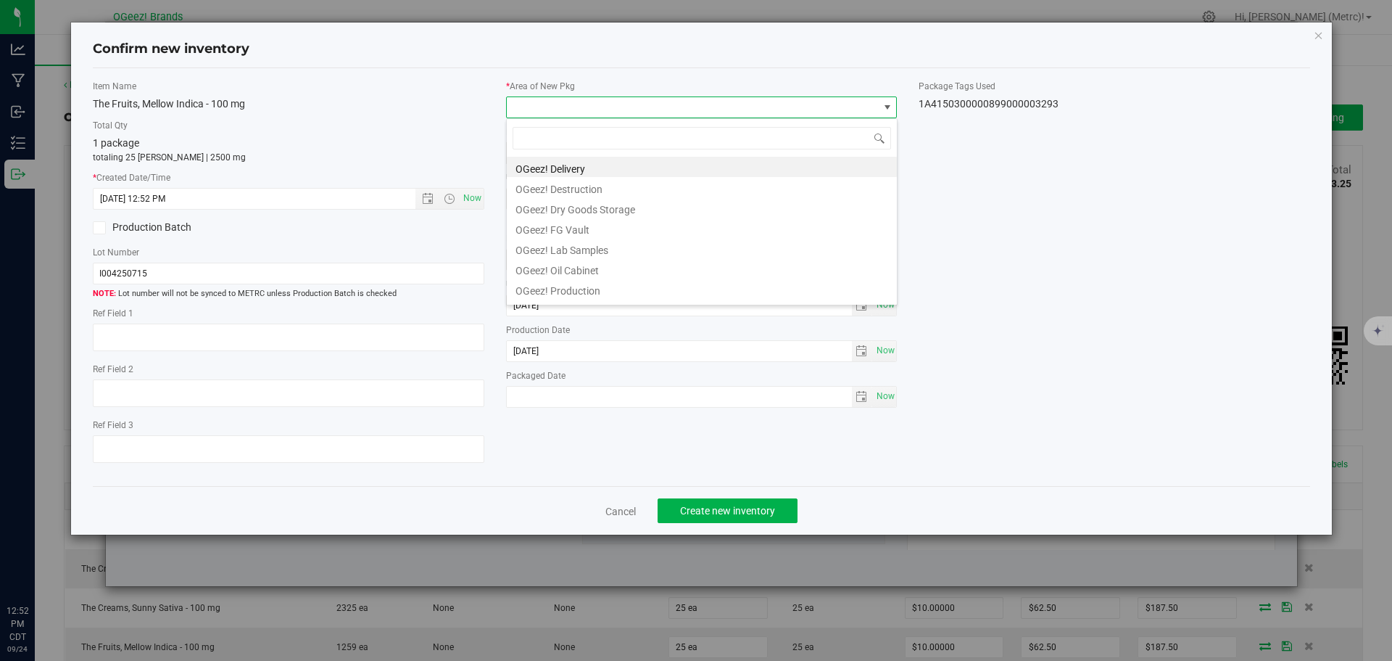
click at [569, 161] on li "OGeez! Delivery" at bounding box center [702, 167] width 390 height 20
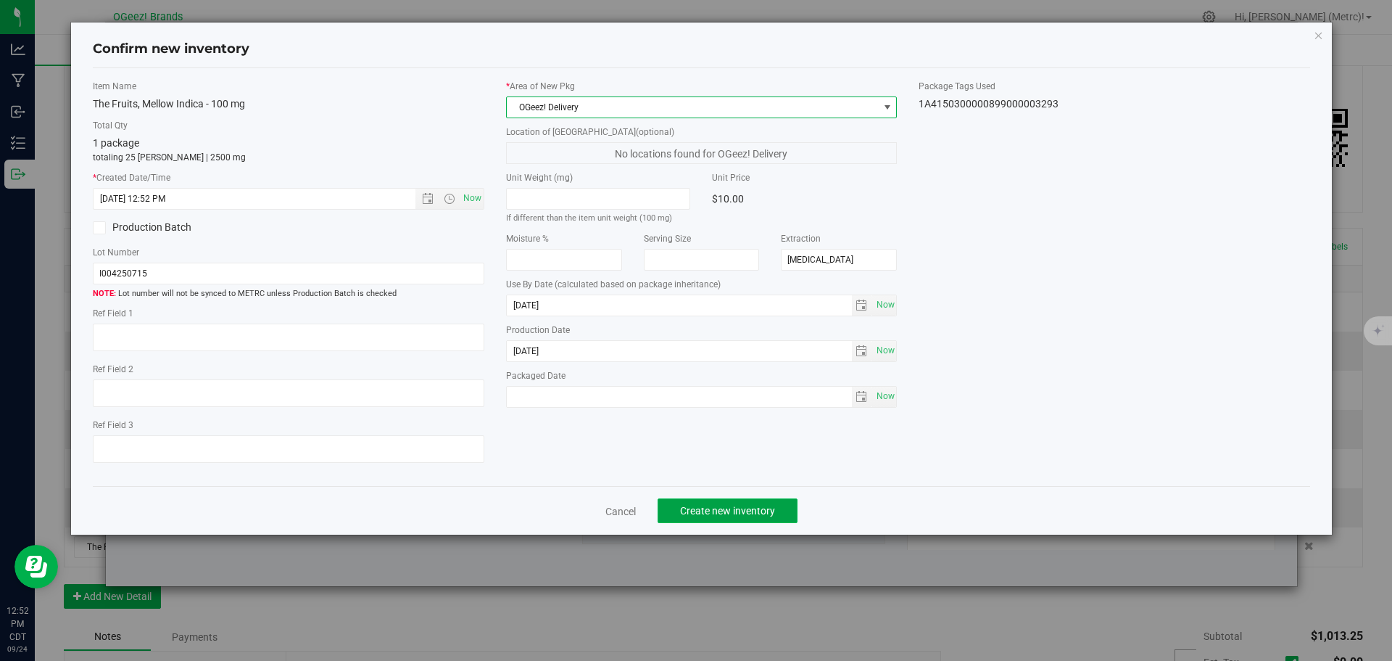
click at [756, 511] on span "Create new inventory" at bounding box center [727, 511] width 95 height 12
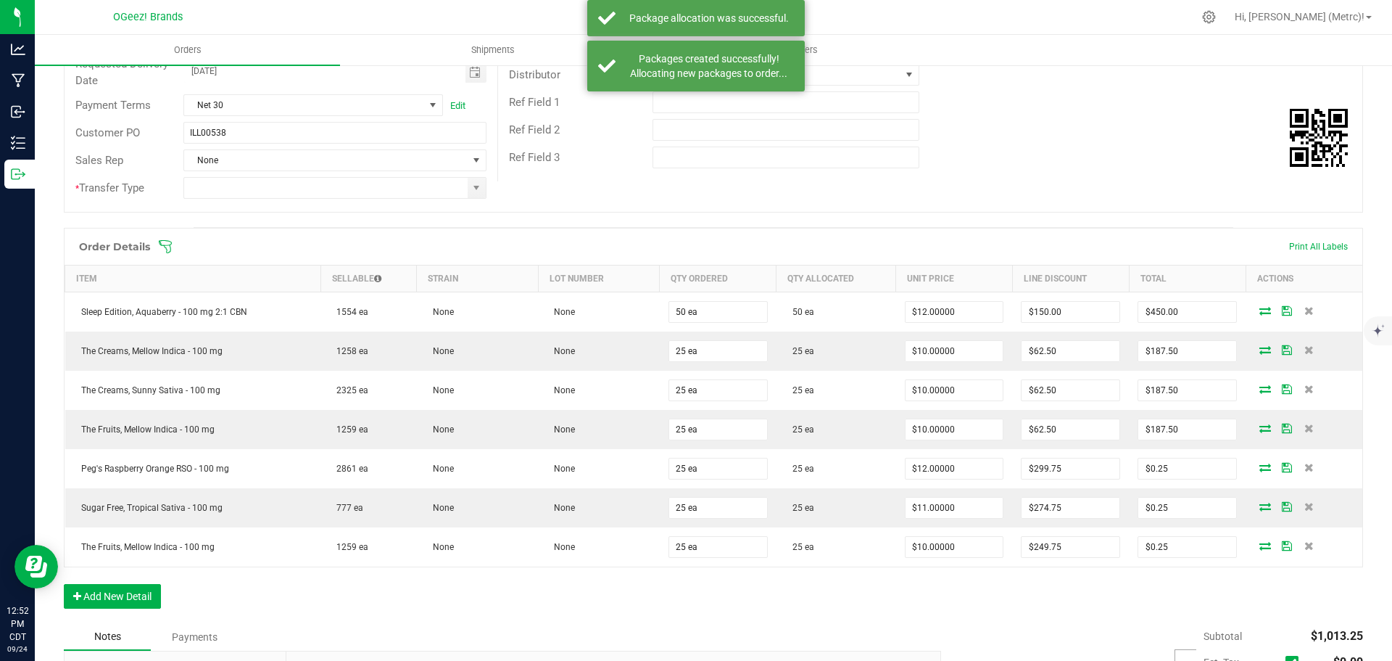
scroll to position [141, 0]
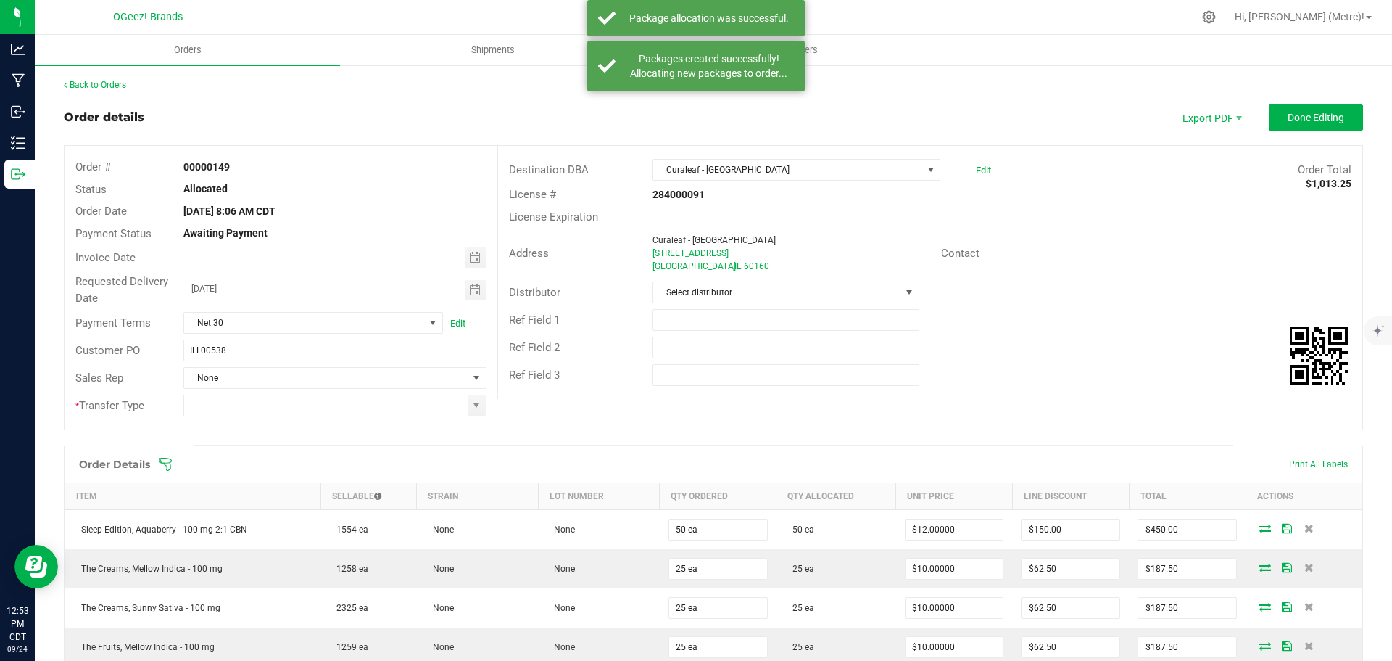
click at [461, 417] on div "* Transfer Type" at bounding box center [281, 406] width 433 height 28
click at [469, 412] on span at bounding box center [477, 405] width 18 height 20
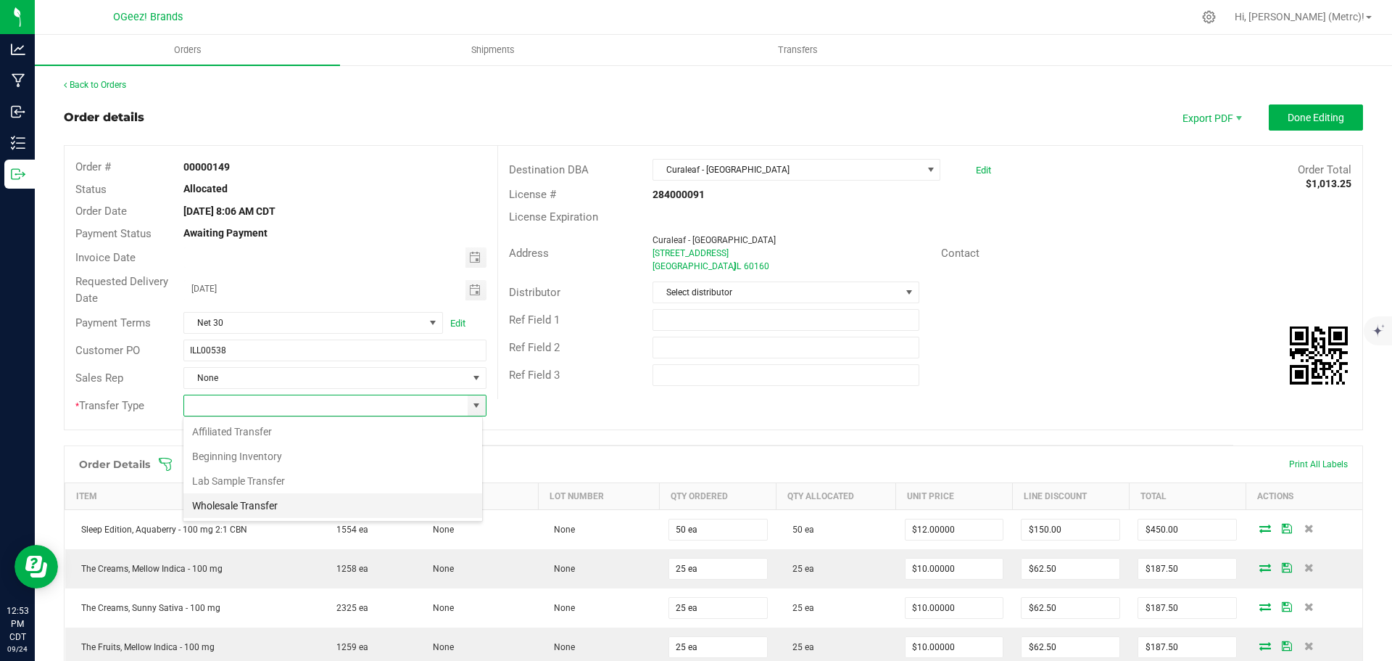
click at [341, 500] on li "Wholesale Transfer" at bounding box center [332, 505] width 299 height 25
type input "Wholesale Transfer"
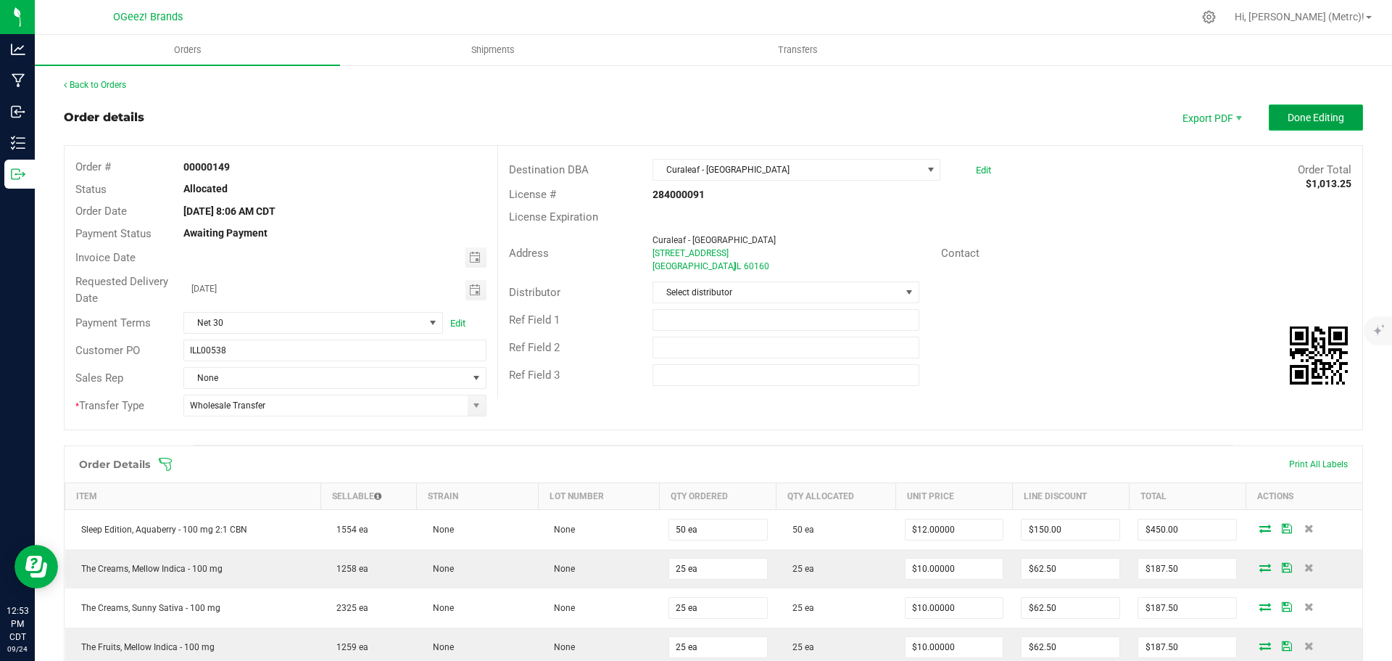
click at [1307, 123] on span "Done Editing" at bounding box center [1316, 118] width 57 height 12
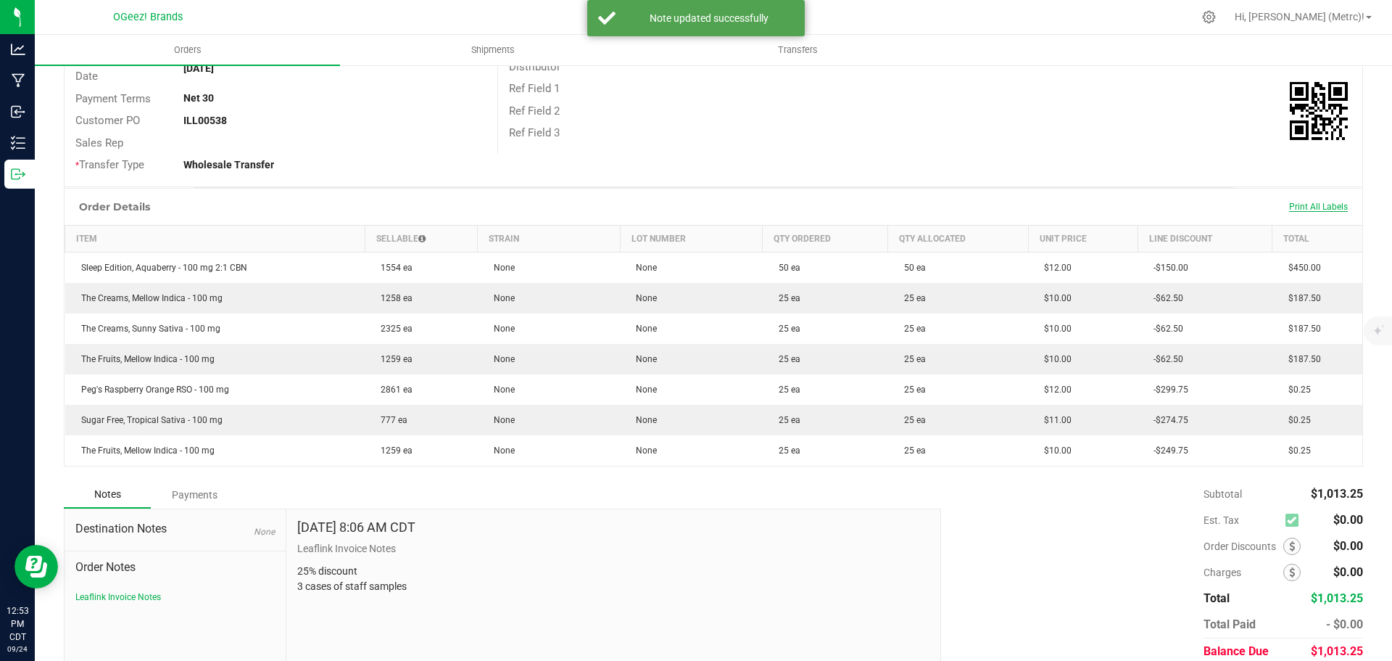
click at [1328, 207] on span "Print All Labels" at bounding box center [1318, 207] width 59 height 10
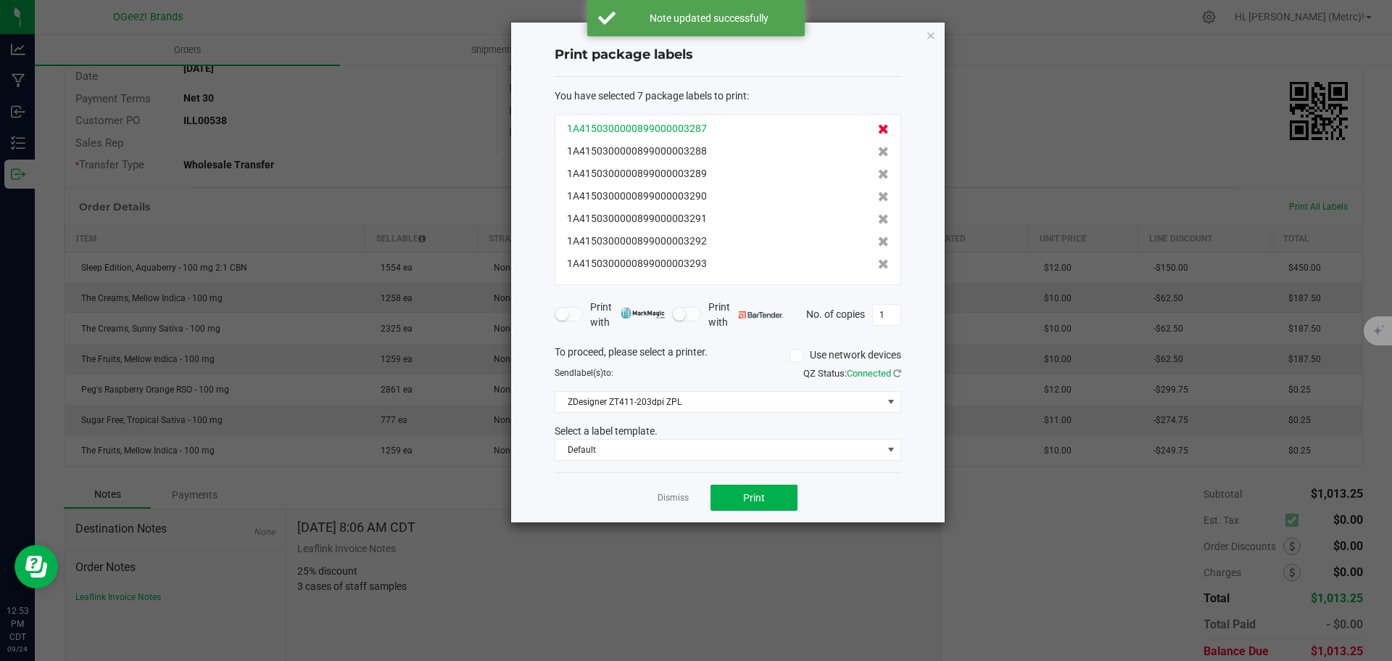
click at [878, 128] on icon at bounding box center [883, 129] width 11 height 10
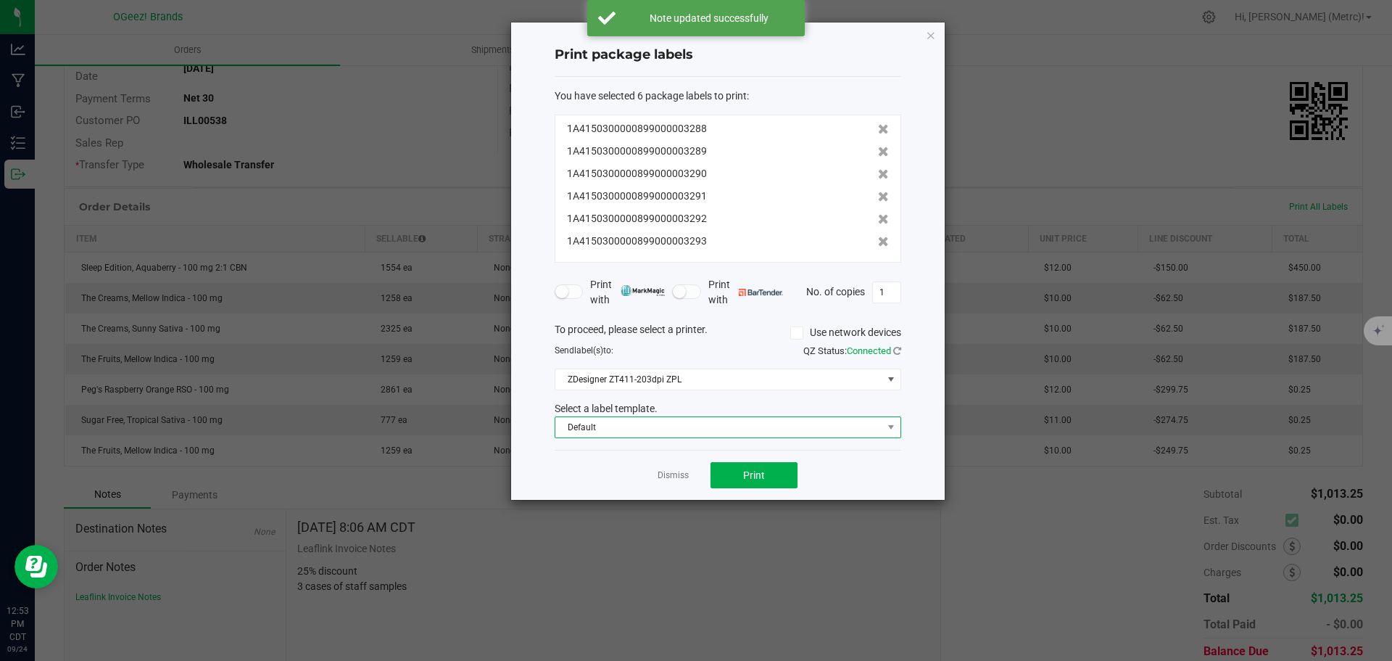
click at [743, 428] on span "Default" at bounding box center [718, 427] width 327 height 20
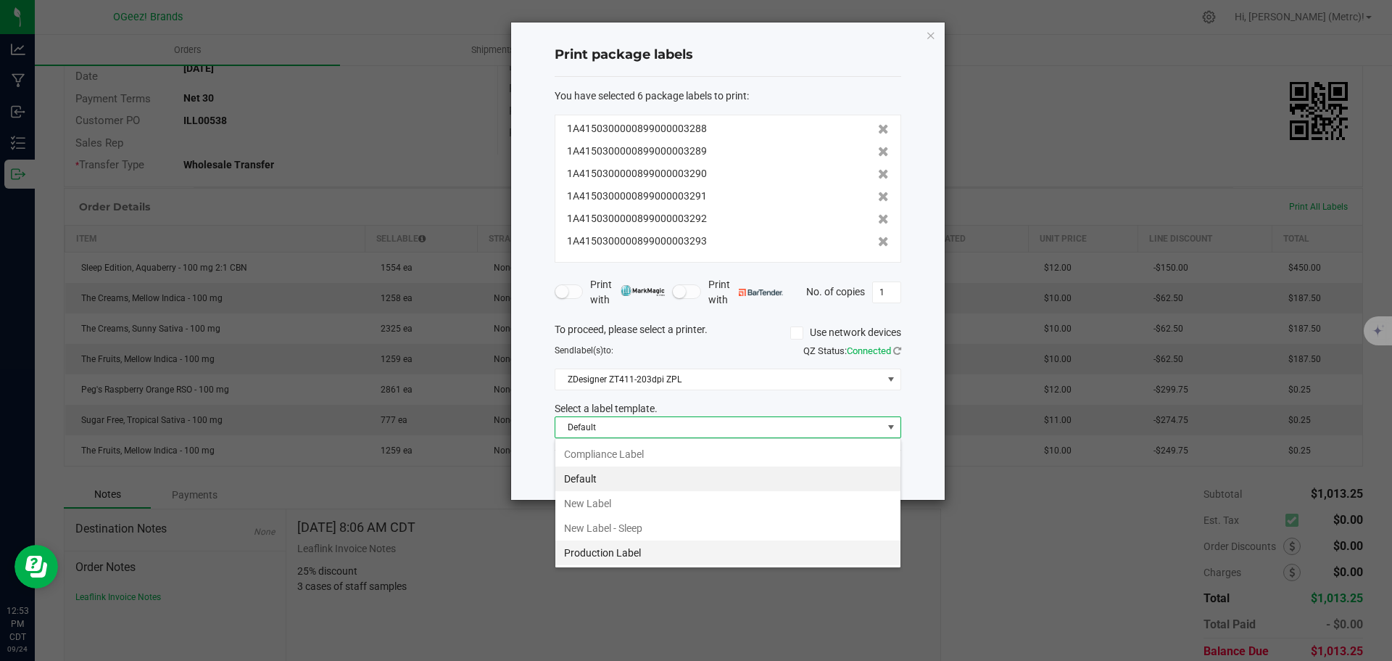
click at [615, 547] on li "Production Label" at bounding box center [727, 552] width 345 height 25
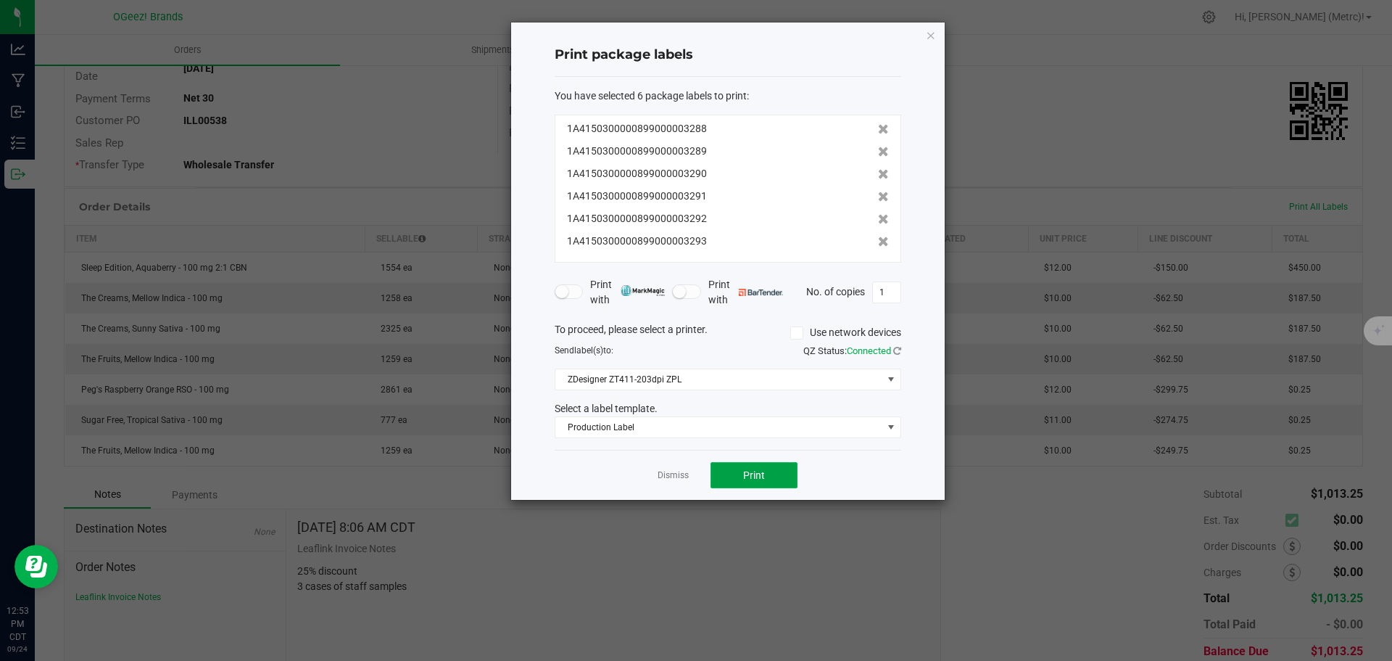
click at [790, 464] on button "Print" at bounding box center [754, 475] width 87 height 26
drag, startPoint x: 882, startPoint y: 420, endPoint x: 871, endPoint y: 421, distance: 11.7
click at [876, 421] on span "Production Label" at bounding box center [728, 427] width 347 height 22
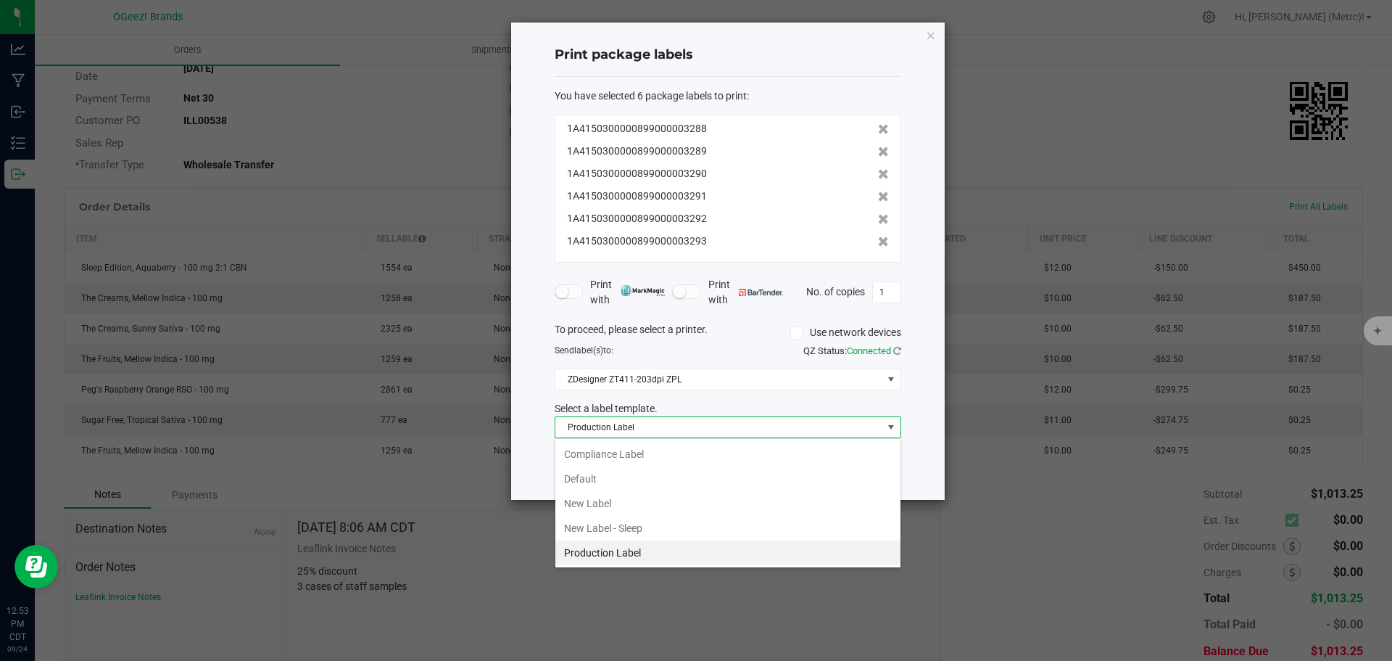
drag, startPoint x: 605, startPoint y: 505, endPoint x: 632, endPoint y: 489, distance: 31.2
click at [605, 505] on li "New Label" at bounding box center [727, 503] width 345 height 25
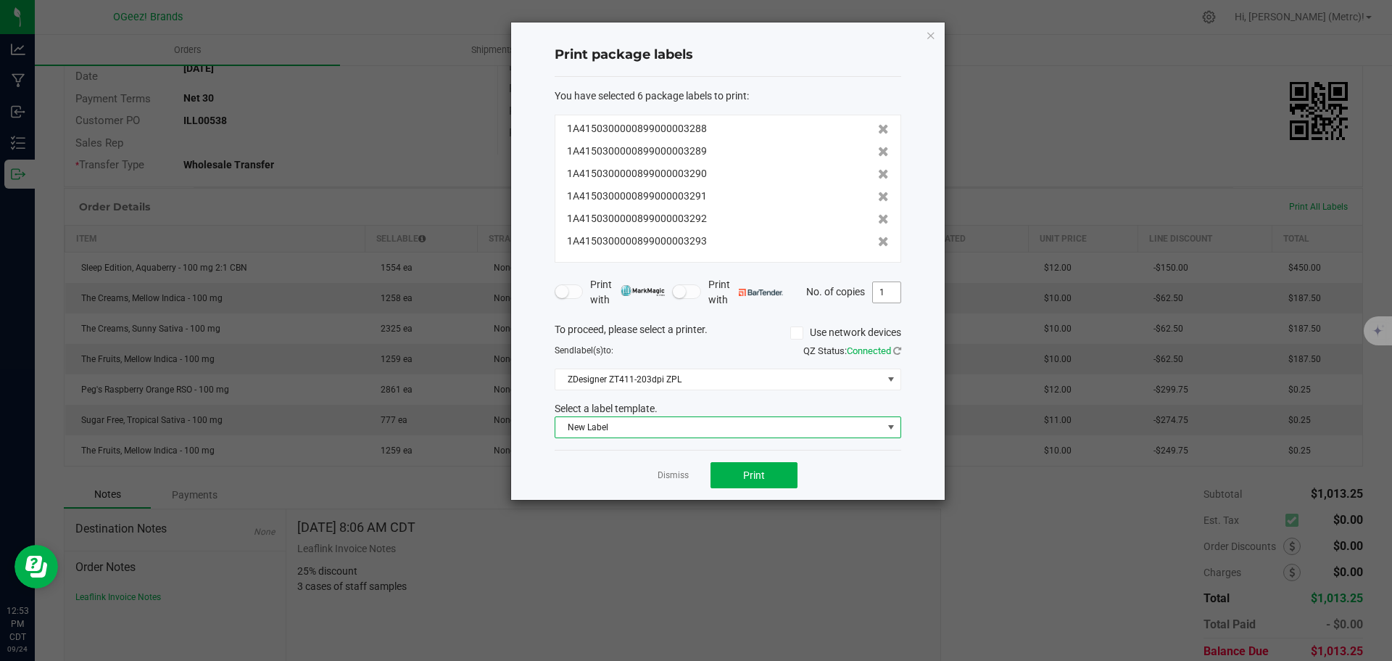
click at [893, 293] on input "1" at bounding box center [887, 292] width 28 height 20
type input "25"
click at [764, 490] on div "Dismiss Print" at bounding box center [728, 475] width 347 height 50
click at [764, 472] on span "Print" at bounding box center [754, 475] width 22 height 12
click at [930, 34] on icon "button" at bounding box center [931, 34] width 10 height 17
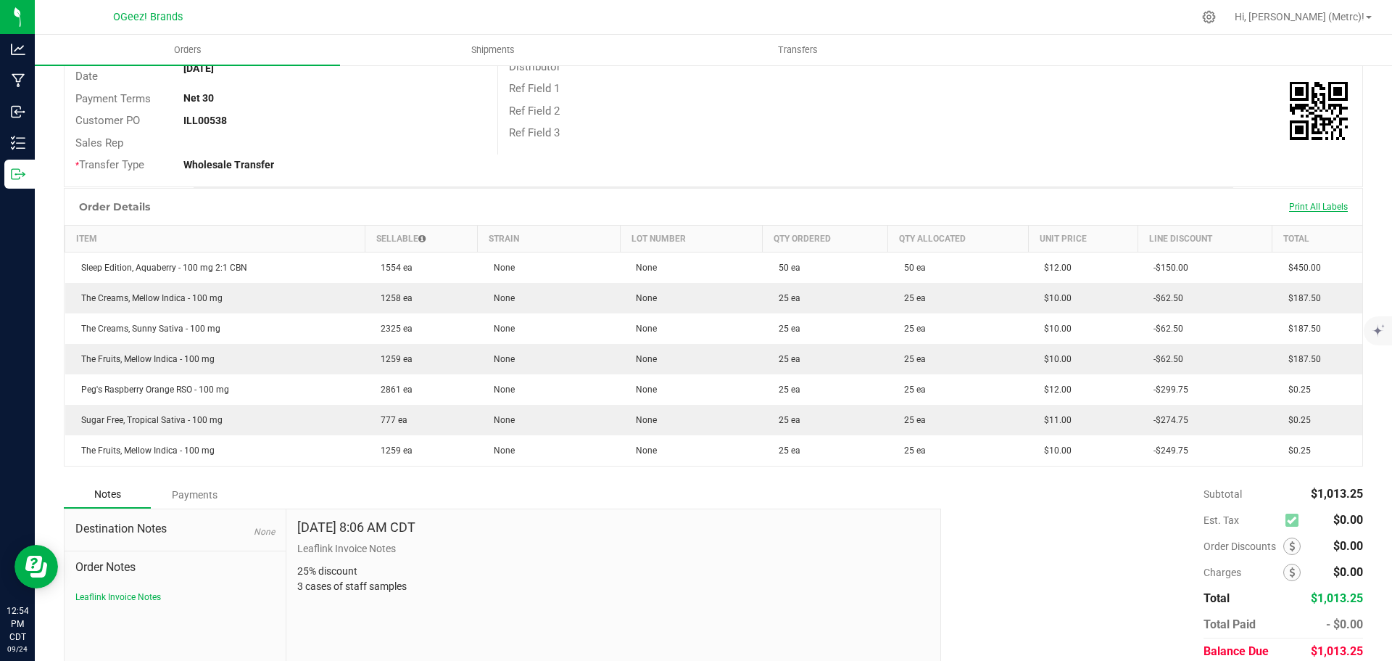
click at [1321, 207] on span "Print All Labels" at bounding box center [1318, 207] width 59 height 10
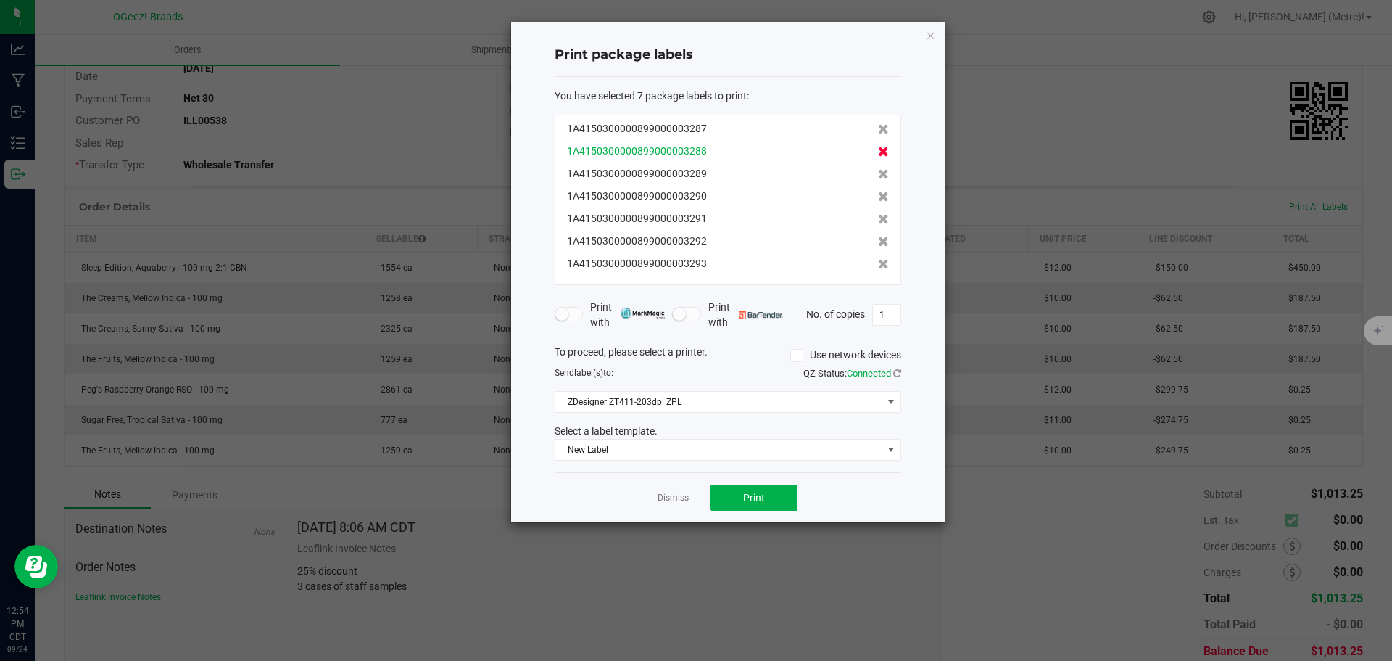
click at [878, 152] on icon at bounding box center [883, 151] width 11 height 10
click at [878, 169] on icon at bounding box center [883, 174] width 11 height 10
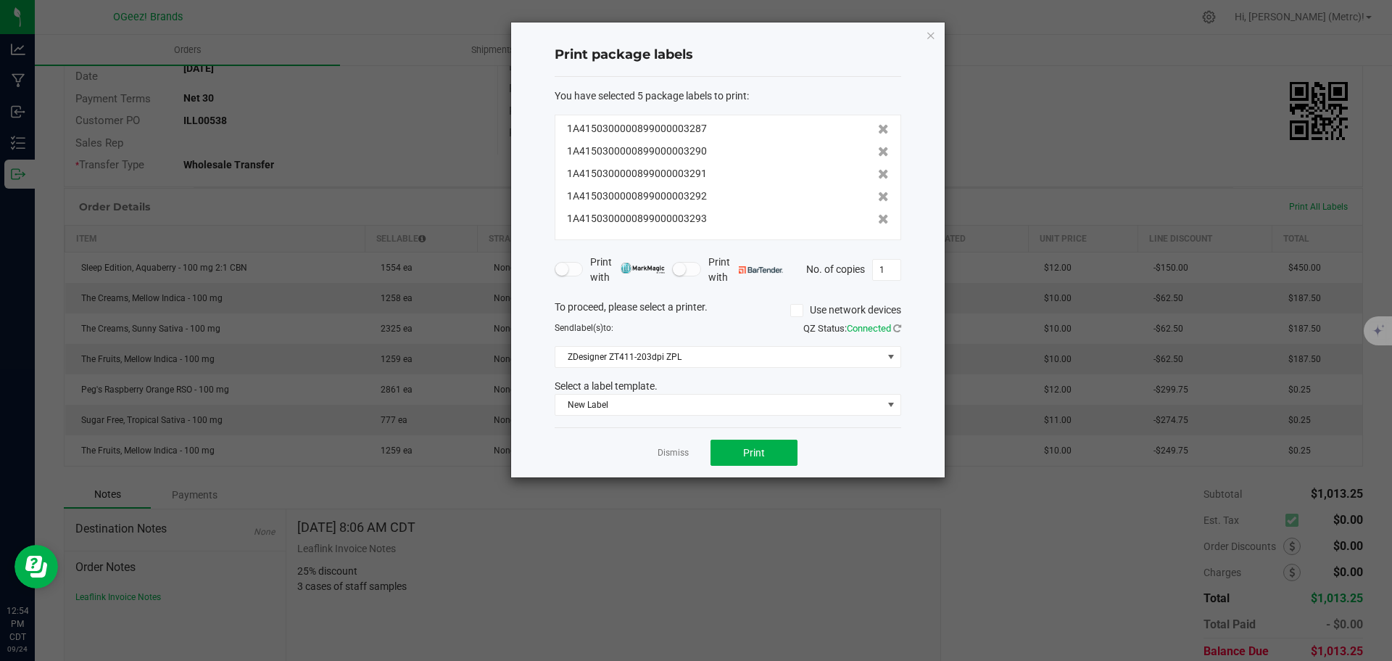
click at [878, 152] on icon at bounding box center [883, 151] width 11 height 10
click at [878, 169] on icon at bounding box center [883, 174] width 11 height 10
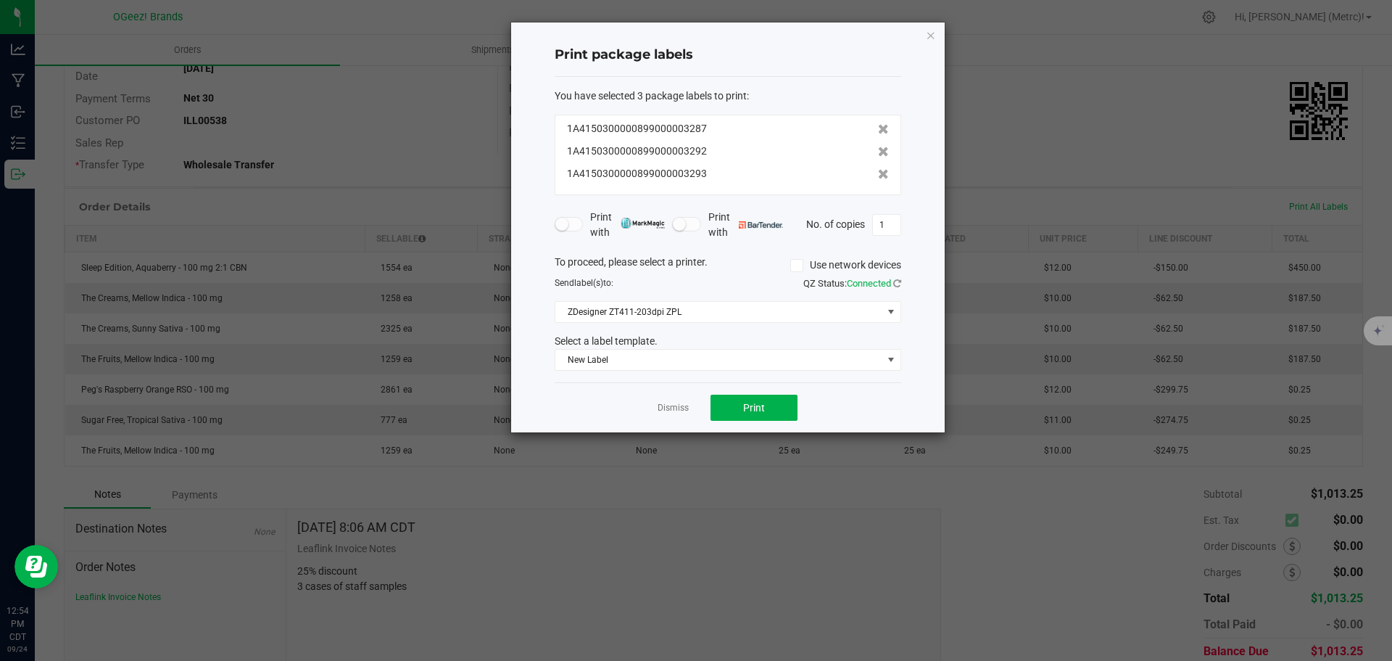
click at [878, 152] on icon at bounding box center [883, 151] width 11 height 10
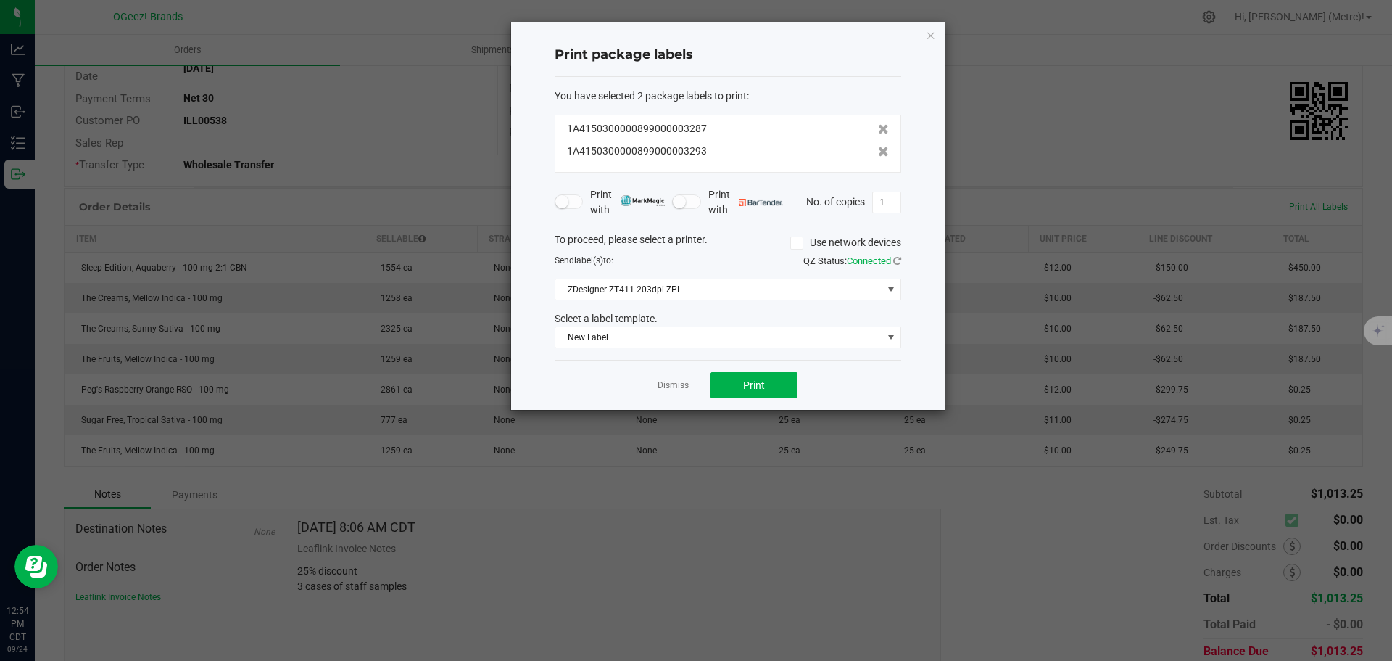
click at [878, 152] on icon at bounding box center [883, 151] width 11 height 10
click at [873, 152] on form "You have selected 2 package labels to print : 1A4150300000899000003287 1A415030…" at bounding box center [728, 218] width 347 height 260
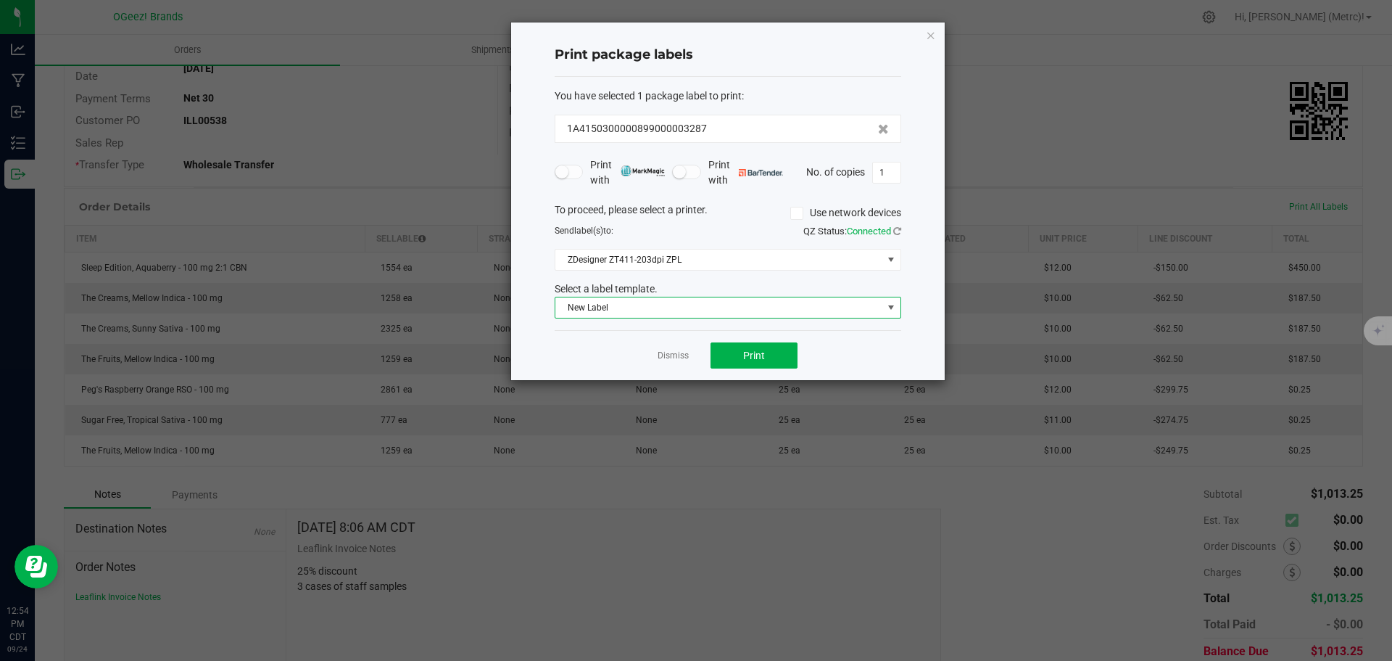
click at [848, 316] on span "New Label" at bounding box center [718, 307] width 327 height 20
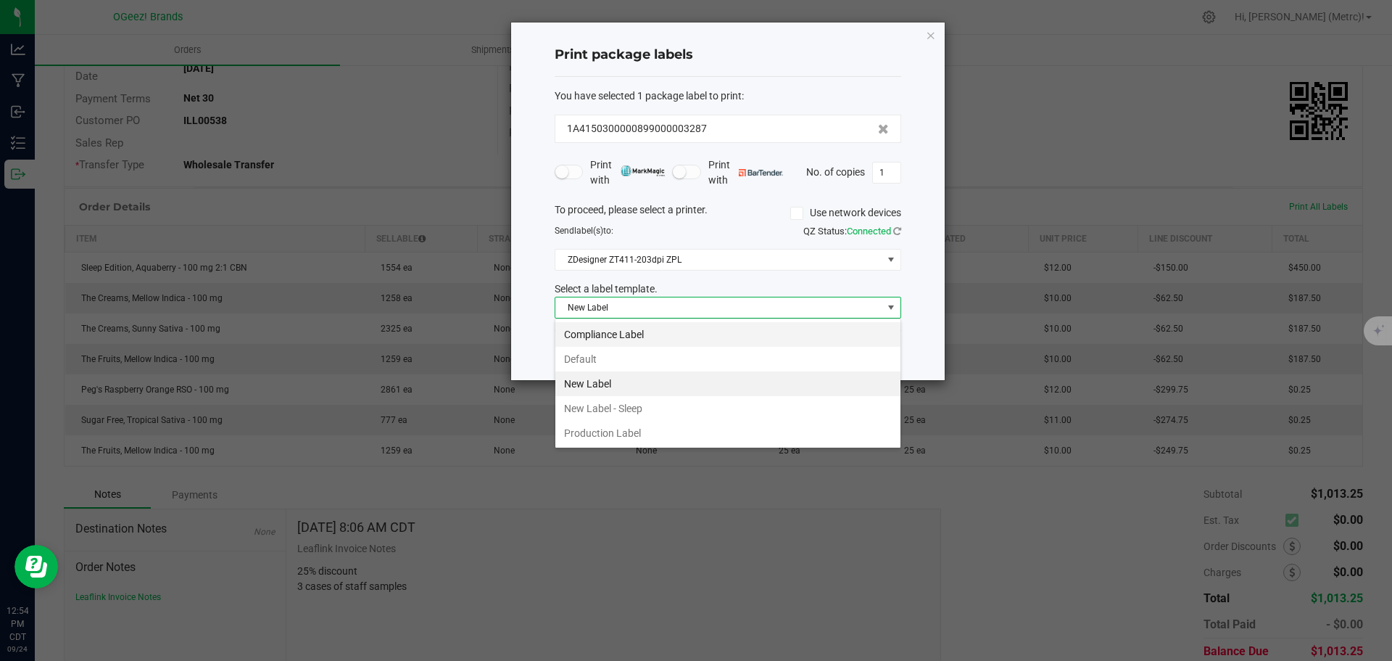
scroll to position [22, 347]
click at [720, 436] on li "Production Label" at bounding box center [727, 433] width 345 height 25
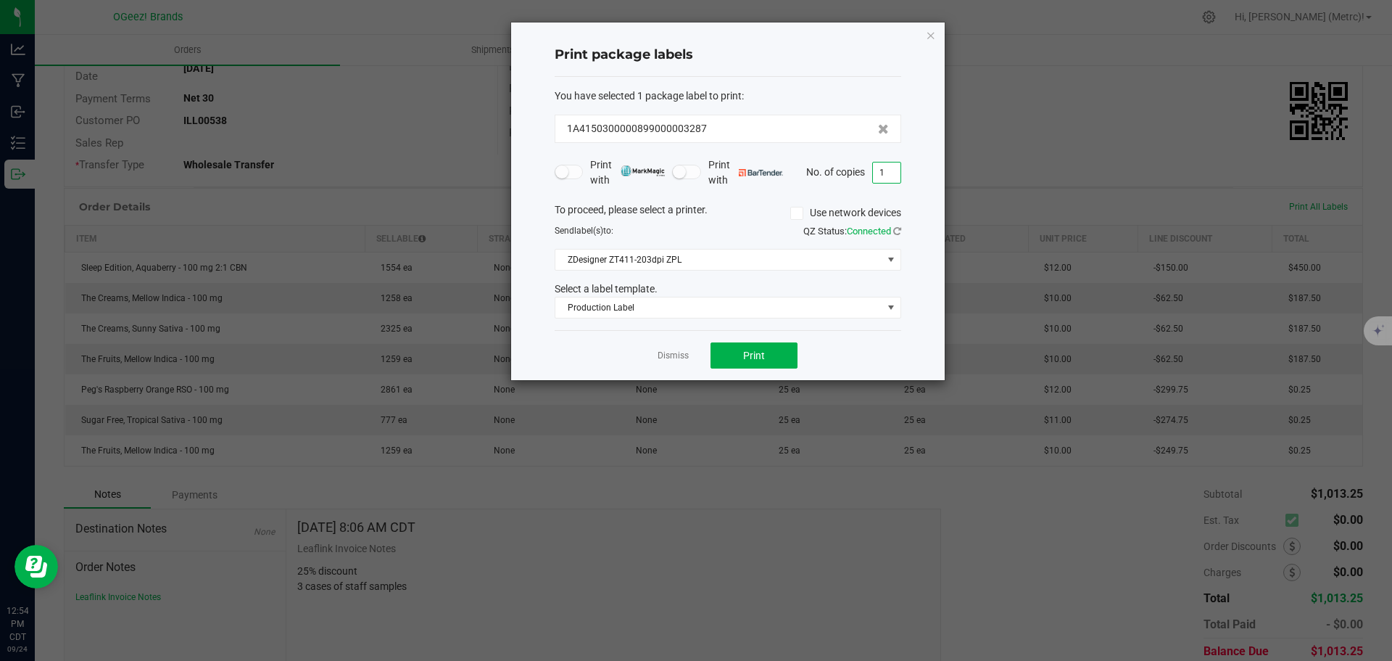
click at [890, 180] on input "1" at bounding box center [887, 172] width 28 height 20
click at [758, 352] on span "Print" at bounding box center [754, 356] width 22 height 12
click at [764, 311] on span "Production Label" at bounding box center [718, 307] width 327 height 20
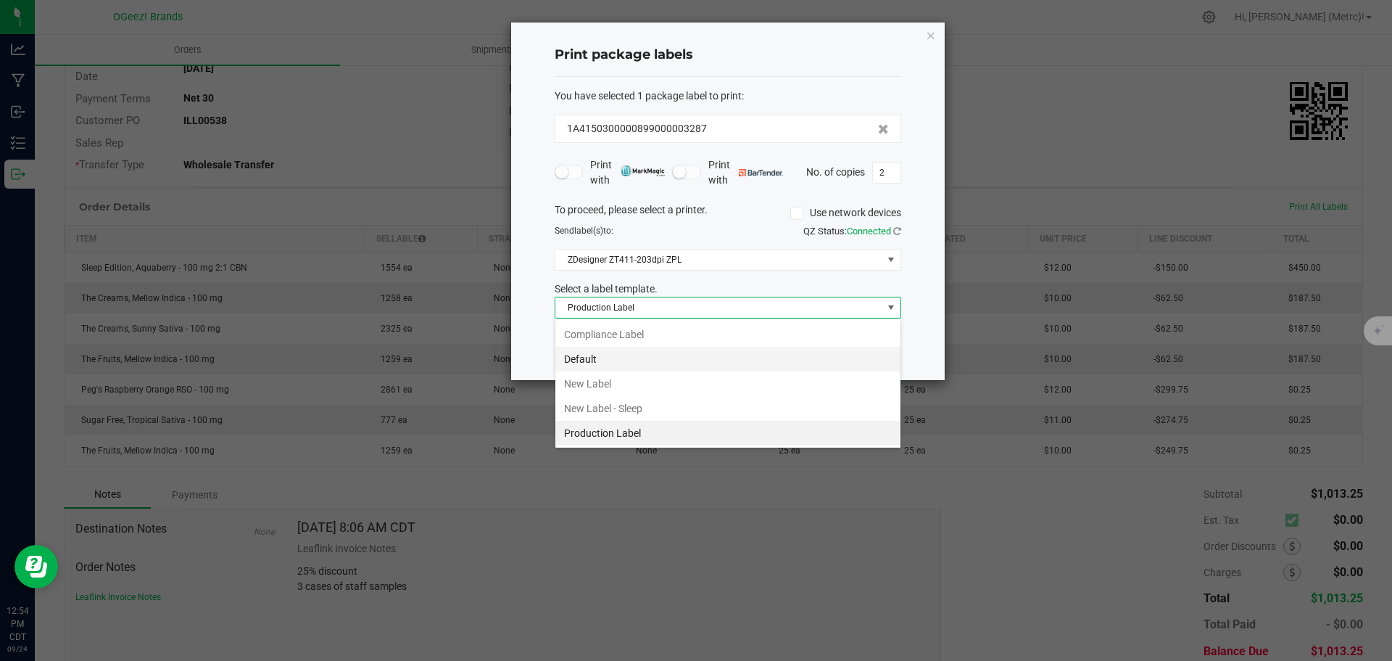
click at [645, 355] on li "Default" at bounding box center [727, 359] width 345 height 25
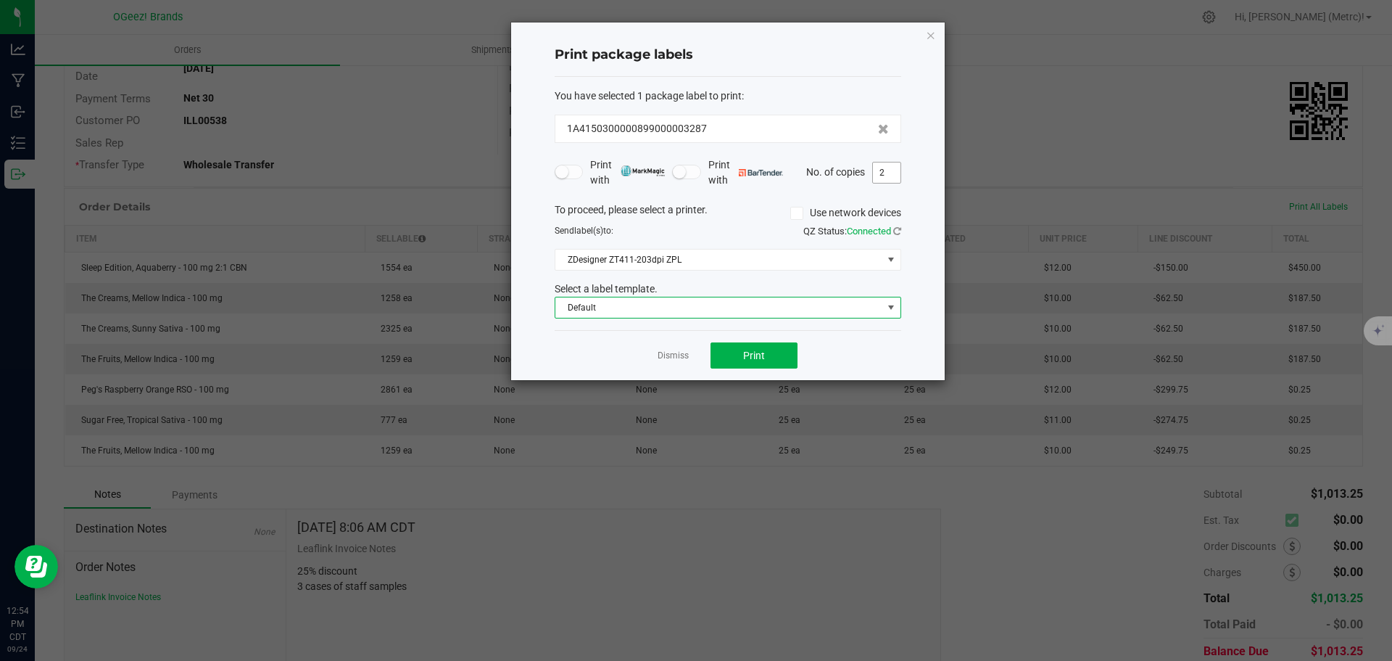
click at [895, 167] on input "2" at bounding box center [887, 172] width 28 height 20
type input "50"
click at [781, 352] on button "Print" at bounding box center [754, 355] width 87 height 26
click at [896, 175] on input "50" at bounding box center [887, 172] width 28 height 20
click at [925, 36] on div "Print package labels You have selected 1 package label to print : 1A41503000008…" at bounding box center [728, 200] width 434 height 357
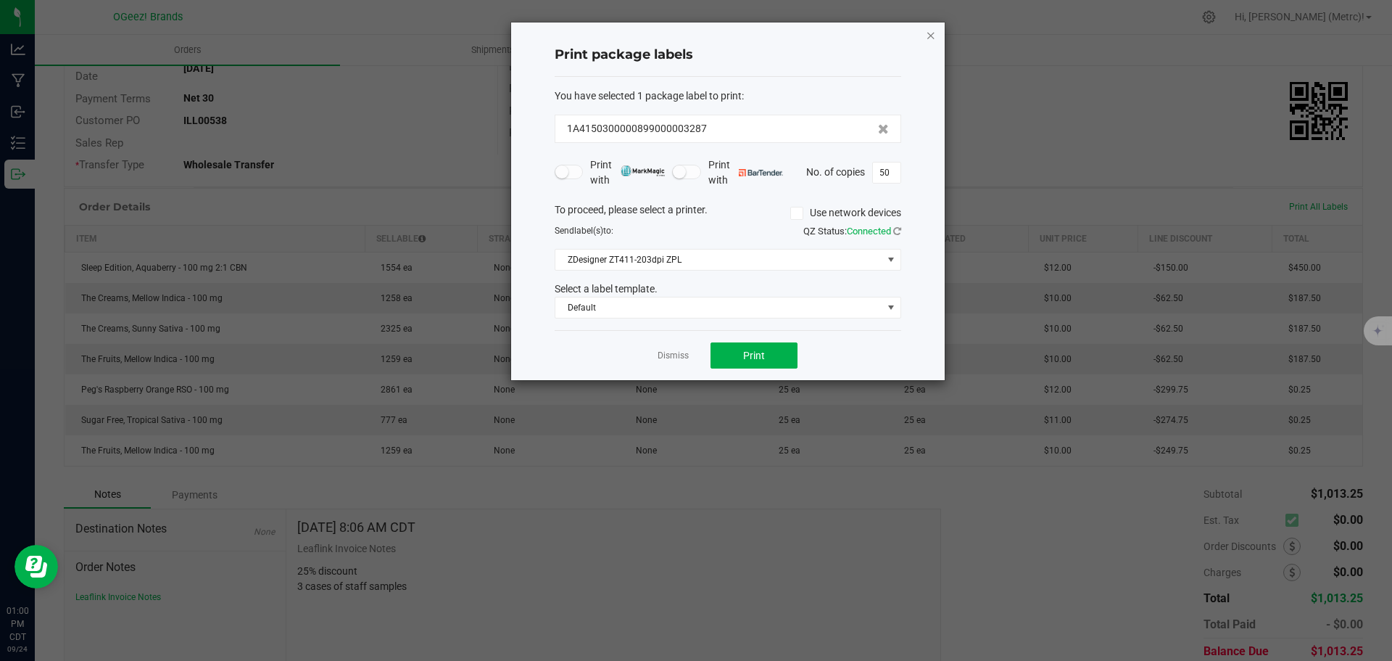
click at [932, 33] on icon "button" at bounding box center [931, 34] width 10 height 17
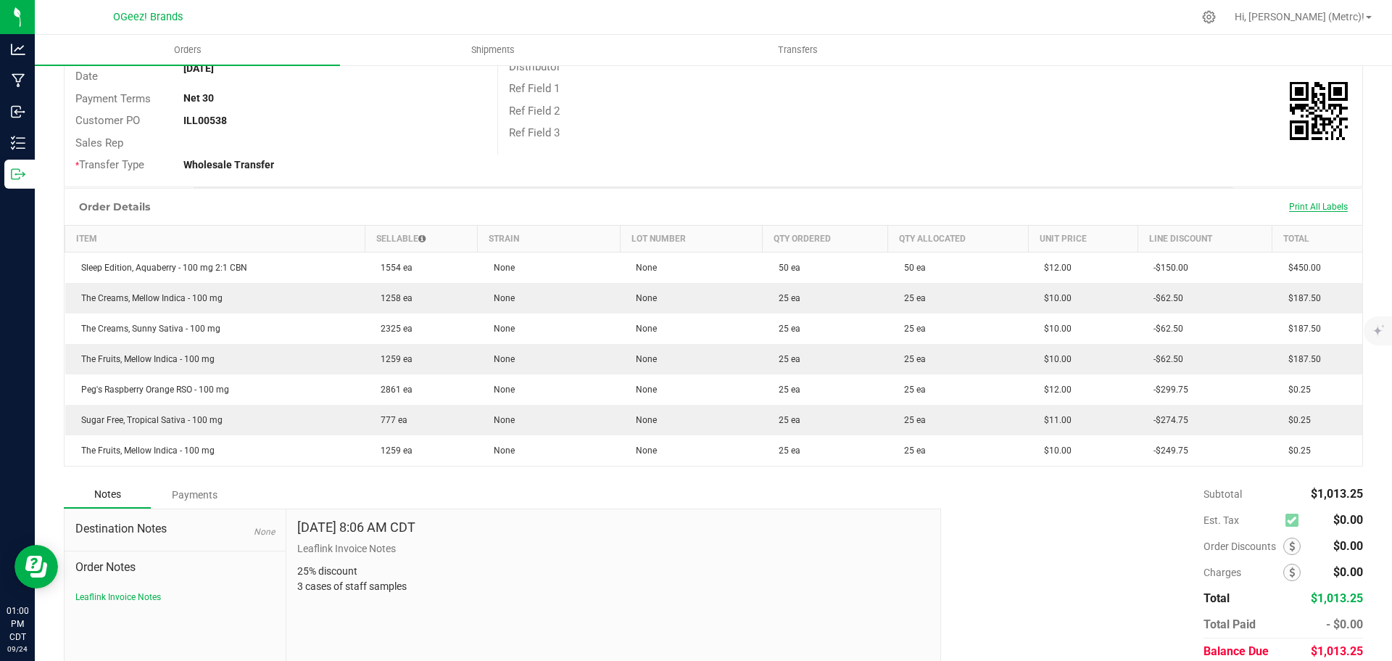
click at [1322, 207] on span "Print All Labels" at bounding box center [1318, 207] width 59 height 10
